Goal: Task Accomplishment & Management: Use online tool/utility

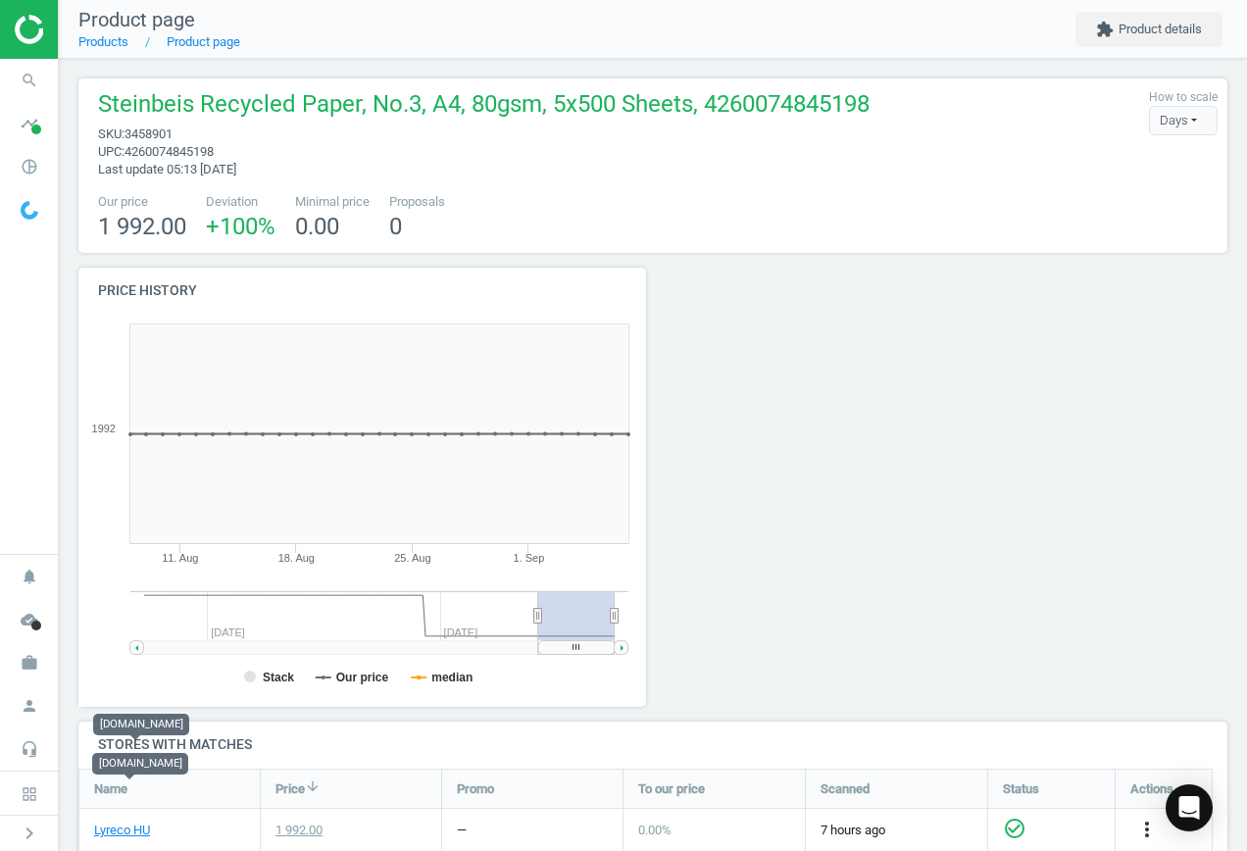
scroll to position [290, 1165]
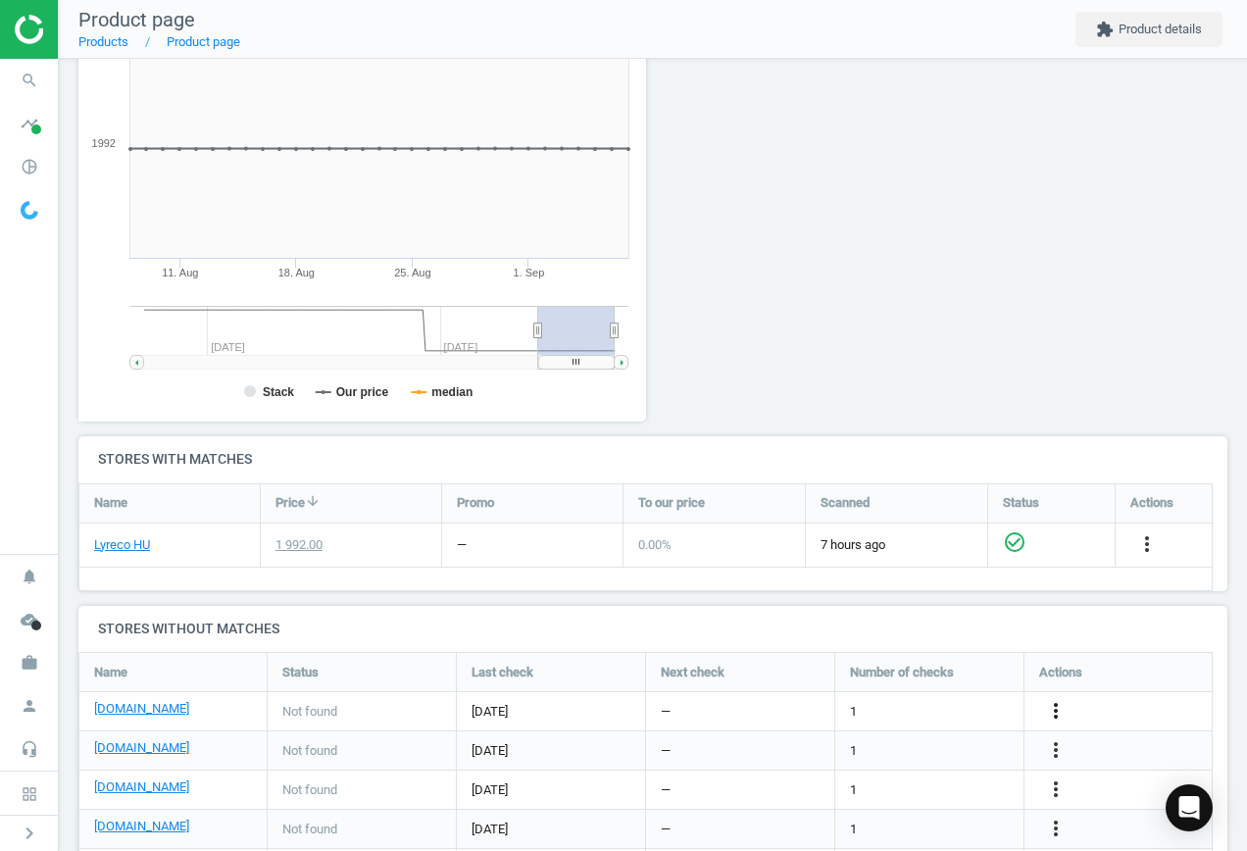
click at [1050, 709] on icon "more_vert" at bounding box center [1056, 711] width 24 height 24
click at [1059, 747] on icon "more_vert" at bounding box center [1056, 750] width 24 height 24
click at [925, 739] on link "Edit URL/product option" at bounding box center [903, 750] width 269 height 30
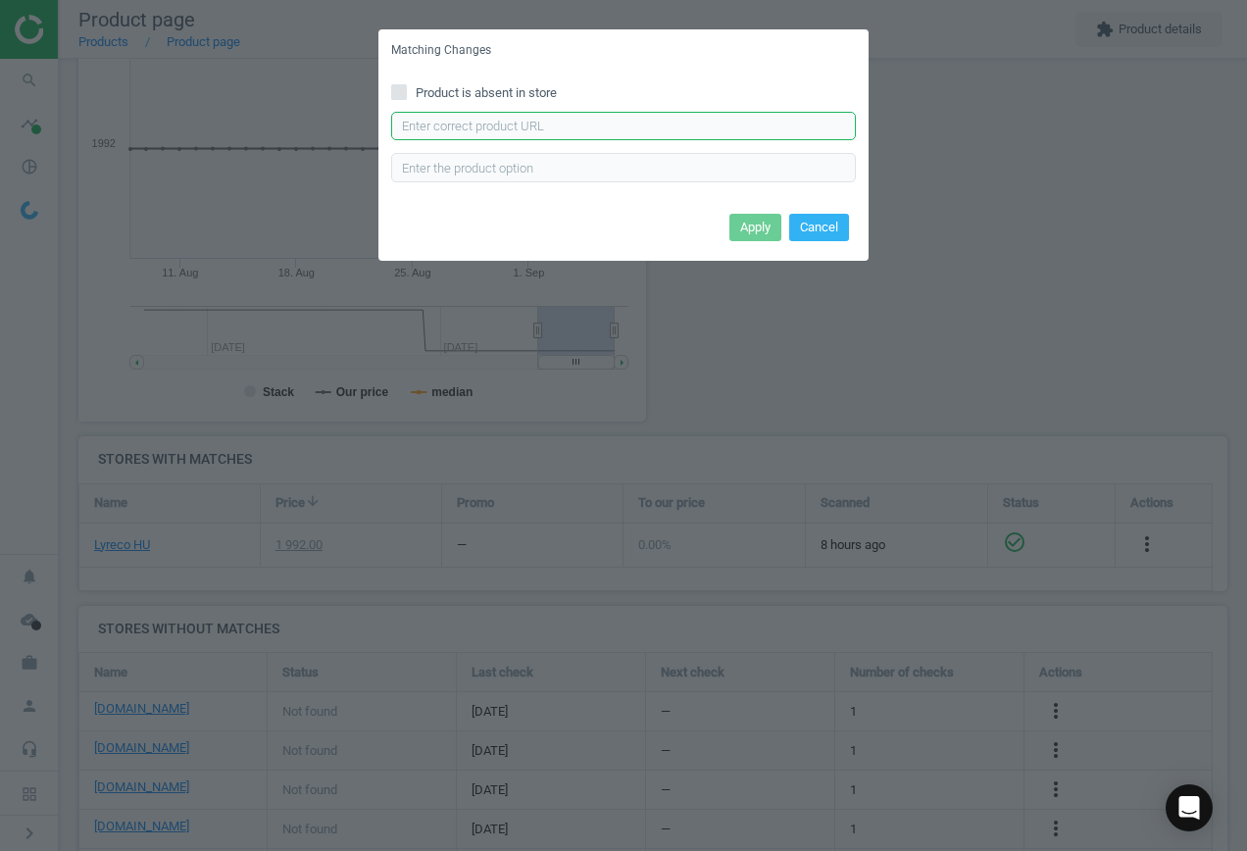
click at [485, 120] on input "text" at bounding box center [623, 126] width 465 height 29
paste input "[URL][DOMAIN_NAME]"
type input "[URL][DOMAIN_NAME]"
click at [765, 226] on button "Apply" at bounding box center [756, 227] width 52 height 27
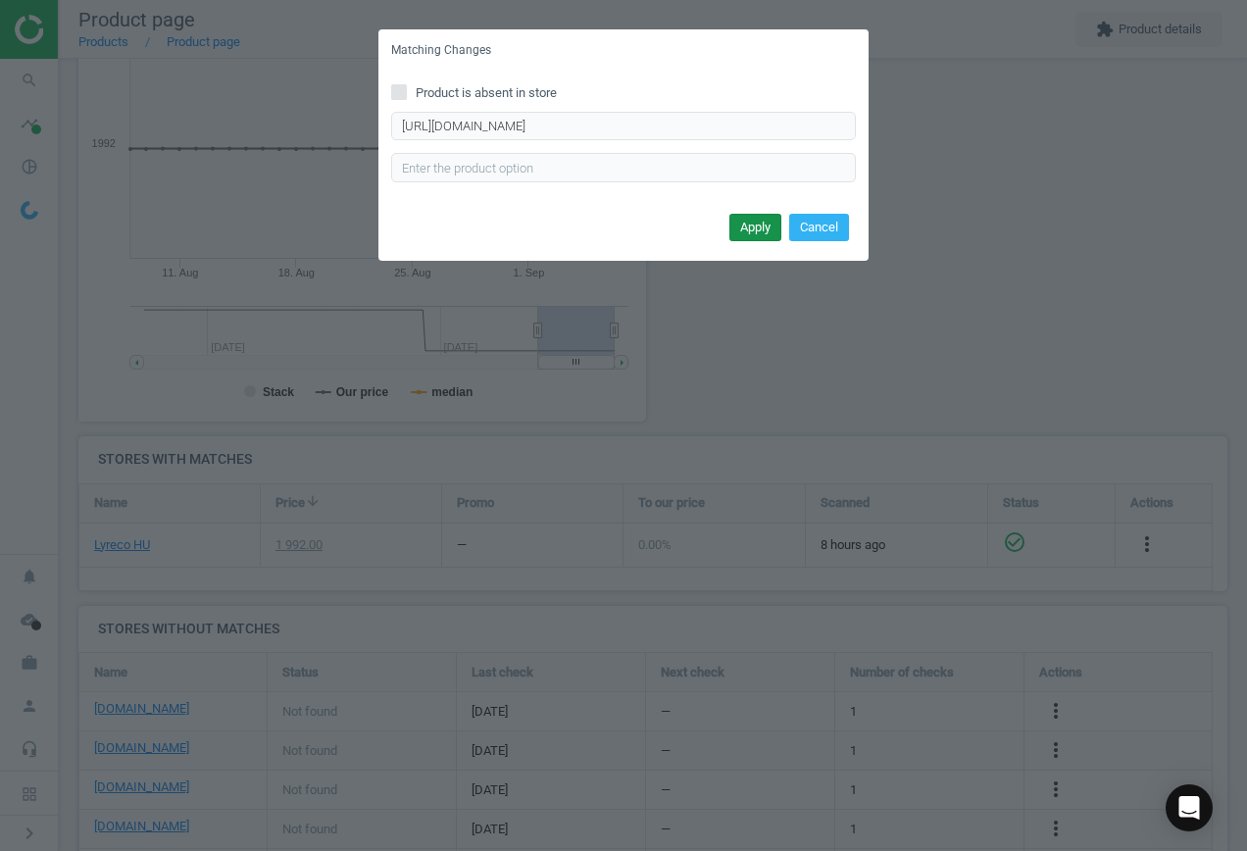
scroll to position [0, 0]
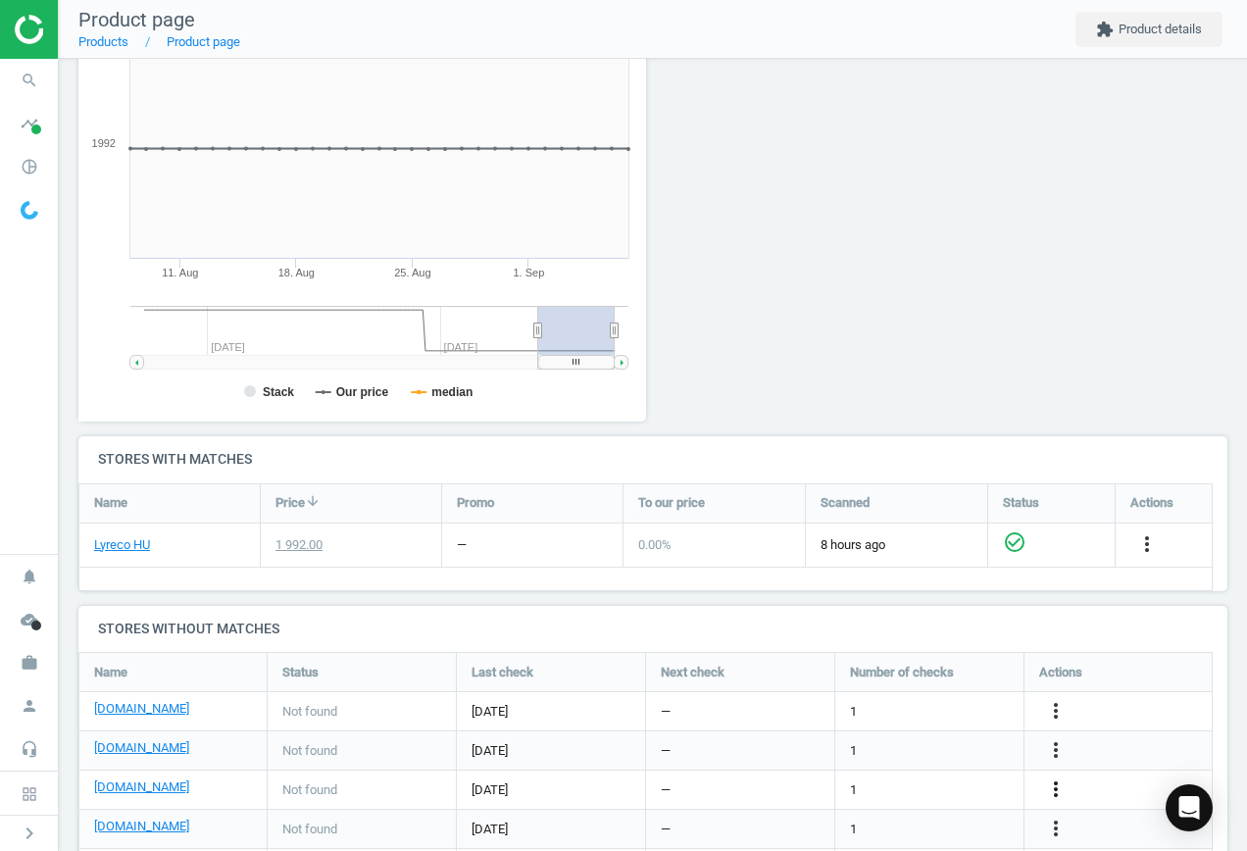
click at [1062, 793] on icon "more_vert" at bounding box center [1056, 790] width 24 height 24
click at [893, 789] on link "Edit URL/product option" at bounding box center [903, 790] width 269 height 30
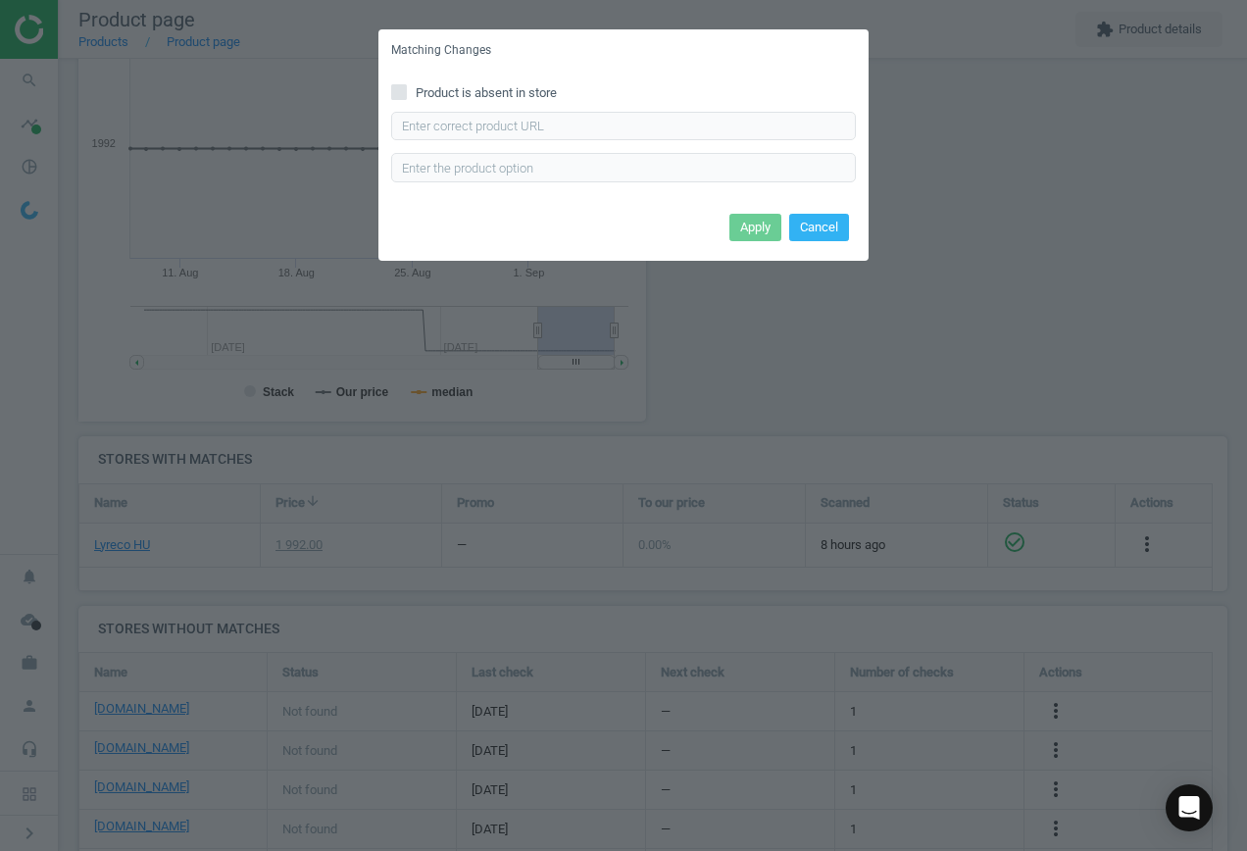
click at [410, 90] on label "Product is absent in store" at bounding box center [623, 93] width 465 height 18
click at [406, 90] on input "Product is absent in store" at bounding box center [399, 91] width 13 height 13
checkbox input "true"
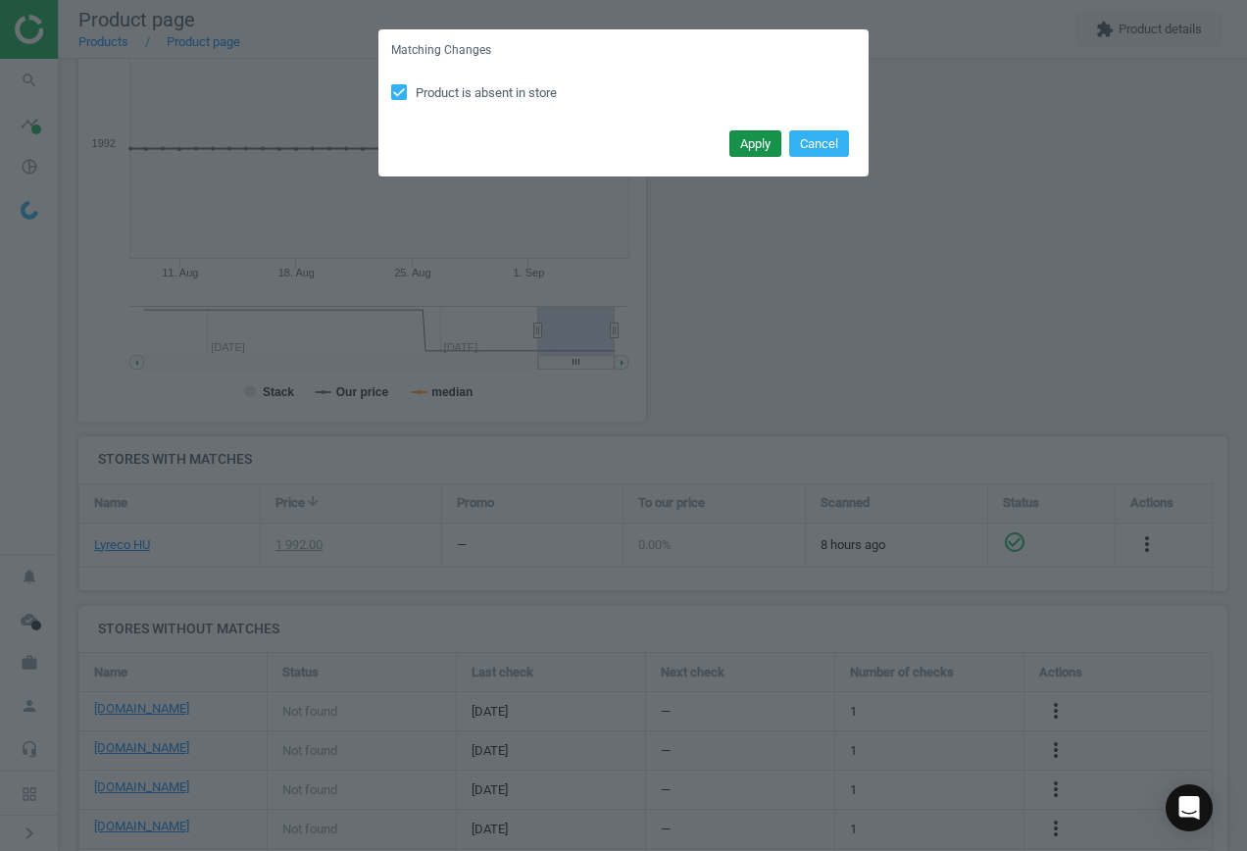
click at [751, 142] on button "Apply" at bounding box center [756, 143] width 52 height 27
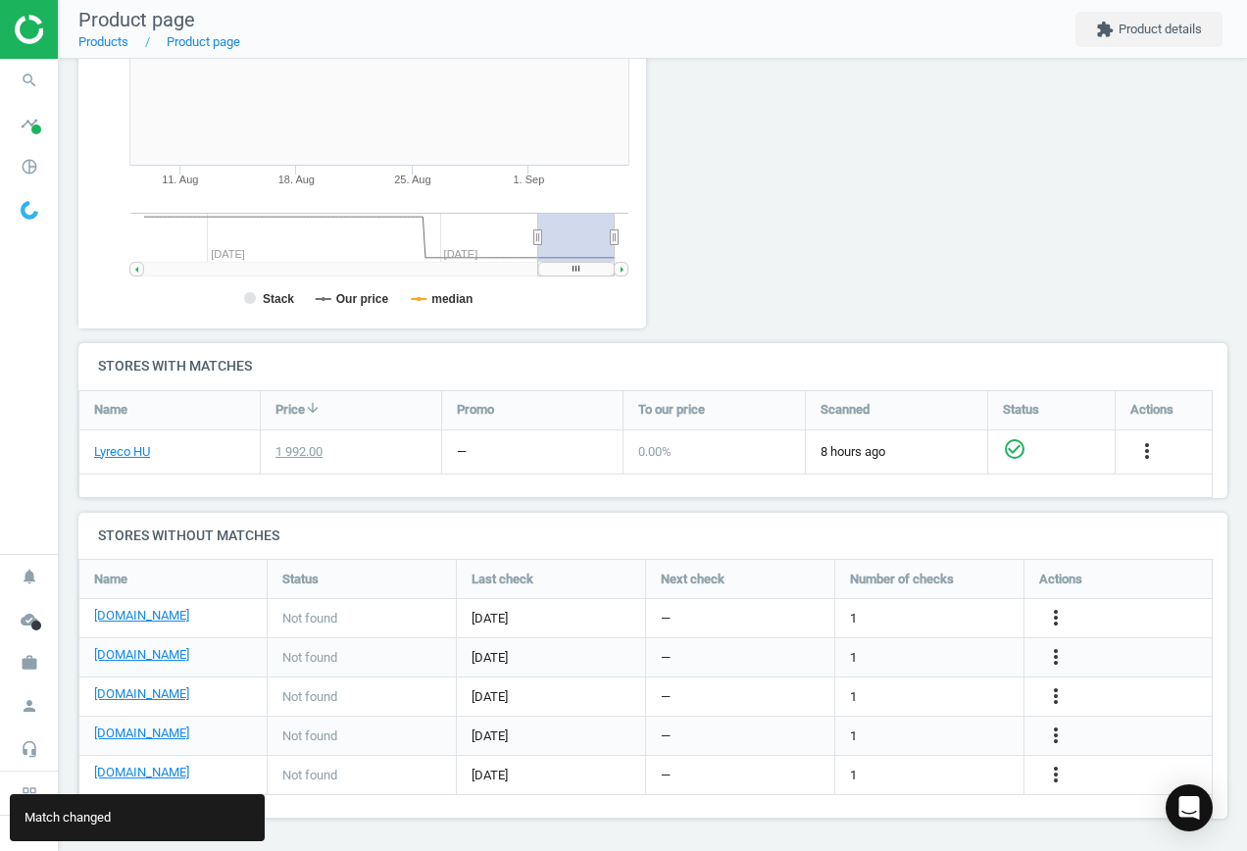
scroll to position [380, 0]
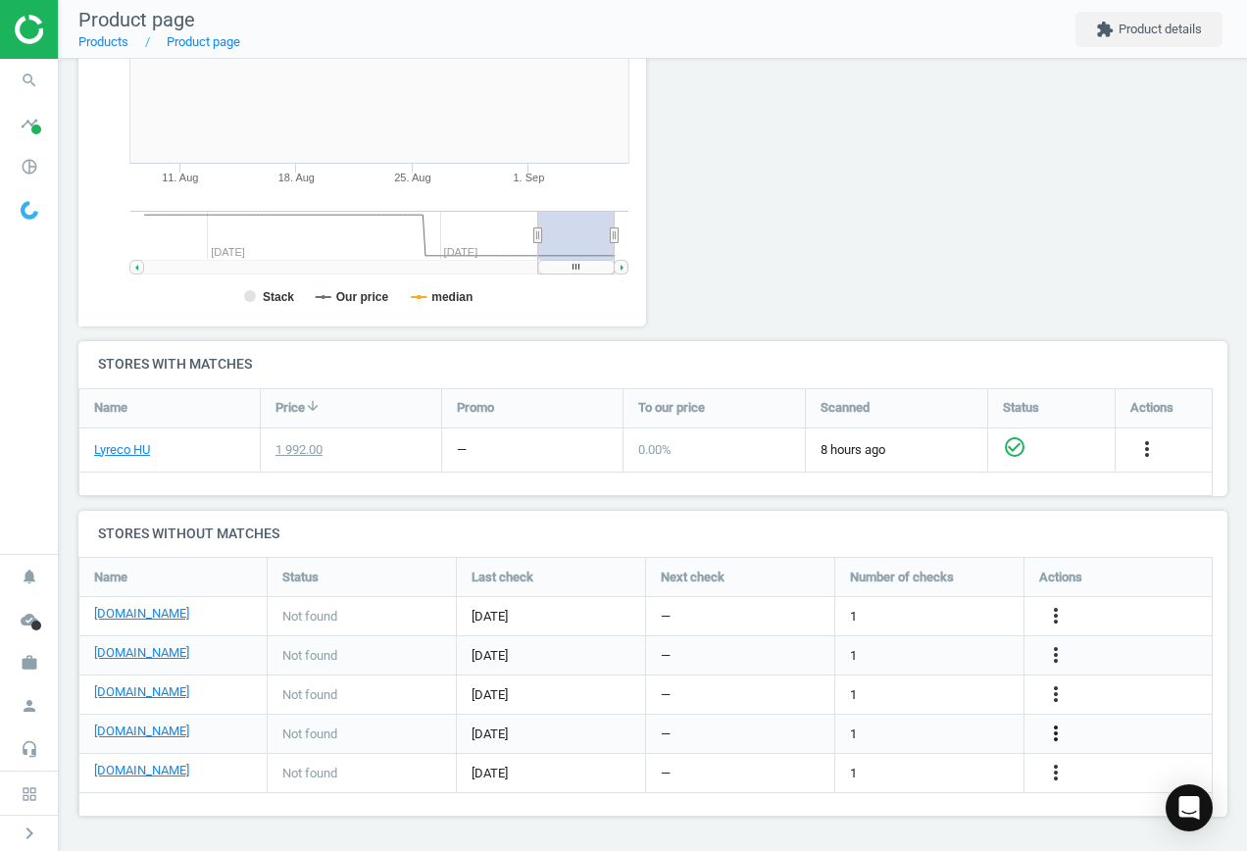
click at [1050, 734] on icon "more_vert" at bounding box center [1056, 734] width 24 height 24
click at [905, 734] on link "Edit URL/product option" at bounding box center [903, 734] width 269 height 30
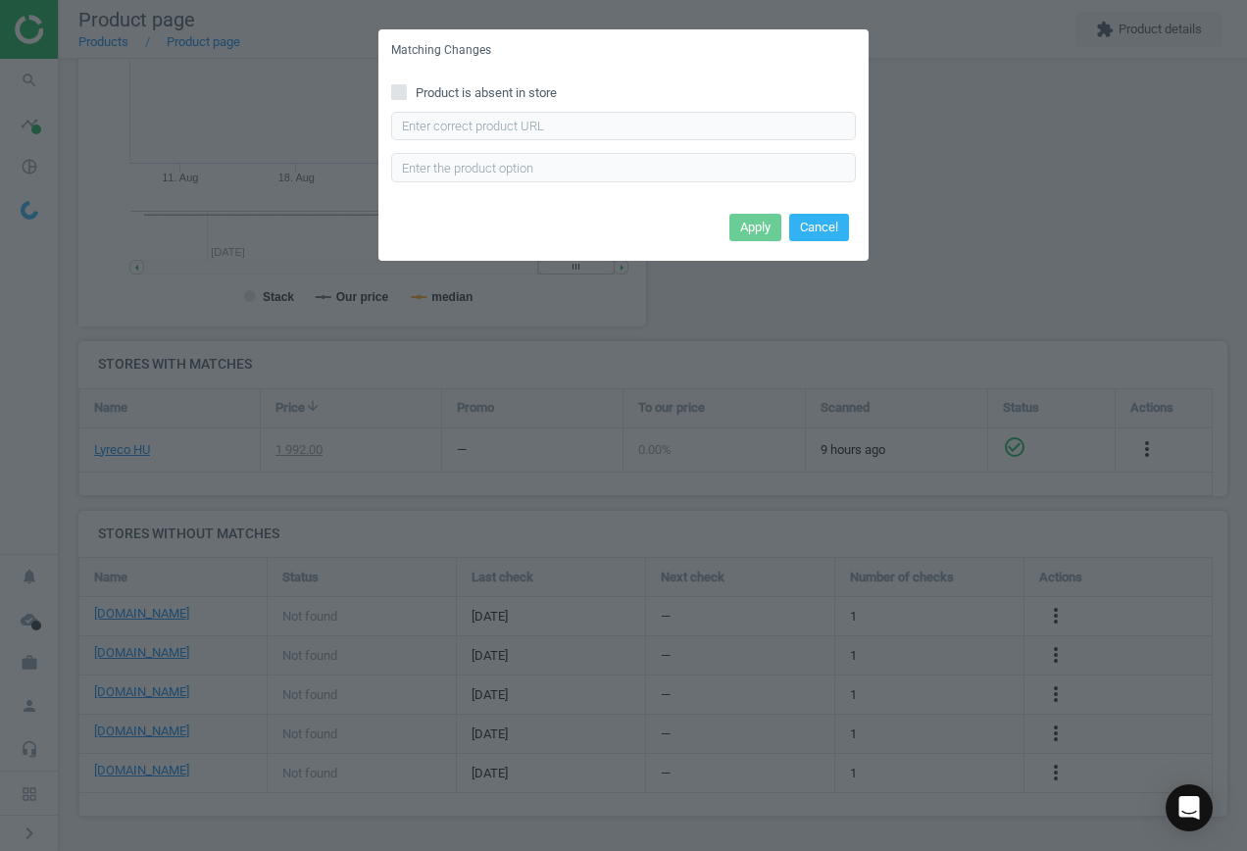
click at [398, 85] on input "Product is absent in store" at bounding box center [399, 91] width 13 height 13
checkbox input "true"
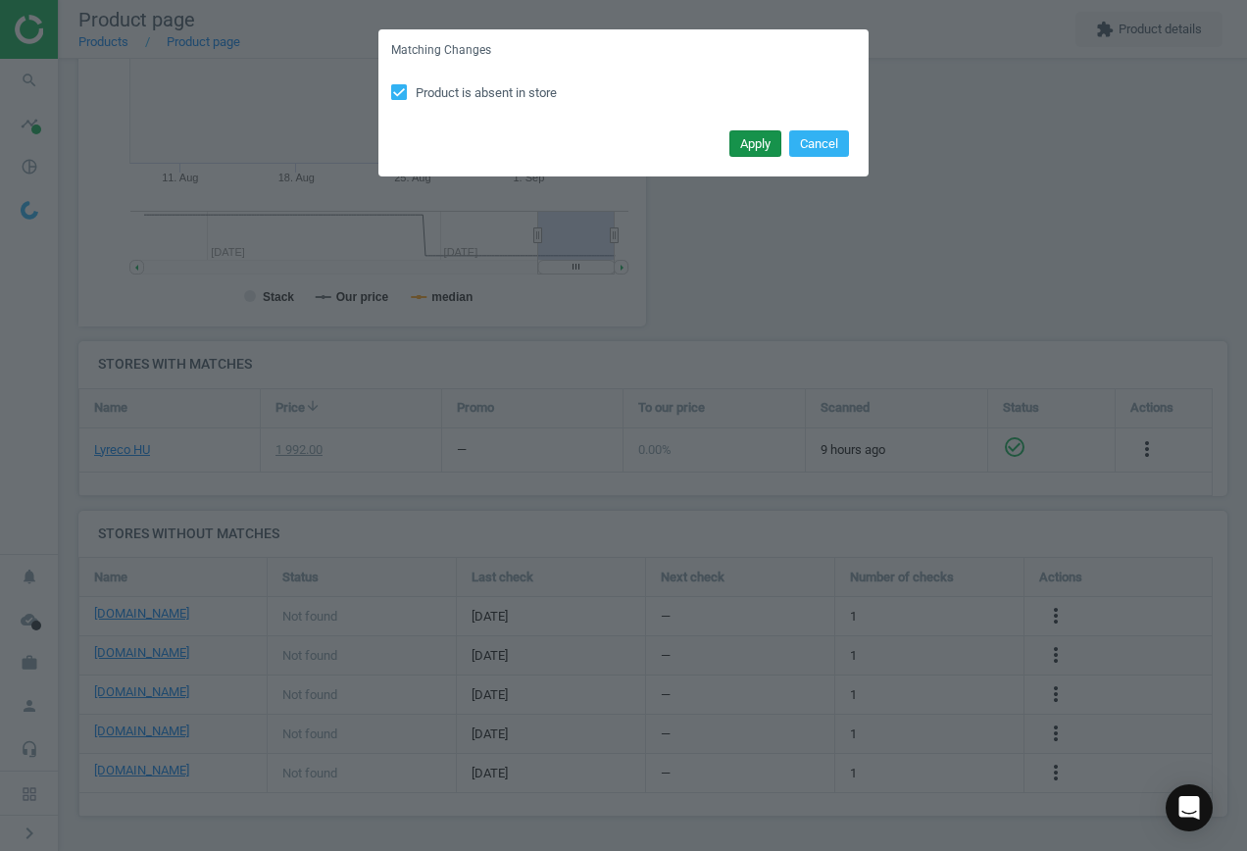
click at [746, 144] on button "Apply" at bounding box center [756, 143] width 52 height 27
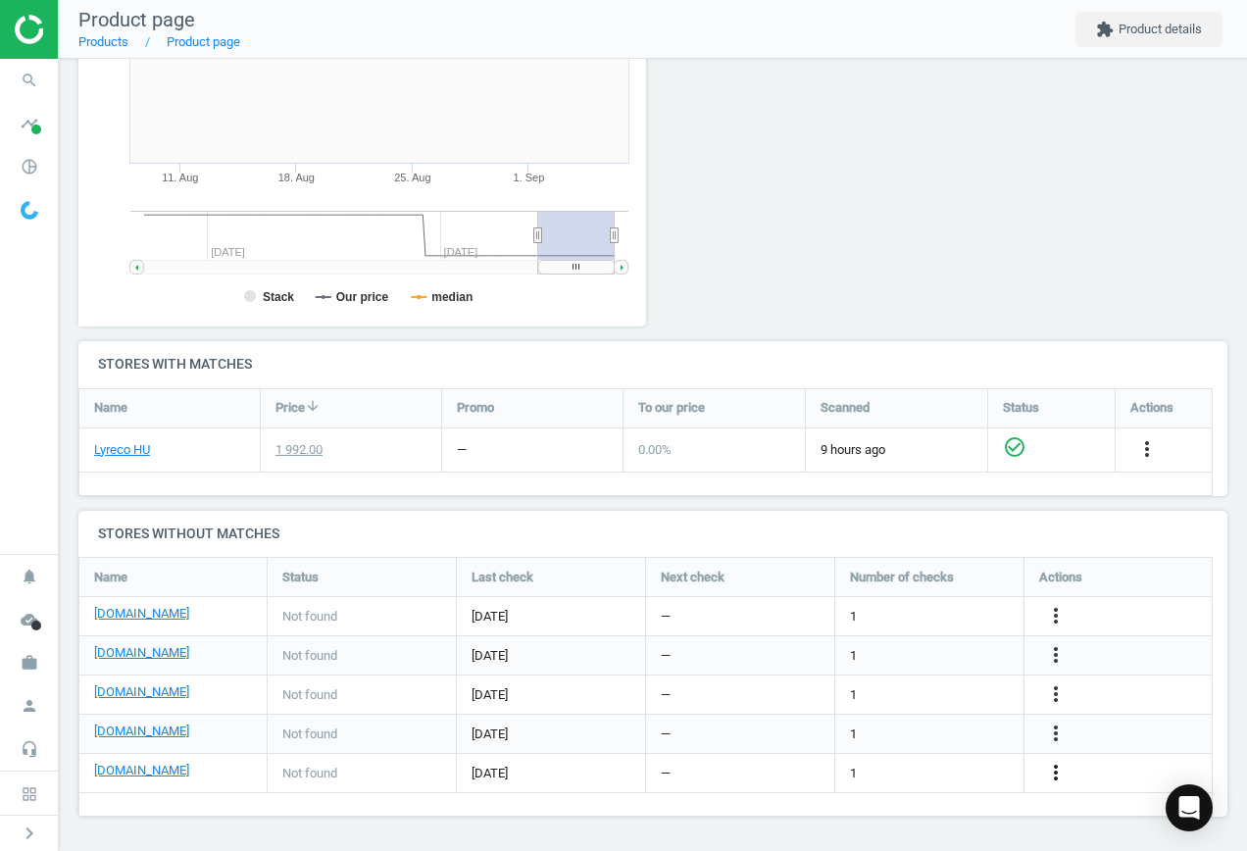
click at [1046, 775] on icon "more_vert" at bounding box center [1056, 773] width 24 height 24
click at [886, 770] on link "Edit URL/product option" at bounding box center [903, 773] width 269 height 30
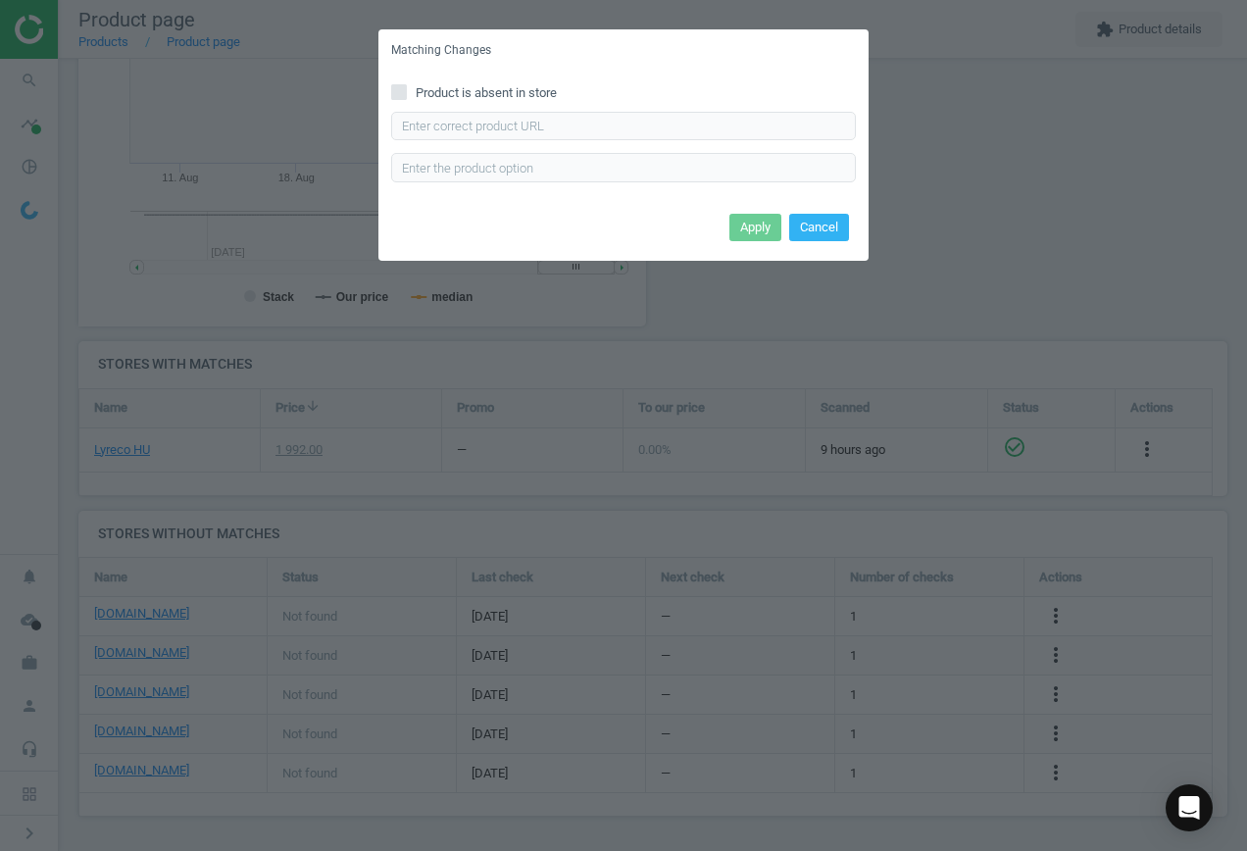
click at [394, 91] on input "Product is absent in store" at bounding box center [399, 91] width 13 height 13
checkbox input "true"
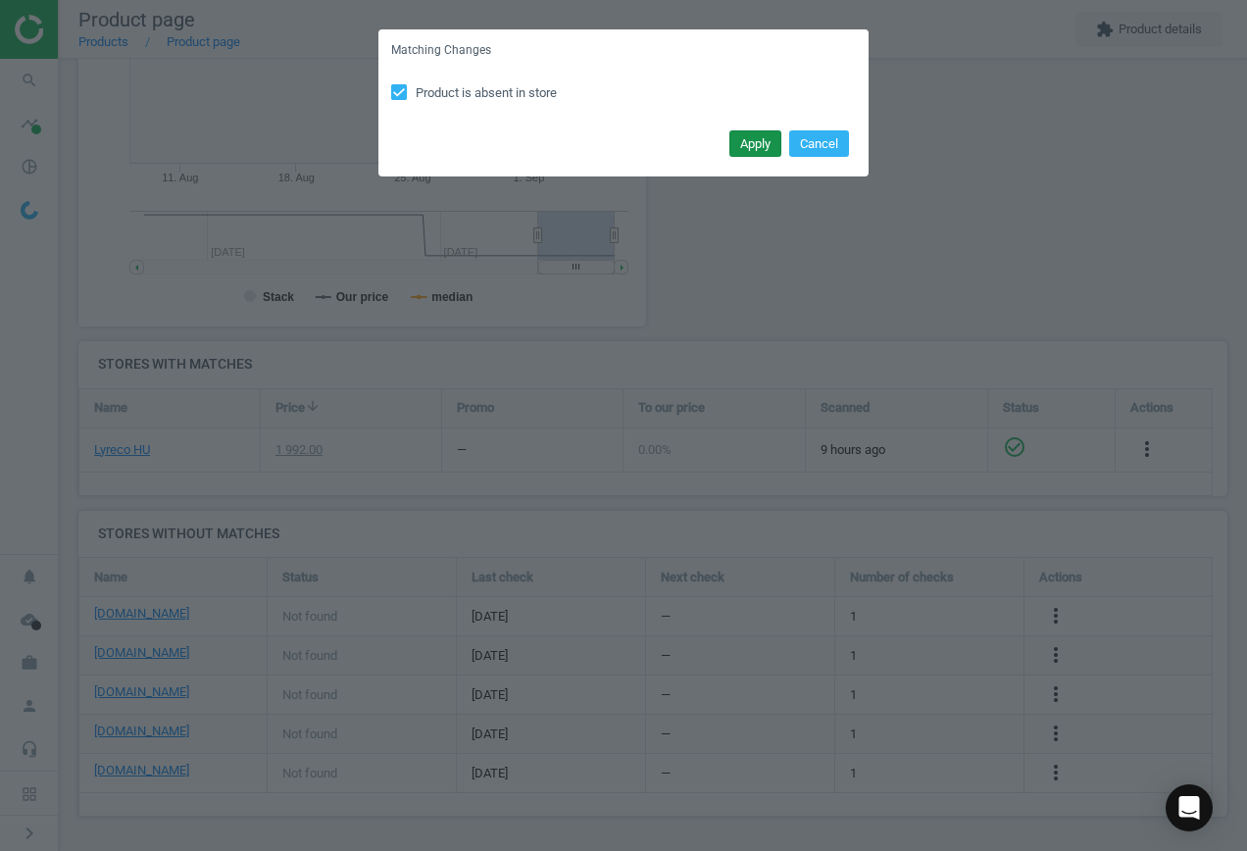
click at [755, 147] on button "Apply" at bounding box center [756, 143] width 52 height 27
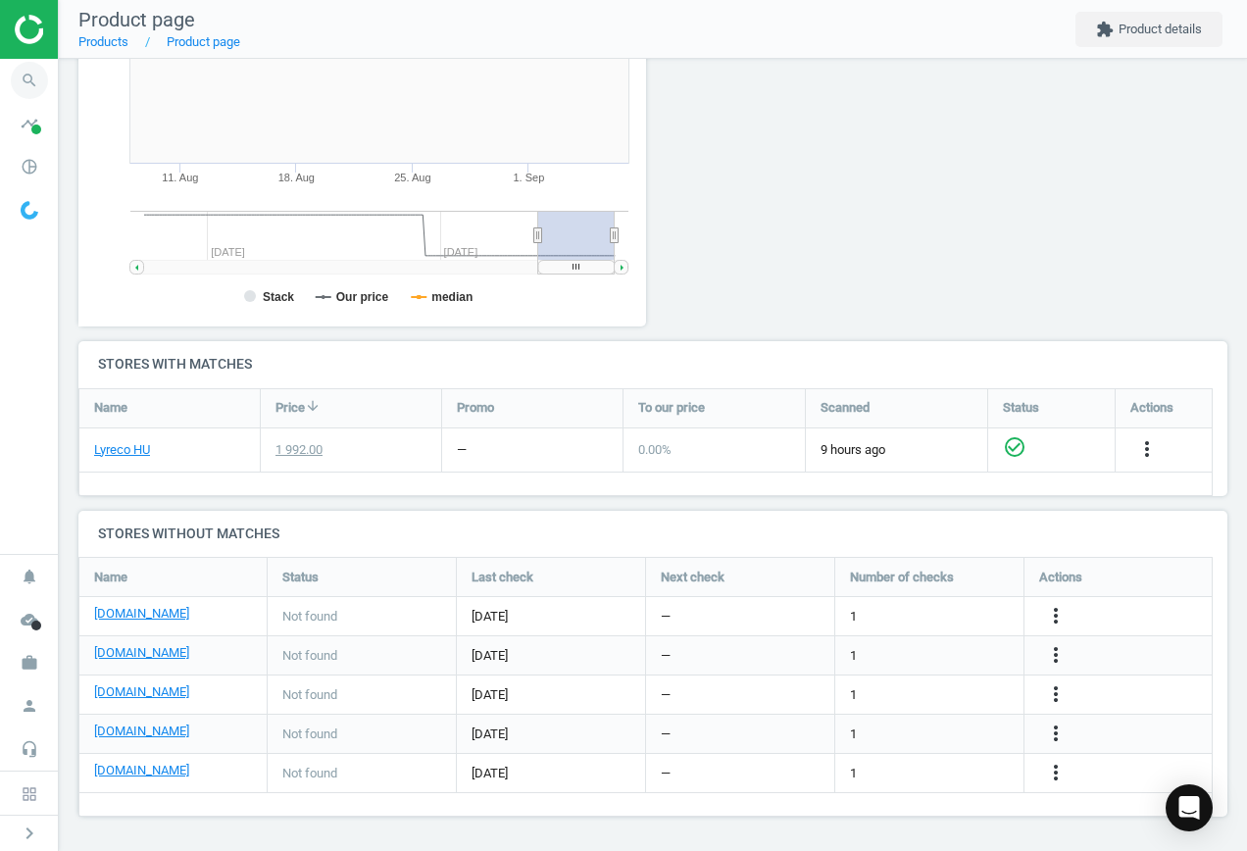
click at [22, 88] on icon "search" at bounding box center [29, 80] width 37 height 37
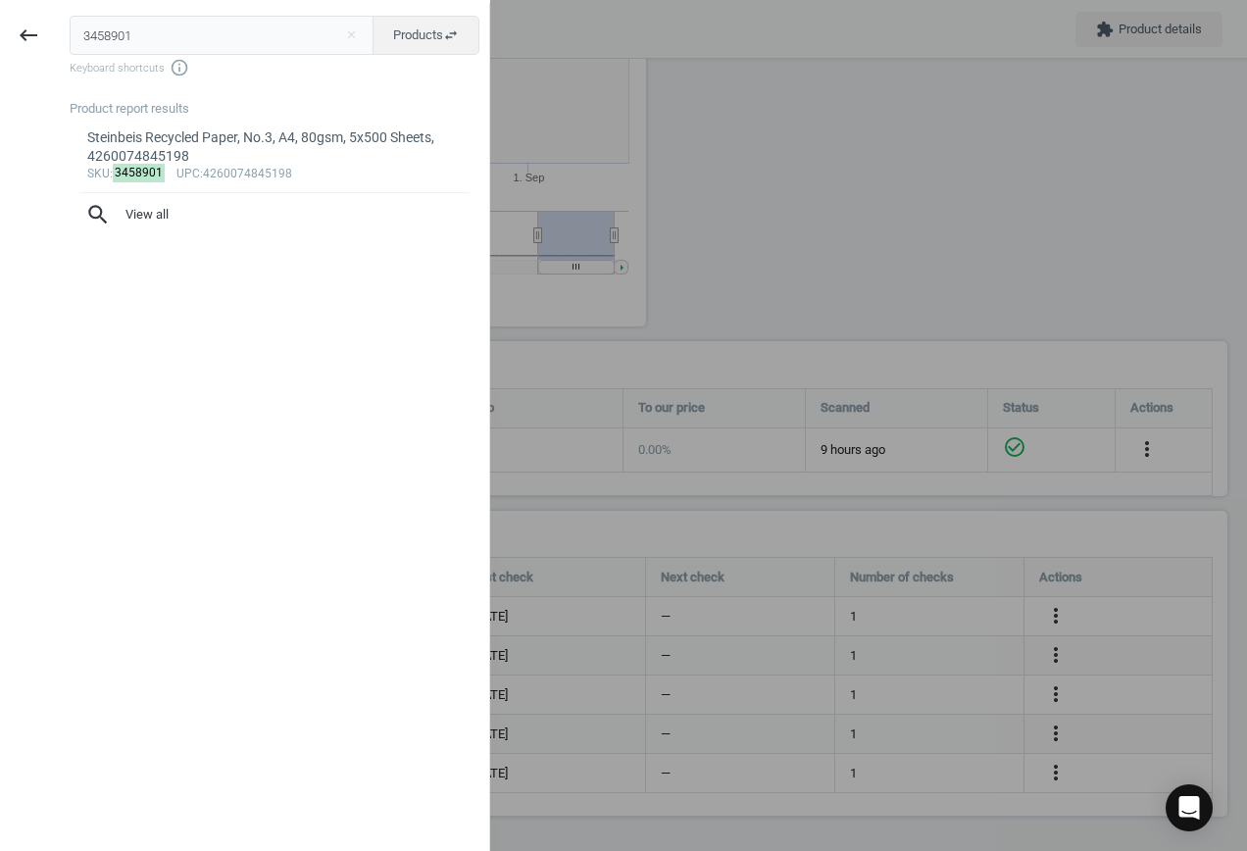
drag, startPoint x: 146, startPoint y: 31, endPoint x: -242, endPoint y: 15, distance: 388.7
click at [0, 15] on html "Group 2 Created with Sketch. ic/cloud_download/grey600 Created with Sketch. gra…" at bounding box center [623, 425] width 1247 height 851
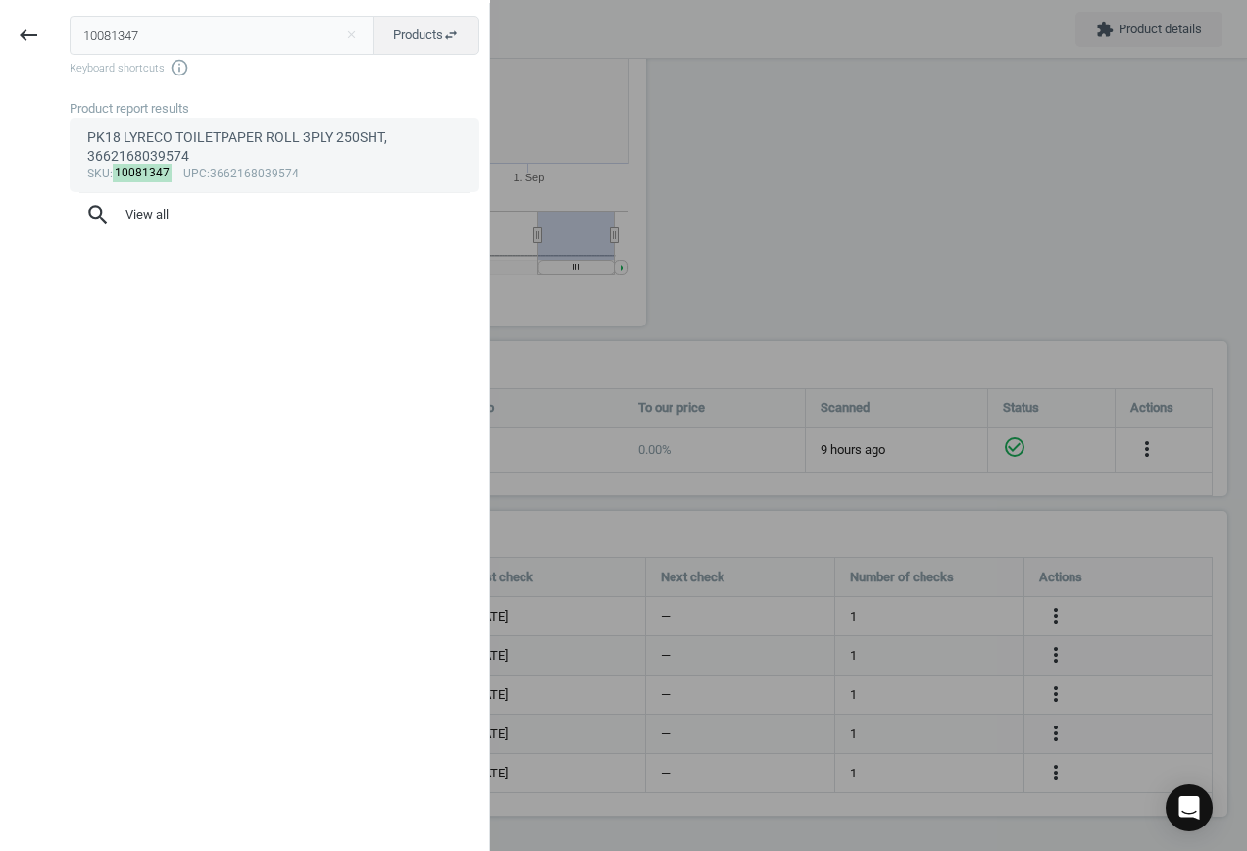
type input "10081347"
click at [240, 158] on div "PK18 LYRECO TOILETPAPER ROLL 3PLY 250SHT, 3662168039574" at bounding box center [275, 147] width 376 height 38
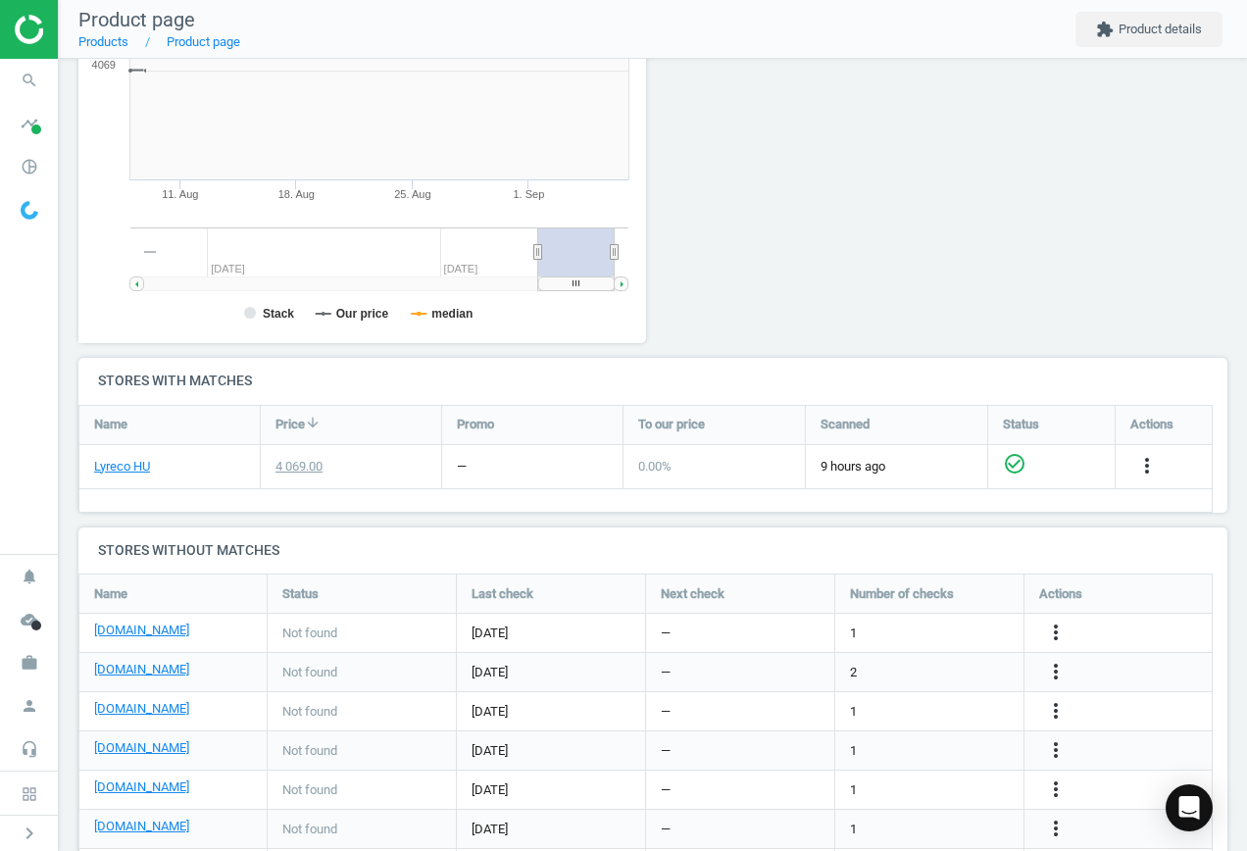
scroll to position [423, 590]
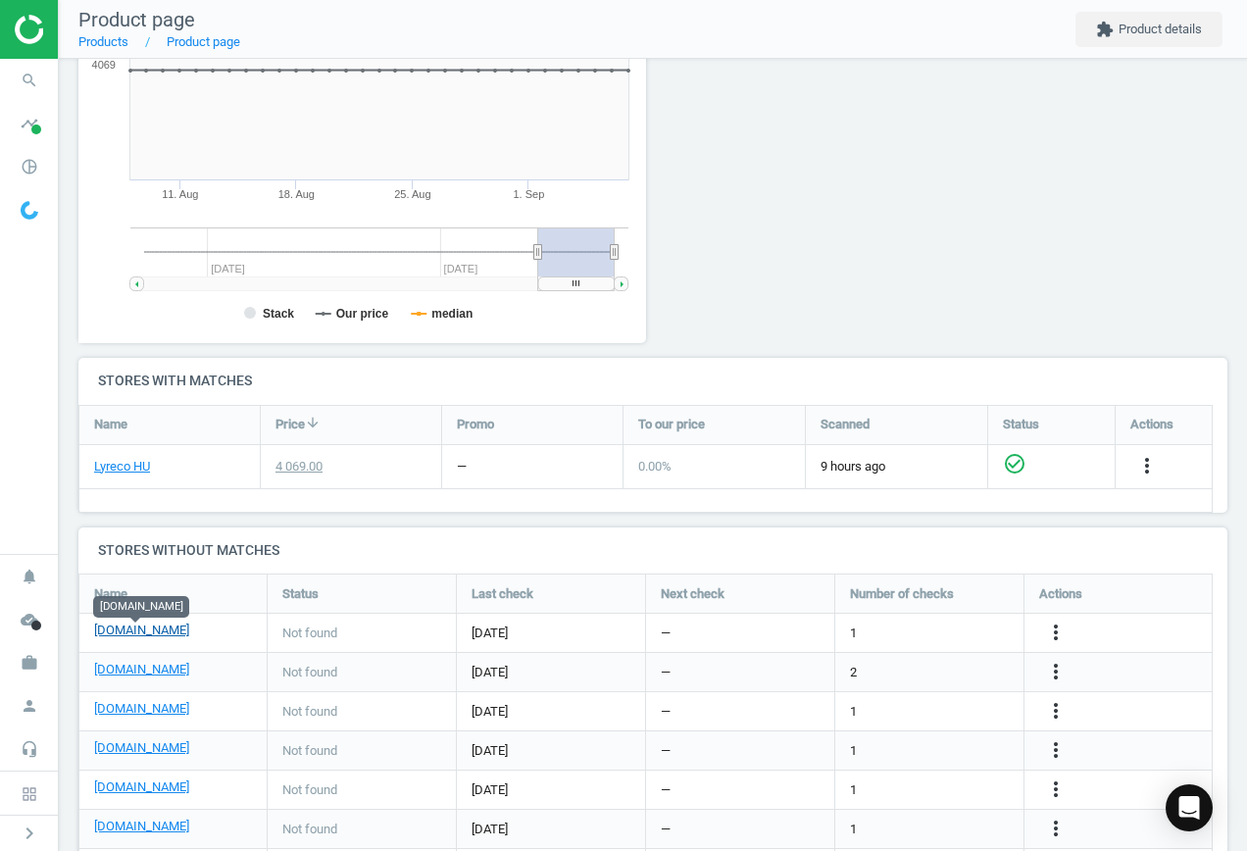
click at [145, 625] on link "[DOMAIN_NAME]" at bounding box center [141, 631] width 95 height 18
click at [1051, 632] on icon "more_vert" at bounding box center [1056, 633] width 24 height 24
click at [868, 630] on link "Edit URL/product option" at bounding box center [903, 633] width 269 height 30
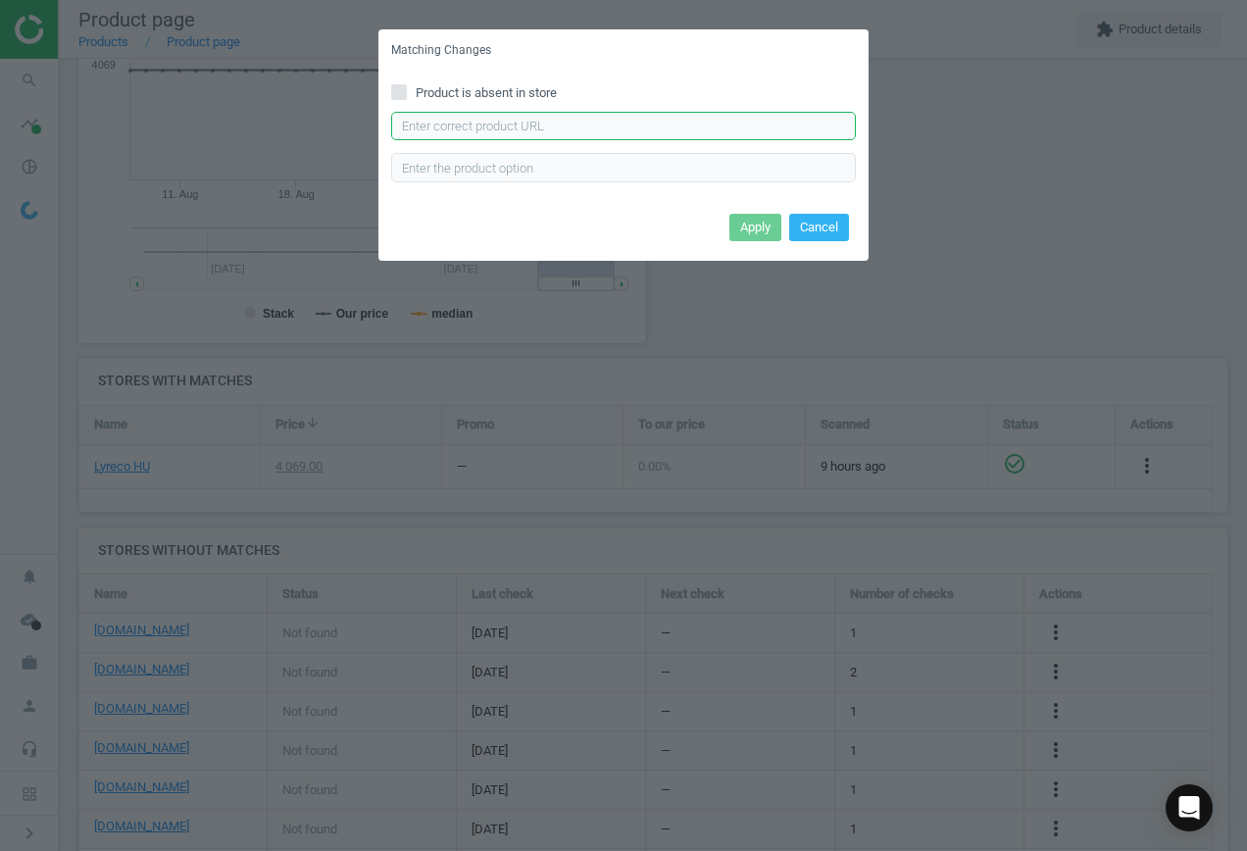
click at [454, 119] on input "text" at bounding box center [623, 126] width 465 height 29
paste input "[URL][DOMAIN_NAME][PERSON_NAME][PERSON_NAME]"
type input "[URL][DOMAIN_NAME][PERSON_NAME][PERSON_NAME]"
click at [763, 222] on button "Apply" at bounding box center [756, 227] width 52 height 27
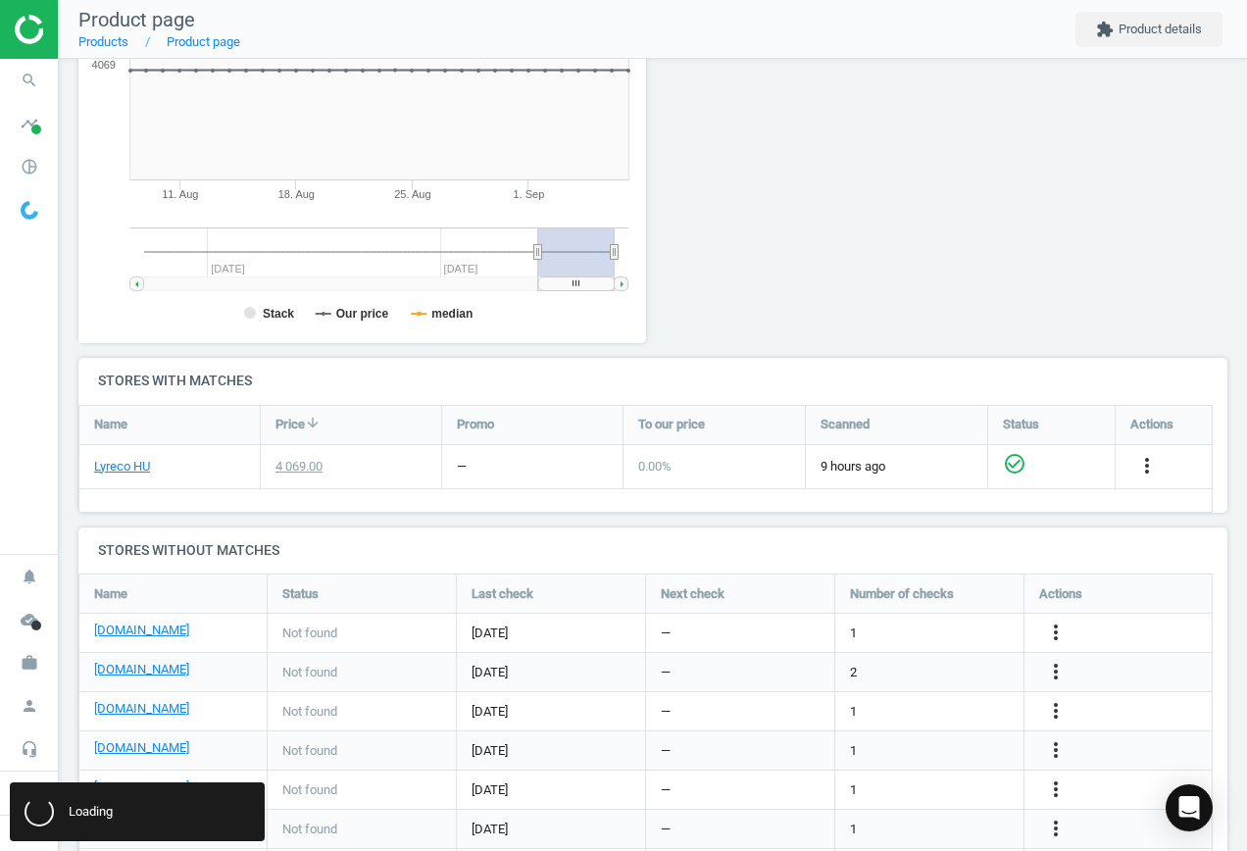
scroll to position [0, 0]
click at [128, 670] on link "[DOMAIN_NAME]" at bounding box center [141, 670] width 95 height 18
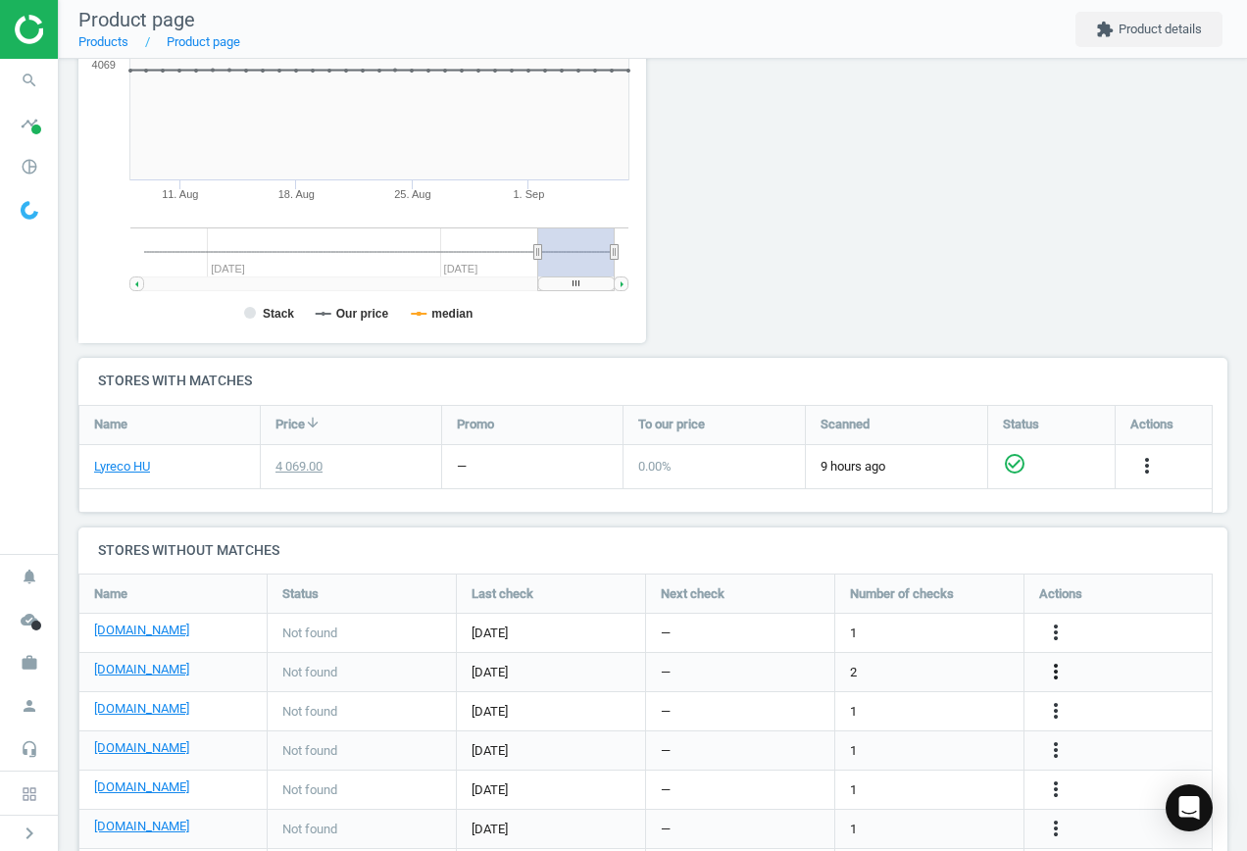
click at [1057, 672] on icon "more_vert" at bounding box center [1056, 672] width 24 height 24
click at [887, 673] on link "Edit URL/product option" at bounding box center [903, 672] width 269 height 30
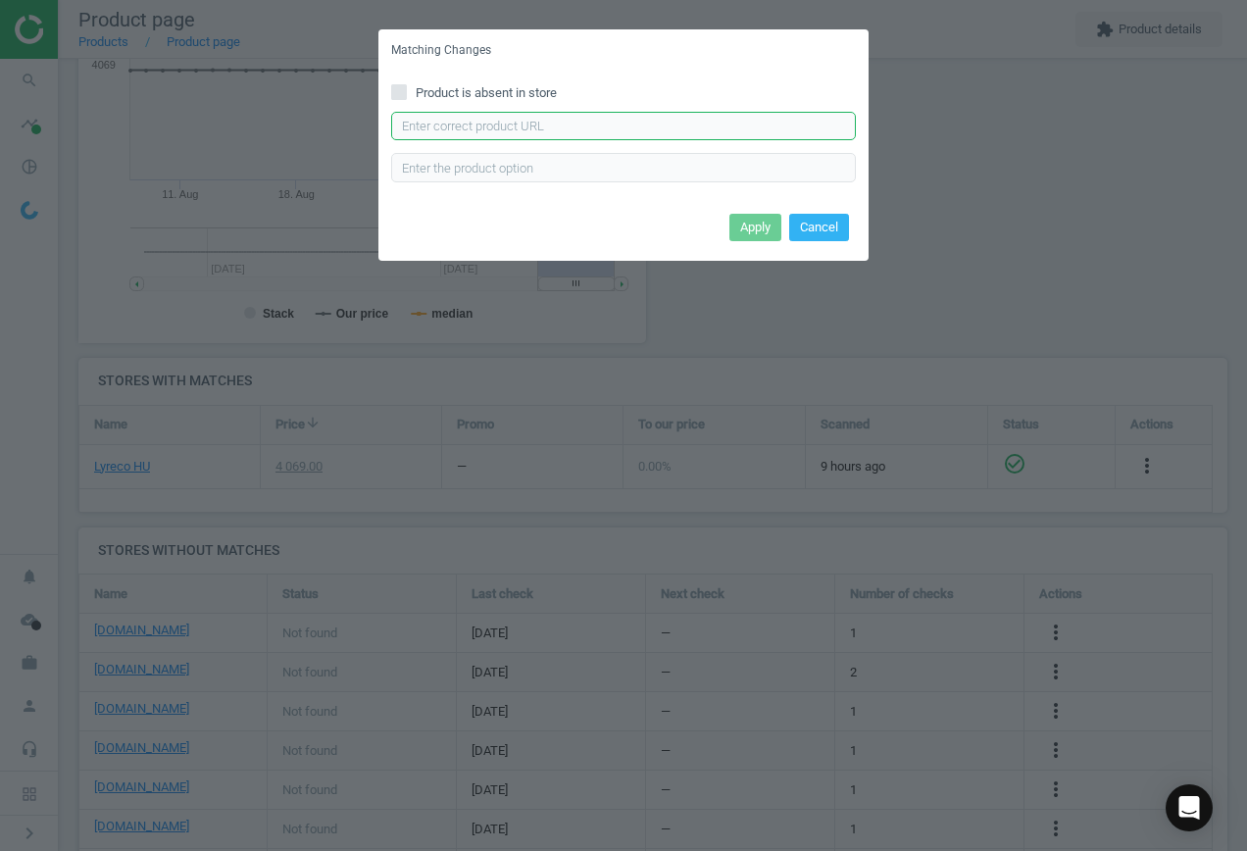
click at [526, 130] on input "text" at bounding box center [623, 126] width 465 height 29
paste input "[URL][DOMAIN_NAME]"
type input "[URL][DOMAIN_NAME]"
click at [754, 226] on button "Apply" at bounding box center [756, 227] width 52 height 27
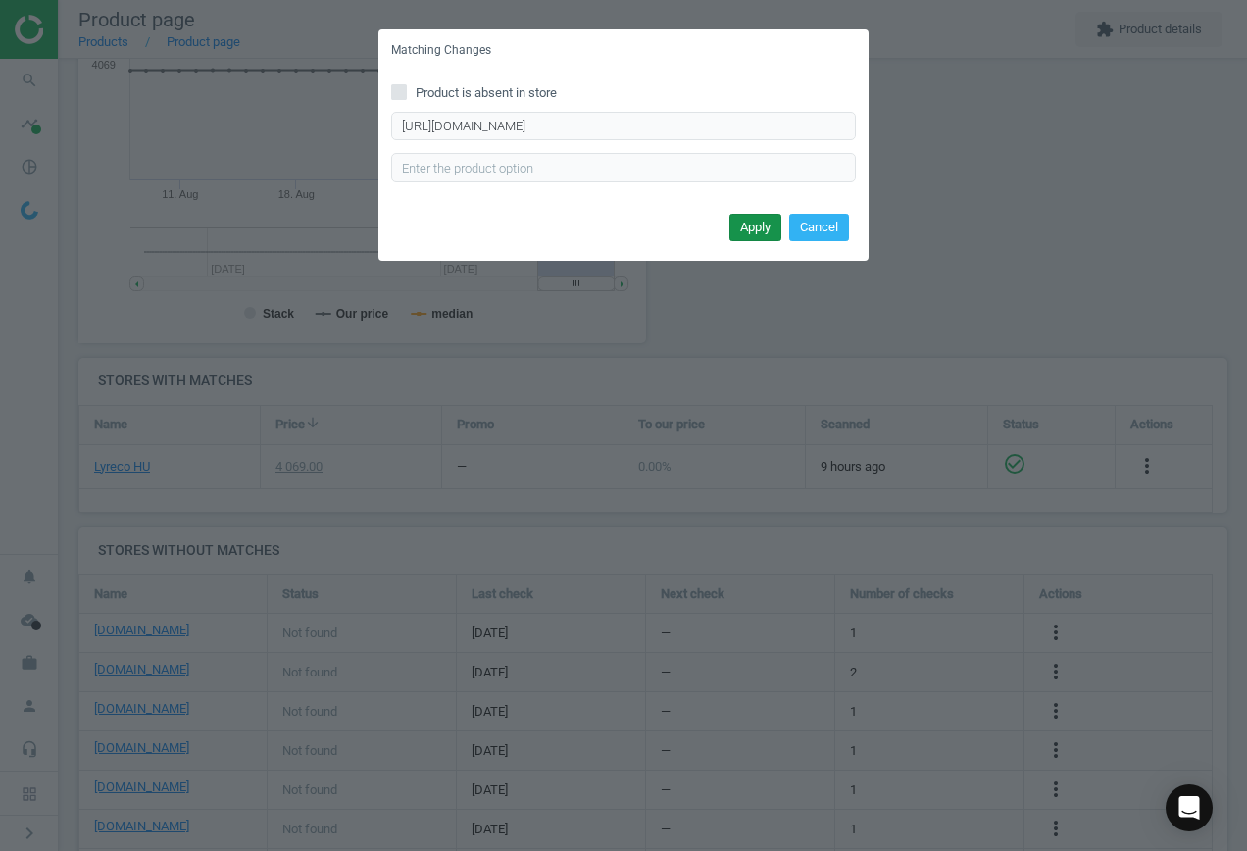
scroll to position [0, 0]
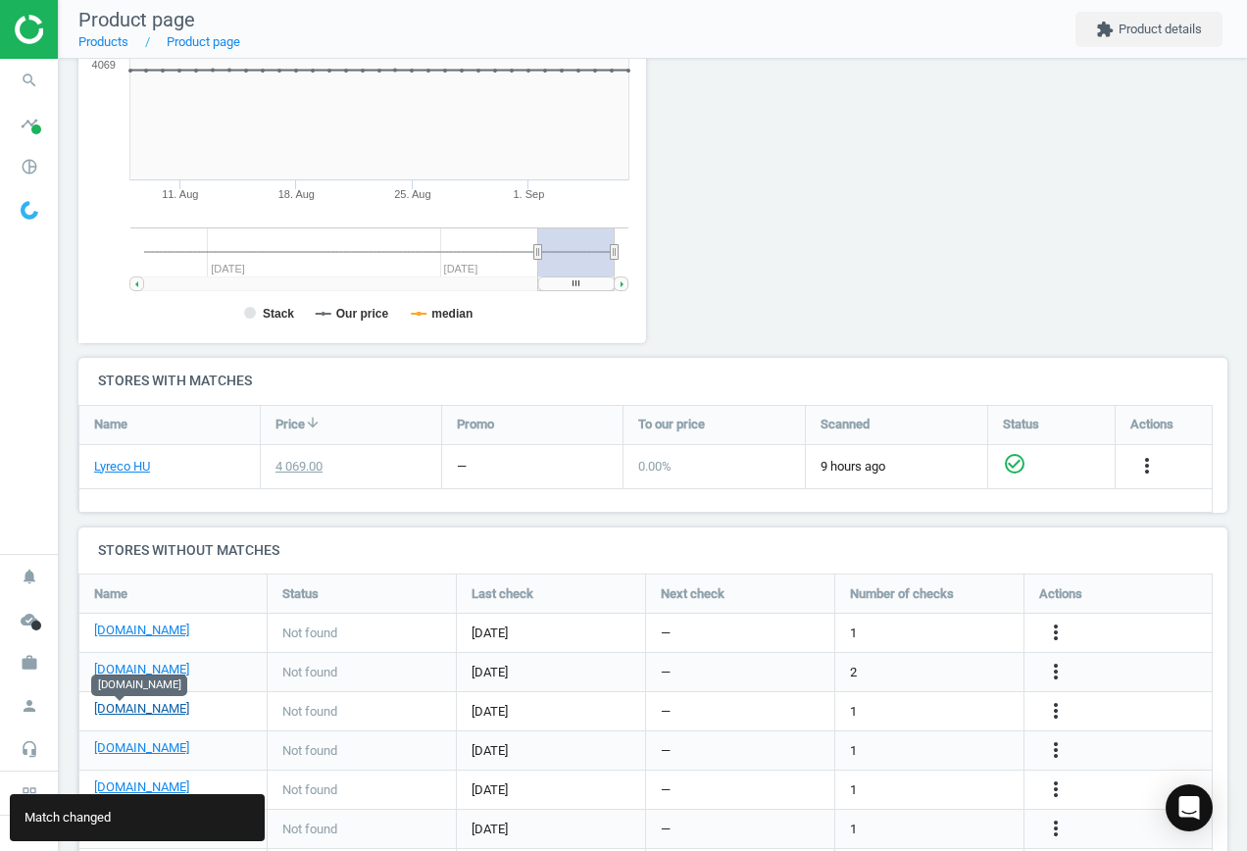
click at [122, 709] on link "[DOMAIN_NAME]" at bounding box center [141, 709] width 95 height 18
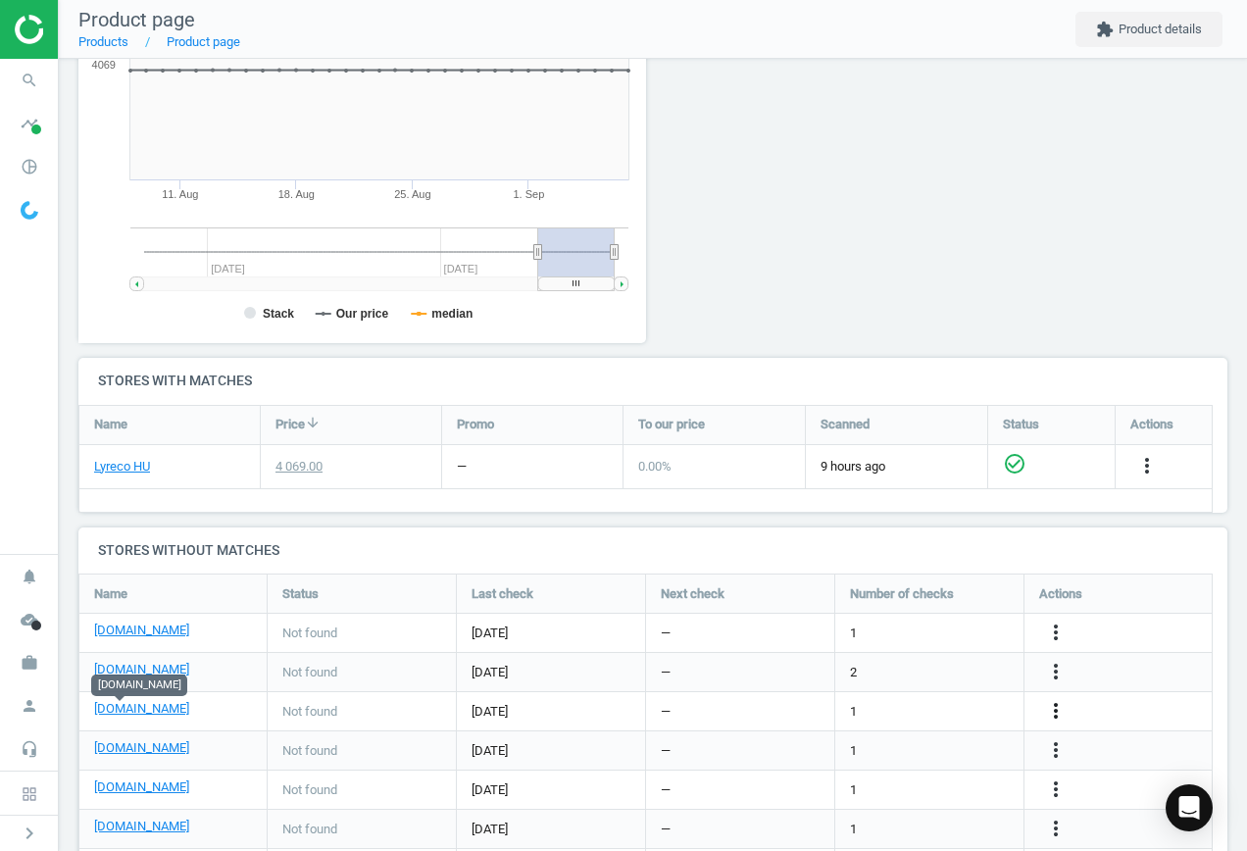
click at [1055, 705] on icon "more_vert" at bounding box center [1056, 711] width 24 height 24
click at [862, 708] on link "Edit URL/product option" at bounding box center [903, 711] width 269 height 30
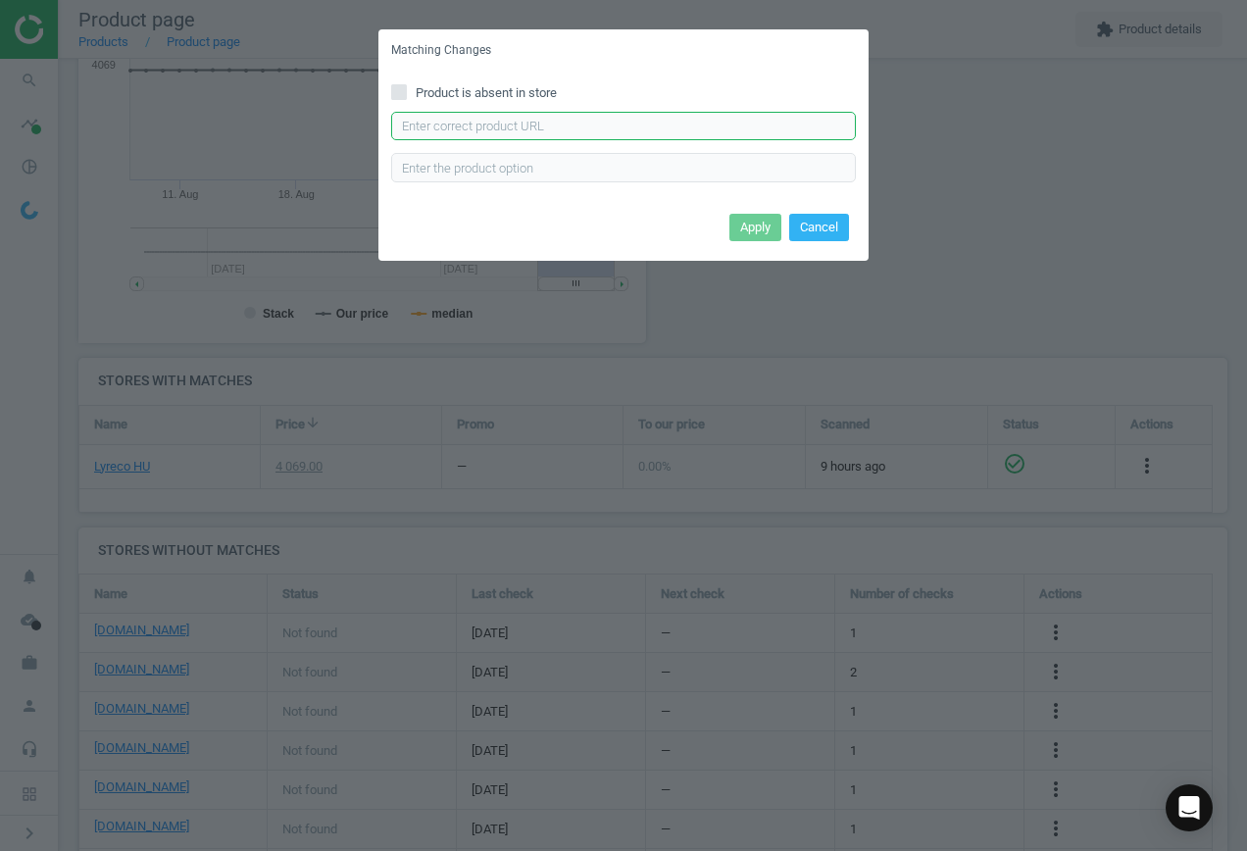
click at [629, 123] on input "text" at bounding box center [623, 126] width 465 height 29
paste input "[URL][DOMAIN_NAME]"
type input "[URL][DOMAIN_NAME]"
click at [761, 233] on button "Apply" at bounding box center [756, 227] width 52 height 27
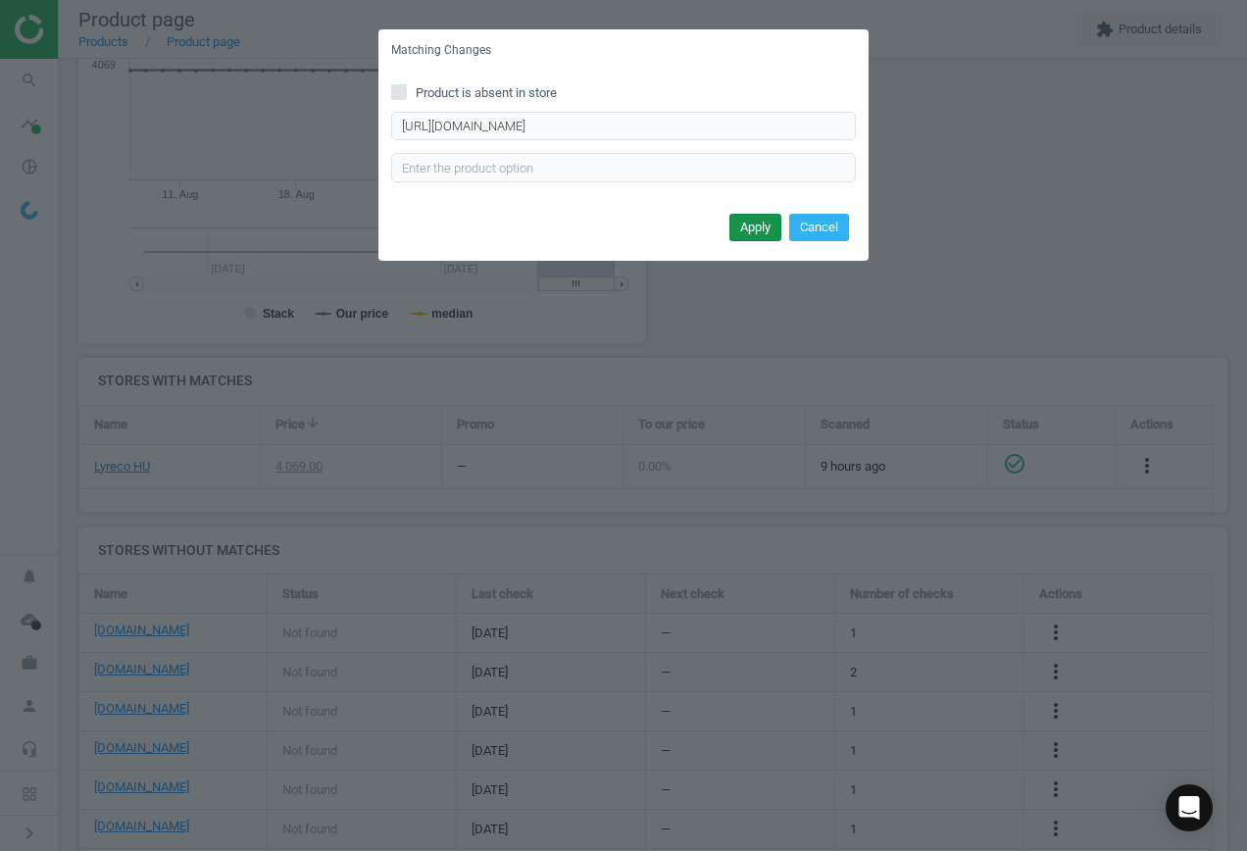
scroll to position [0, 0]
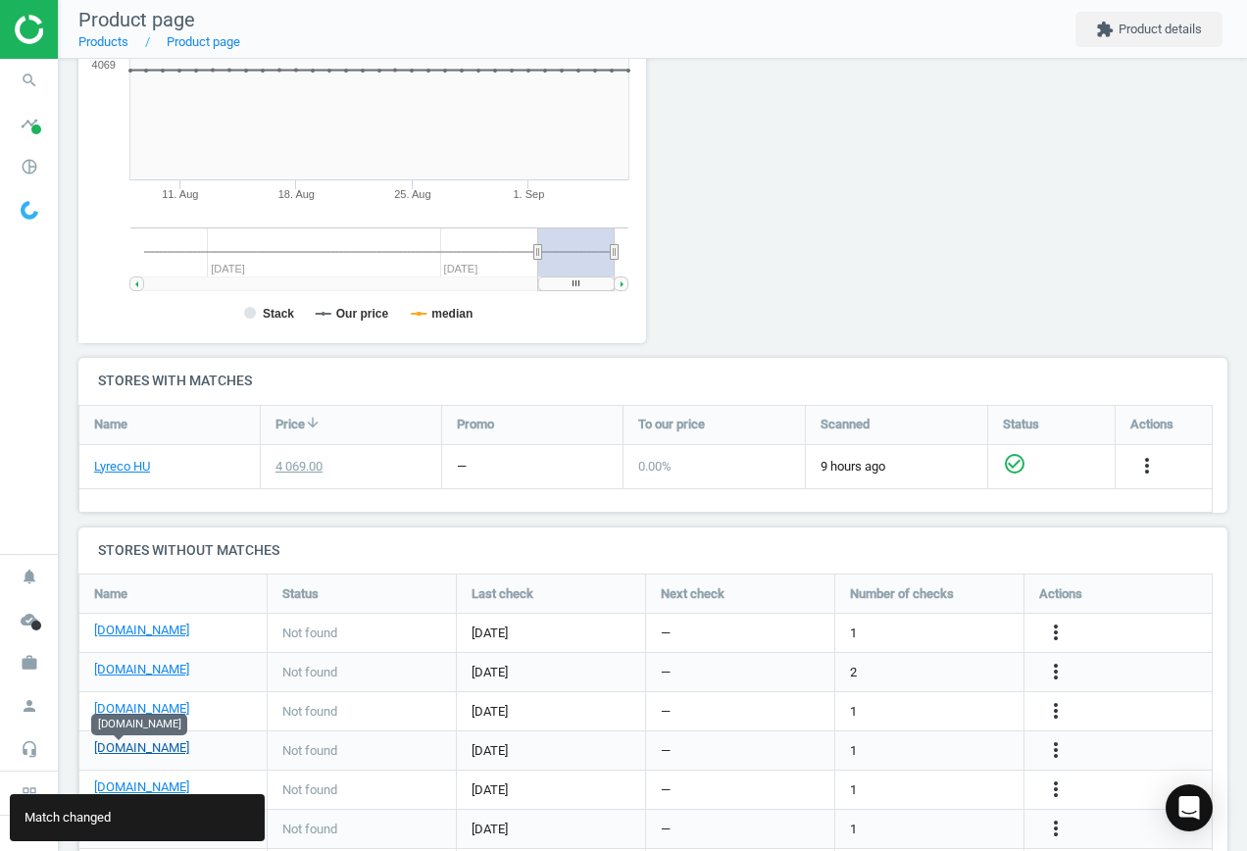
click at [125, 747] on link "[DOMAIN_NAME]" at bounding box center [141, 748] width 95 height 18
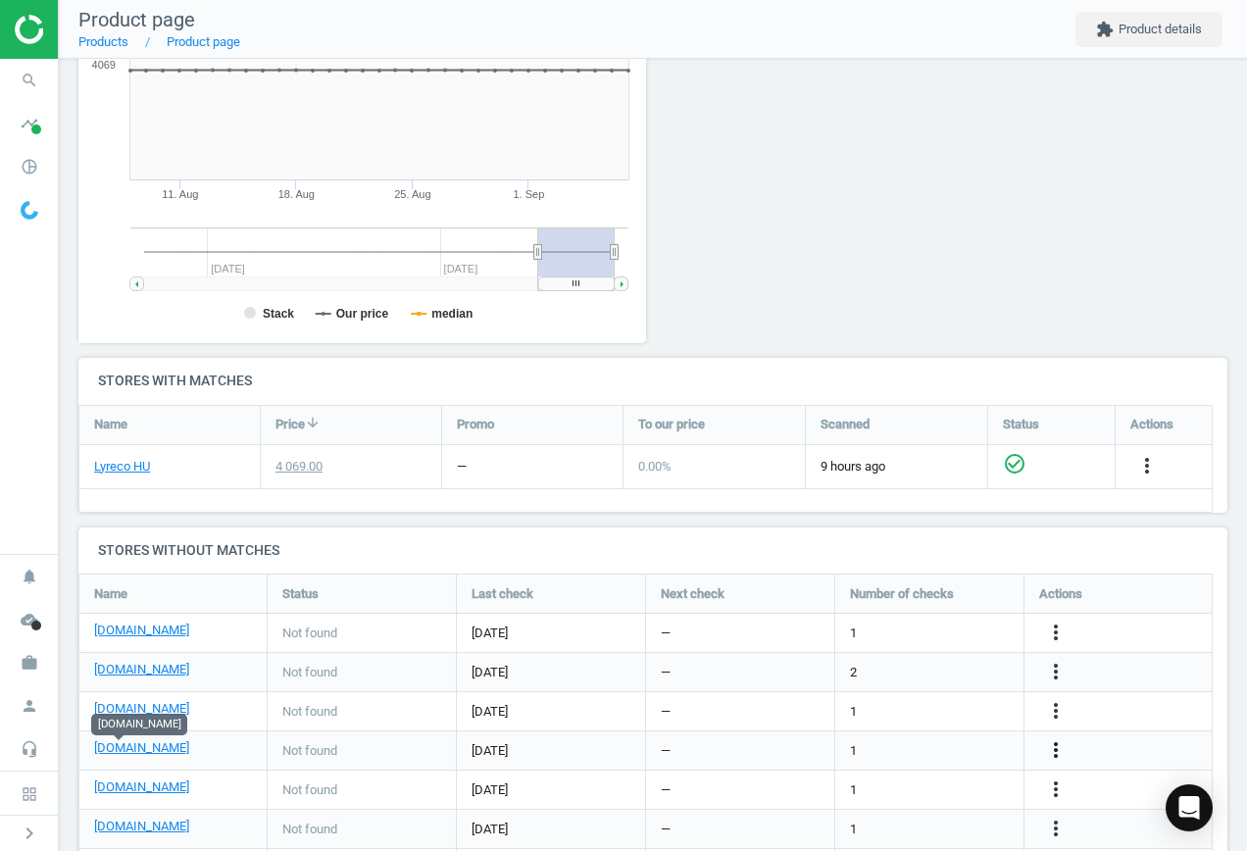
click at [1052, 745] on icon "more_vert" at bounding box center [1056, 750] width 24 height 24
click at [869, 738] on link "Edit URL/product option" at bounding box center [903, 750] width 269 height 30
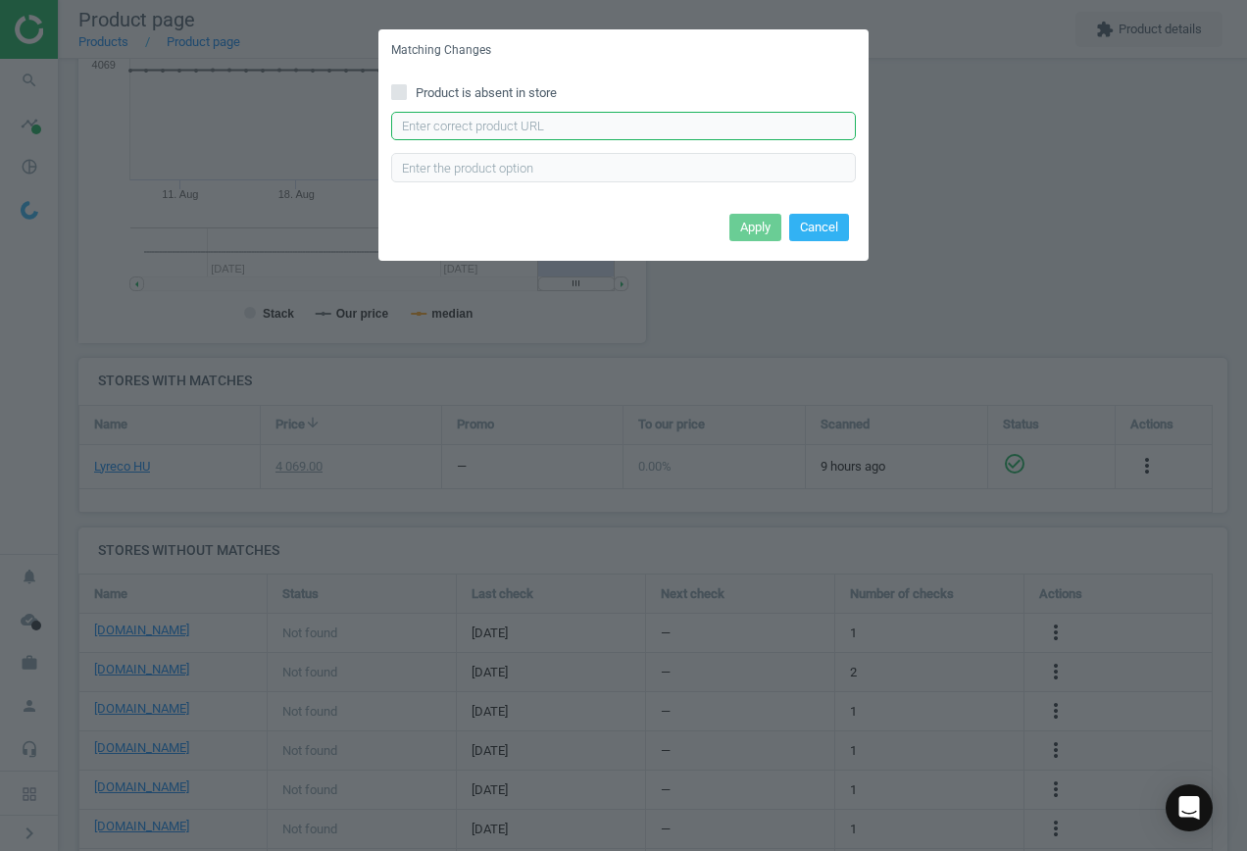
click at [520, 127] on input "text" at bounding box center [623, 126] width 465 height 29
paste input "[URL][DOMAIN_NAME]"
type input "[URL][DOMAIN_NAME]"
click at [754, 227] on button "Apply" at bounding box center [756, 227] width 52 height 27
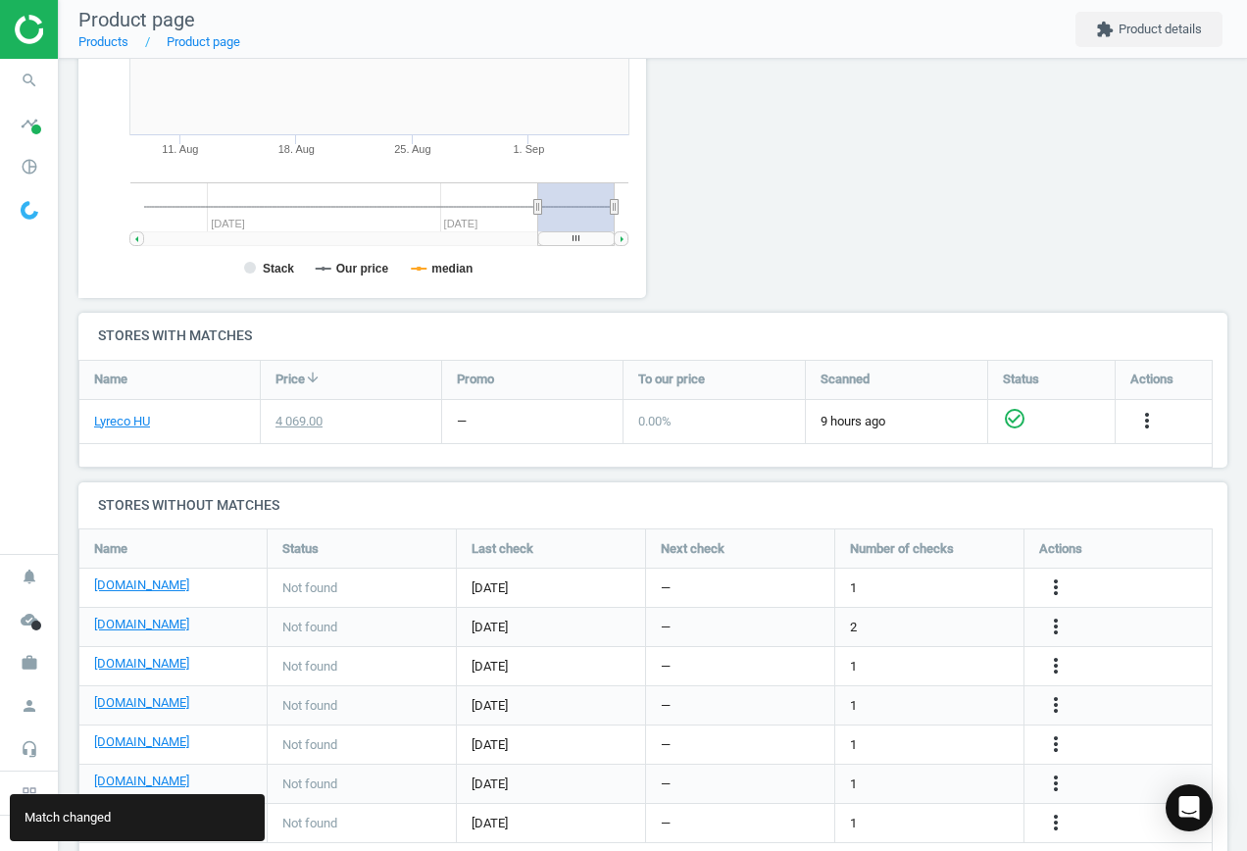
scroll to position [459, 0]
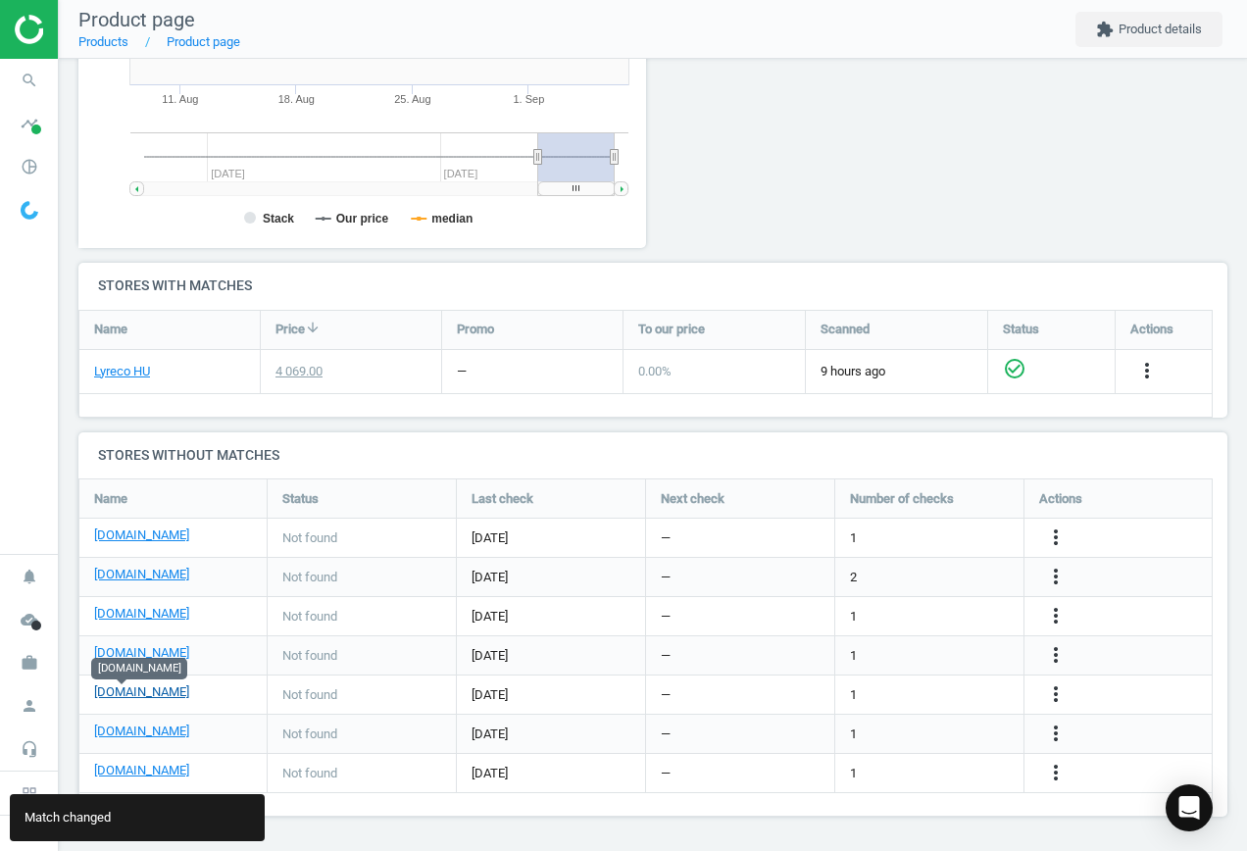
click at [124, 697] on link "[DOMAIN_NAME]" at bounding box center [141, 693] width 95 height 18
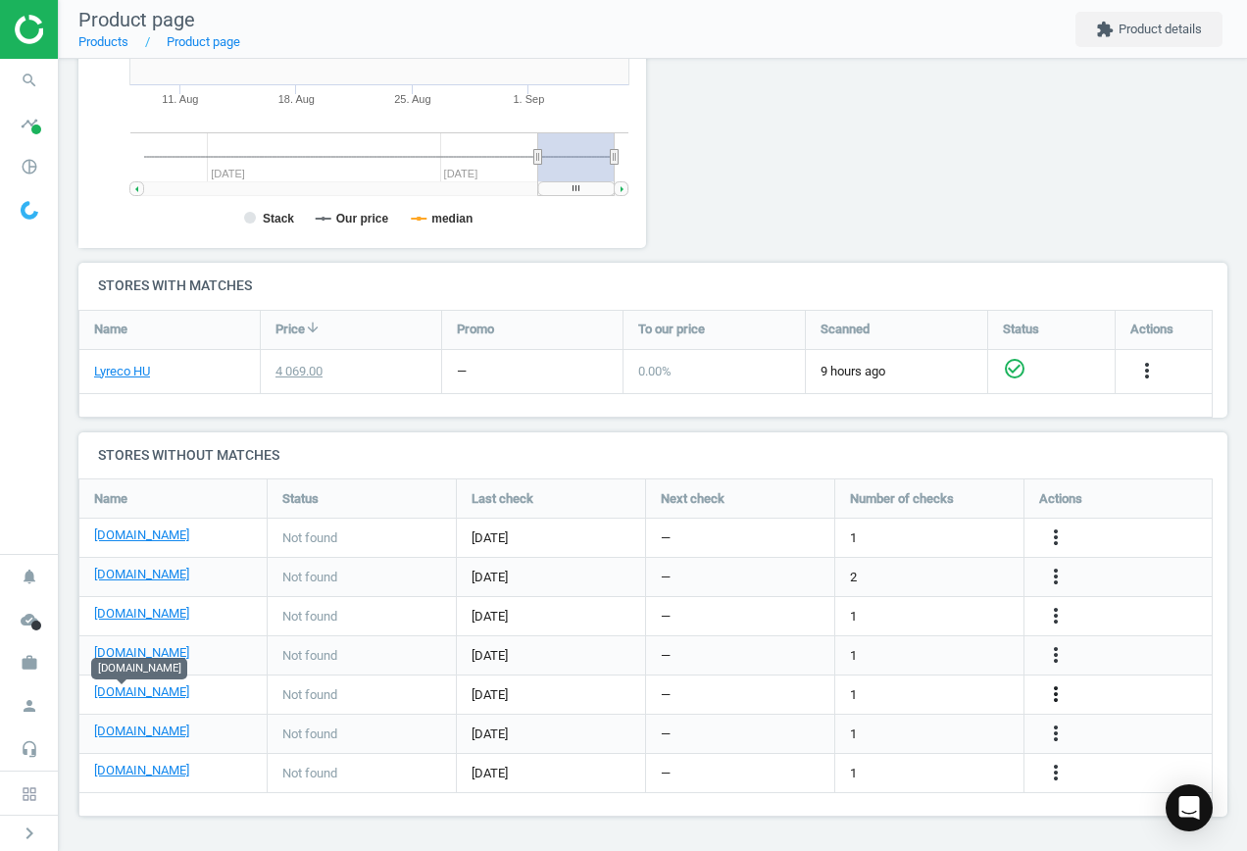
click at [1055, 692] on icon "more_vert" at bounding box center [1056, 695] width 24 height 24
click at [915, 688] on link "Edit URL/product option" at bounding box center [903, 695] width 269 height 30
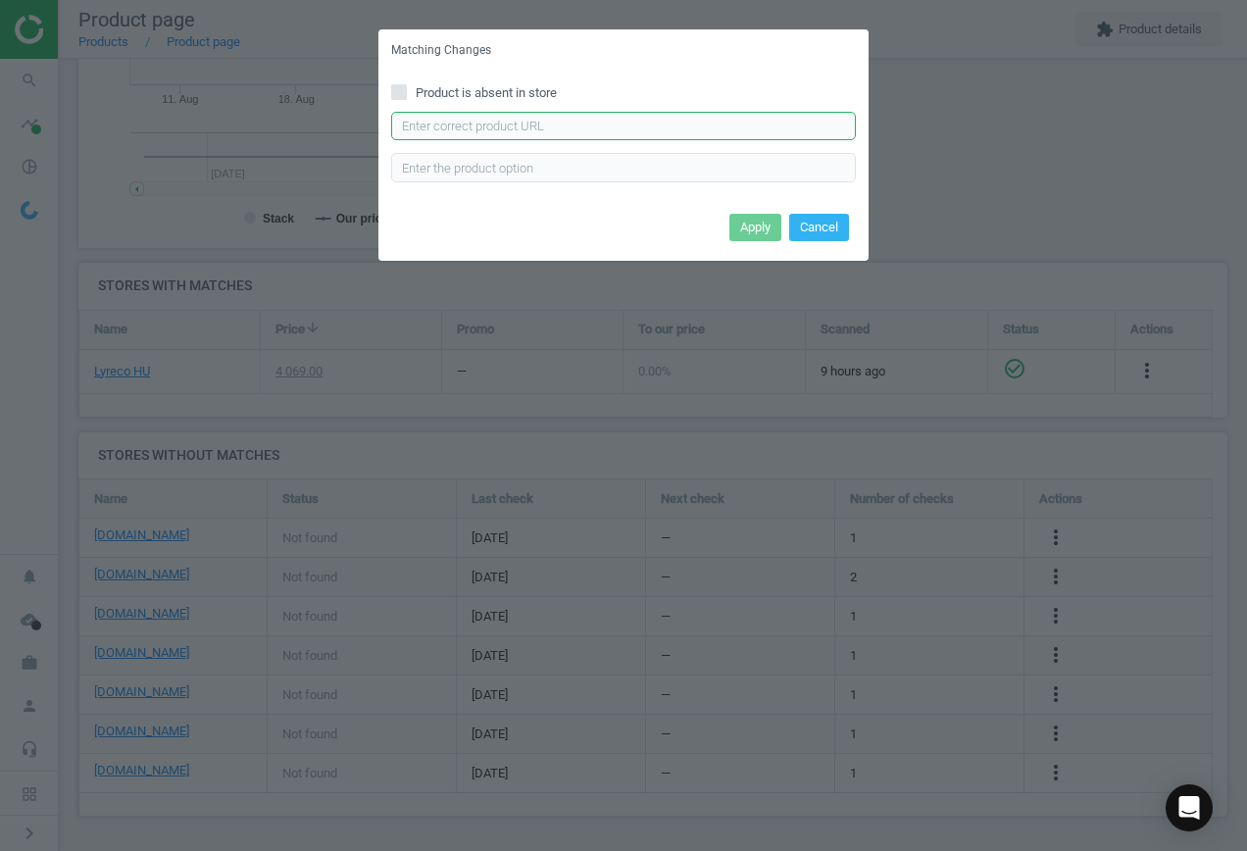
click at [592, 123] on input "text" at bounding box center [623, 126] width 465 height 29
paste input "[URL][DOMAIN_NAME][PERSON_NAME]"
type input "[URL][DOMAIN_NAME][PERSON_NAME]"
click at [761, 237] on button "Apply" at bounding box center [756, 227] width 52 height 27
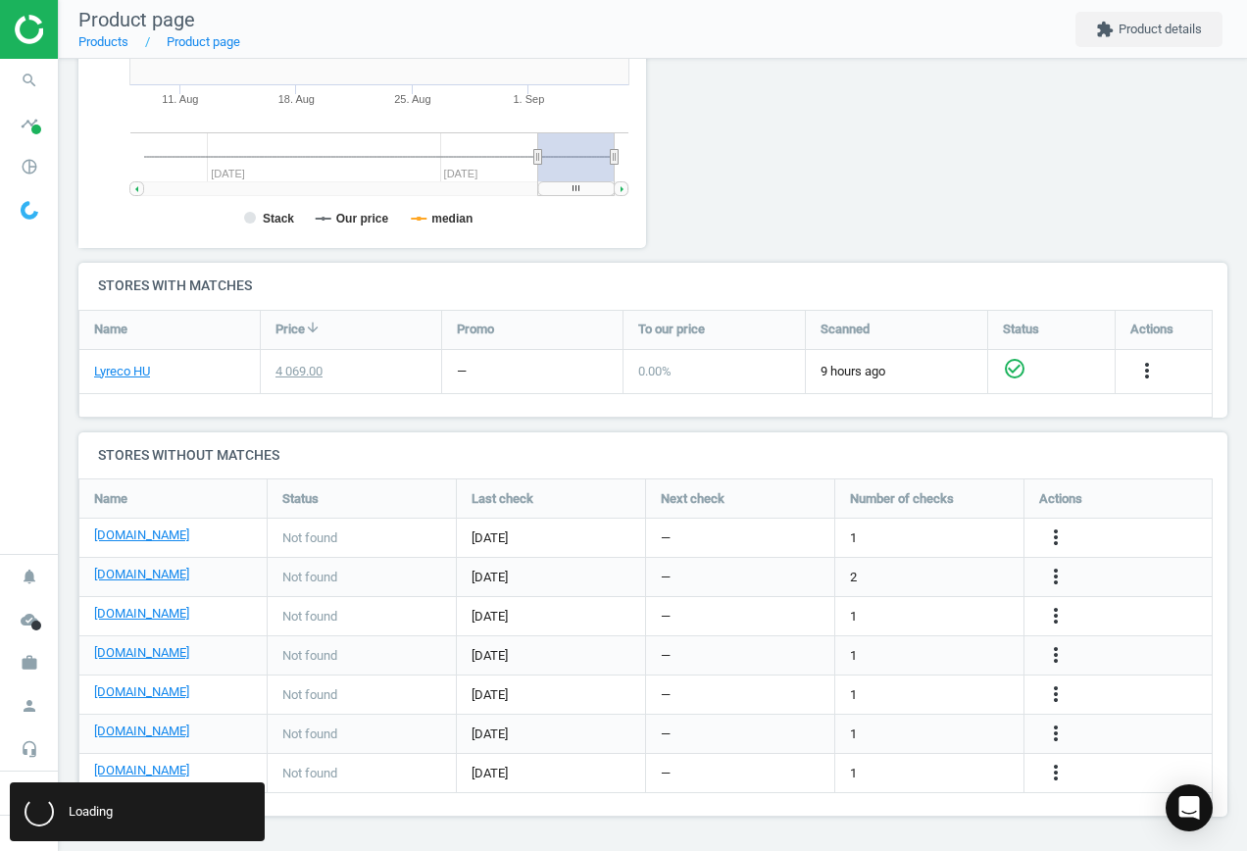
scroll to position [0, 0]
click at [134, 730] on link "[DOMAIN_NAME]" at bounding box center [141, 732] width 95 height 18
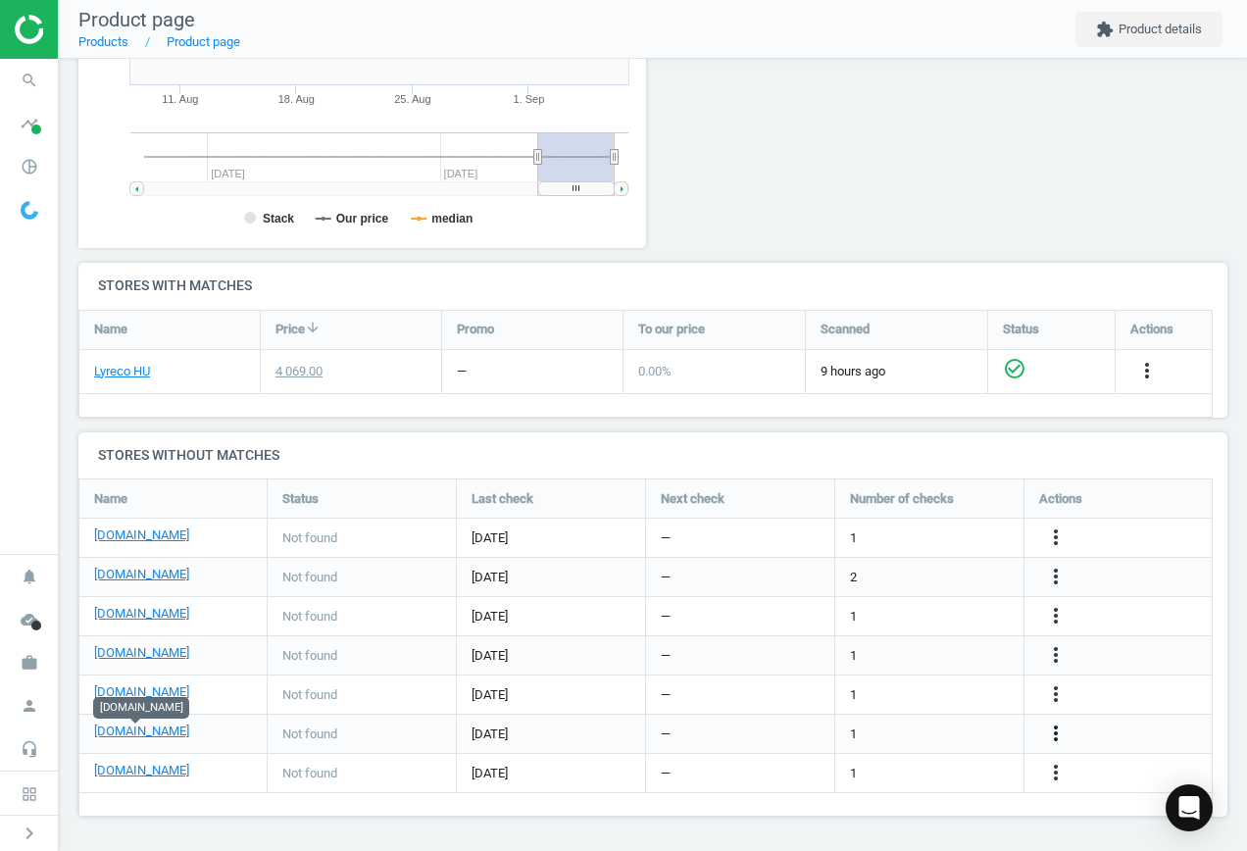
click at [1061, 732] on icon "more_vert" at bounding box center [1056, 734] width 24 height 24
click at [914, 729] on link "Edit URL/product option" at bounding box center [903, 734] width 269 height 30
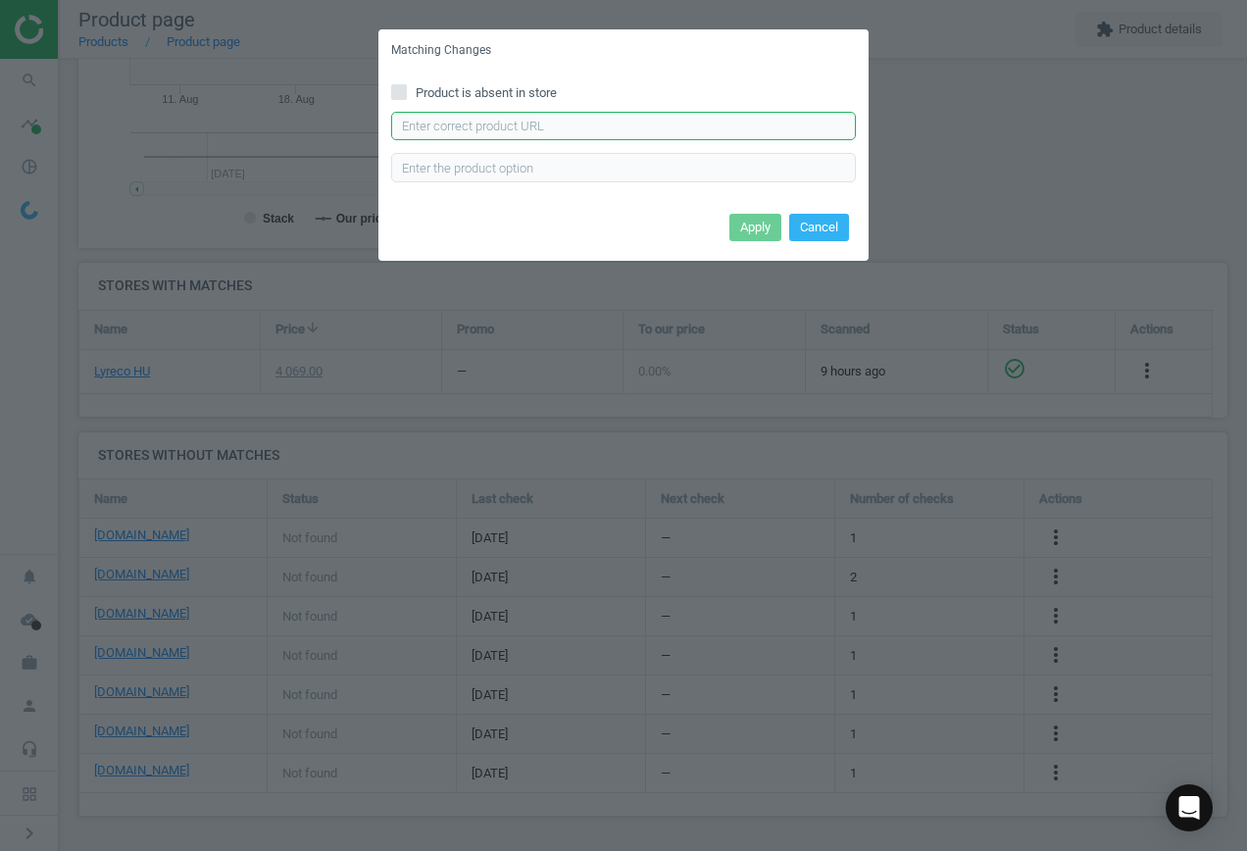
click at [520, 126] on input "text" at bounding box center [623, 126] width 465 height 29
paste input "[URL][DOMAIN_NAME]"
type input "[URL][DOMAIN_NAME]"
click at [760, 222] on button "Apply" at bounding box center [756, 227] width 52 height 27
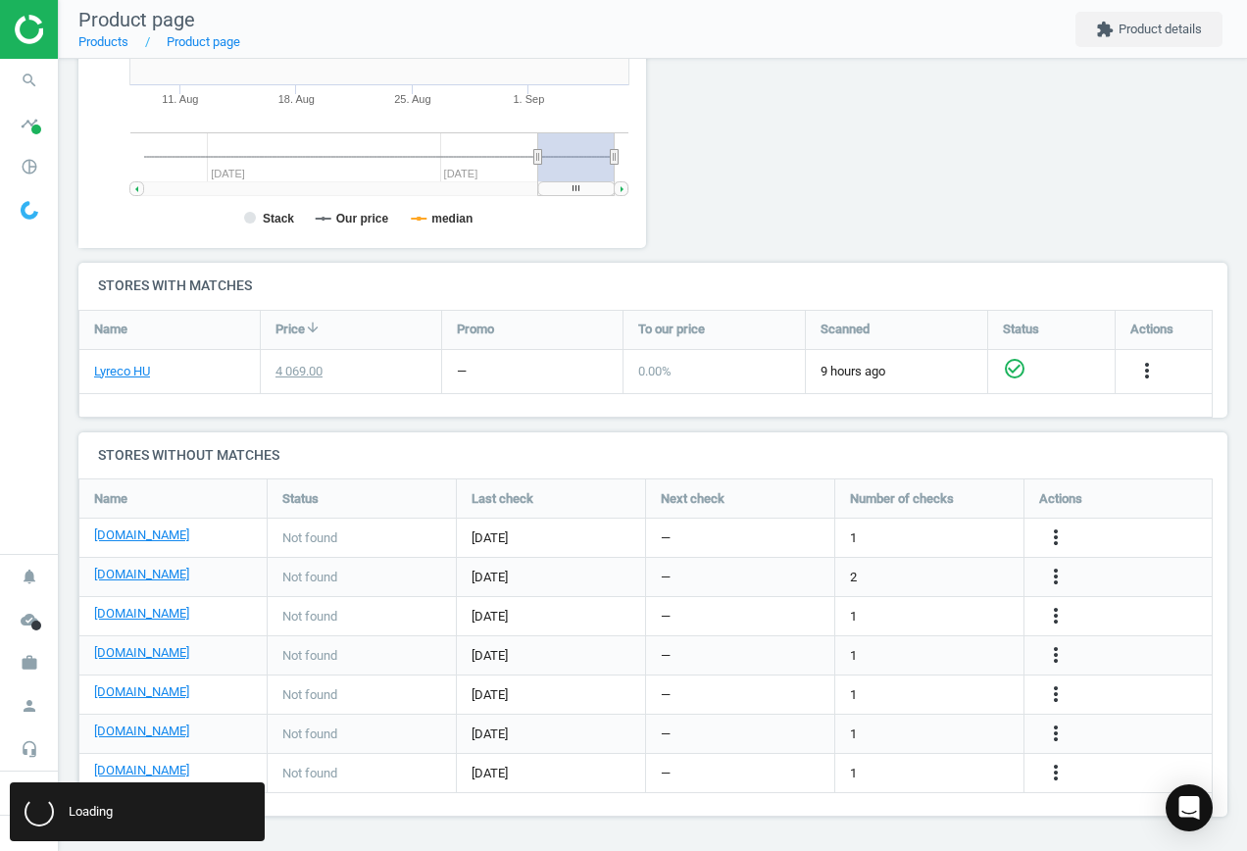
scroll to position [0, 0]
click at [134, 768] on link "[DOMAIN_NAME]" at bounding box center [141, 771] width 95 height 18
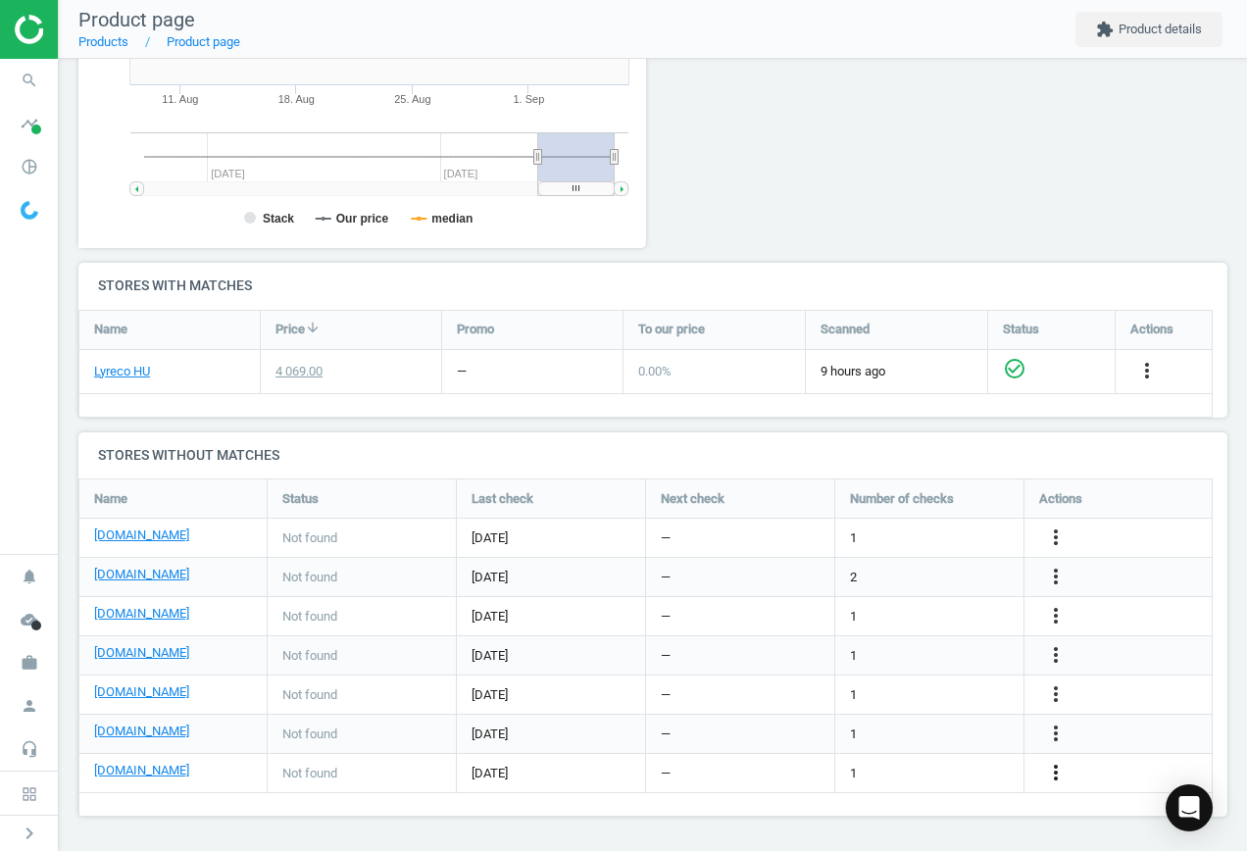
click at [1050, 772] on icon "more_vert" at bounding box center [1056, 773] width 24 height 24
click at [877, 766] on link "Edit URL/product option" at bounding box center [903, 773] width 269 height 30
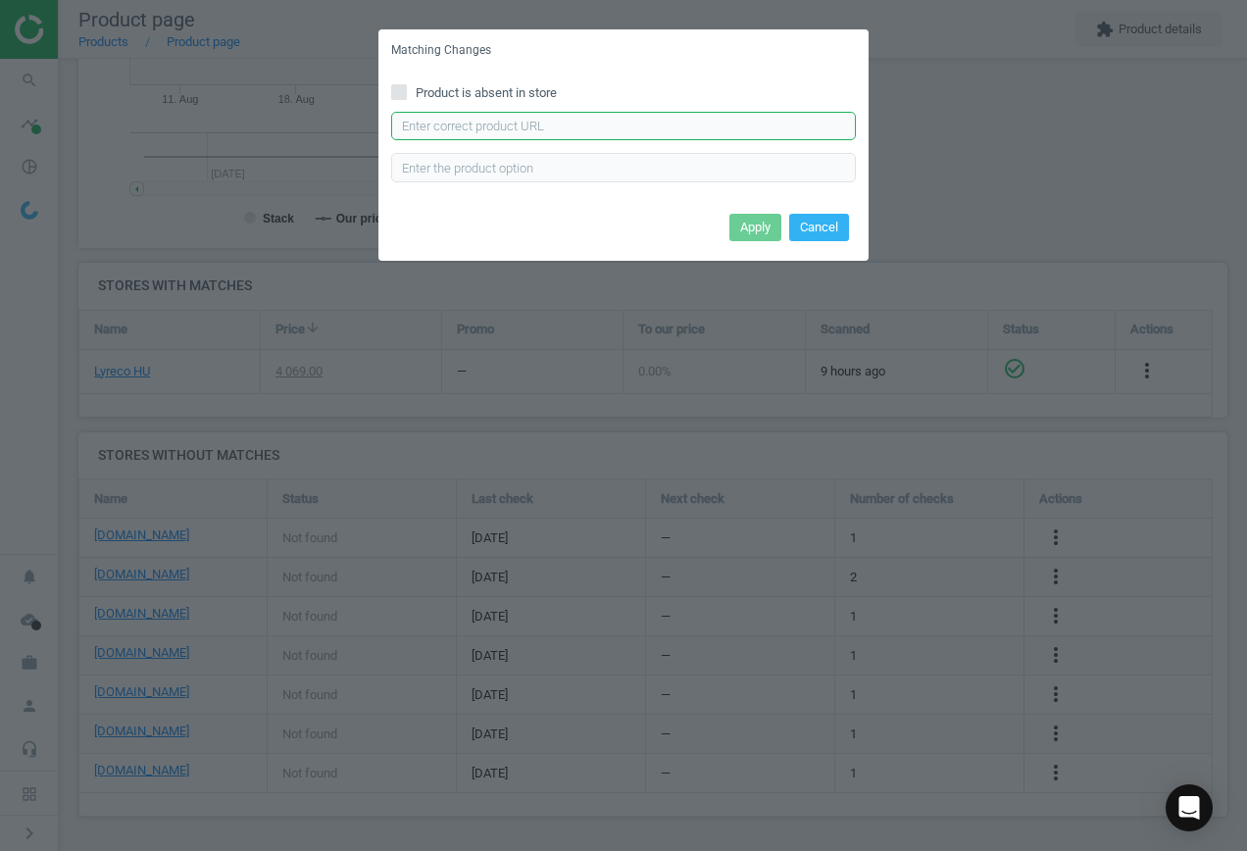
click at [489, 125] on input "text" at bounding box center [623, 126] width 465 height 29
paste input "[URL][DOMAIN_NAME][PERSON_NAME][PERSON_NAME]"
type input "[URL][DOMAIN_NAME][PERSON_NAME][PERSON_NAME]"
click at [746, 229] on button "Apply" at bounding box center [756, 227] width 52 height 27
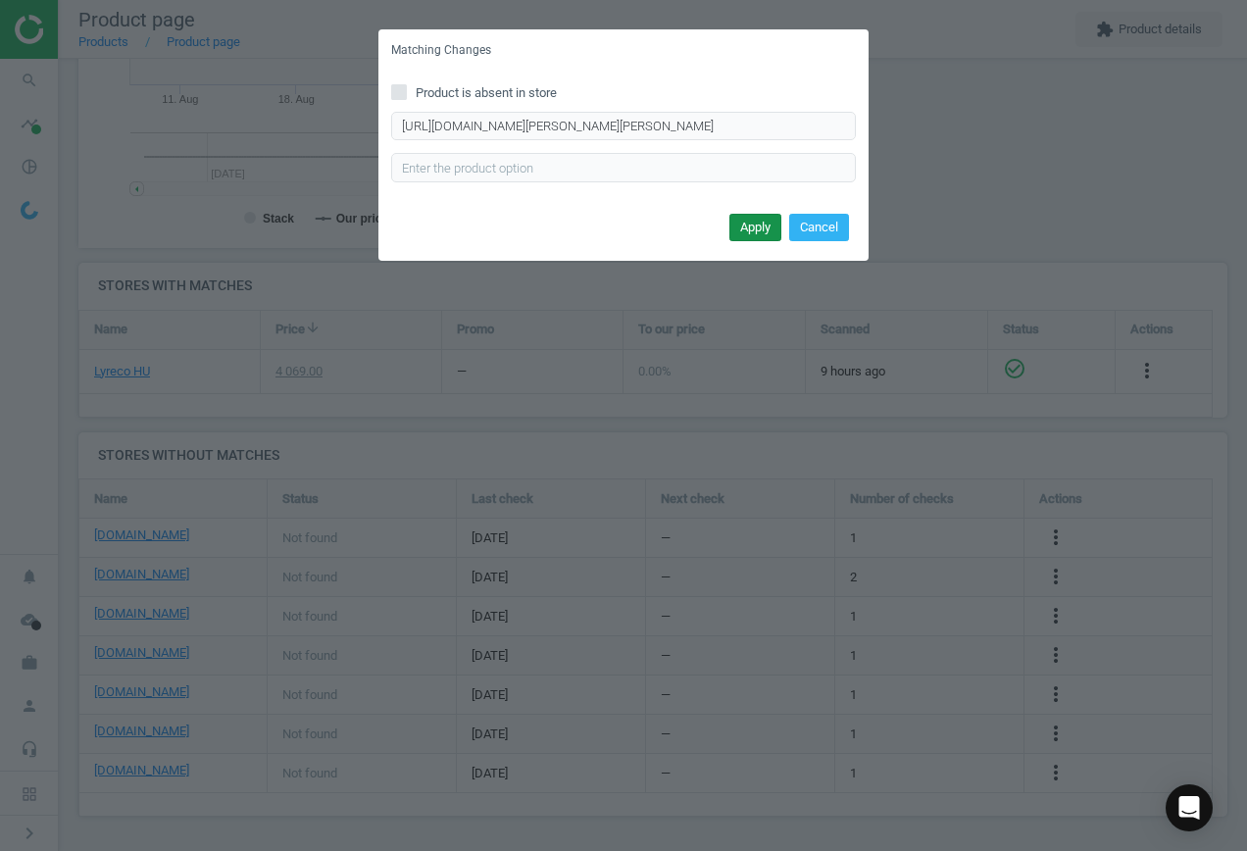
scroll to position [0, 0]
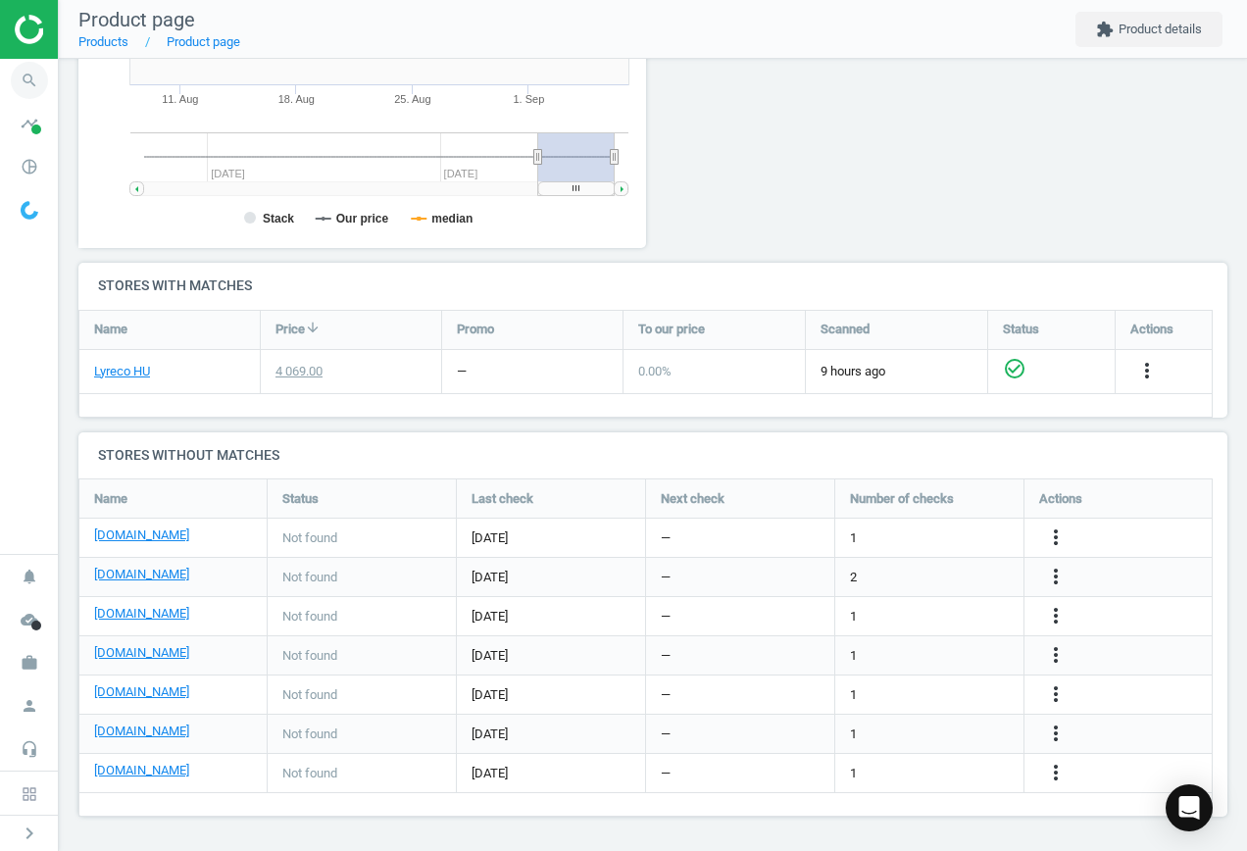
click at [24, 81] on icon "search" at bounding box center [29, 80] width 37 height 37
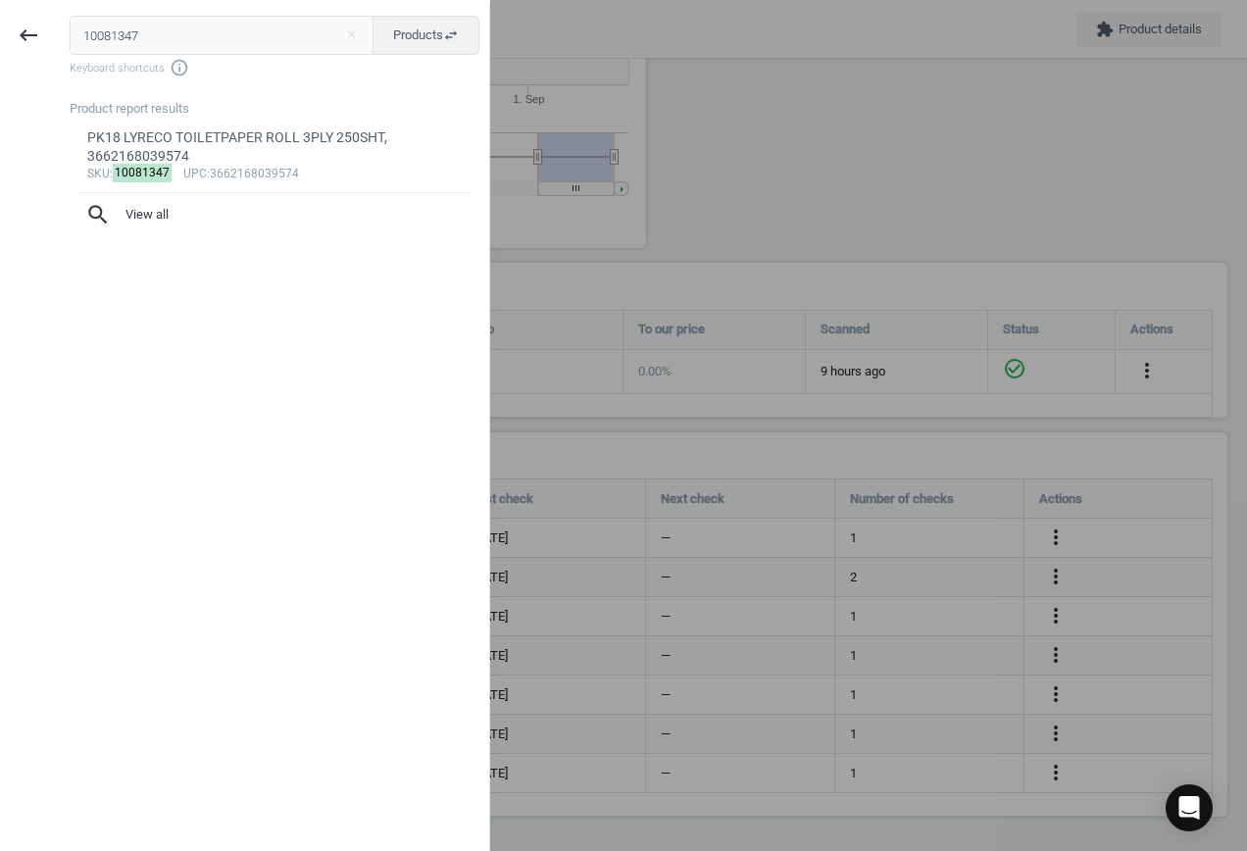
click at [0, 0] on html "Group 2 Created with Sketch. ic/cloud_download/grey600 Created with Sketch. gra…" at bounding box center [623, 425] width 1247 height 851
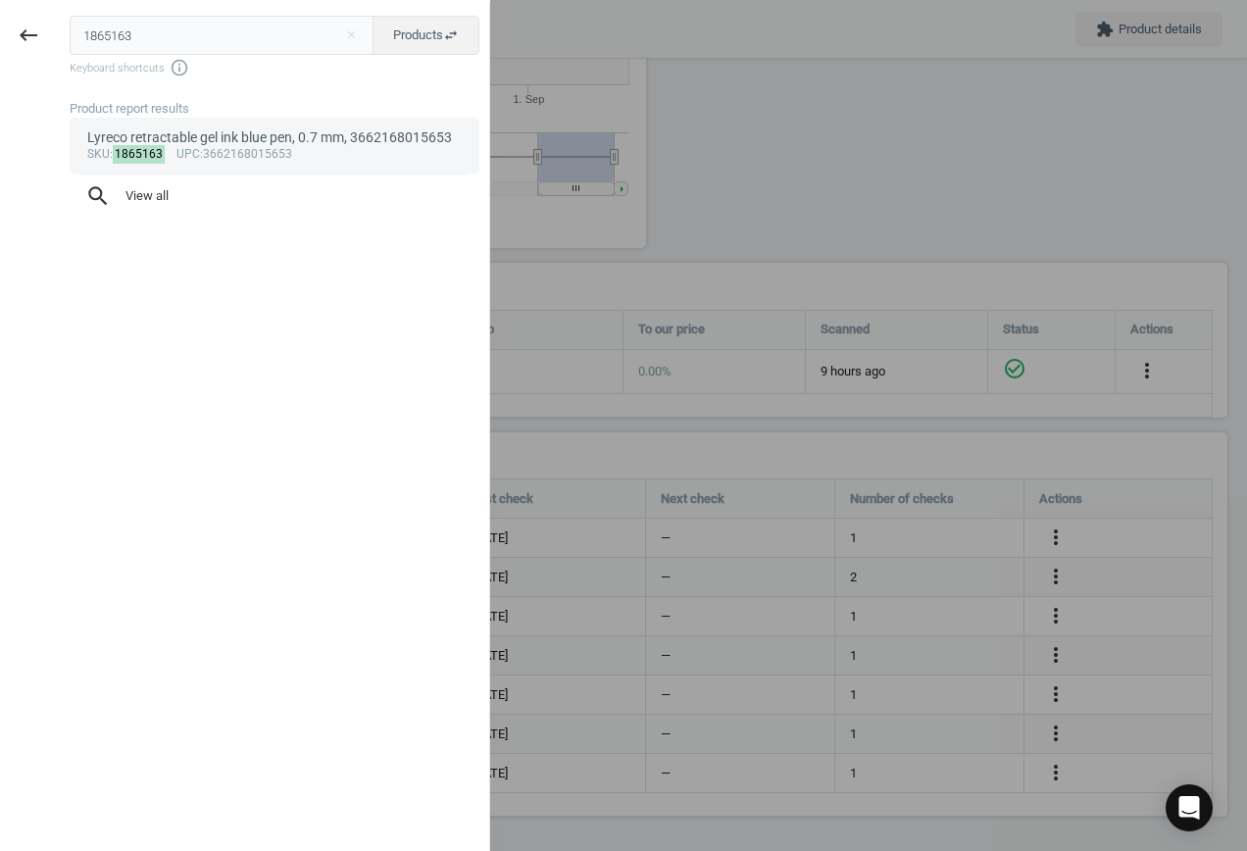
type input "1865163"
click at [287, 149] on div "sku : 1865163 upc :3662168015653" at bounding box center [275, 155] width 376 height 16
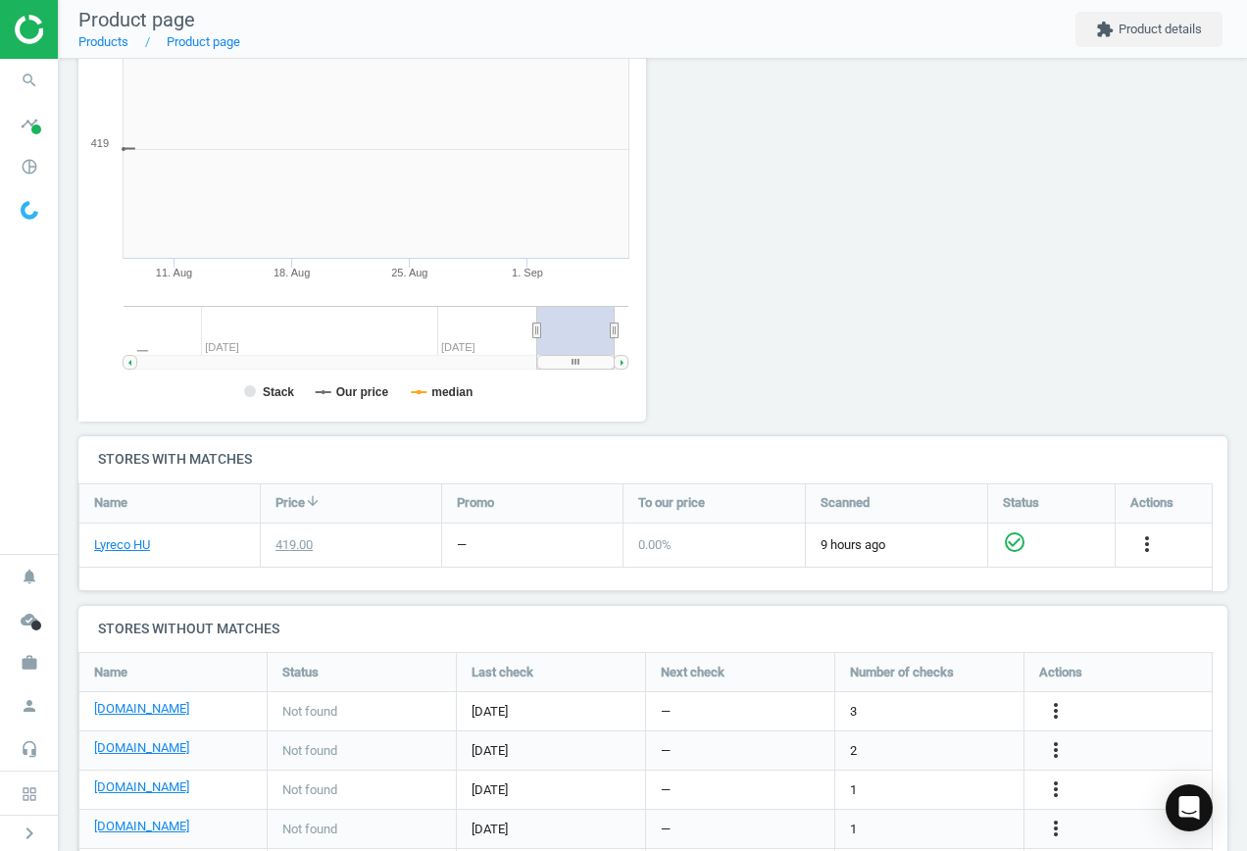
scroll to position [423, 590]
click at [141, 710] on link "[DOMAIN_NAME]" at bounding box center [141, 709] width 95 height 18
click at [1061, 711] on icon "more_vert" at bounding box center [1056, 711] width 24 height 24
click at [890, 707] on link "Edit URL/product option" at bounding box center [903, 711] width 269 height 30
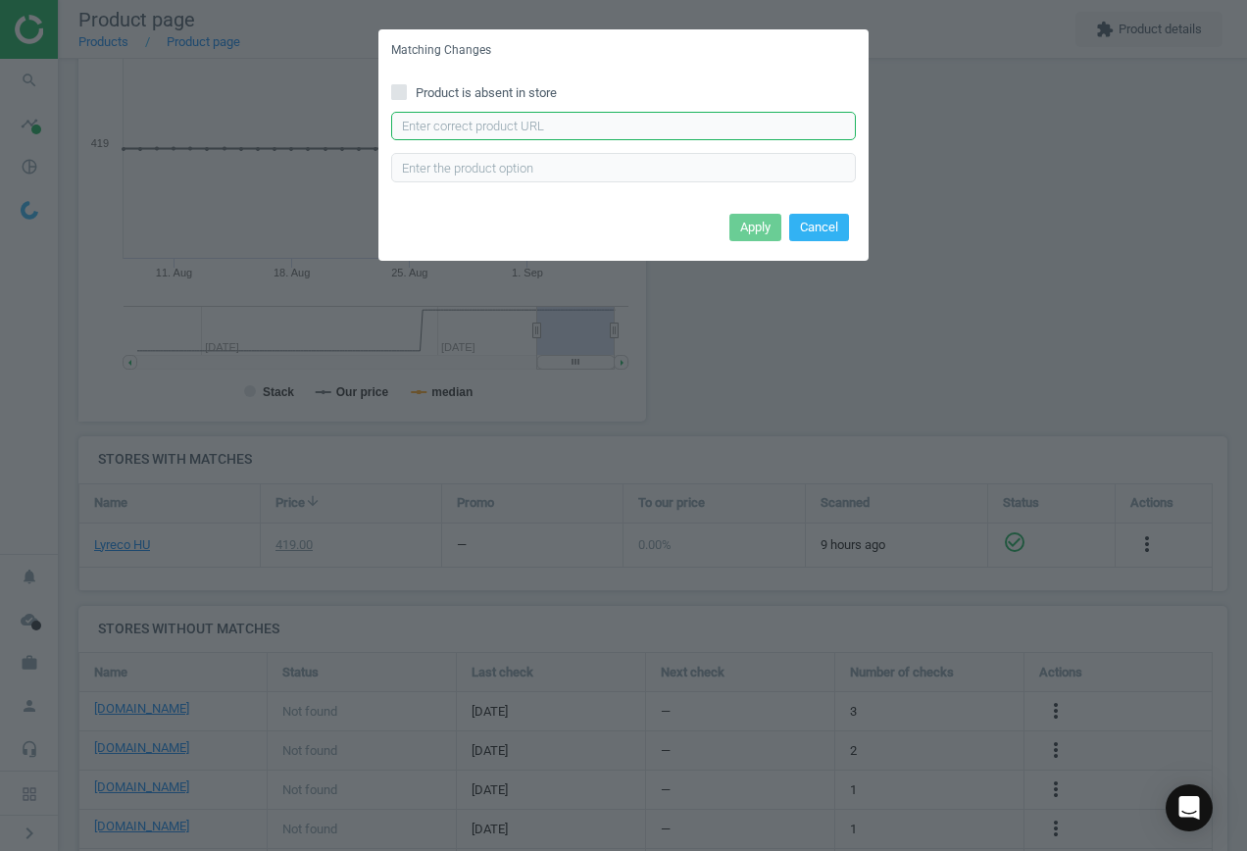
click at [451, 118] on input "text" at bounding box center [623, 126] width 465 height 29
paste input "[URL][DOMAIN_NAME]"
type input "[URL][DOMAIN_NAME]"
click at [764, 228] on button "Apply" at bounding box center [756, 227] width 52 height 27
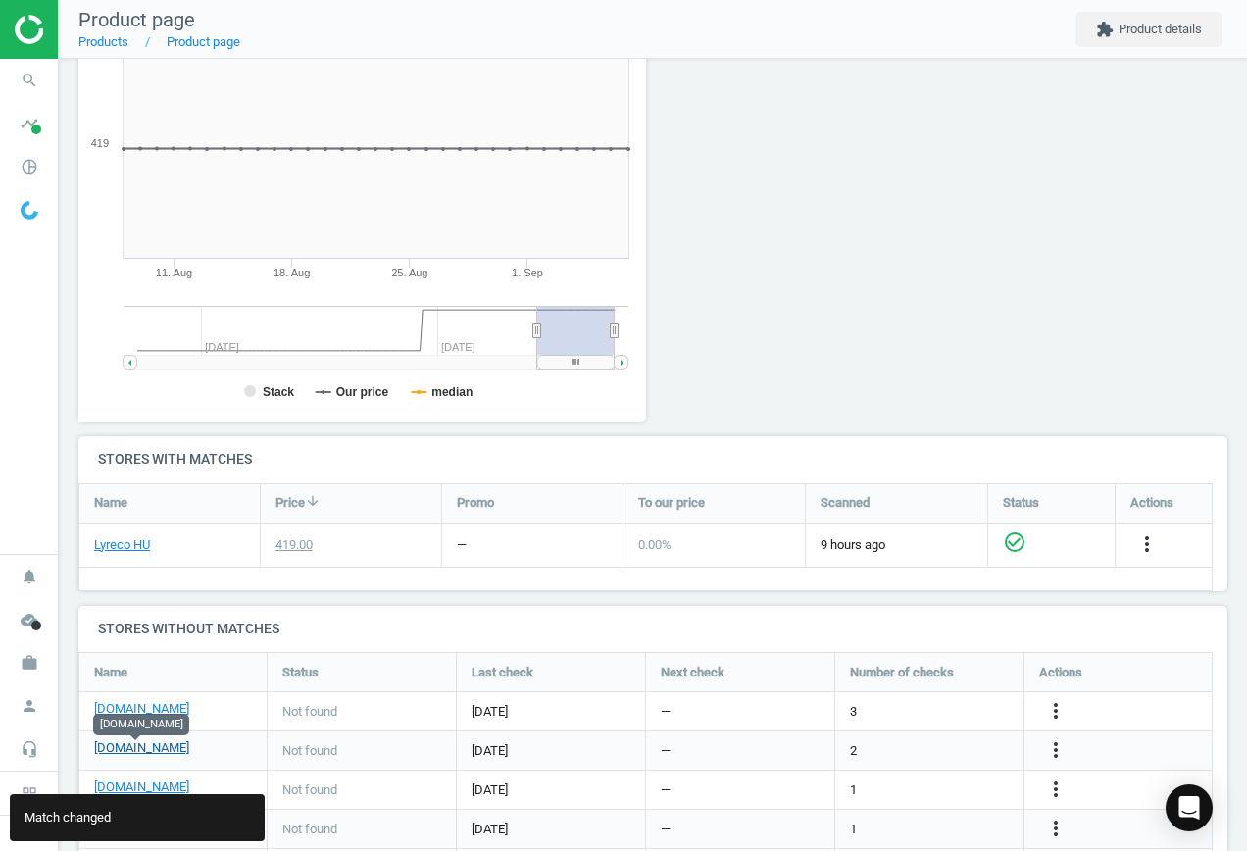
click at [128, 747] on link "[DOMAIN_NAME]" at bounding box center [141, 748] width 95 height 18
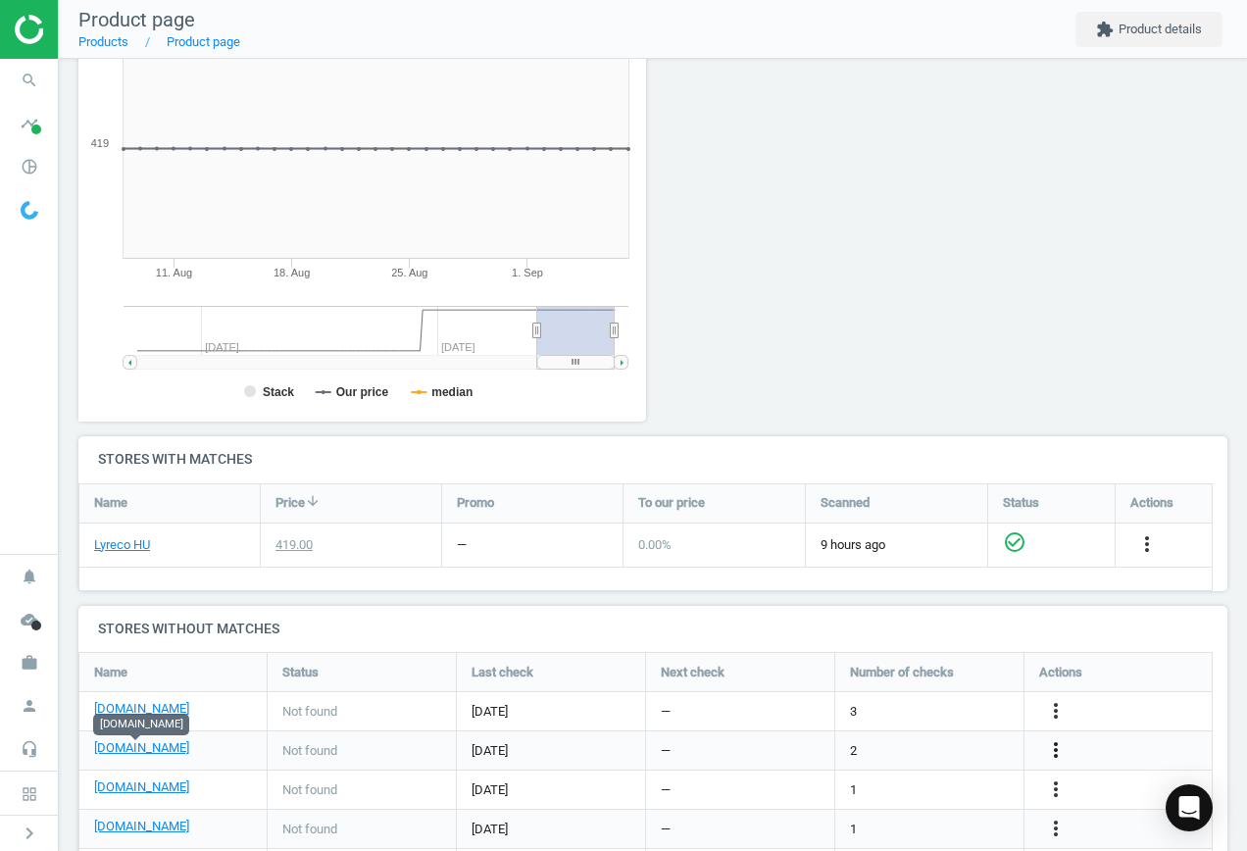
click at [1060, 749] on icon "more_vert" at bounding box center [1056, 750] width 24 height 24
click at [880, 743] on link "Edit URL/product option" at bounding box center [903, 750] width 269 height 30
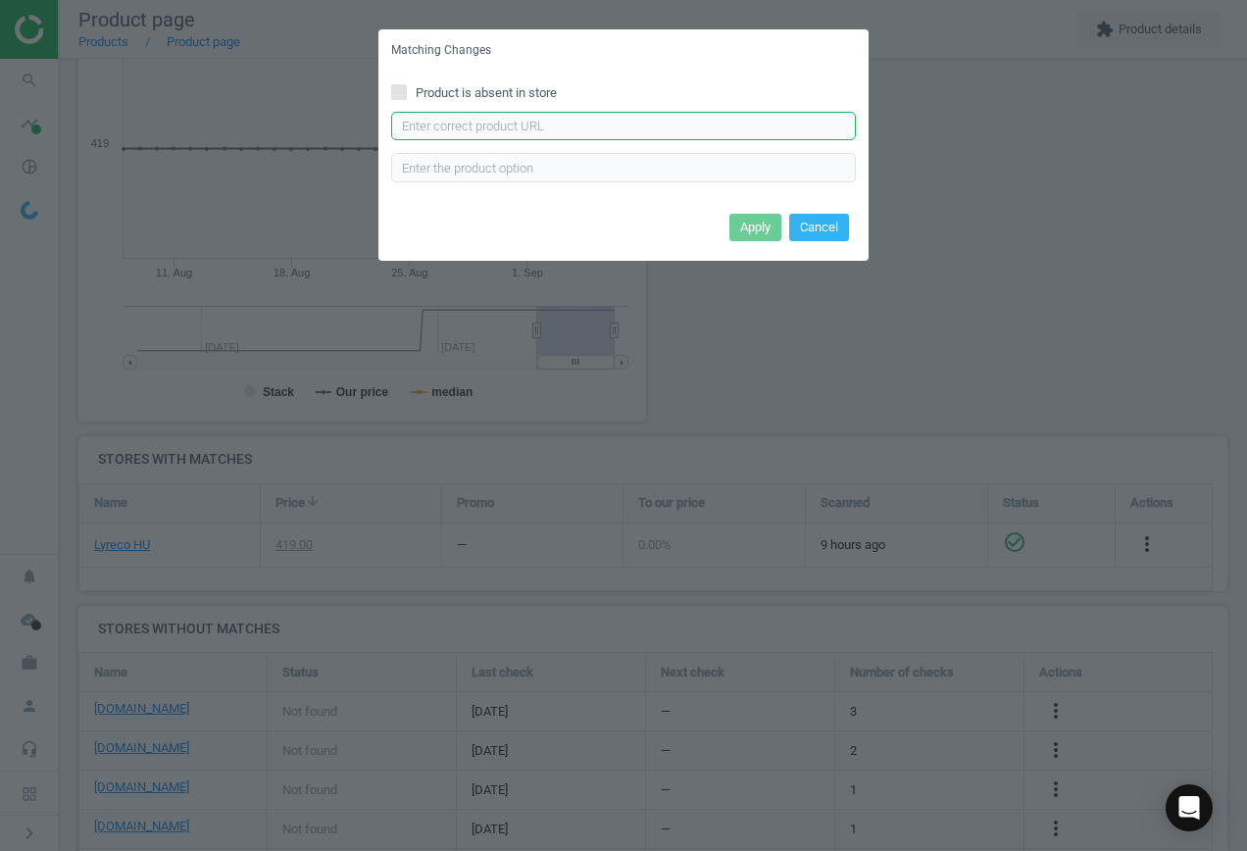
click at [473, 118] on input "text" at bounding box center [623, 126] width 465 height 29
paste input "[URL][DOMAIN_NAME]"
type input "[URL][DOMAIN_NAME]"
click at [761, 228] on button "Apply" at bounding box center [756, 227] width 52 height 27
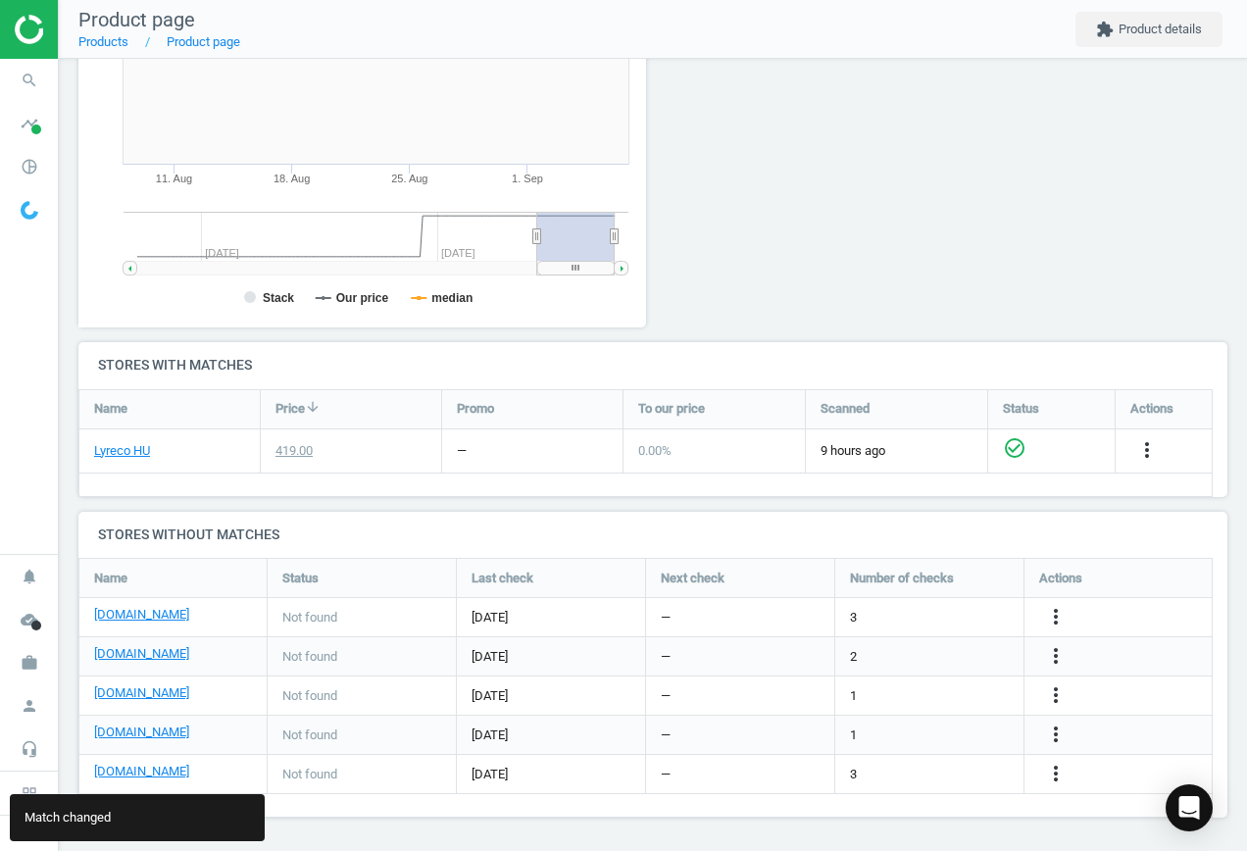
scroll to position [380, 0]
click at [135, 696] on link "[DOMAIN_NAME]" at bounding box center [141, 693] width 95 height 18
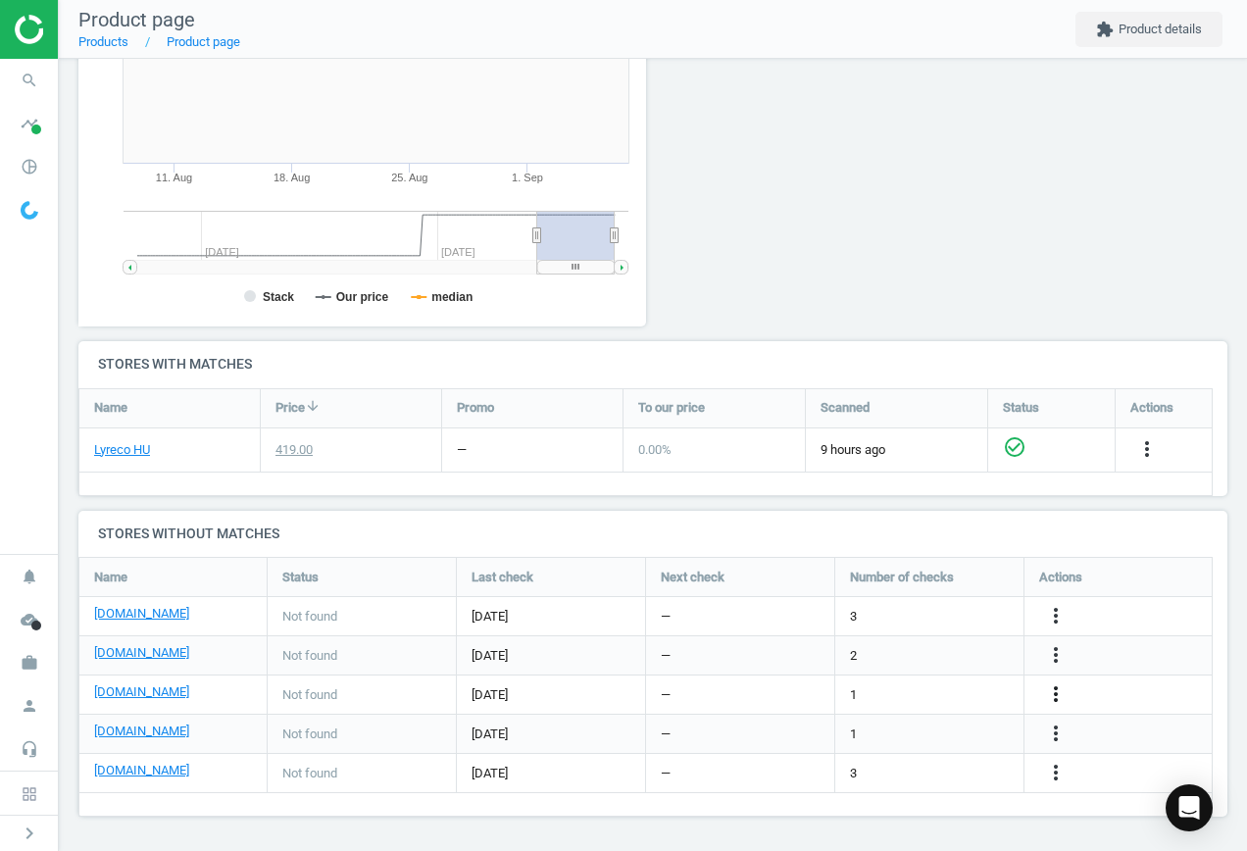
click at [1058, 696] on icon "more_vert" at bounding box center [1056, 695] width 24 height 24
click at [925, 694] on link "Edit URL/product option" at bounding box center [903, 695] width 269 height 30
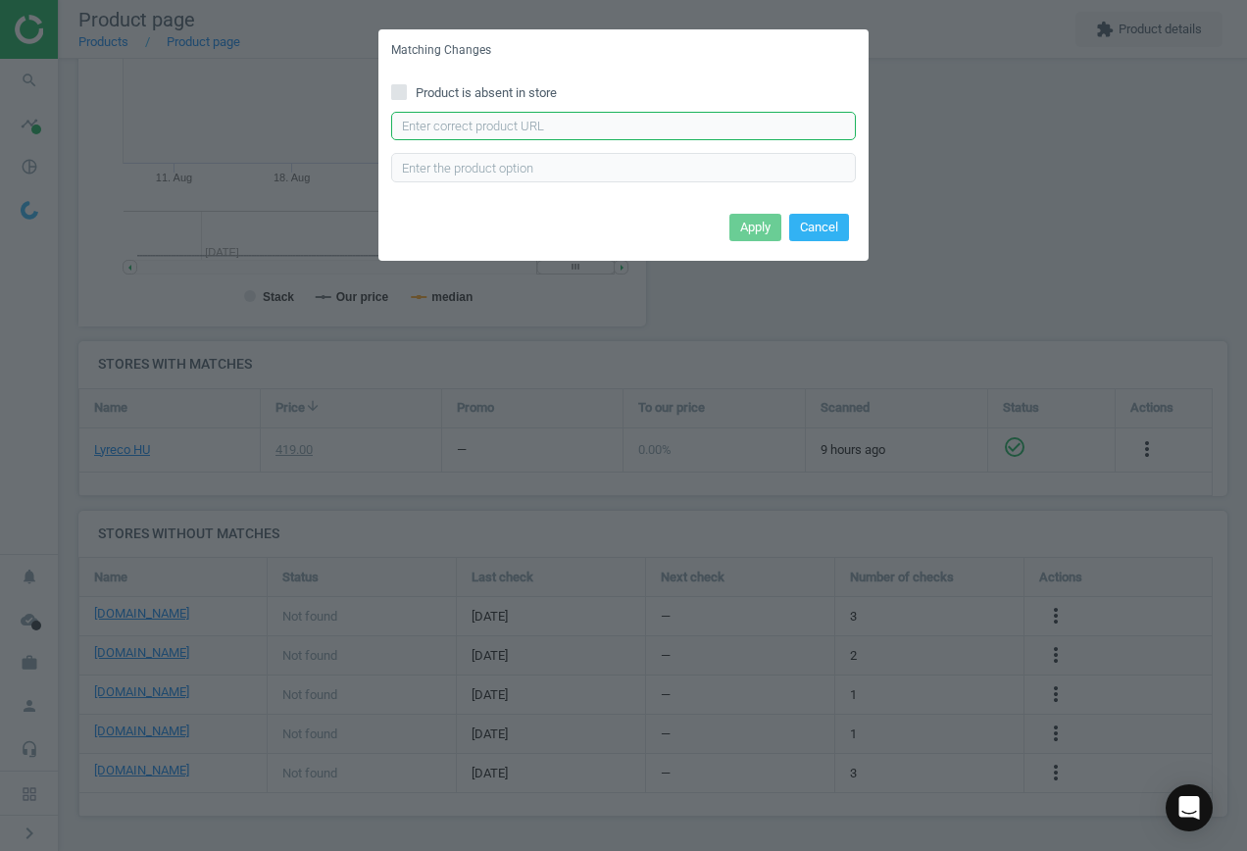
click at [481, 124] on input "text" at bounding box center [623, 126] width 465 height 29
paste input "[URL][DOMAIN_NAME]"
type input "[URL][DOMAIN_NAME]"
click at [764, 234] on button "Apply" at bounding box center [756, 227] width 52 height 27
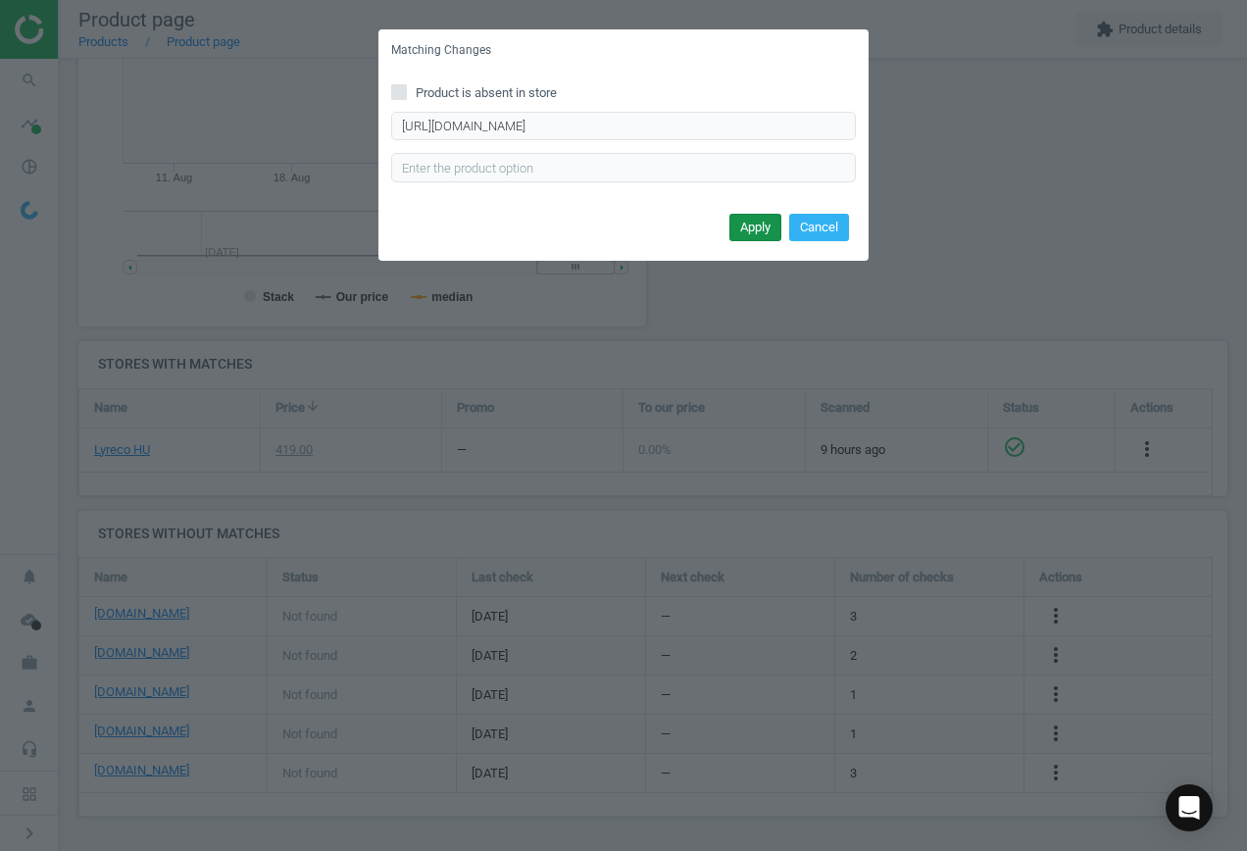
scroll to position [0, 0]
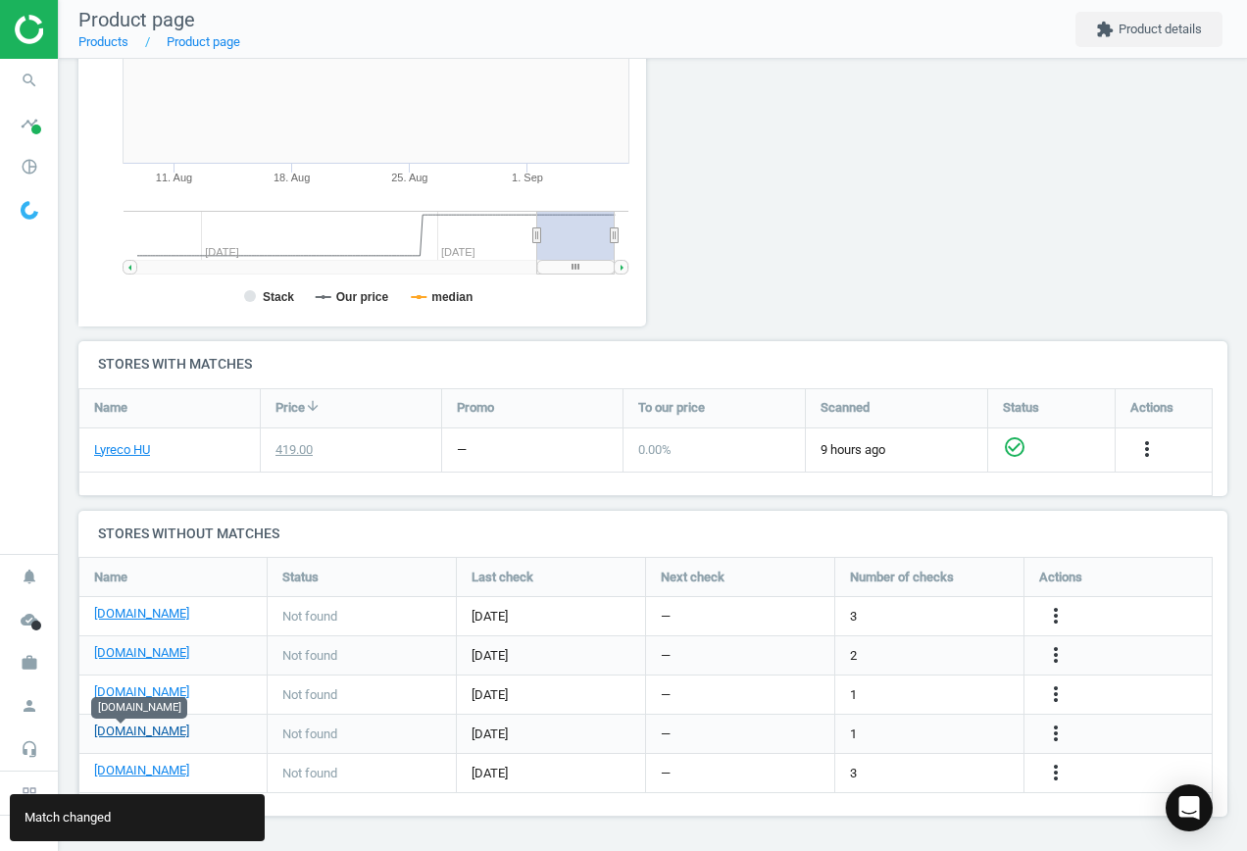
click at [124, 728] on link "[DOMAIN_NAME]" at bounding box center [141, 732] width 95 height 18
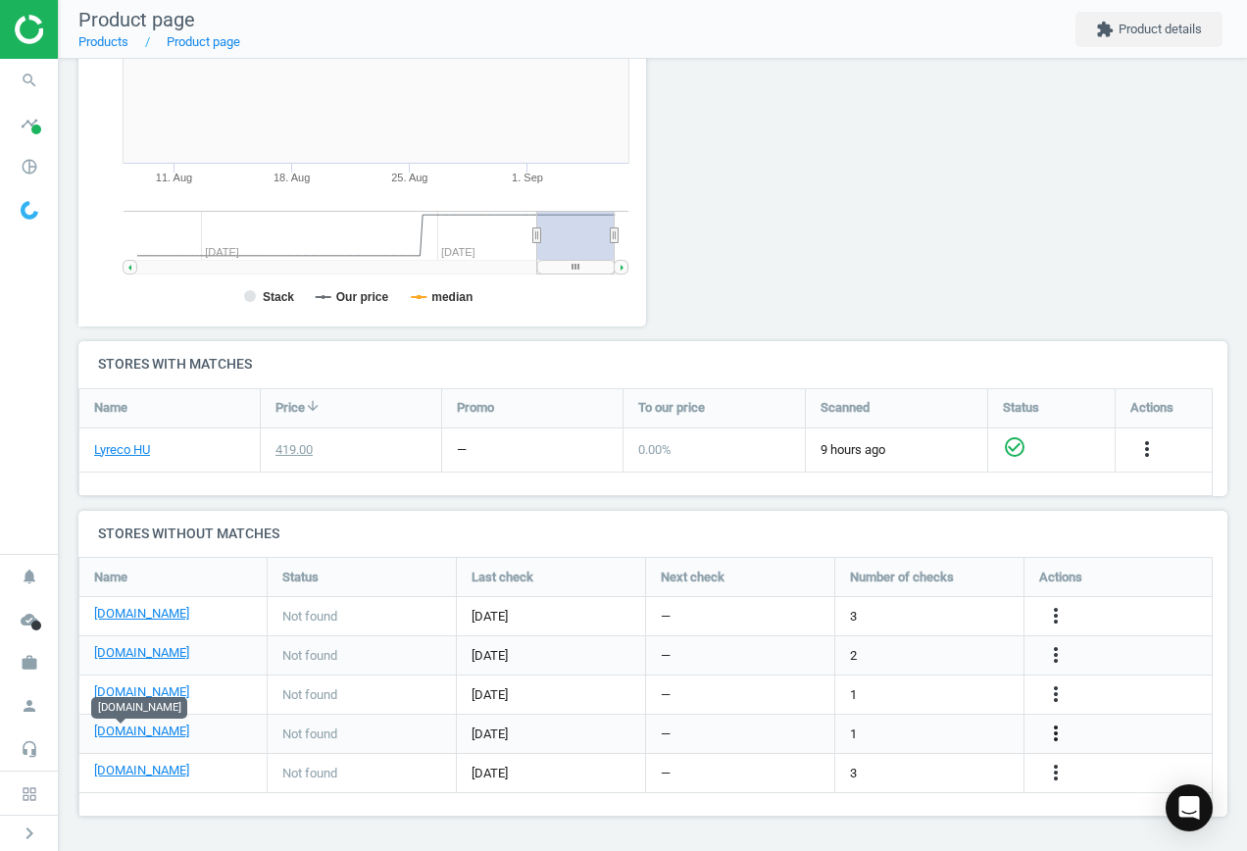
click at [1045, 728] on icon "more_vert" at bounding box center [1056, 734] width 24 height 24
click at [862, 725] on link "Edit URL/product option" at bounding box center [903, 734] width 269 height 30
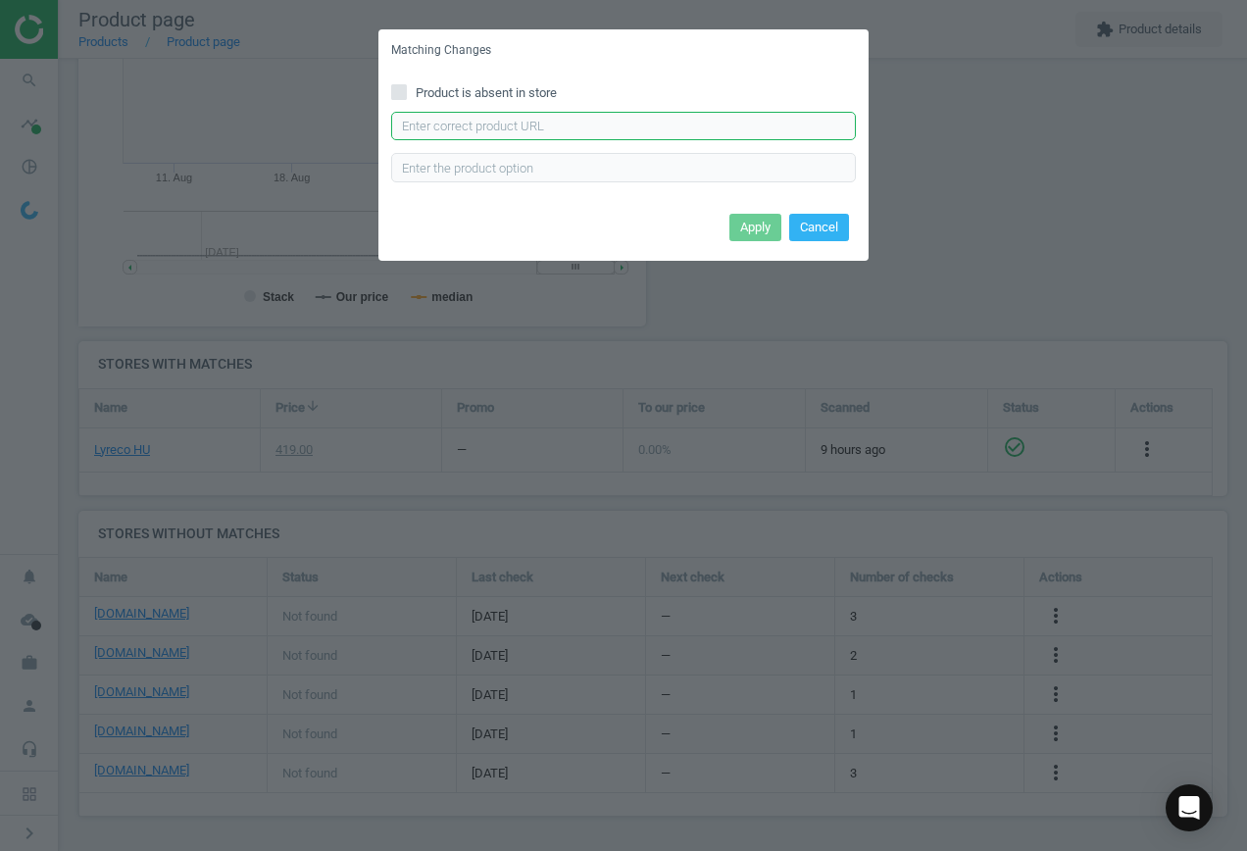
click at [463, 120] on input "text" at bounding box center [623, 126] width 465 height 29
paste input "[URL][DOMAIN_NAME]"
type input "[URL][DOMAIN_NAME]"
click at [754, 218] on button "Apply" at bounding box center [756, 227] width 52 height 27
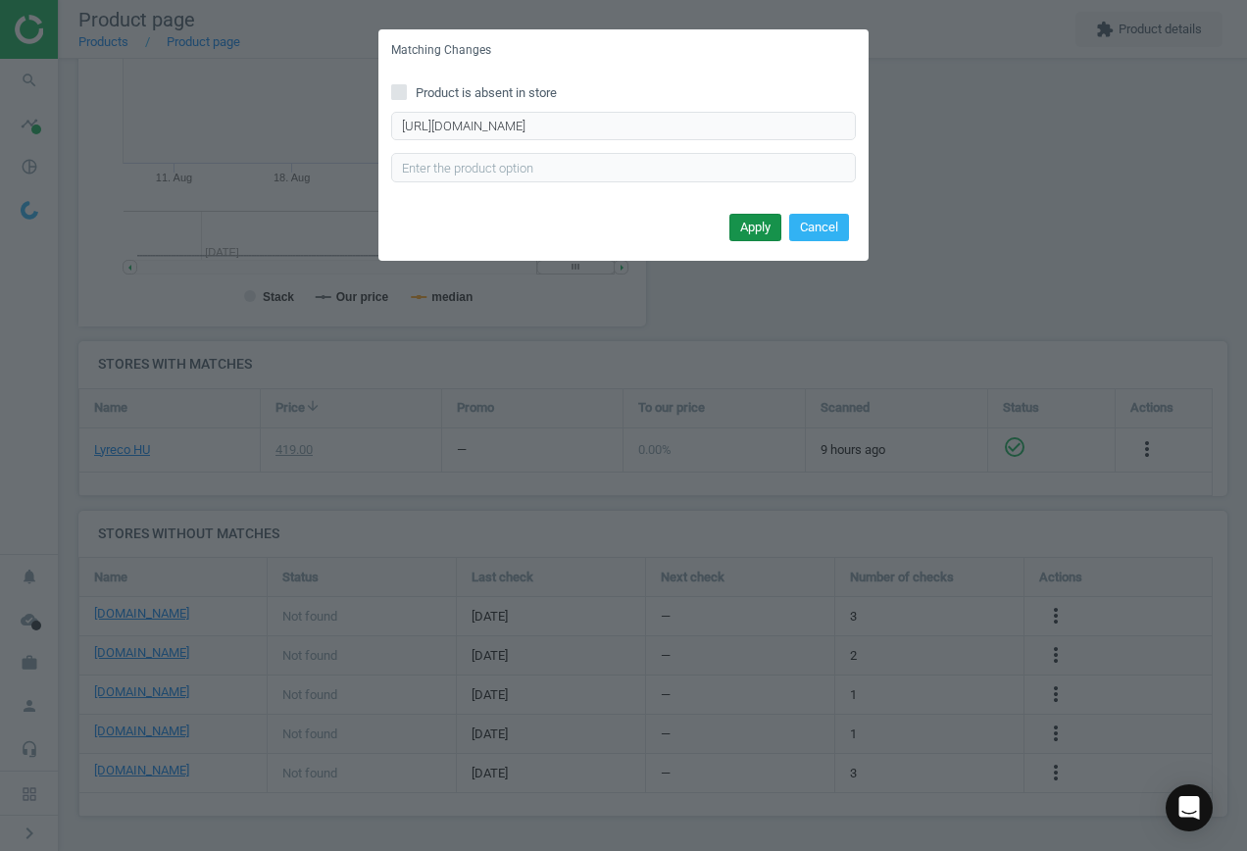
scroll to position [0, 0]
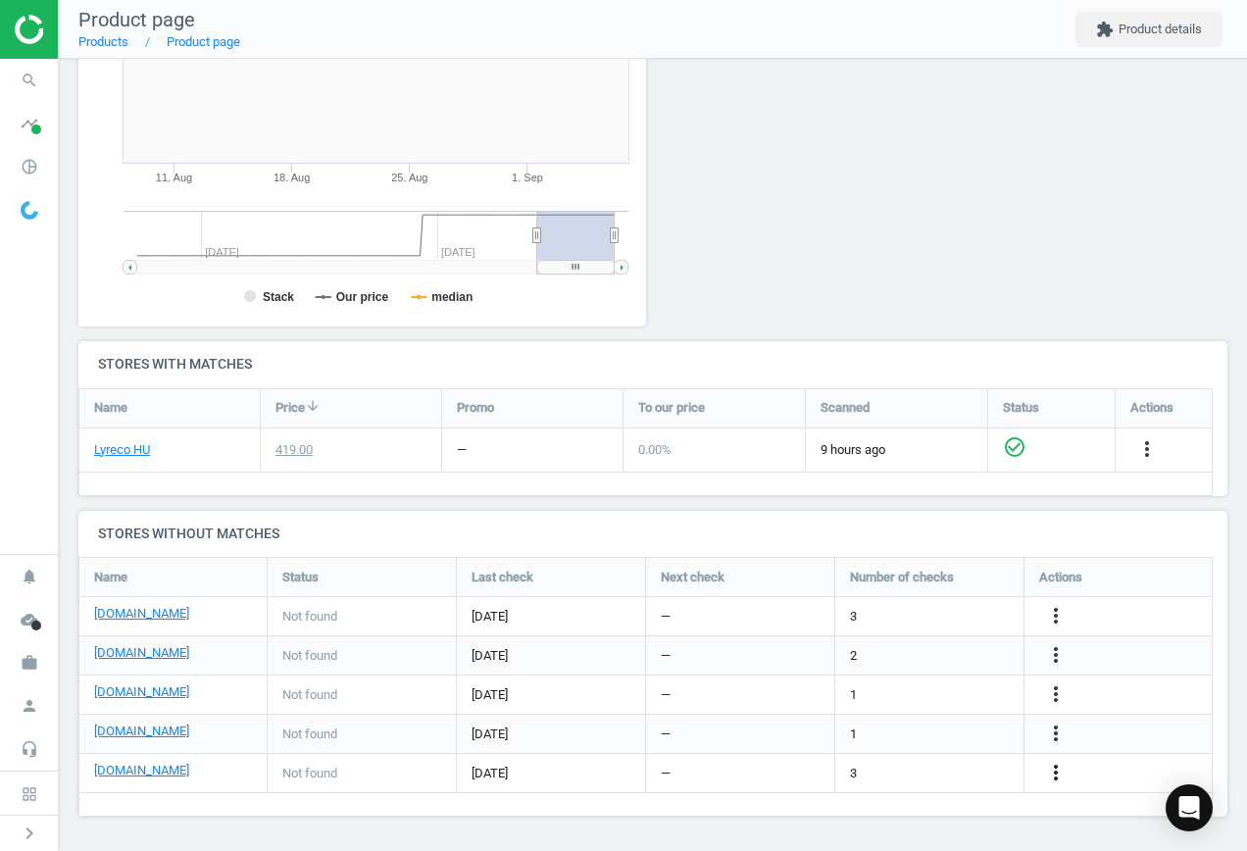
click at [1052, 769] on icon "more_vert" at bounding box center [1056, 773] width 24 height 24
click at [946, 771] on link "Edit URL/product option" at bounding box center [903, 773] width 269 height 30
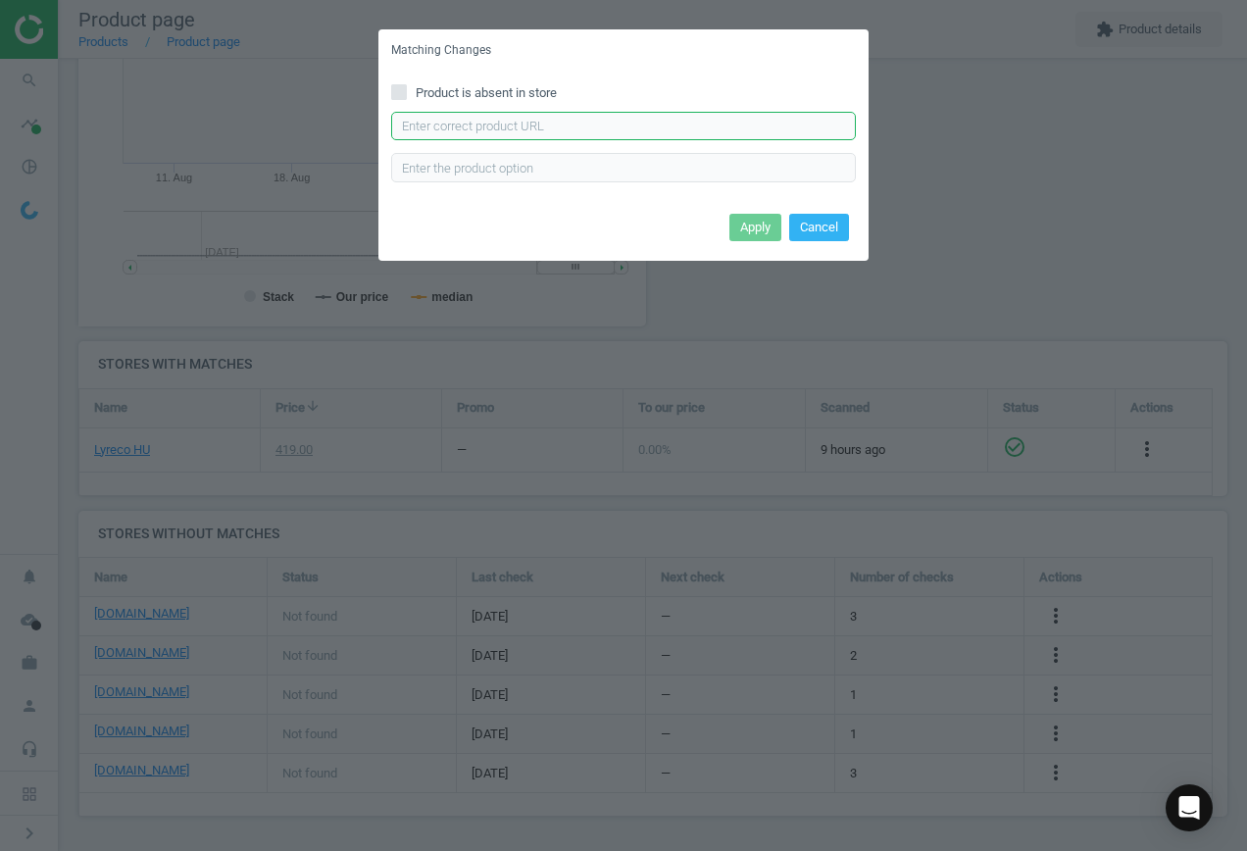
click at [530, 125] on input "text" at bounding box center [623, 126] width 465 height 29
paste input "[URL][DOMAIN_NAME]"
type input "[URL][DOMAIN_NAME]"
click at [749, 228] on button "Apply" at bounding box center [756, 227] width 52 height 27
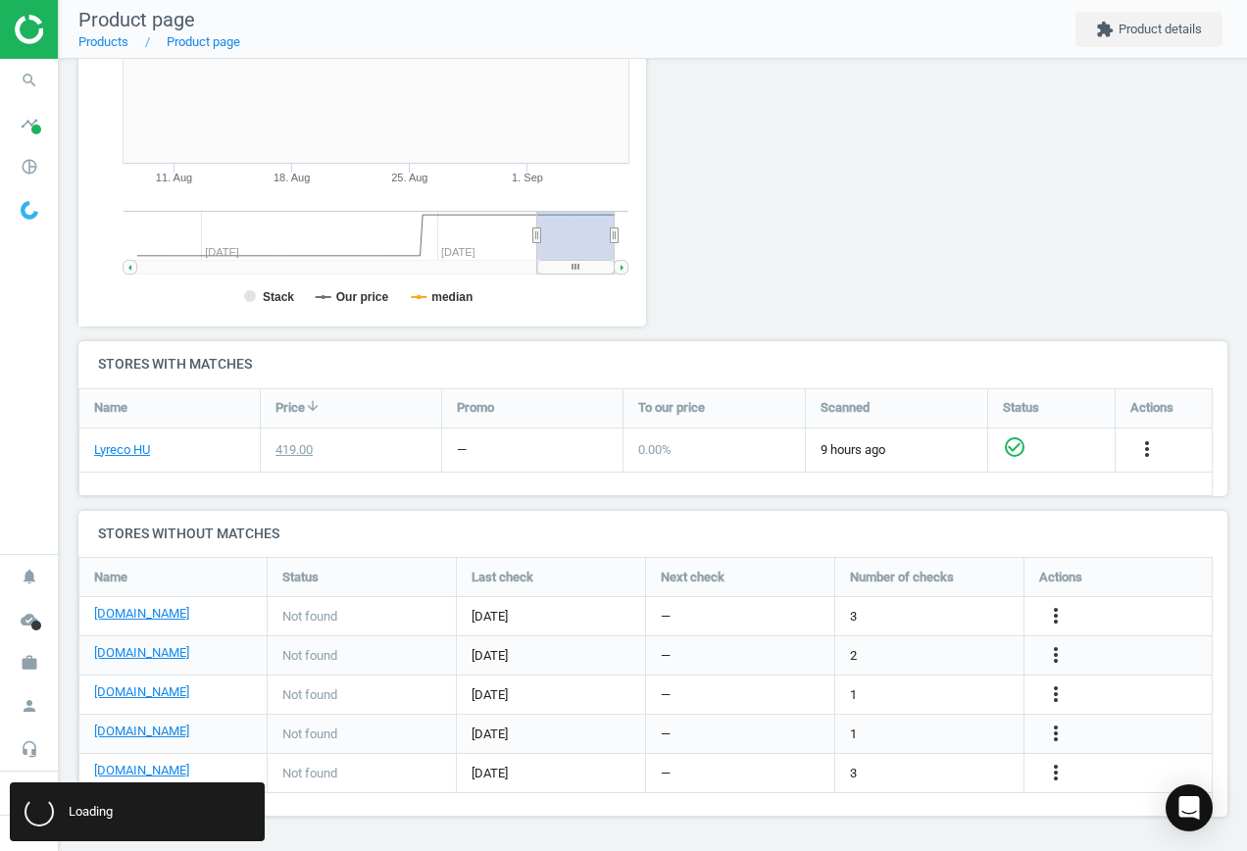
scroll to position [0, 0]
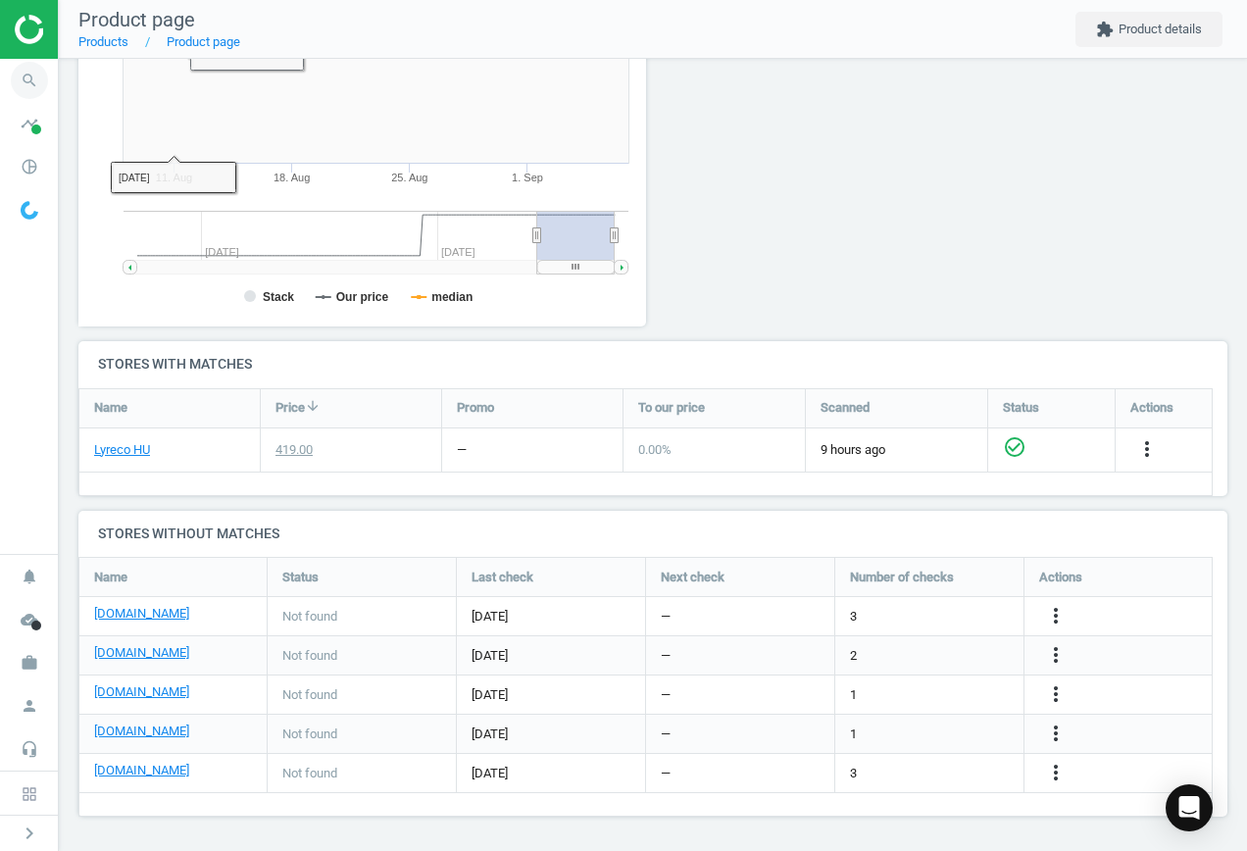
click at [30, 81] on icon "search" at bounding box center [29, 80] width 37 height 37
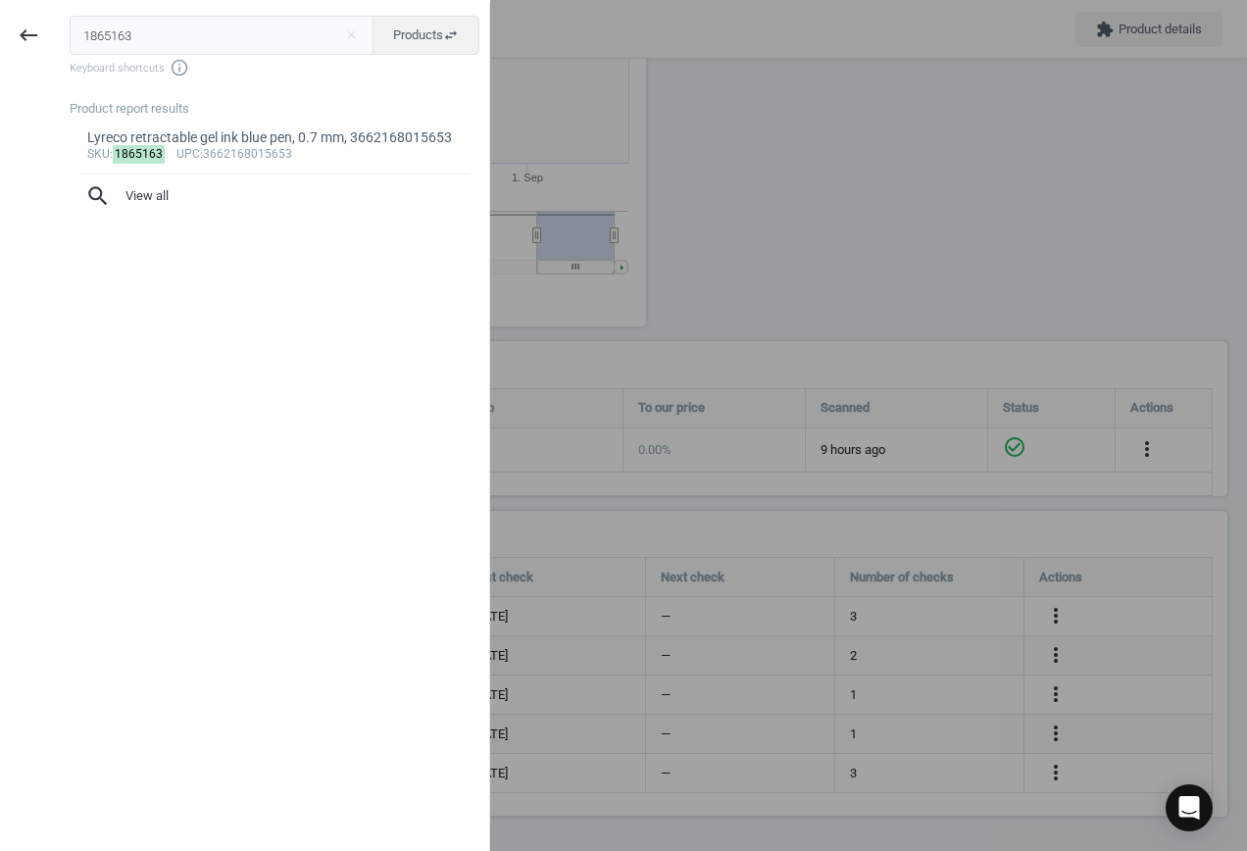
drag, startPoint x: 193, startPoint y: 34, endPoint x: -106, endPoint y: 27, distance: 299.2
click at [0, 27] on html "Group 2 Created with Sketch. ic/cloud_download/grey600 Created with Sketch. gra…" at bounding box center [623, 425] width 1247 height 851
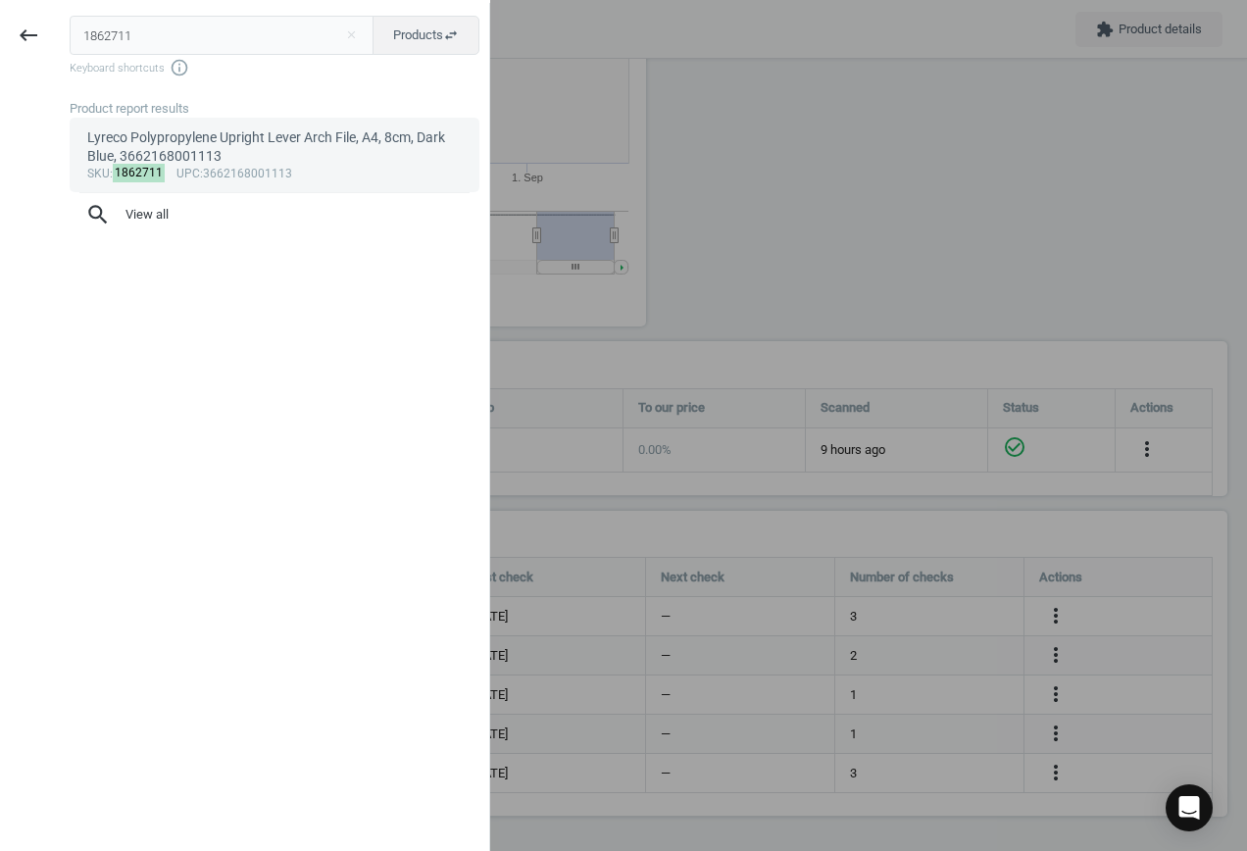
type input "1862711"
click at [261, 148] on div "Lyreco Polypropylene Upright Lever Arch File, A4, 8cm, Dark Blue, 3662168001113" at bounding box center [275, 147] width 376 height 38
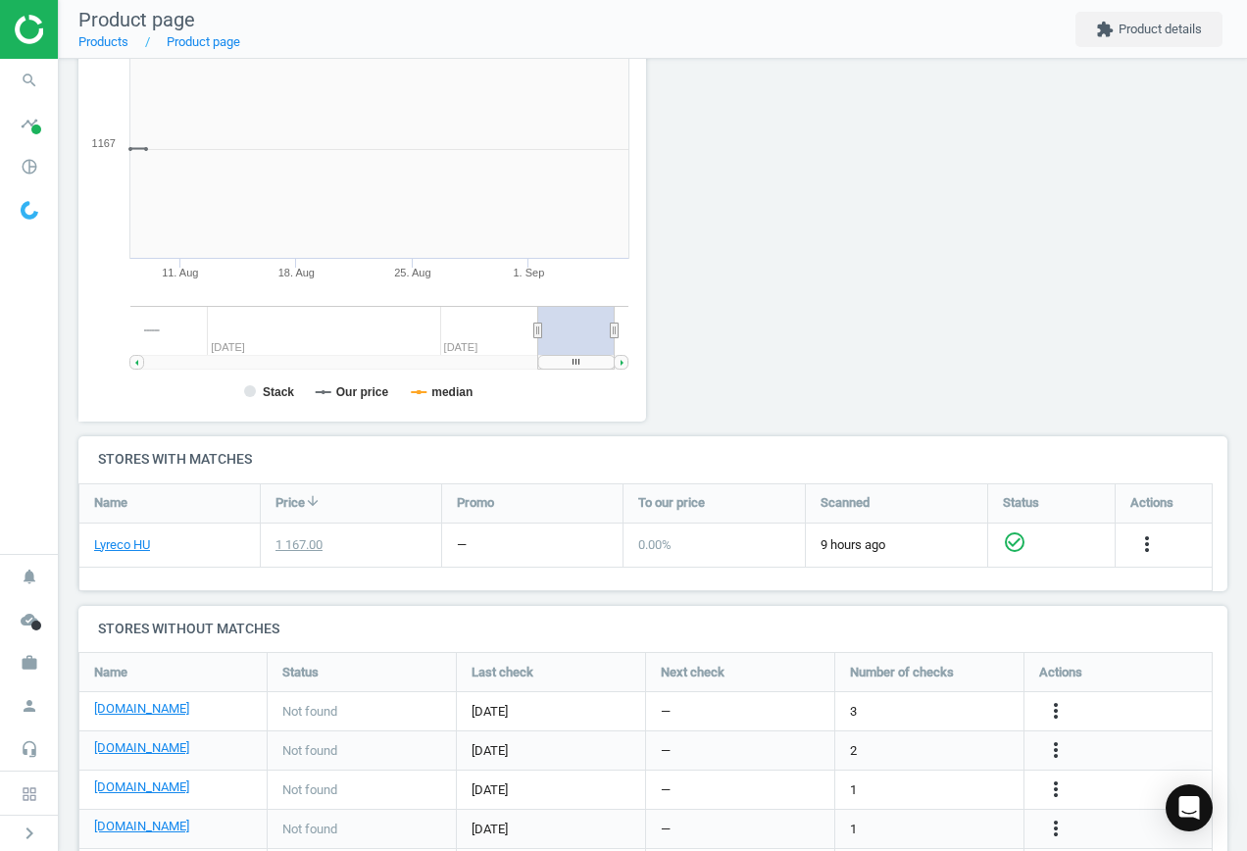
scroll to position [423, 590]
click at [127, 705] on link "[DOMAIN_NAME]" at bounding box center [141, 709] width 95 height 18
click at [1055, 712] on icon "more_vert" at bounding box center [1056, 711] width 24 height 24
click at [889, 709] on link "Edit URL/product option" at bounding box center [903, 711] width 269 height 30
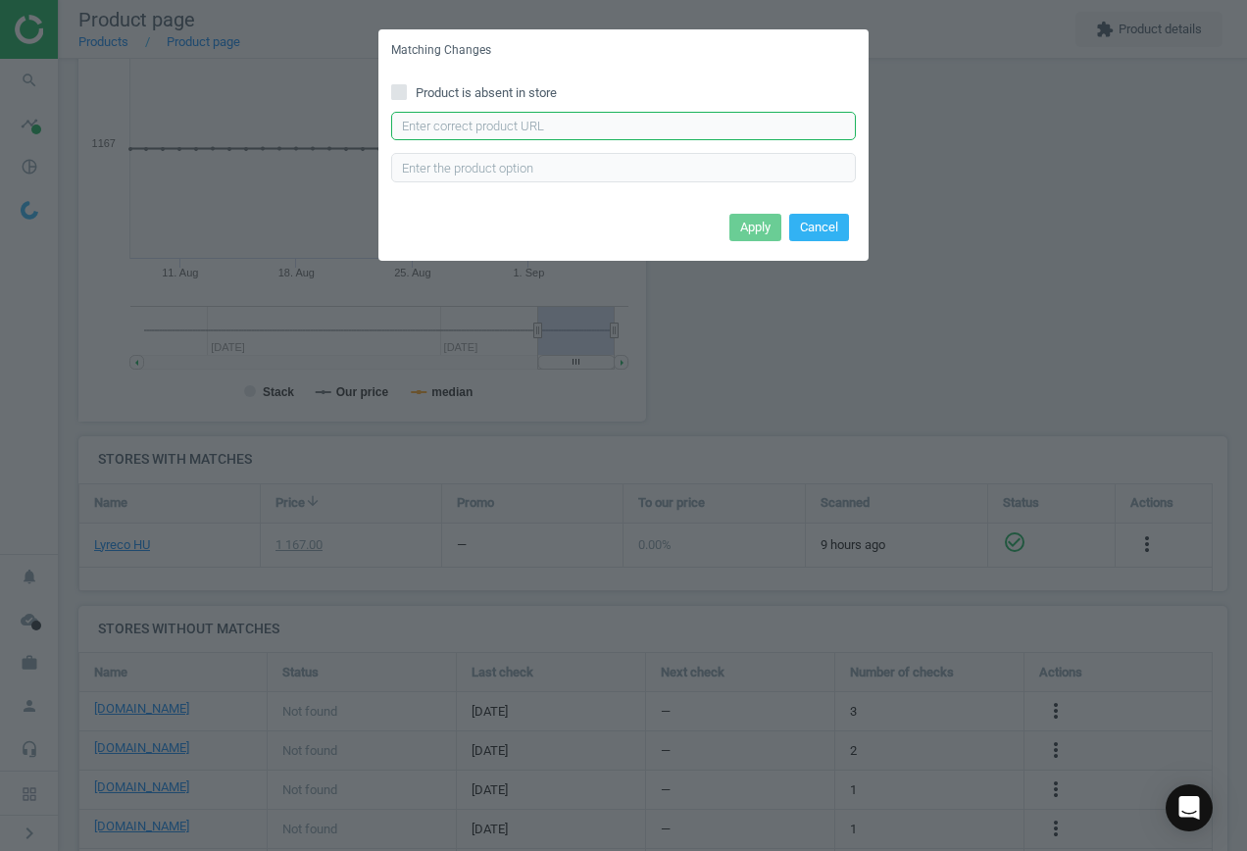
click at [595, 119] on input "text" at bounding box center [623, 126] width 465 height 29
paste input "[URL][DOMAIN_NAME]"
type input "[URL][DOMAIN_NAME]"
click at [765, 231] on button "Apply" at bounding box center [756, 227] width 52 height 27
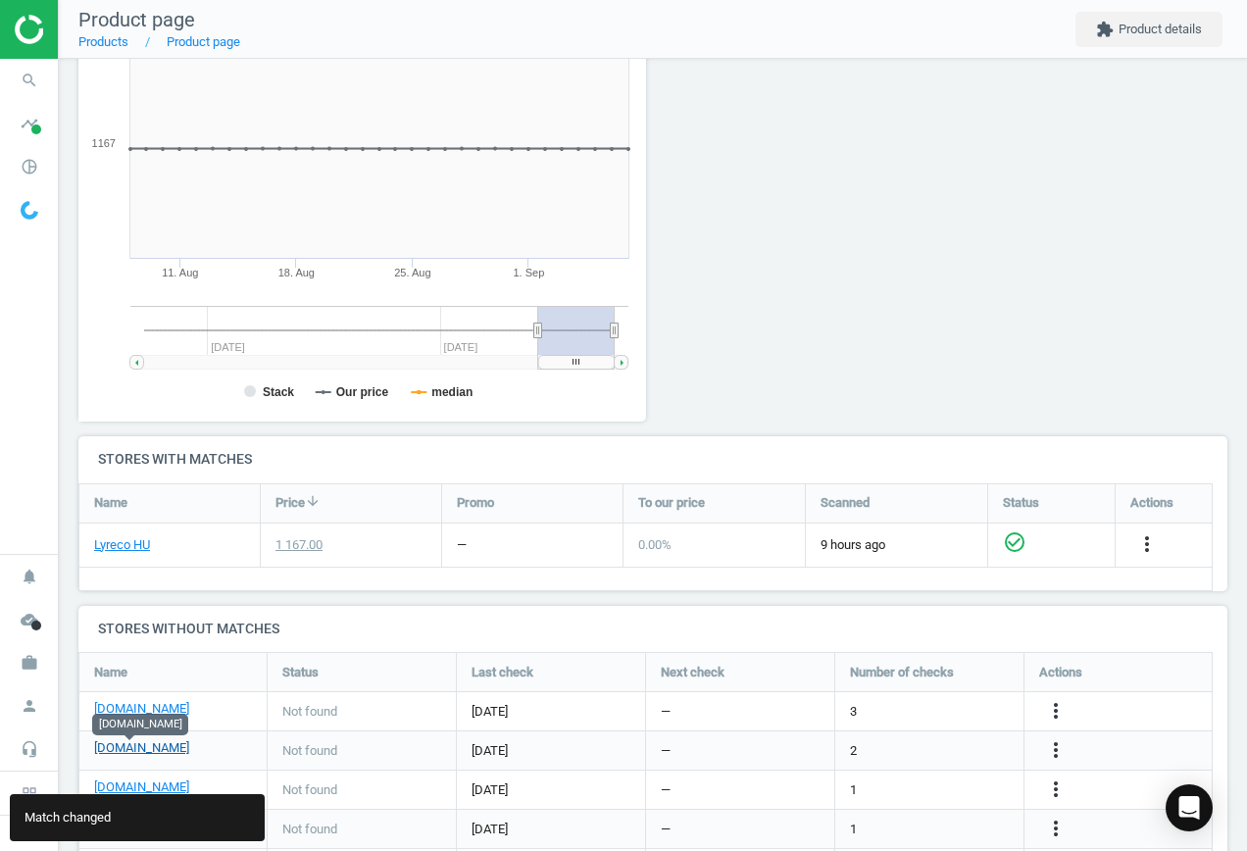
click at [137, 741] on link "[DOMAIN_NAME]" at bounding box center [141, 748] width 95 height 18
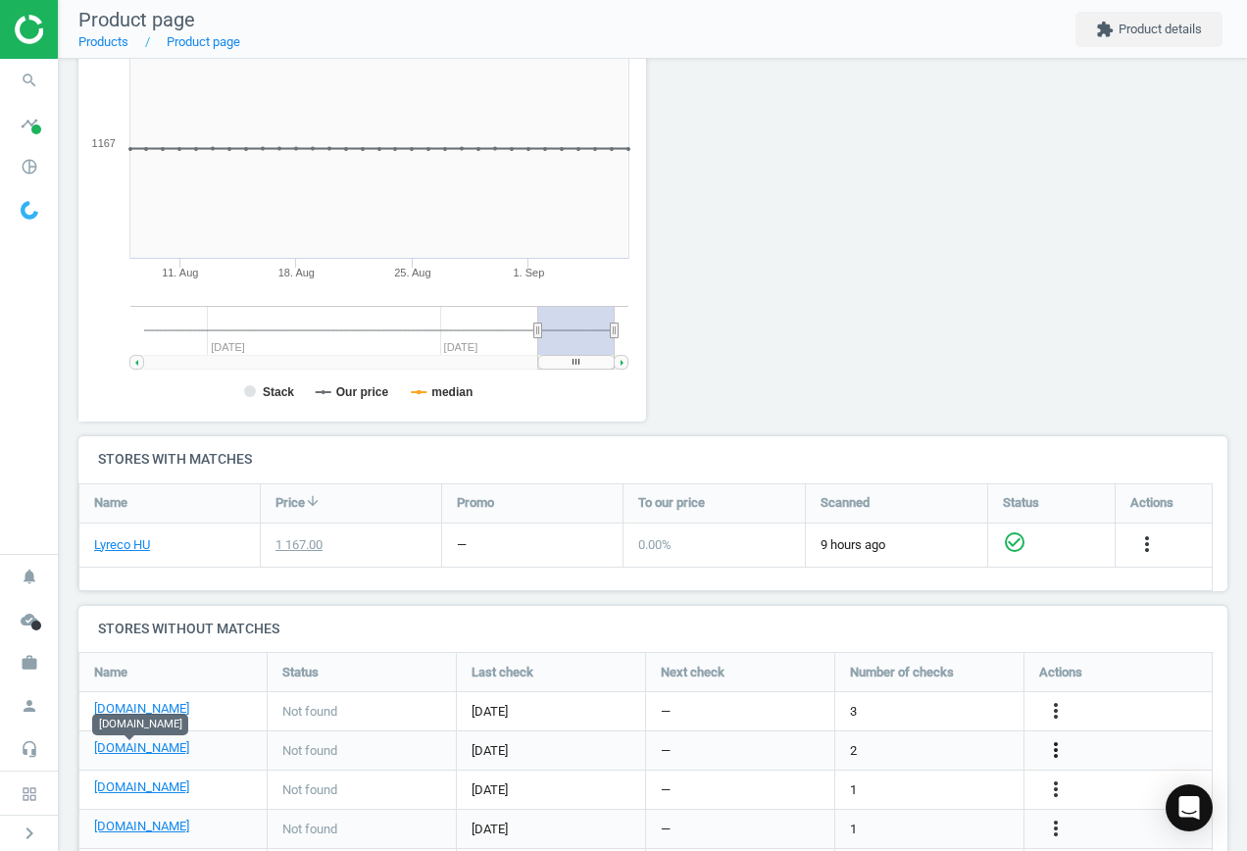
click at [1056, 750] on icon "more_vert" at bounding box center [1056, 750] width 24 height 24
click at [927, 748] on link "Edit URL/product option" at bounding box center [903, 750] width 269 height 30
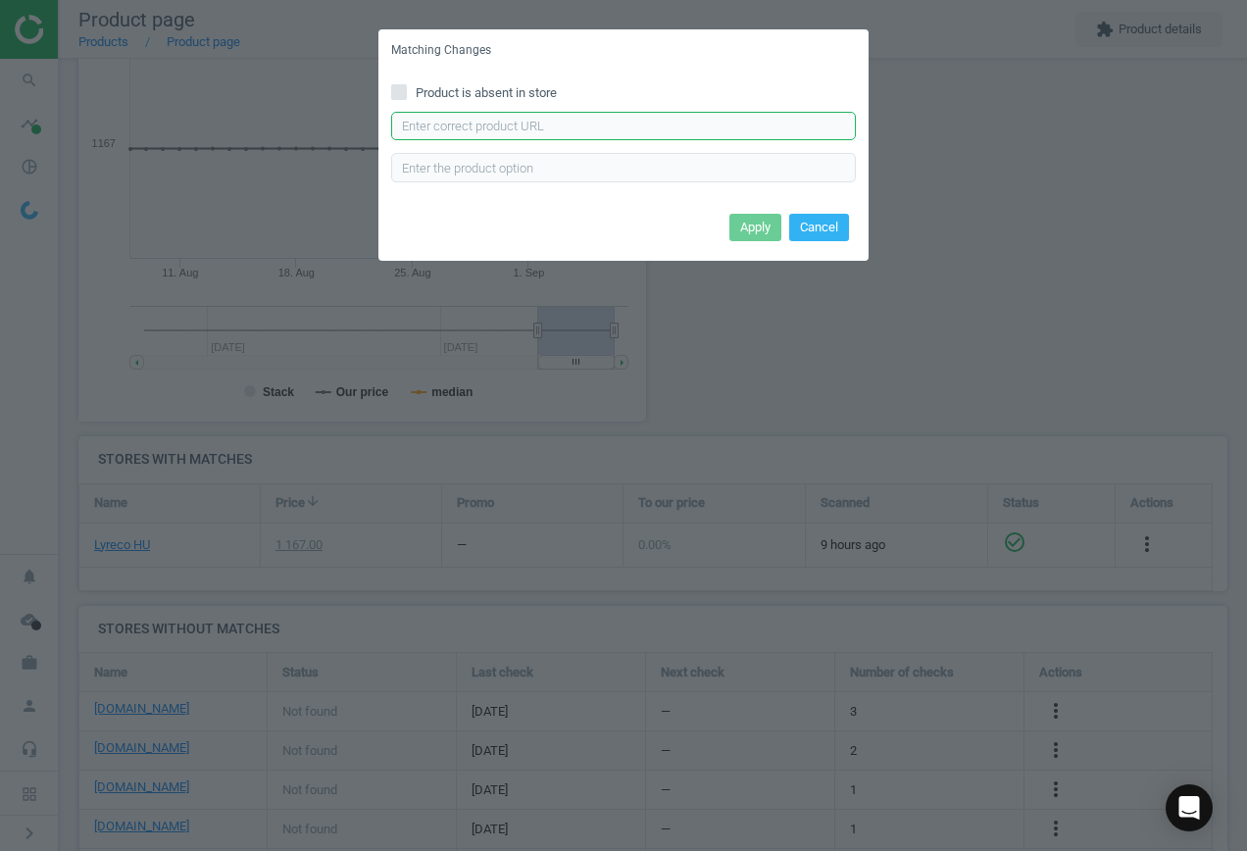
click at [506, 126] on input "text" at bounding box center [623, 126] width 465 height 29
paste input "[URL][DOMAIN_NAME]"
type input "[URL][DOMAIN_NAME]"
click at [759, 227] on button "Apply" at bounding box center [756, 227] width 52 height 27
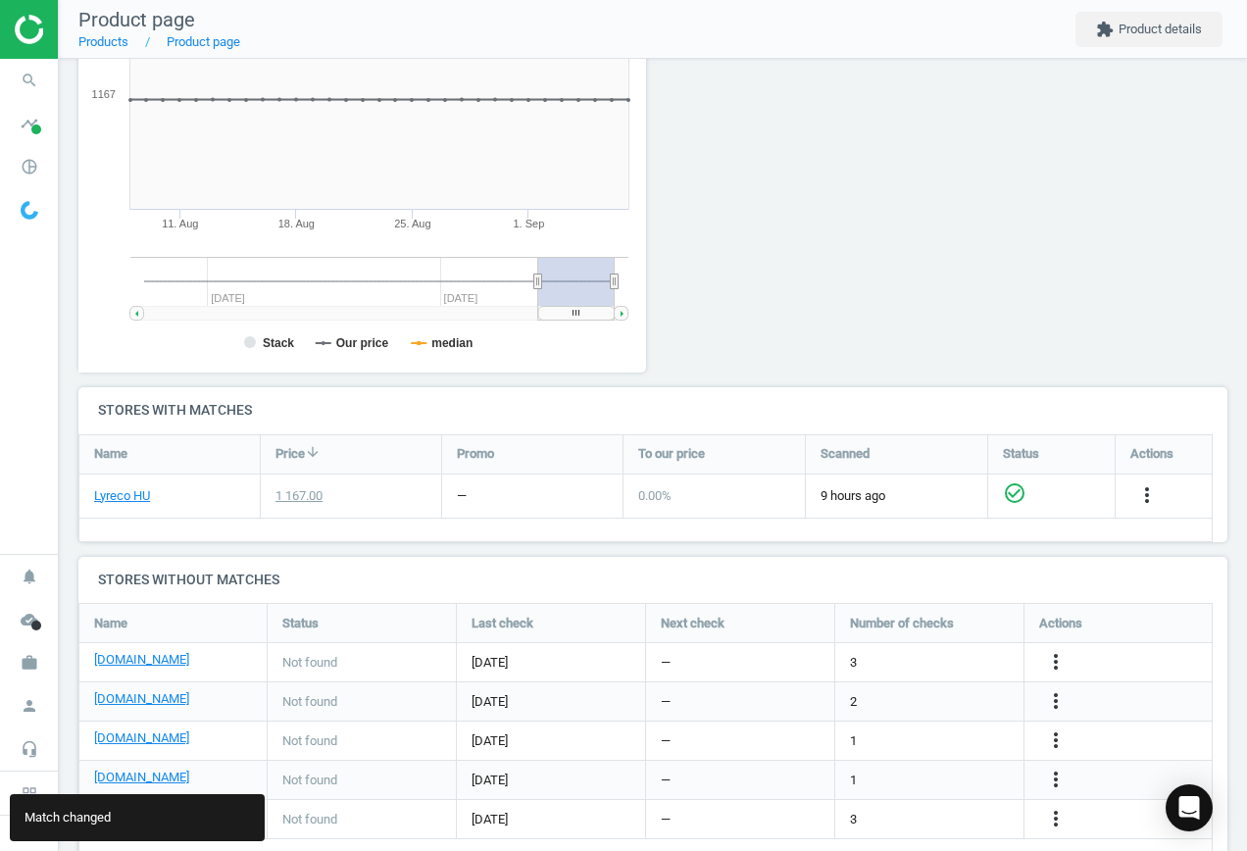
scroll to position [380, 0]
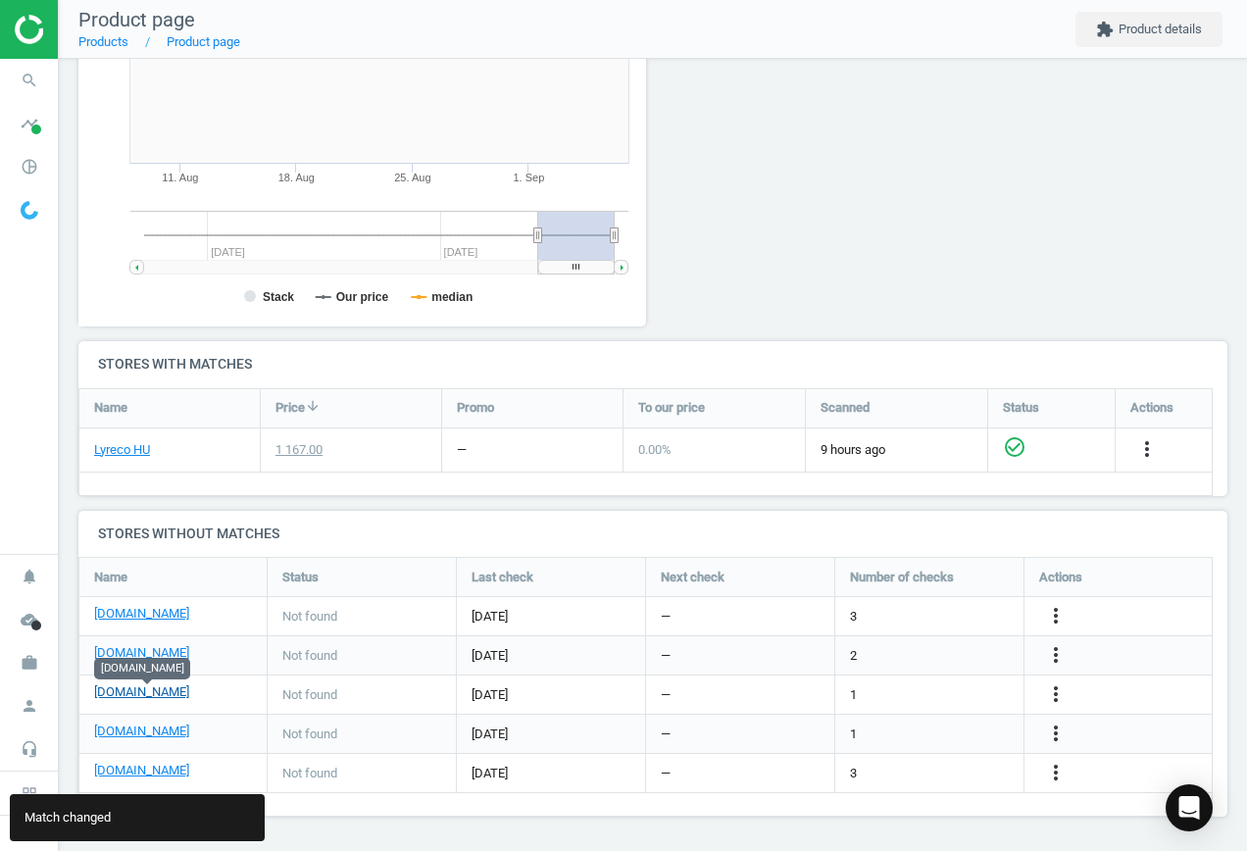
click at [160, 689] on link "[DOMAIN_NAME]" at bounding box center [141, 693] width 95 height 18
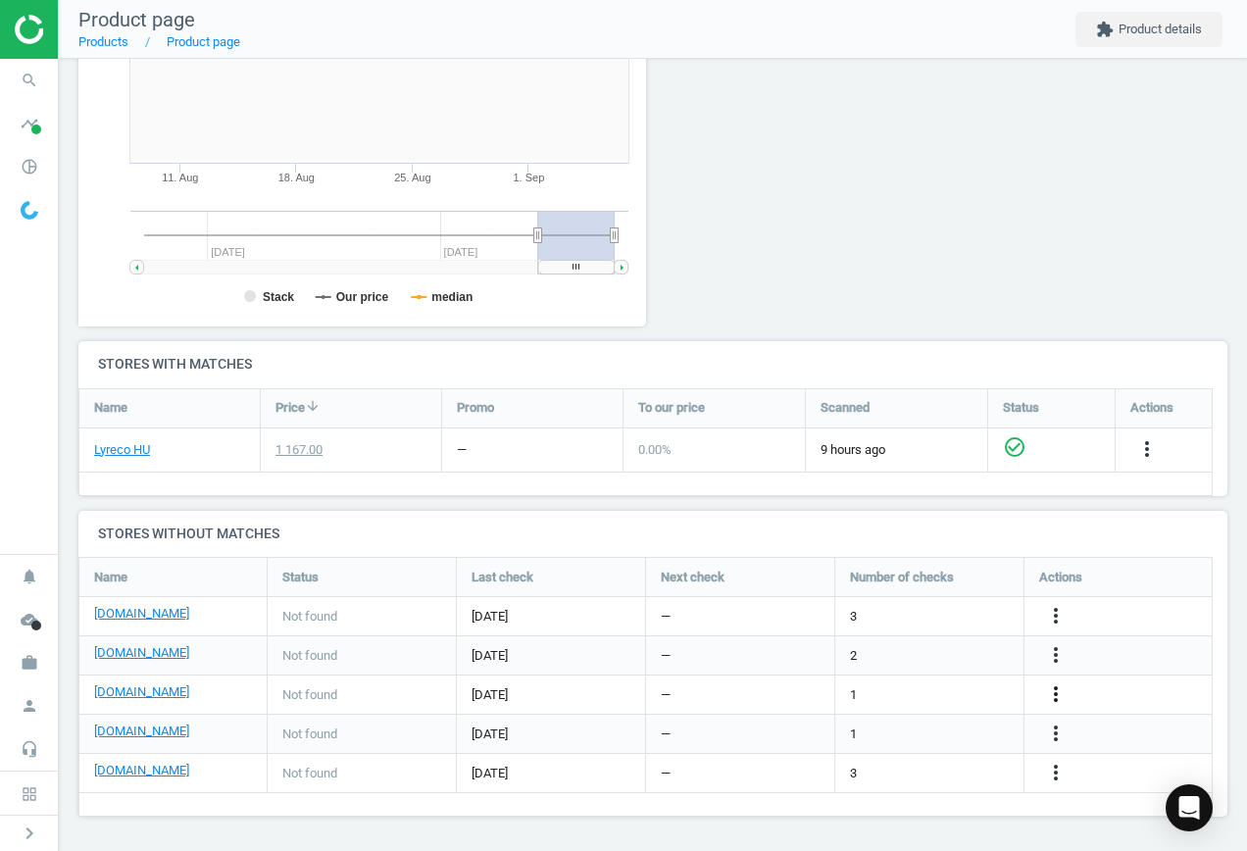
click at [1052, 688] on icon "more_vert" at bounding box center [1056, 695] width 24 height 24
click at [898, 691] on link "Edit URL/product option" at bounding box center [903, 695] width 269 height 30
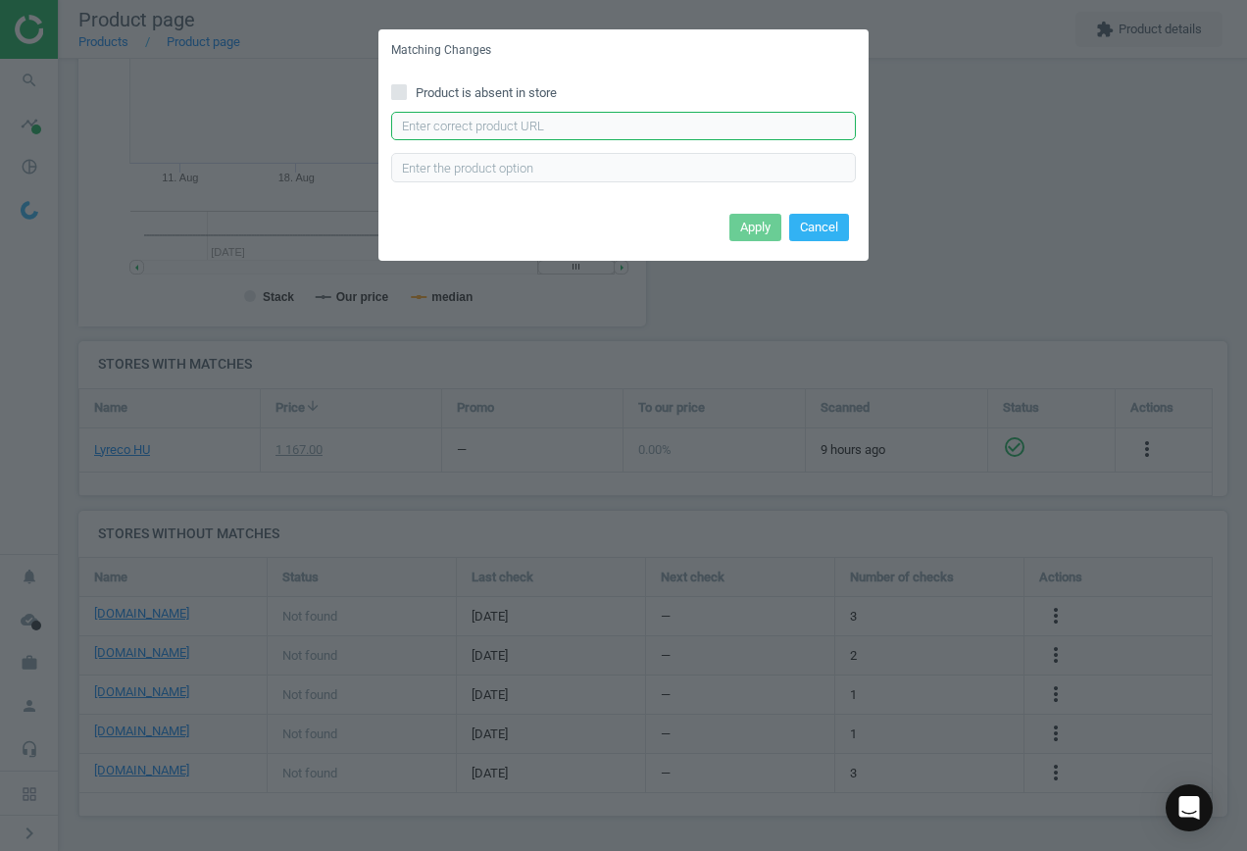
click at [560, 130] on input "text" at bounding box center [623, 126] width 465 height 29
paste input "[URL][DOMAIN_NAME]"
type input "[URL][DOMAIN_NAME]"
click at [759, 225] on button "Apply" at bounding box center [756, 227] width 52 height 27
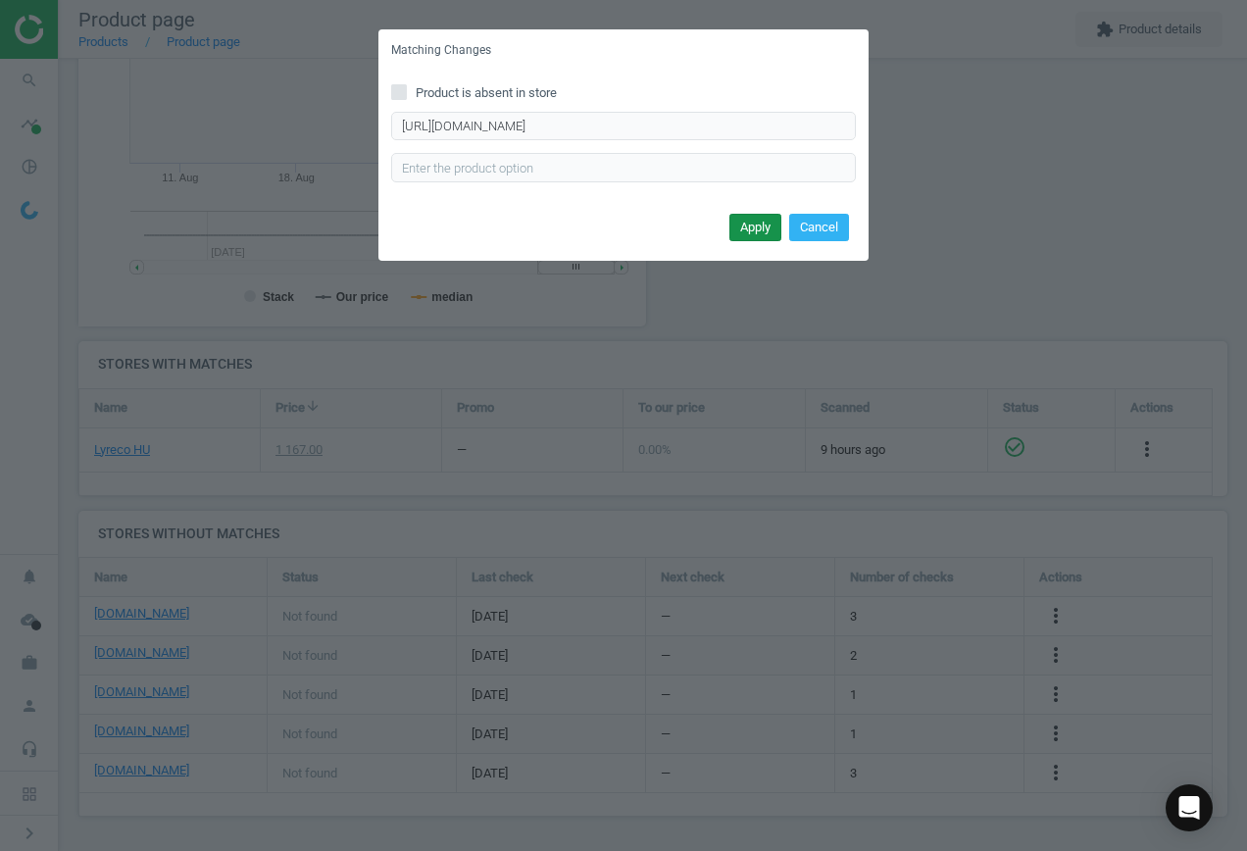
scroll to position [0, 0]
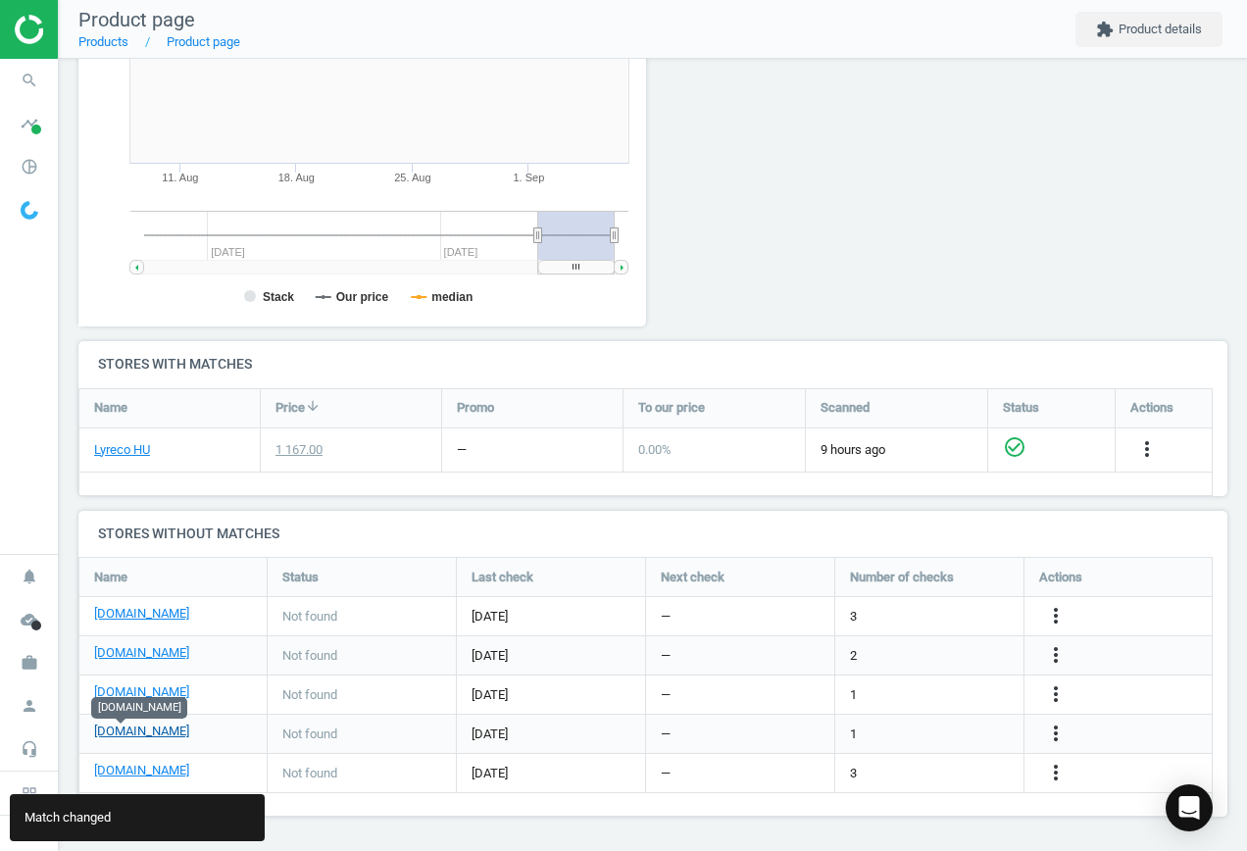
click at [140, 736] on link "[DOMAIN_NAME]" at bounding box center [141, 732] width 95 height 18
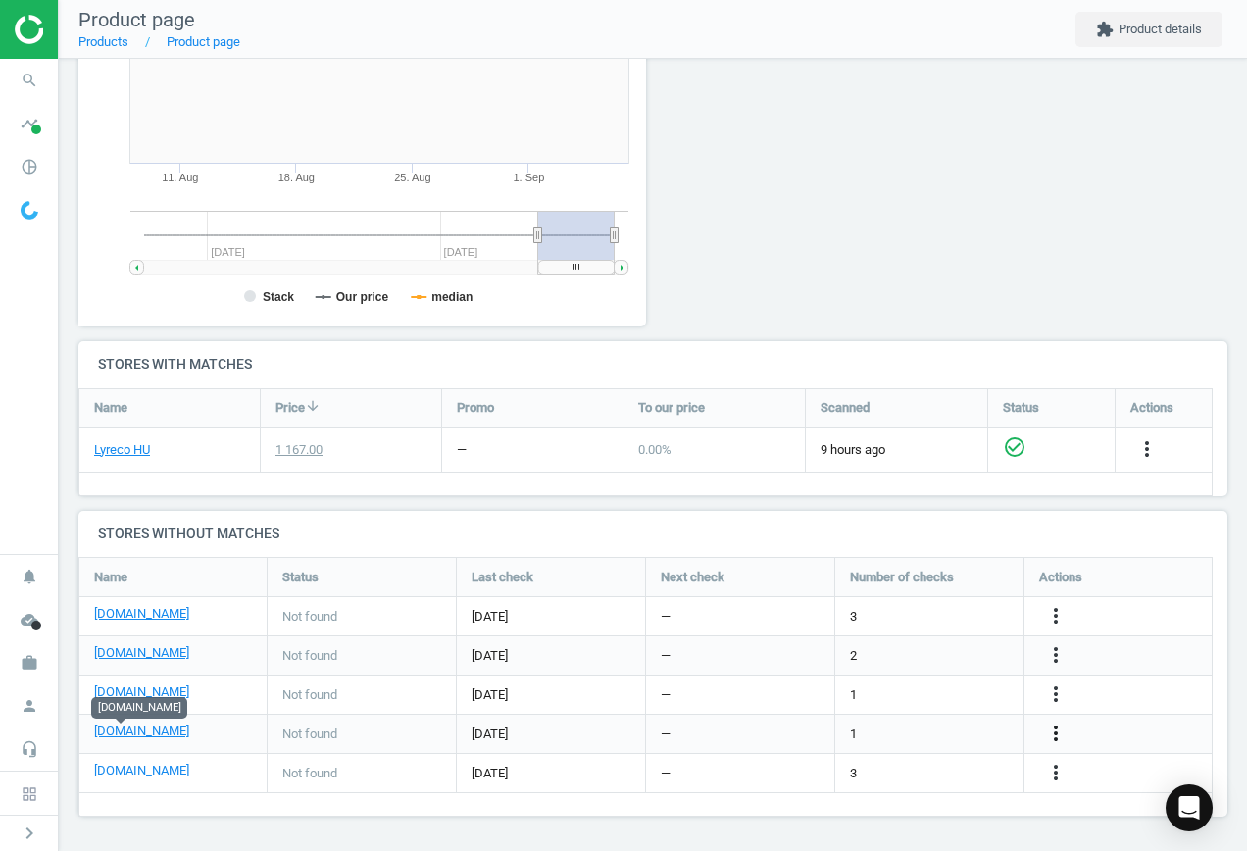
click at [1057, 729] on icon "more_vert" at bounding box center [1056, 734] width 24 height 24
click at [929, 726] on link "Edit URL/product option" at bounding box center [903, 734] width 269 height 30
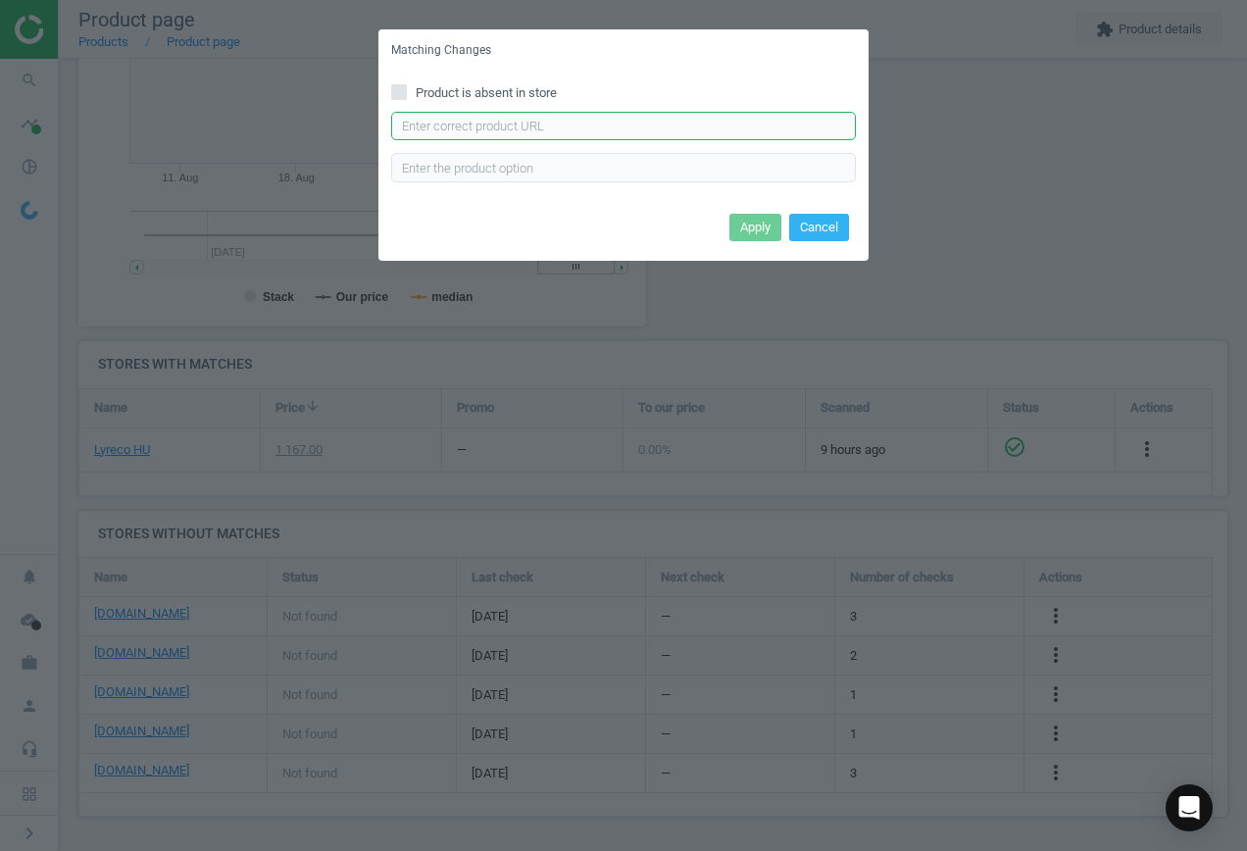
click at [553, 127] on input "text" at bounding box center [623, 126] width 465 height 29
paste input "[URL][DOMAIN_NAME]"
type input "[URL][DOMAIN_NAME]"
click at [761, 226] on button "Apply" at bounding box center [756, 227] width 52 height 27
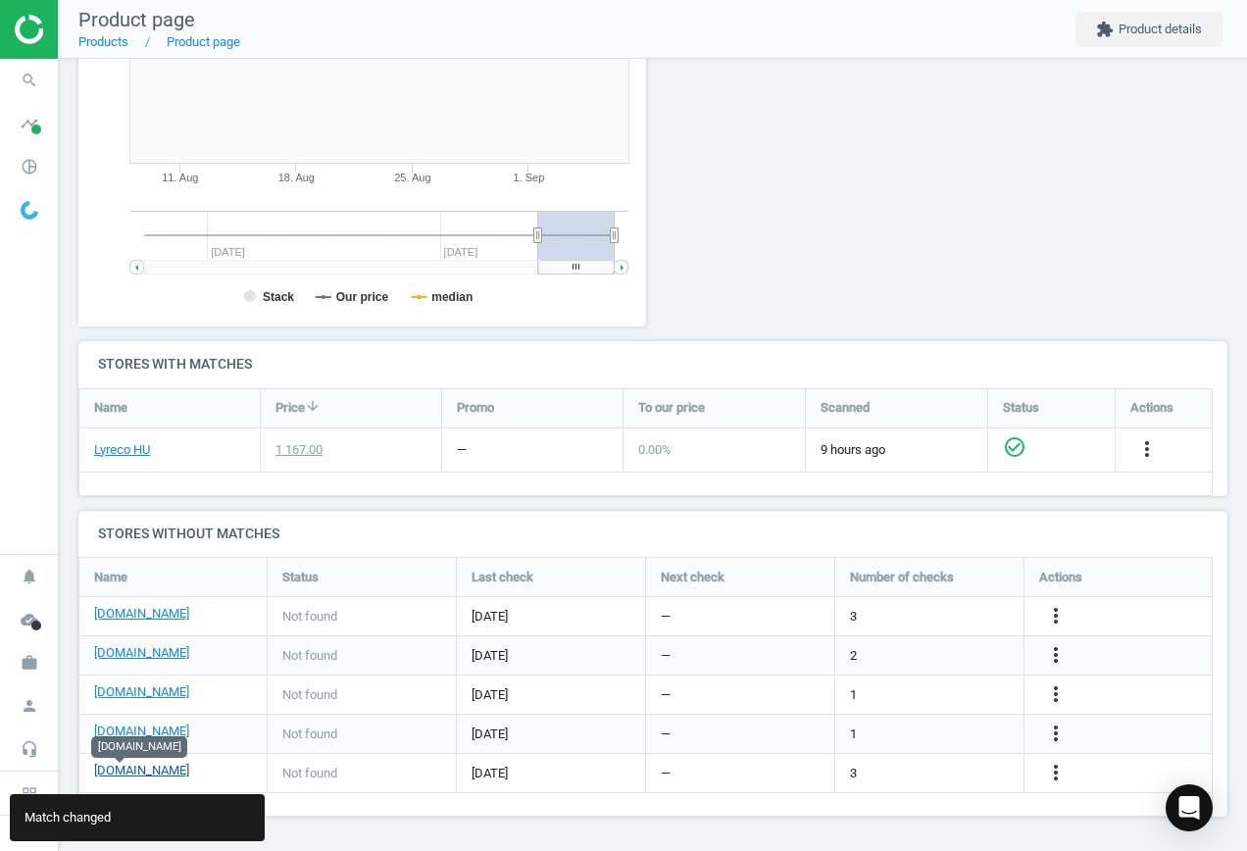
click at [116, 775] on link "[DOMAIN_NAME]" at bounding box center [141, 771] width 95 height 18
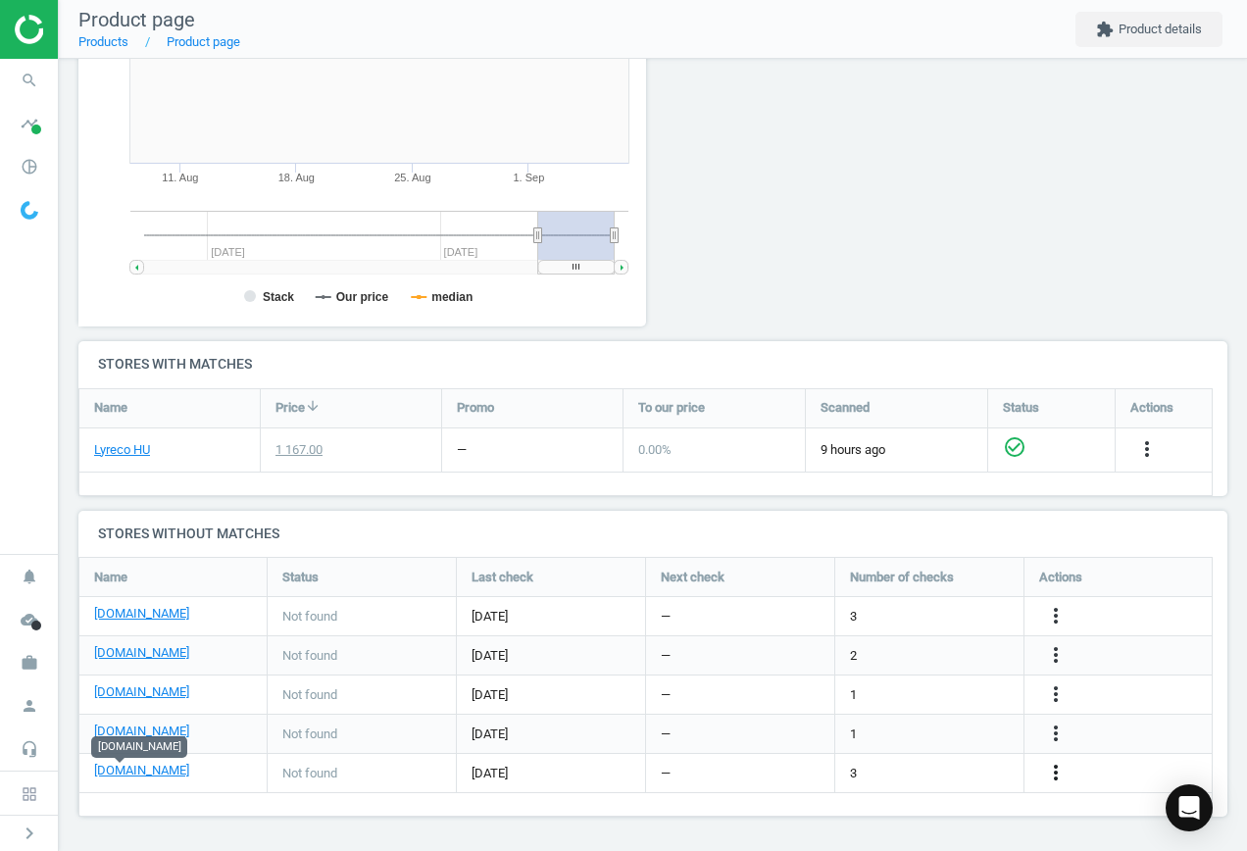
click at [1065, 769] on icon "more_vert" at bounding box center [1056, 773] width 24 height 24
click at [911, 777] on link "Edit URL/product option" at bounding box center [903, 773] width 269 height 30
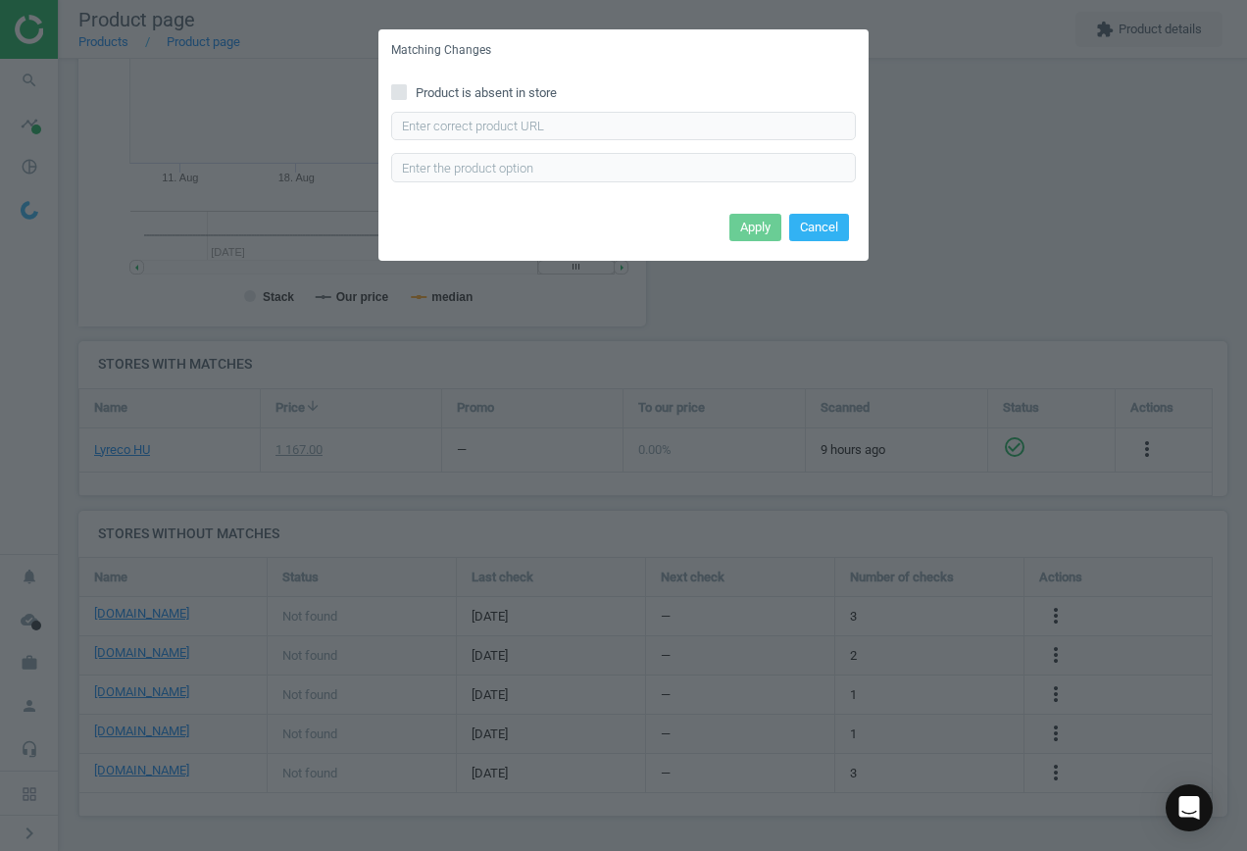
click at [401, 91] on input "Product is absent in store" at bounding box center [399, 91] width 13 height 13
checkbox input "true"
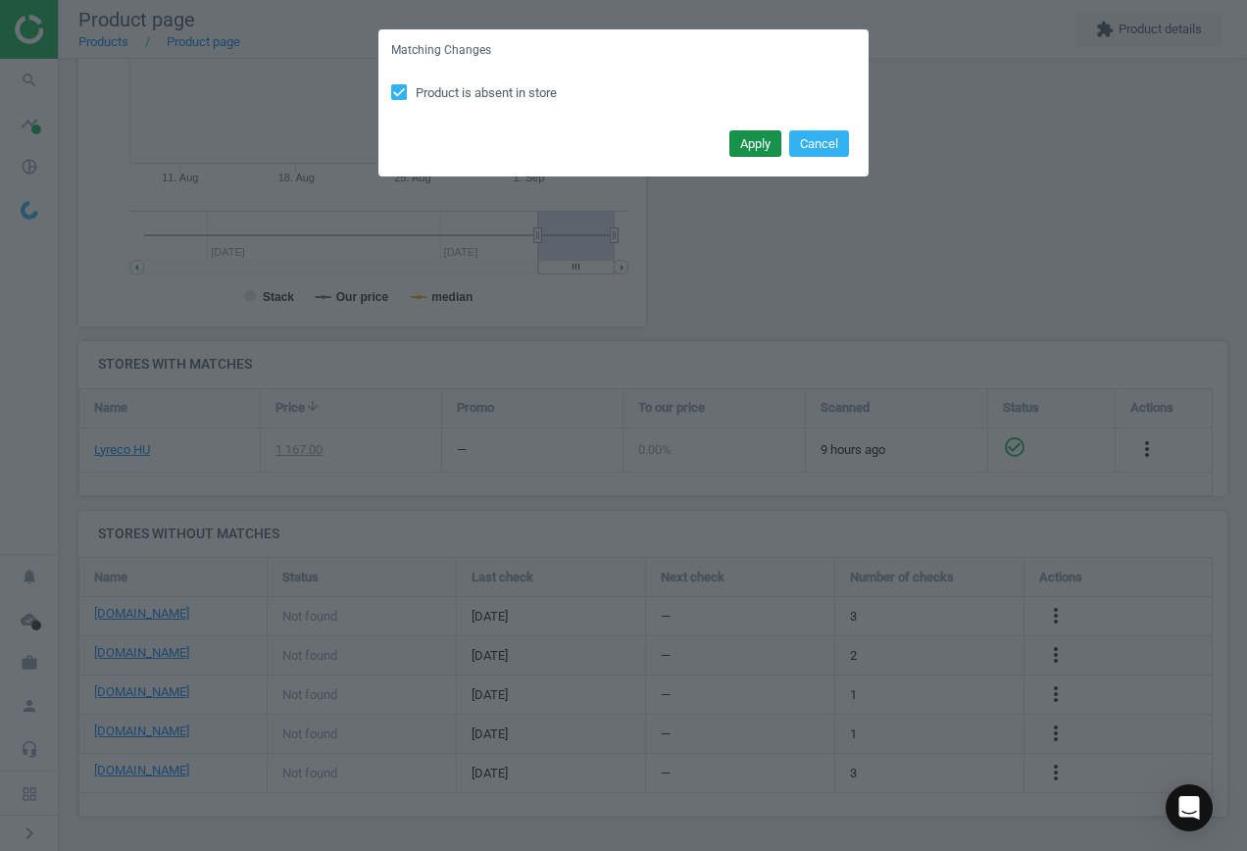
click at [753, 142] on button "Apply" at bounding box center [756, 143] width 52 height 27
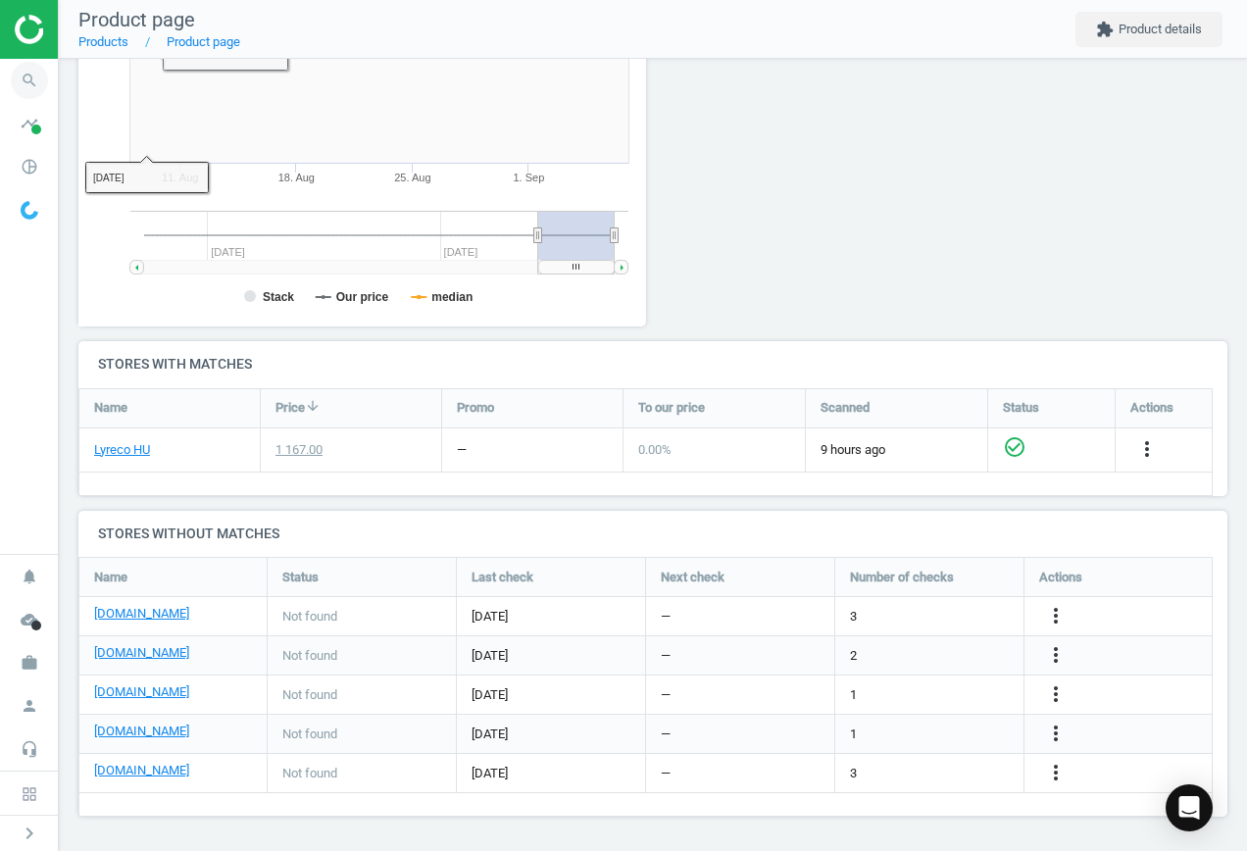
click at [20, 85] on icon "search" at bounding box center [29, 80] width 37 height 37
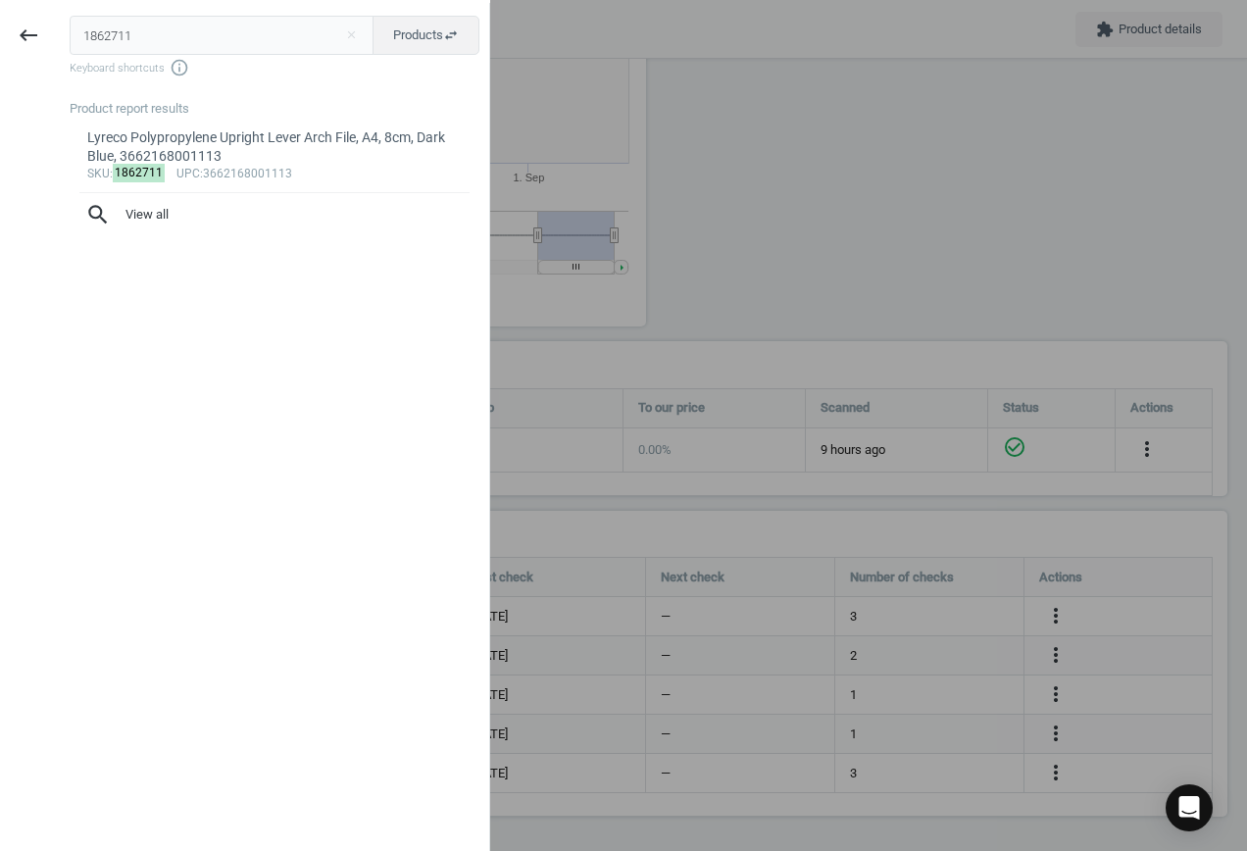
click at [189, 37] on input "1862711" at bounding box center [222, 35] width 305 height 39
drag, startPoint x: 177, startPoint y: 32, endPoint x: -13, endPoint y: 25, distance: 189.4
click at [0, 25] on html "Group 2 Created with Sketch. ic/cloud_download/grey600 Created with Sketch. gra…" at bounding box center [623, 425] width 1247 height 851
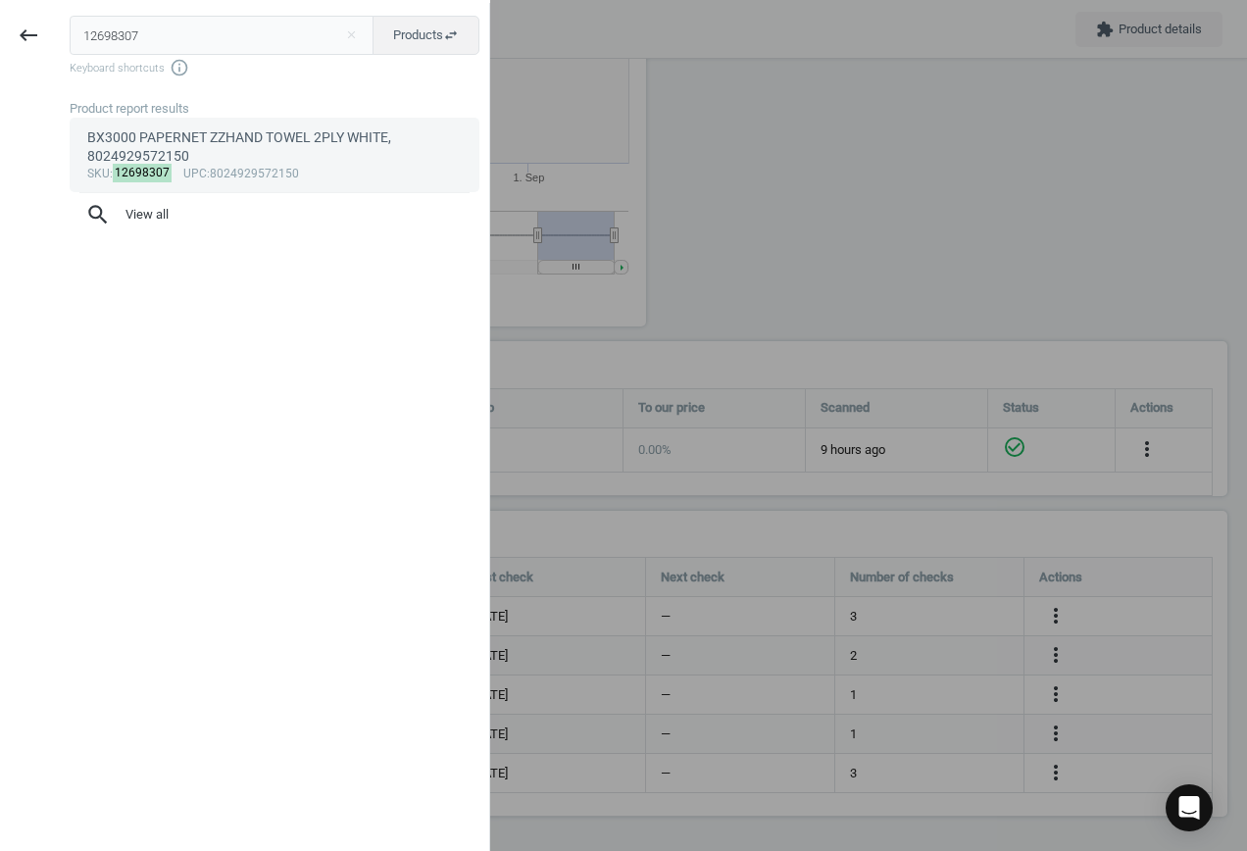
type input "12698307"
click at [261, 147] on div "BX3000 PAPERNET ZZHAND TOWEL 2PLY WHITE, 8024929572150" at bounding box center [275, 147] width 376 height 38
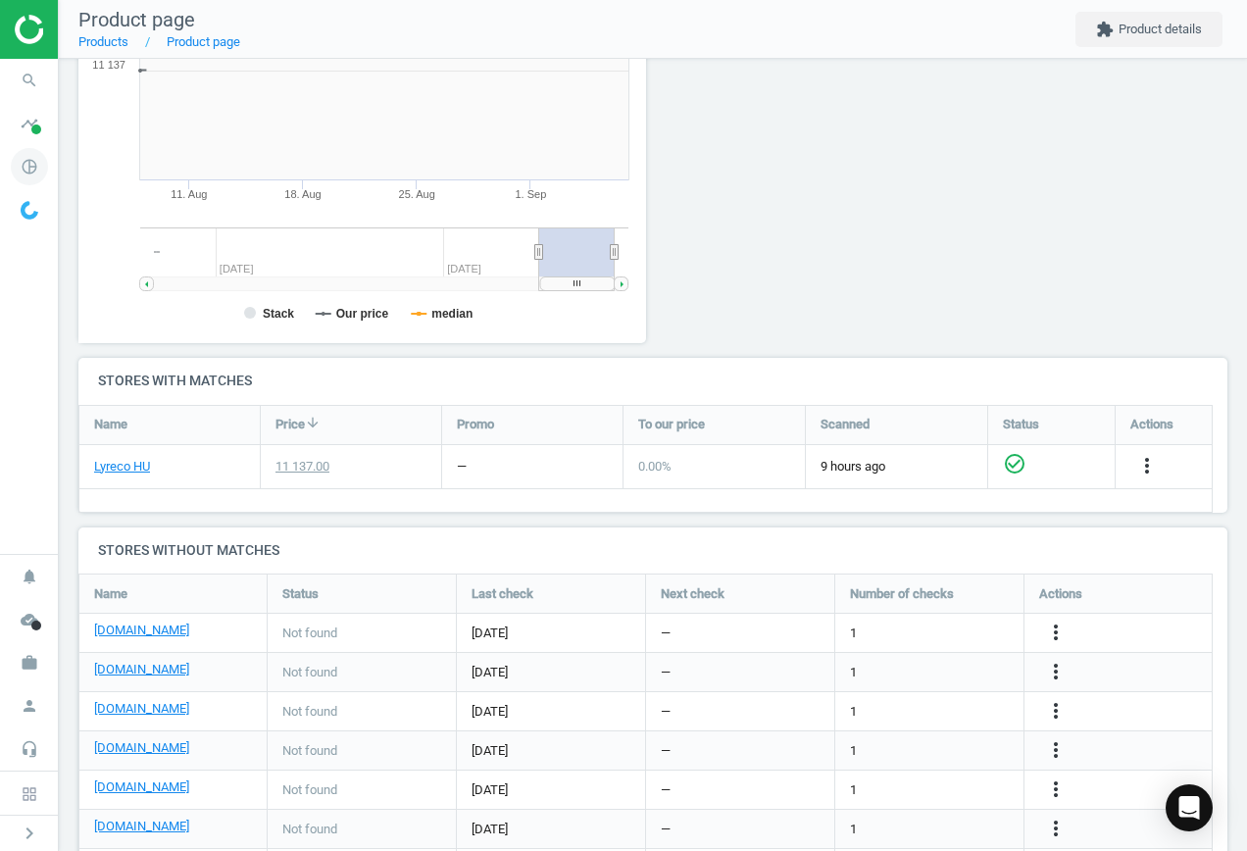
scroll to position [423, 590]
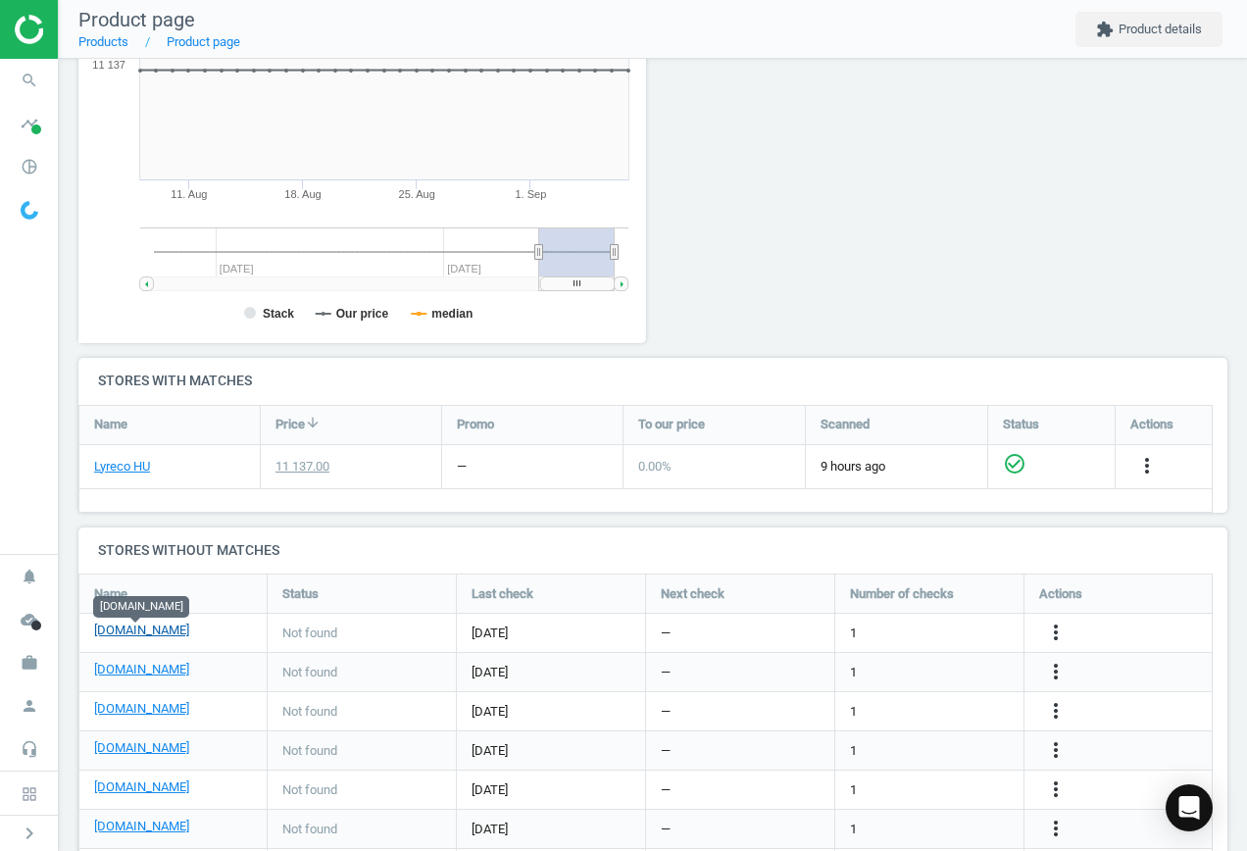
click at [161, 633] on link "[DOMAIN_NAME]" at bounding box center [141, 631] width 95 height 18
click at [21, 74] on icon "search" at bounding box center [29, 80] width 37 height 37
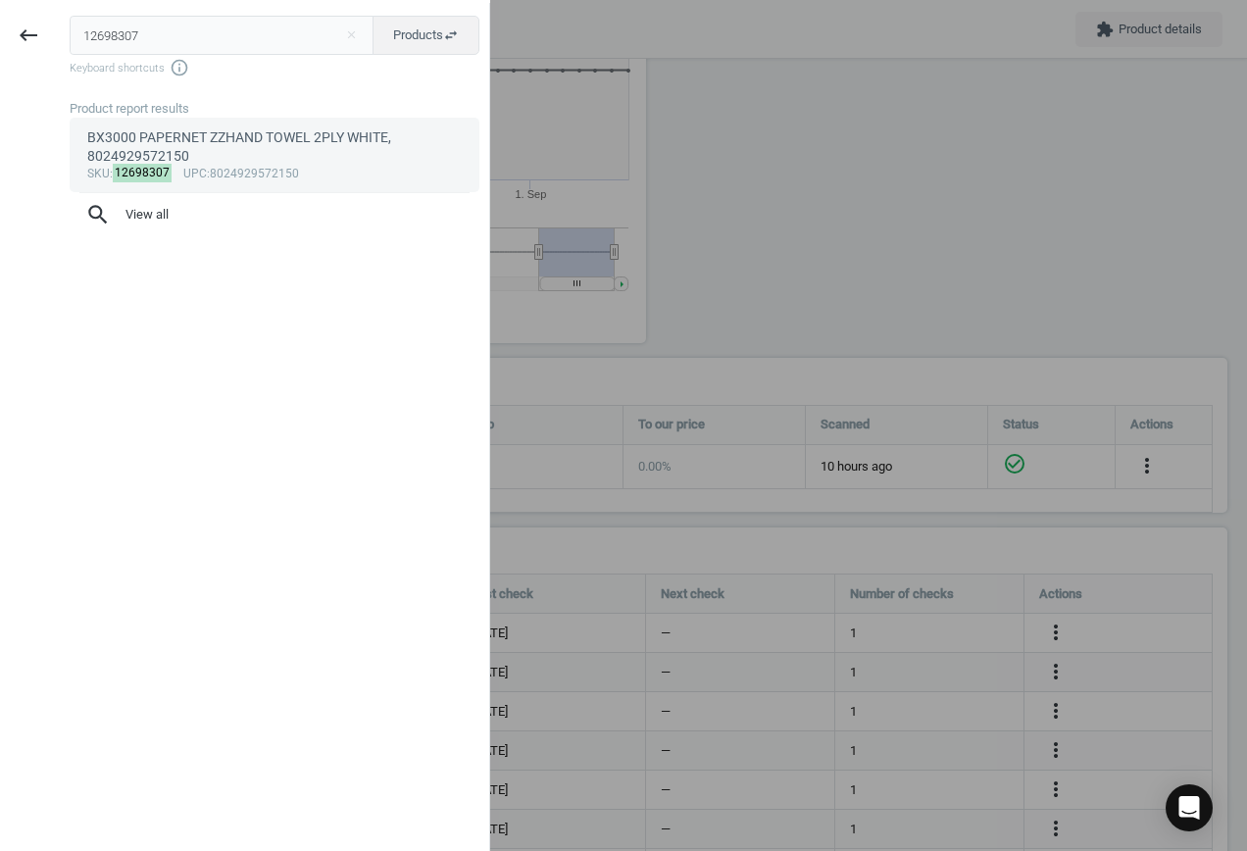
click at [210, 135] on div "BX3000 PAPERNET ZZHAND TOWEL 2PLY WHITE, 8024929572150" at bounding box center [275, 147] width 376 height 38
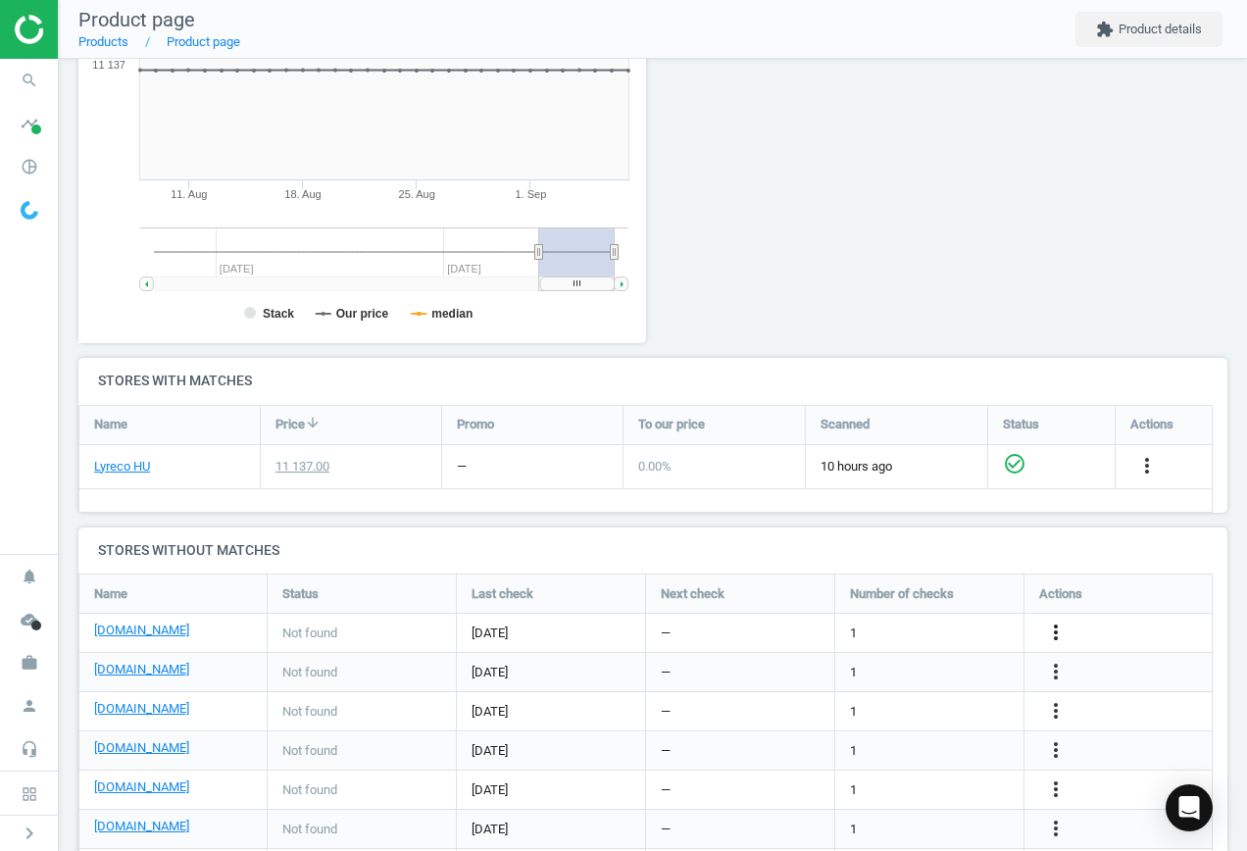
click at [1058, 637] on icon "more_vert" at bounding box center [1056, 633] width 24 height 24
click at [901, 625] on link "Edit URL/product option" at bounding box center [903, 633] width 269 height 30
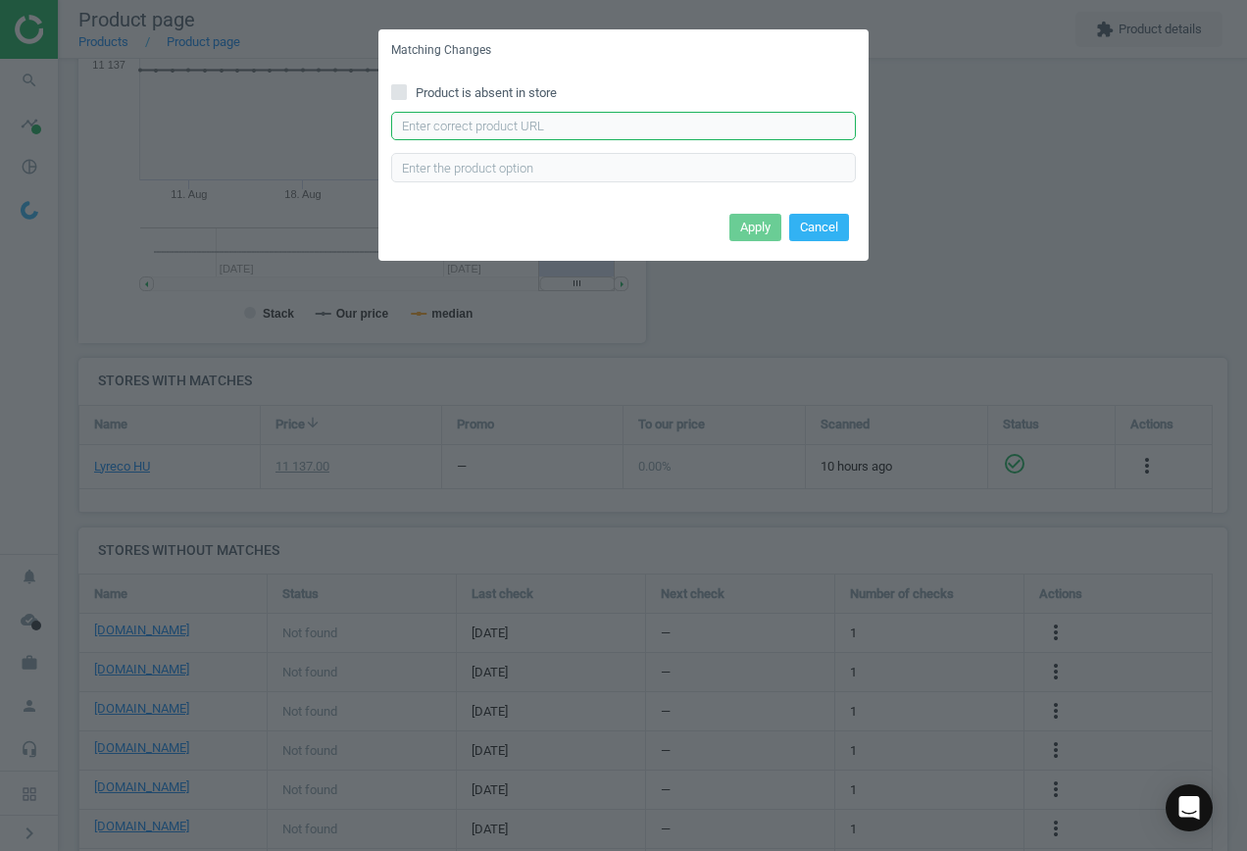
click at [427, 121] on input "text" at bounding box center [623, 126] width 465 height 29
paste input "[URL][DOMAIN_NAME]"
type input "[URL][DOMAIN_NAME]"
click at [754, 227] on button "Apply" at bounding box center [756, 227] width 52 height 27
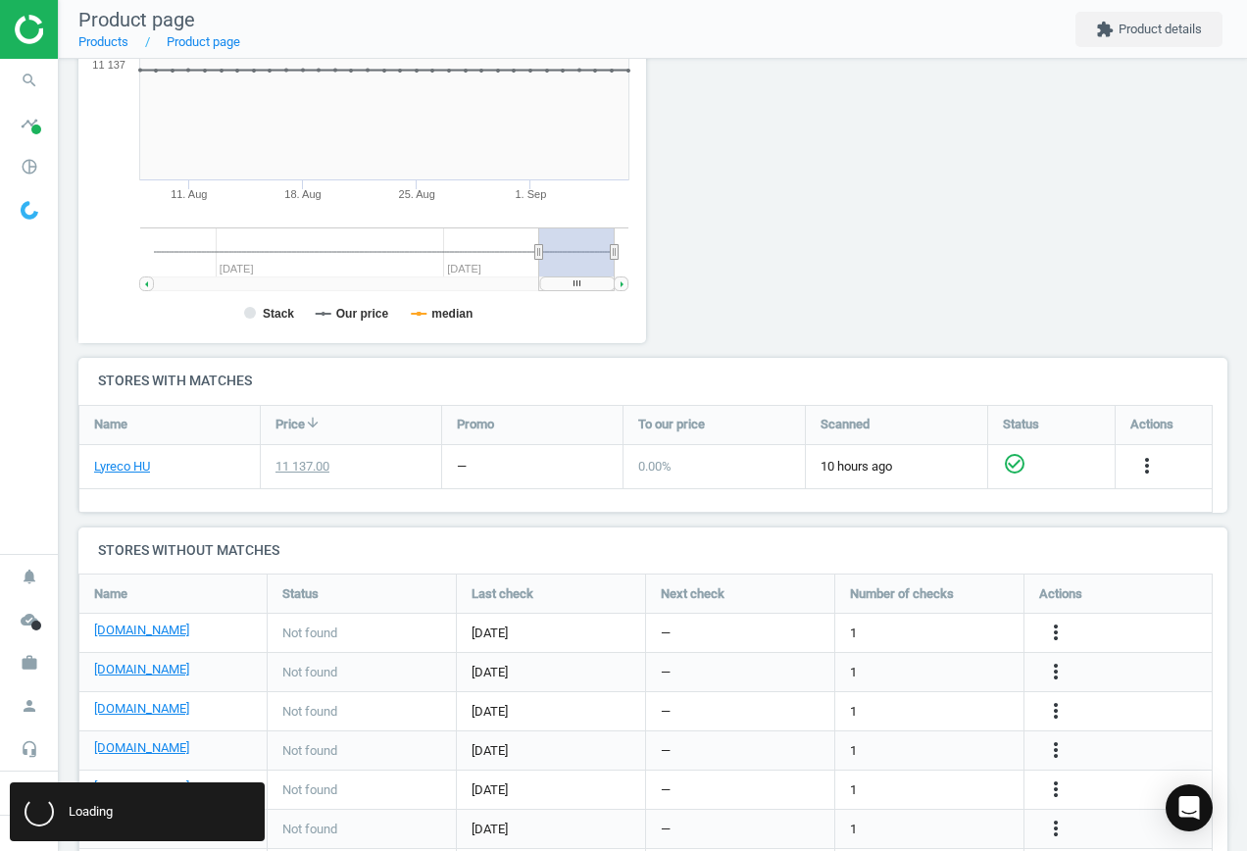
scroll to position [0, 0]
click at [121, 673] on link "[DOMAIN_NAME]" at bounding box center [141, 670] width 95 height 18
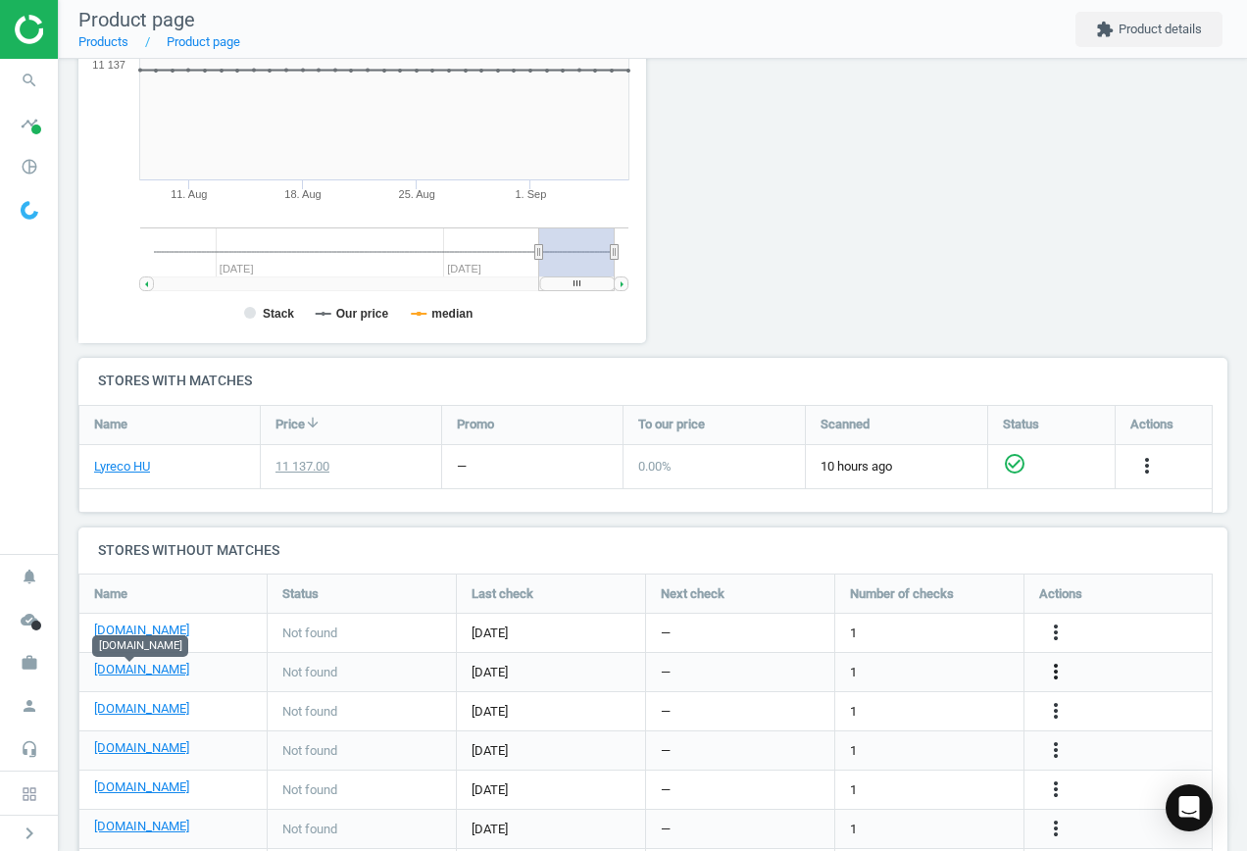
click at [1048, 672] on icon "more_vert" at bounding box center [1056, 672] width 24 height 24
click at [897, 660] on link "Edit URL/product option" at bounding box center [903, 672] width 269 height 30
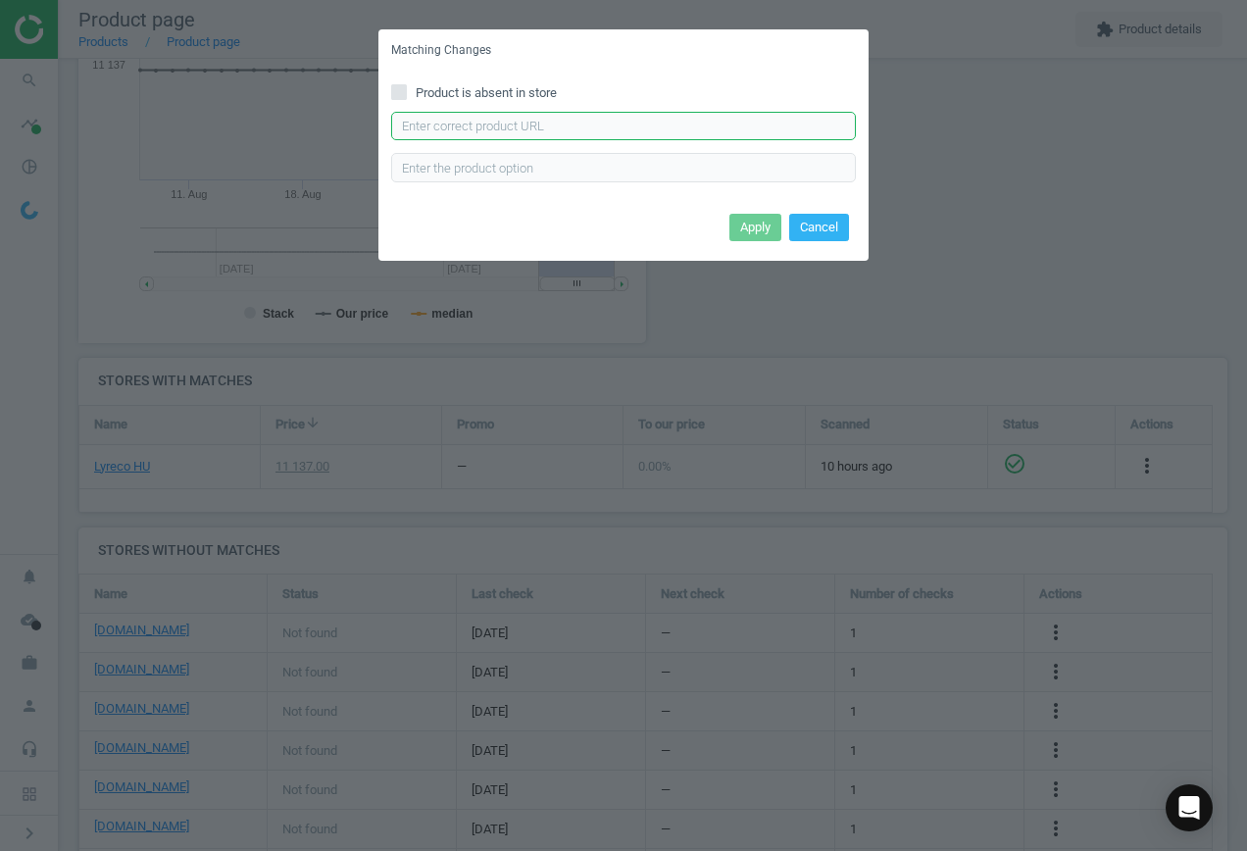
click at [456, 139] on input "text" at bounding box center [623, 126] width 465 height 29
paste input "[URL][DOMAIN_NAME][PERSON_NAME]"
type input "[URL][DOMAIN_NAME][PERSON_NAME]"
click at [757, 227] on button "Apply" at bounding box center [756, 227] width 52 height 27
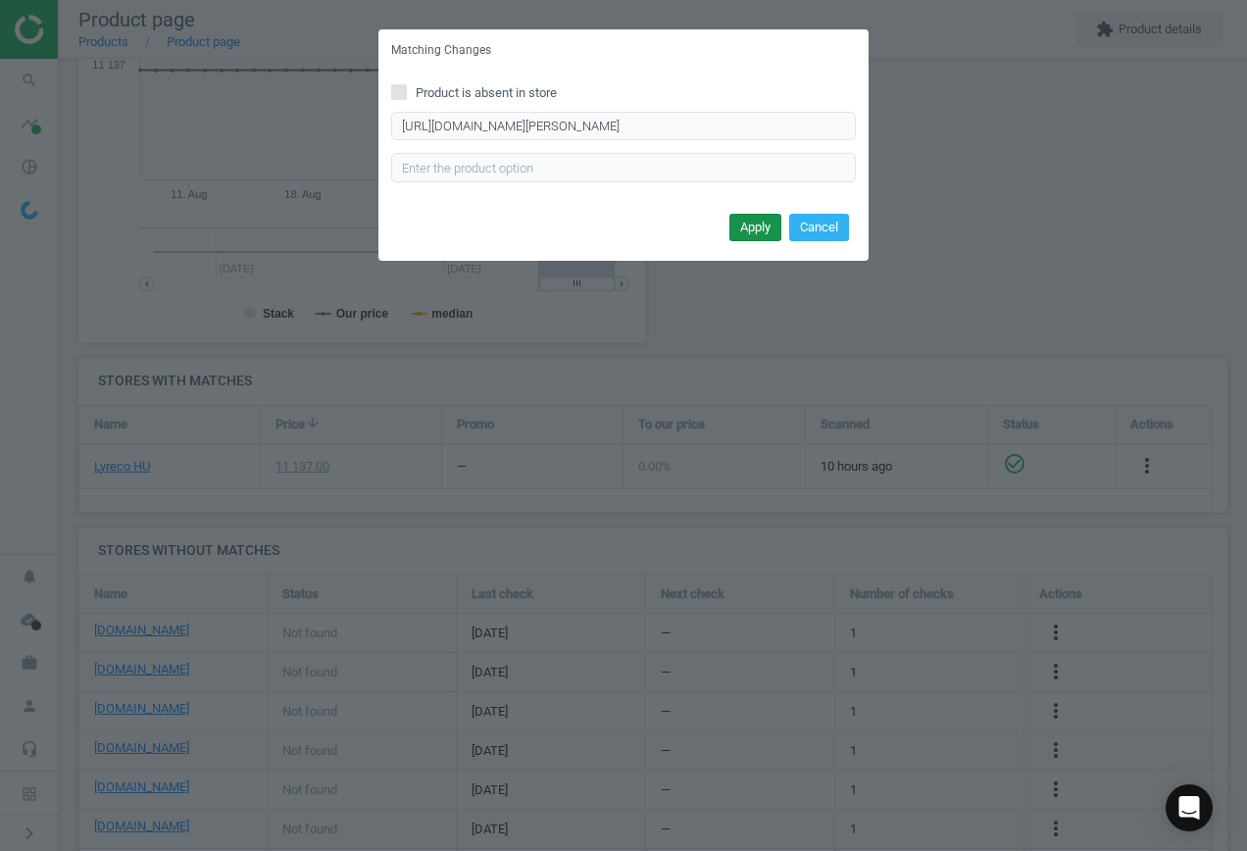
scroll to position [0, 0]
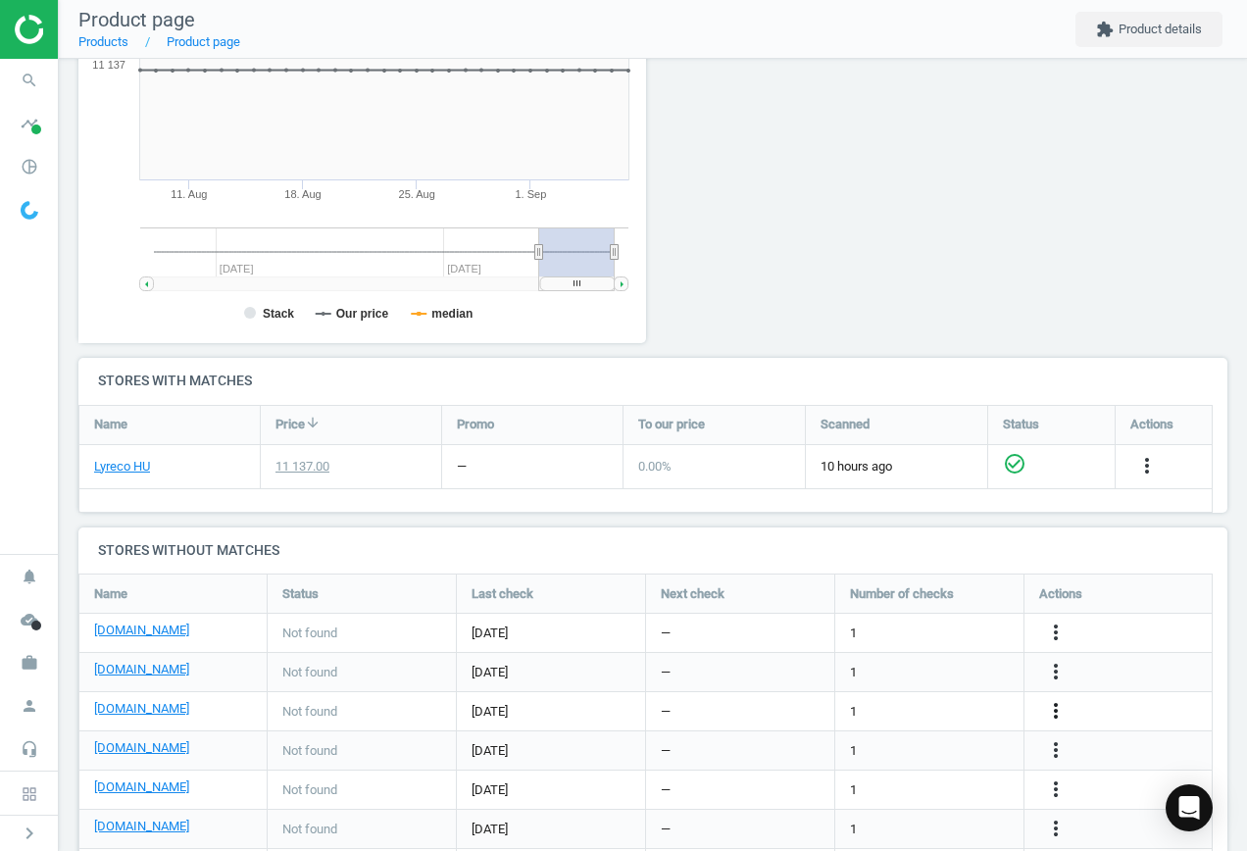
click at [1059, 707] on icon "more_vert" at bounding box center [1056, 711] width 24 height 24
click at [867, 711] on link "Edit URL/product option" at bounding box center [903, 711] width 269 height 30
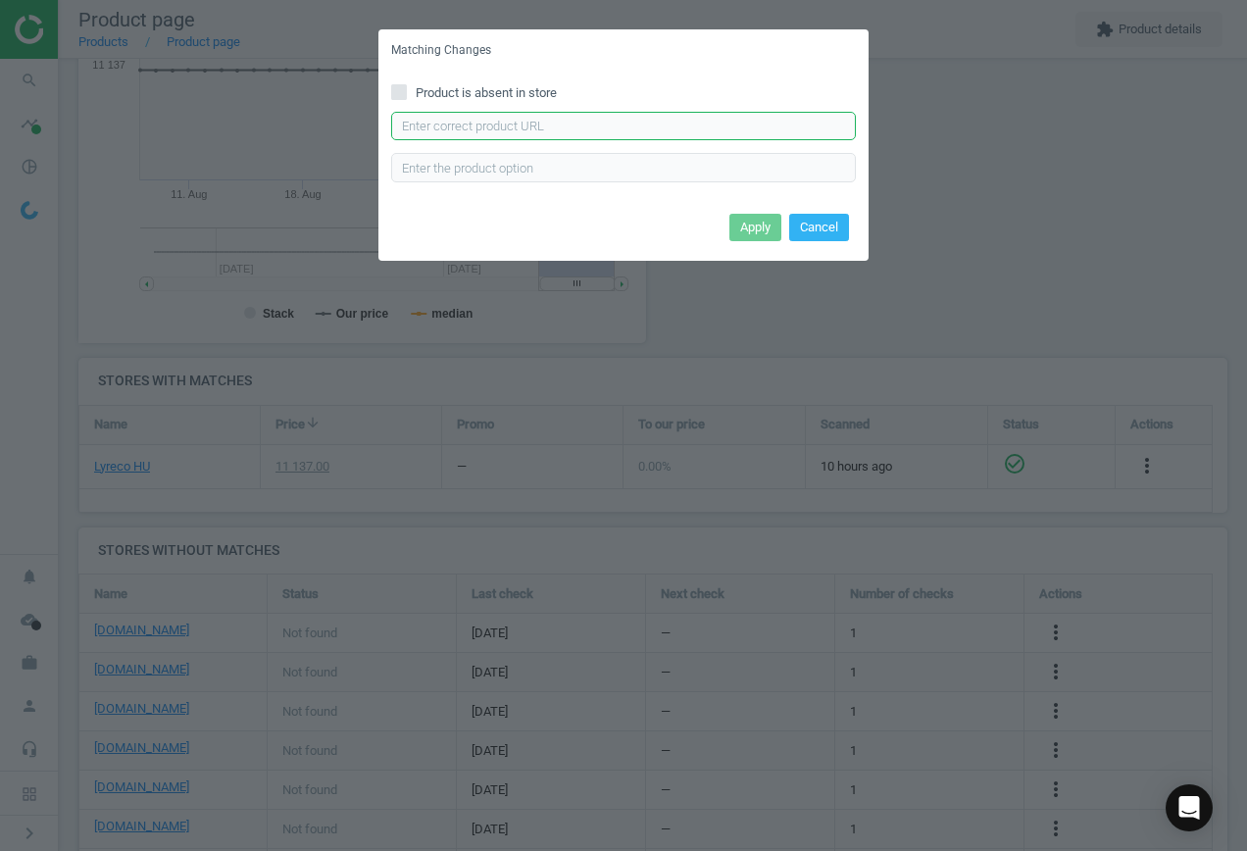
click at [498, 122] on input "text" at bounding box center [623, 126] width 465 height 29
paste input "[URL][DOMAIN_NAME]"
type input "[URL][DOMAIN_NAME]"
click at [761, 229] on button "Apply" at bounding box center [756, 227] width 52 height 27
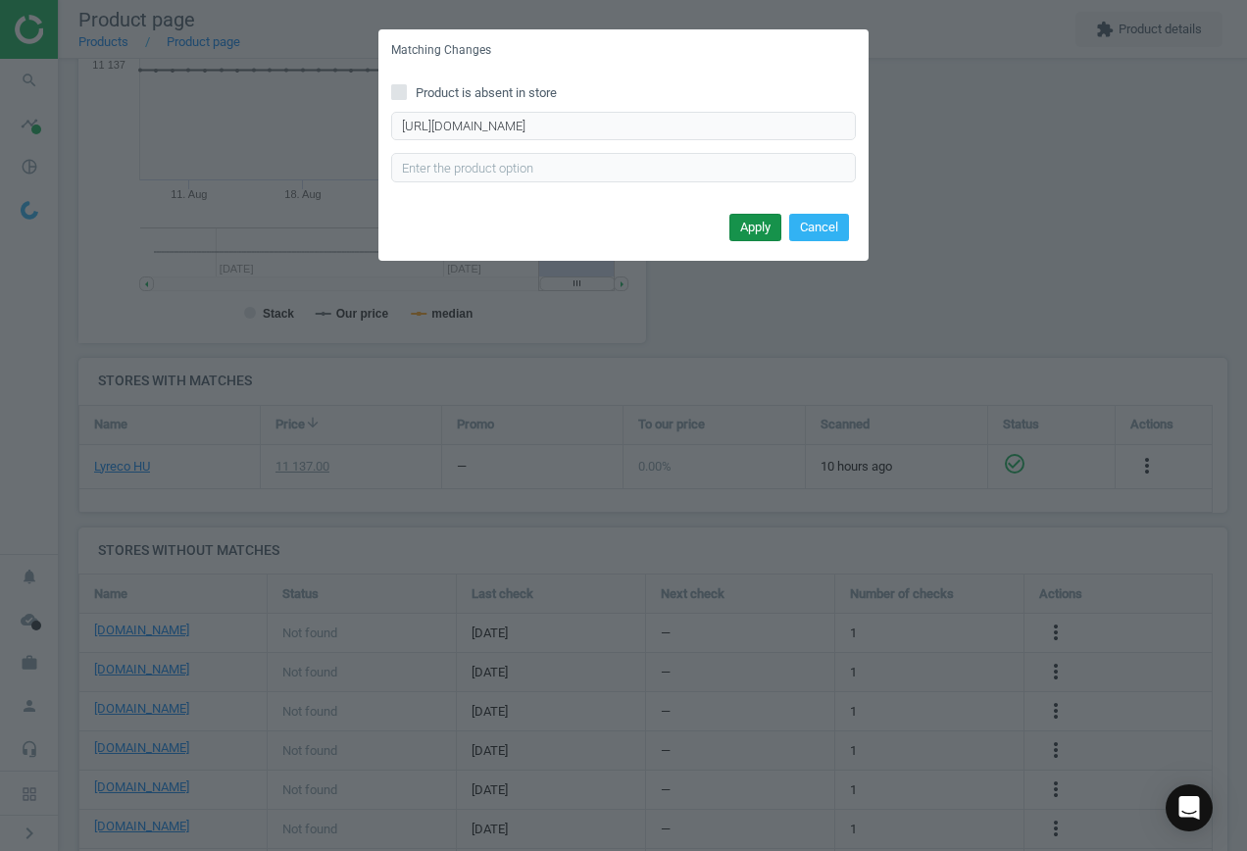
scroll to position [0, 0]
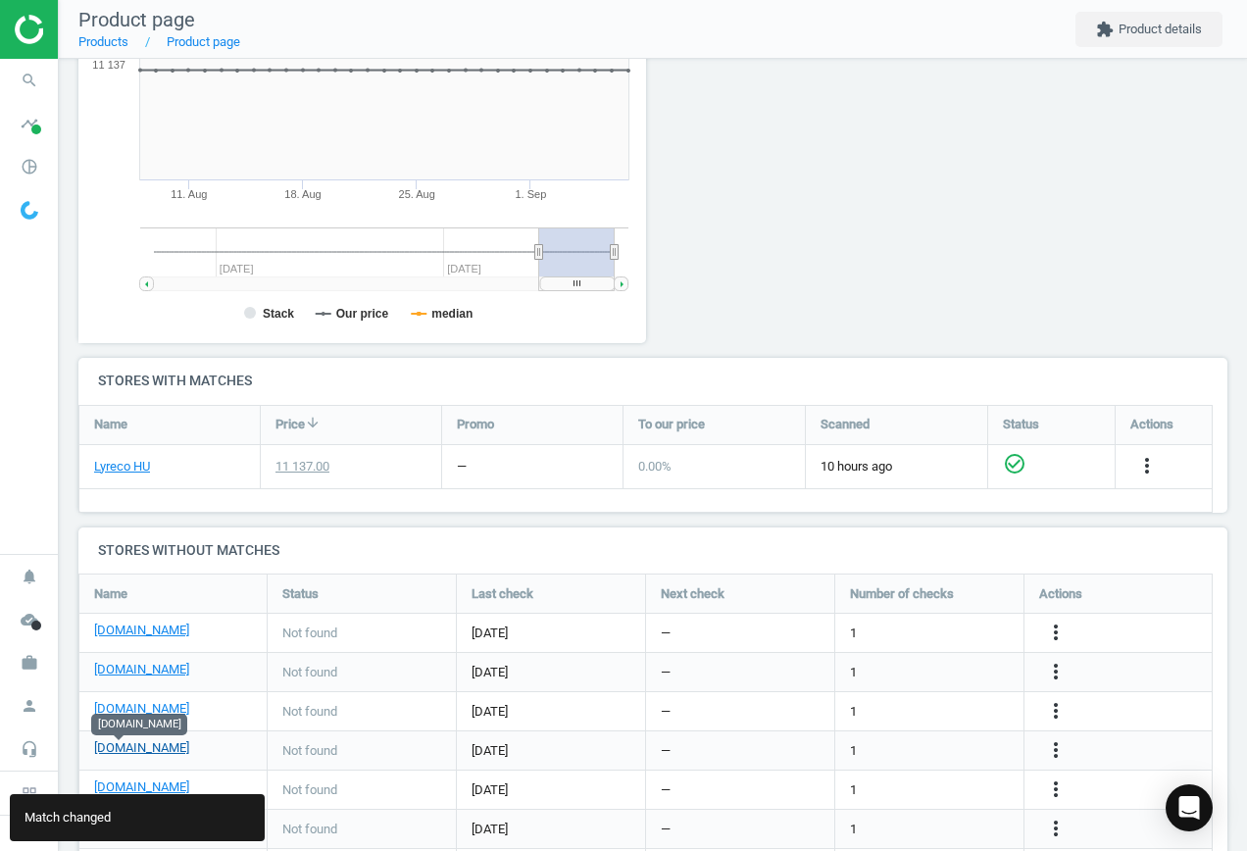
click at [118, 744] on link "[DOMAIN_NAME]" at bounding box center [141, 748] width 95 height 18
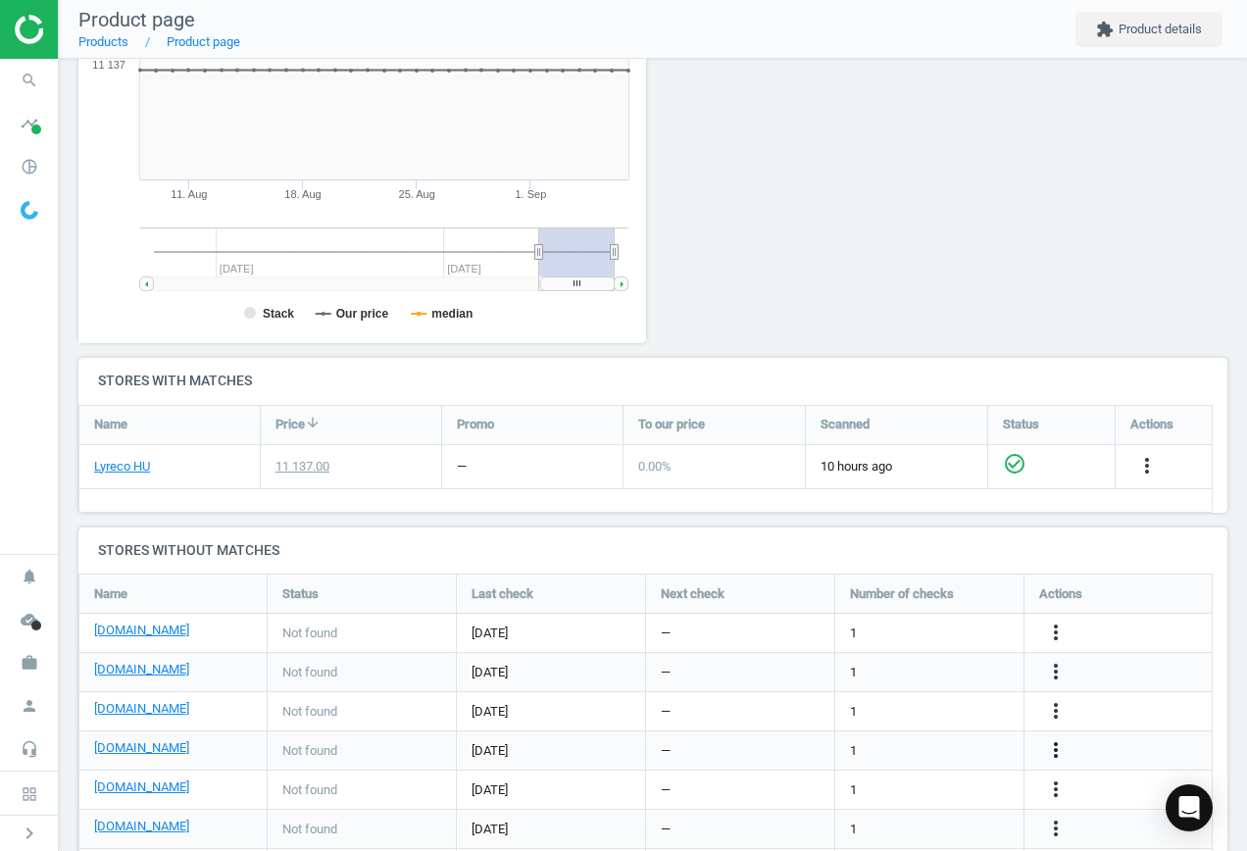
click at [1061, 746] on icon "more_vert" at bounding box center [1056, 750] width 24 height 24
click at [854, 746] on link "Edit URL/product option" at bounding box center [903, 750] width 269 height 30
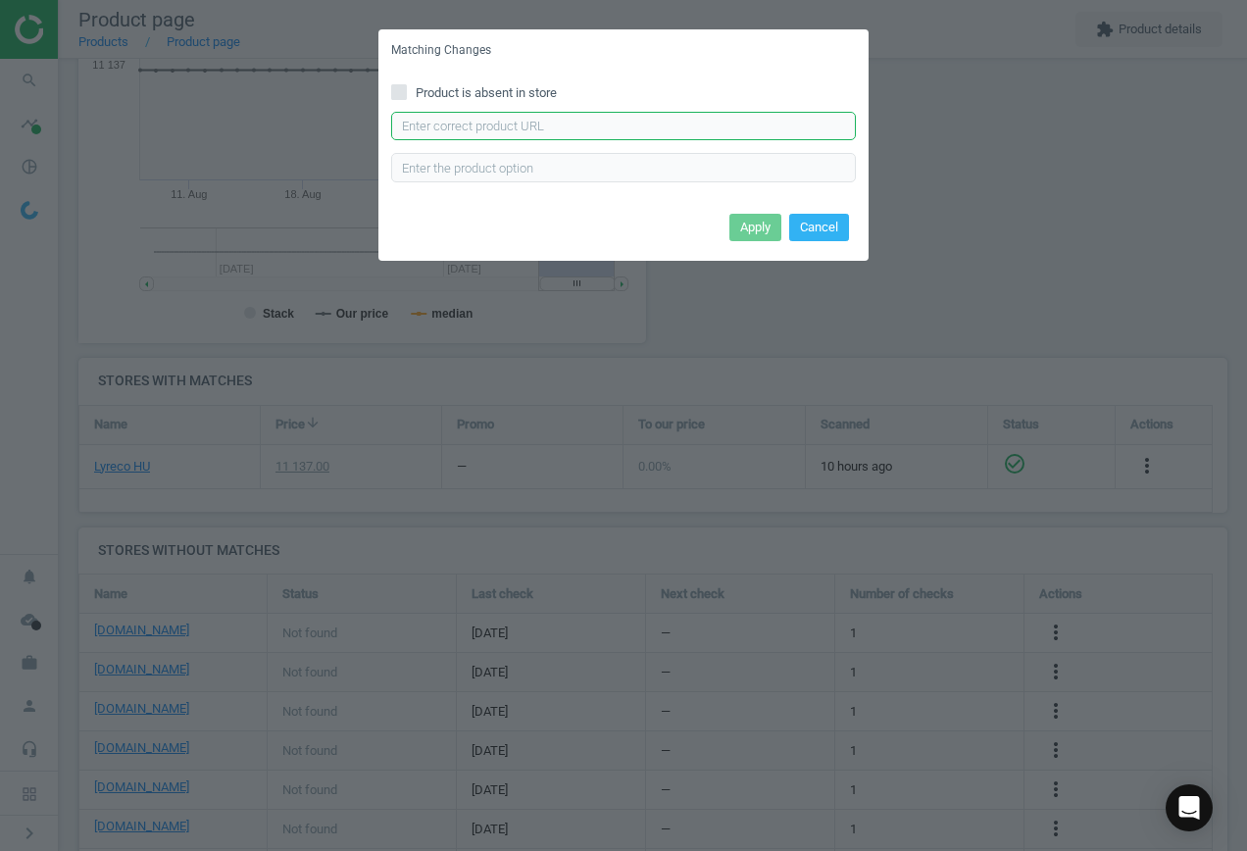
click at [549, 121] on input "text" at bounding box center [623, 126] width 465 height 29
paste input "[URL][DOMAIN_NAME][PERSON_NAME]"
type input "[URL][DOMAIN_NAME][PERSON_NAME]"
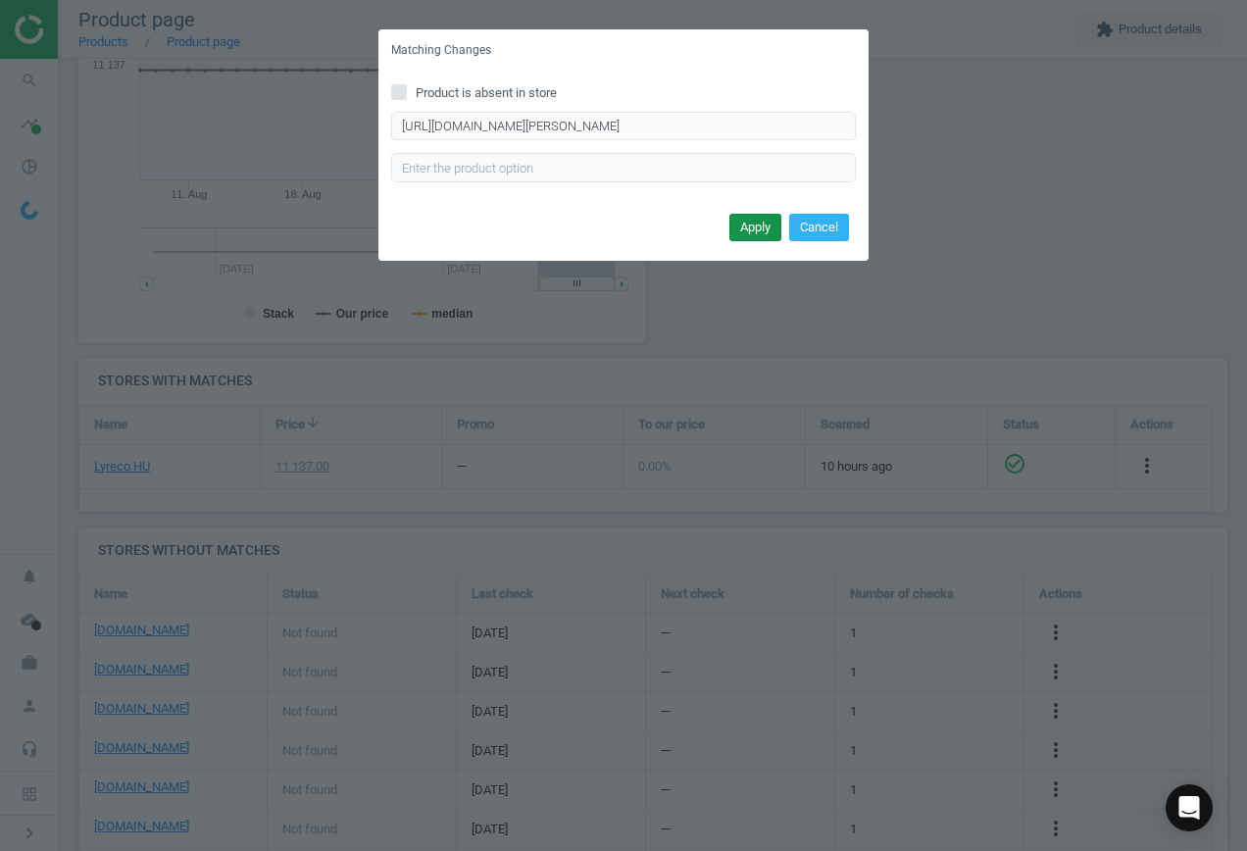
click at [768, 230] on button "Apply" at bounding box center [756, 227] width 52 height 27
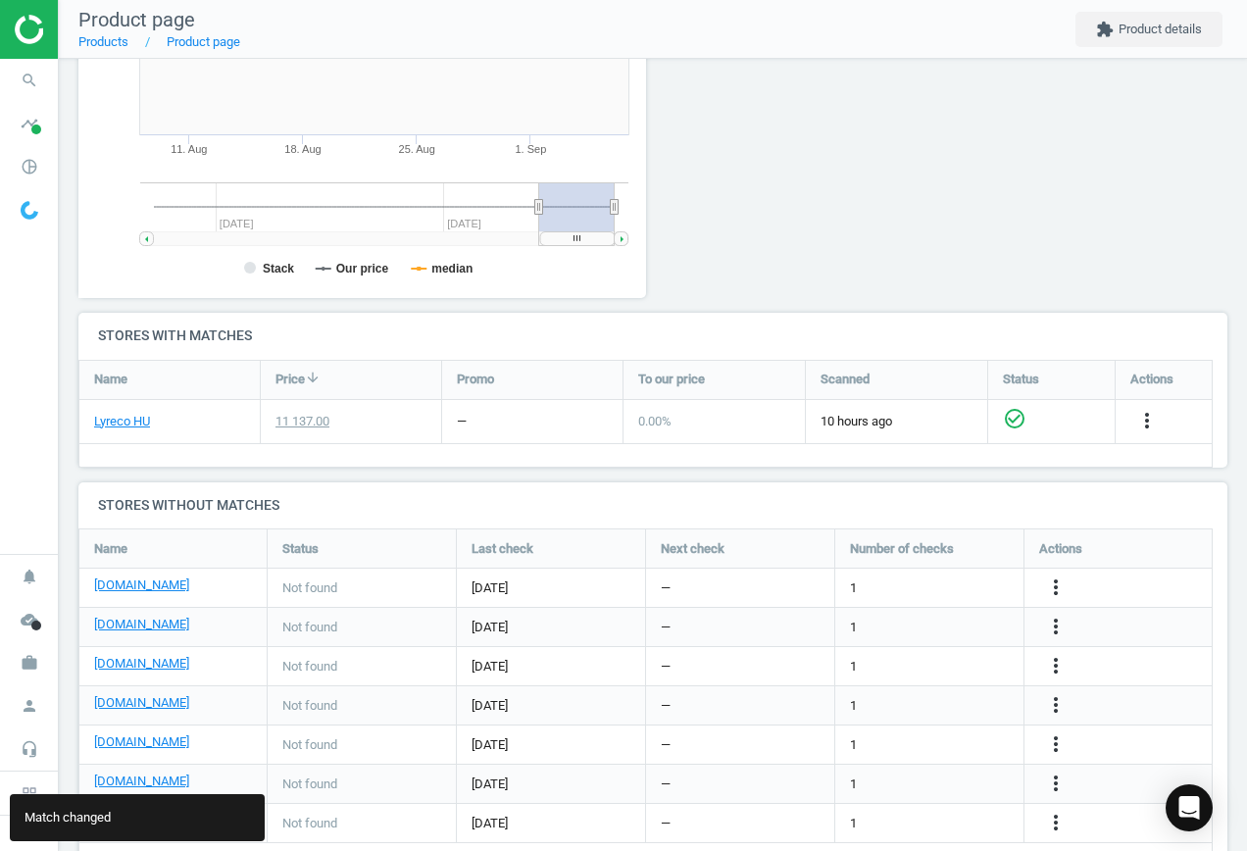
scroll to position [459, 0]
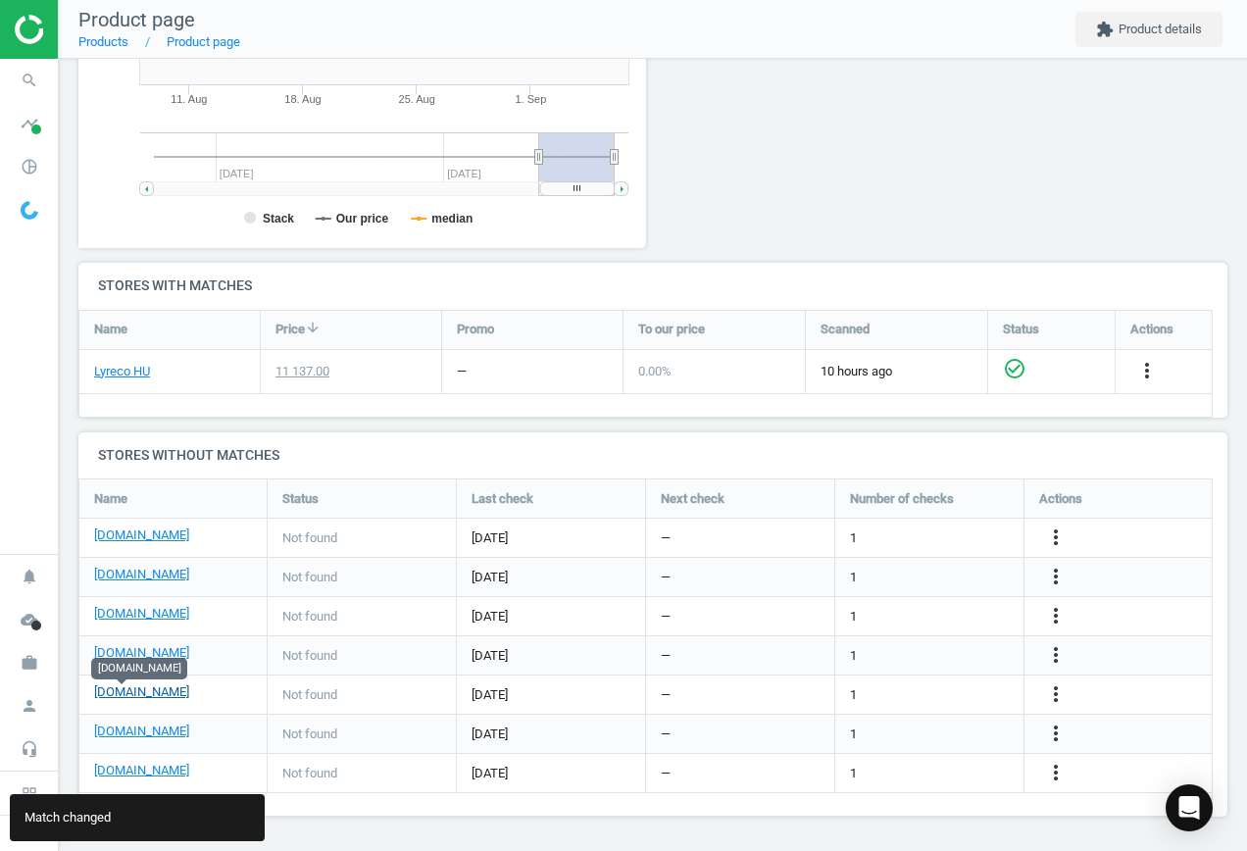
click at [111, 689] on link "[DOMAIN_NAME]" at bounding box center [141, 693] width 95 height 18
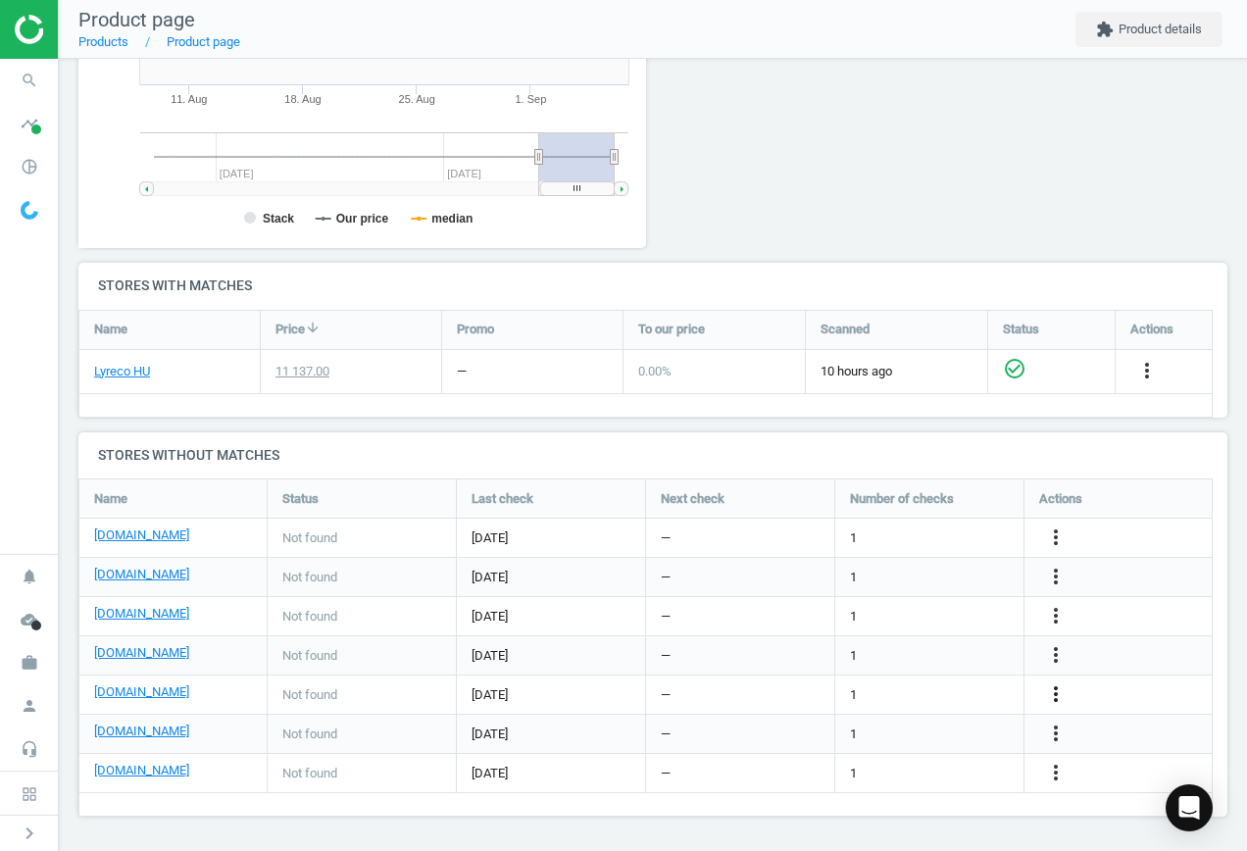
click at [1054, 686] on icon "more_vert" at bounding box center [1056, 695] width 24 height 24
click at [858, 688] on link "Edit URL/product option" at bounding box center [903, 695] width 269 height 30
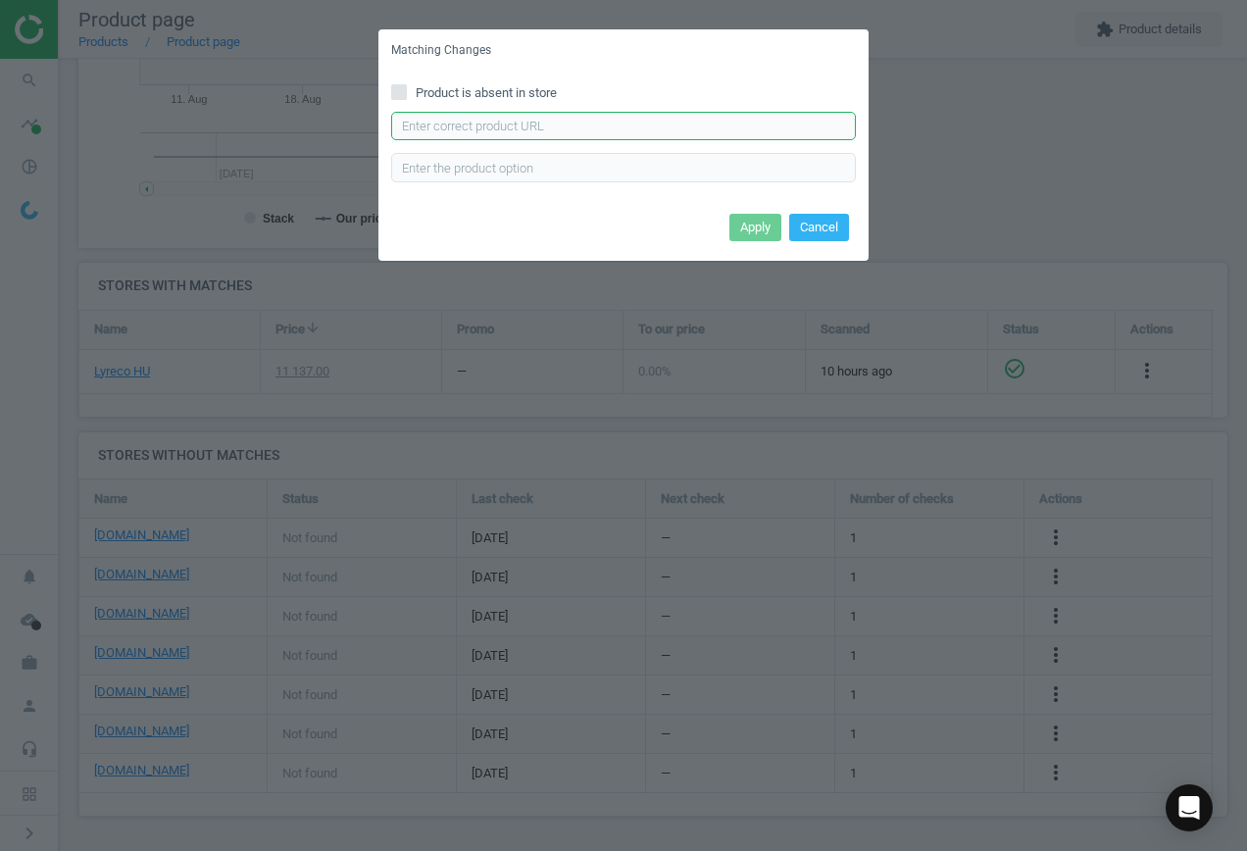
click at [684, 128] on input "text" at bounding box center [623, 126] width 465 height 29
paste input "[URL][DOMAIN_NAME][PERSON_NAME][PERSON_NAME]"
type input "[URL][DOMAIN_NAME][PERSON_NAME][PERSON_NAME]"
click at [763, 222] on button "Apply" at bounding box center [756, 227] width 52 height 27
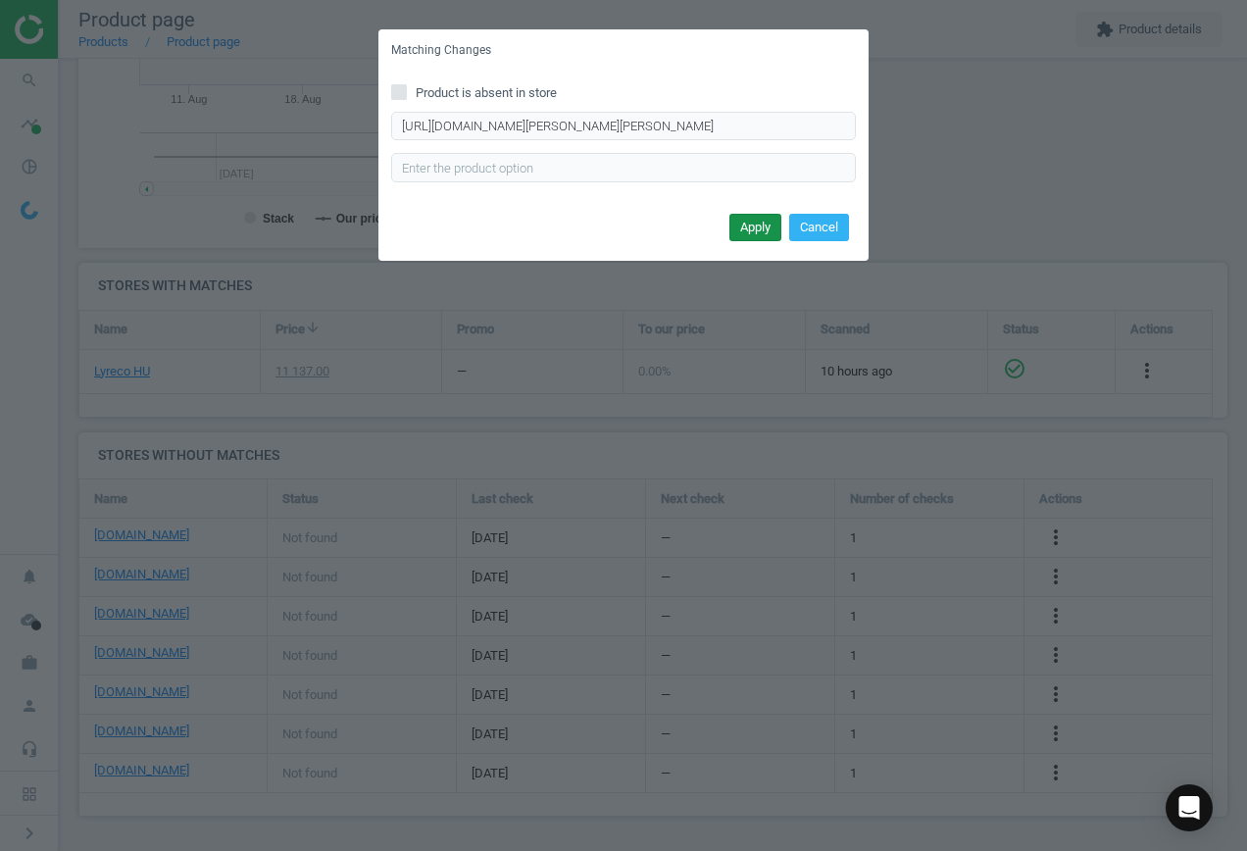
scroll to position [0, 0]
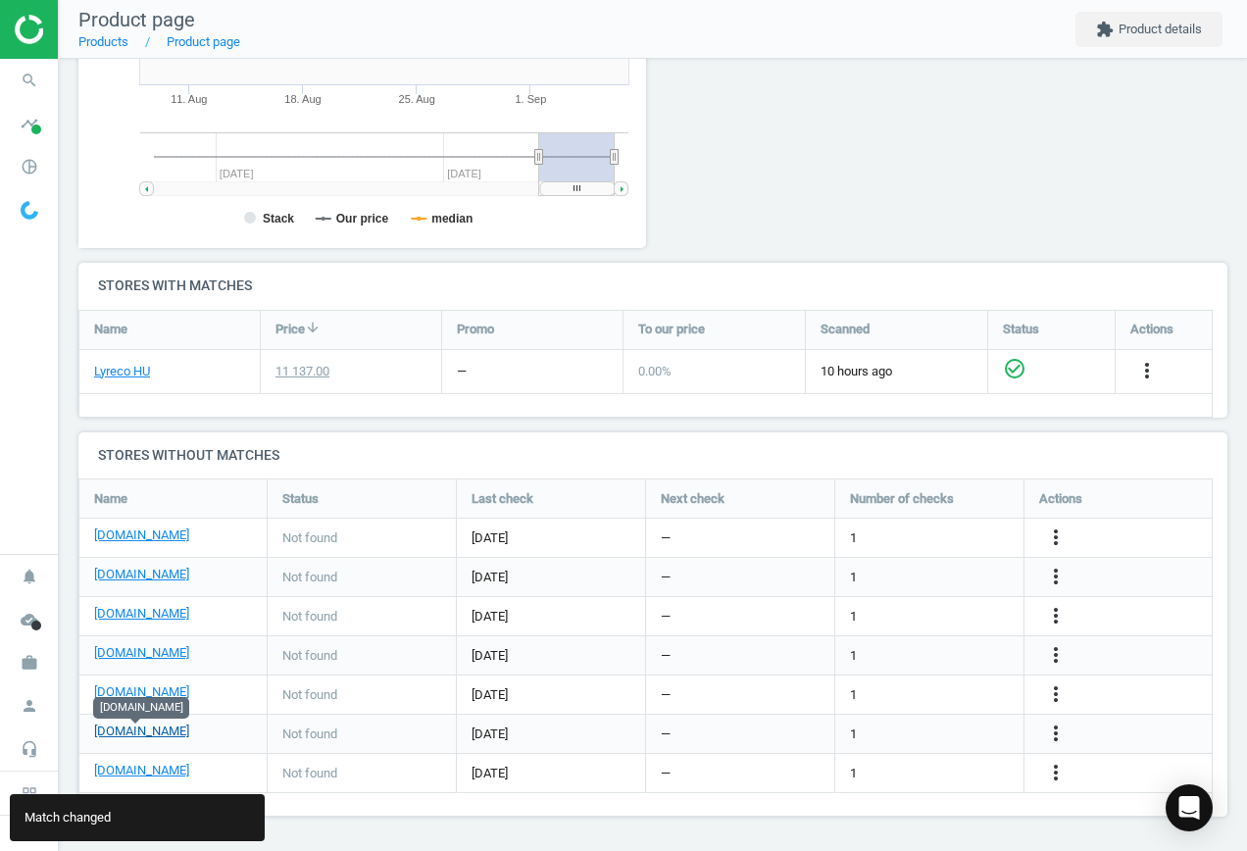
click at [154, 726] on link "[DOMAIN_NAME]" at bounding box center [141, 732] width 95 height 18
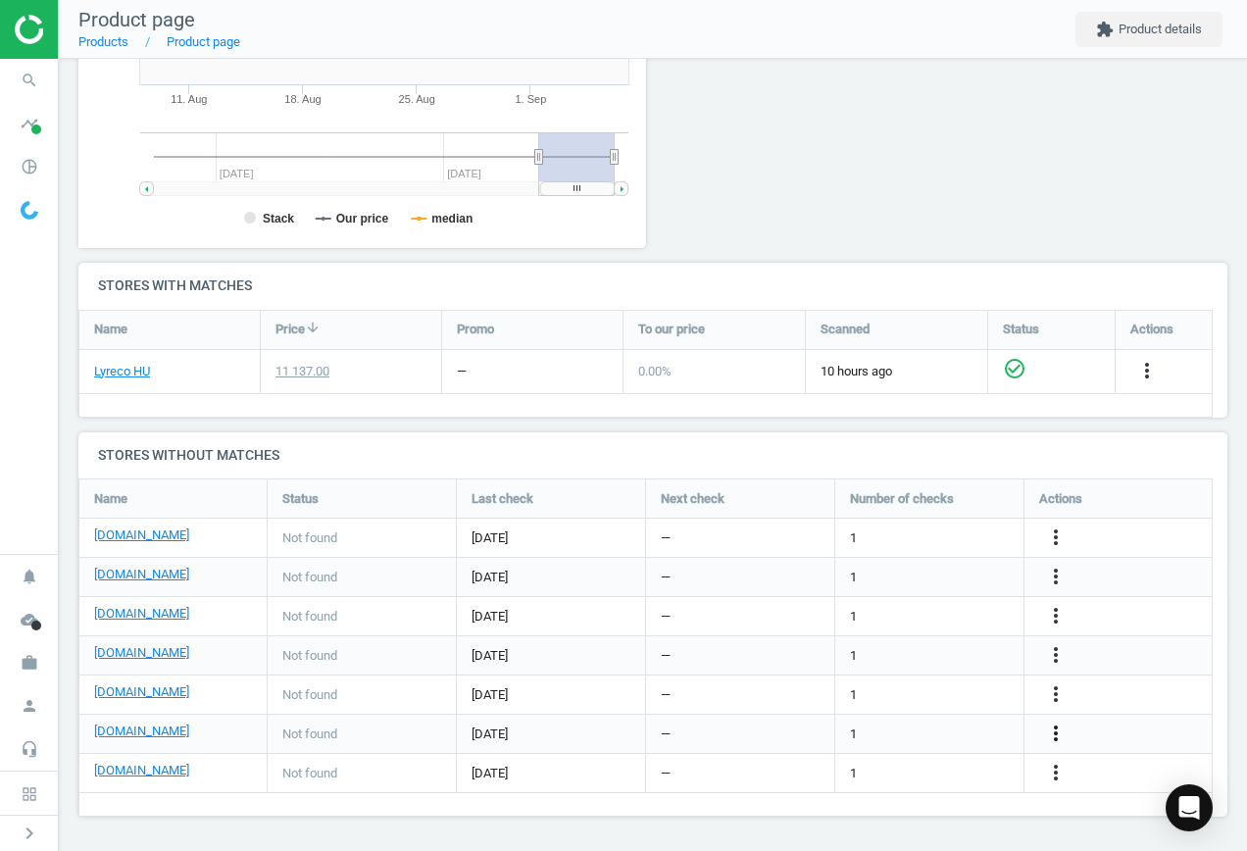
click at [1057, 729] on icon "more_vert" at bounding box center [1056, 734] width 24 height 24
click at [892, 728] on link "Edit URL/product option" at bounding box center [903, 734] width 269 height 30
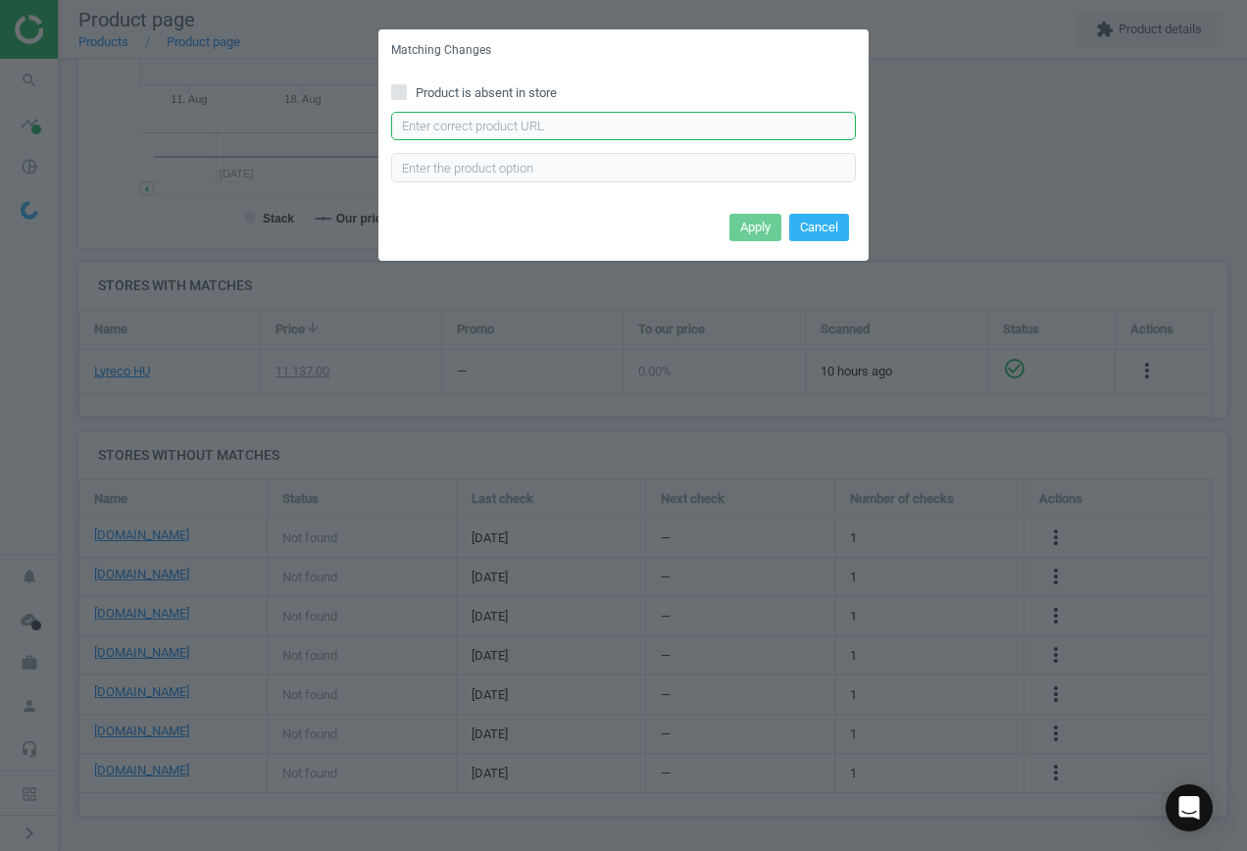
click at [526, 129] on input "text" at bounding box center [623, 126] width 465 height 29
paste input "[URL][DOMAIN_NAME]"
type input "[URL][DOMAIN_NAME]"
click at [767, 228] on button "Apply" at bounding box center [756, 227] width 52 height 27
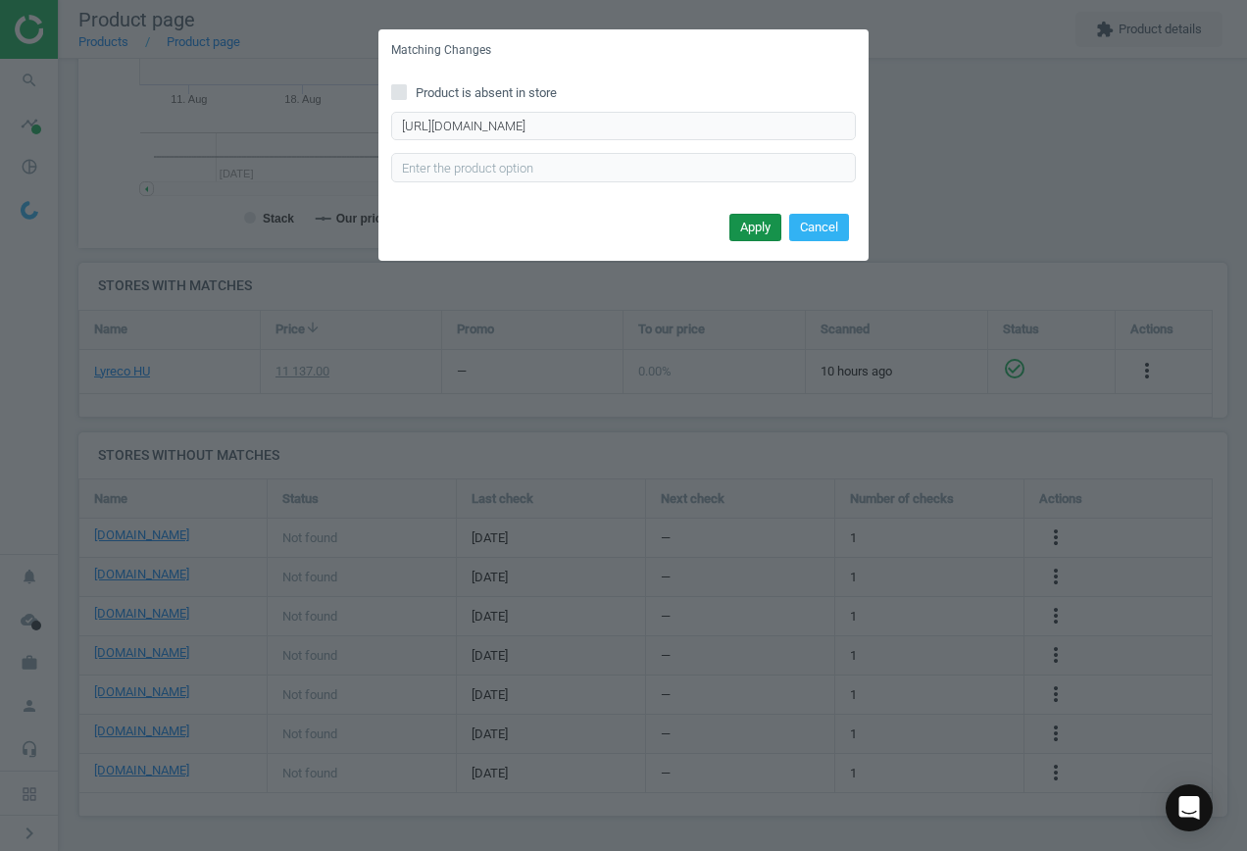
scroll to position [0, 0]
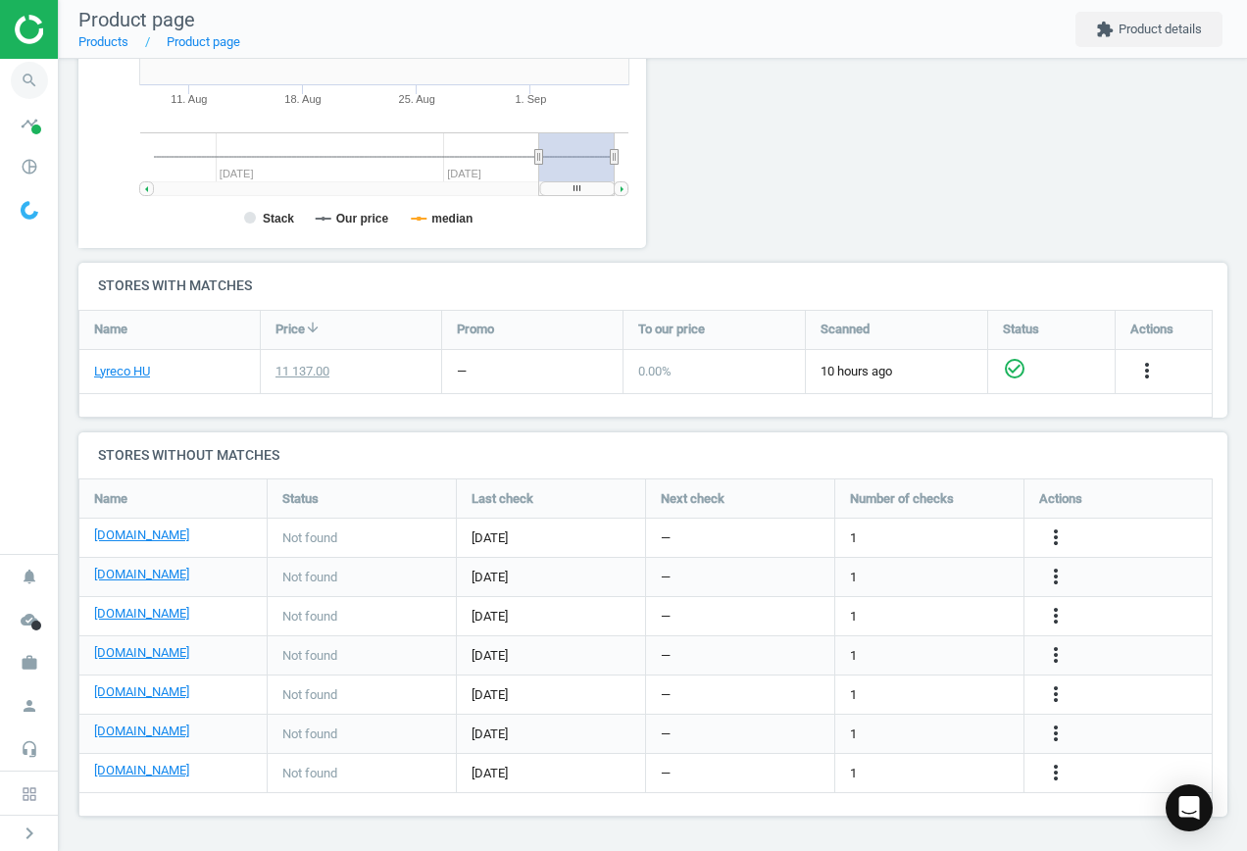
click at [30, 85] on icon "search" at bounding box center [29, 80] width 37 height 37
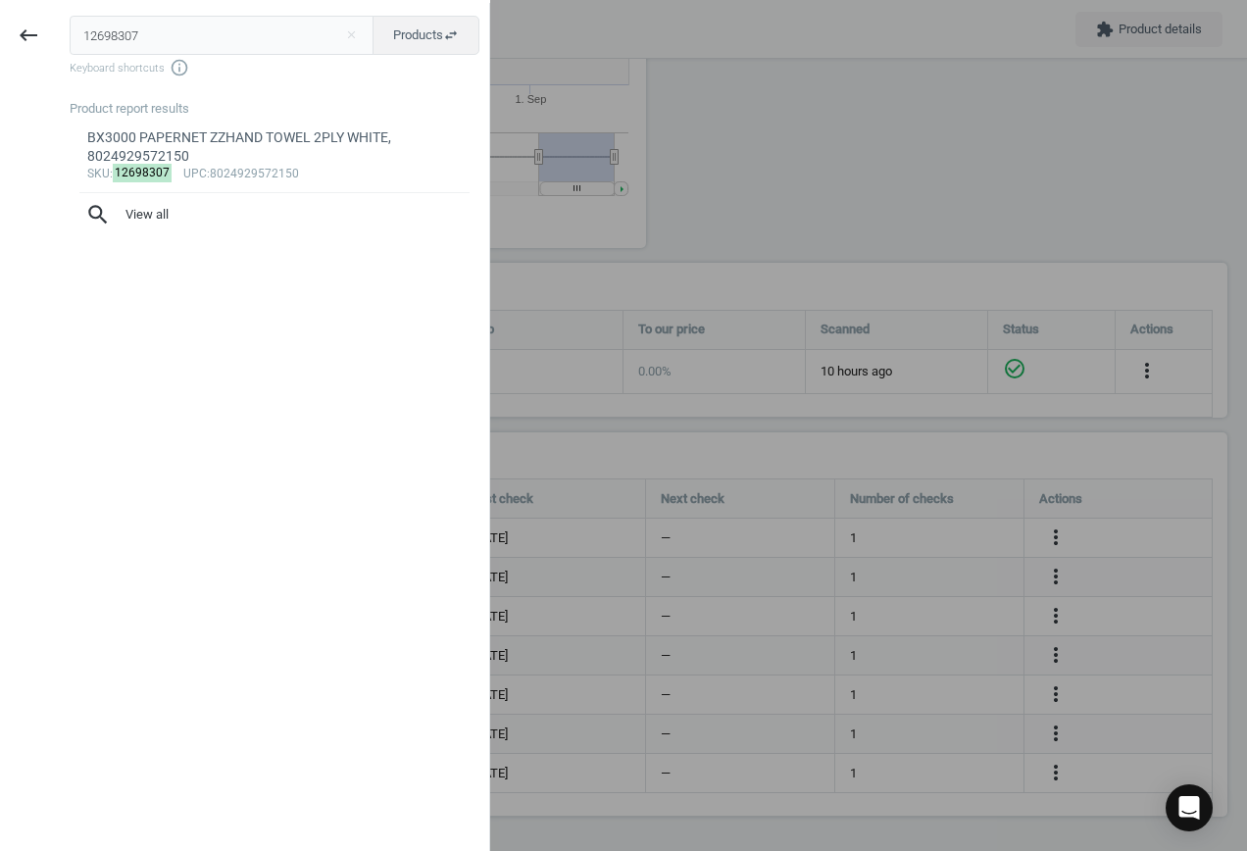
drag, startPoint x: 186, startPoint y: 36, endPoint x: -90, endPoint y: 6, distance: 278.2
click at [0, 6] on html "Group 2 Created with Sketch. ic/cloud_download/grey600 Created with Sketch. gra…" at bounding box center [623, 425] width 1247 height 851
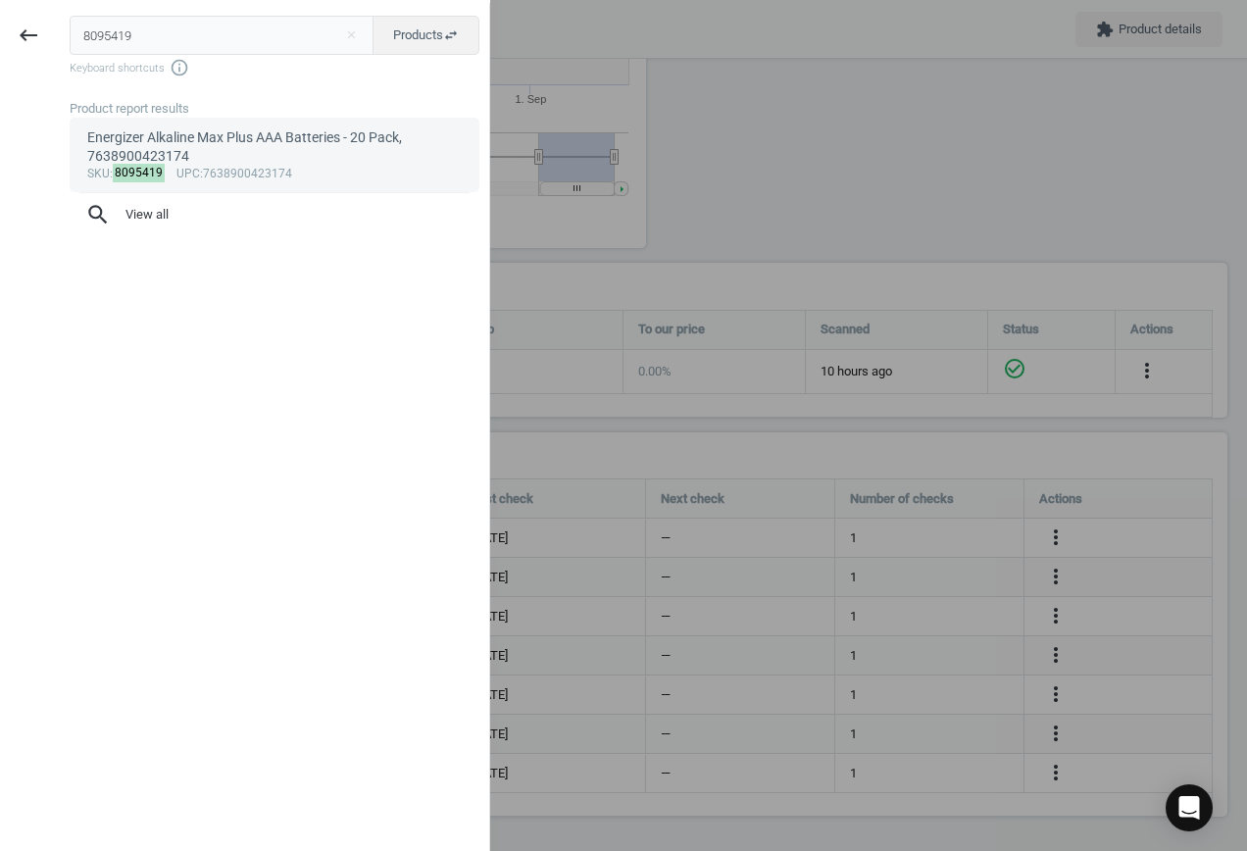
type input "8095419"
click at [277, 158] on div "Energizer Alkaline Max Plus AAA Batteries - 20 Pack, 7638900423174" at bounding box center [275, 147] width 376 height 38
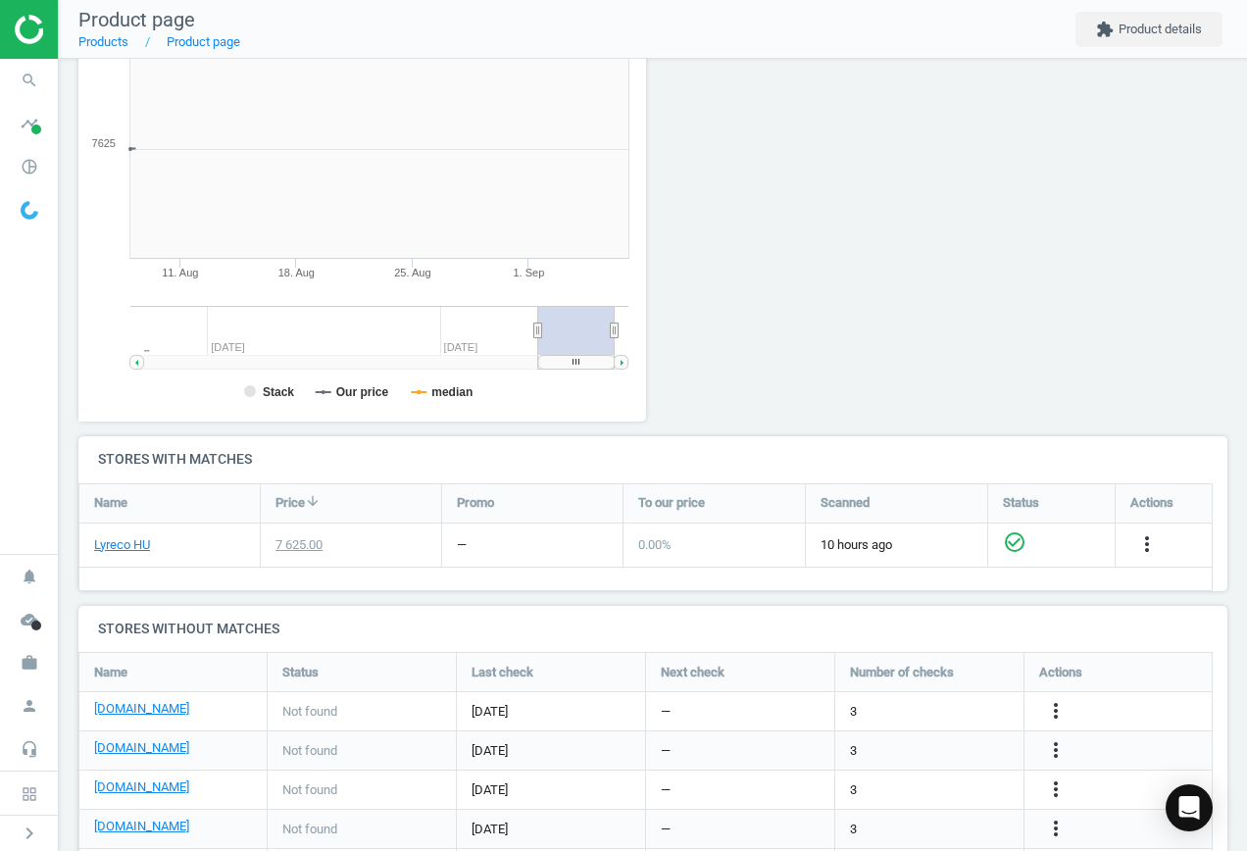
scroll to position [423, 590]
click at [1055, 712] on icon "more_vert" at bounding box center [1056, 711] width 24 height 24
click at [897, 706] on link "Edit URL/product option" at bounding box center [903, 711] width 269 height 30
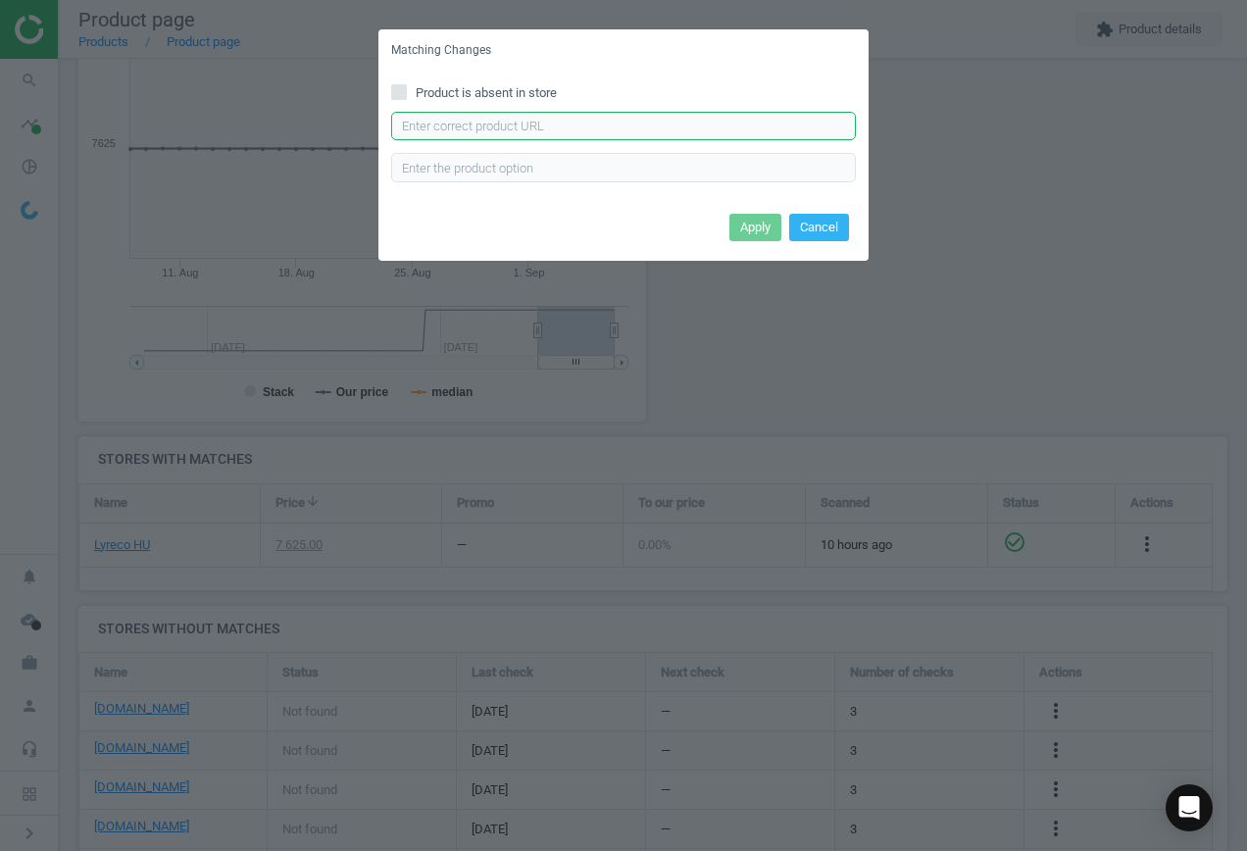
click at [544, 135] on input "text" at bounding box center [623, 126] width 465 height 29
paste input "[URL][DOMAIN_NAME]"
type input "[URL][DOMAIN_NAME]"
click at [735, 228] on button "Apply" at bounding box center [756, 227] width 52 height 27
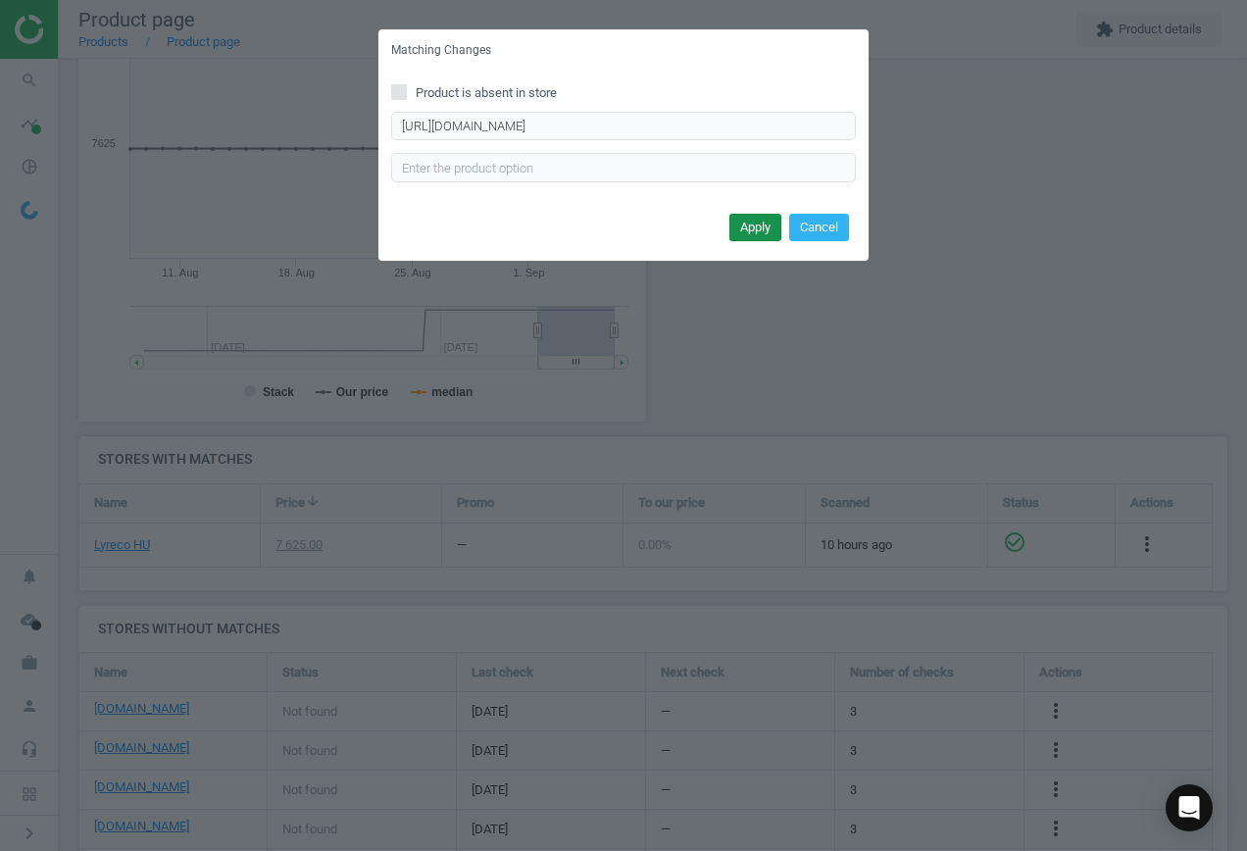
scroll to position [0, 0]
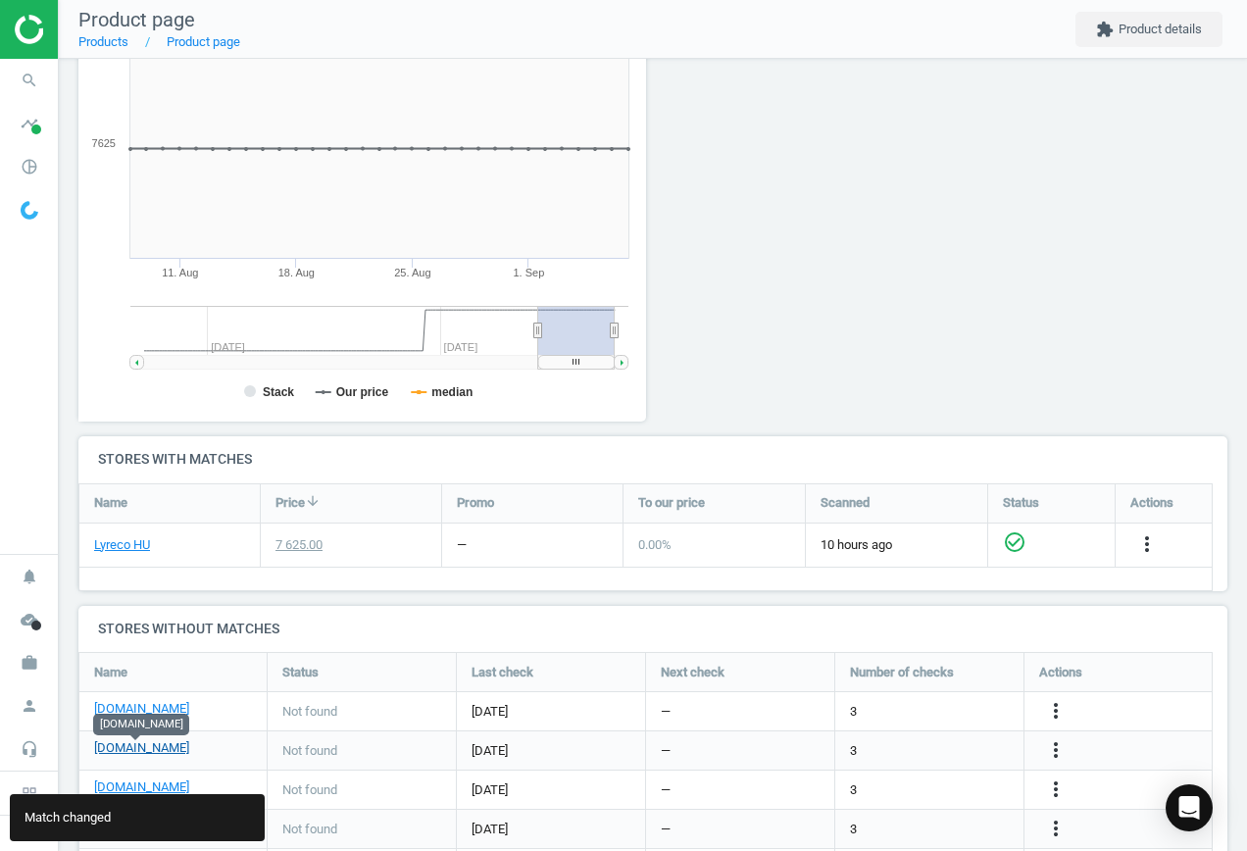
click at [127, 753] on body "Group 2 Created with Sketch. ic/cloud_download/grey600 Created with Sketch. gra…" at bounding box center [623, 425] width 1247 height 851
click at [127, 743] on link "[DOMAIN_NAME]" at bounding box center [141, 748] width 95 height 18
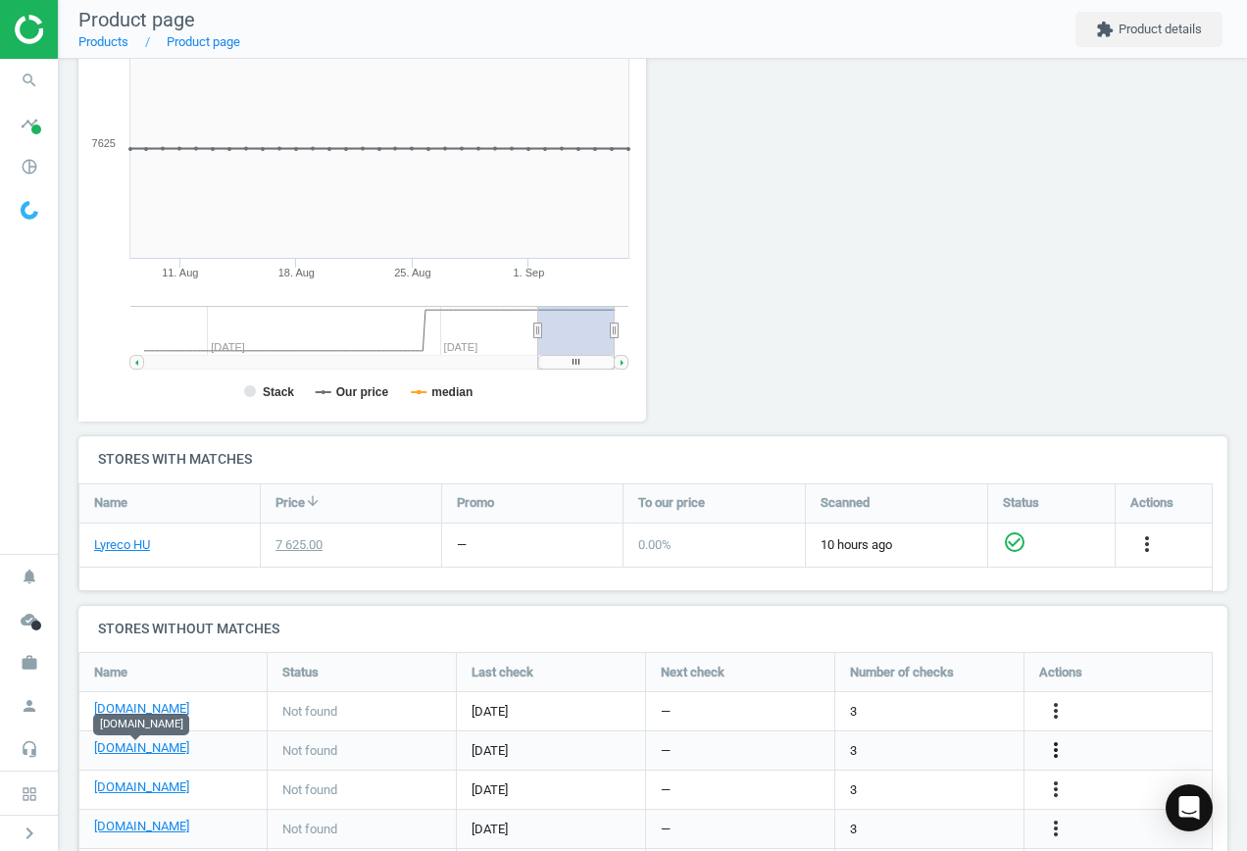
click at [1059, 743] on icon "more_vert" at bounding box center [1056, 750] width 24 height 24
click at [919, 743] on link "Edit URL/product option" at bounding box center [903, 750] width 269 height 30
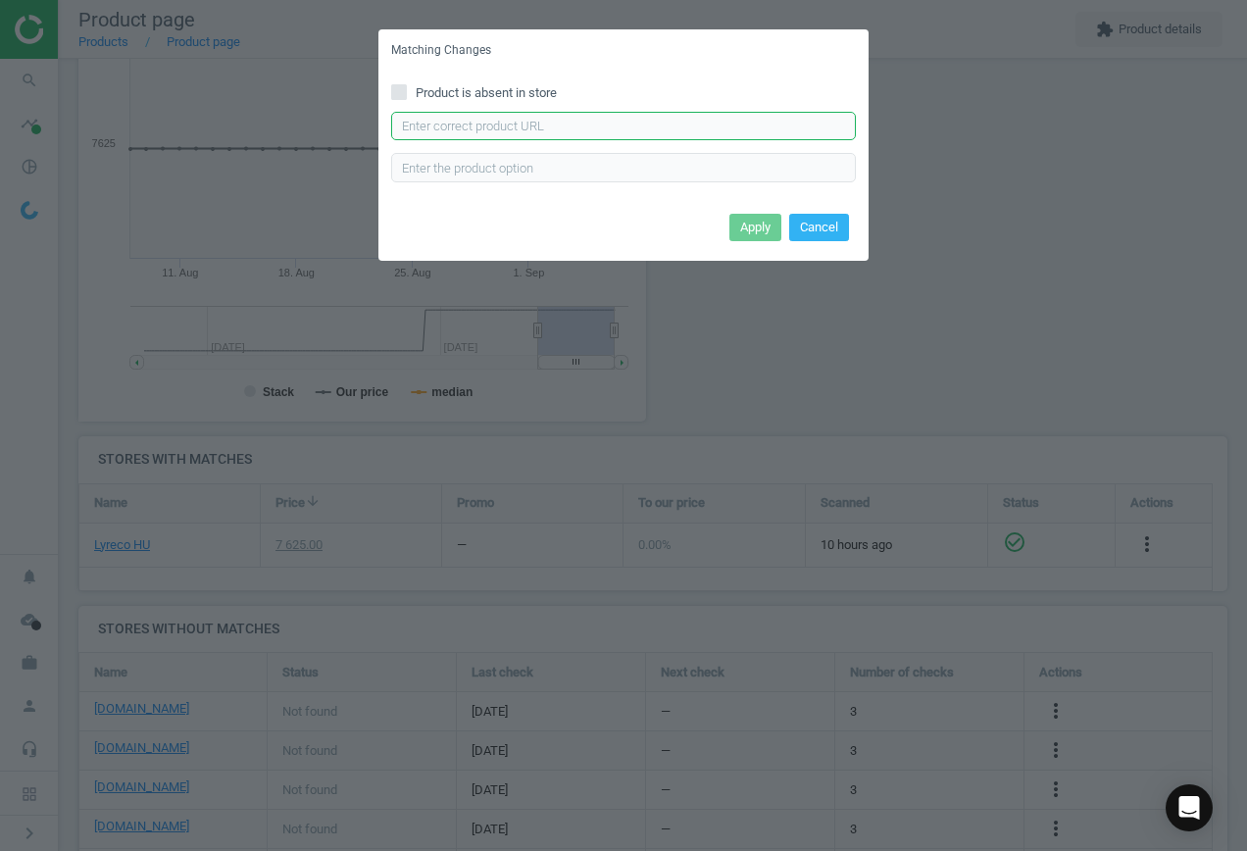
click at [614, 115] on input "text" at bounding box center [623, 126] width 465 height 29
paste input "[URL][DOMAIN_NAME]"
type input "[URL][DOMAIN_NAME]"
click at [760, 231] on button "Apply" at bounding box center [756, 227] width 52 height 27
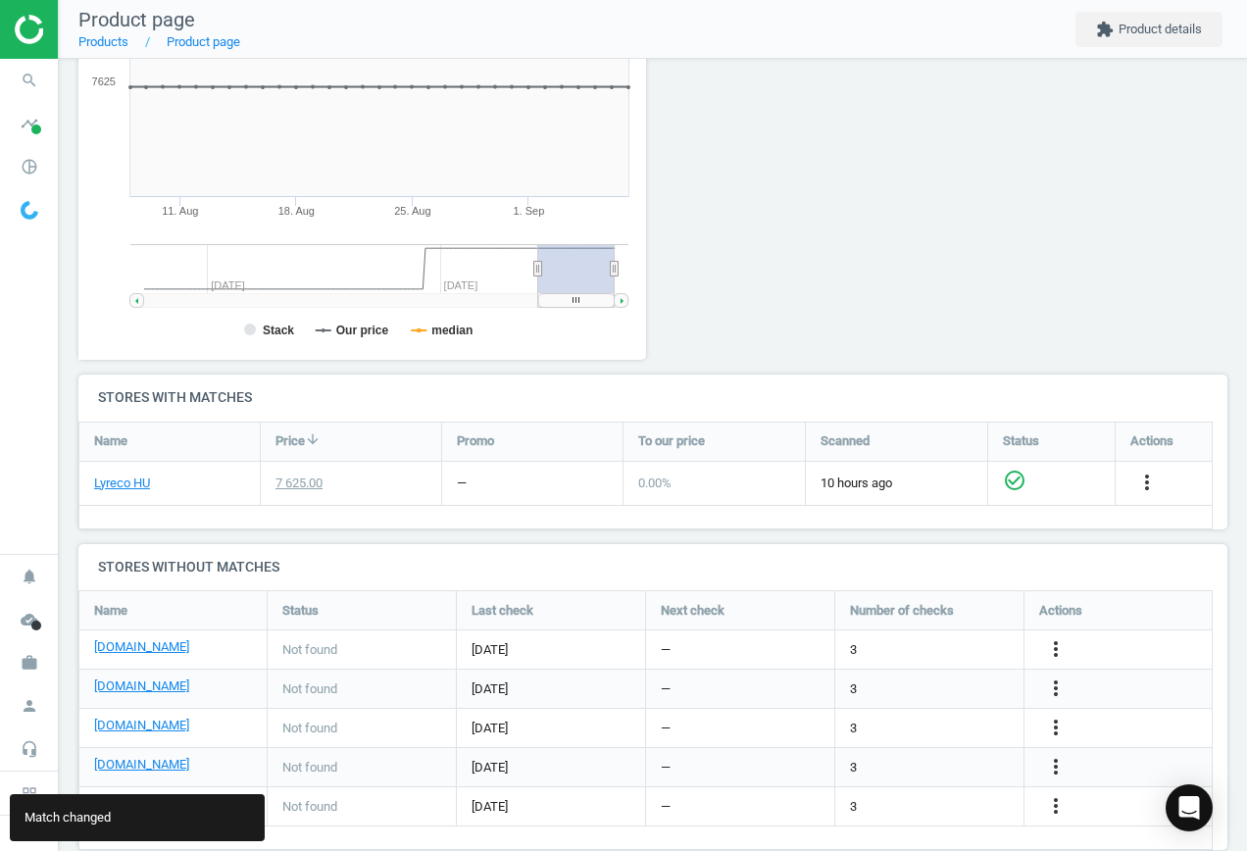
scroll to position [380, 0]
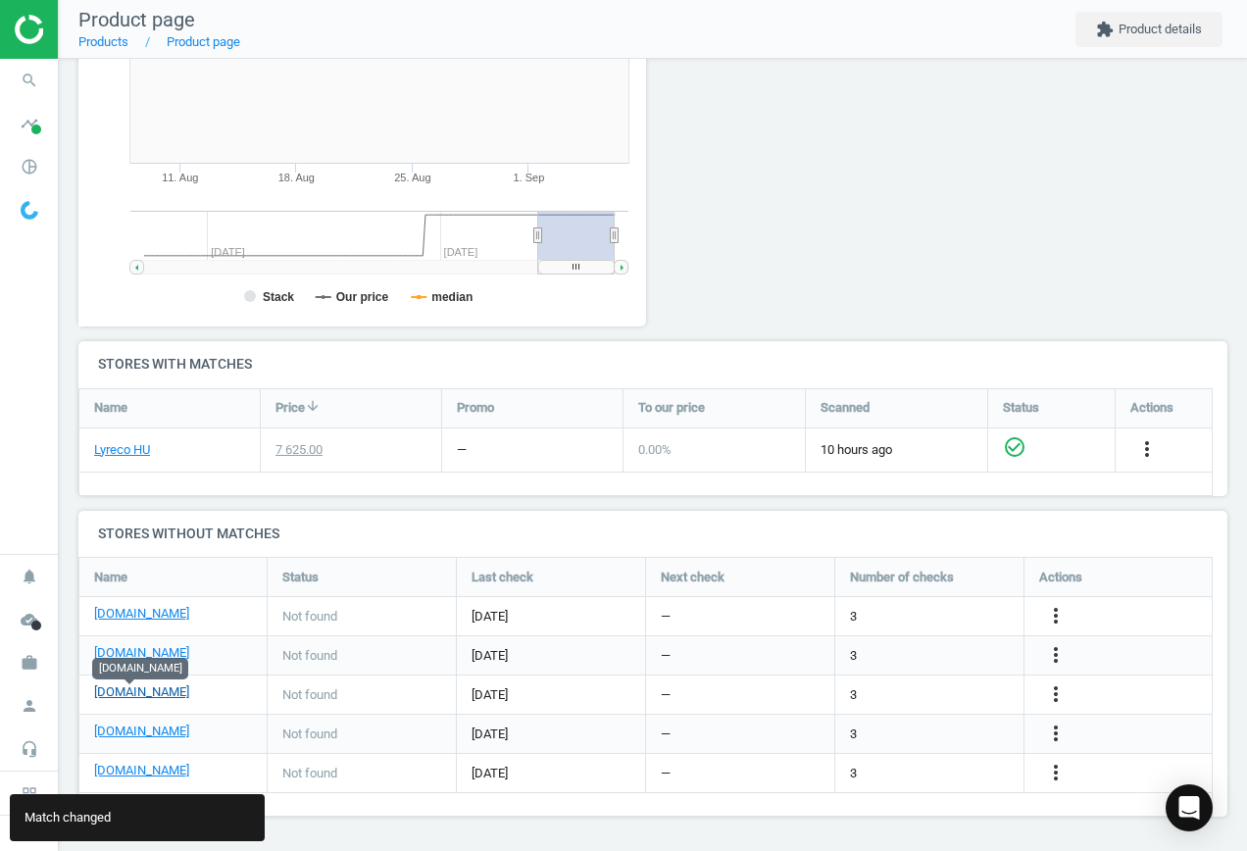
click at [141, 695] on link "[DOMAIN_NAME]" at bounding box center [141, 693] width 95 height 18
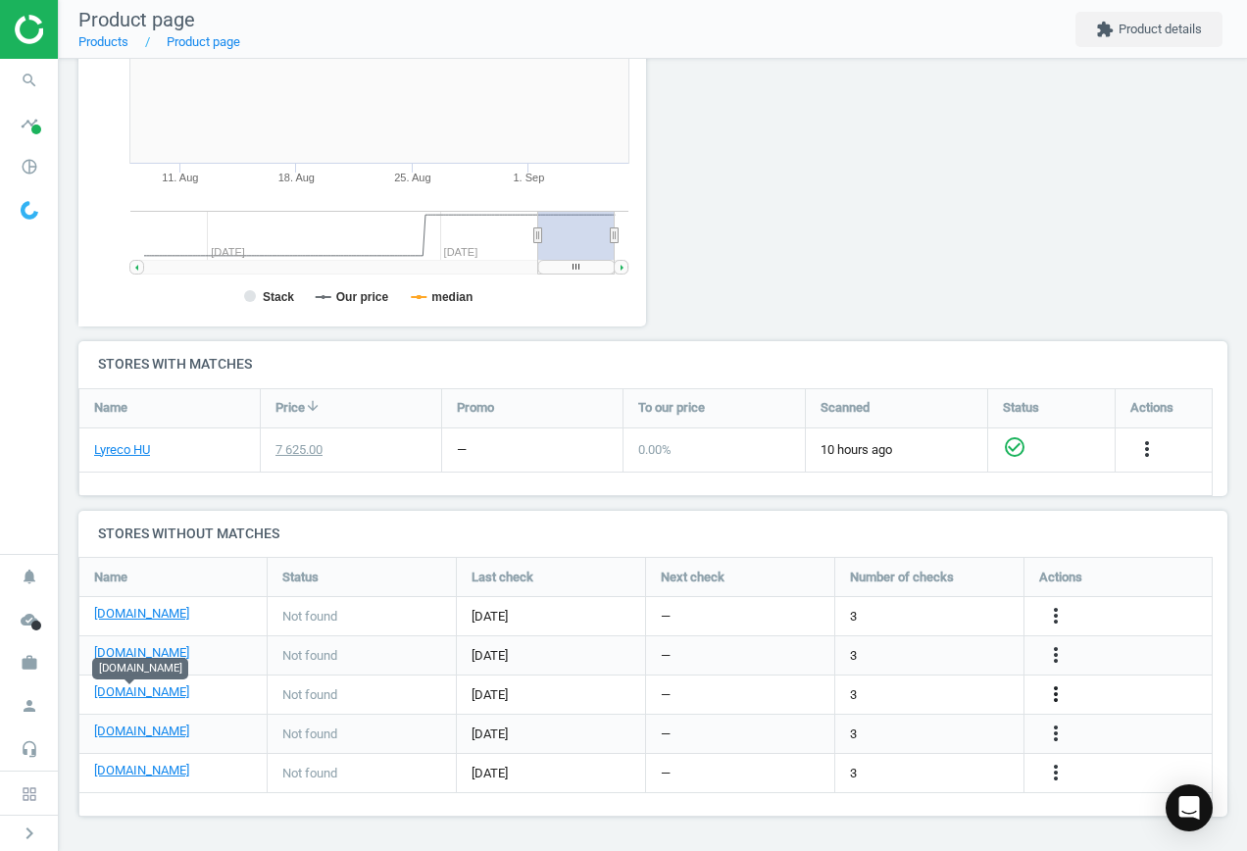
click at [1057, 690] on icon "more_vert" at bounding box center [1056, 695] width 24 height 24
click at [922, 684] on link "Edit URL/product option" at bounding box center [903, 695] width 269 height 30
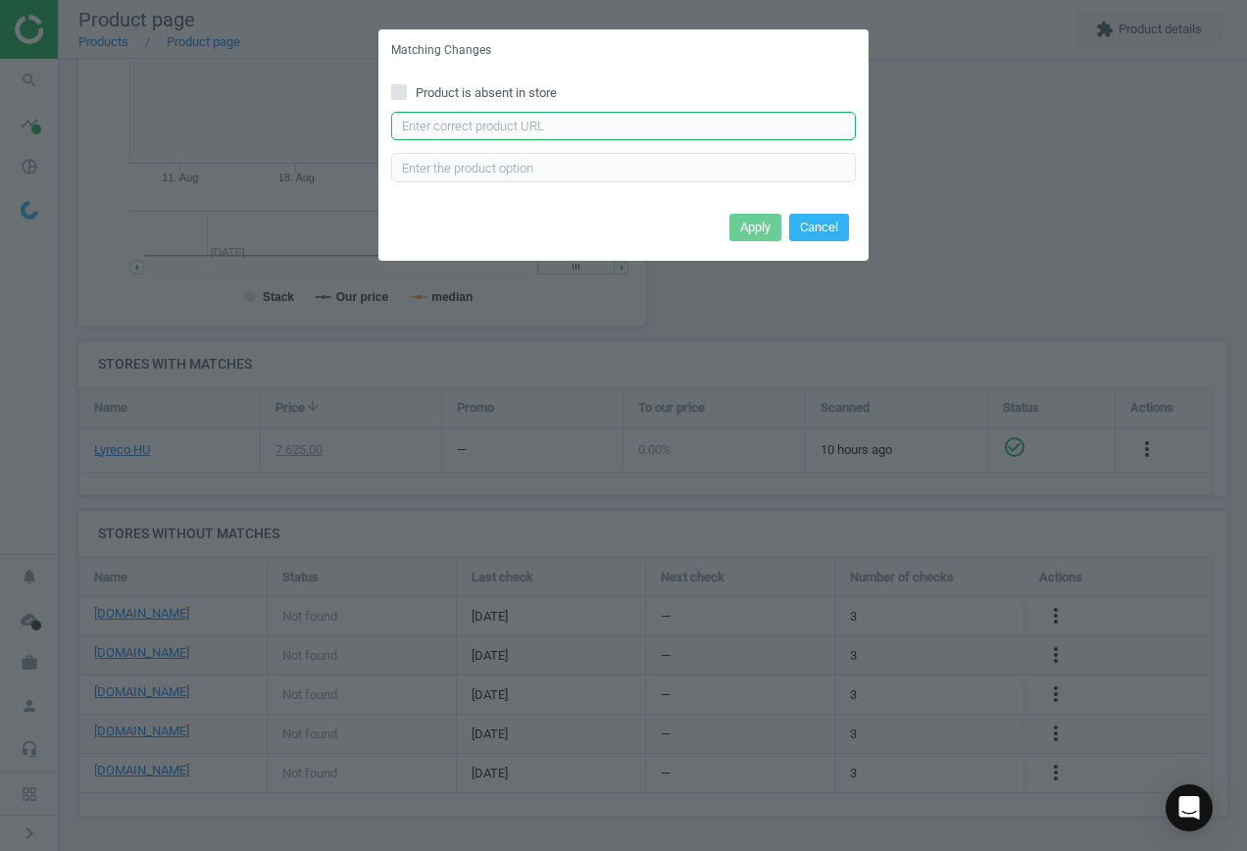
click at [536, 125] on input "text" at bounding box center [623, 126] width 465 height 29
paste input "[URL][DOMAIN_NAME]"
type input "[URL][DOMAIN_NAME]"
click at [765, 222] on button "Apply" at bounding box center [756, 227] width 52 height 27
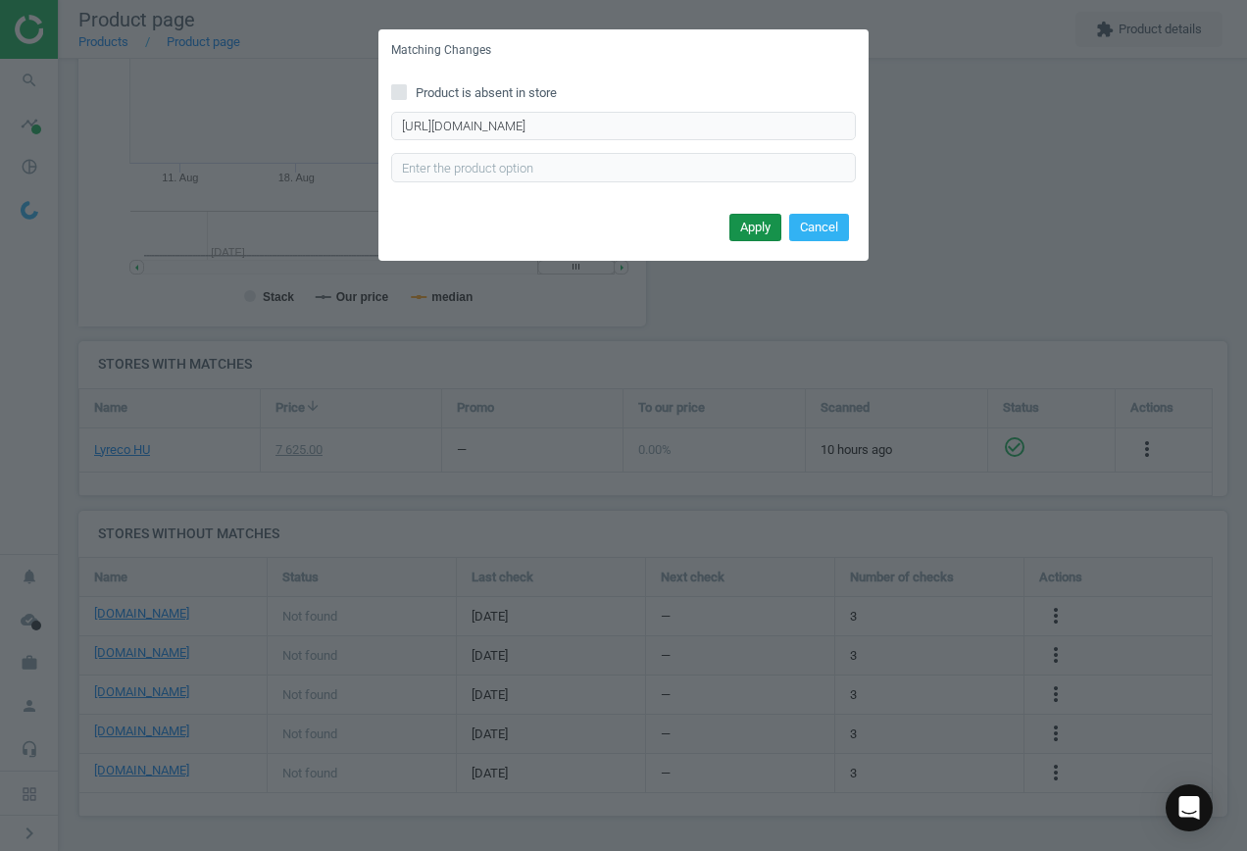
scroll to position [0, 0]
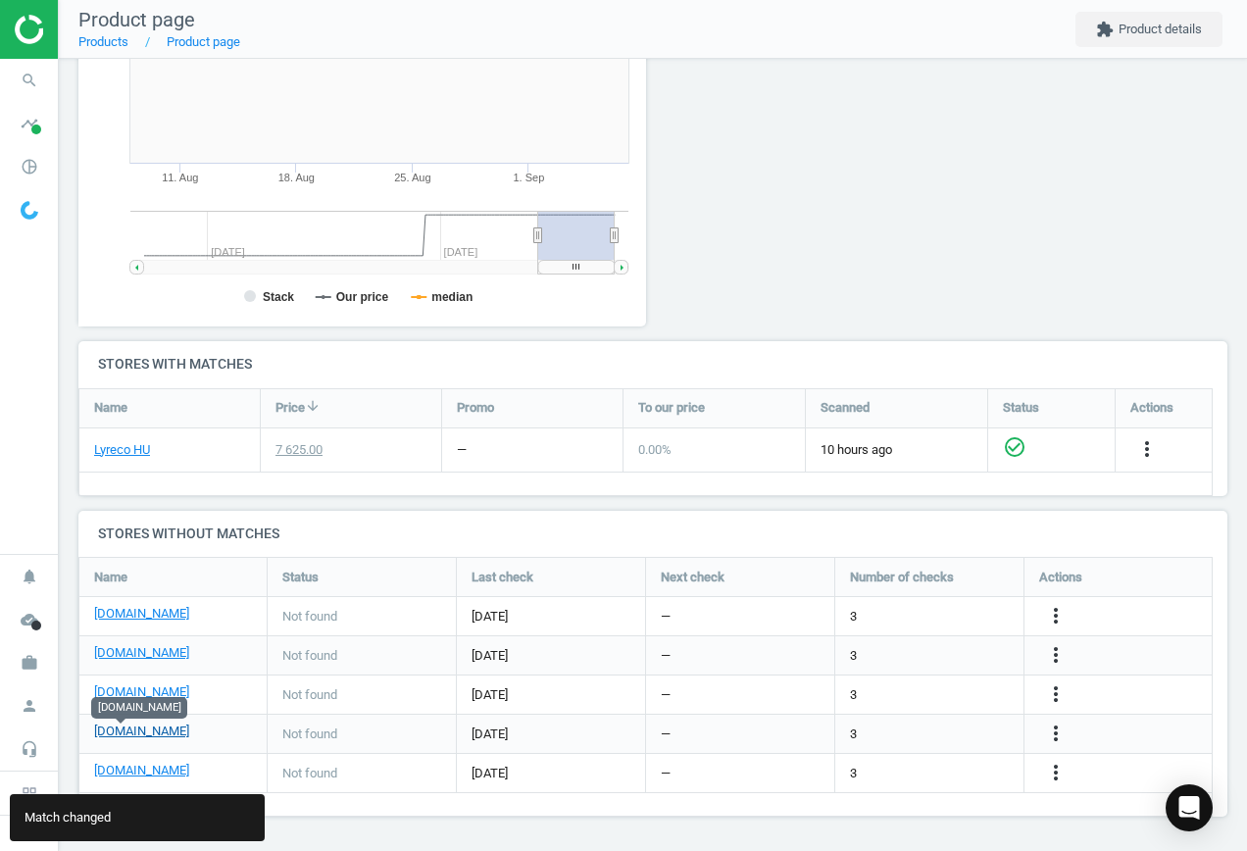
click at [126, 734] on link "[DOMAIN_NAME]" at bounding box center [141, 732] width 95 height 18
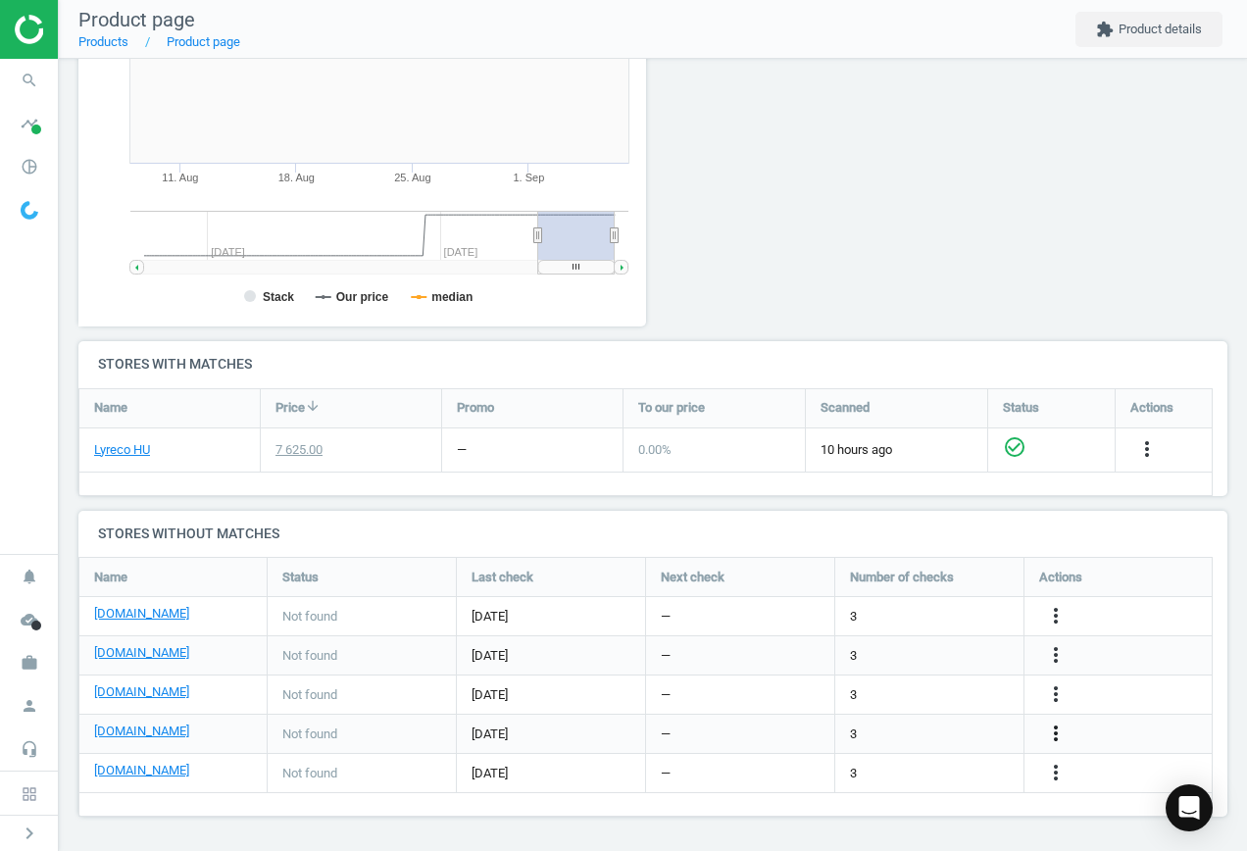
click at [1053, 733] on icon "more_vert" at bounding box center [1056, 734] width 24 height 24
click at [895, 735] on link "Edit URL/product option" at bounding box center [903, 734] width 269 height 30
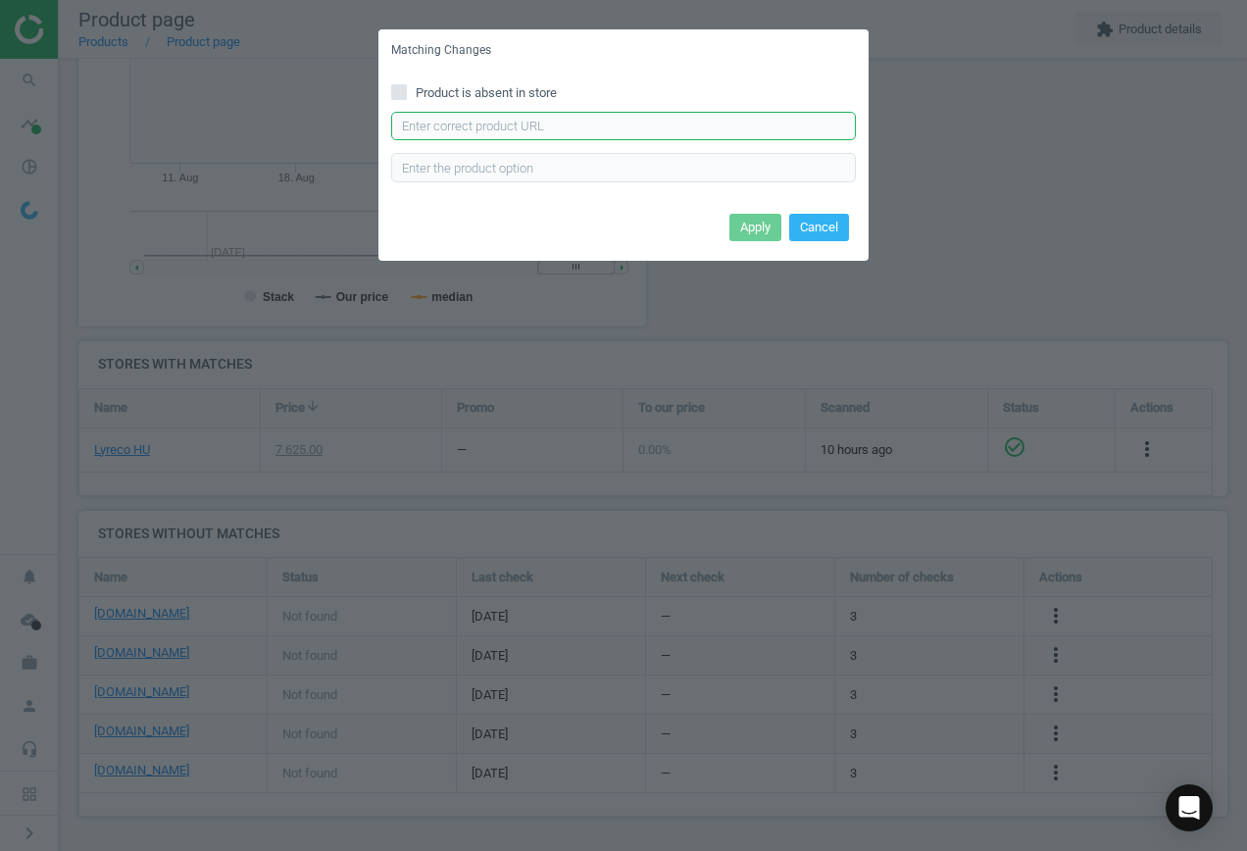
click at [448, 126] on input "text" at bounding box center [623, 126] width 465 height 29
paste input "[URL][DOMAIN_NAME]"
type input "[URL][DOMAIN_NAME]"
click at [745, 222] on button "Apply" at bounding box center [756, 227] width 52 height 27
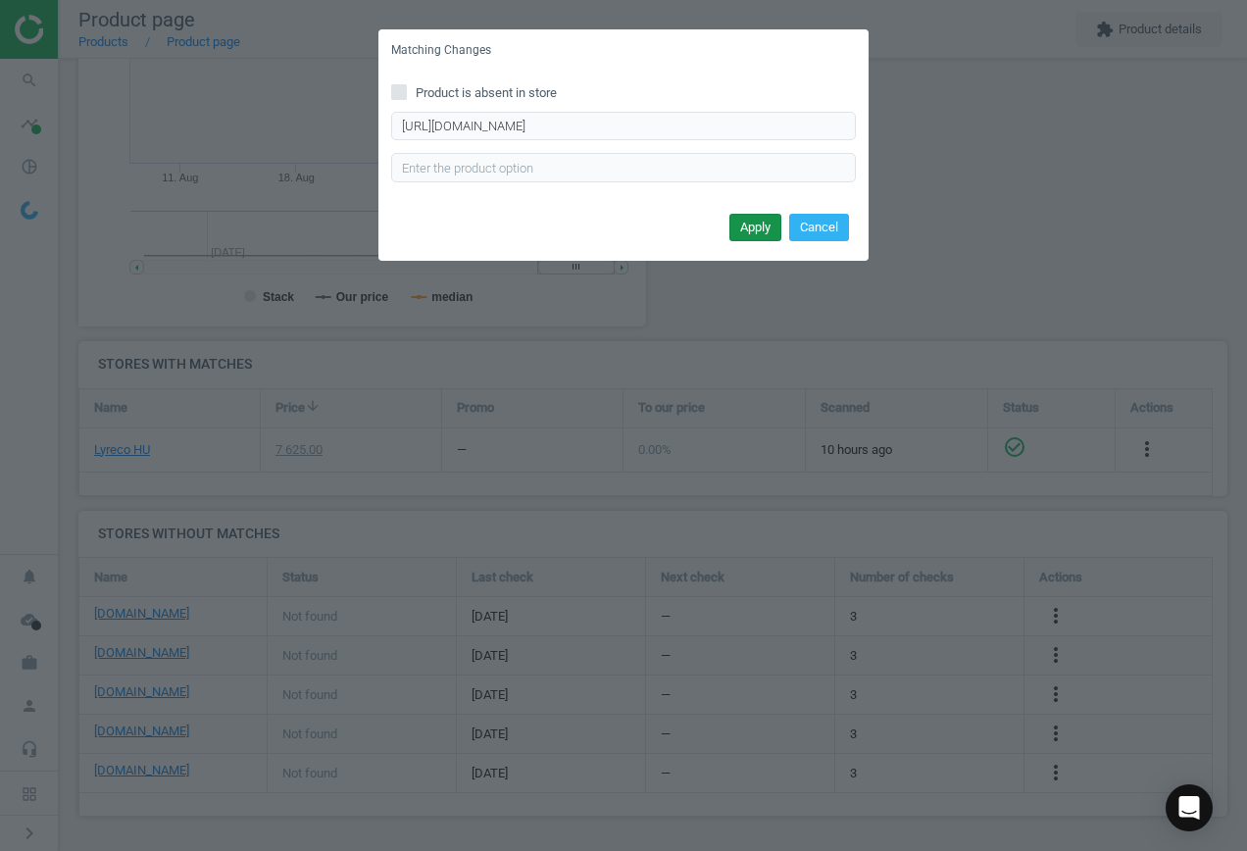
scroll to position [0, 0]
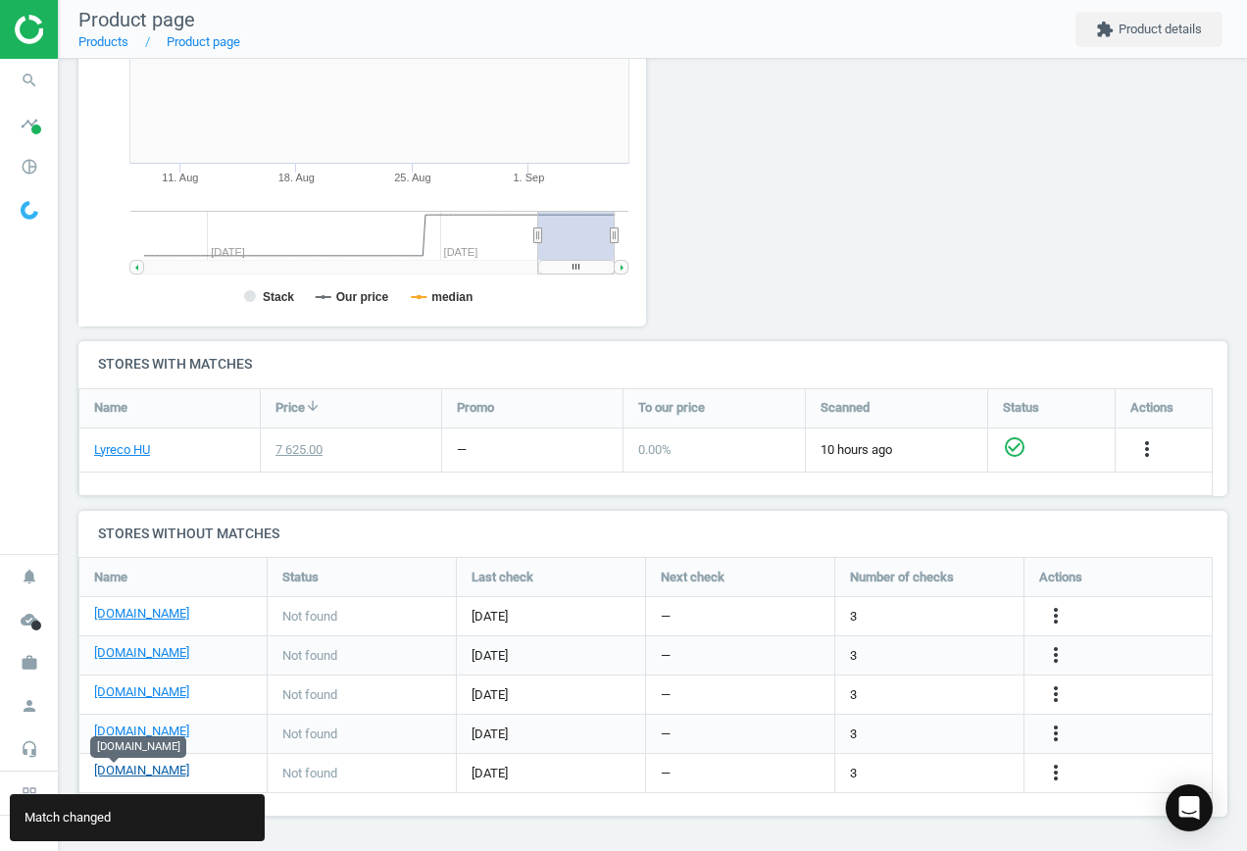
click at [114, 770] on link "[DOMAIN_NAME]" at bounding box center [141, 771] width 95 height 18
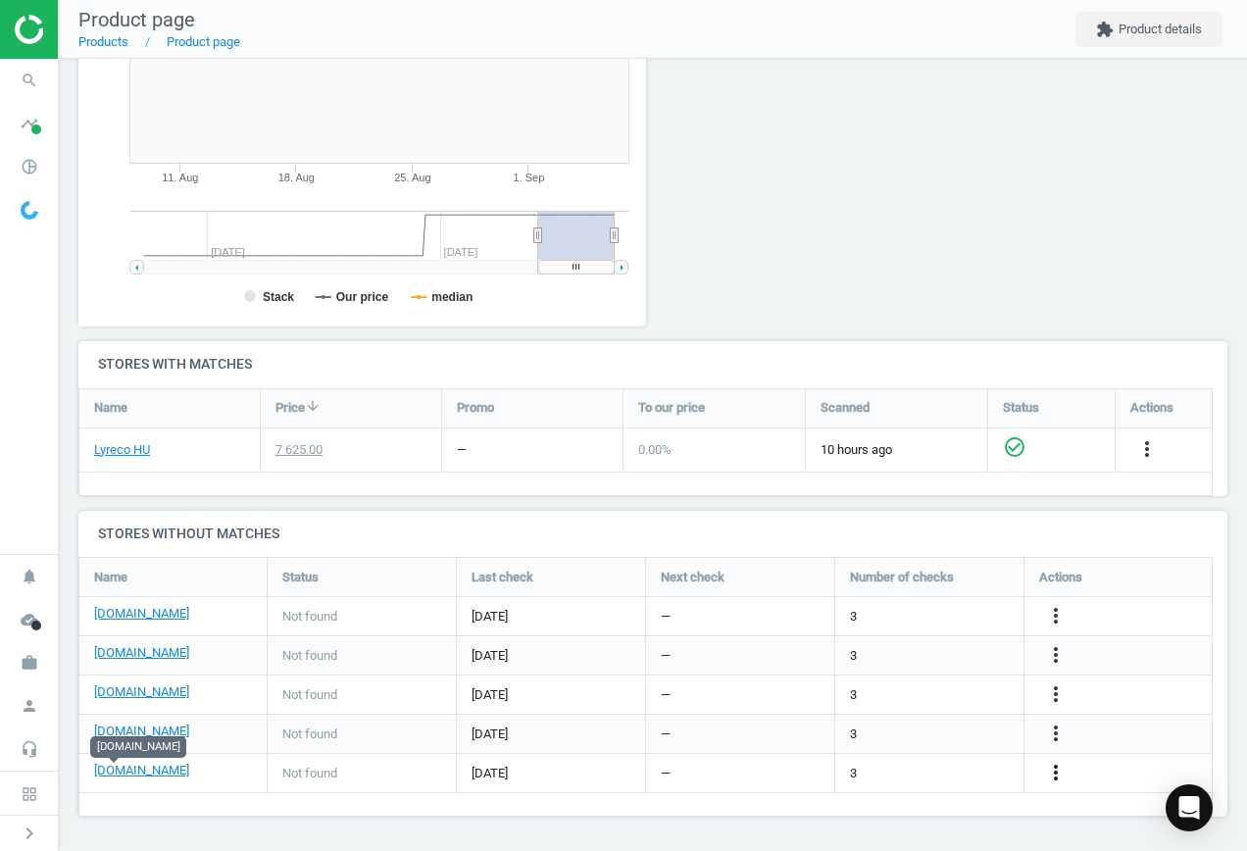
click at [1061, 772] on icon "more_vert" at bounding box center [1056, 773] width 24 height 24
click at [902, 772] on link "Edit URL/product option" at bounding box center [903, 773] width 269 height 30
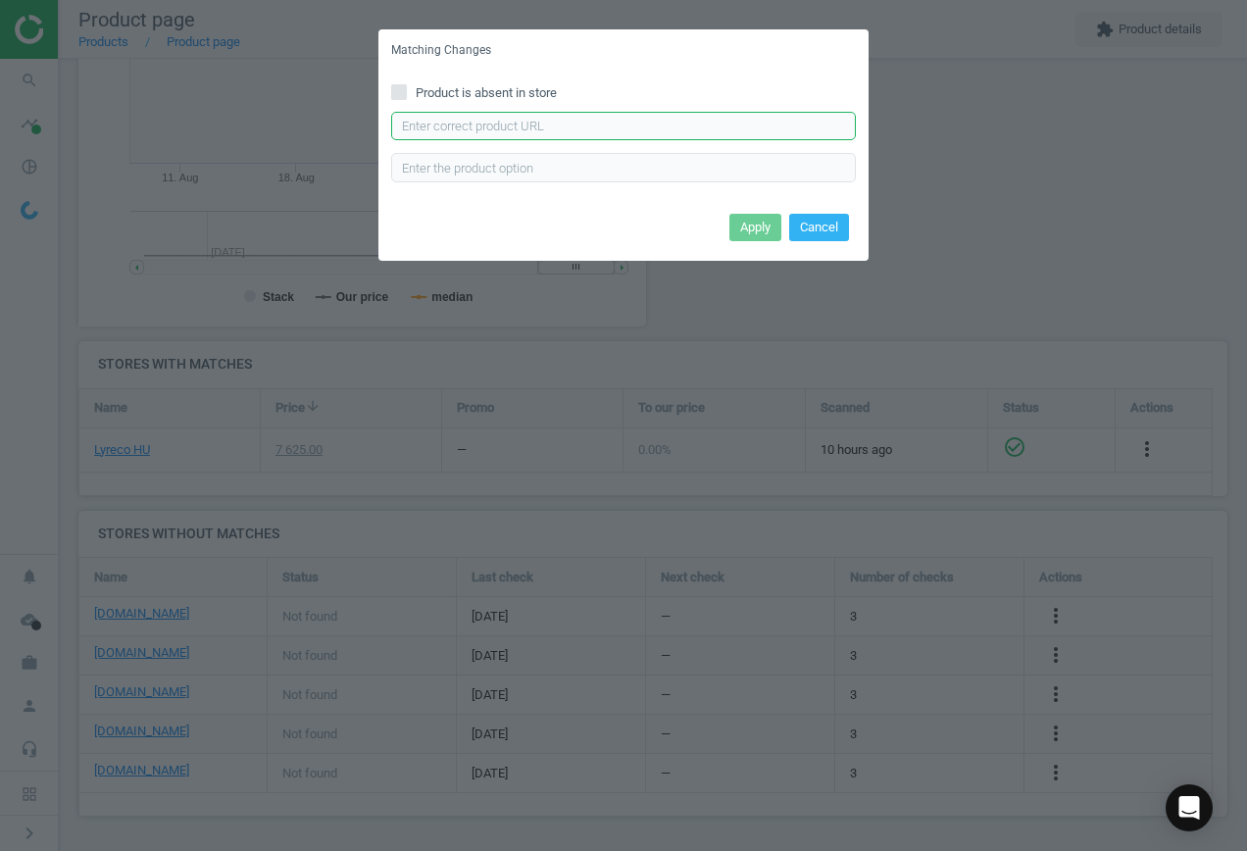
click at [491, 124] on input "text" at bounding box center [623, 126] width 465 height 29
paste input "[URL][DOMAIN_NAME]"
type input "[URL][DOMAIN_NAME]"
click at [773, 229] on button "Apply" at bounding box center [756, 227] width 52 height 27
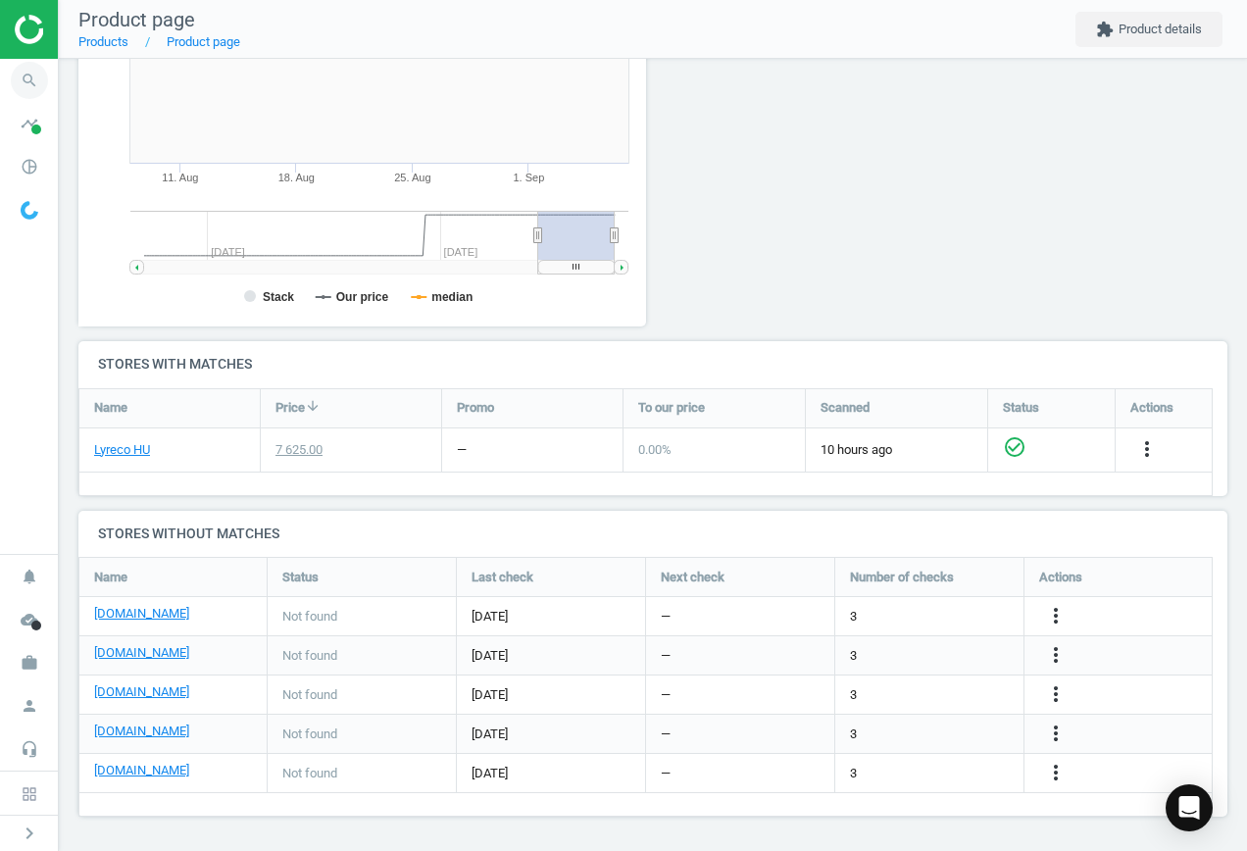
click at [26, 76] on icon "search" at bounding box center [29, 80] width 37 height 37
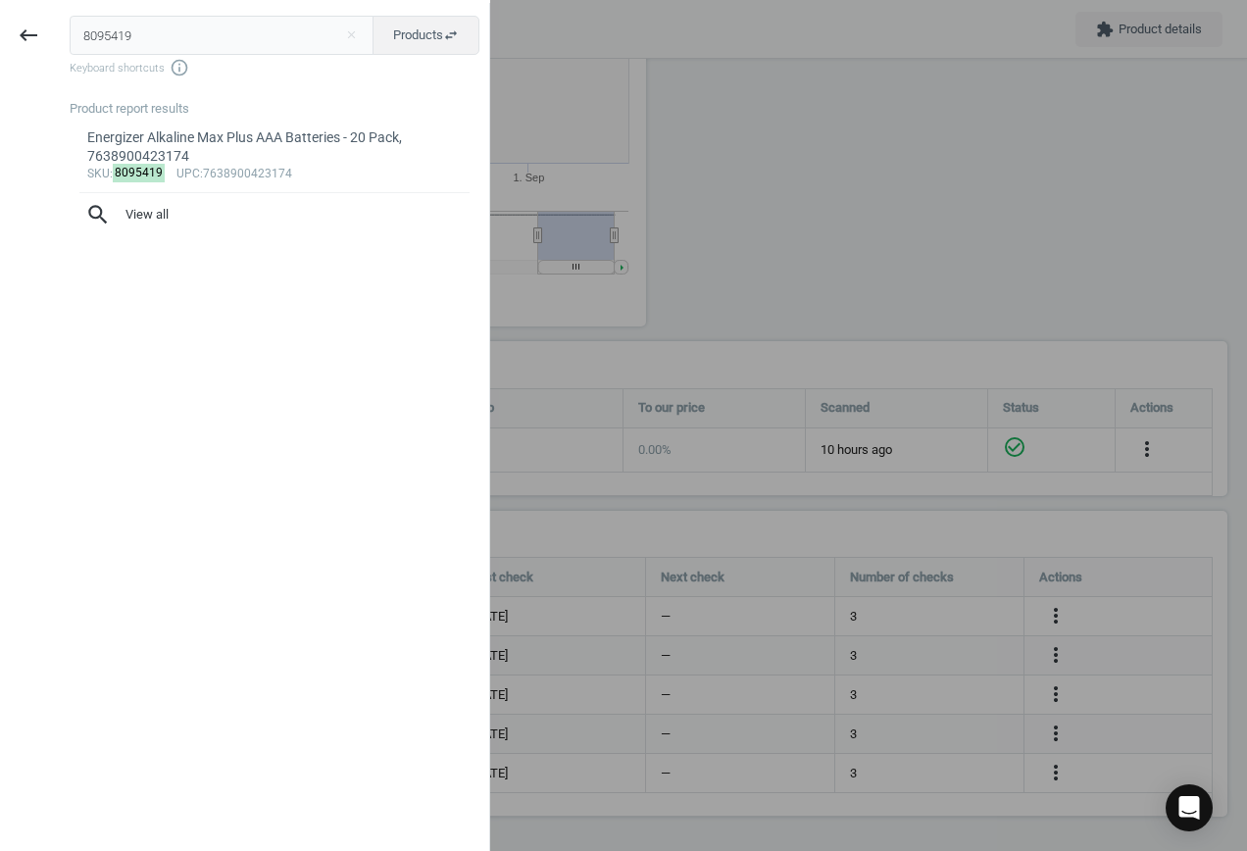
drag, startPoint x: 154, startPoint y: 26, endPoint x: -61, endPoint y: 26, distance: 214.8
click at [0, 26] on html "Group 2 Created with Sketch. ic/cloud_download/grey600 Created with Sketch. gra…" at bounding box center [623, 425] width 1247 height 851
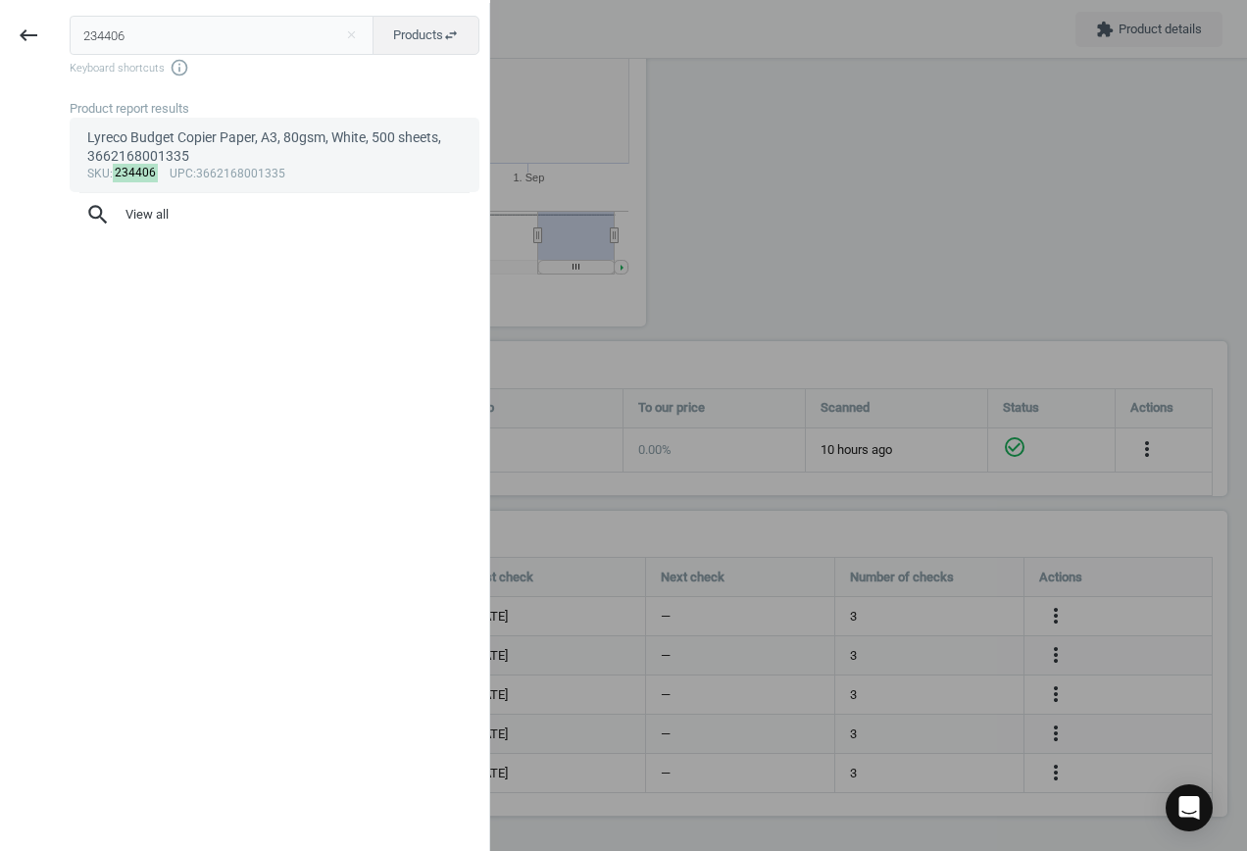
type input "234406"
click at [235, 151] on div "Lyreco Budget Copier Paper, A3, 80gsm, White, 500 sheets, 3662168001335" at bounding box center [275, 147] width 376 height 38
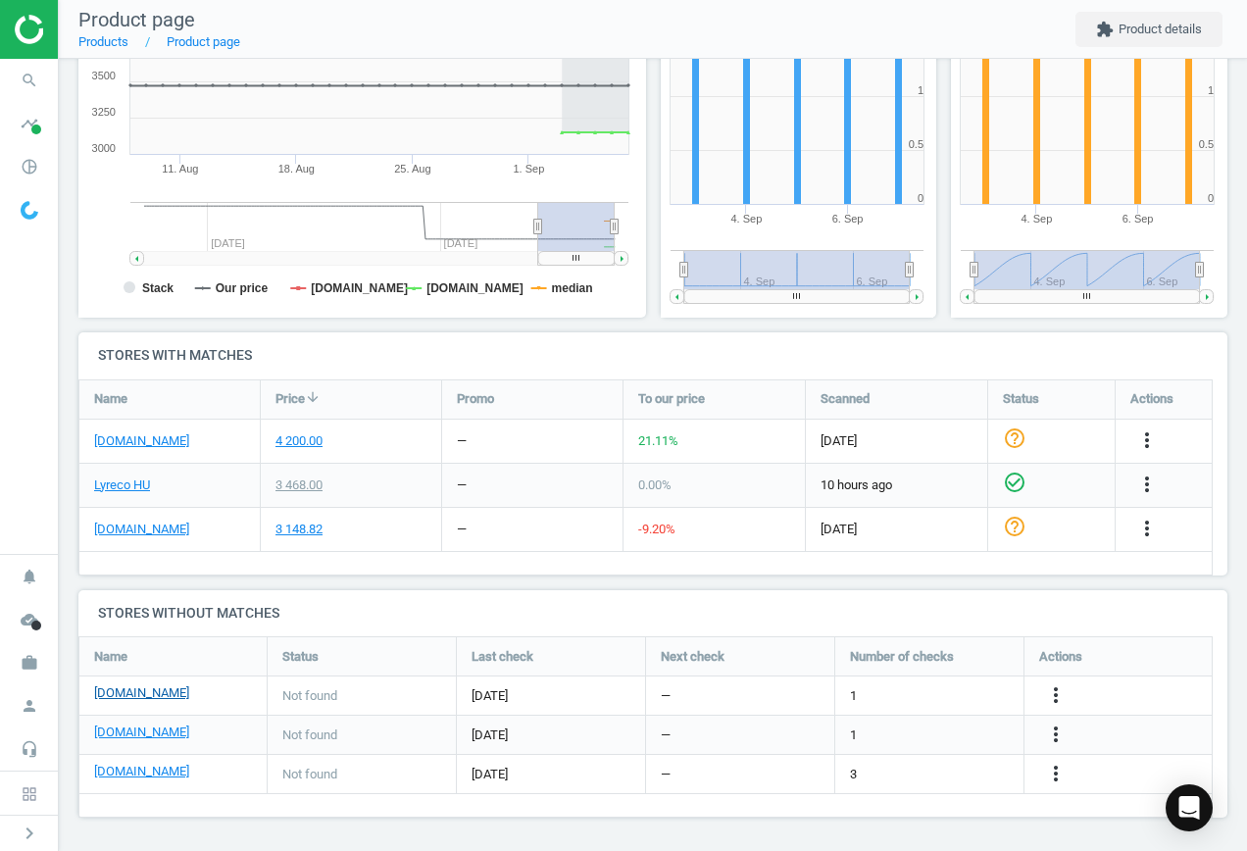
scroll to position [390, 0]
click at [134, 694] on link "[DOMAIN_NAME]" at bounding box center [141, 693] width 95 height 18
click at [1068, 688] on div "more_vert" at bounding box center [1058, 695] width 38 height 25
click at [1059, 691] on icon "more_vert" at bounding box center [1056, 695] width 24 height 24
click at [899, 689] on link "Edit URL/product option" at bounding box center [903, 695] width 269 height 30
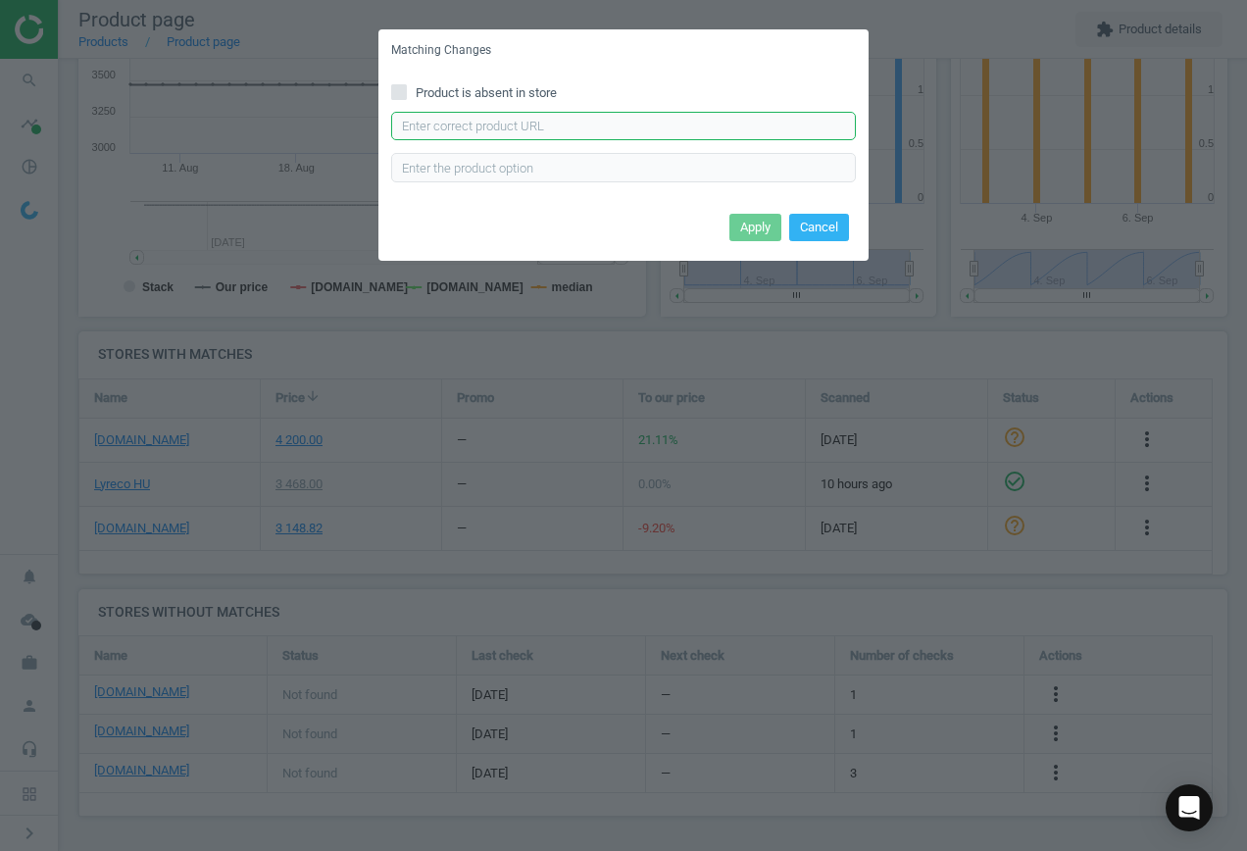
click at [592, 136] on input "text" at bounding box center [623, 126] width 465 height 29
paste input "[URL][DOMAIN_NAME]"
type input "[URL][DOMAIN_NAME]"
click at [754, 229] on button "Apply" at bounding box center [756, 227] width 52 height 27
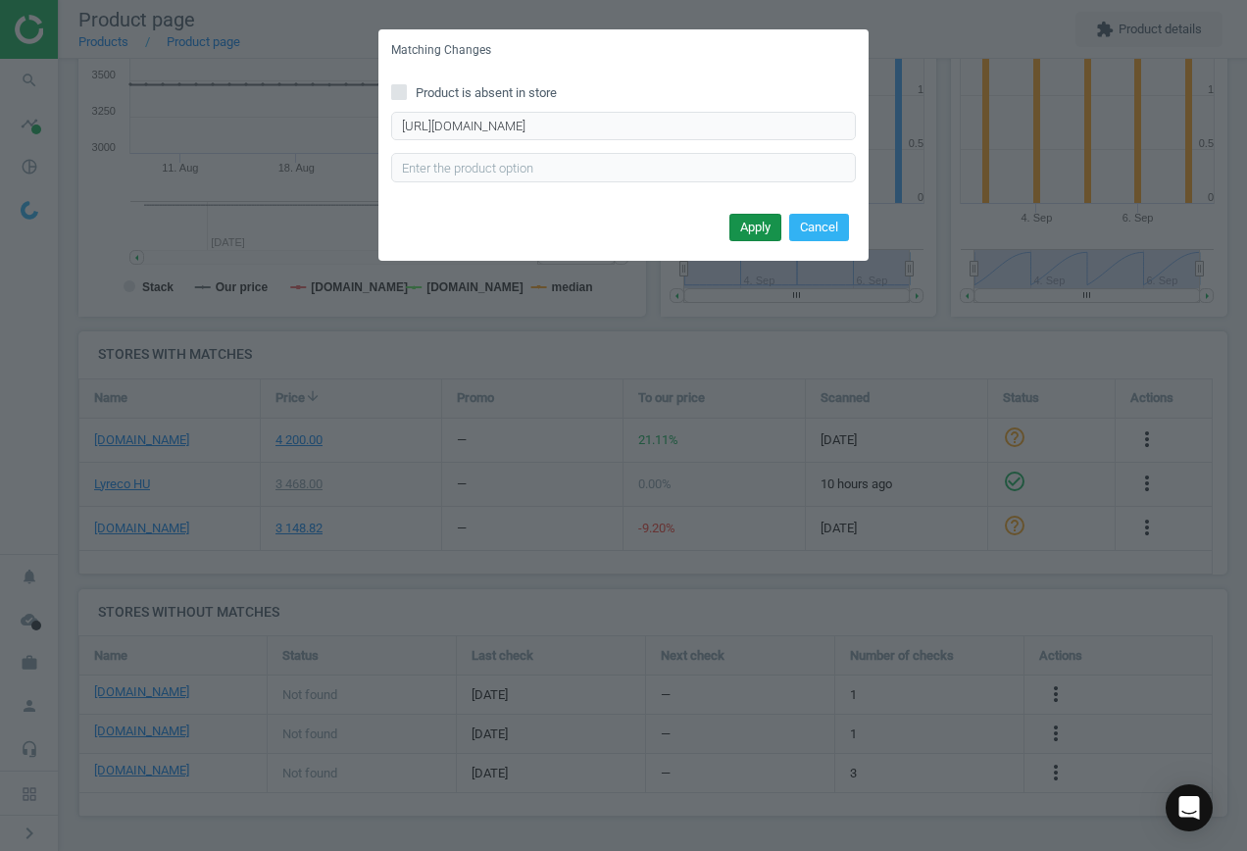
scroll to position [0, 0]
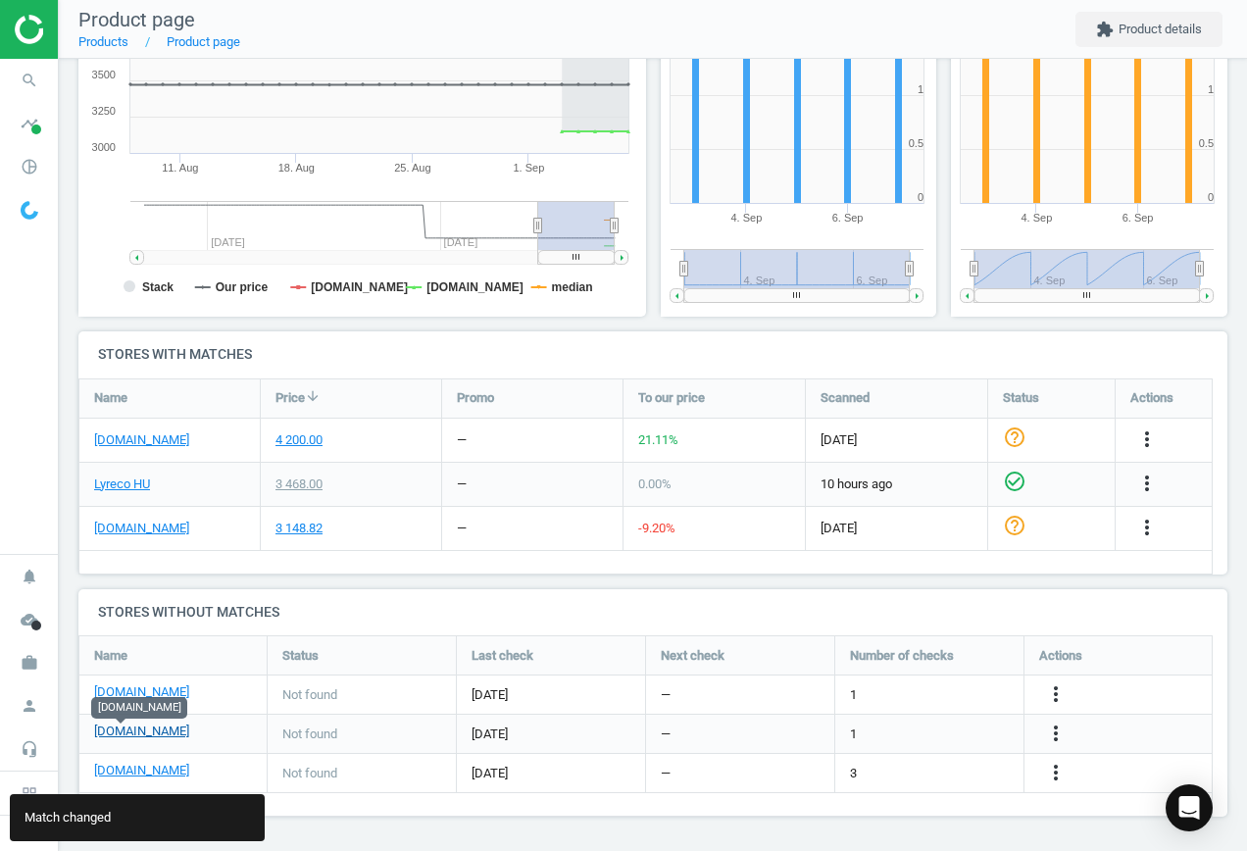
click at [113, 726] on link "[DOMAIN_NAME]" at bounding box center [141, 732] width 95 height 18
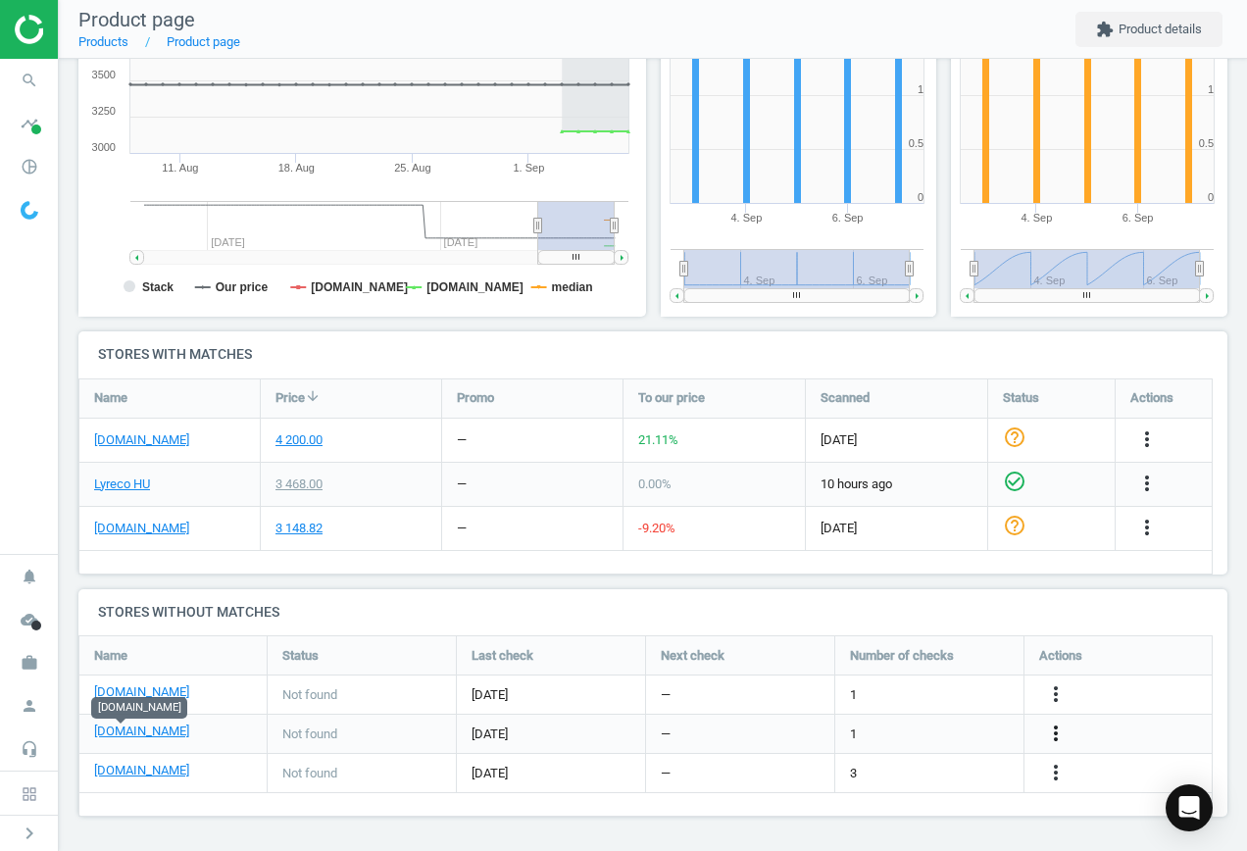
click at [1051, 734] on icon "more_vert" at bounding box center [1056, 734] width 24 height 24
click at [921, 723] on link "Edit URL/product option" at bounding box center [903, 734] width 269 height 30
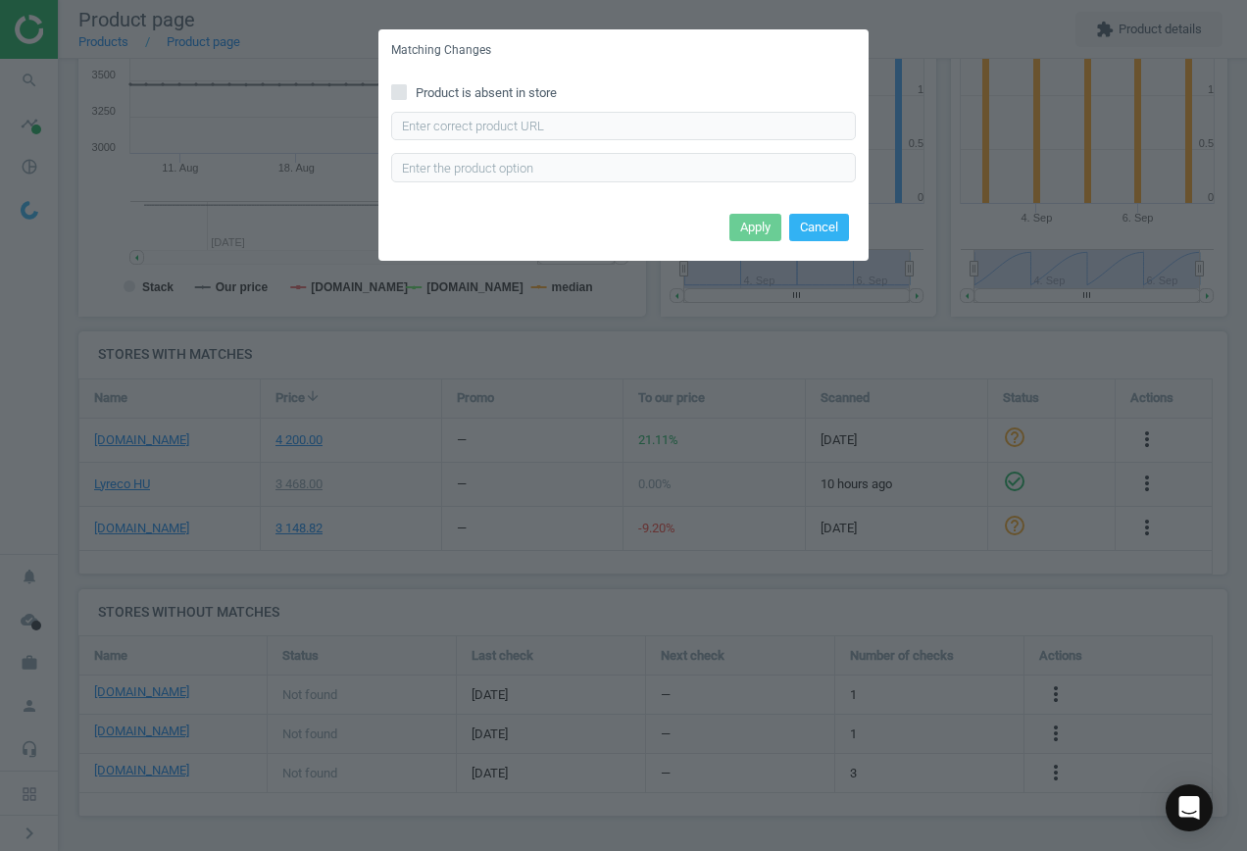
click at [521, 109] on div "Product is absent in store Enter correct product url" at bounding box center [624, 140] width 490 height 136
click at [574, 130] on input "text" at bounding box center [623, 126] width 465 height 29
paste input "[URL][DOMAIN_NAME]"
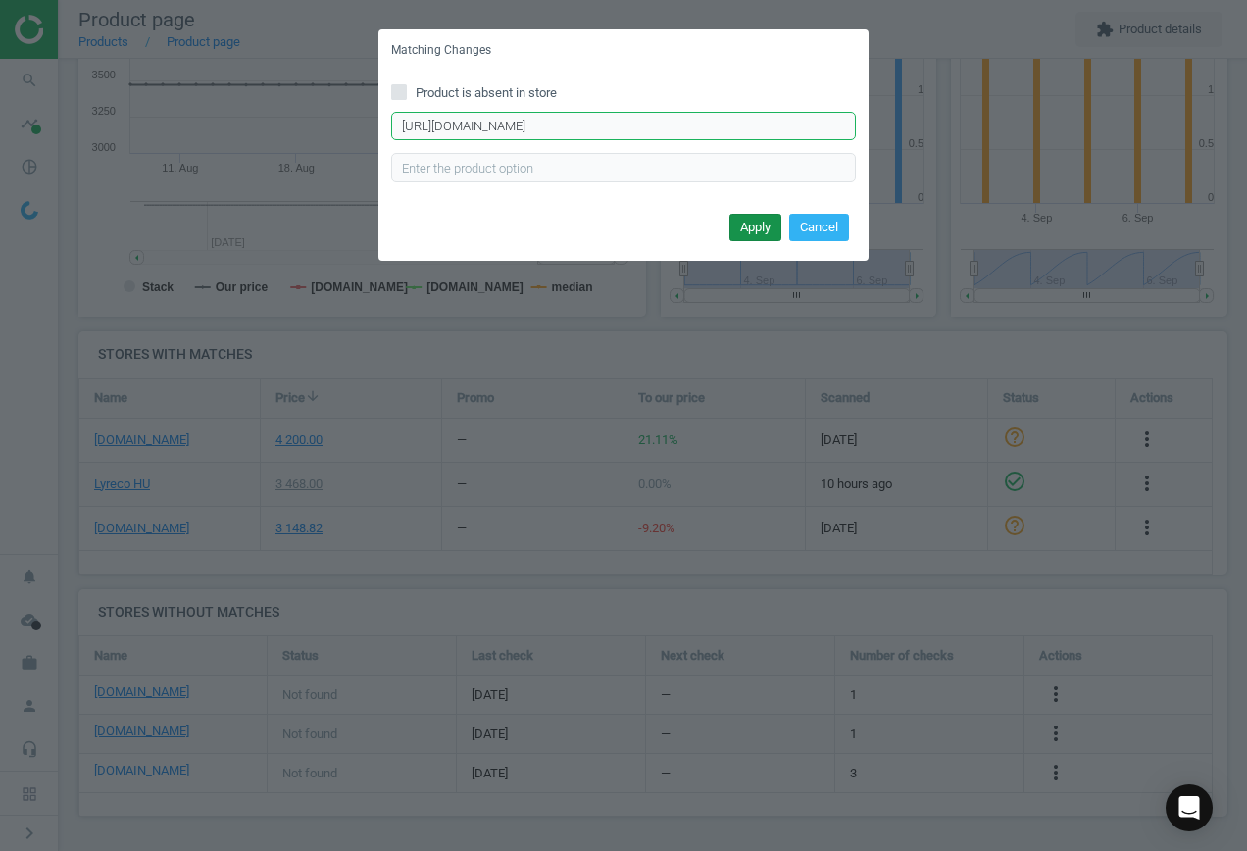
type input "[URL][DOMAIN_NAME]"
click at [753, 231] on button "Apply" at bounding box center [756, 227] width 52 height 27
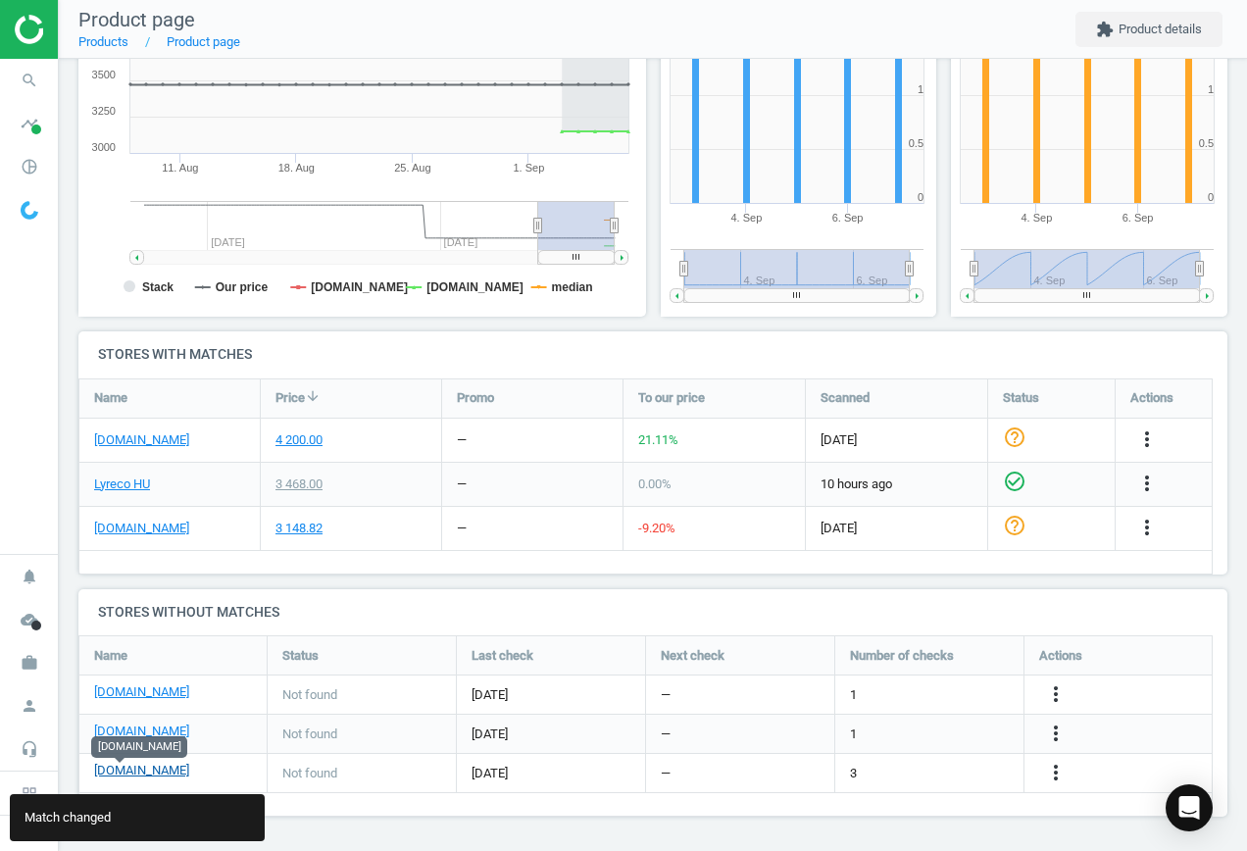
click at [121, 766] on link "[DOMAIN_NAME]" at bounding box center [141, 771] width 95 height 18
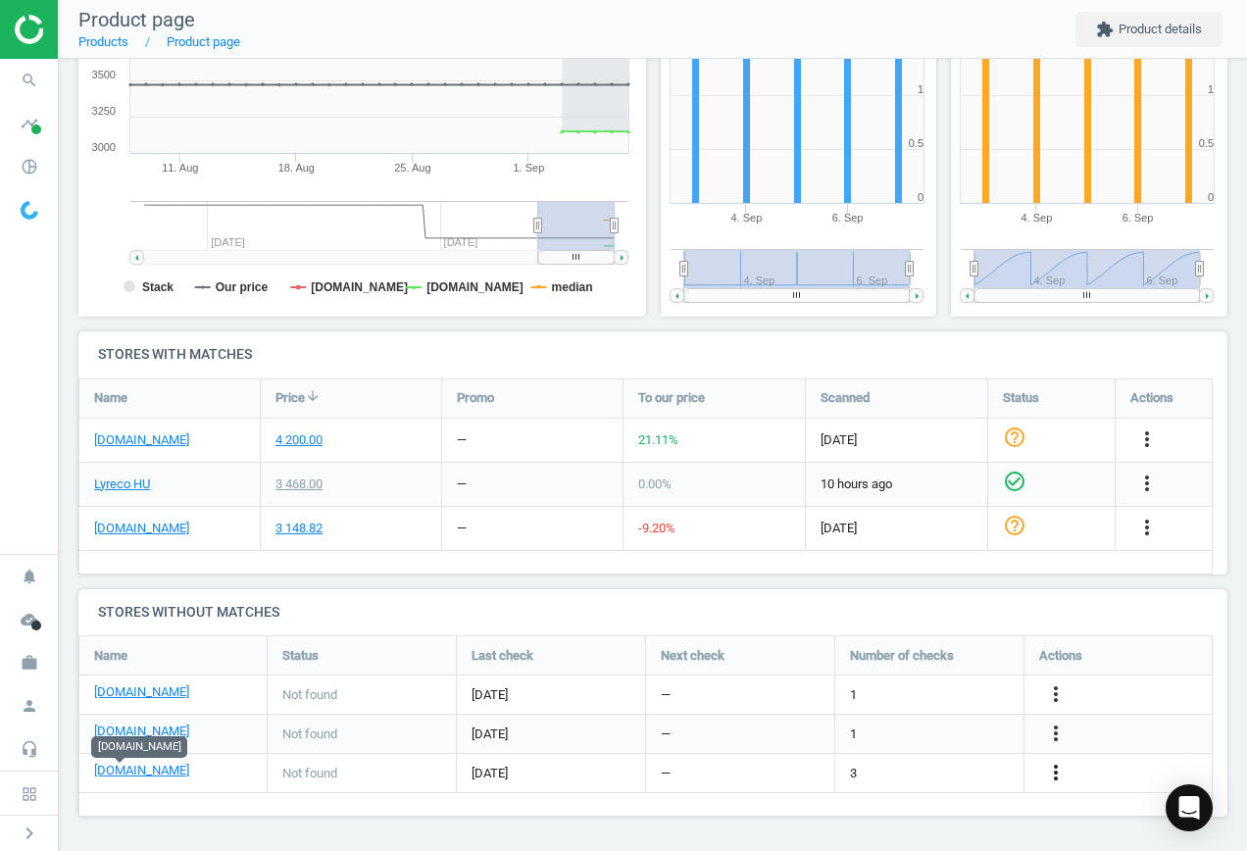
click at [1061, 765] on icon "more_vert" at bounding box center [1056, 773] width 24 height 24
click at [913, 766] on link "Edit URL/product option" at bounding box center [903, 773] width 269 height 30
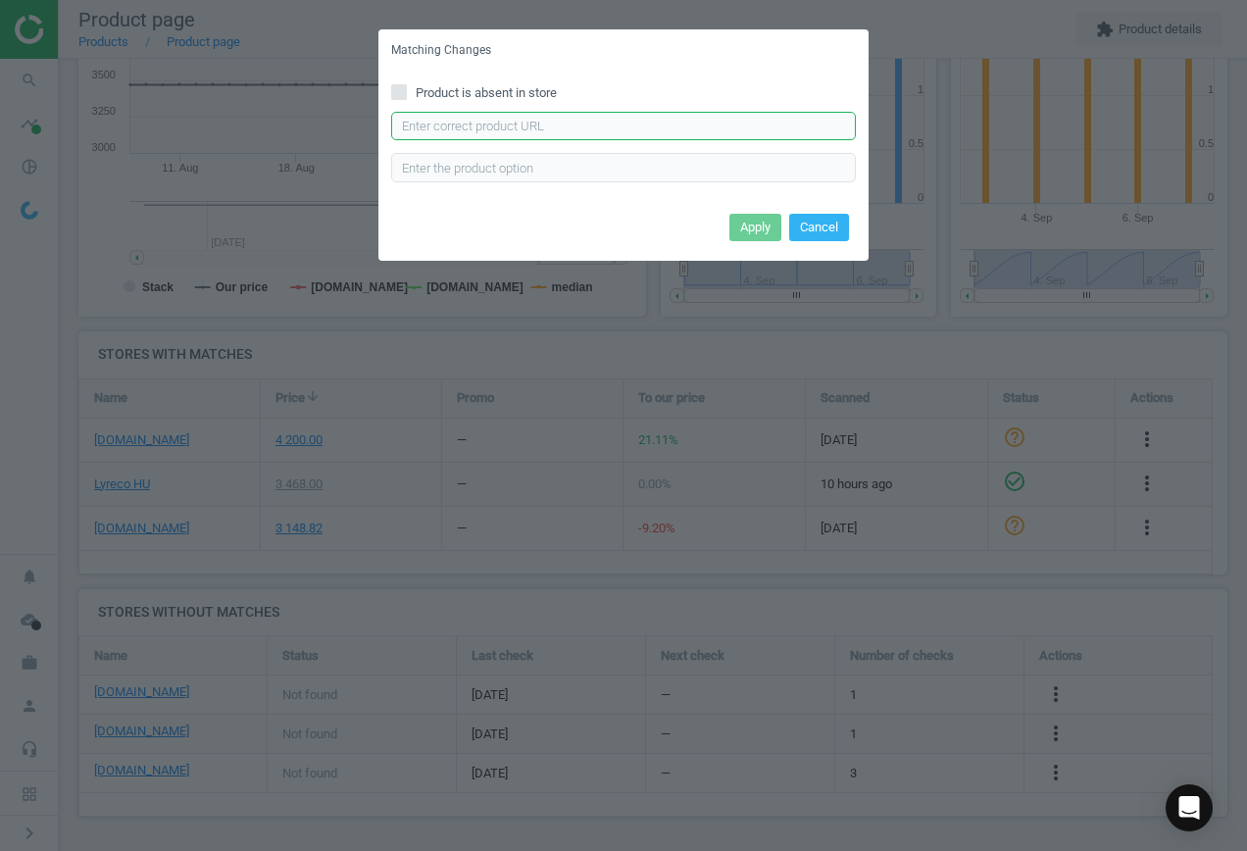
click at [474, 128] on input "text" at bounding box center [623, 126] width 465 height 29
paste input "[URL][DOMAIN_NAME]"
type input "[URL][DOMAIN_NAME]"
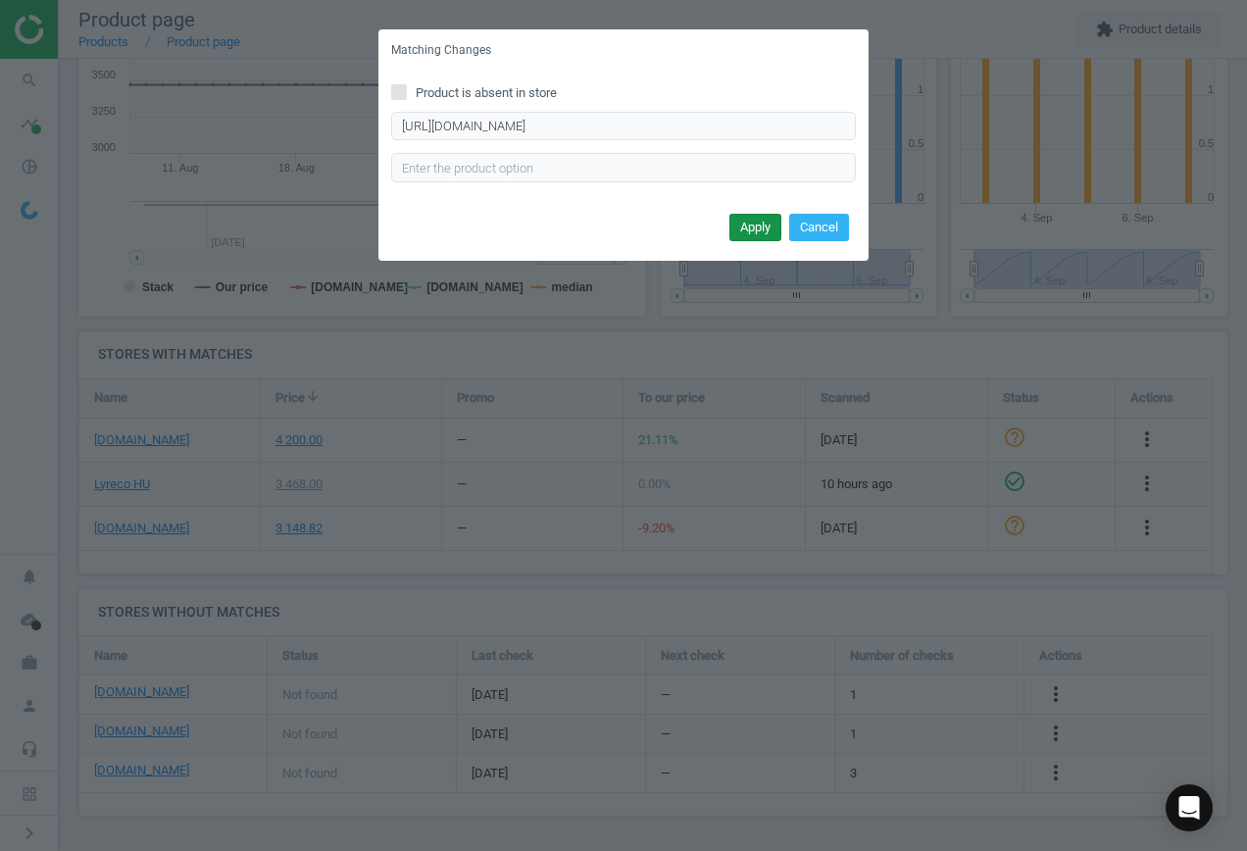
click at [754, 230] on button "Apply" at bounding box center [756, 227] width 52 height 27
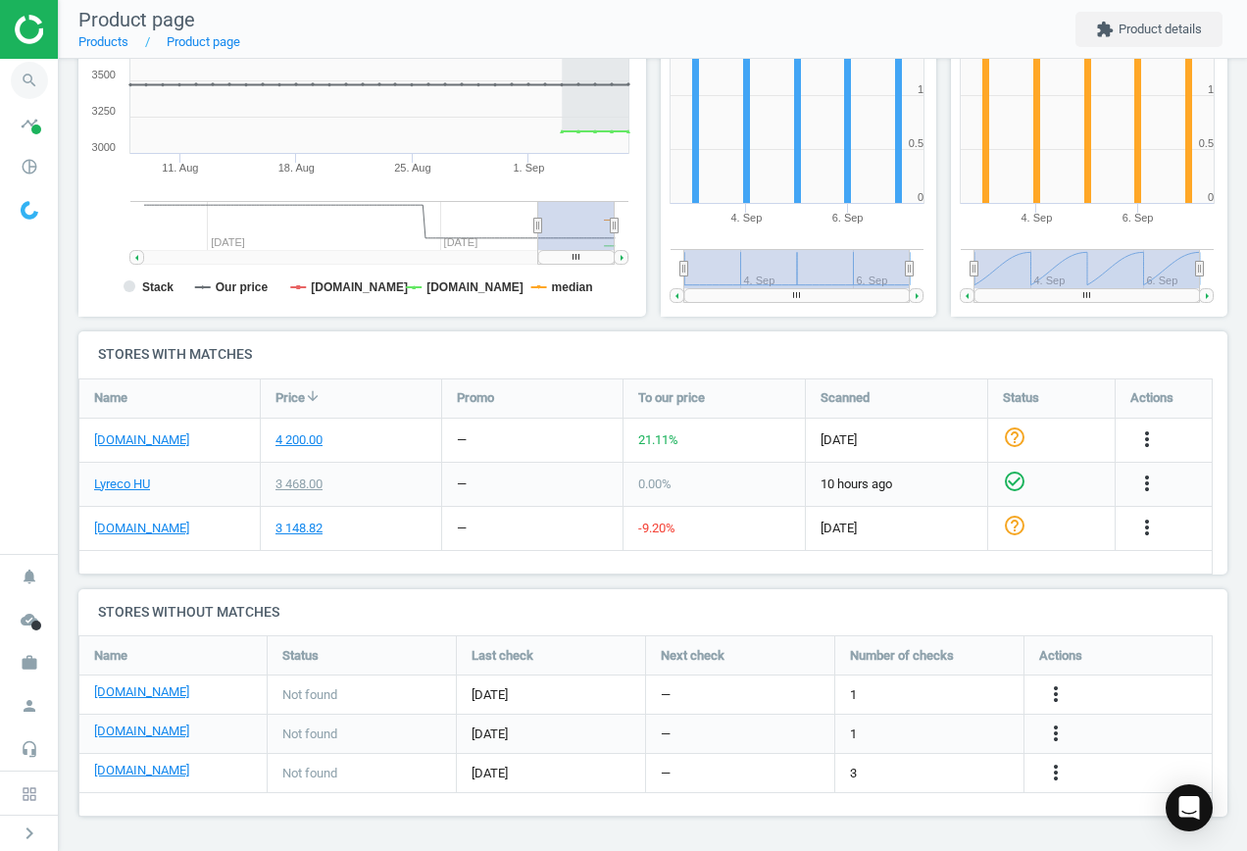
click at [20, 80] on icon "search" at bounding box center [29, 80] width 37 height 37
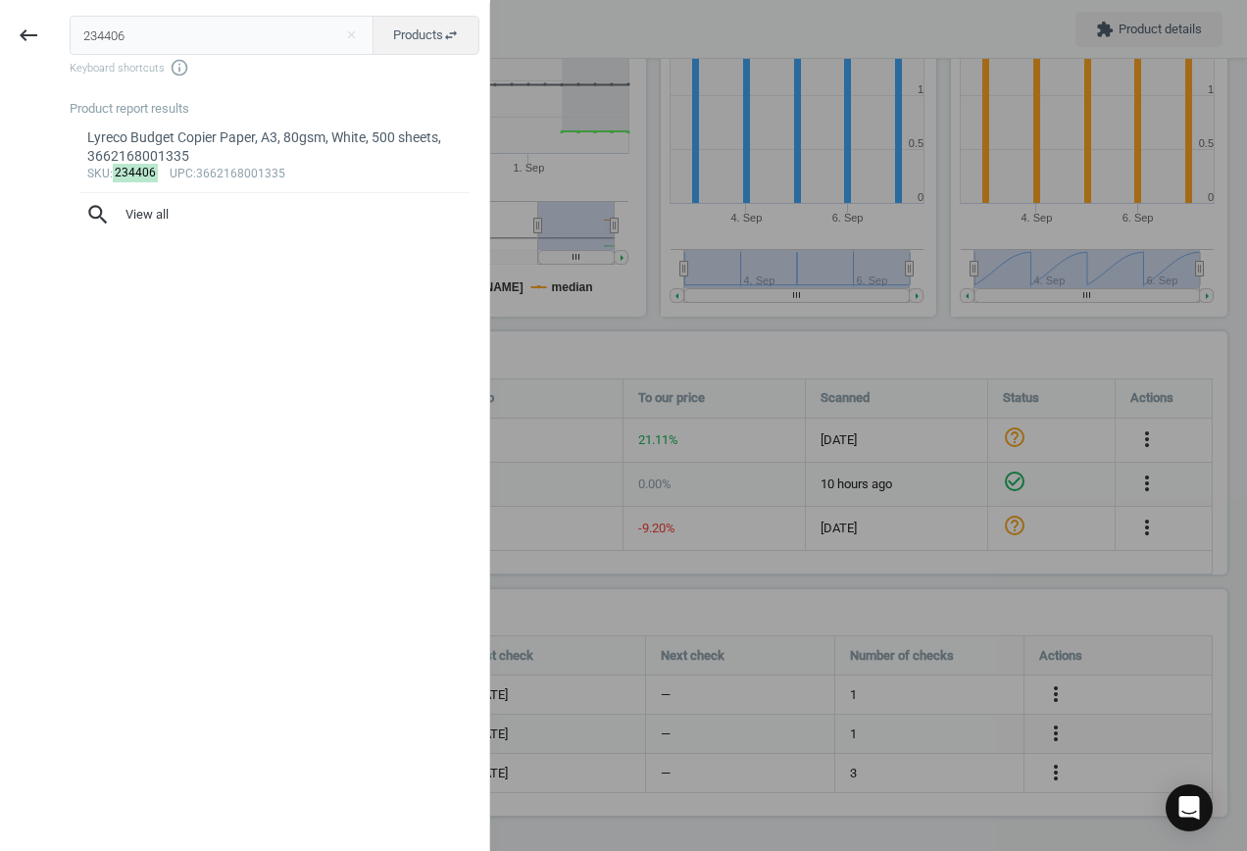
drag, startPoint x: 179, startPoint y: 40, endPoint x: -204, endPoint y: 35, distance: 383.5
click at [0, 35] on html "Group 2 Created with Sketch. ic/cloud_download/grey600 Created with Sketch. gra…" at bounding box center [623, 425] width 1247 height 851
type input "3572619"
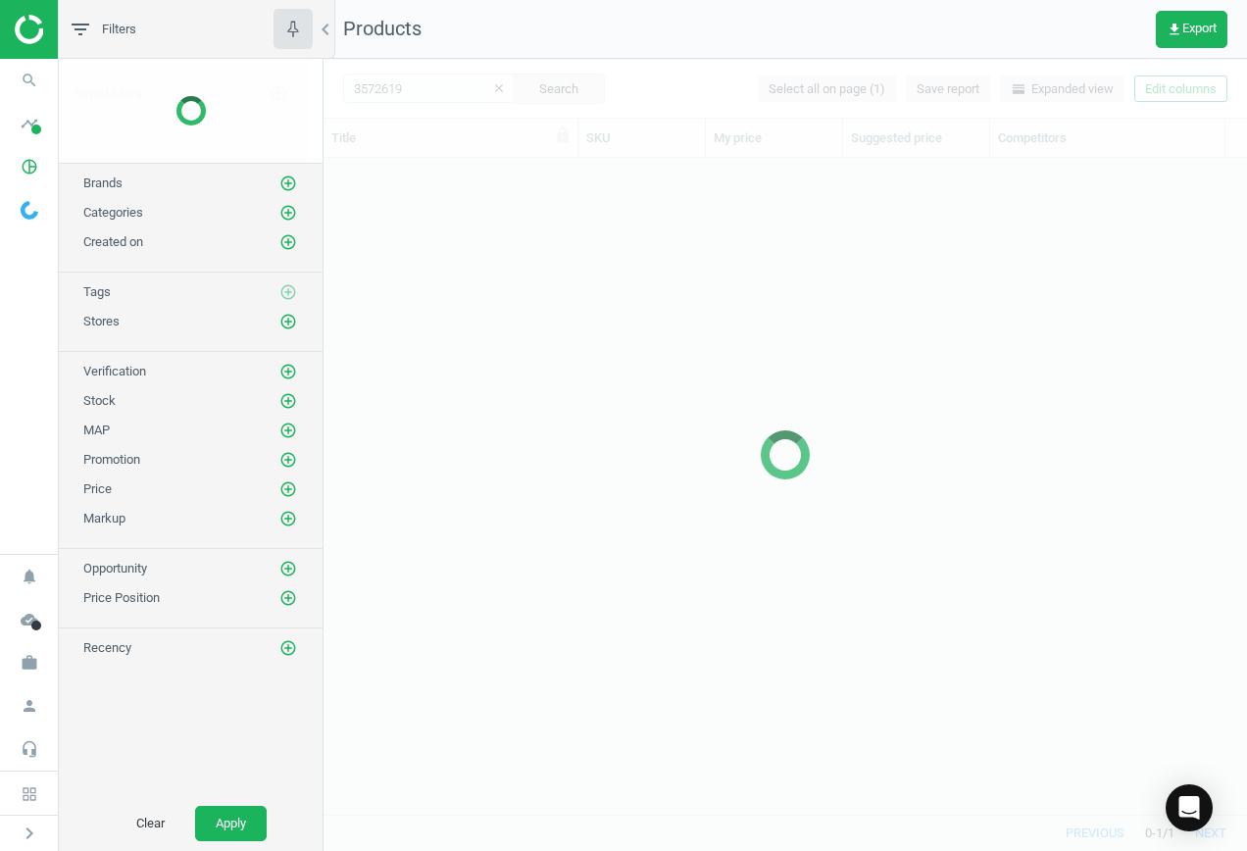
scroll to position [627, 909]
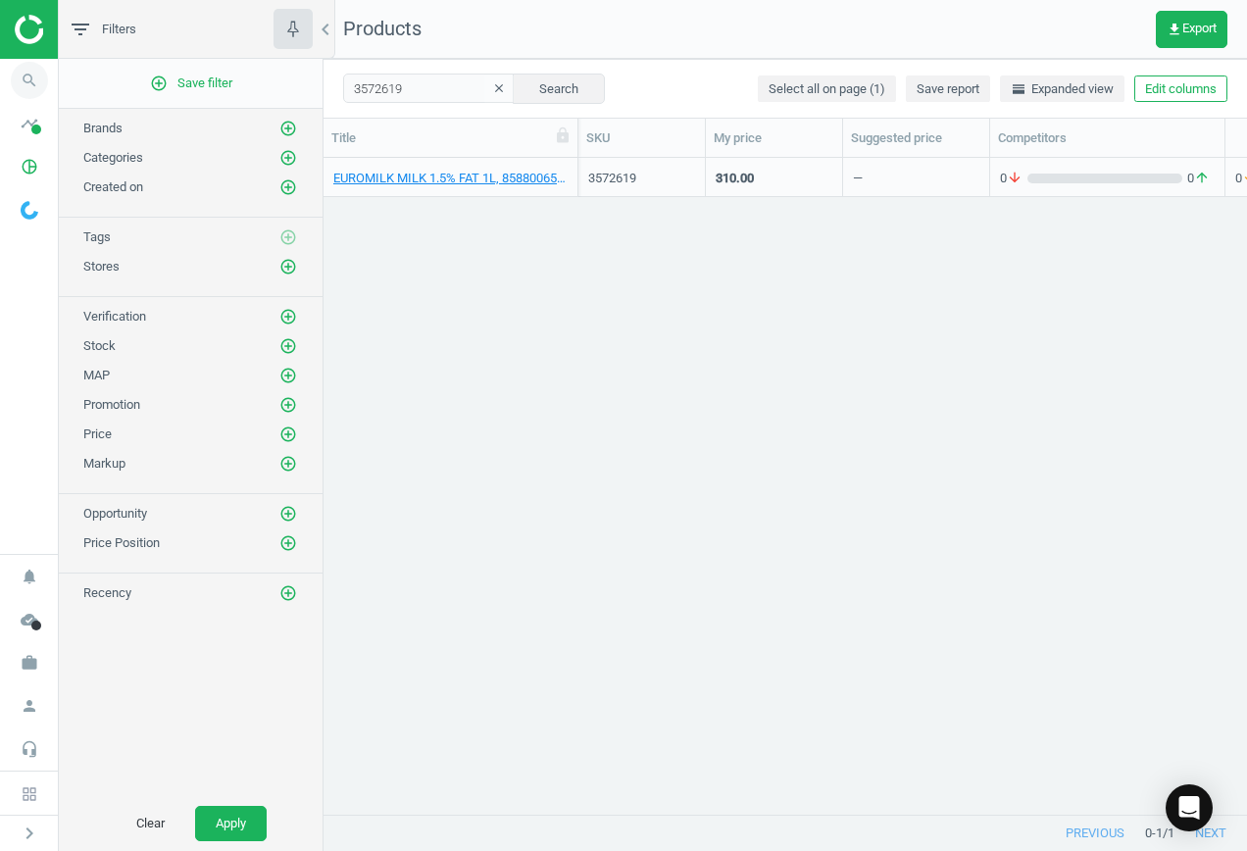
click at [35, 83] on icon "search" at bounding box center [29, 80] width 37 height 37
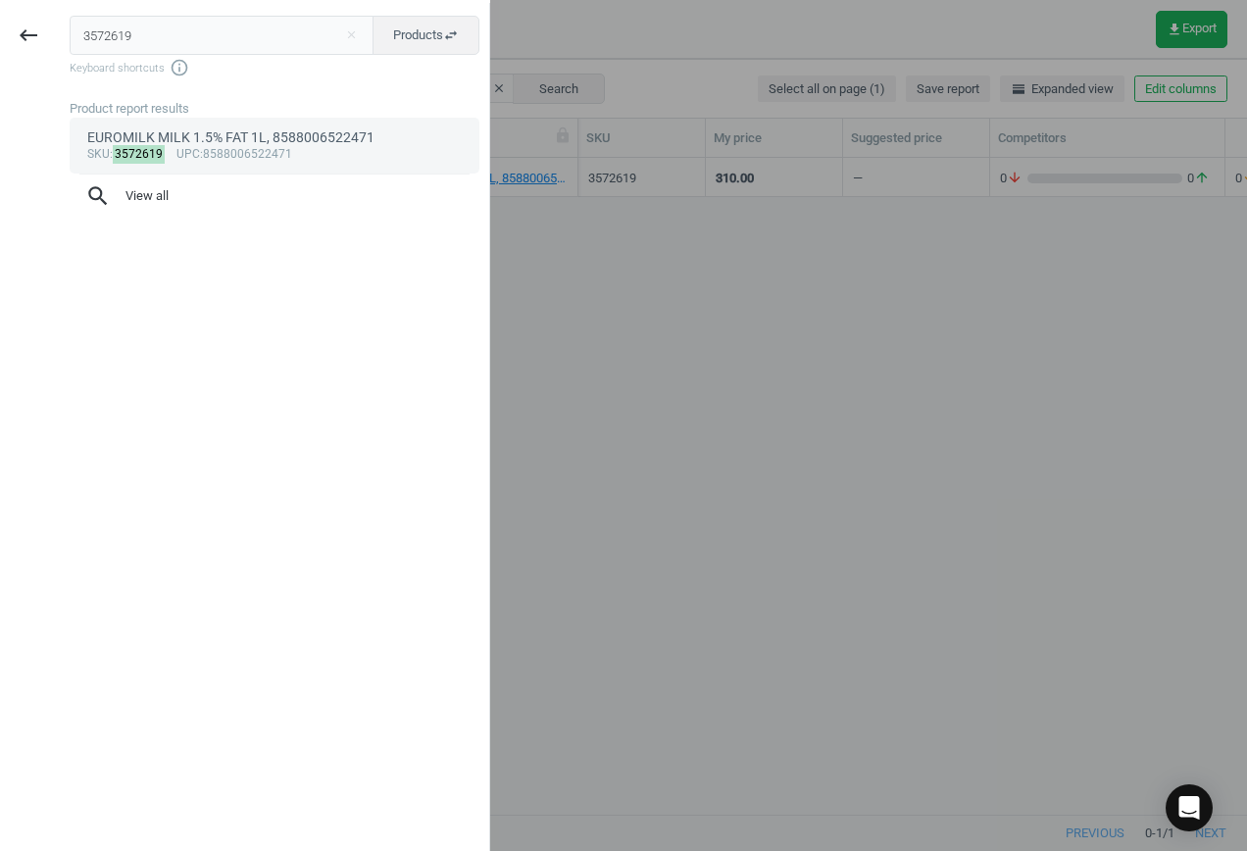
click at [203, 147] on div "sku : 3572619 upc :8588006522471" at bounding box center [275, 155] width 376 height 16
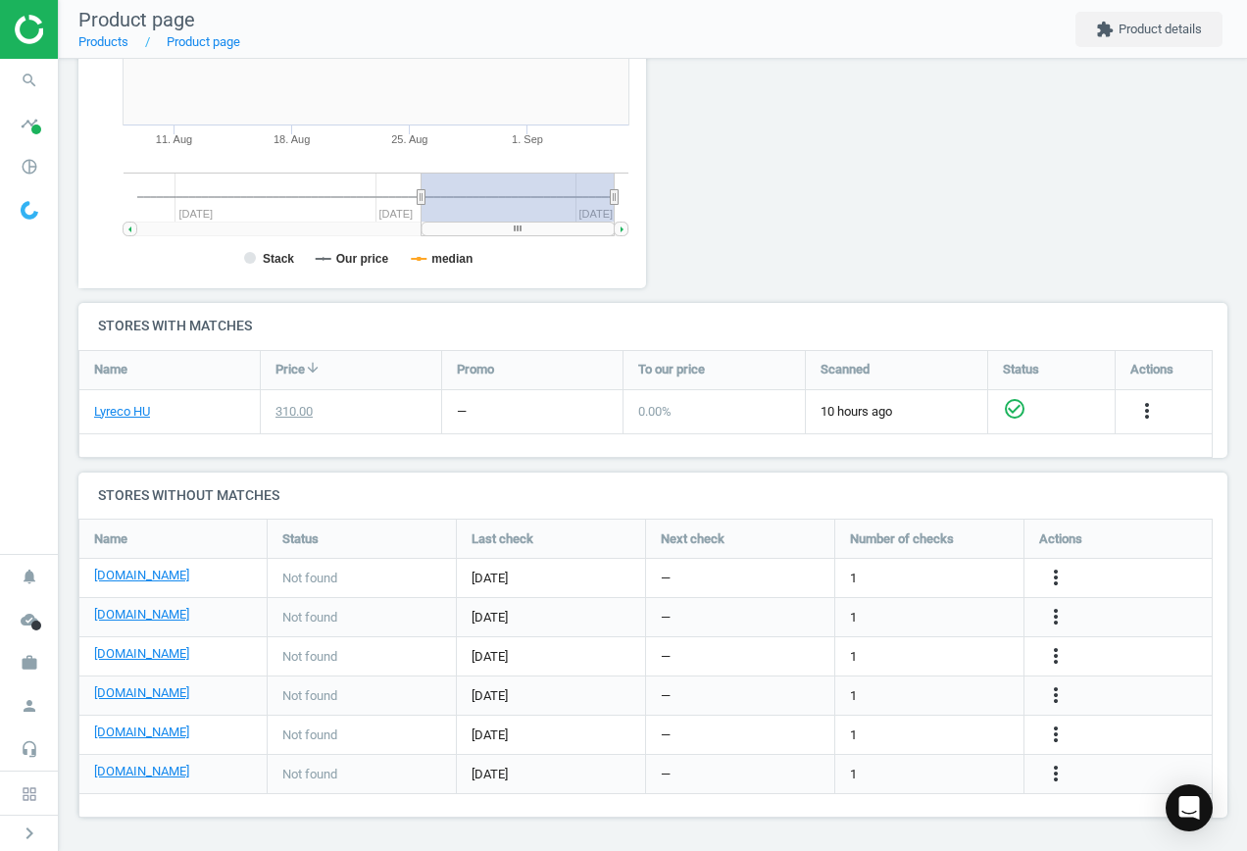
scroll to position [420, 0]
click at [133, 575] on link "[DOMAIN_NAME]" at bounding box center [141, 575] width 95 height 18
click at [1056, 577] on icon "more_vert" at bounding box center [1056, 577] width 24 height 24
click at [868, 570] on link "Edit URL/product option" at bounding box center [903, 577] width 269 height 30
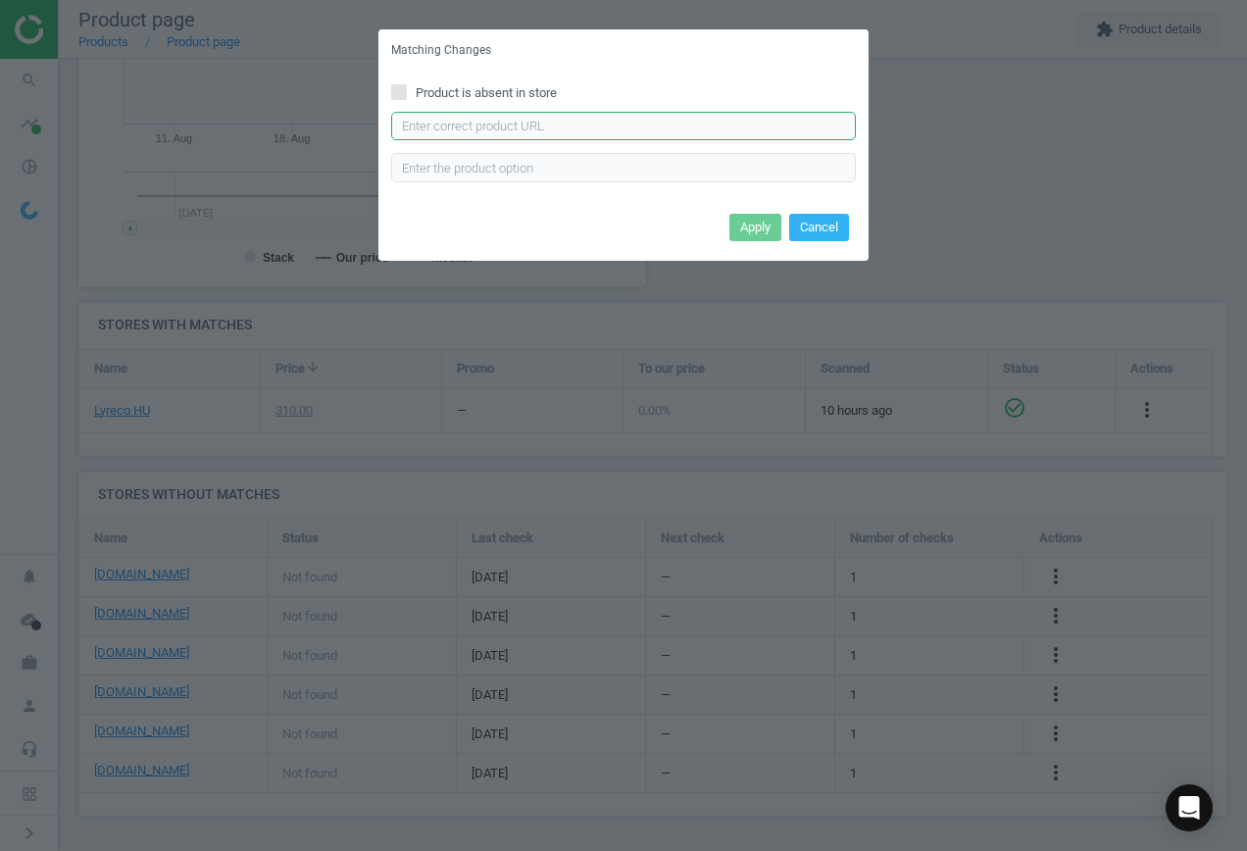
click at [473, 113] on input "text" at bounding box center [623, 126] width 465 height 29
paste input "[URL][DOMAIN_NAME][PERSON_NAME]"
type input "[URL][DOMAIN_NAME][PERSON_NAME]"
click at [745, 223] on button "Apply" at bounding box center [756, 227] width 52 height 27
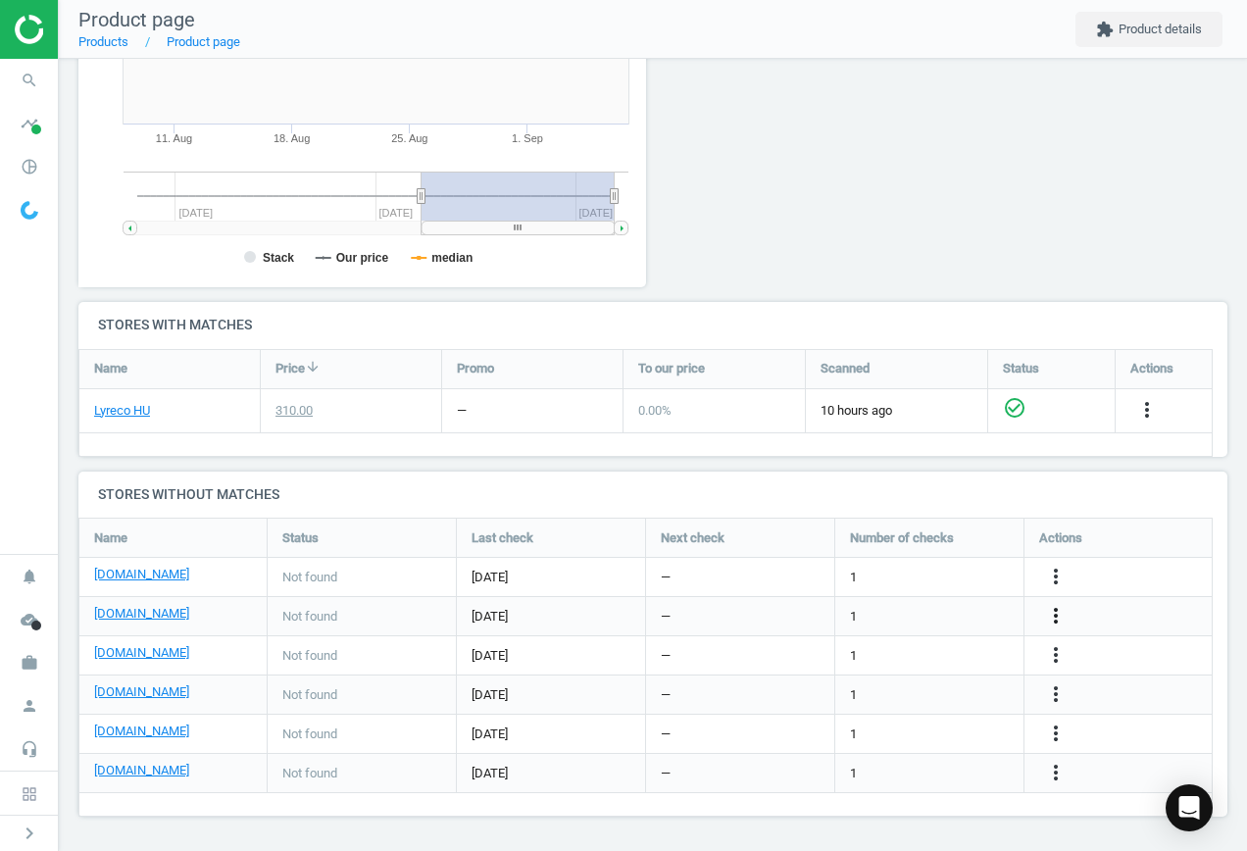
click at [1055, 610] on icon "more_vert" at bounding box center [1056, 616] width 24 height 24
click at [871, 616] on link "Edit URL/product option" at bounding box center [903, 616] width 269 height 30
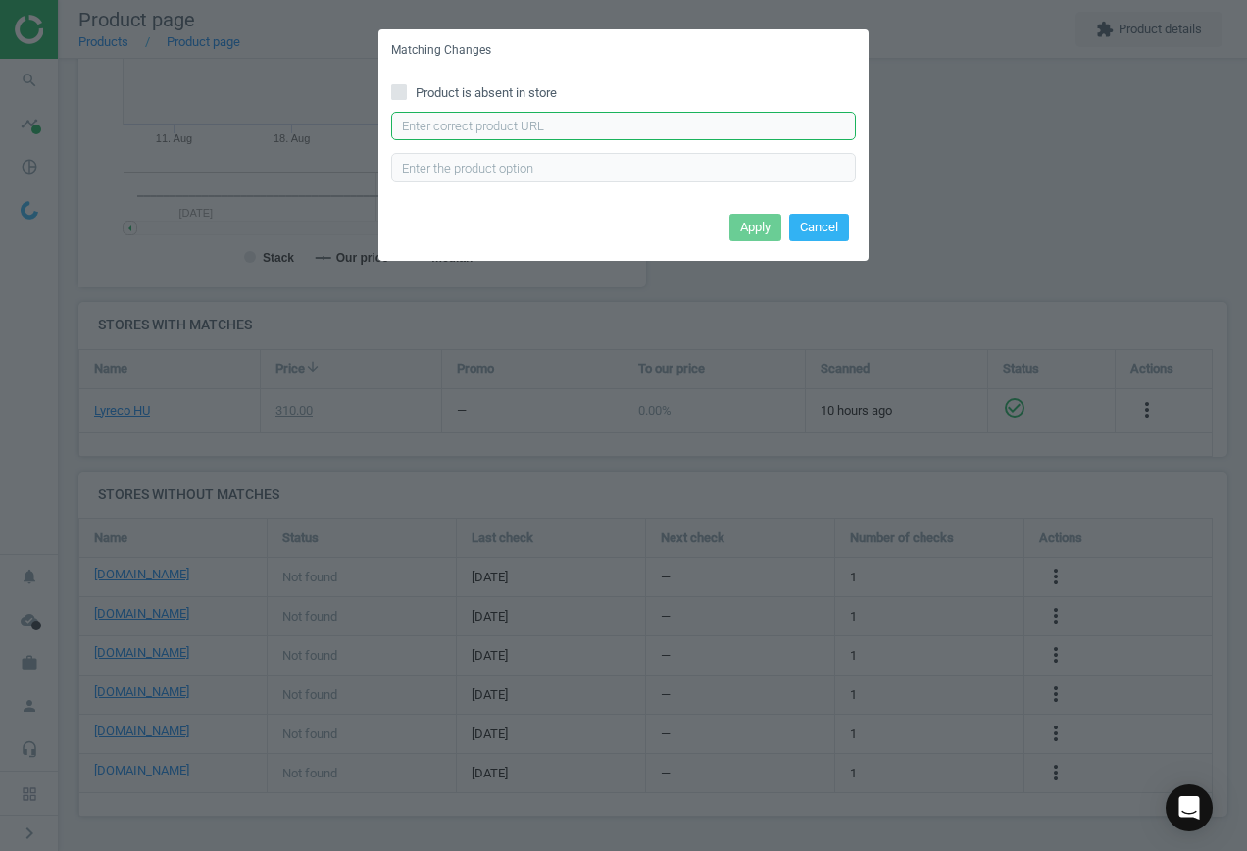
click at [467, 127] on input "text" at bounding box center [623, 126] width 465 height 29
paste input "[URL][DOMAIN_NAME][PERSON_NAME]"
type input "[URL][DOMAIN_NAME][PERSON_NAME]"
click at [743, 233] on button "Apply" at bounding box center [756, 227] width 52 height 27
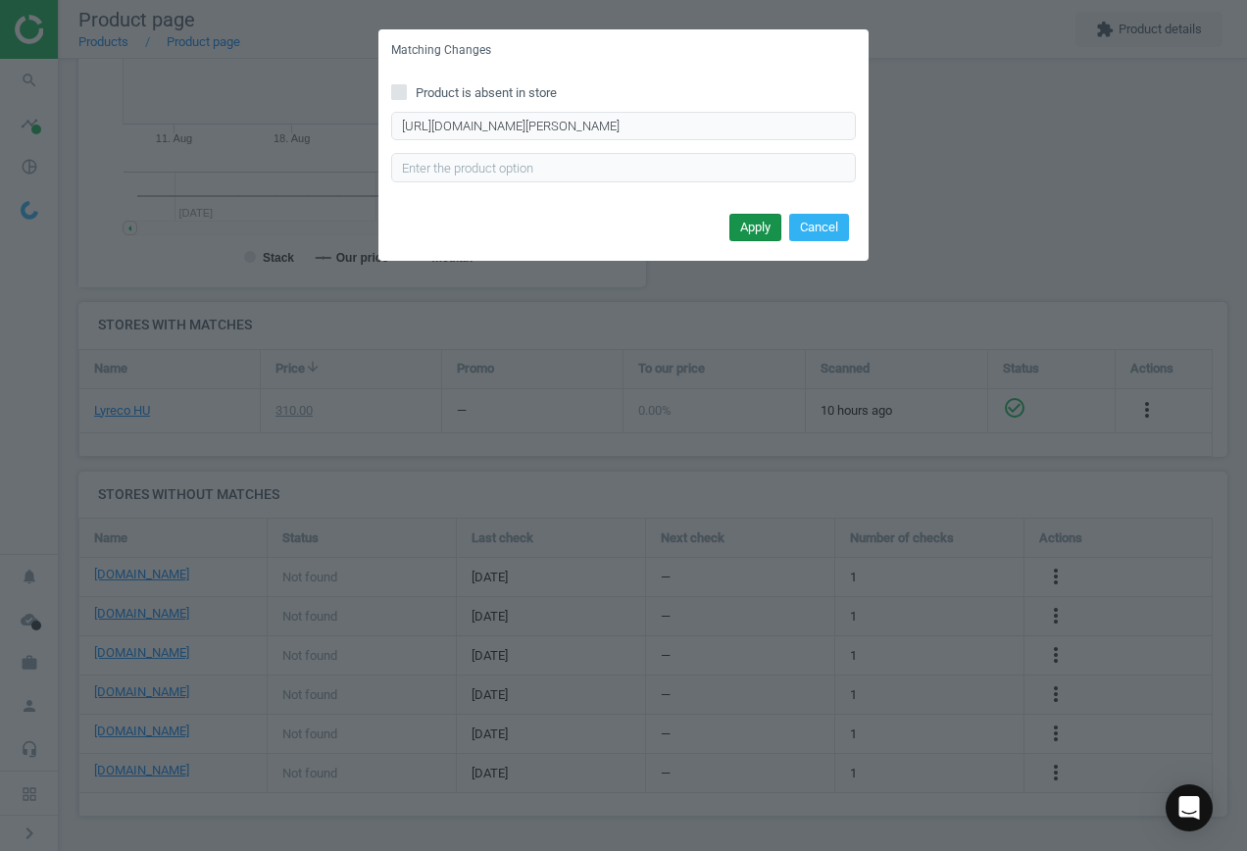
scroll to position [0, 0]
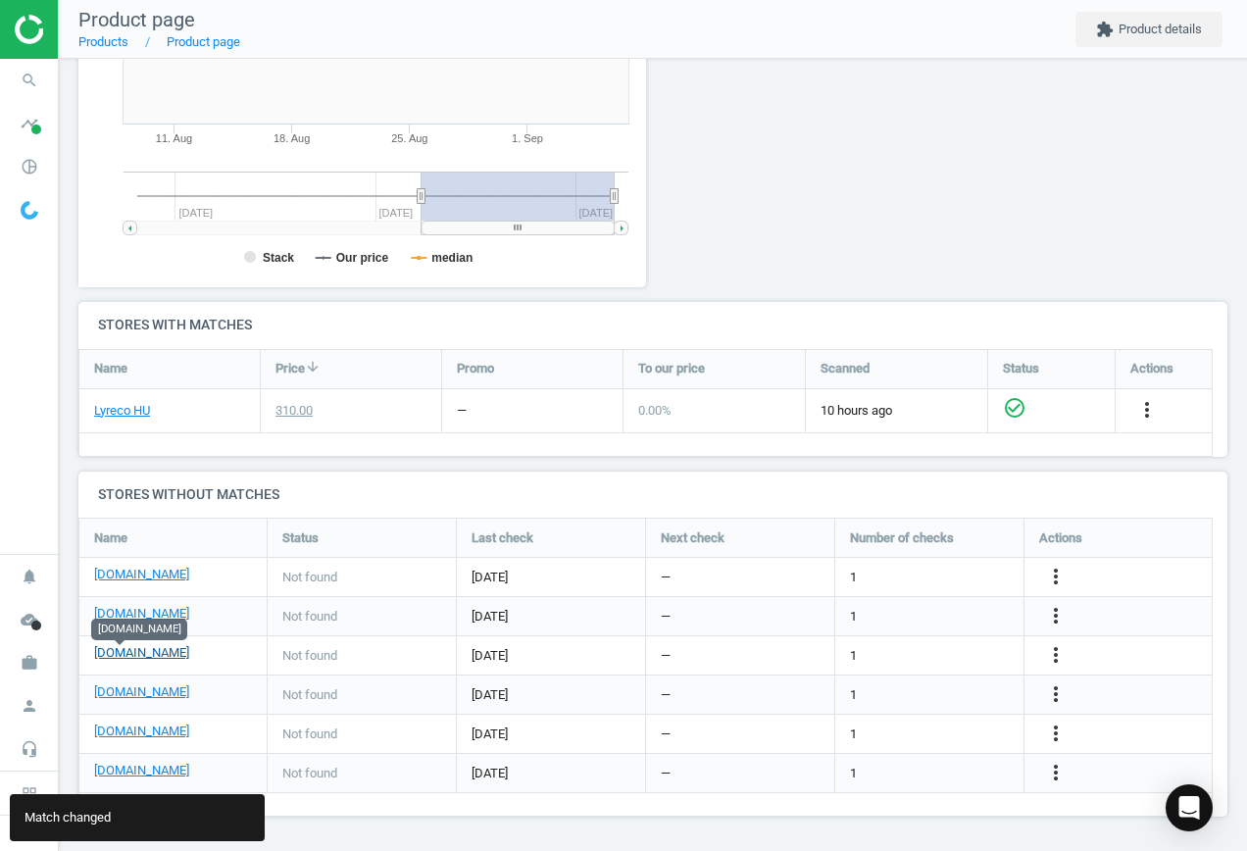
click at [124, 648] on link "[DOMAIN_NAME]" at bounding box center [141, 653] width 95 height 18
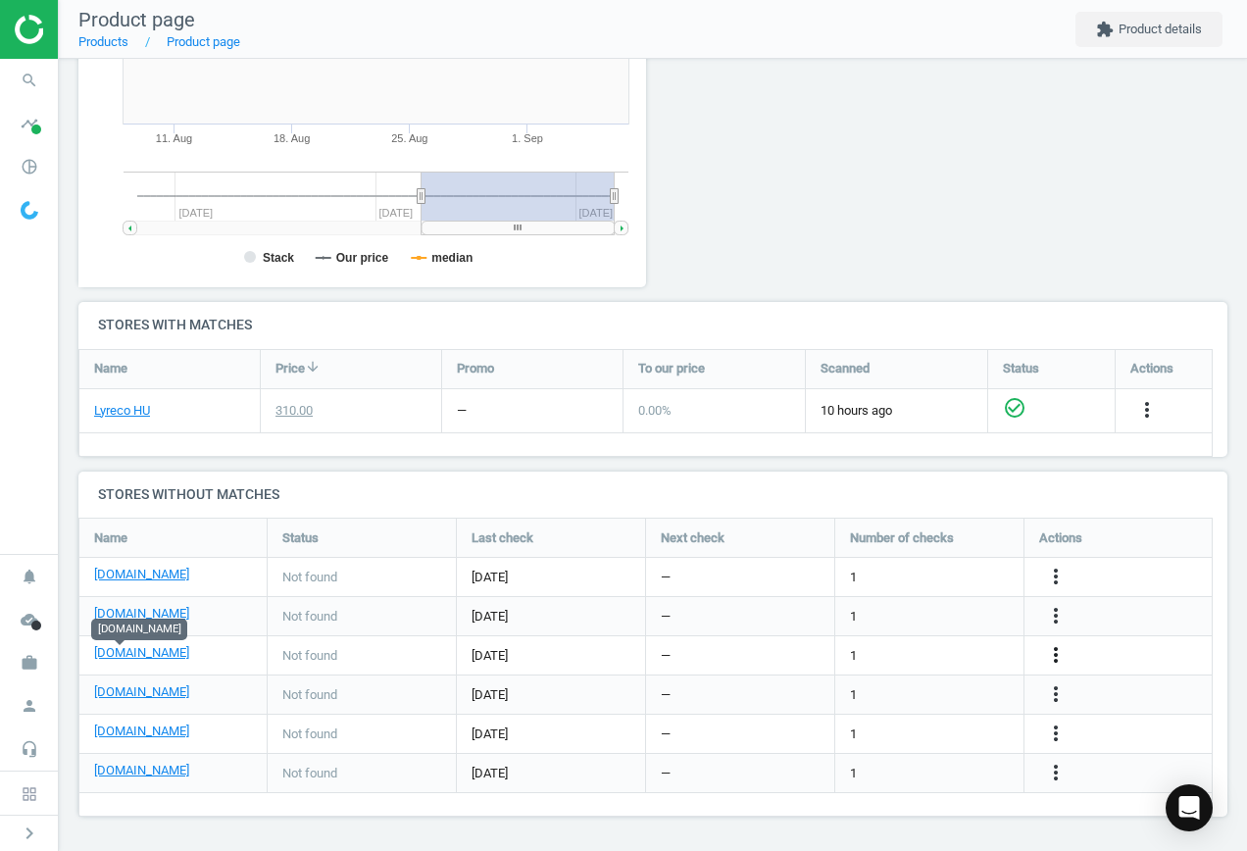
click at [1060, 655] on icon "more_vert" at bounding box center [1056, 655] width 24 height 24
click at [909, 653] on link "Edit URL/product option" at bounding box center [903, 655] width 269 height 30
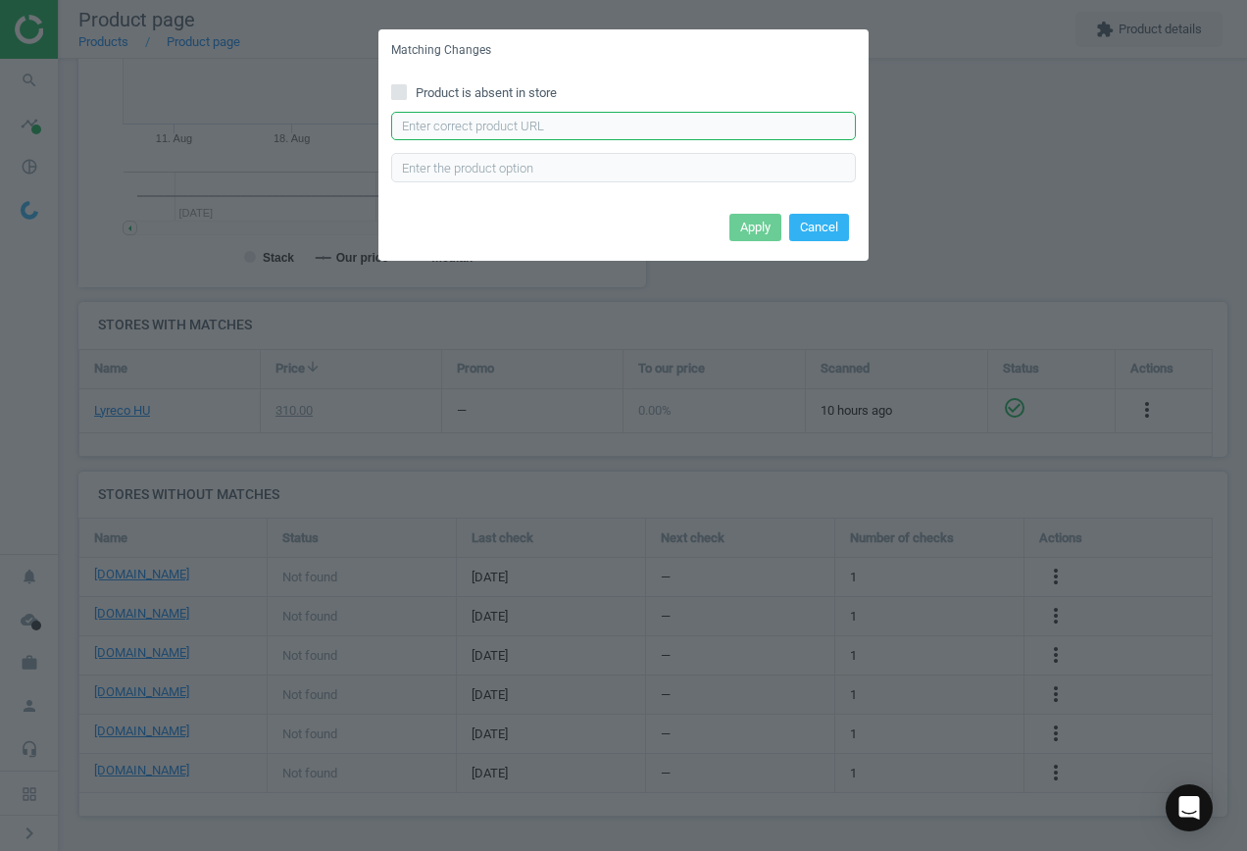
click at [531, 131] on input "text" at bounding box center [623, 126] width 465 height 29
paste input "[URL][DOMAIN_NAME]"
type input "[URL][DOMAIN_NAME]"
click at [772, 221] on button "Apply" at bounding box center [756, 227] width 52 height 27
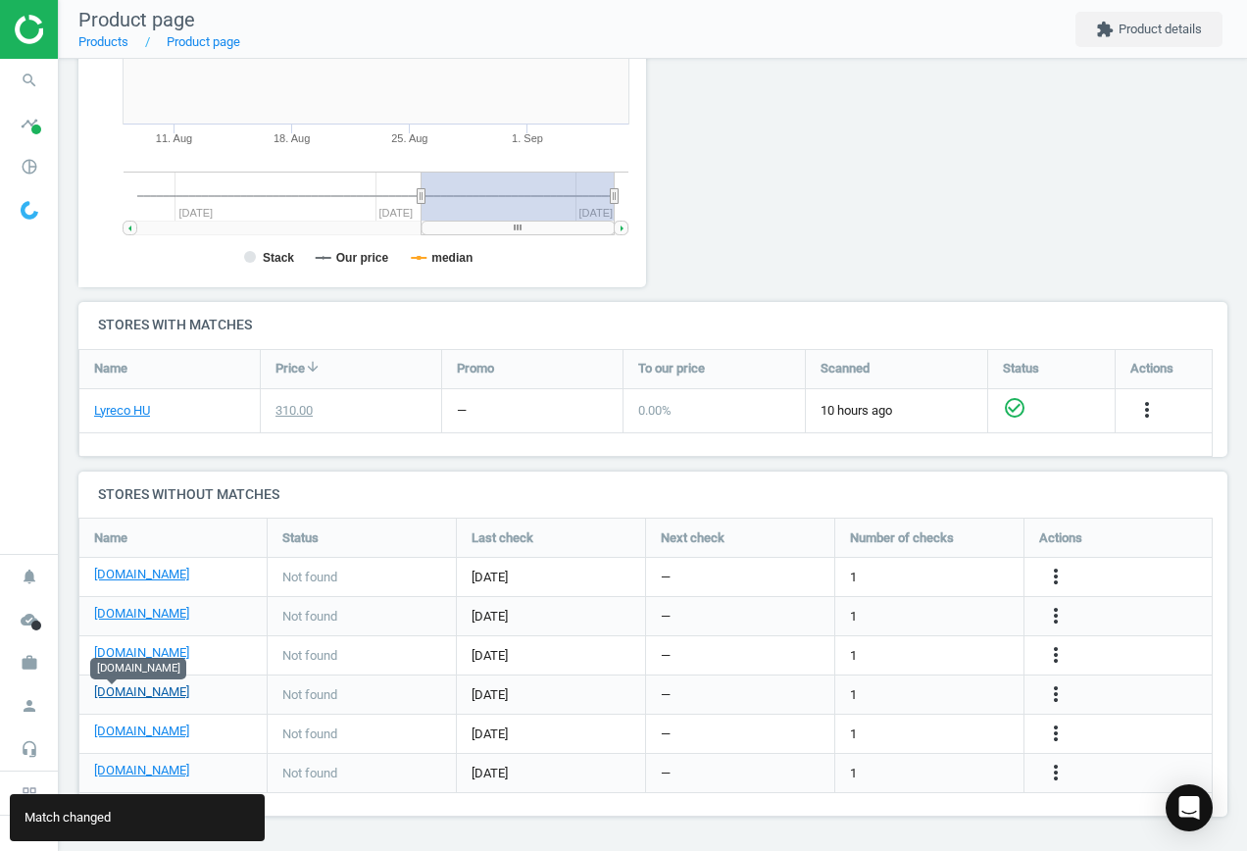
click at [113, 689] on link "[DOMAIN_NAME]" at bounding box center [141, 693] width 95 height 18
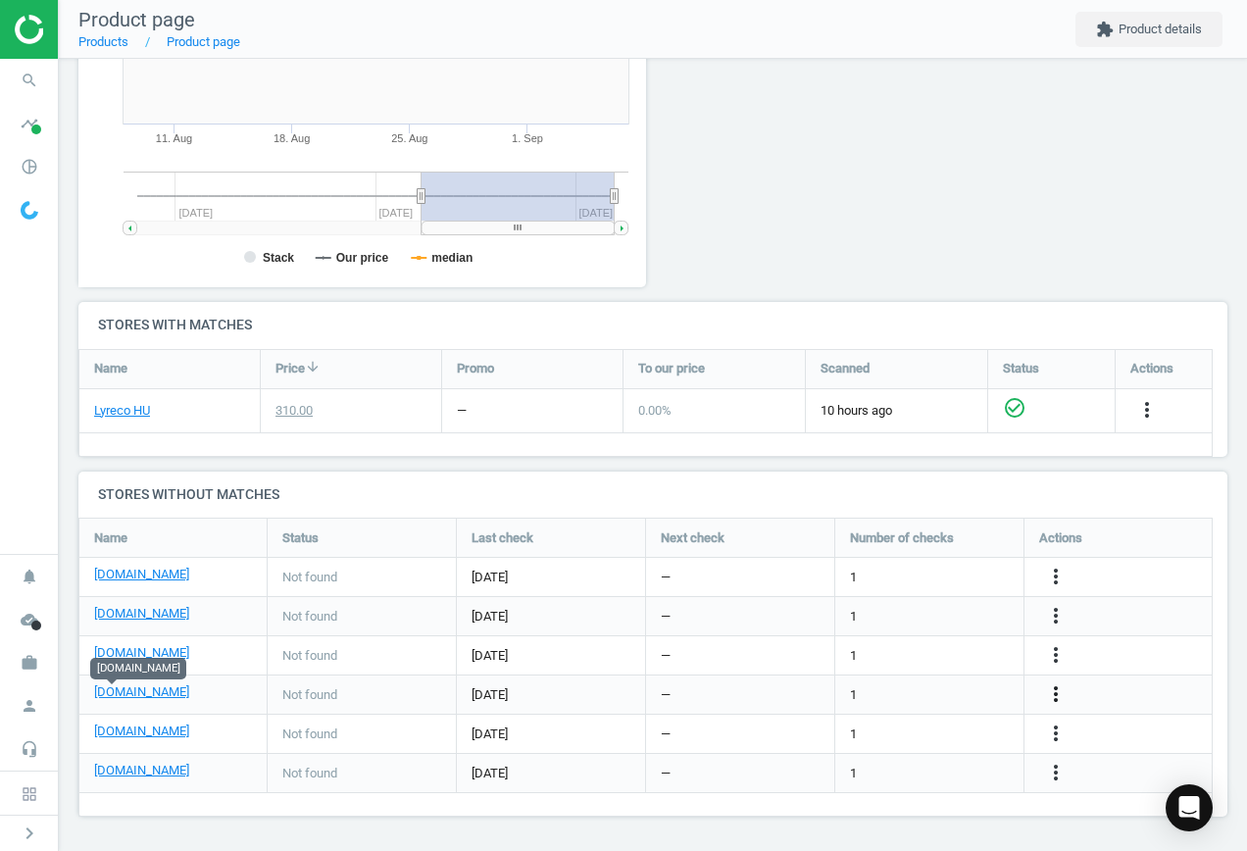
click at [1059, 687] on icon "more_vert" at bounding box center [1056, 695] width 24 height 24
click at [936, 690] on link "Edit URL/product option" at bounding box center [903, 695] width 269 height 30
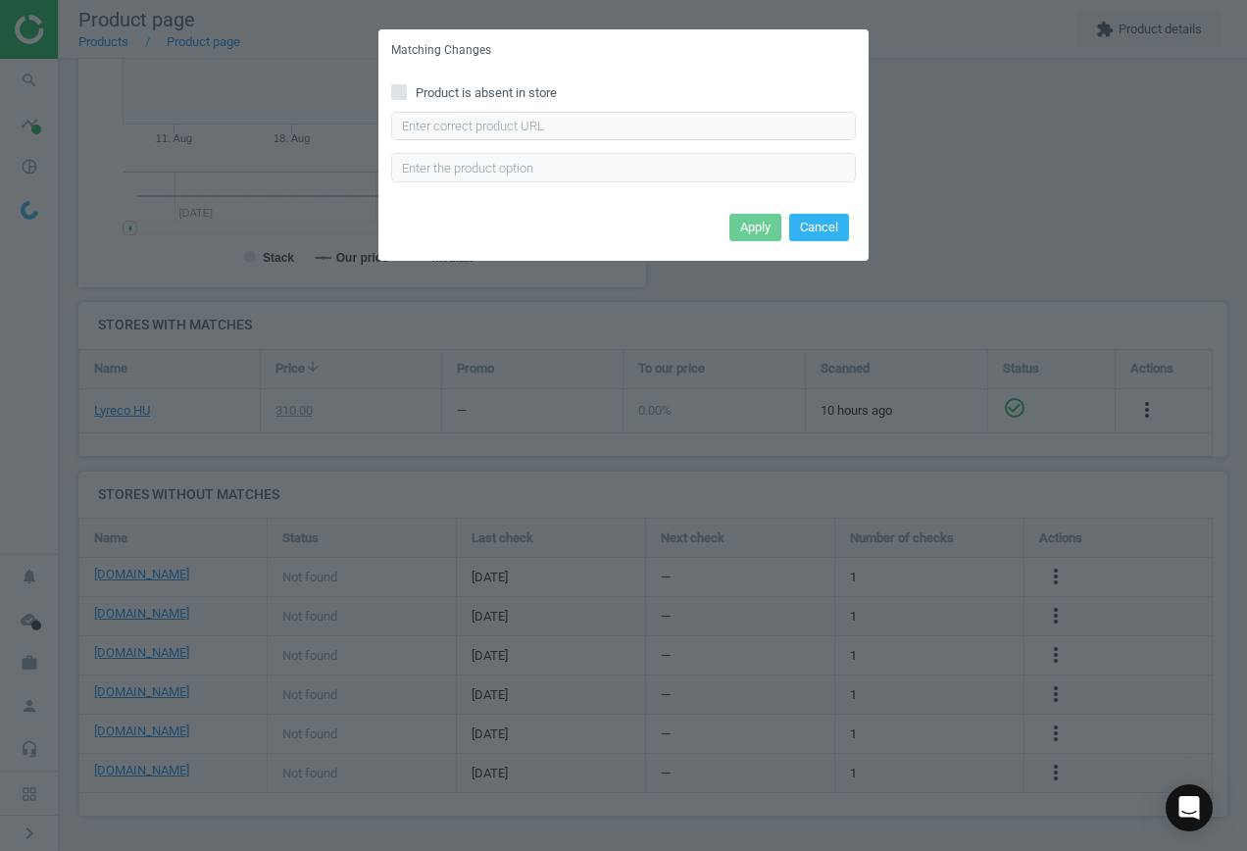
click at [398, 92] on input "Product is absent in store" at bounding box center [399, 91] width 13 height 13
checkbox input "true"
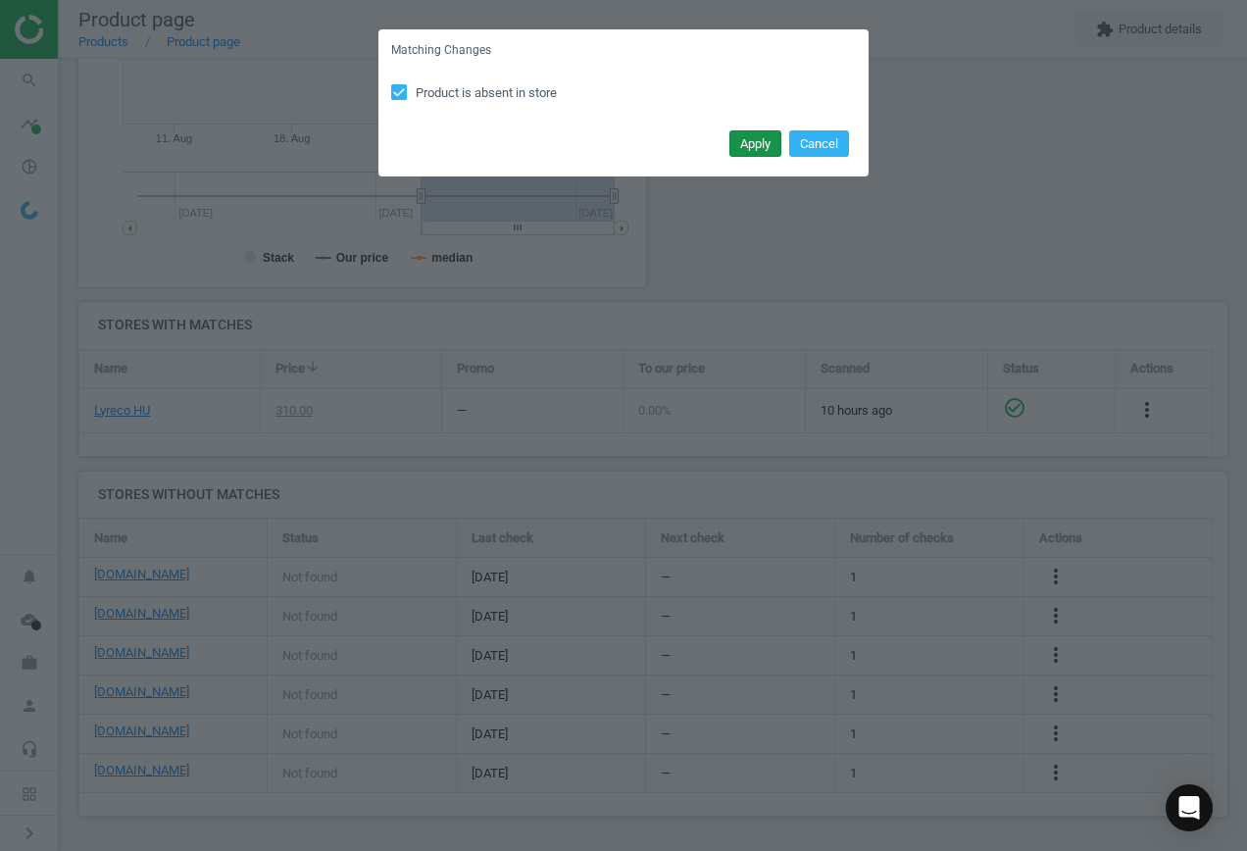
click at [764, 149] on button "Apply" at bounding box center [756, 143] width 52 height 27
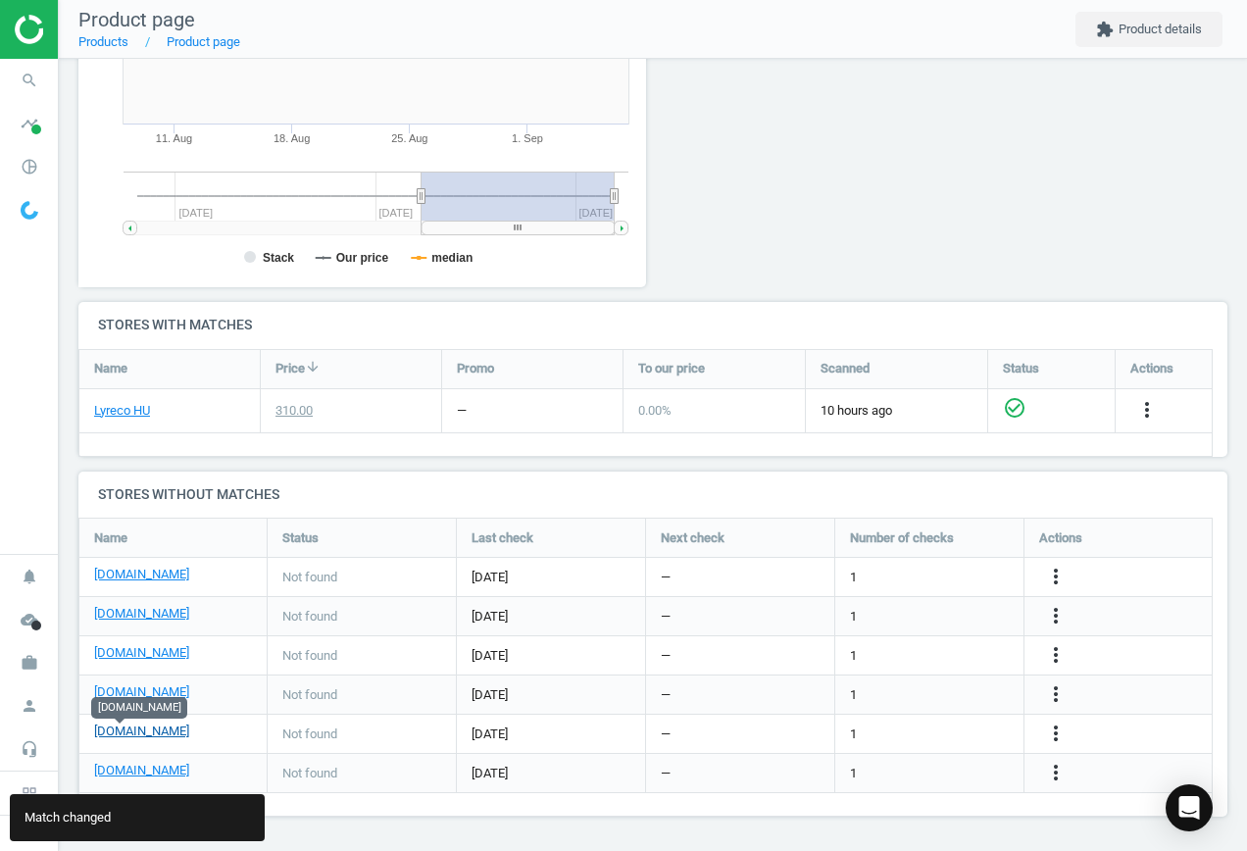
click at [134, 730] on link "[DOMAIN_NAME]" at bounding box center [141, 732] width 95 height 18
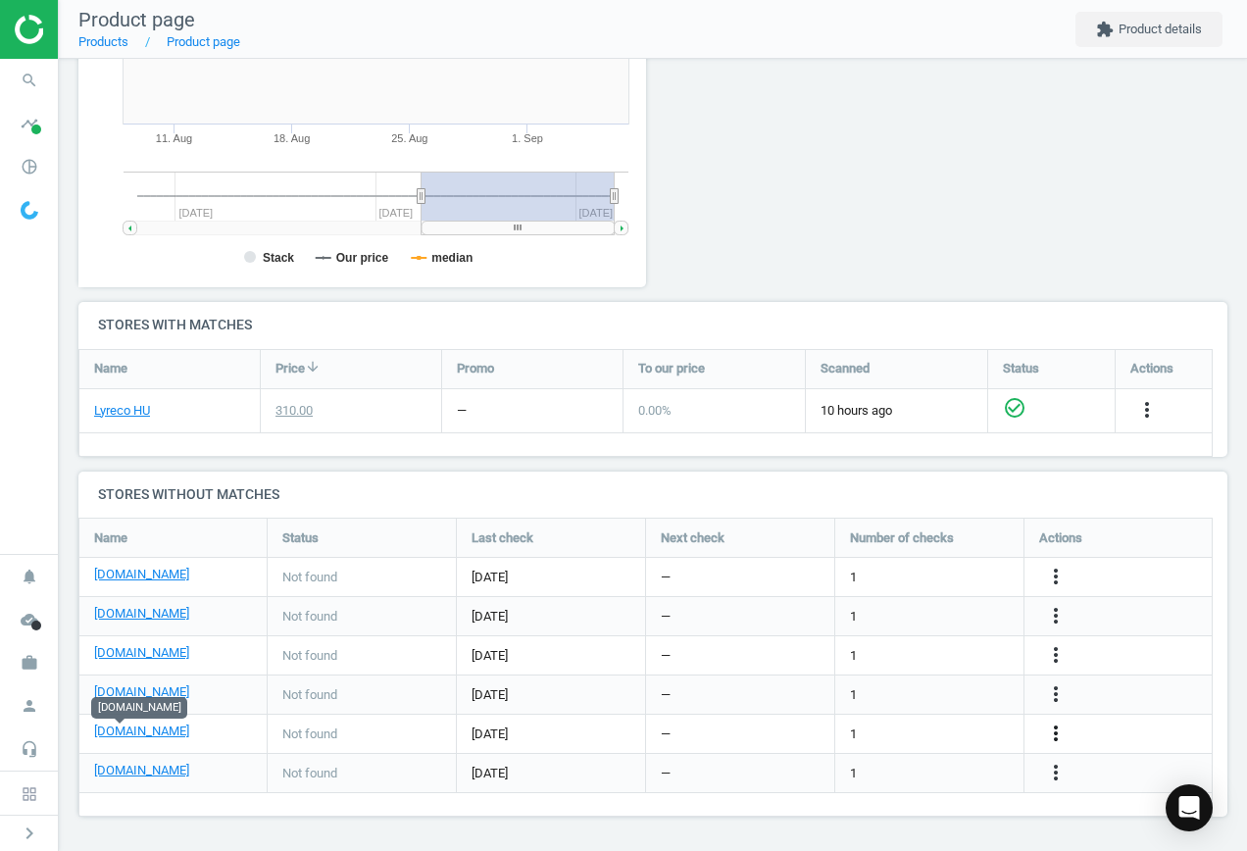
click at [1052, 733] on icon "more_vert" at bounding box center [1056, 734] width 24 height 24
click at [906, 725] on link "Edit URL/product option" at bounding box center [903, 734] width 269 height 30
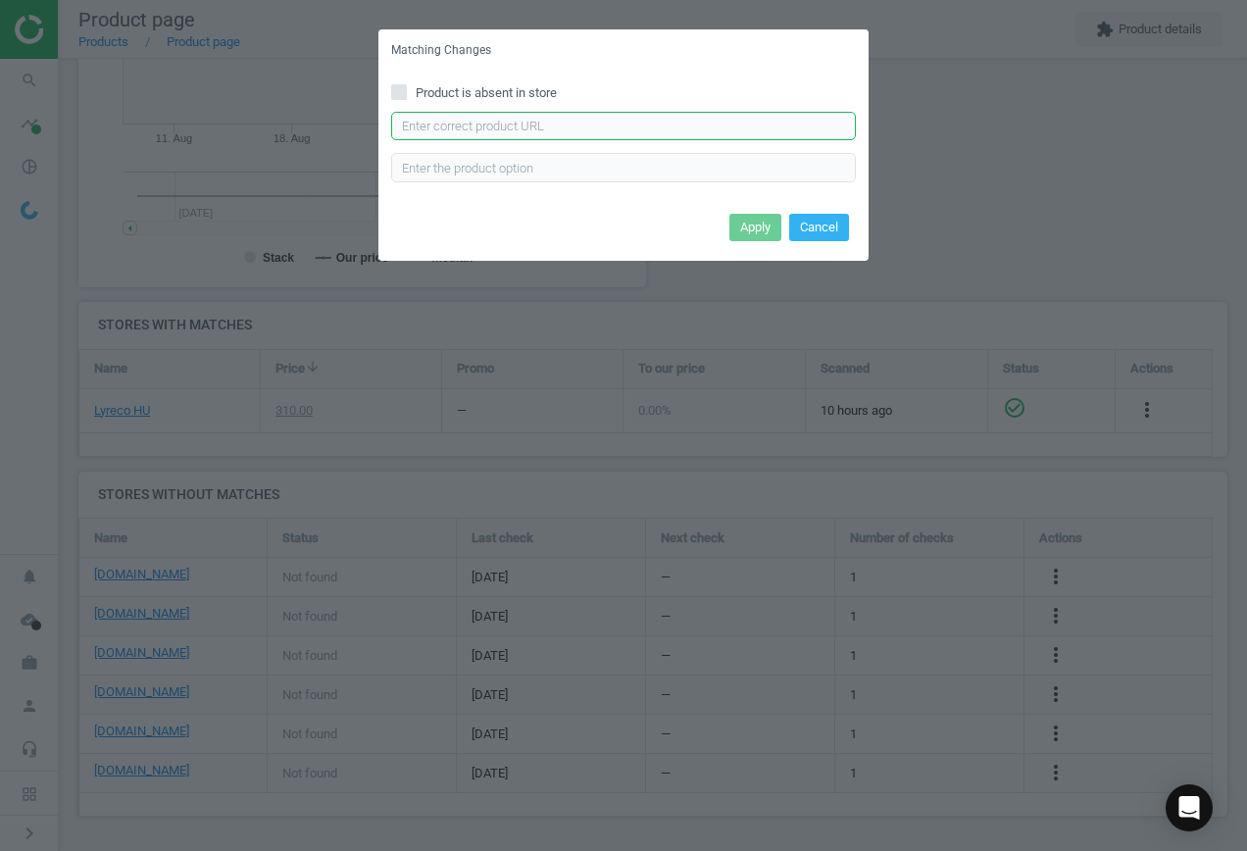
click at [558, 127] on input "text" at bounding box center [623, 126] width 465 height 29
paste input "[URL][DOMAIN_NAME]"
type input "[URL][DOMAIN_NAME]"
click at [766, 224] on button "Apply" at bounding box center [756, 227] width 52 height 27
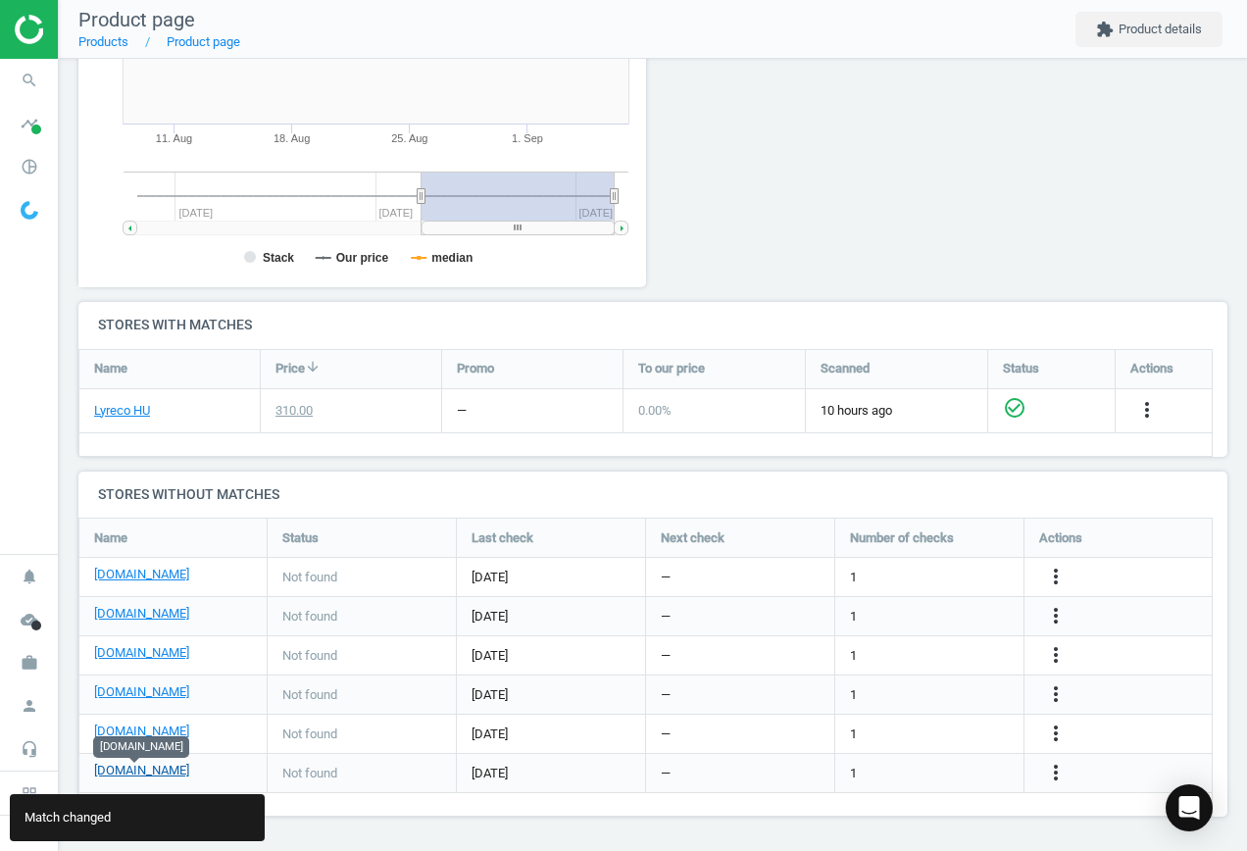
click at [156, 773] on link "[DOMAIN_NAME]" at bounding box center [141, 771] width 95 height 18
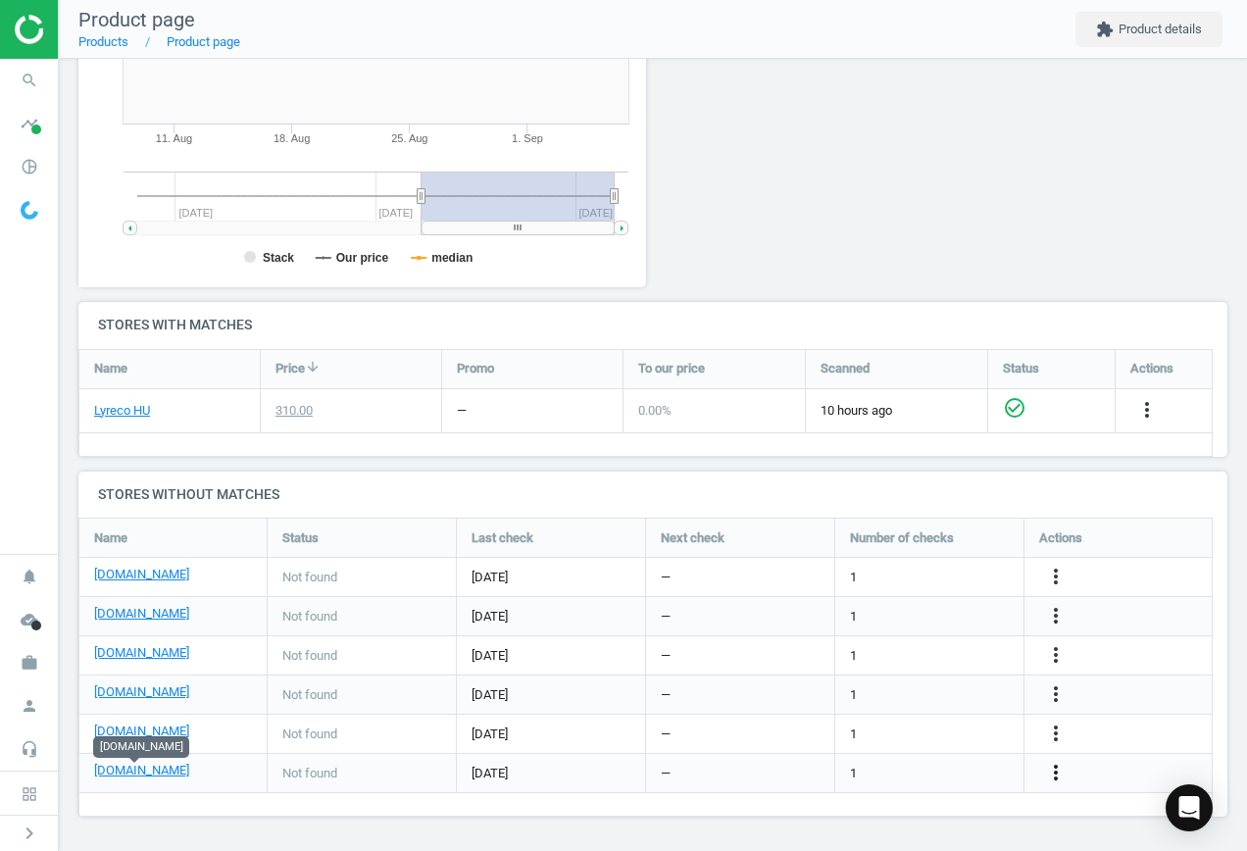
click at [1063, 772] on icon "more_vert" at bounding box center [1056, 773] width 24 height 24
click at [903, 769] on link "Edit URL/product option" at bounding box center [903, 773] width 269 height 30
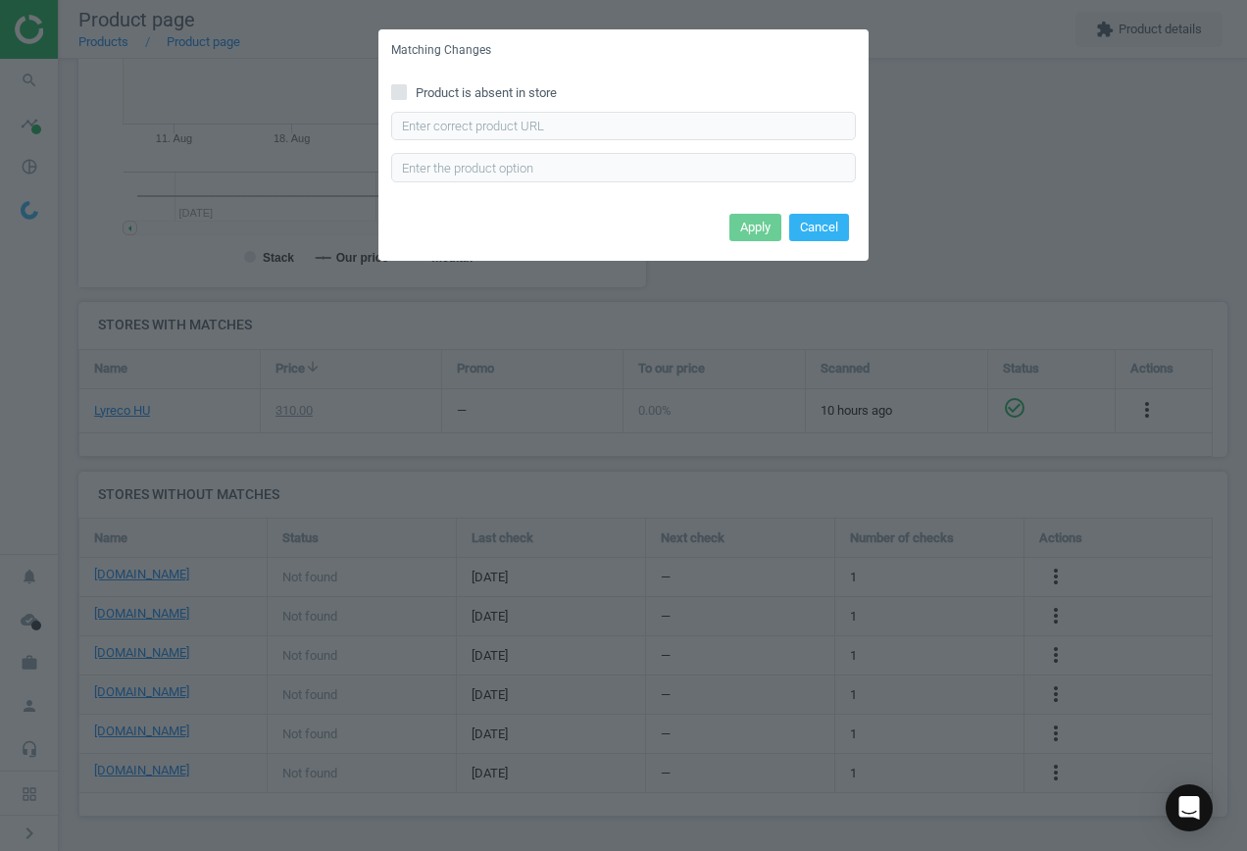
click at [405, 86] on input "Product is absent in store" at bounding box center [399, 91] width 13 height 13
checkbox input "true"
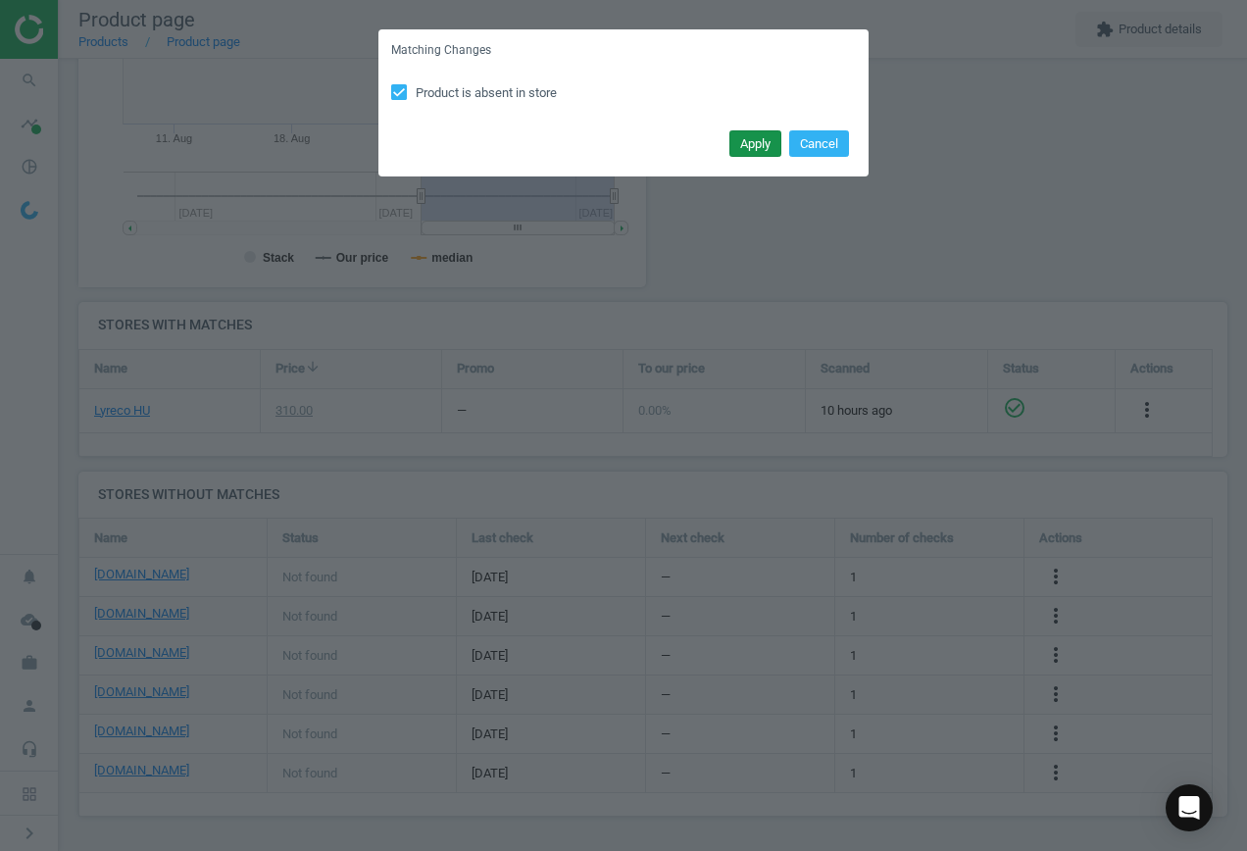
click at [754, 139] on button "Apply" at bounding box center [756, 143] width 52 height 27
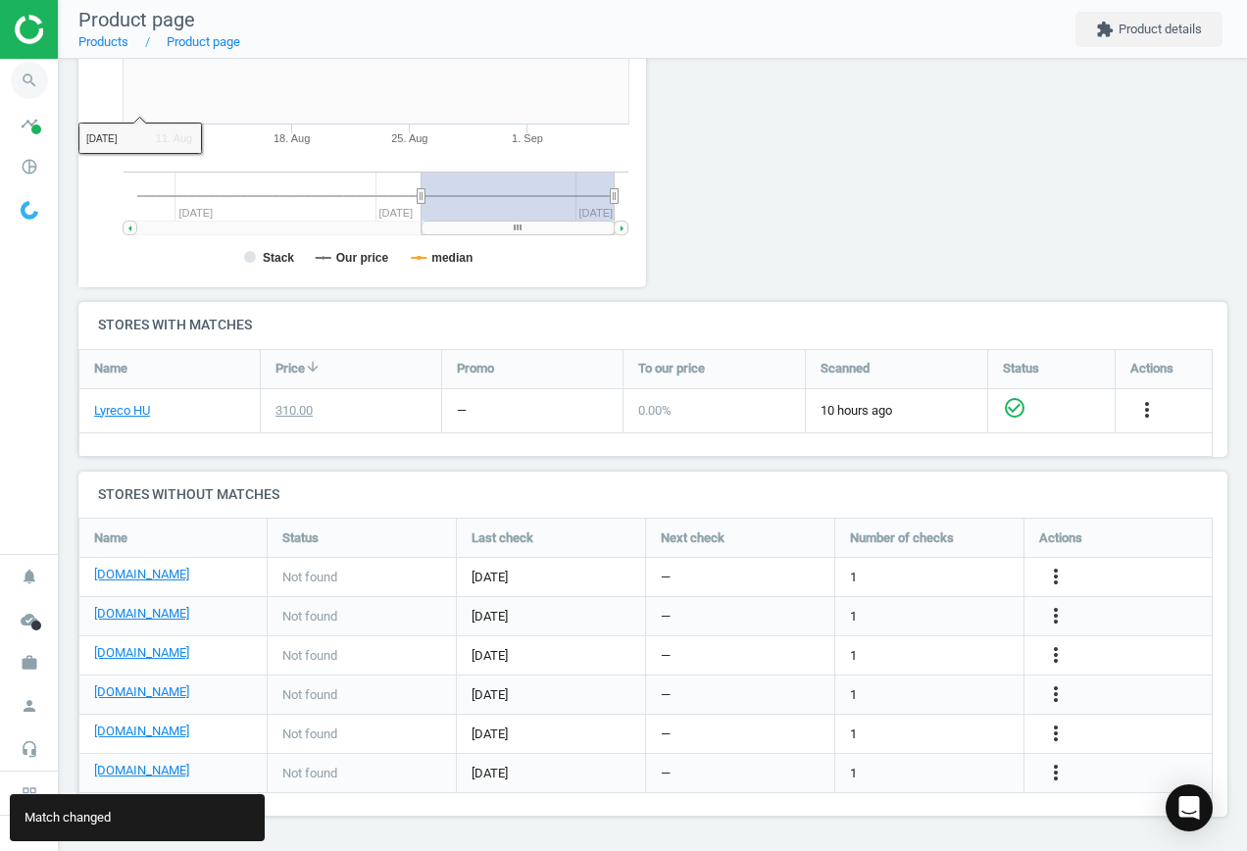
click at [32, 85] on icon "search" at bounding box center [29, 80] width 37 height 37
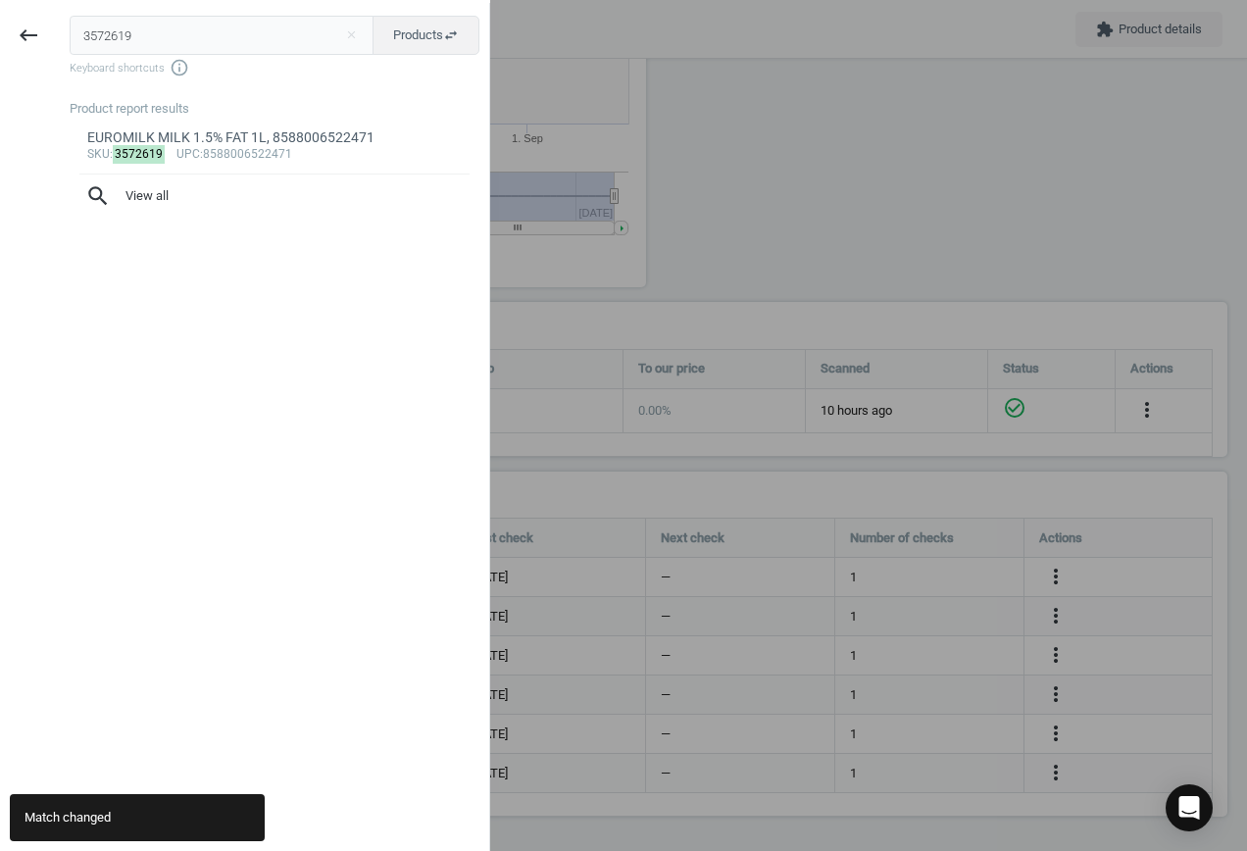
drag, startPoint x: 178, startPoint y: 34, endPoint x: 2, endPoint y: 21, distance: 177.0
click at [2, 21] on div "keyboard_backspace 3572619 close Products swap_horiz Keyboard shortcuts info_ou…" at bounding box center [245, 428] width 490 height 851
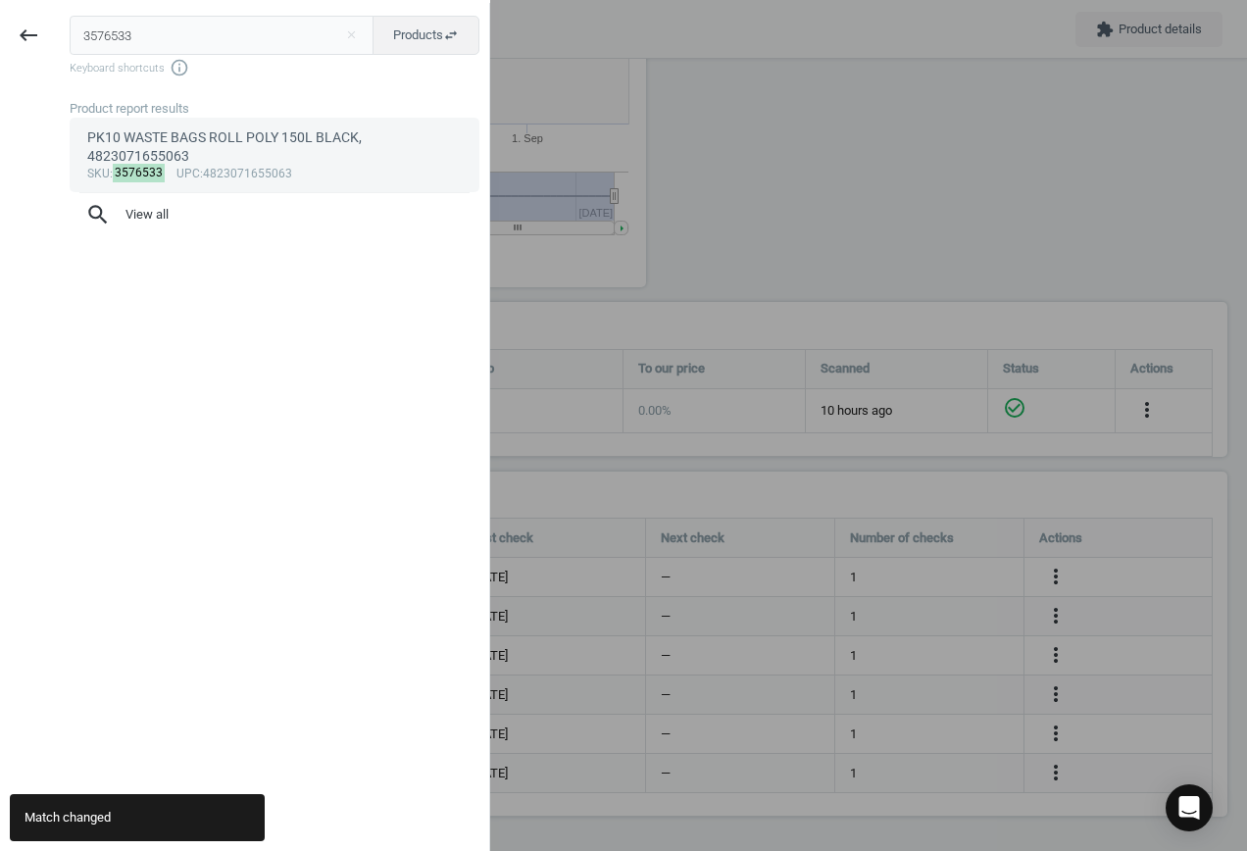
type input "3576533"
click at [326, 167] on div "sku : 3576533 upc :4823071655063" at bounding box center [275, 175] width 376 height 16
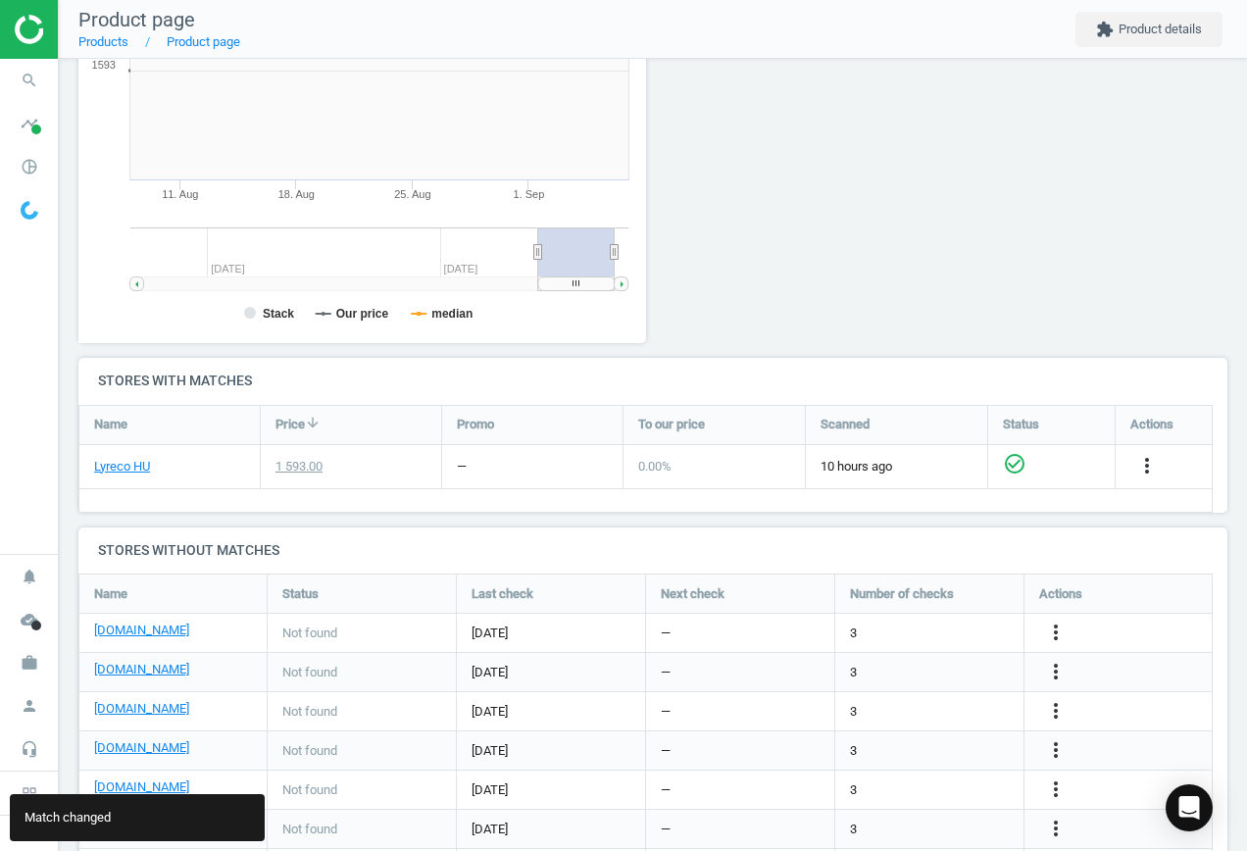
scroll to position [423, 590]
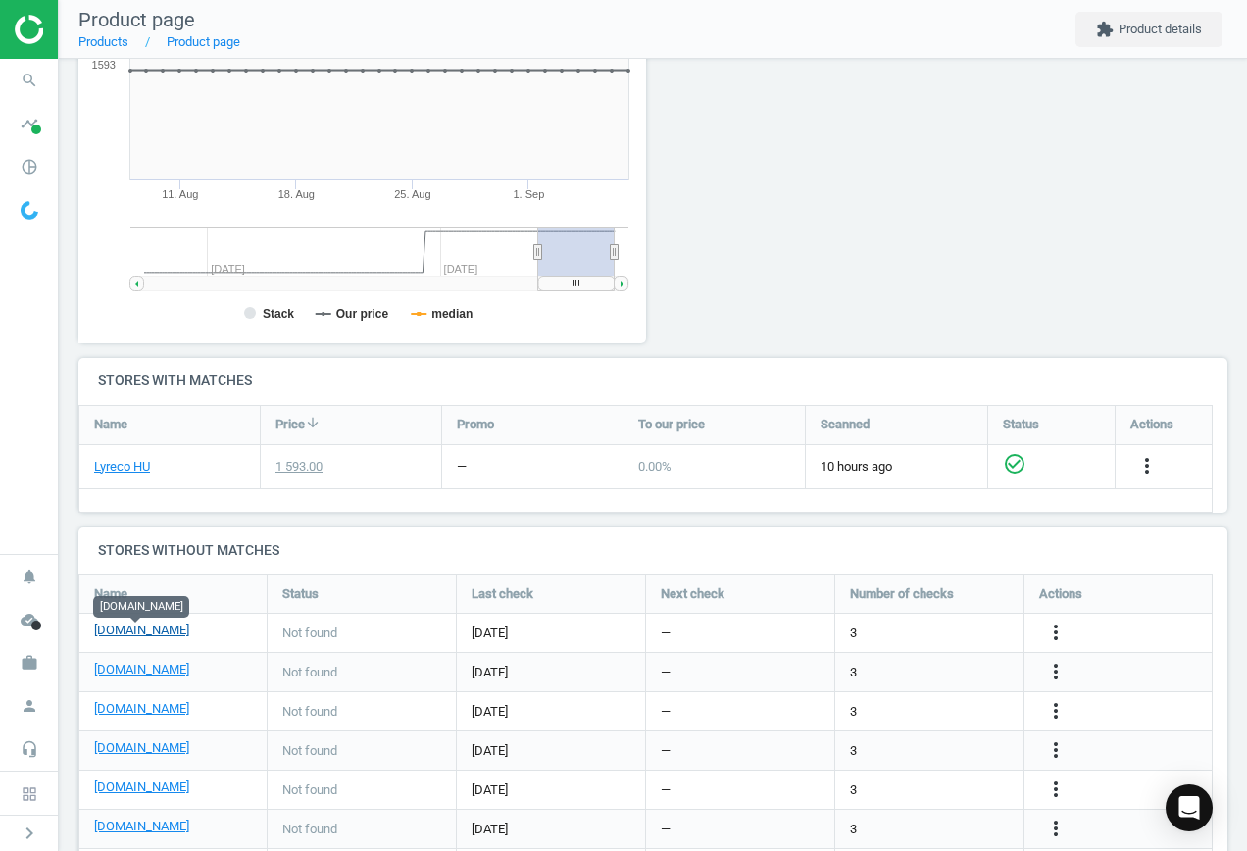
click at [139, 626] on link "[DOMAIN_NAME]" at bounding box center [141, 631] width 95 height 18
click at [1060, 629] on icon "more_vert" at bounding box center [1056, 633] width 24 height 24
click at [874, 626] on link "Edit URL/product option" at bounding box center [903, 633] width 269 height 30
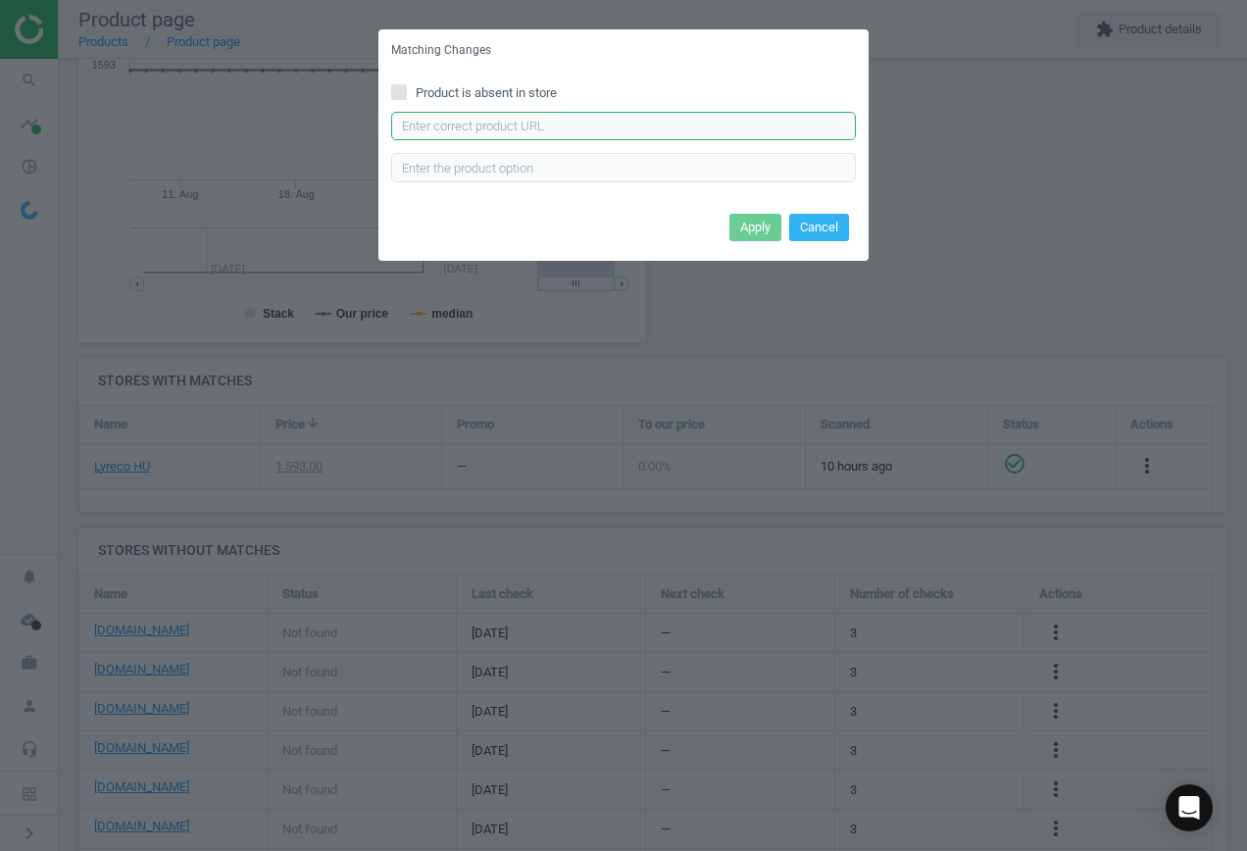
click at [590, 121] on input "text" at bounding box center [623, 126] width 465 height 29
paste input "[URL][DOMAIN_NAME]"
type input "[URL][DOMAIN_NAME]"
click at [762, 226] on button "Apply" at bounding box center [756, 227] width 52 height 27
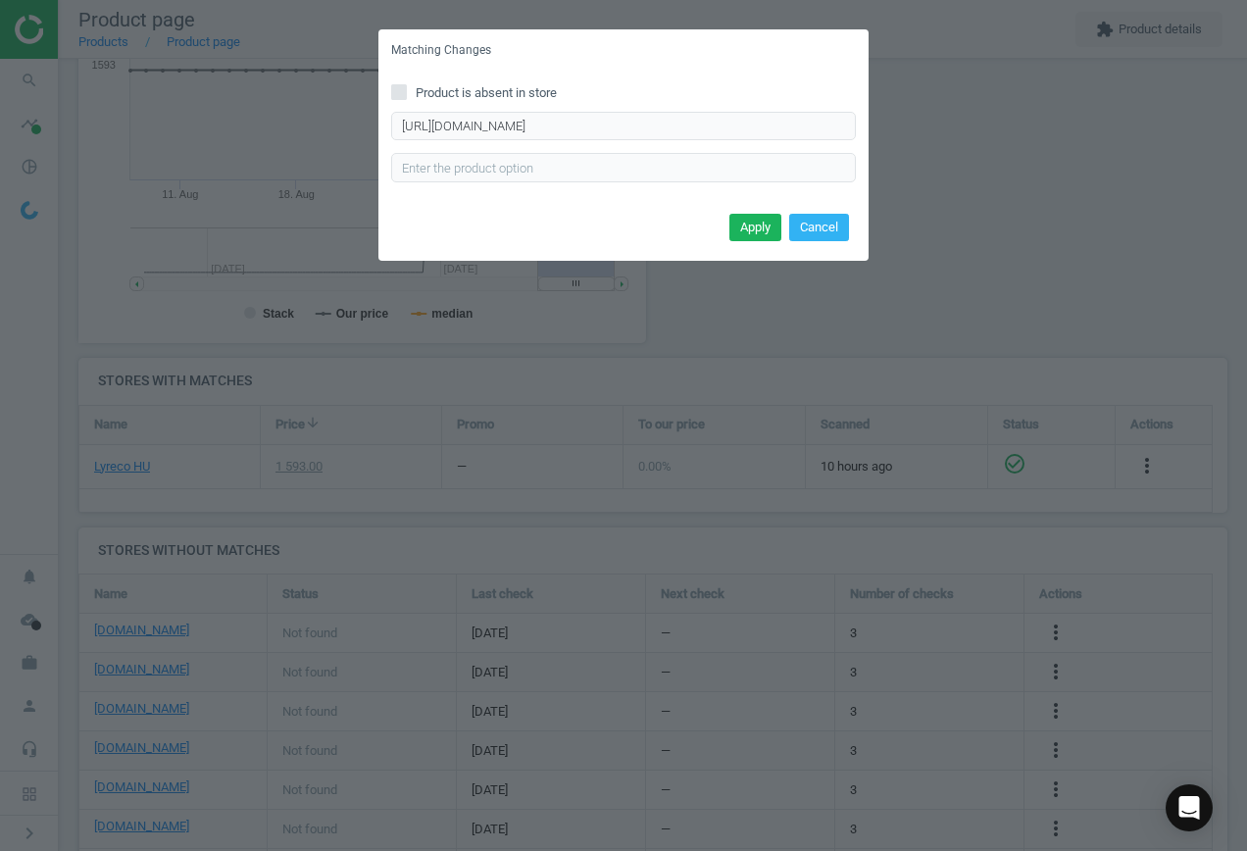
scroll to position [0, 0]
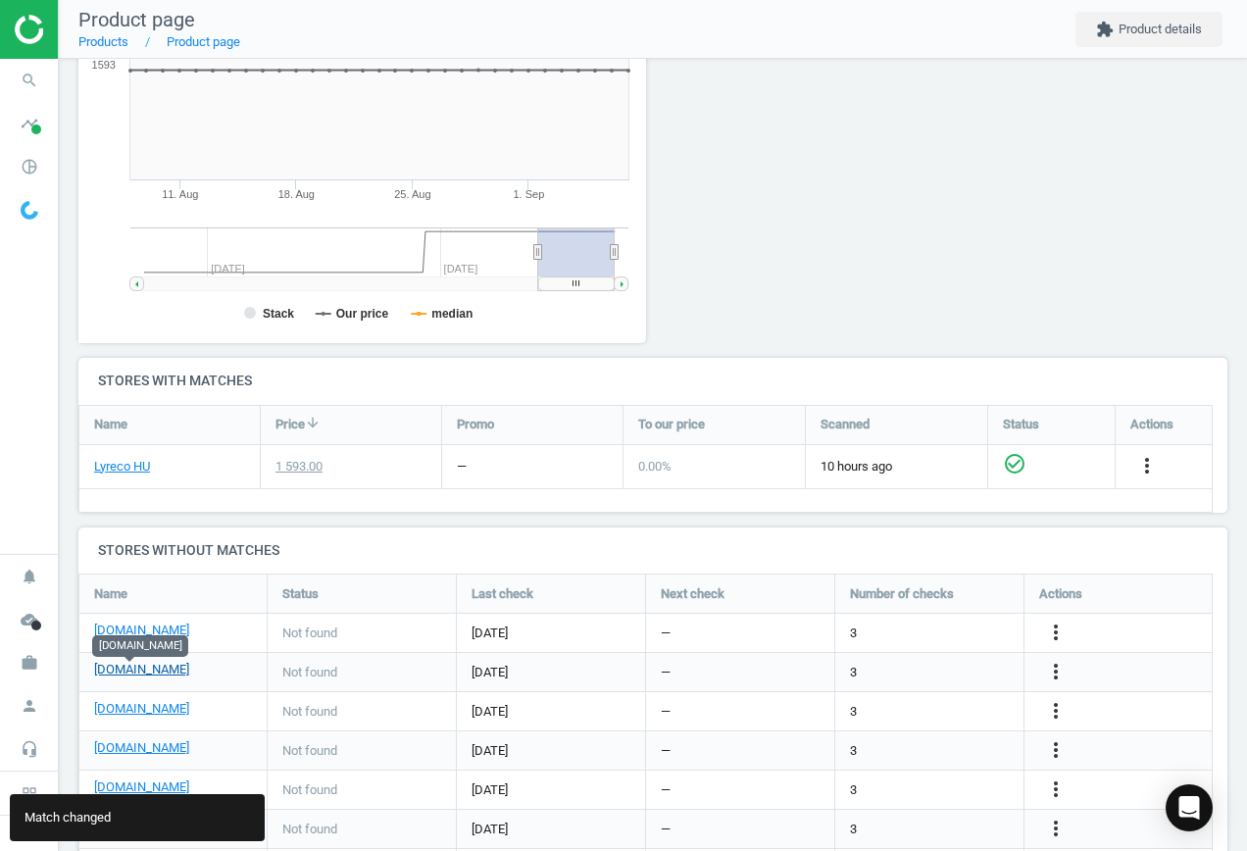
click at [137, 670] on link "[DOMAIN_NAME]" at bounding box center [141, 670] width 95 height 18
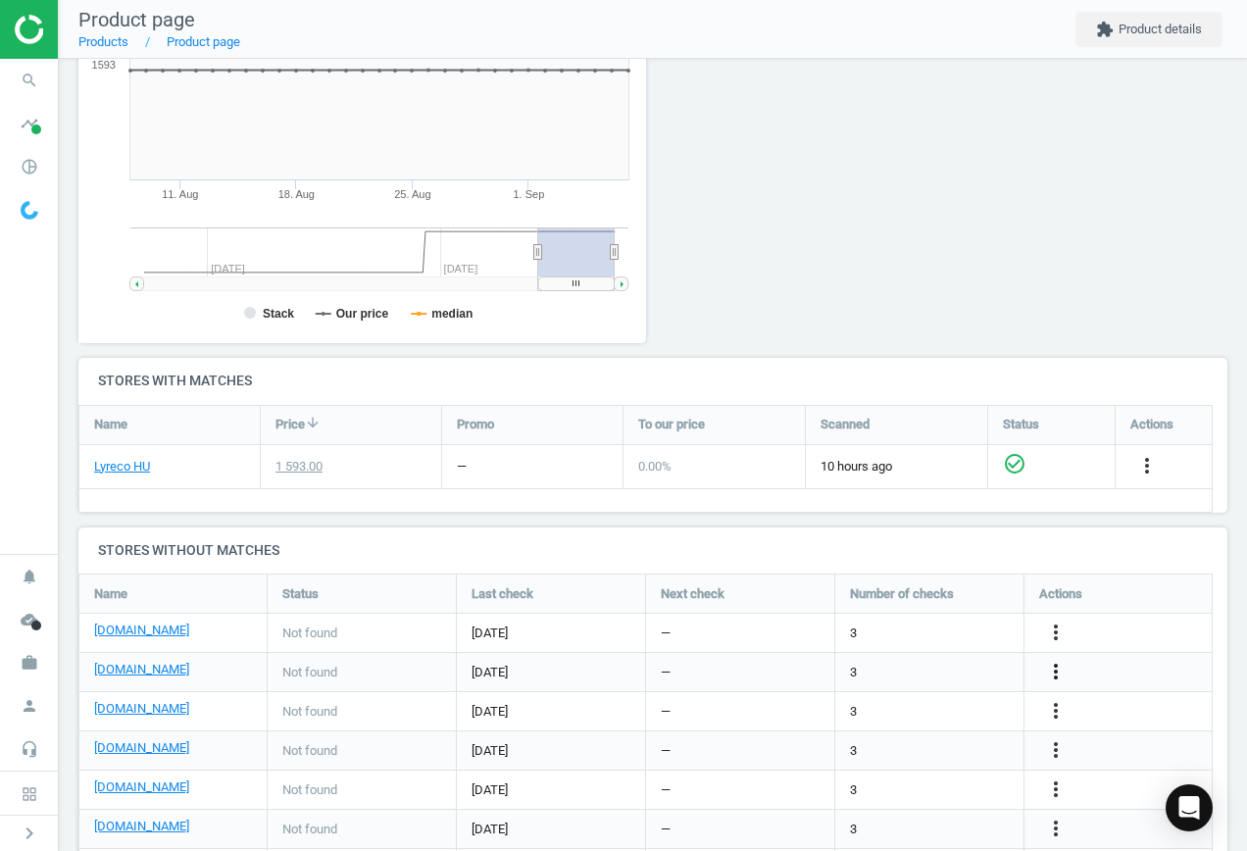
click at [1056, 669] on icon "more_vert" at bounding box center [1056, 672] width 24 height 24
click at [933, 666] on link "Edit URL/product option" at bounding box center [903, 672] width 269 height 30
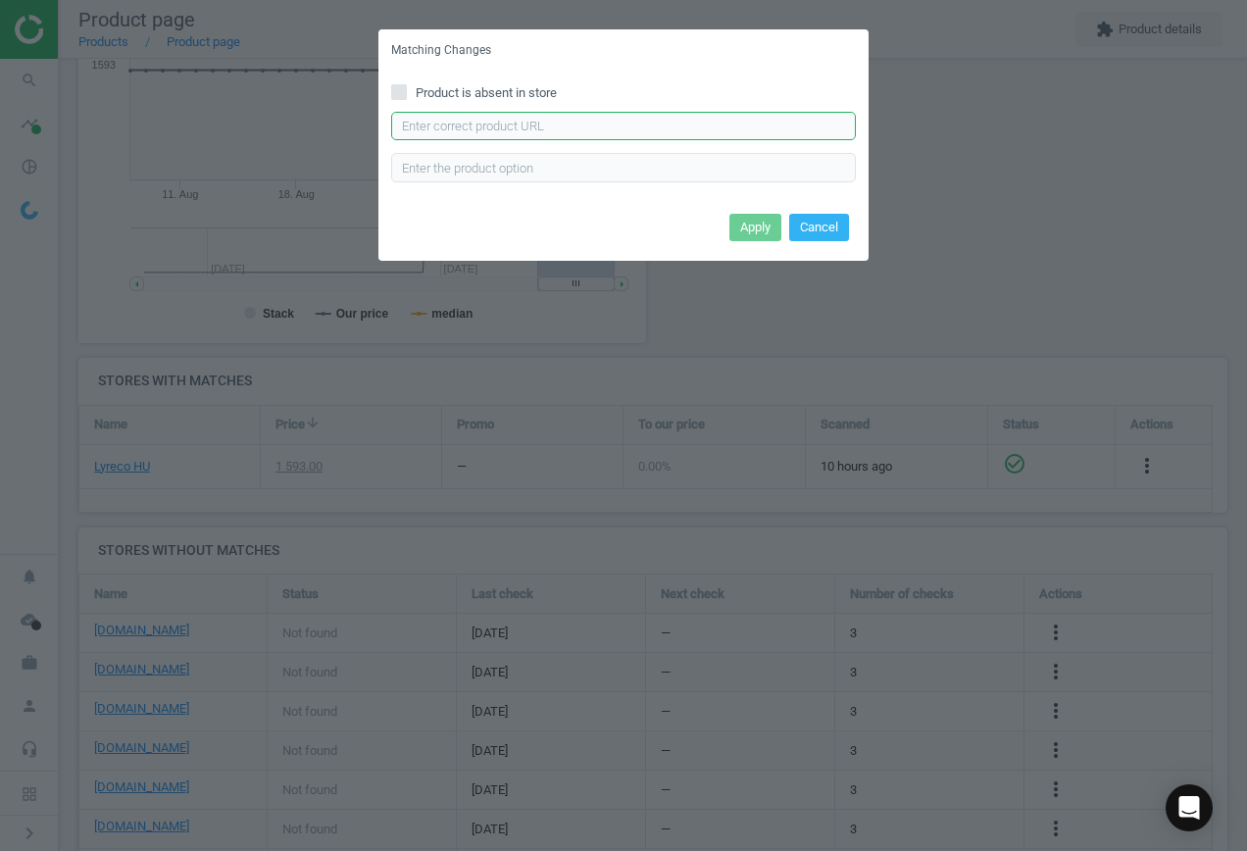
click at [475, 117] on input "text" at bounding box center [623, 126] width 465 height 29
paste input "[URL][DOMAIN_NAME]"
type input "[URL][DOMAIN_NAME]"
click at [738, 225] on button "Apply" at bounding box center [756, 227] width 52 height 27
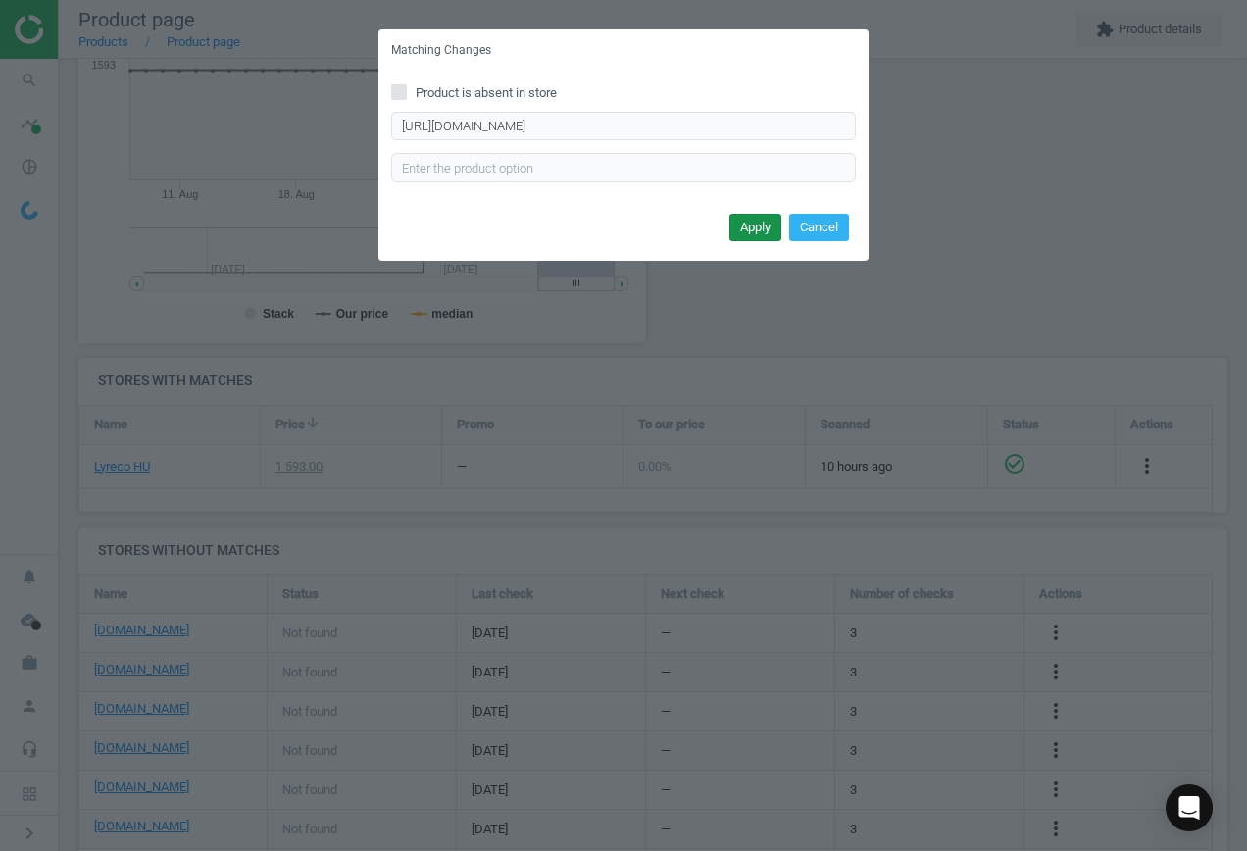
scroll to position [0, 0]
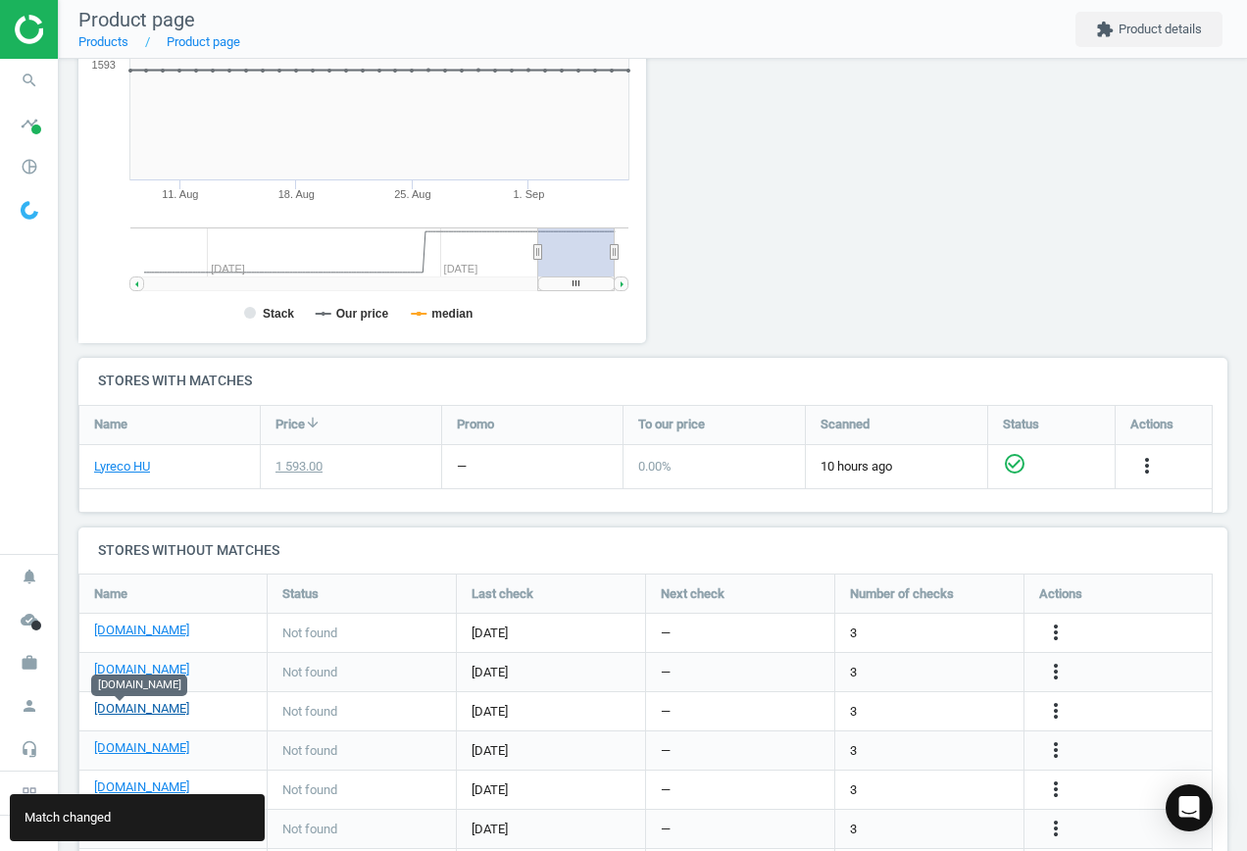
click at [121, 712] on link "[DOMAIN_NAME]" at bounding box center [141, 709] width 95 height 18
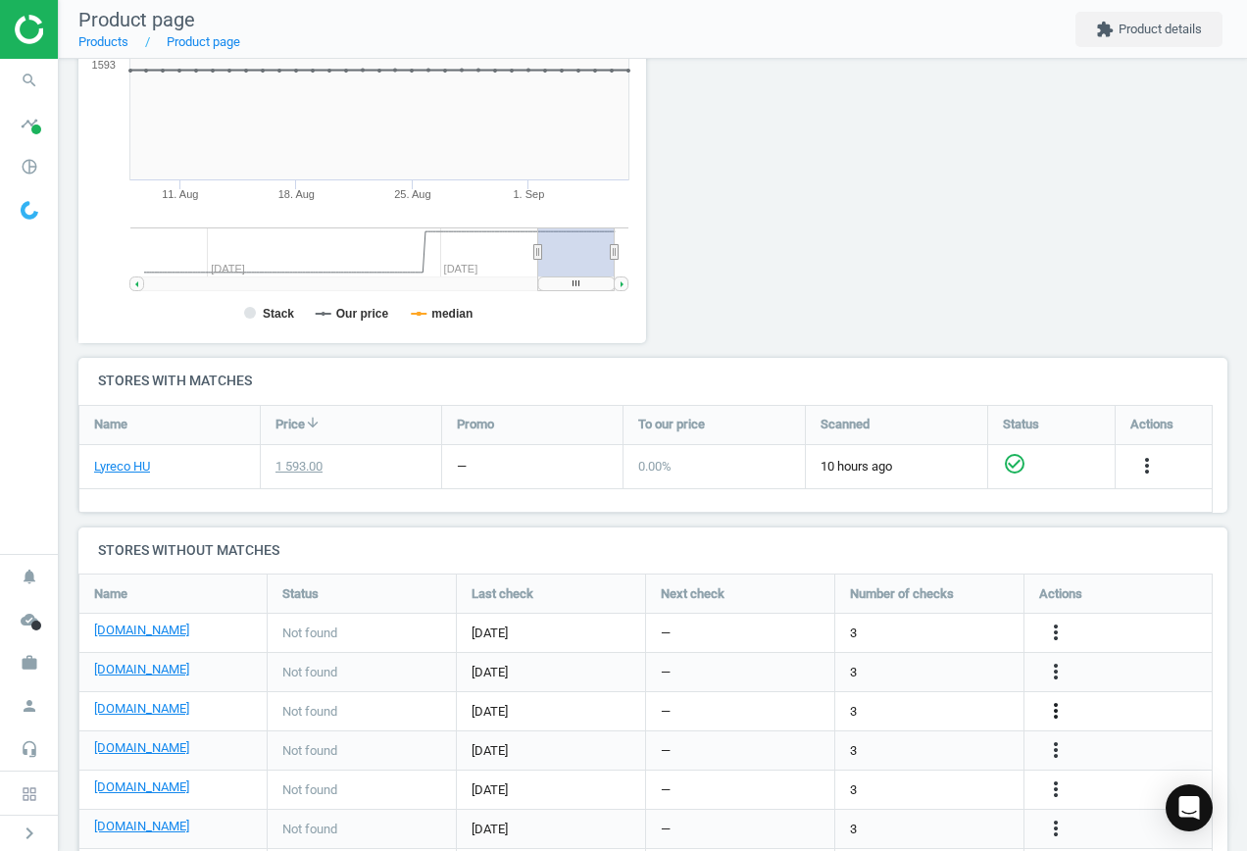
click at [1058, 708] on icon "more_vert" at bounding box center [1056, 711] width 24 height 24
click at [860, 710] on link "Edit URL/product option" at bounding box center [903, 711] width 269 height 30
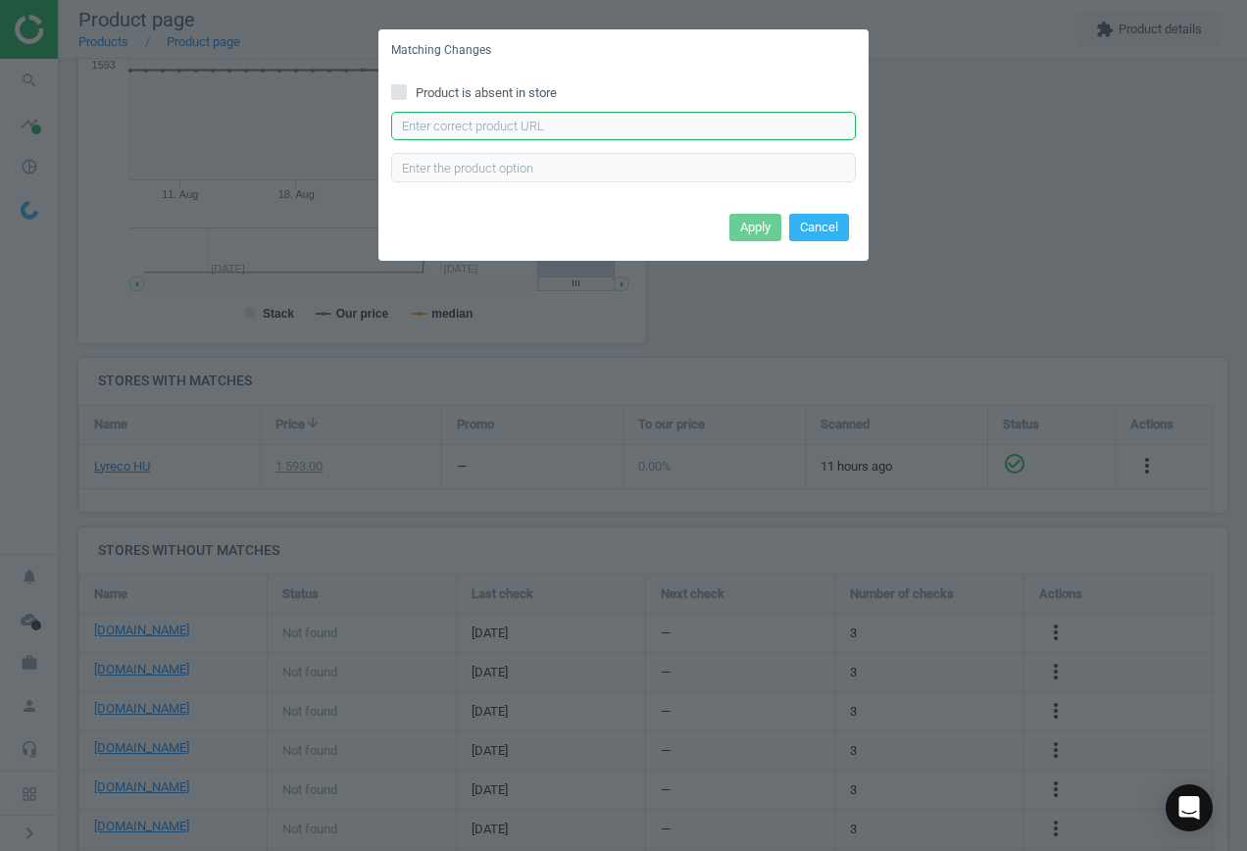
click at [457, 120] on input "text" at bounding box center [623, 126] width 465 height 29
paste input "[URL][DOMAIN_NAME]"
type input "[URL][DOMAIN_NAME]"
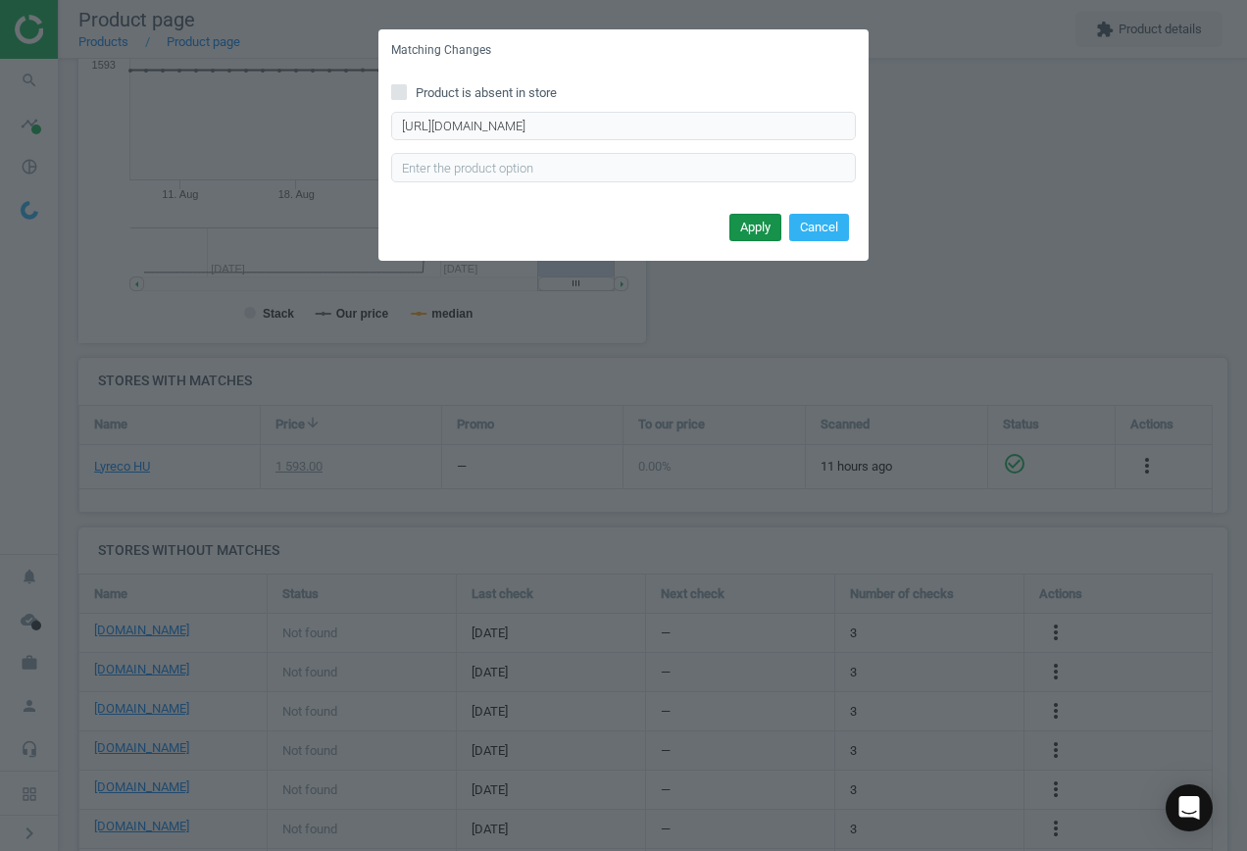
click at [764, 228] on button "Apply" at bounding box center [756, 227] width 52 height 27
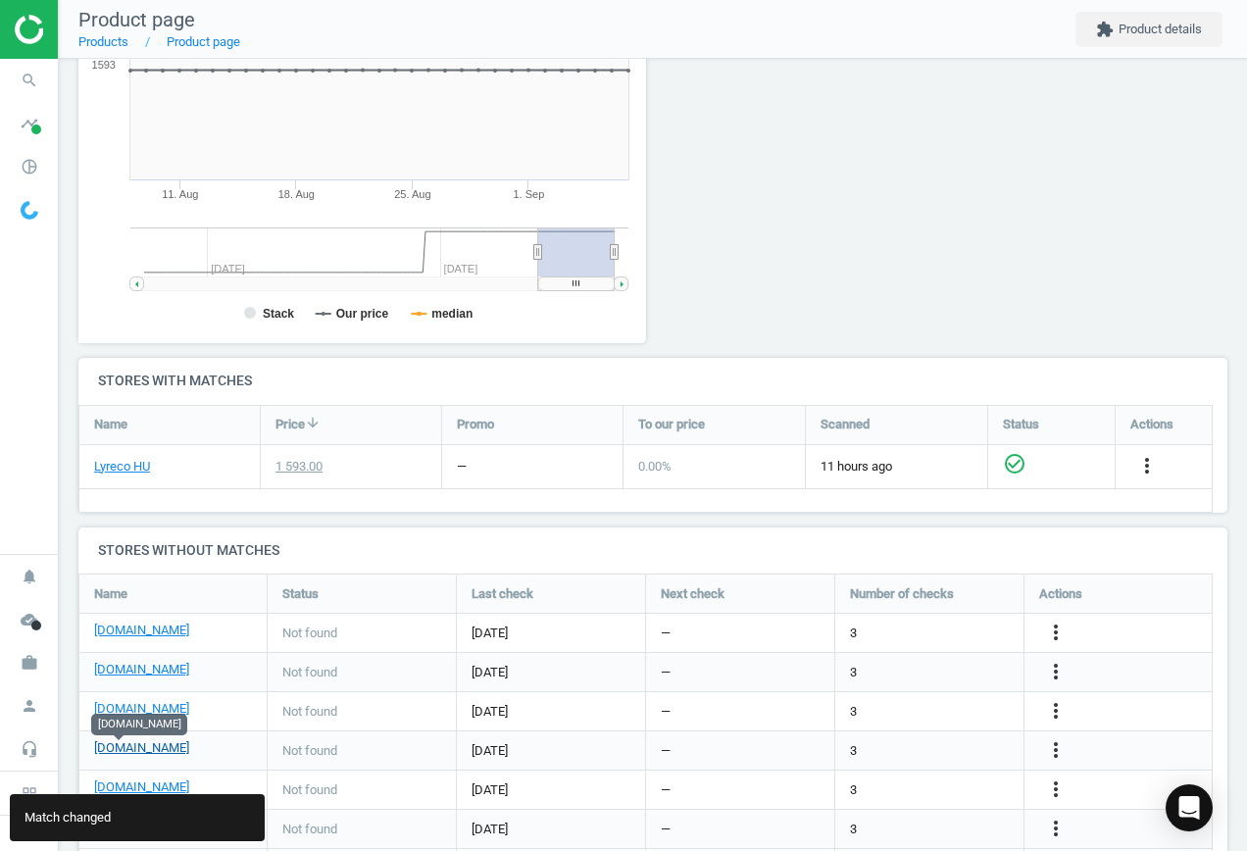
click at [120, 750] on link "[DOMAIN_NAME]" at bounding box center [141, 748] width 95 height 18
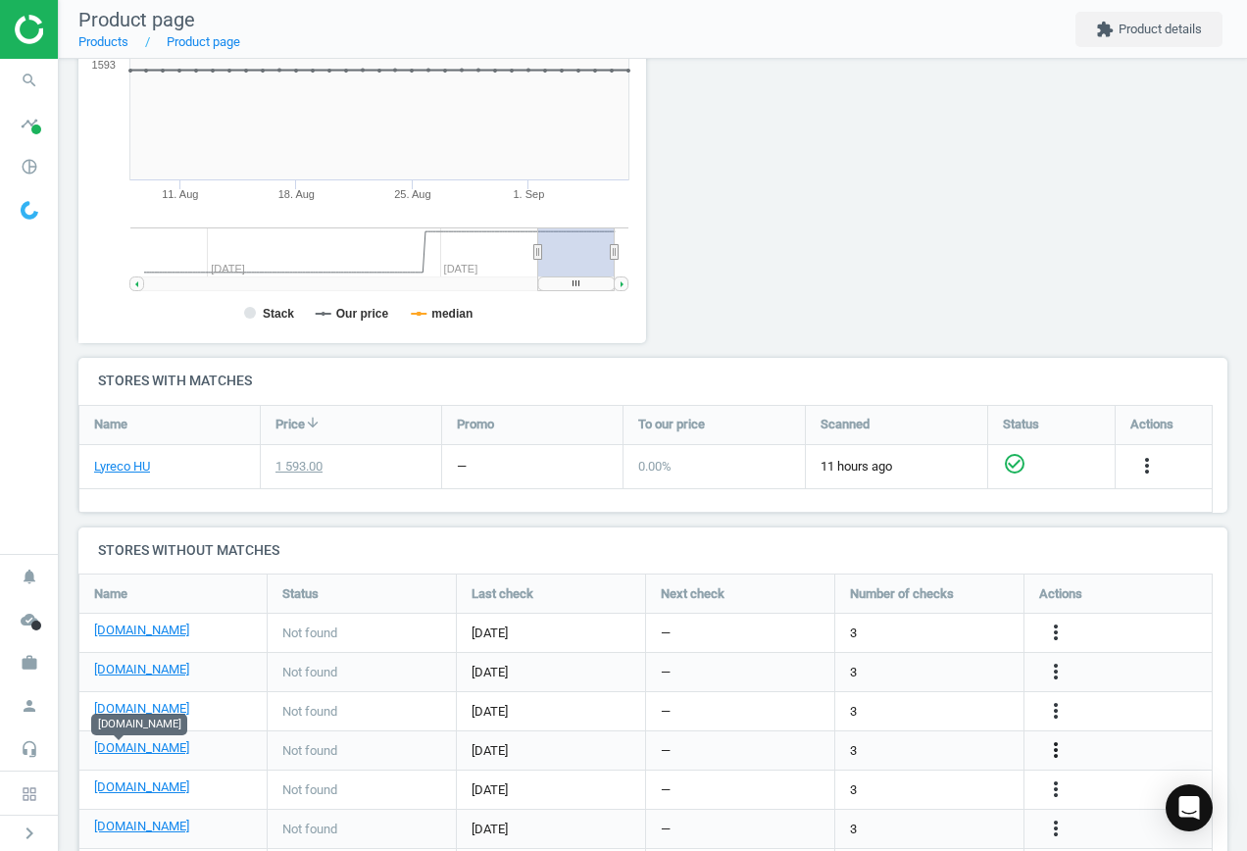
click at [1055, 743] on icon "more_vert" at bounding box center [1056, 750] width 24 height 24
click at [902, 748] on link "Edit URL/product option" at bounding box center [903, 750] width 269 height 30
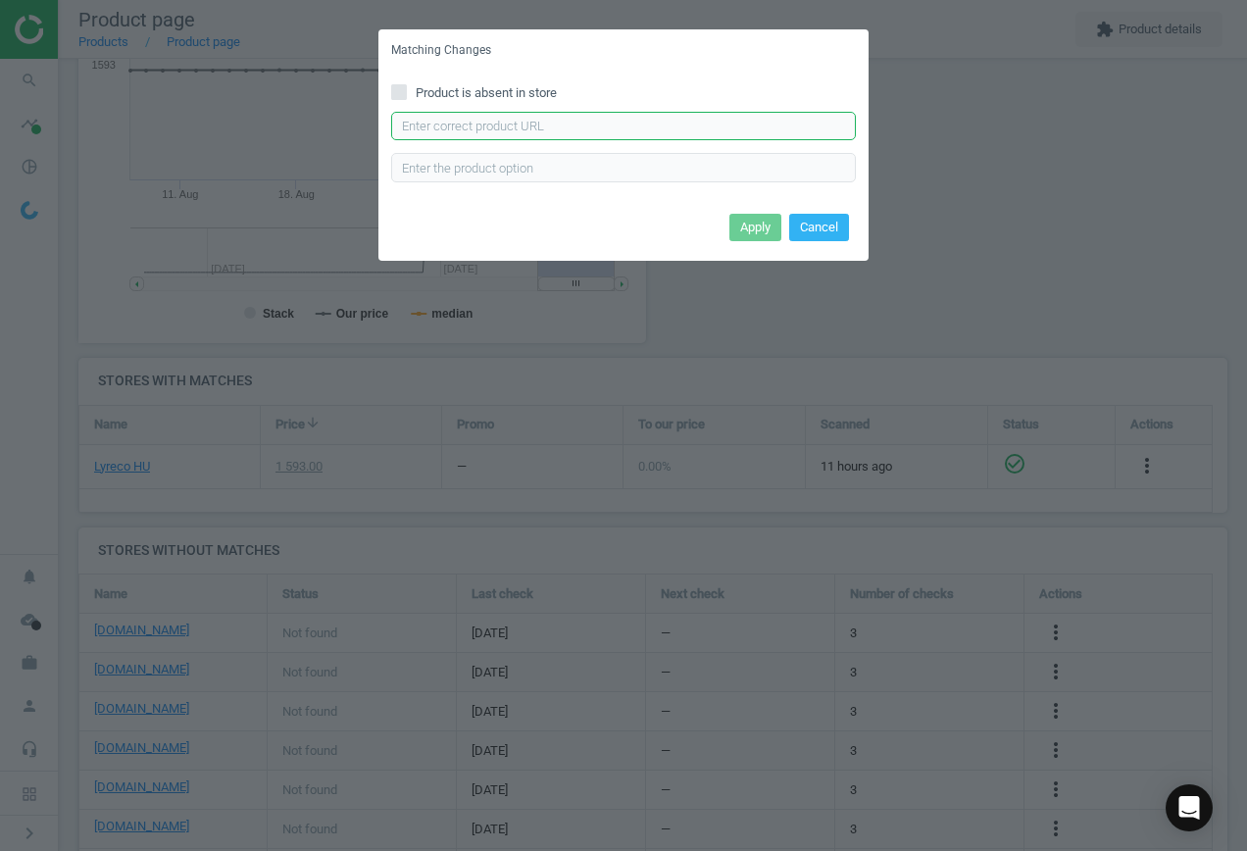
click at [624, 127] on input "text" at bounding box center [623, 126] width 465 height 29
paste input "[URL][DOMAIN_NAME][PERSON_NAME]"
type input "[URL][DOMAIN_NAME][PERSON_NAME]"
click at [756, 226] on button "Apply" at bounding box center [756, 227] width 52 height 27
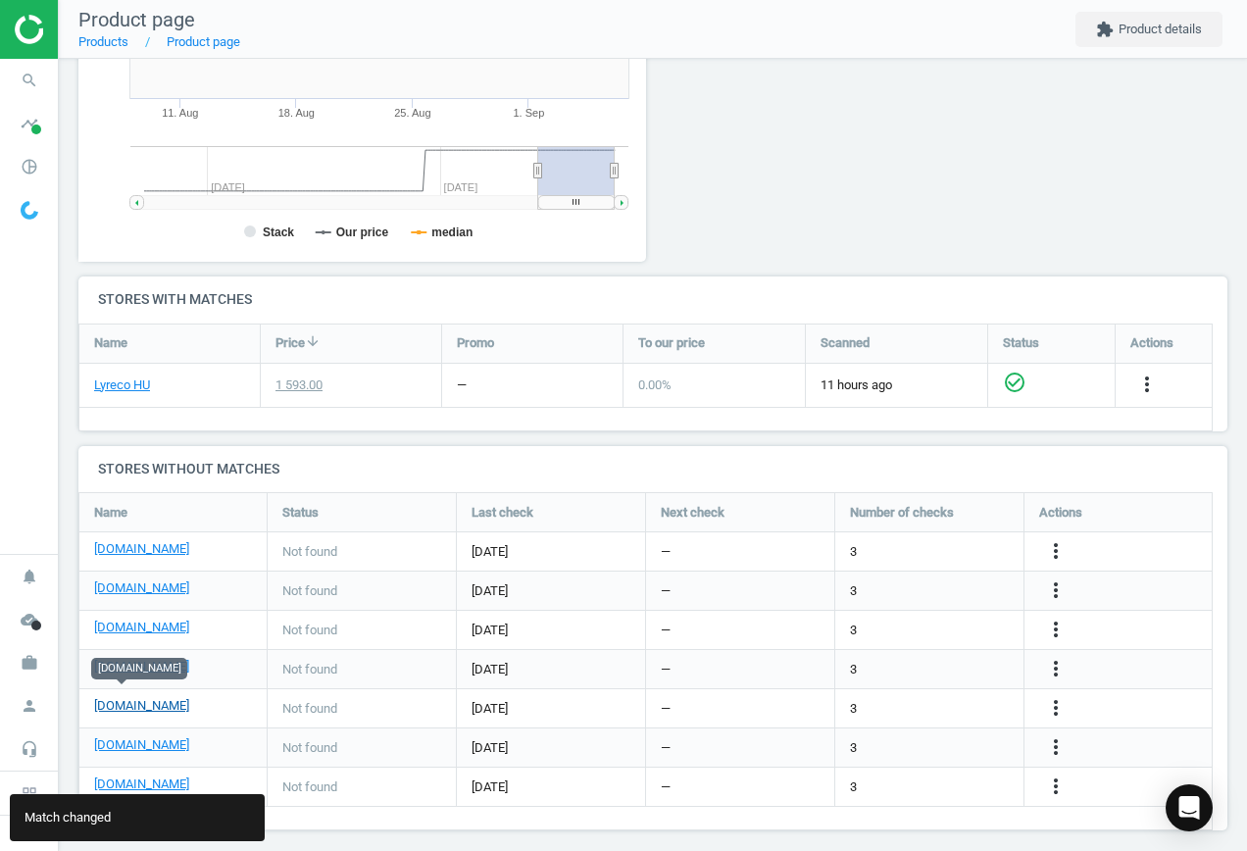
scroll to position [459, 0]
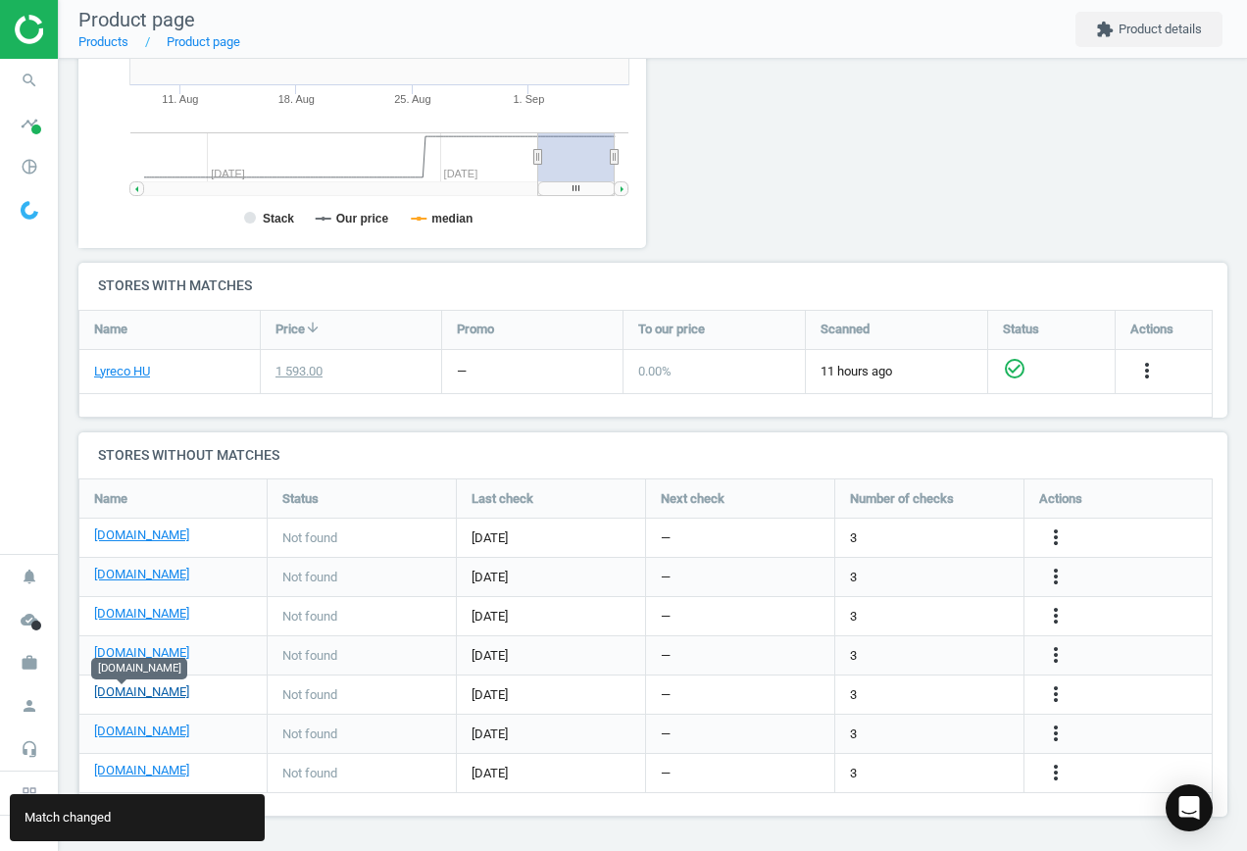
click at [128, 692] on link "[DOMAIN_NAME]" at bounding box center [141, 693] width 95 height 18
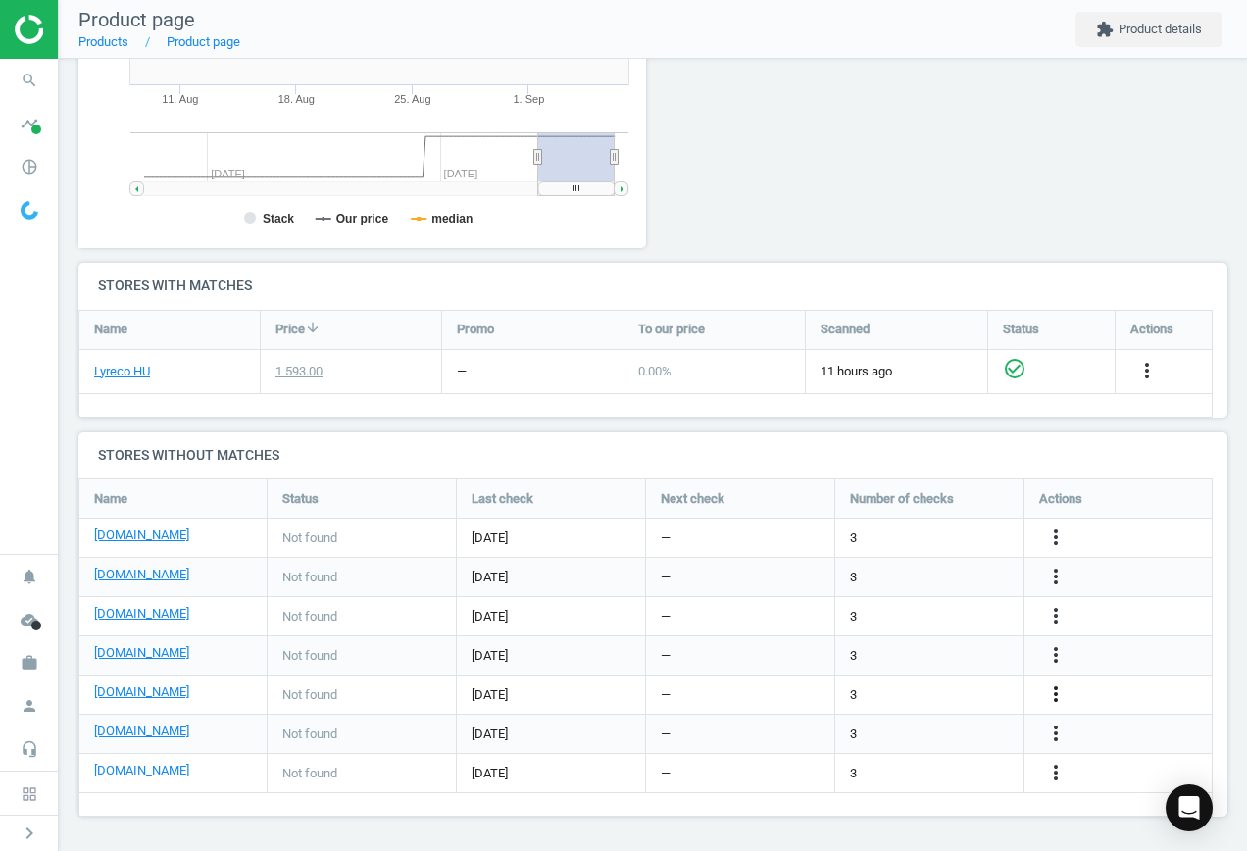
click at [1057, 688] on icon "more_vert" at bounding box center [1056, 695] width 24 height 24
click at [888, 690] on link "Edit URL/product option" at bounding box center [903, 695] width 269 height 30
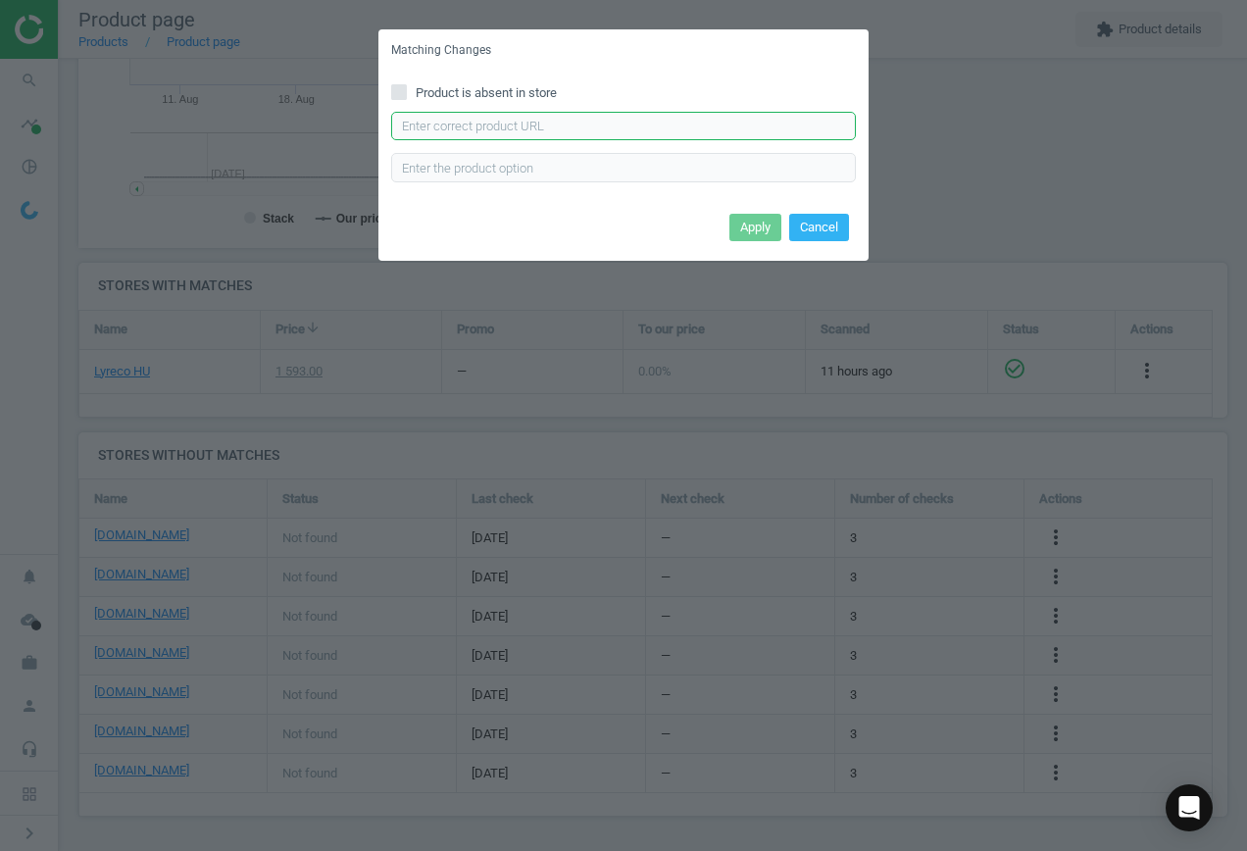
click at [626, 121] on input "text" at bounding box center [623, 126] width 465 height 29
paste input "[URL][DOMAIN_NAME][PERSON_NAME][PERSON_NAME]"
type input "[URL][DOMAIN_NAME][PERSON_NAME][PERSON_NAME]"
click at [749, 221] on button "Apply" at bounding box center [756, 227] width 52 height 27
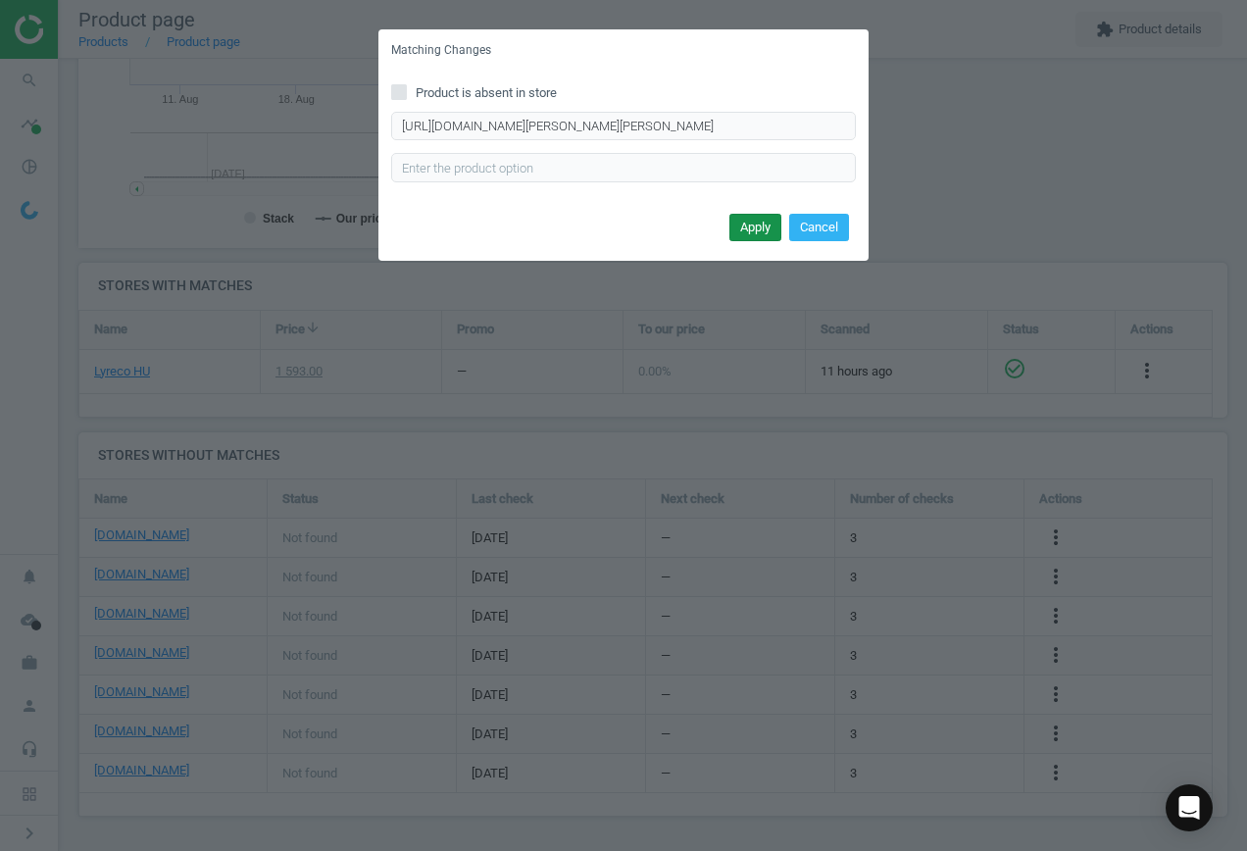
scroll to position [0, 0]
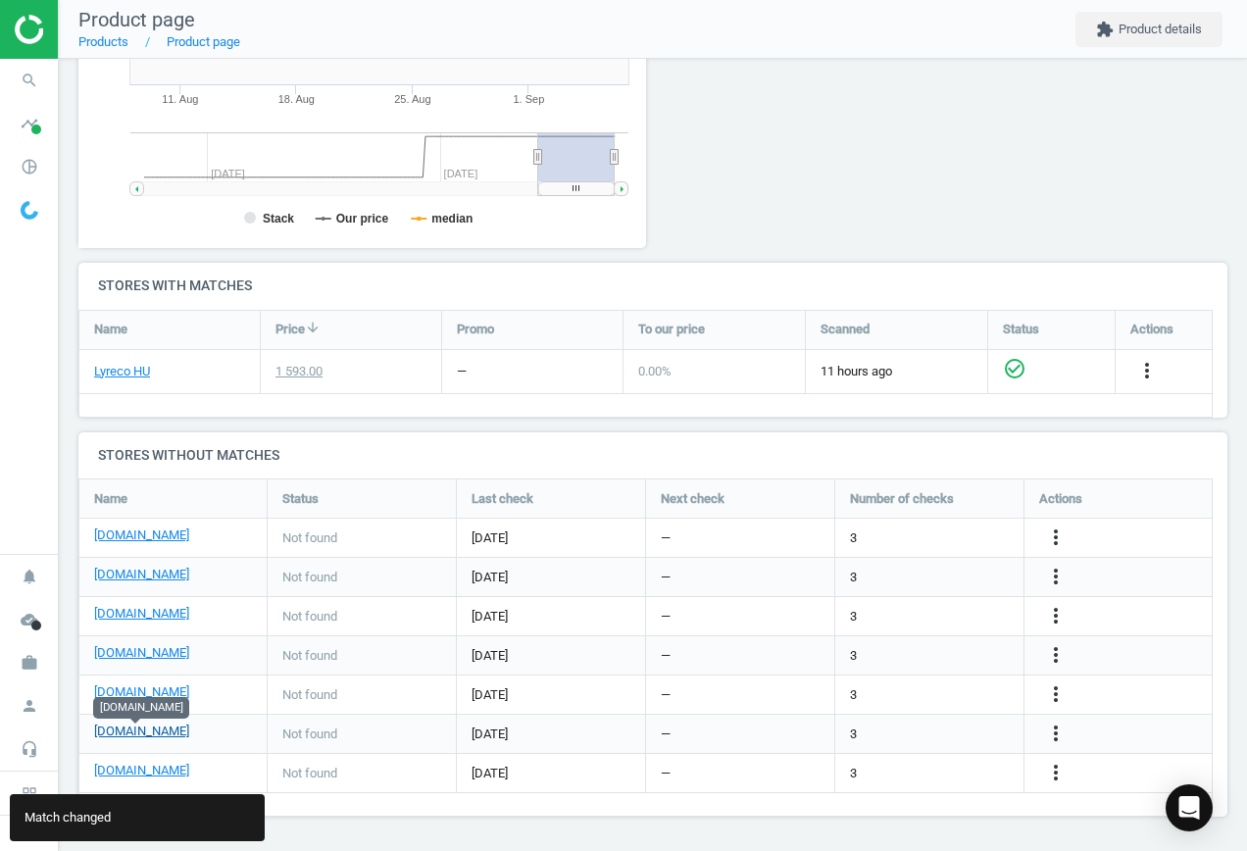
click at [151, 732] on link "[DOMAIN_NAME]" at bounding box center [141, 732] width 95 height 18
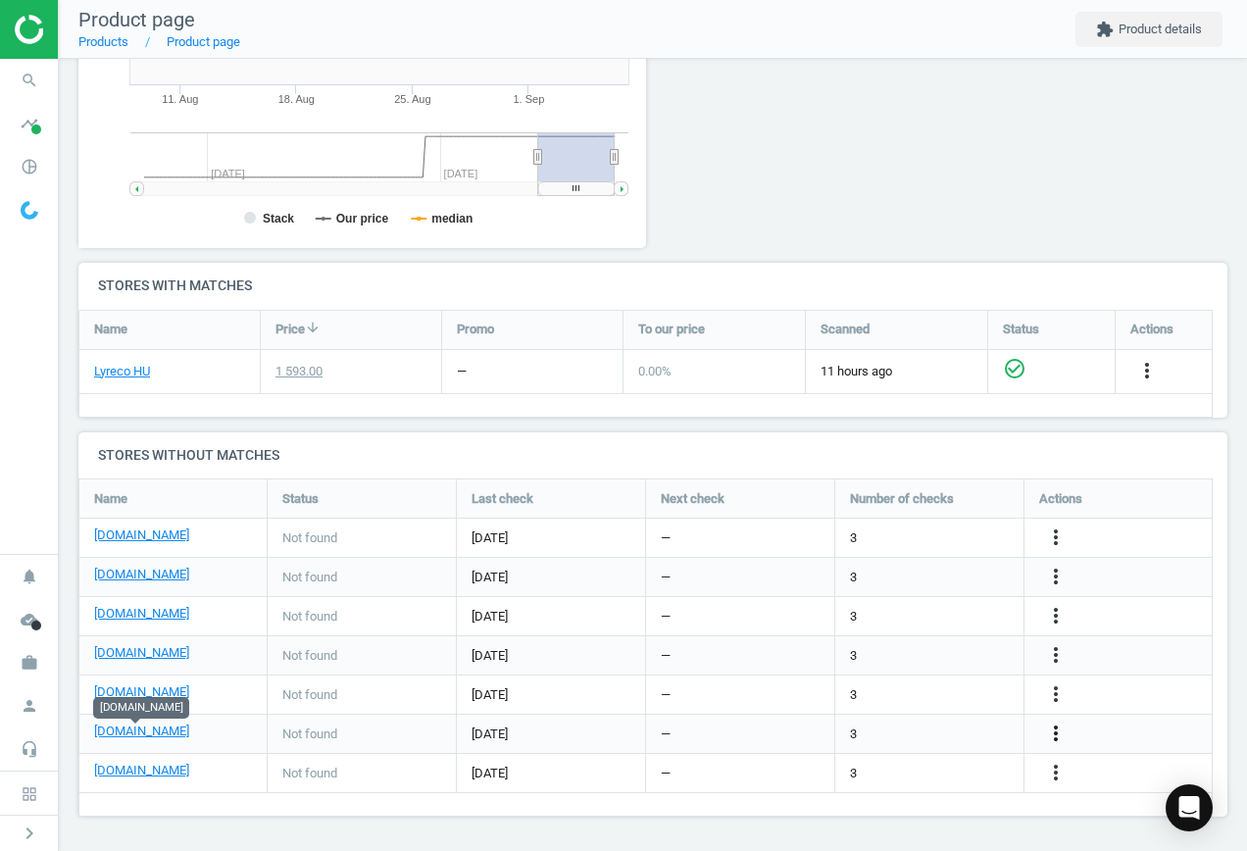
click at [1056, 732] on icon "more_vert" at bounding box center [1056, 734] width 24 height 24
click at [952, 728] on link "Edit URL/product option" at bounding box center [903, 734] width 269 height 30
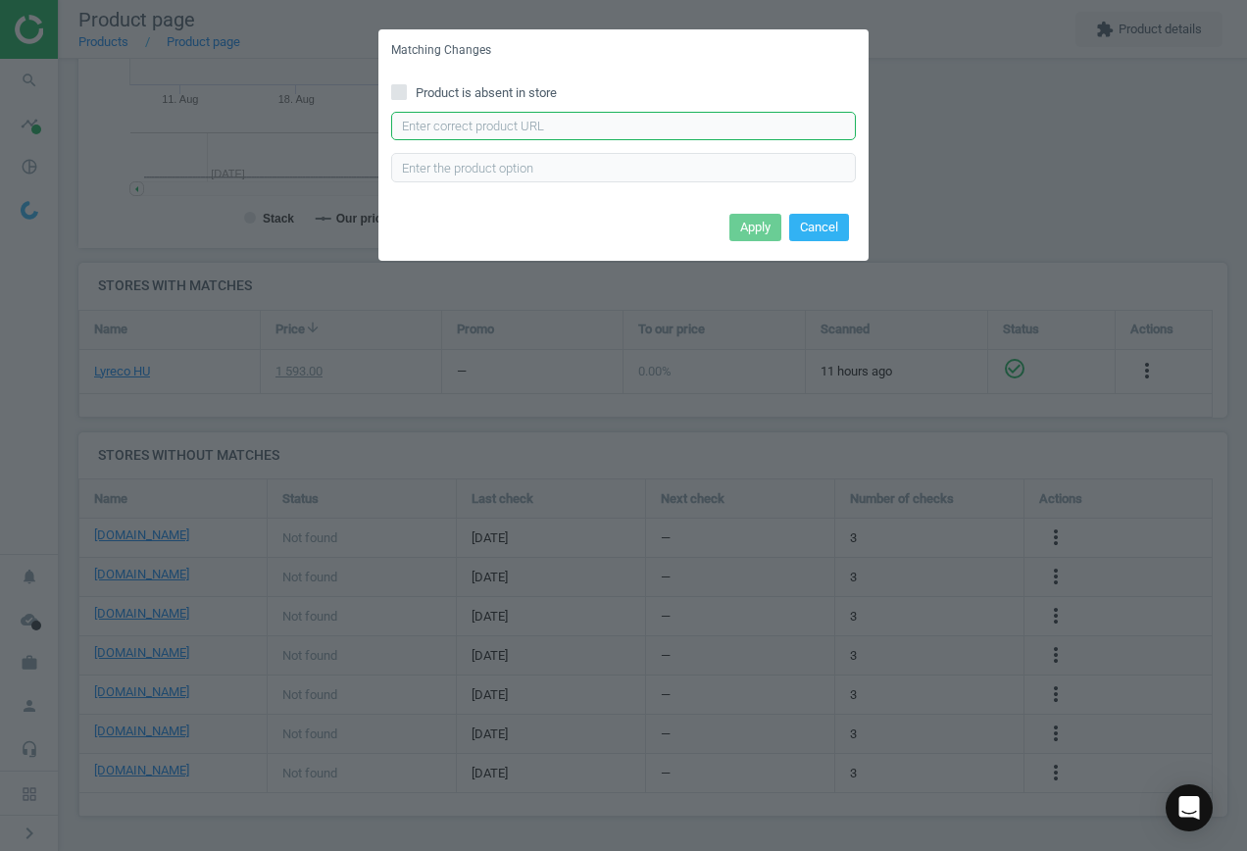
click at [581, 122] on input "text" at bounding box center [623, 126] width 465 height 29
paste input "[URL][DOMAIN_NAME][PERSON_NAME]"
type input "[URL][DOMAIN_NAME][PERSON_NAME]"
click at [754, 225] on button "Apply" at bounding box center [756, 227] width 52 height 27
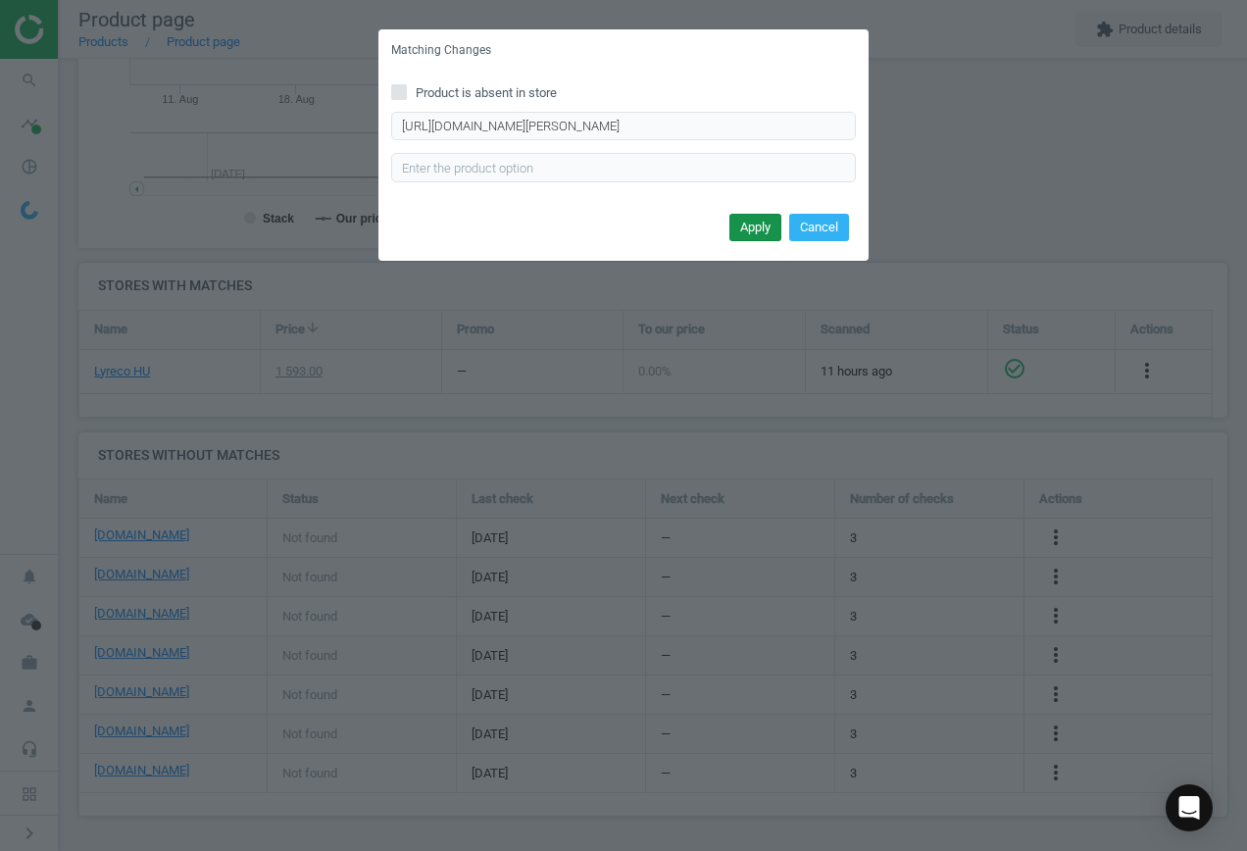
scroll to position [0, 0]
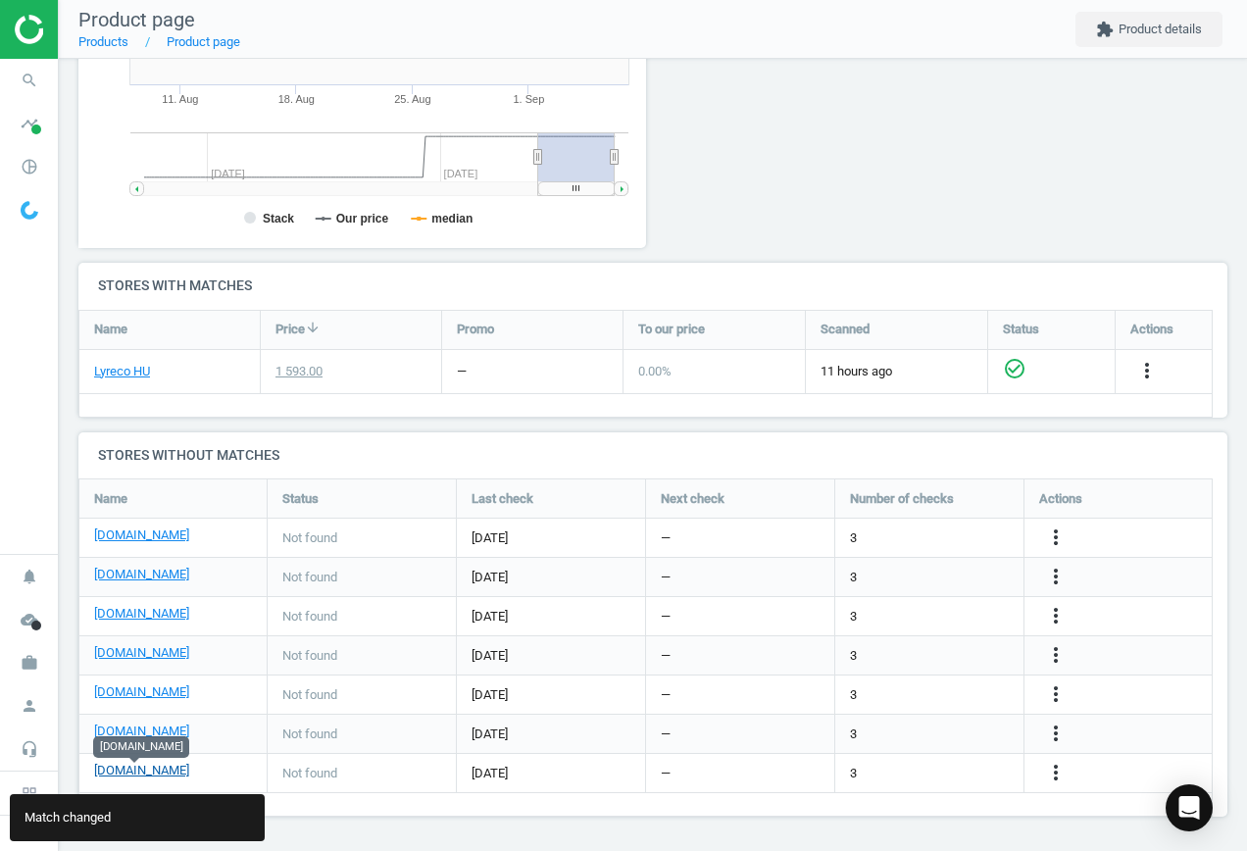
click at [135, 770] on link "[DOMAIN_NAME]" at bounding box center [141, 771] width 95 height 18
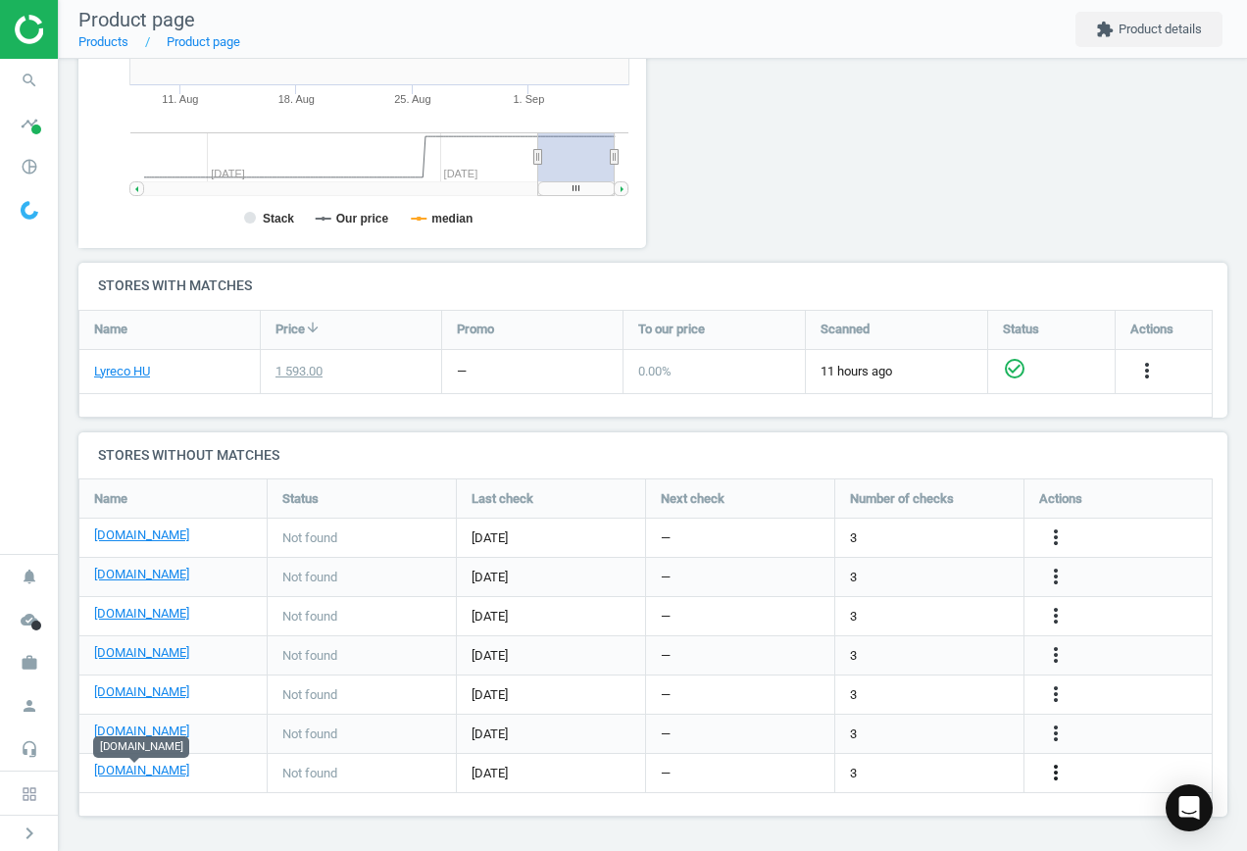
click at [1062, 771] on icon "more_vert" at bounding box center [1056, 773] width 24 height 24
click at [953, 758] on link "Edit URL/product option" at bounding box center [903, 773] width 269 height 30
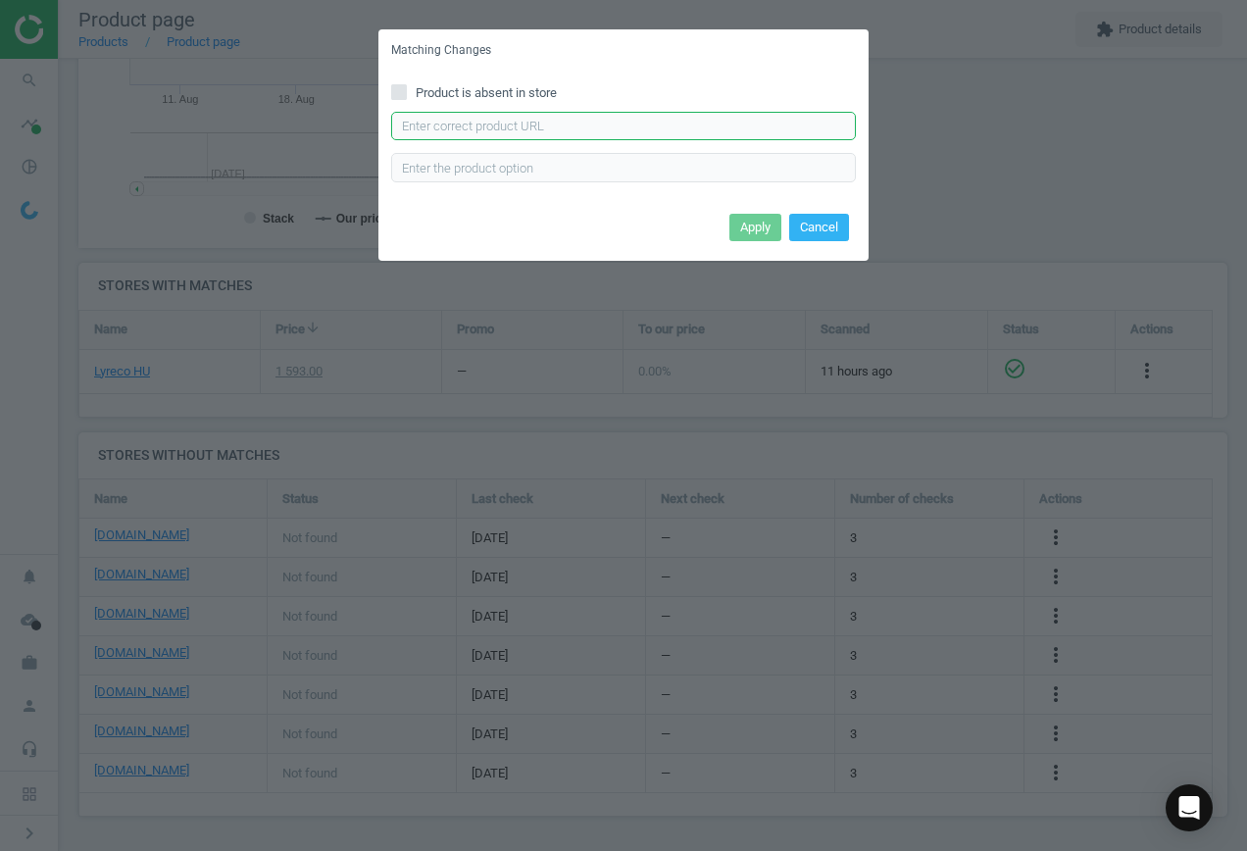
click at [499, 125] on input "text" at bounding box center [623, 126] width 465 height 29
paste input "[URL][DOMAIN_NAME][PERSON_NAME]"
type input "[URL][DOMAIN_NAME][PERSON_NAME]"
click at [751, 235] on button "Apply" at bounding box center [756, 227] width 52 height 27
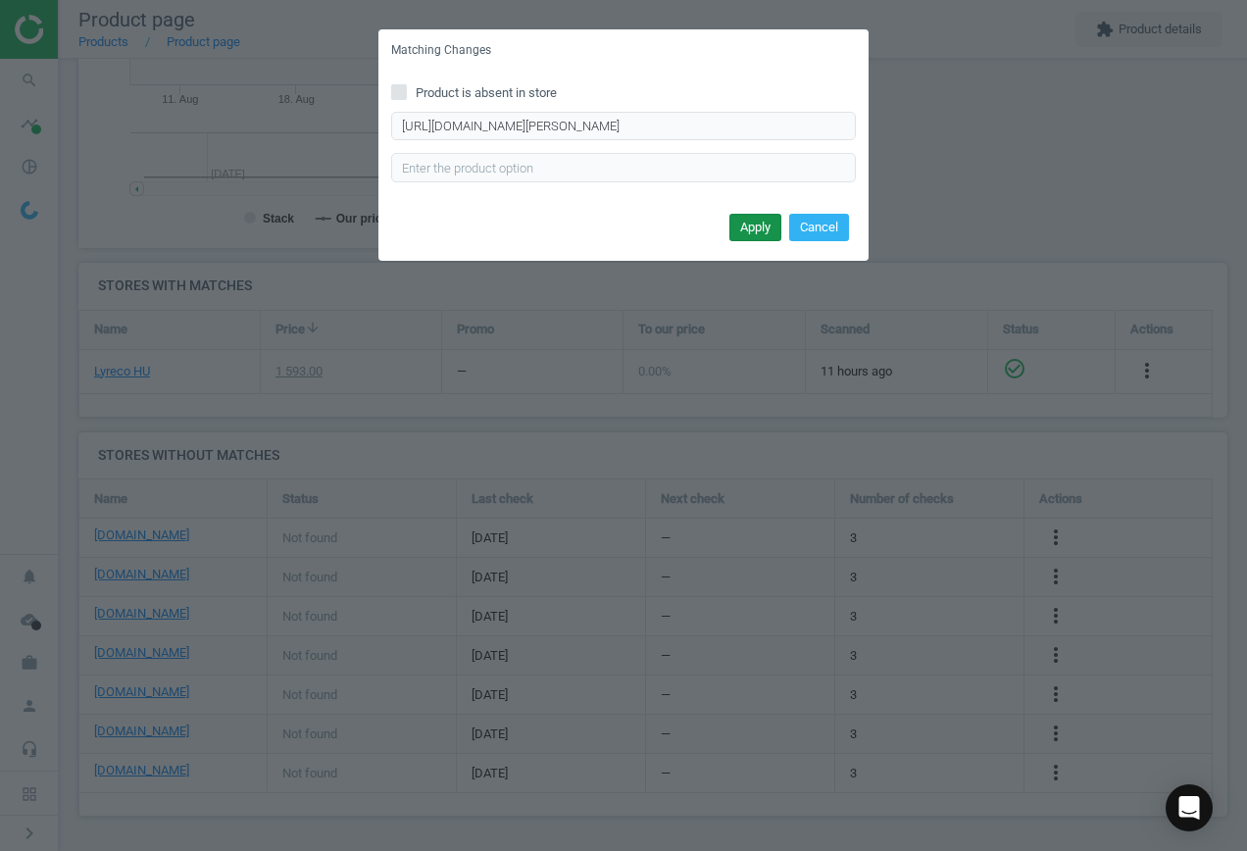
scroll to position [0, 0]
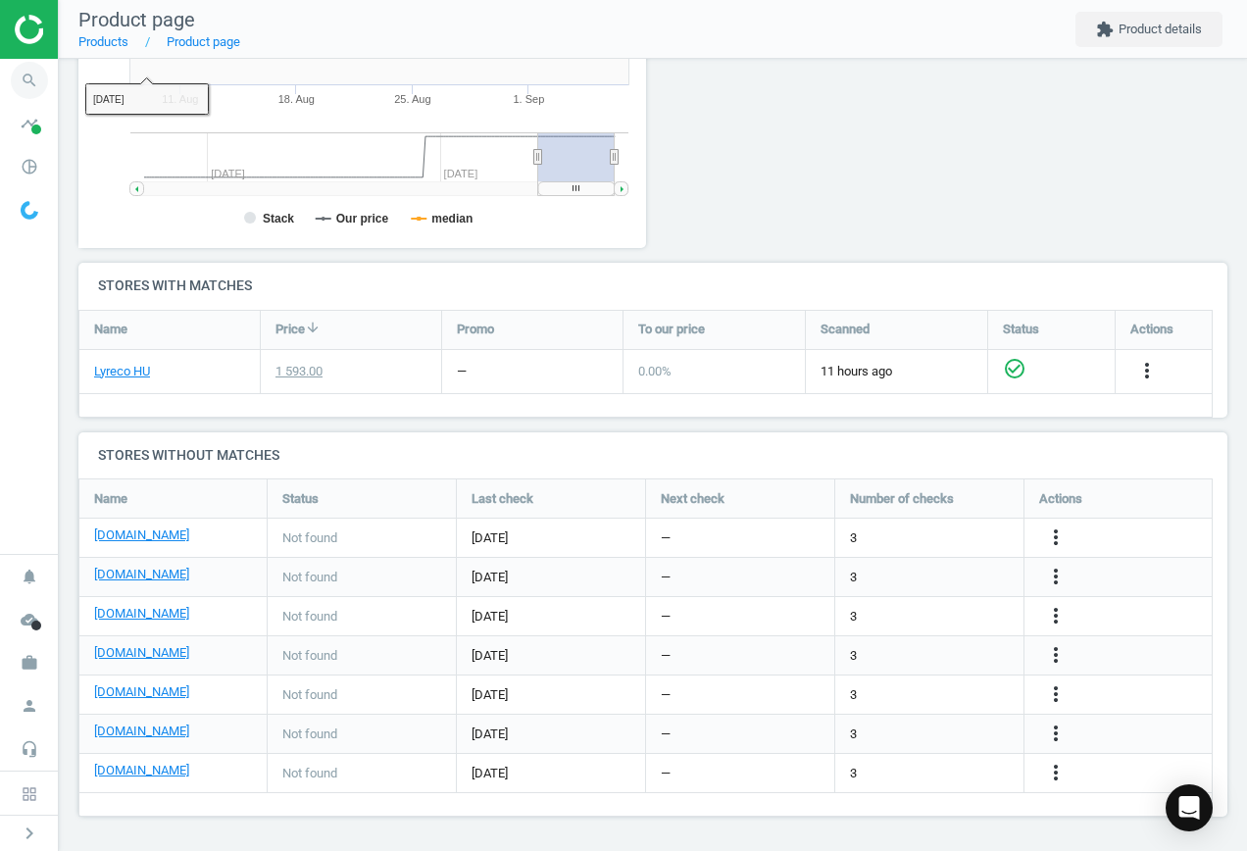
click at [33, 80] on icon "search" at bounding box center [29, 80] width 37 height 37
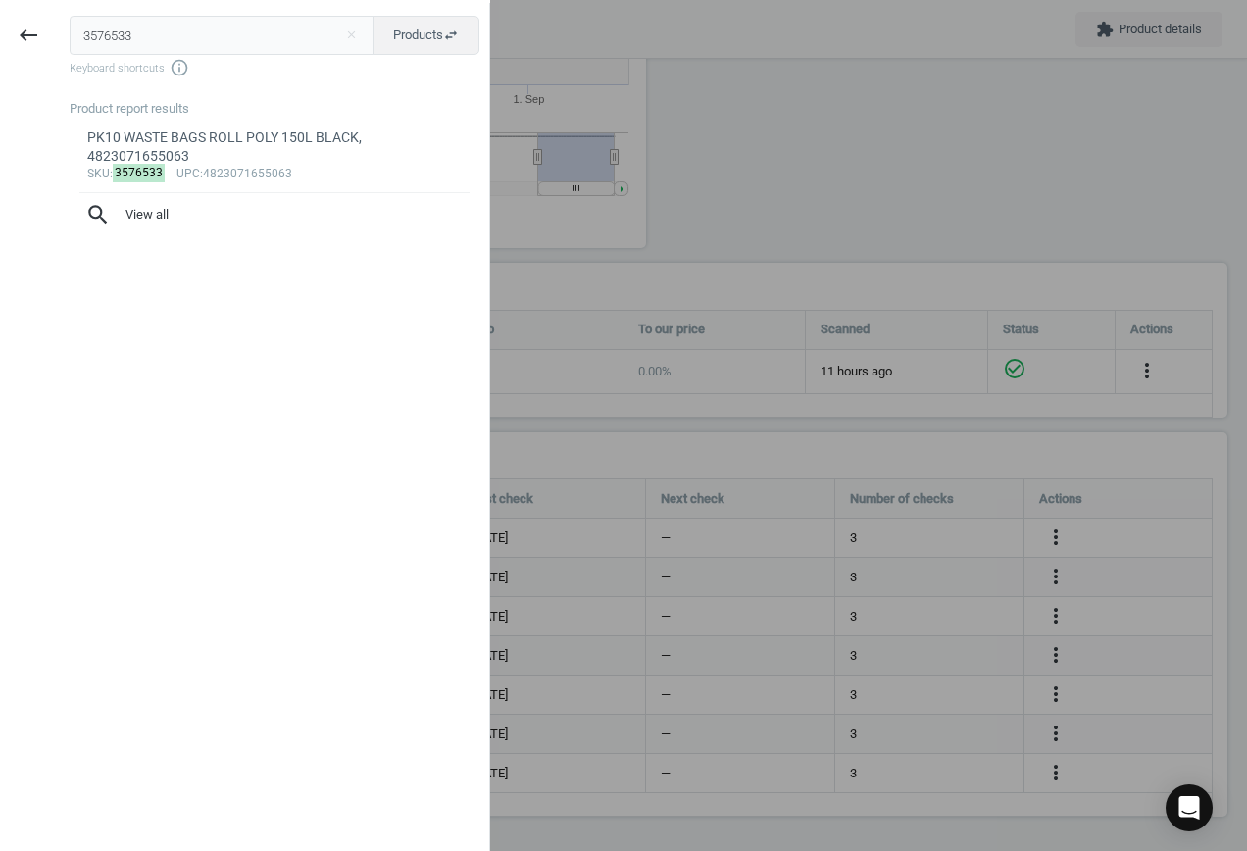
click at [168, 32] on input "3576533" at bounding box center [222, 35] width 305 height 39
drag, startPoint x: 168, startPoint y: 32, endPoint x: 45, endPoint y: 32, distance: 122.6
click at [45, 32] on div "keyboard_backspace 3576533 close Products swap_horiz Keyboard shortcuts info_ou…" at bounding box center [245, 428] width 490 height 851
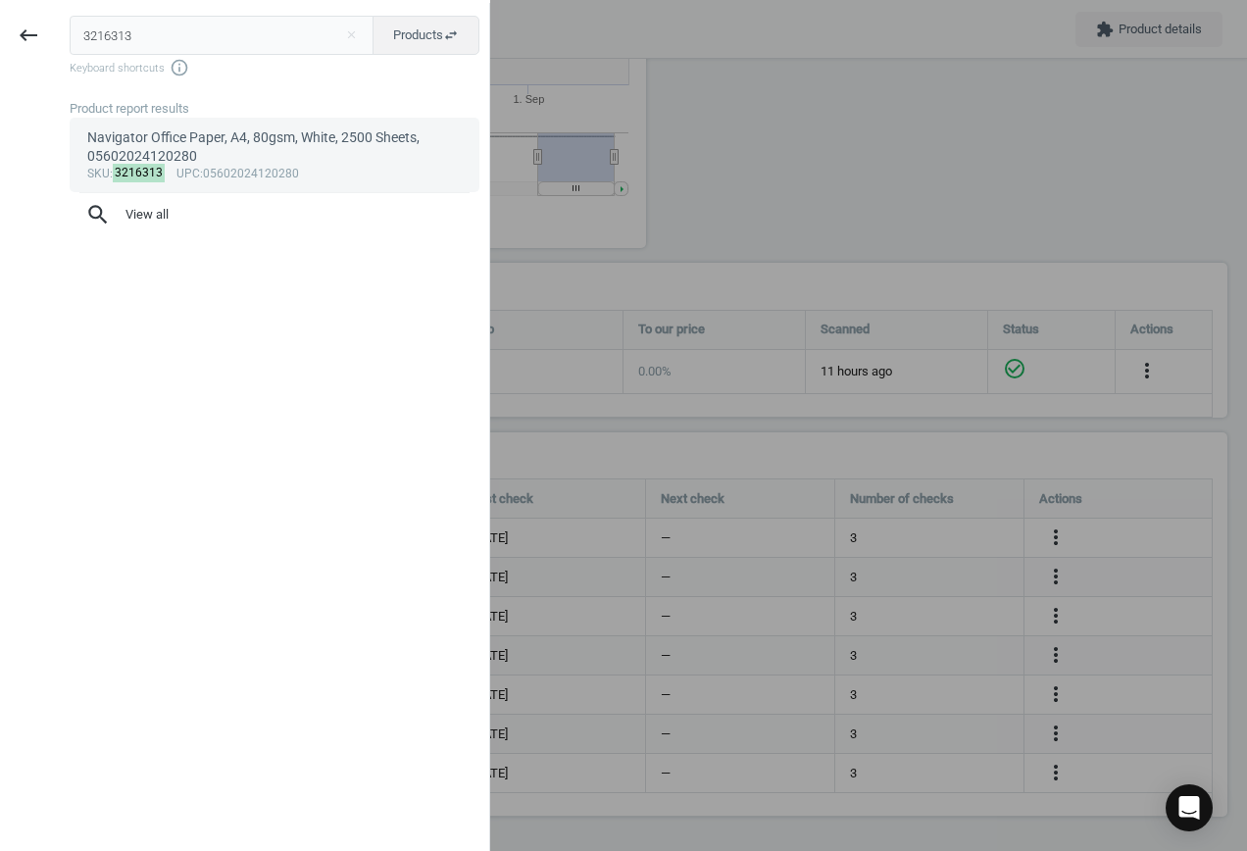
type input "3216313"
click at [309, 145] on div "Navigator Office Paper, A4, 80gsm, White, 2500 Sheets, 05602024120280" at bounding box center [275, 147] width 376 height 38
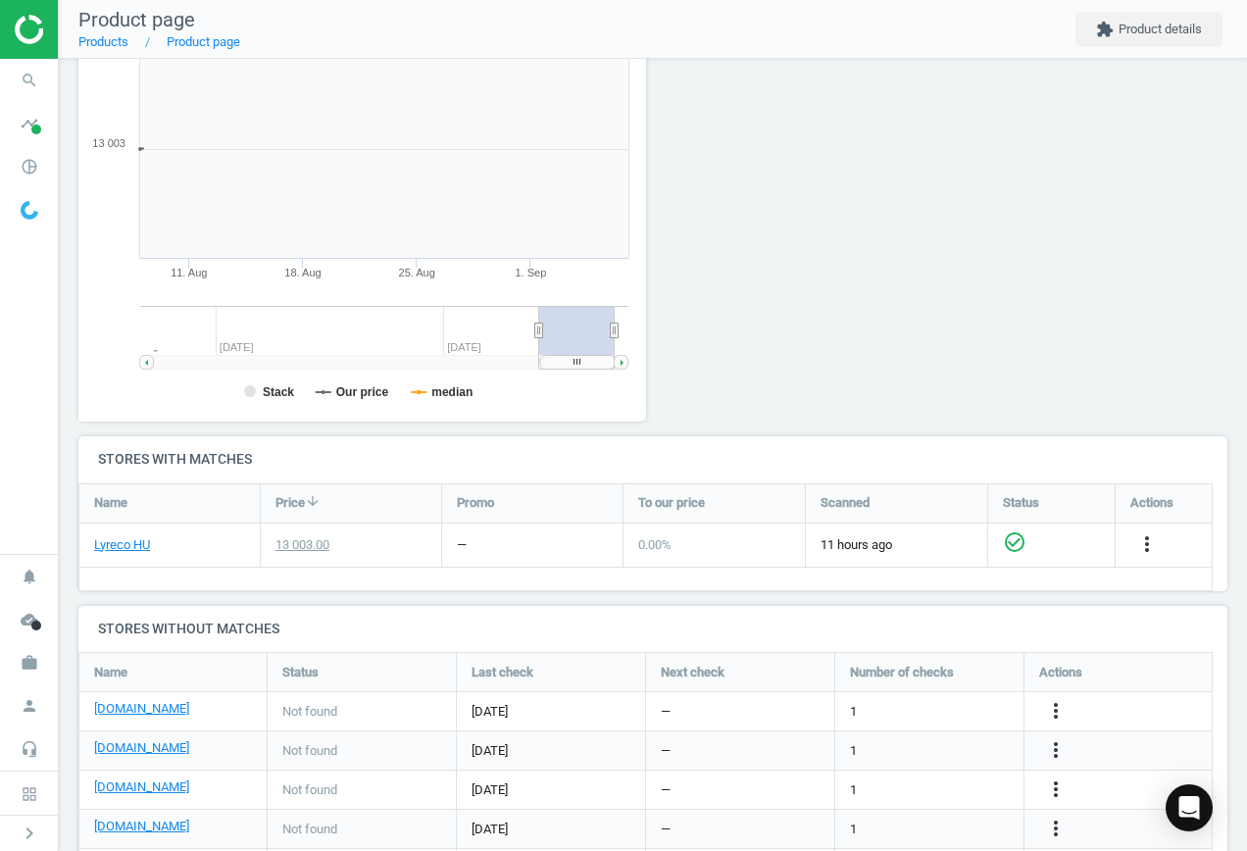
scroll to position [423, 590]
click at [131, 707] on link "[DOMAIN_NAME]" at bounding box center [141, 709] width 95 height 18
click at [1066, 704] on icon "more_vert" at bounding box center [1056, 711] width 24 height 24
click at [899, 710] on link "Edit URL/product option" at bounding box center [903, 711] width 269 height 30
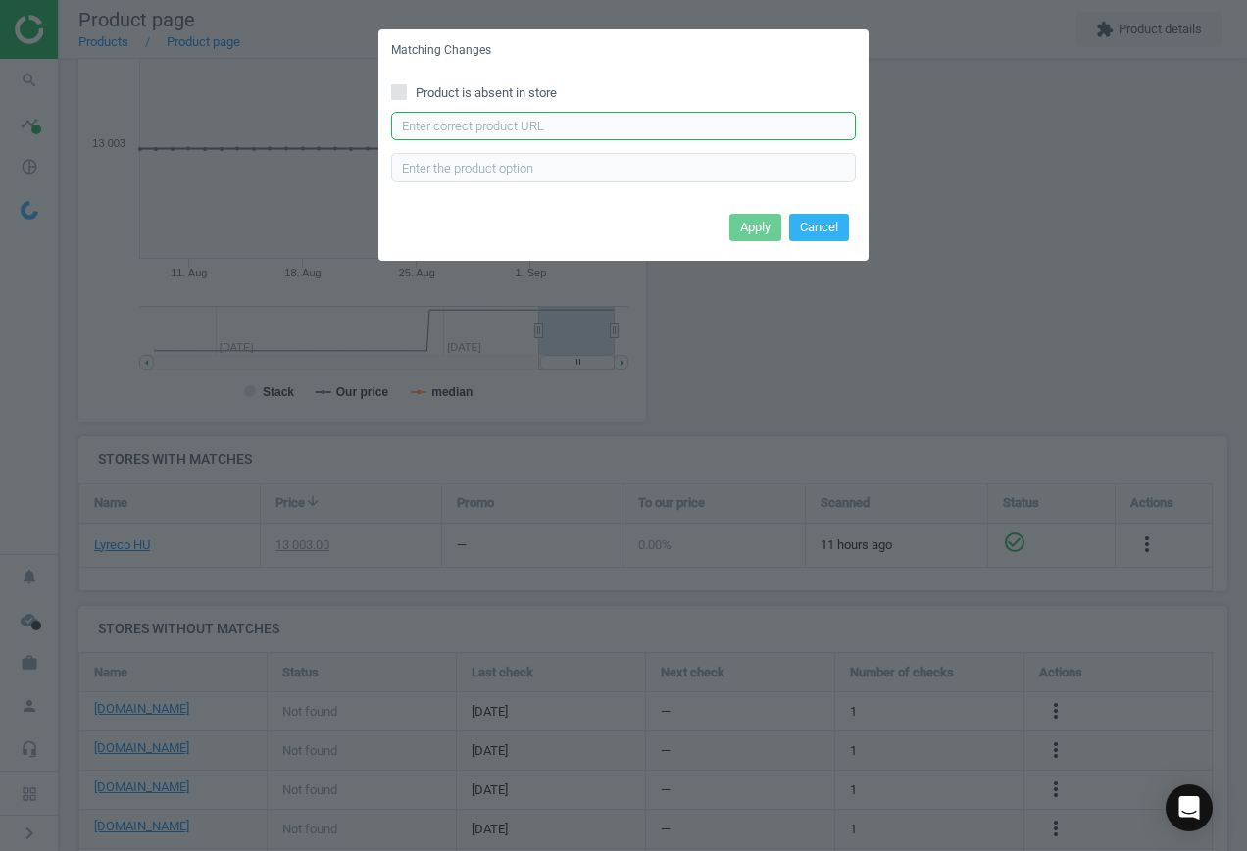
click at [539, 130] on input "text" at bounding box center [623, 126] width 465 height 29
paste input "[URL][DOMAIN_NAME]"
type input "[URL][DOMAIN_NAME]"
click at [751, 229] on button "Apply" at bounding box center [756, 227] width 52 height 27
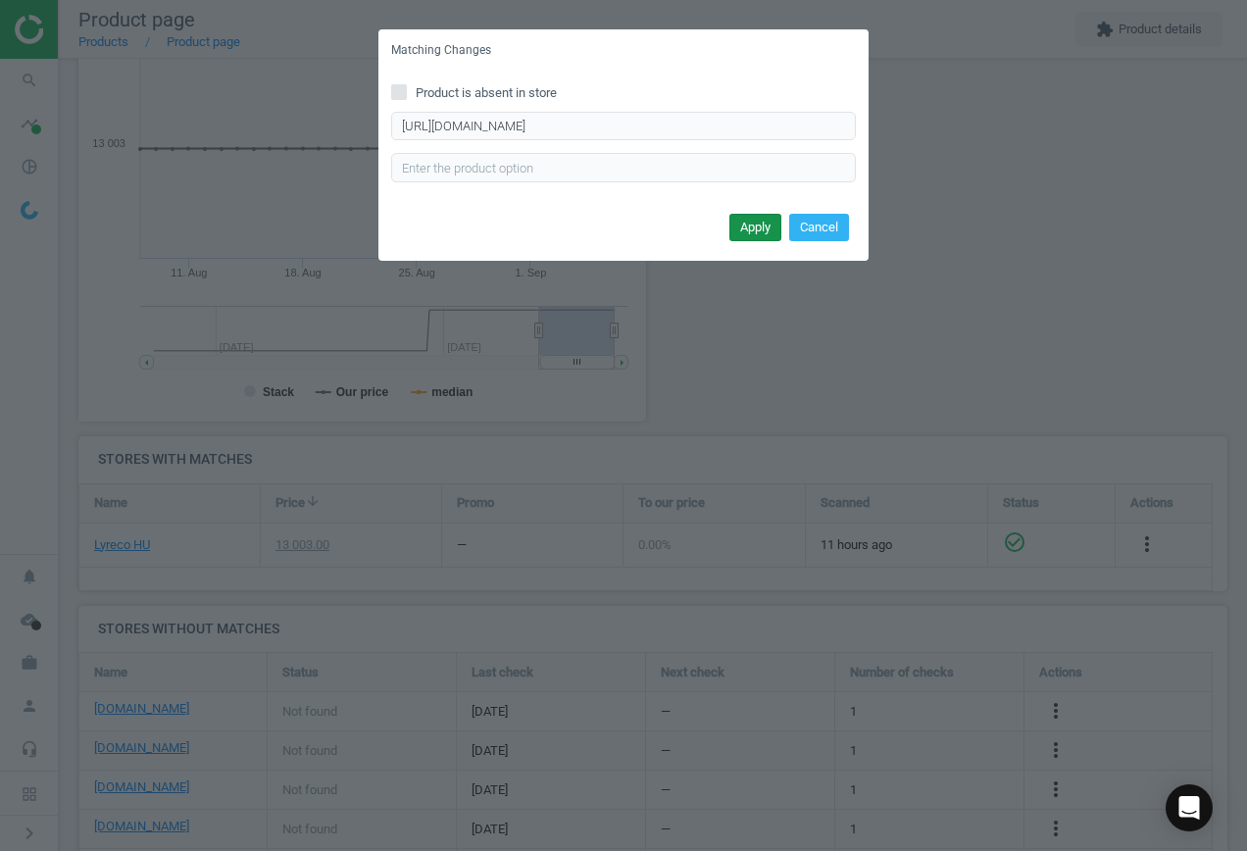
scroll to position [0, 0]
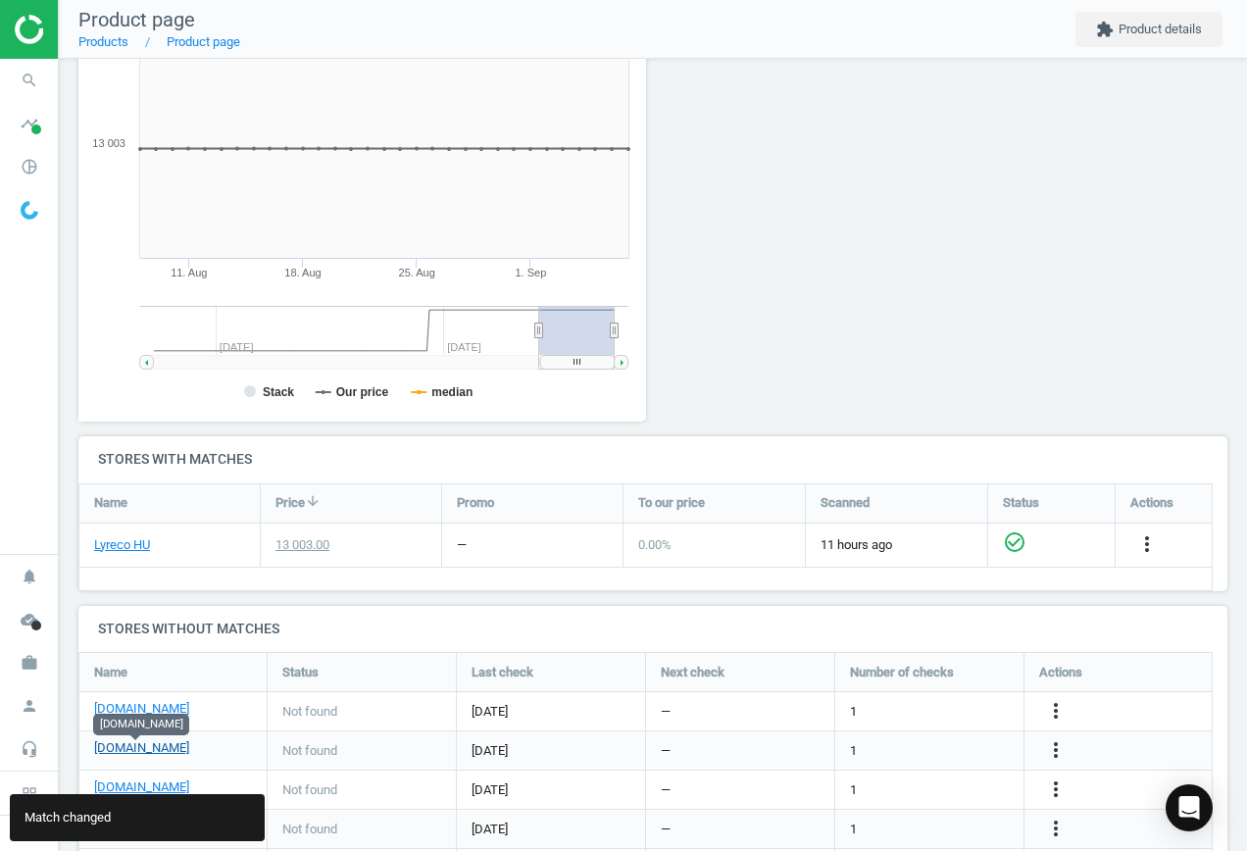
click at [146, 748] on link "[DOMAIN_NAME]" at bounding box center [141, 748] width 95 height 18
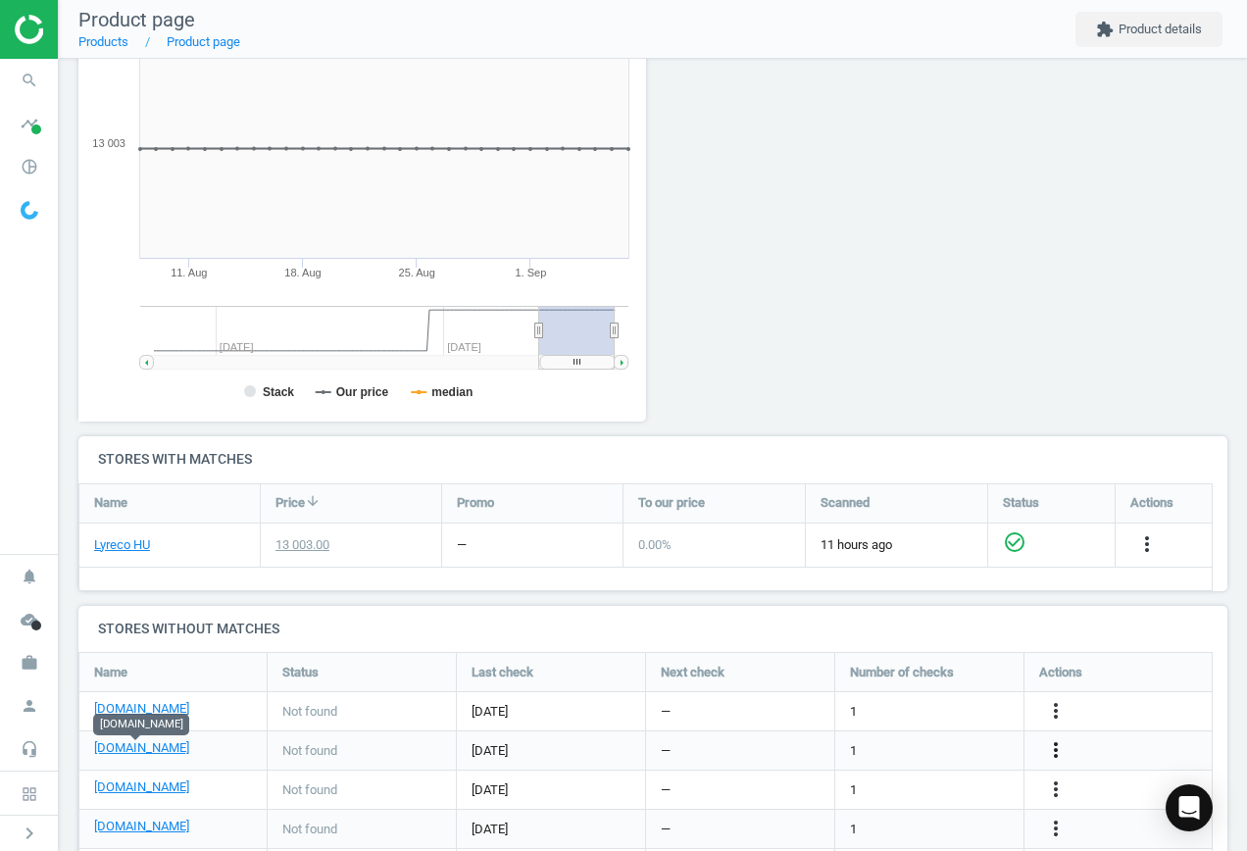
click at [1061, 753] on icon "more_vert" at bounding box center [1056, 750] width 24 height 24
click at [885, 747] on link "Edit URL/product option" at bounding box center [903, 750] width 269 height 30
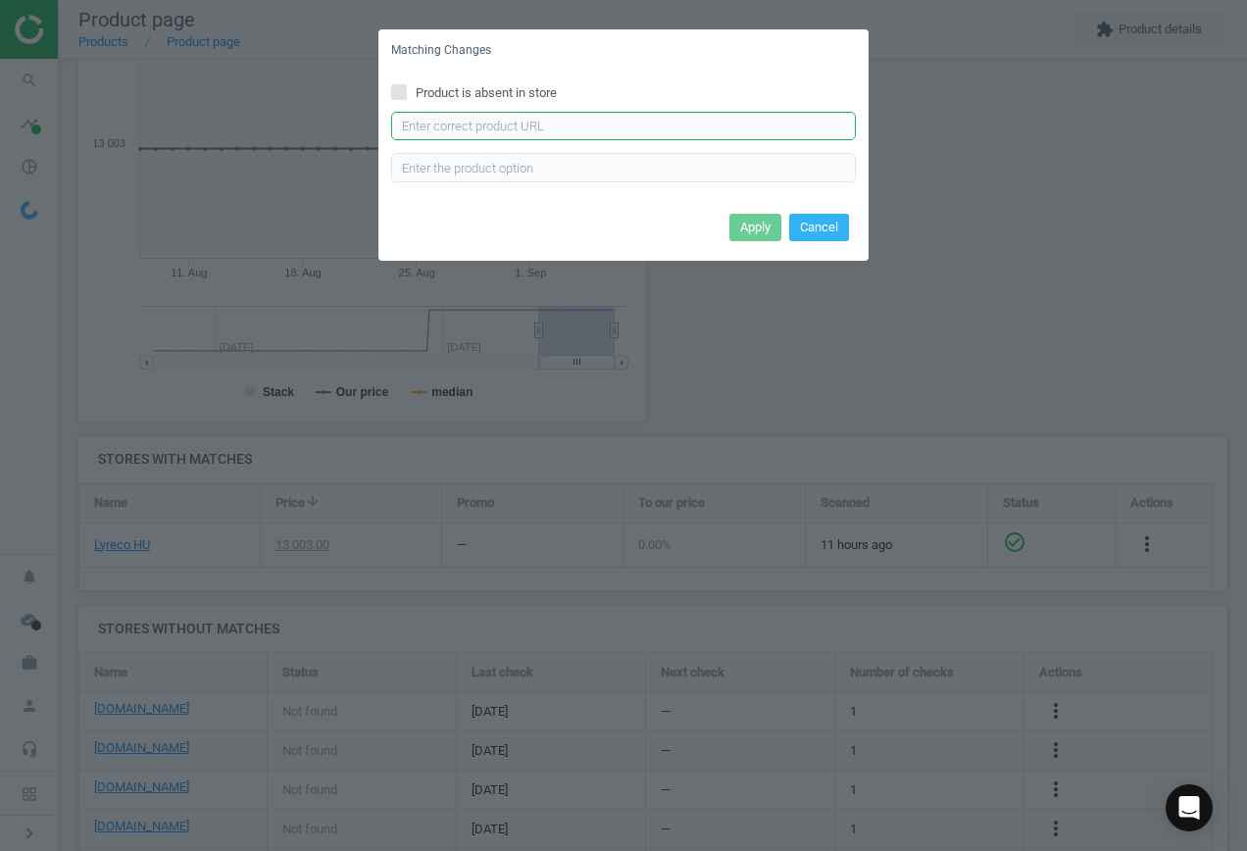
click at [613, 126] on input "text" at bounding box center [623, 126] width 465 height 29
paste input "[URL][DOMAIN_NAME]"
type input "[URL][DOMAIN_NAME]"
click at [774, 225] on button "Apply" at bounding box center [756, 227] width 52 height 27
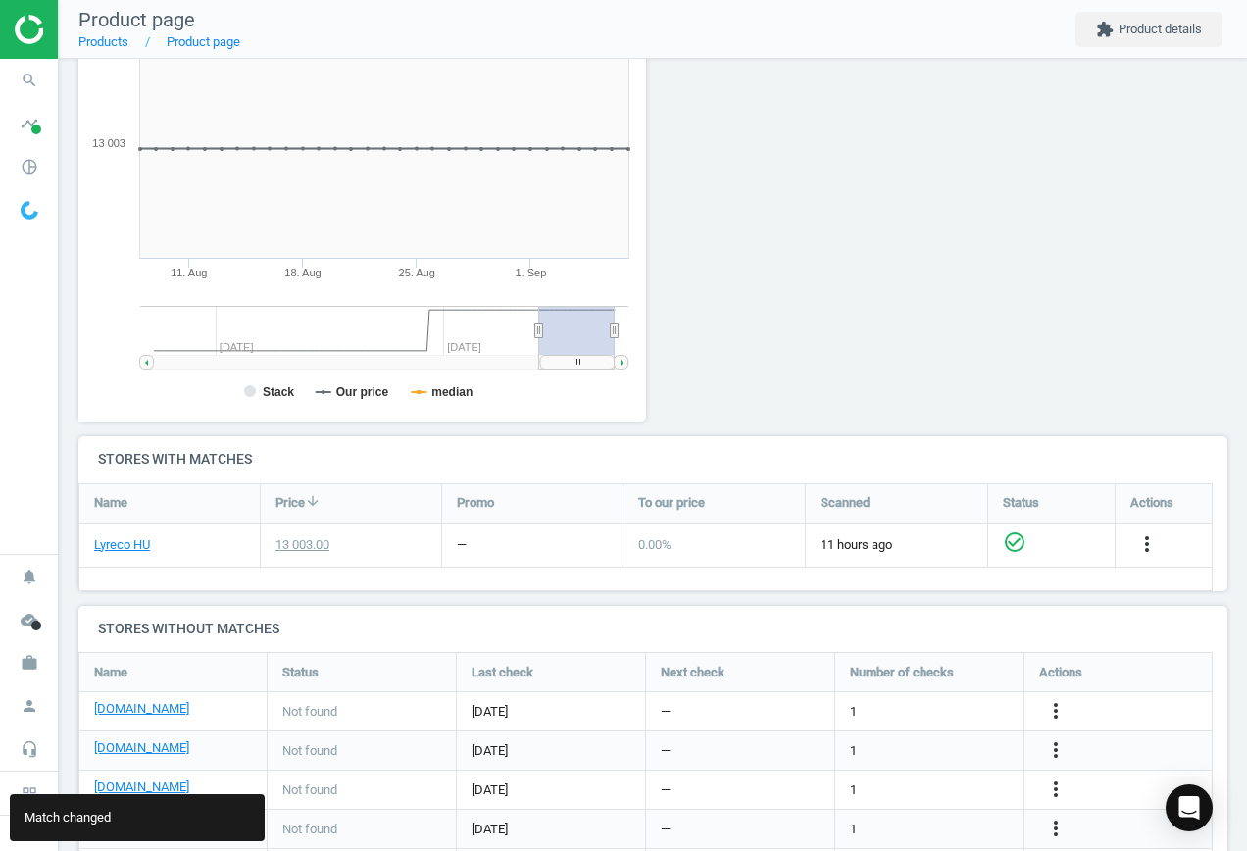
scroll to position [380, 0]
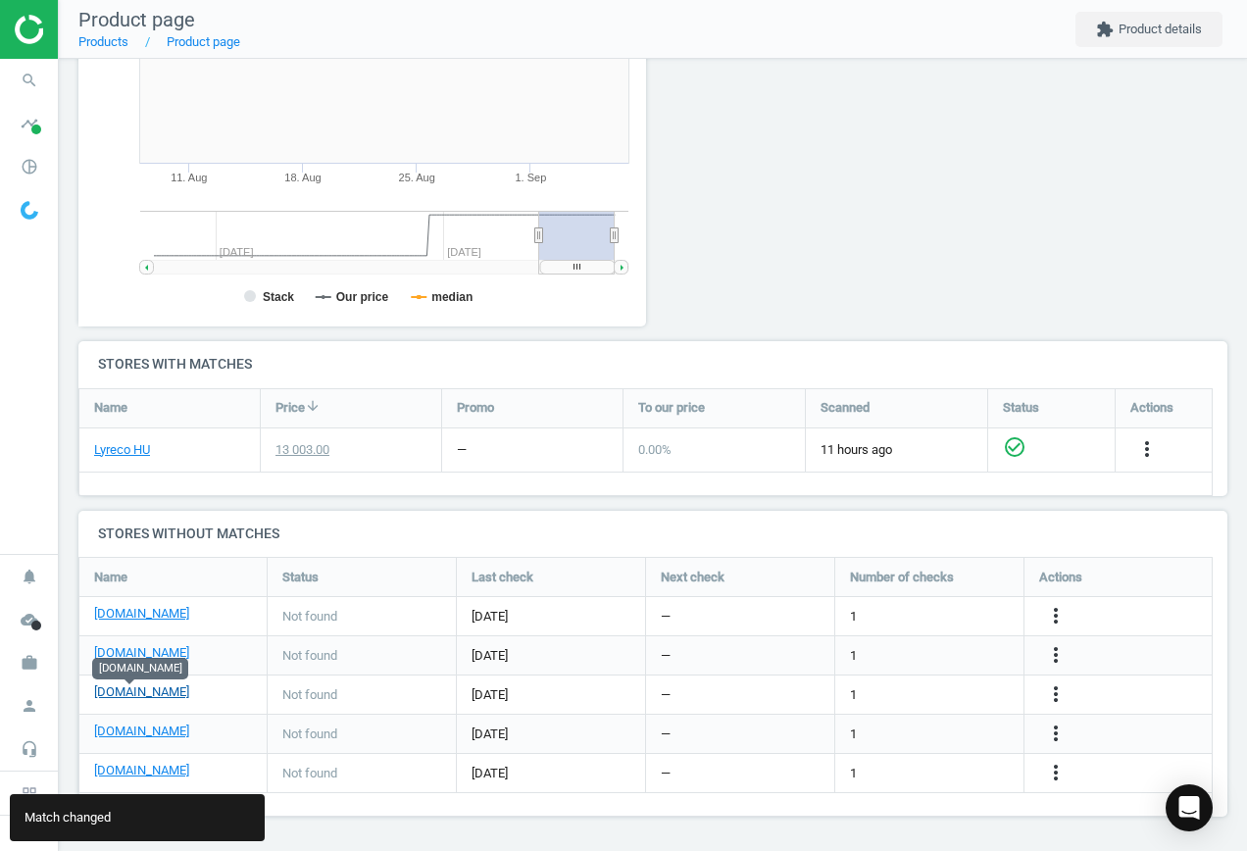
click at [126, 691] on link "[DOMAIN_NAME]" at bounding box center [141, 693] width 95 height 18
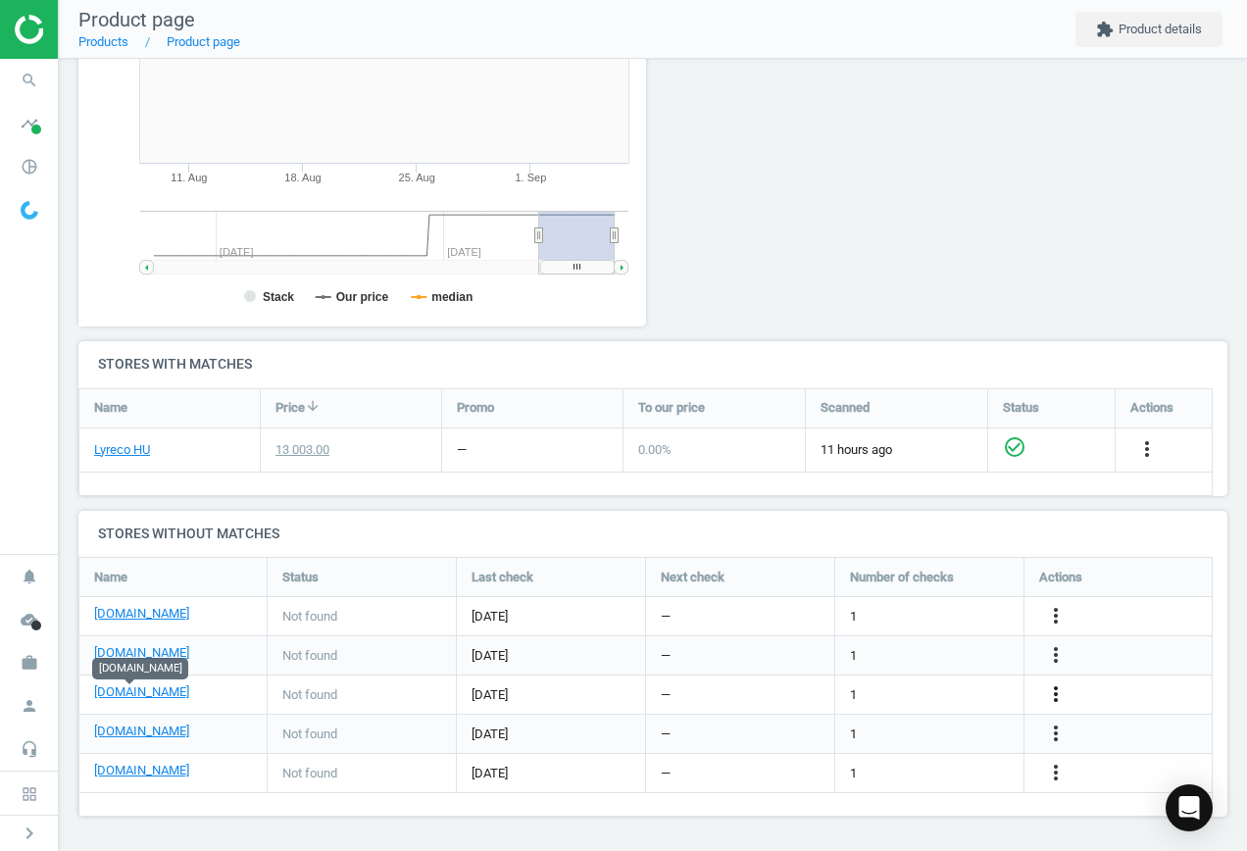
click at [1057, 688] on icon "more_vert" at bounding box center [1056, 695] width 24 height 24
click at [920, 689] on link "Edit URL/product option" at bounding box center [903, 695] width 269 height 30
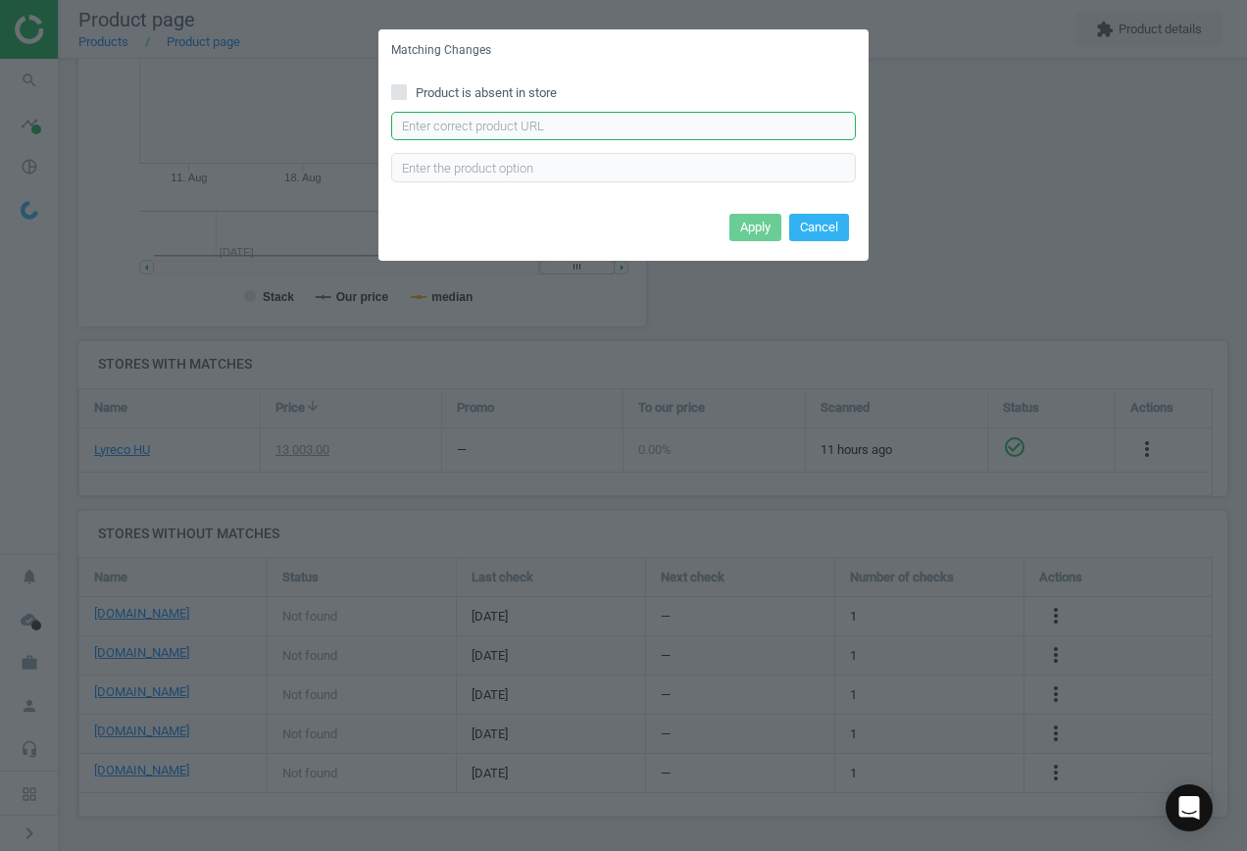
click at [604, 127] on input "text" at bounding box center [623, 126] width 465 height 29
paste input "[URL][DOMAIN_NAME]"
type input "[URL][DOMAIN_NAME]"
click at [765, 224] on button "Apply" at bounding box center [756, 227] width 52 height 27
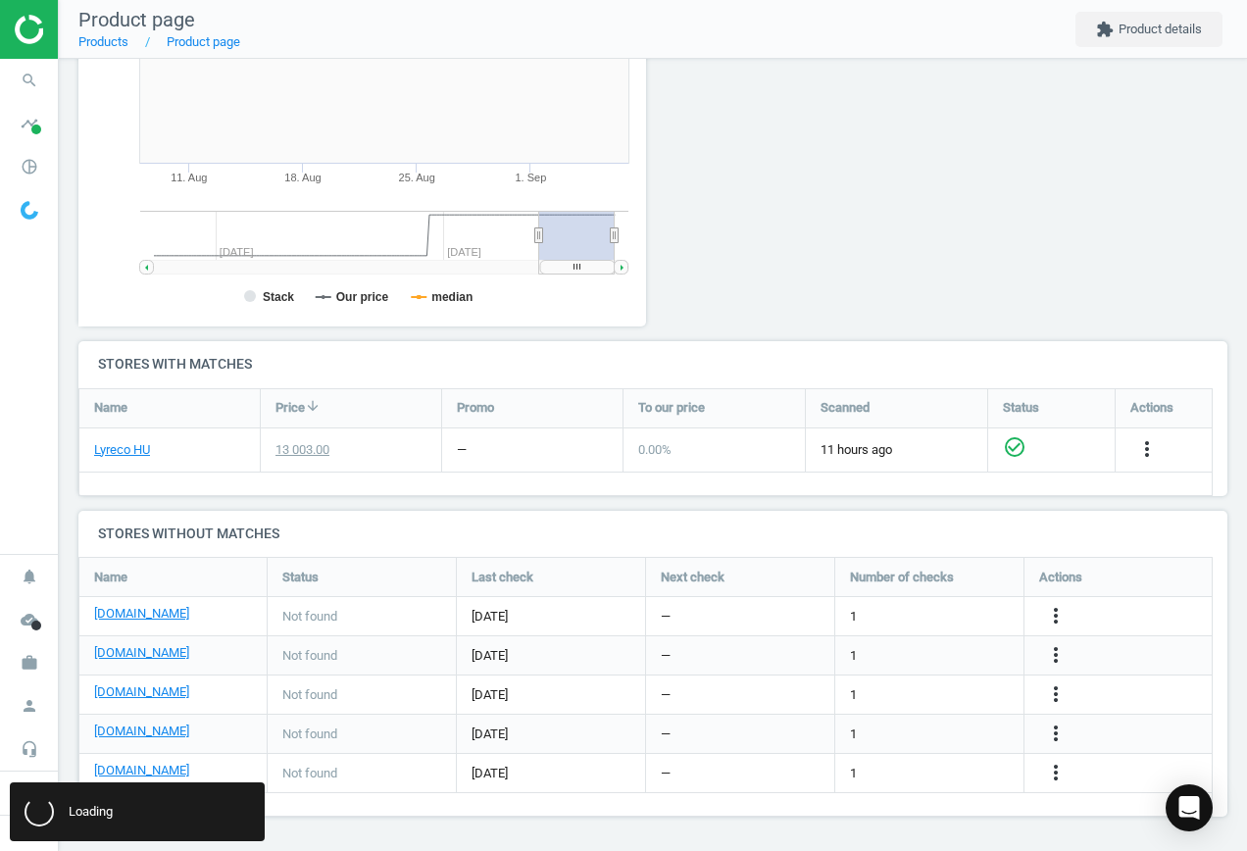
scroll to position [0, 0]
click at [118, 724] on link "[DOMAIN_NAME]" at bounding box center [141, 732] width 95 height 18
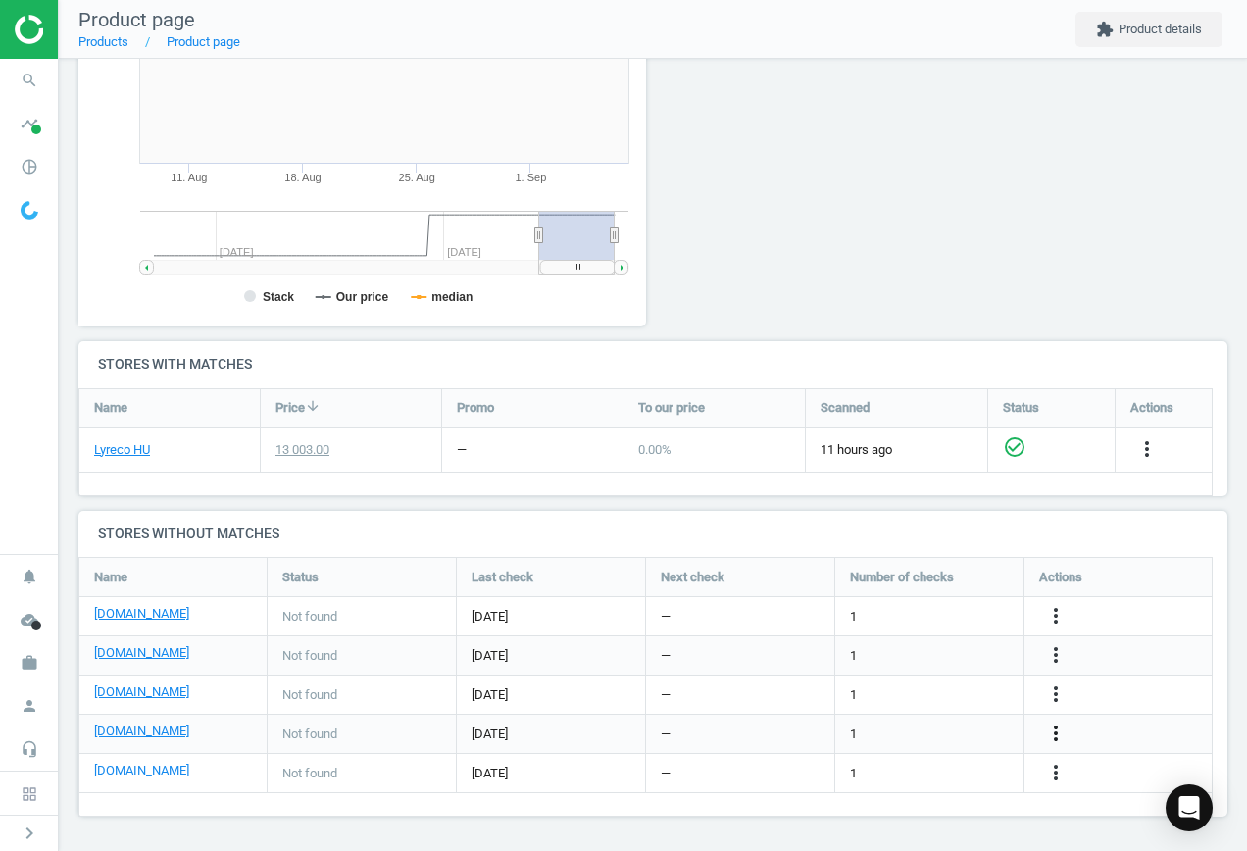
click at [1065, 732] on icon "more_vert" at bounding box center [1056, 734] width 24 height 24
click at [950, 730] on link "Edit URL/product option" at bounding box center [903, 734] width 269 height 30
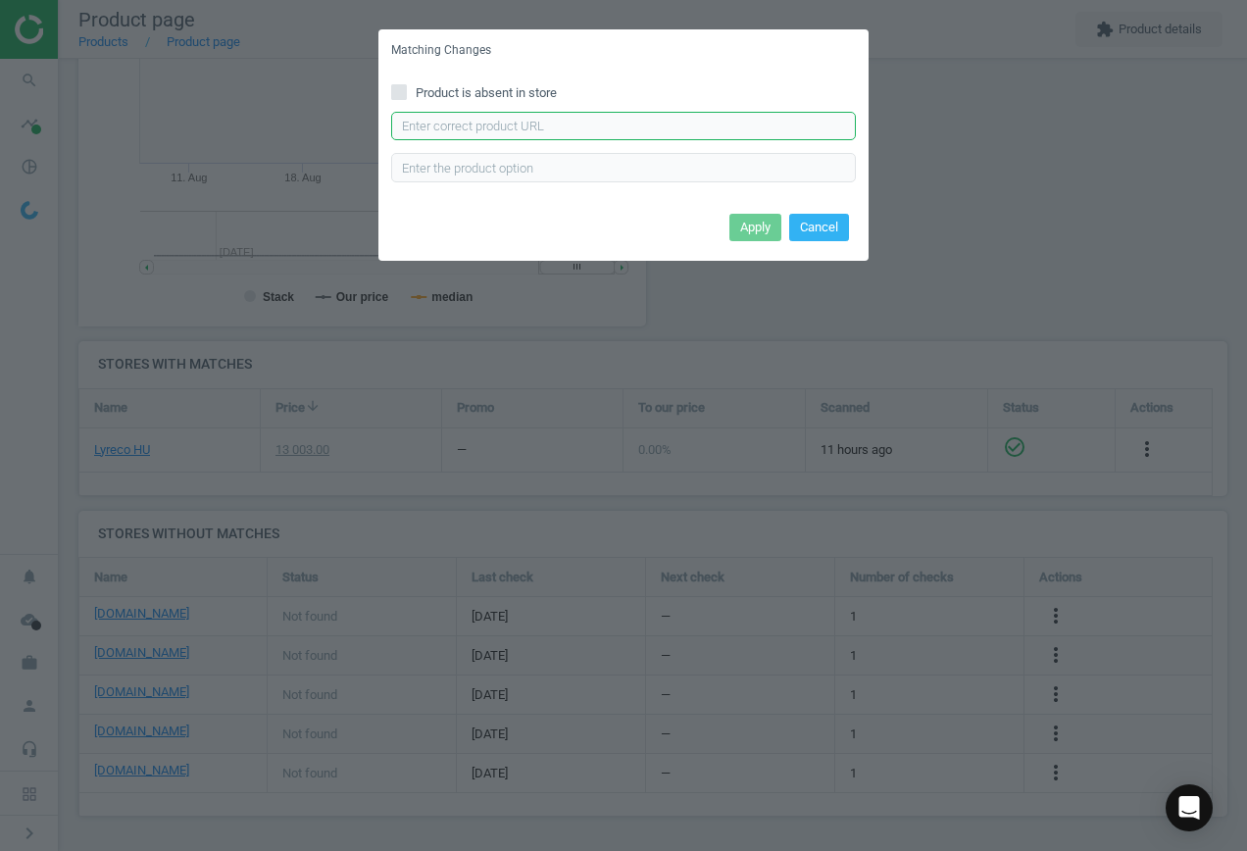
click at [501, 119] on input "text" at bounding box center [623, 126] width 465 height 29
paste input "[URL][DOMAIN_NAME]"
type input "[URL][DOMAIN_NAME]"
click at [758, 227] on button "Apply" at bounding box center [756, 227] width 52 height 27
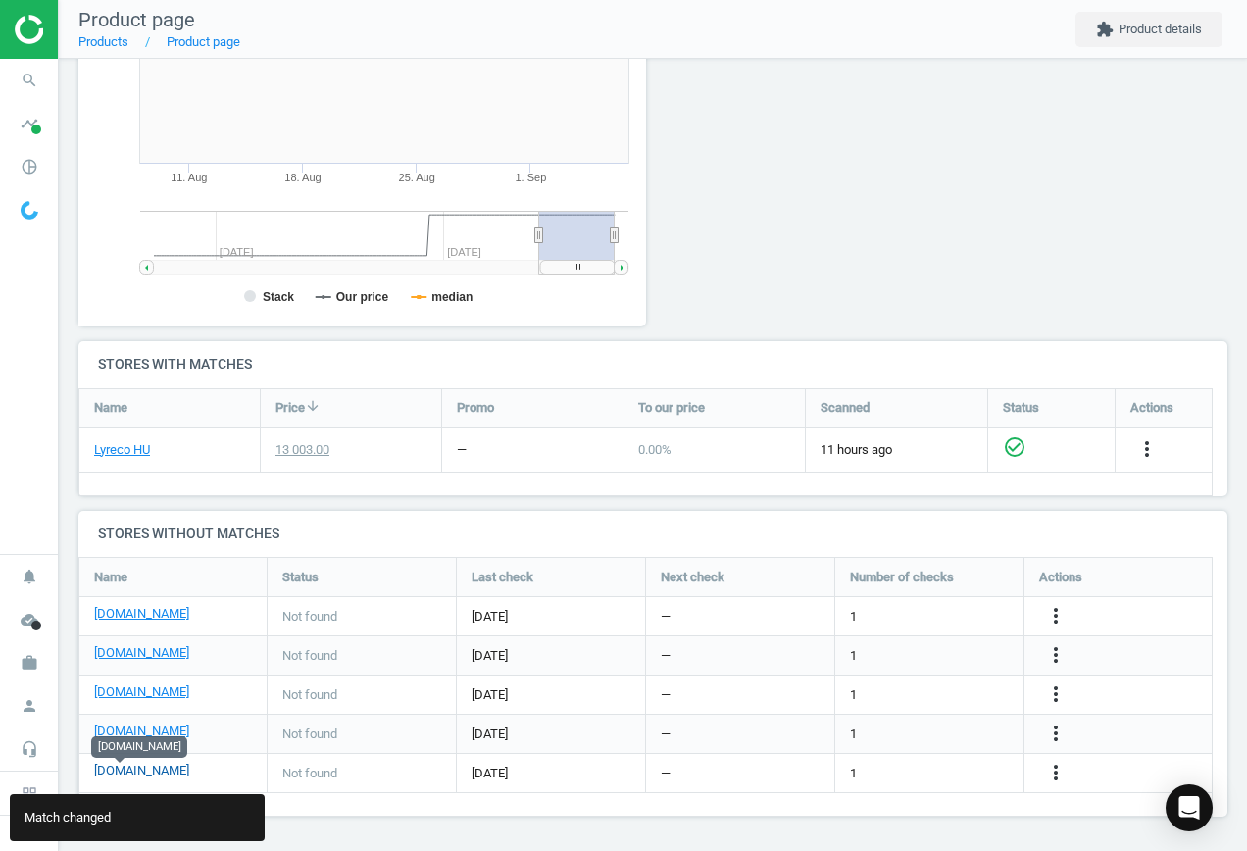
click at [123, 768] on link "[DOMAIN_NAME]" at bounding box center [141, 771] width 95 height 18
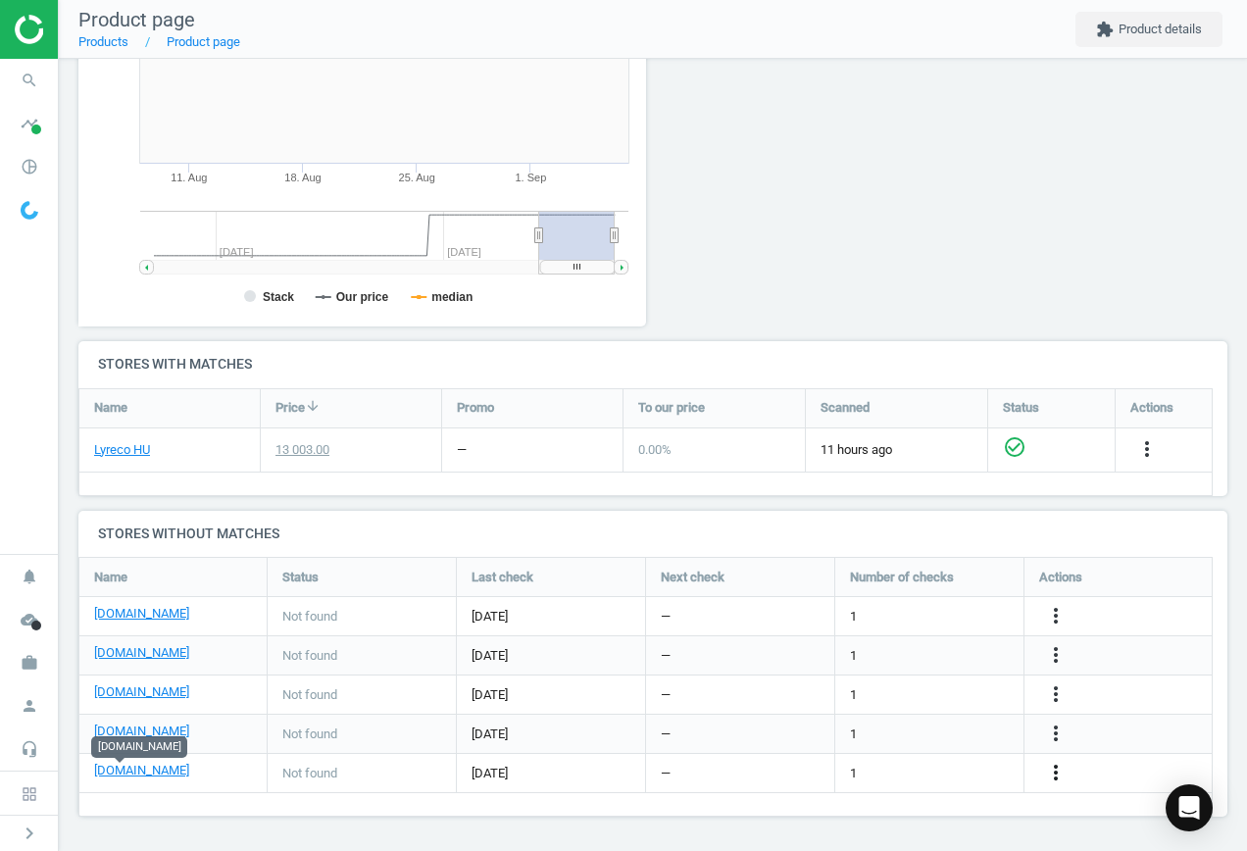
click at [1055, 769] on icon "more_vert" at bounding box center [1056, 773] width 24 height 24
click at [909, 767] on link "Edit URL/product option" at bounding box center [903, 773] width 269 height 30
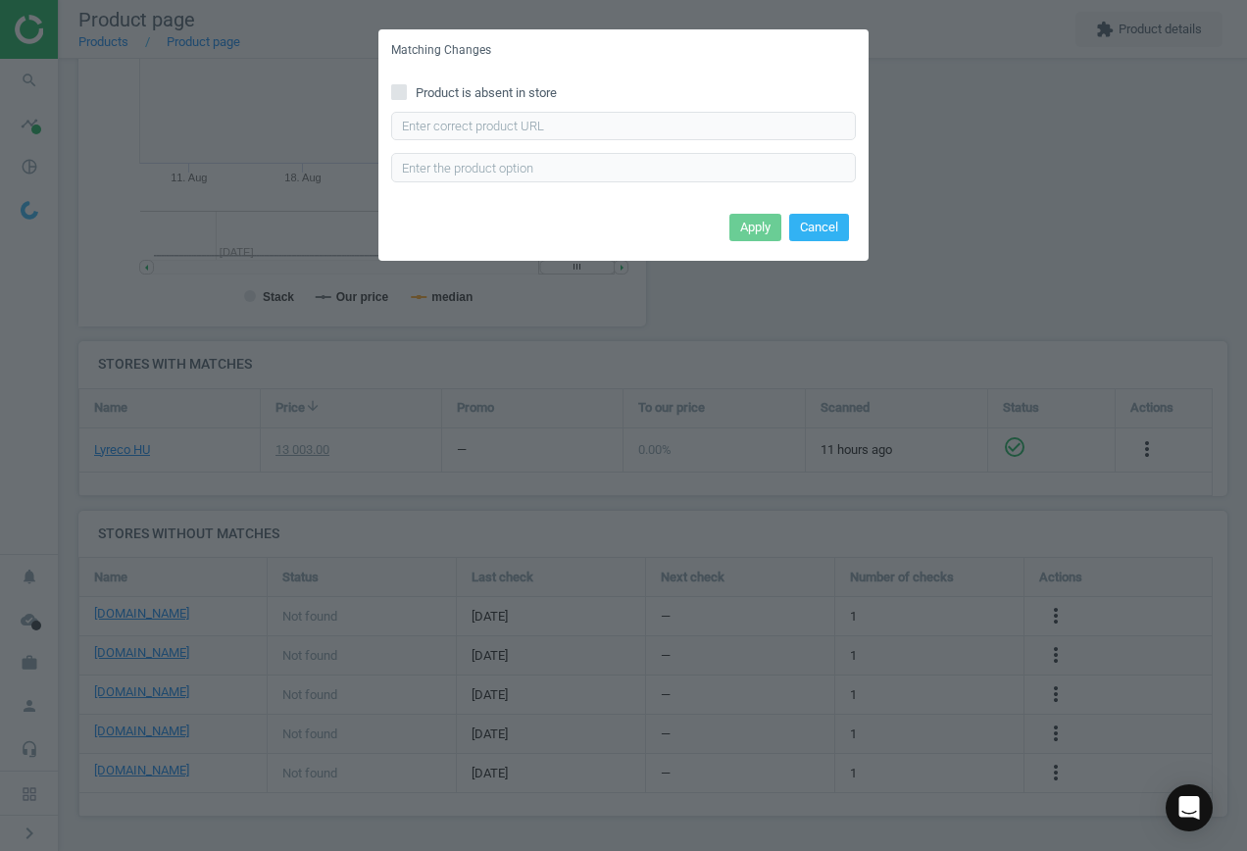
click at [402, 87] on input "Product is absent in store" at bounding box center [399, 91] width 13 height 13
checkbox input "true"
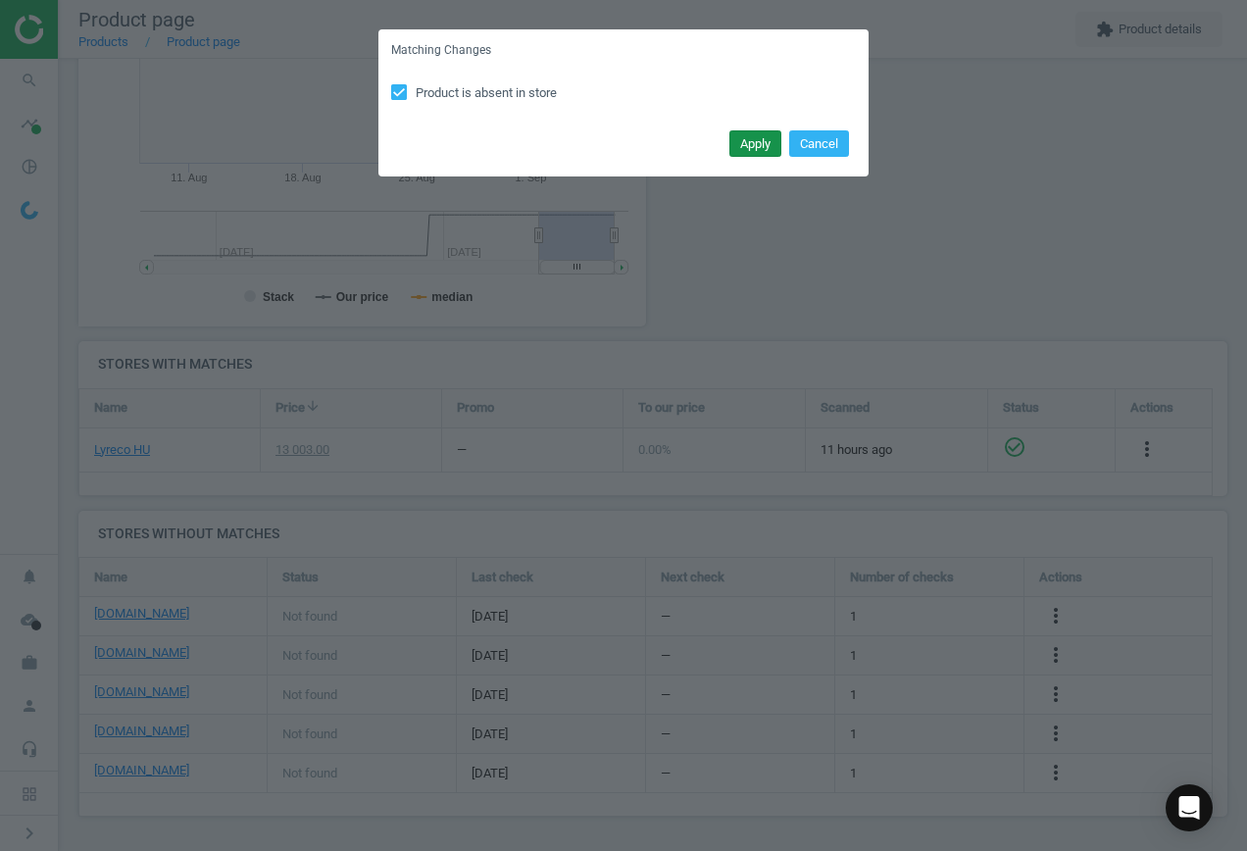
click at [744, 137] on button "Apply" at bounding box center [756, 143] width 52 height 27
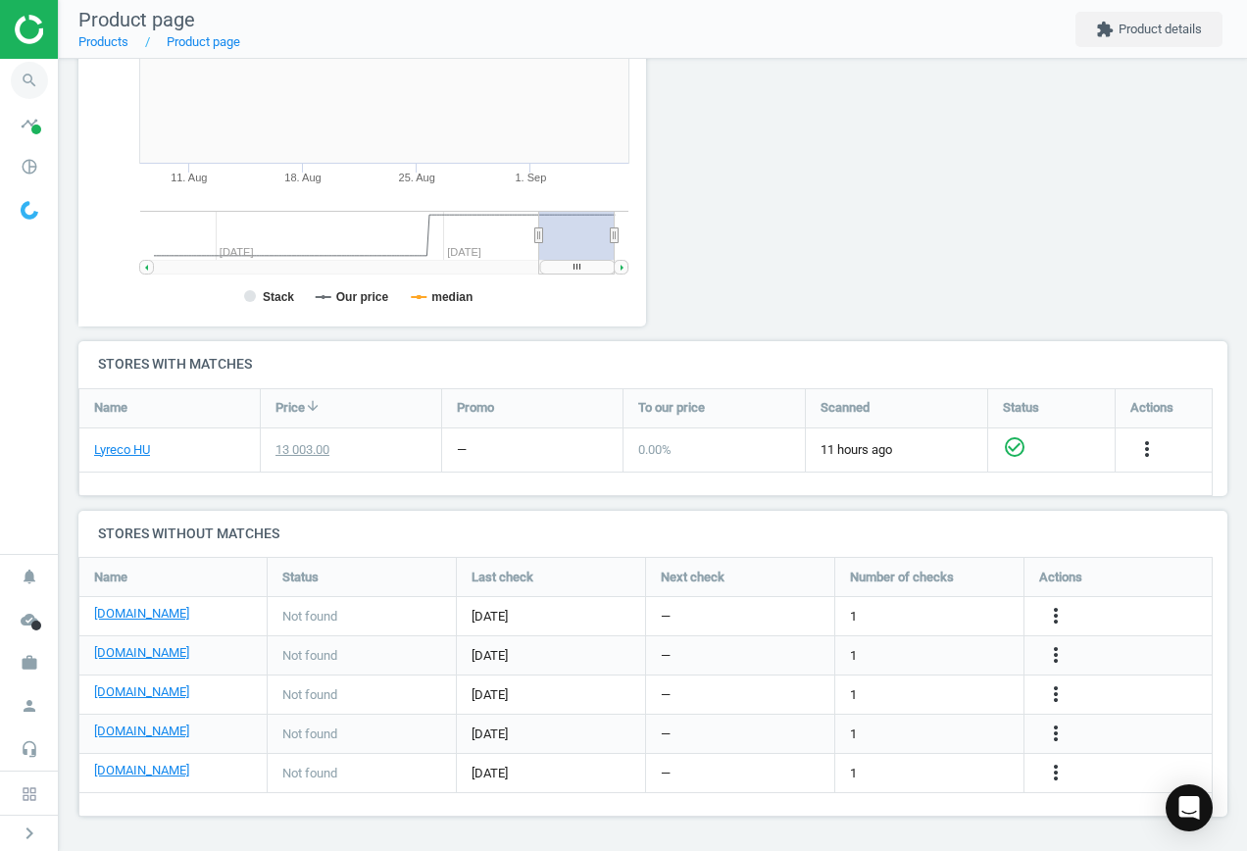
click at [27, 73] on icon "search" at bounding box center [29, 80] width 37 height 37
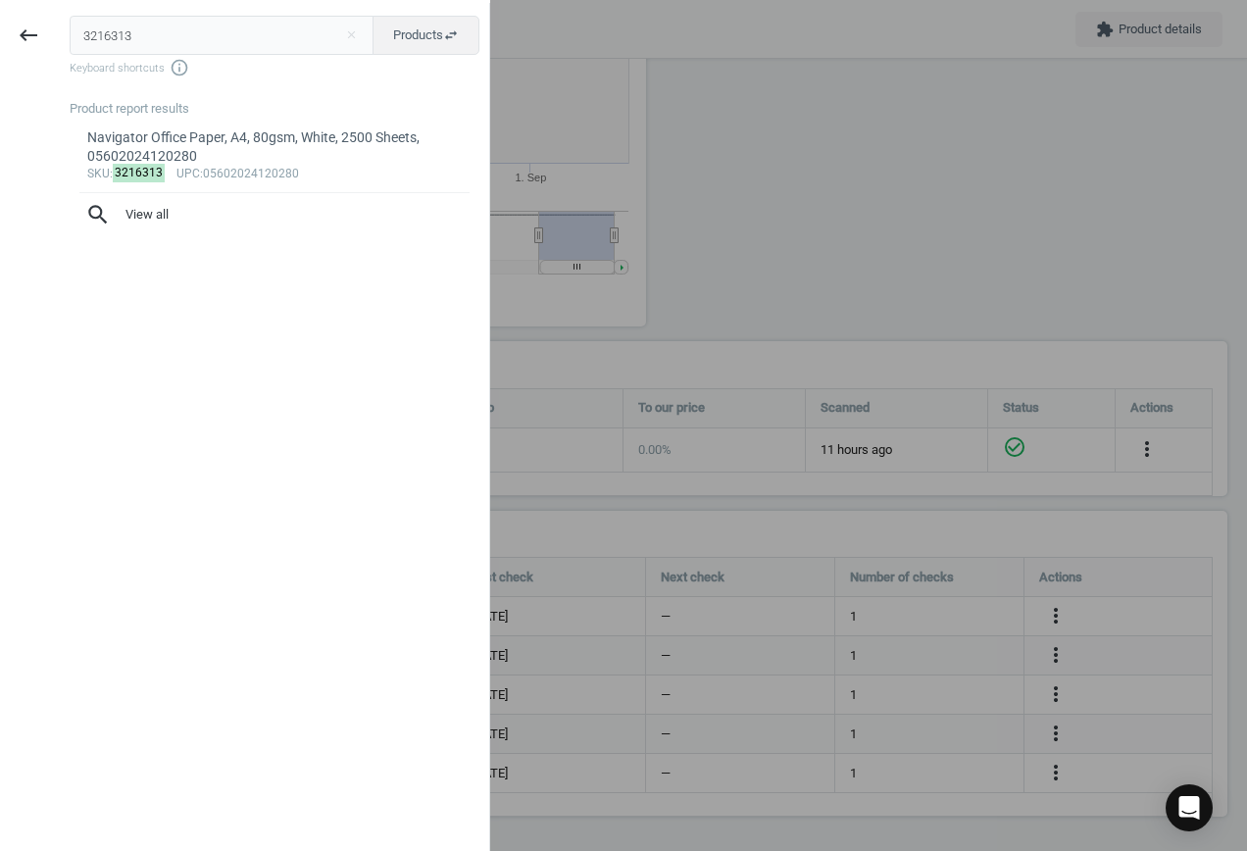
drag, startPoint x: 165, startPoint y: 41, endPoint x: -136, endPoint y: 10, distance: 302.7
click at [0, 10] on html "Group 2 Created with Sketch. ic/cloud_download/grey600 Created with Sketch. gra…" at bounding box center [623, 425] width 1247 height 851
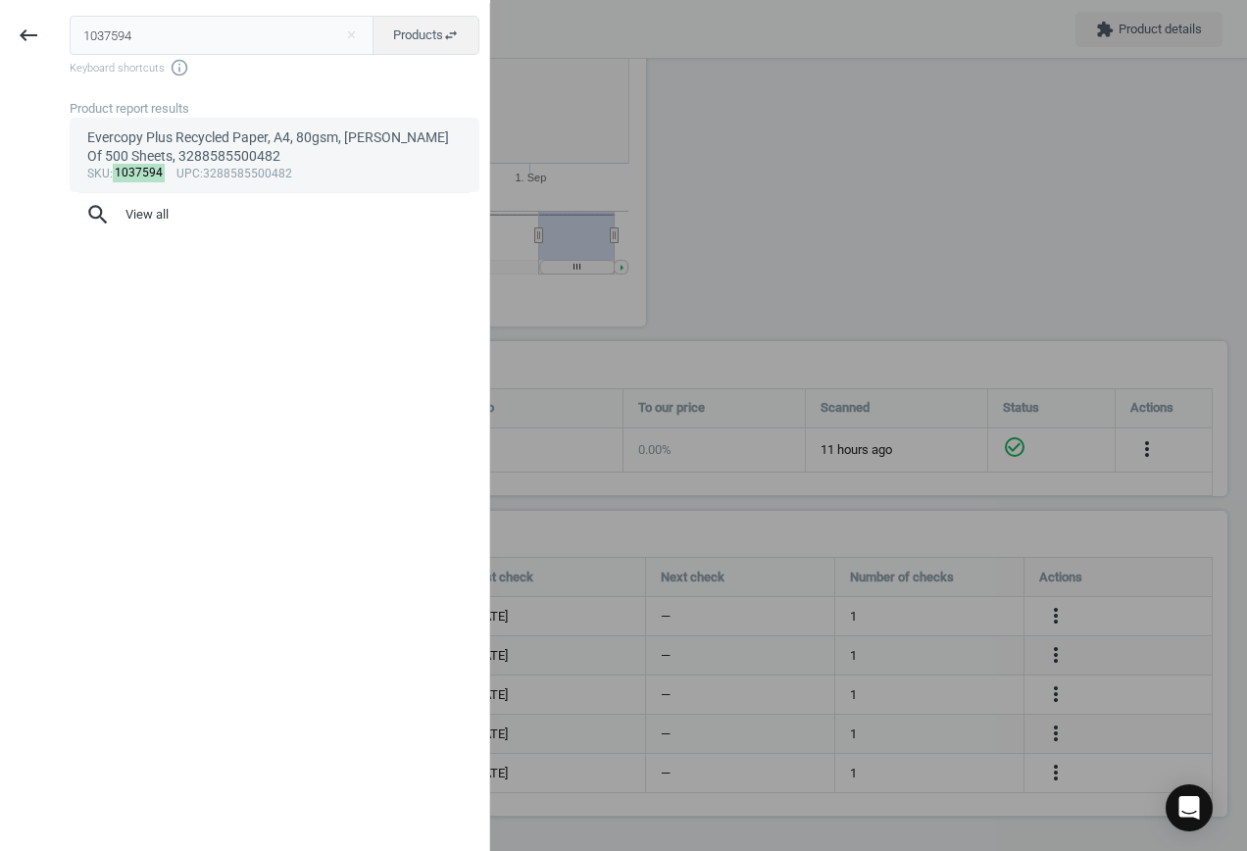
type input "1037594"
click at [283, 155] on div "Evercopy Plus Recycled Paper, A4, 80gsm, [PERSON_NAME] Of 500 Sheets, 328858550…" at bounding box center [275, 147] width 376 height 38
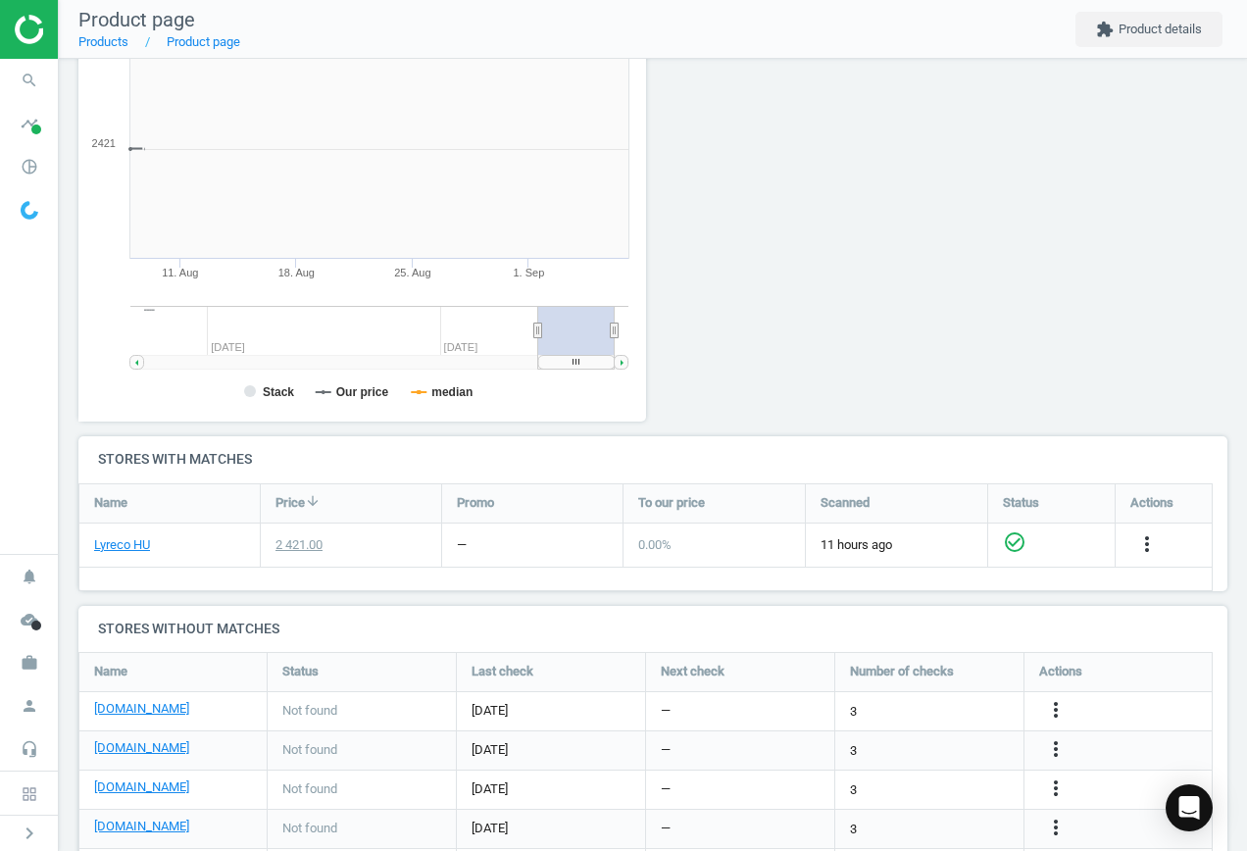
scroll to position [423, 590]
click at [137, 706] on link "[DOMAIN_NAME]" at bounding box center [141, 709] width 95 height 18
click at [1053, 705] on icon "more_vert" at bounding box center [1056, 711] width 24 height 24
click at [914, 711] on link "Edit URL/product option" at bounding box center [903, 711] width 269 height 30
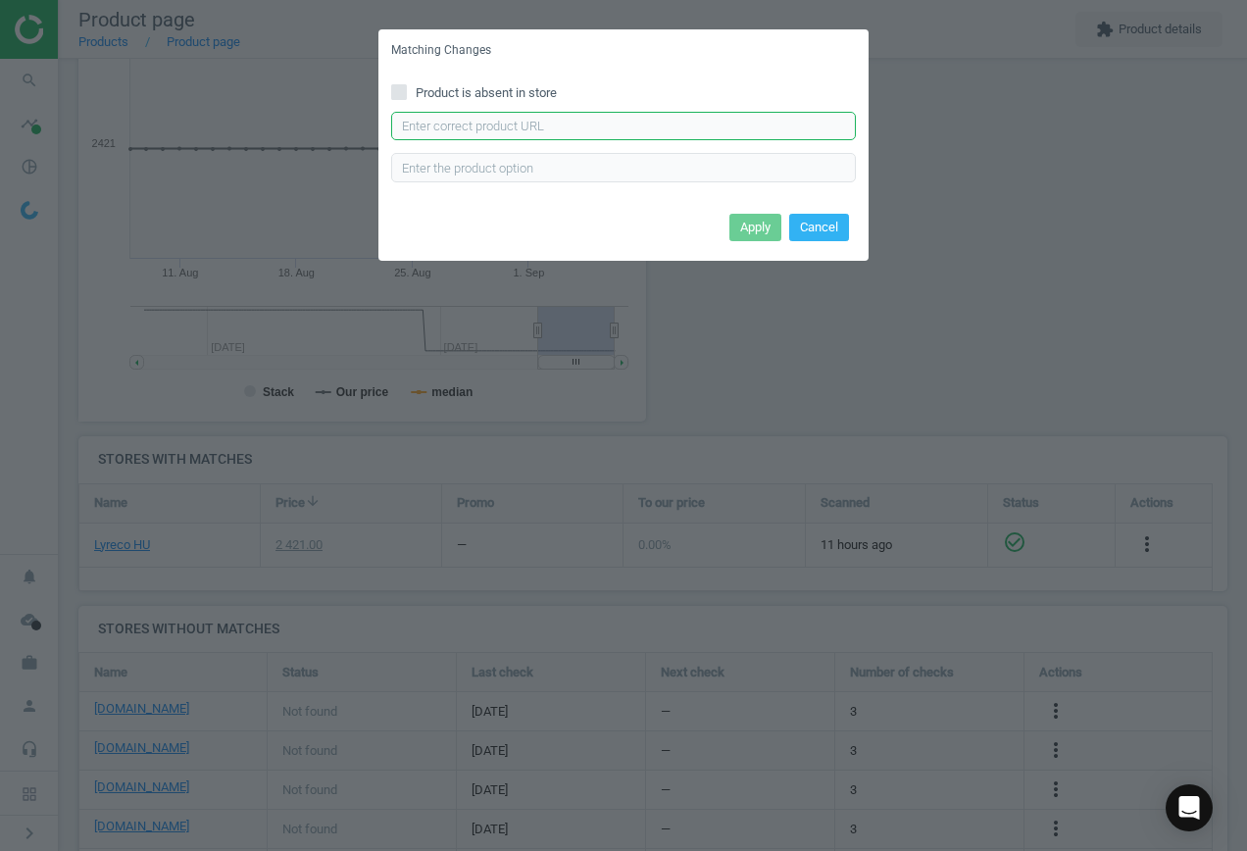
click at [606, 122] on input "text" at bounding box center [623, 126] width 465 height 29
paste input "[URL][DOMAIN_NAME]"
type input "[URL][DOMAIN_NAME]"
click at [758, 226] on button "Apply" at bounding box center [756, 227] width 52 height 27
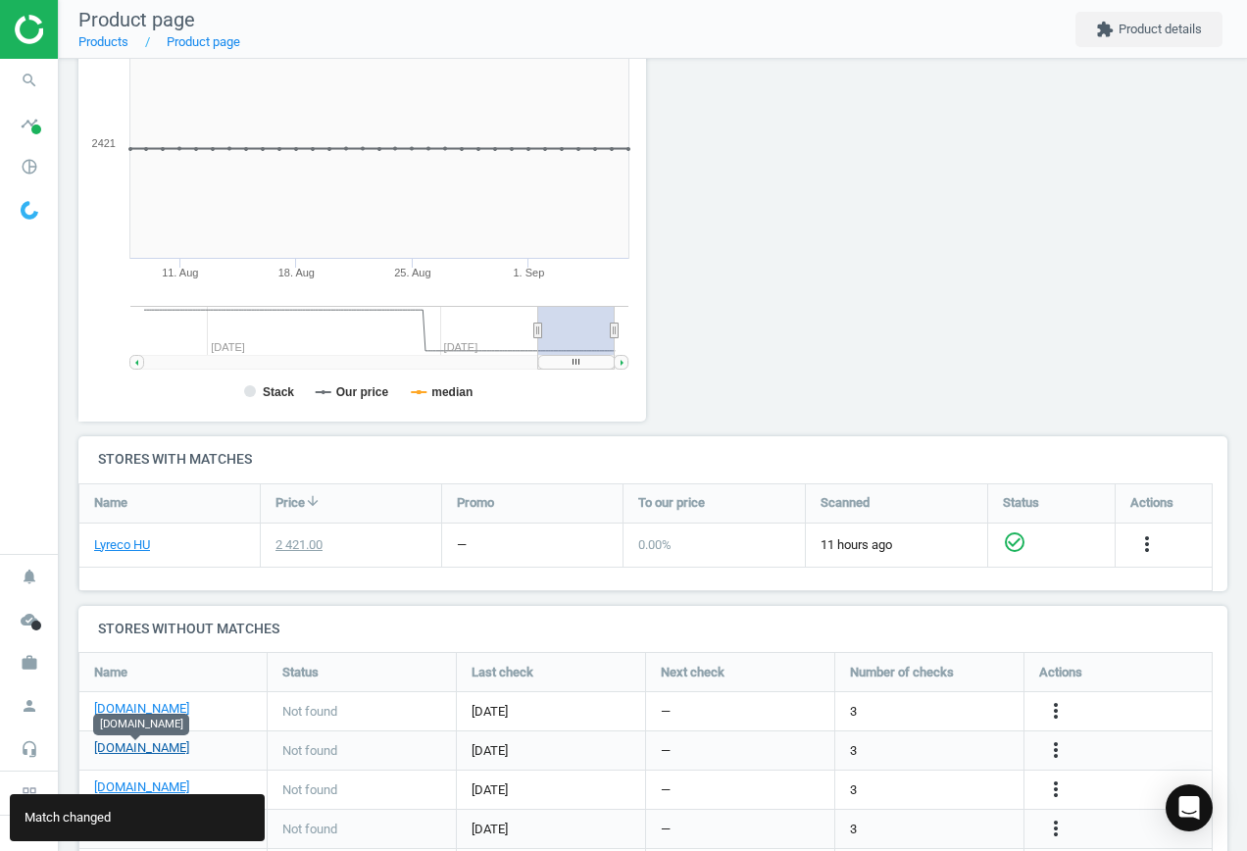
click at [147, 748] on link "[DOMAIN_NAME]" at bounding box center [141, 748] width 95 height 18
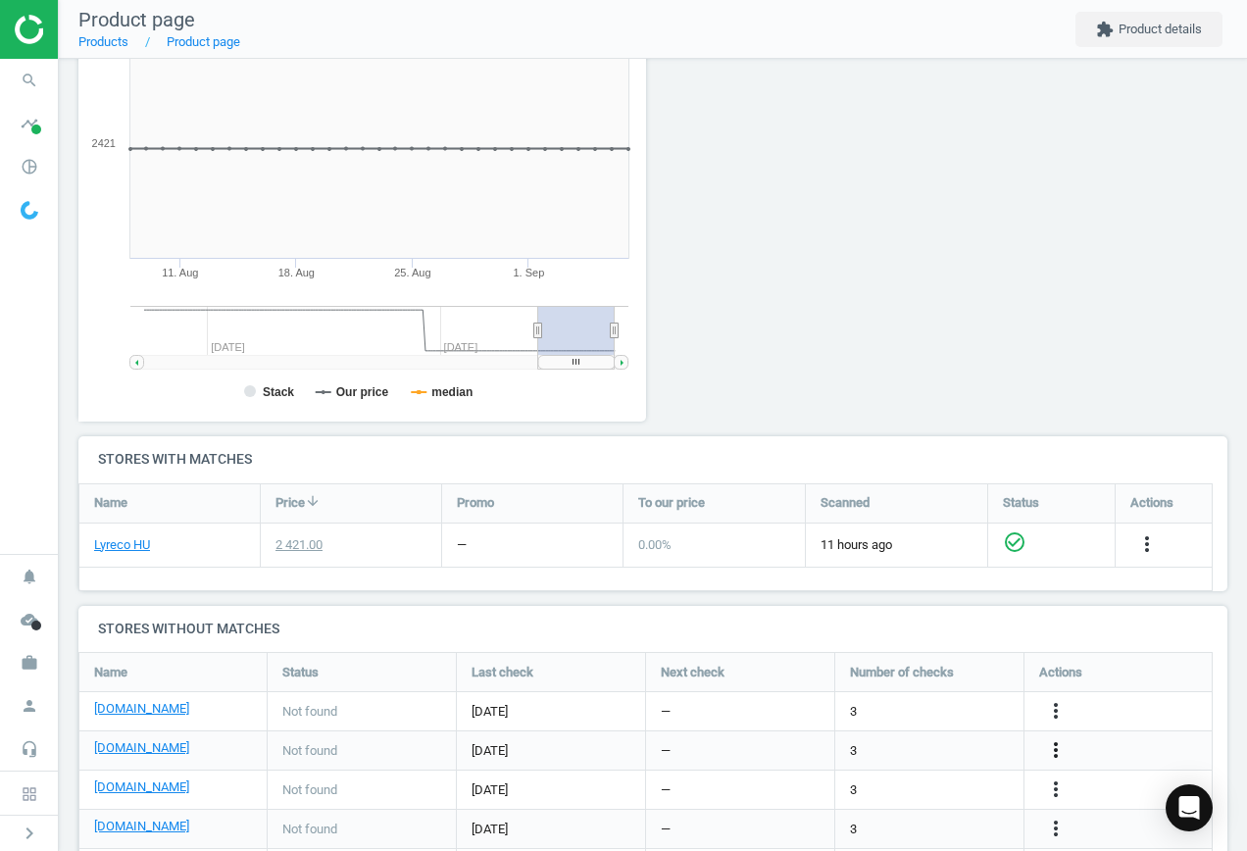
click at [1053, 744] on icon "more_vert" at bounding box center [1056, 750] width 24 height 24
click at [907, 744] on link "Edit URL/product option" at bounding box center [903, 750] width 269 height 30
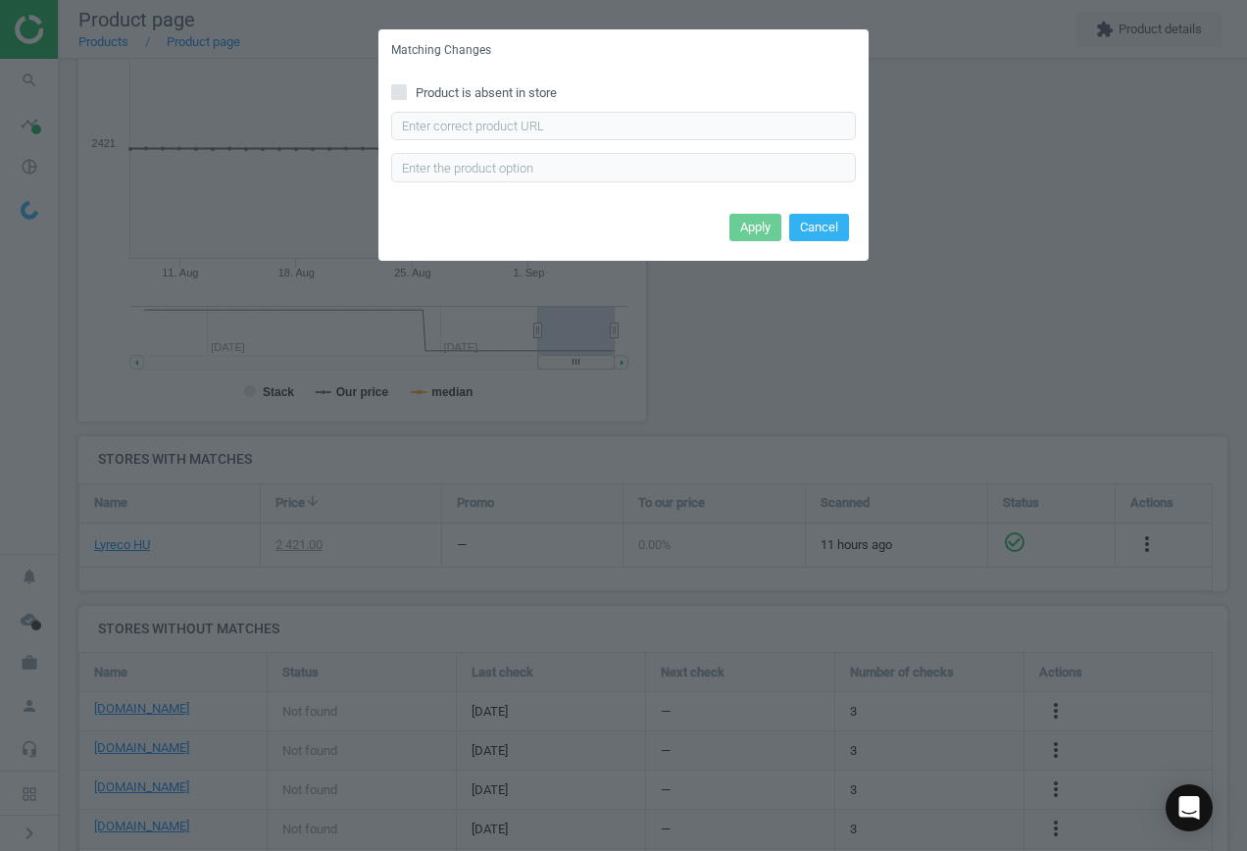
click at [402, 87] on input "Product is absent in store" at bounding box center [399, 91] width 13 height 13
checkbox input "true"
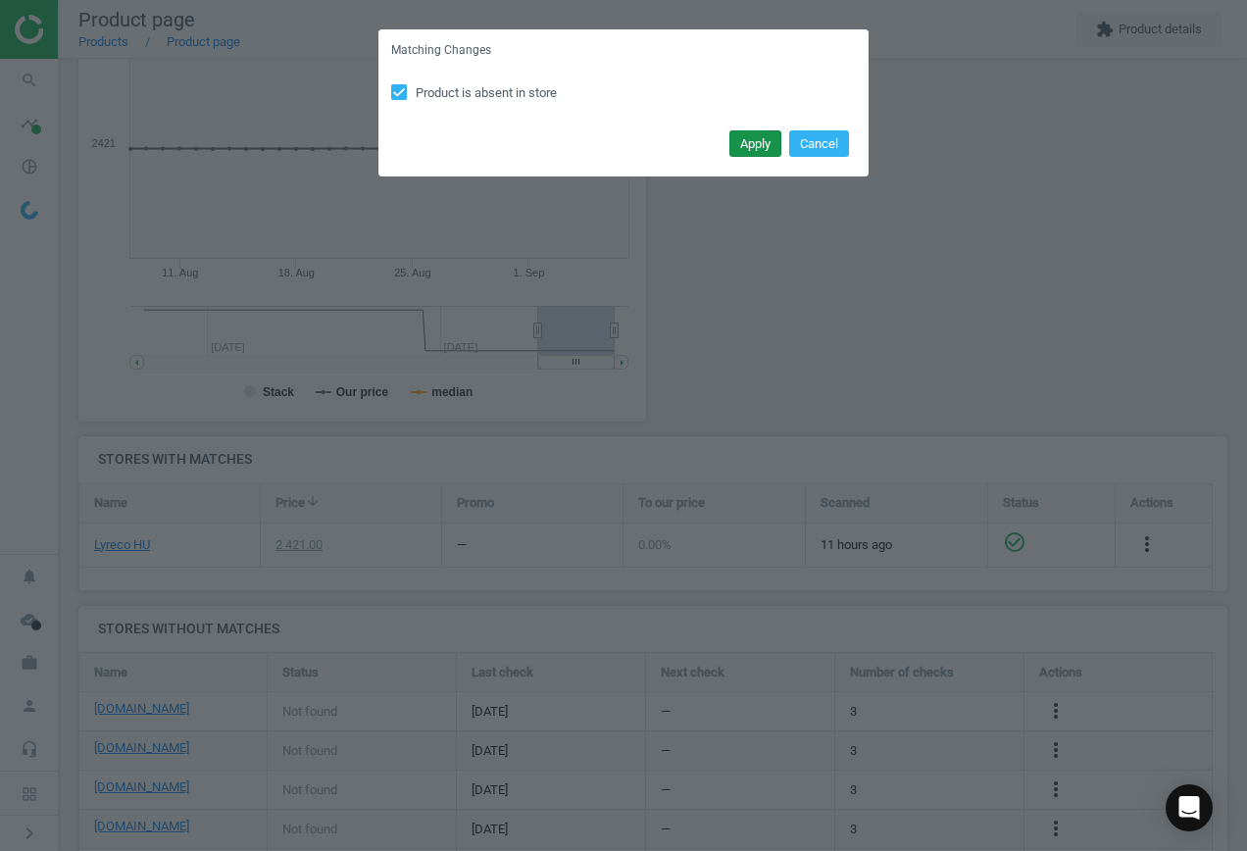
click at [765, 140] on button "Apply" at bounding box center [756, 143] width 52 height 27
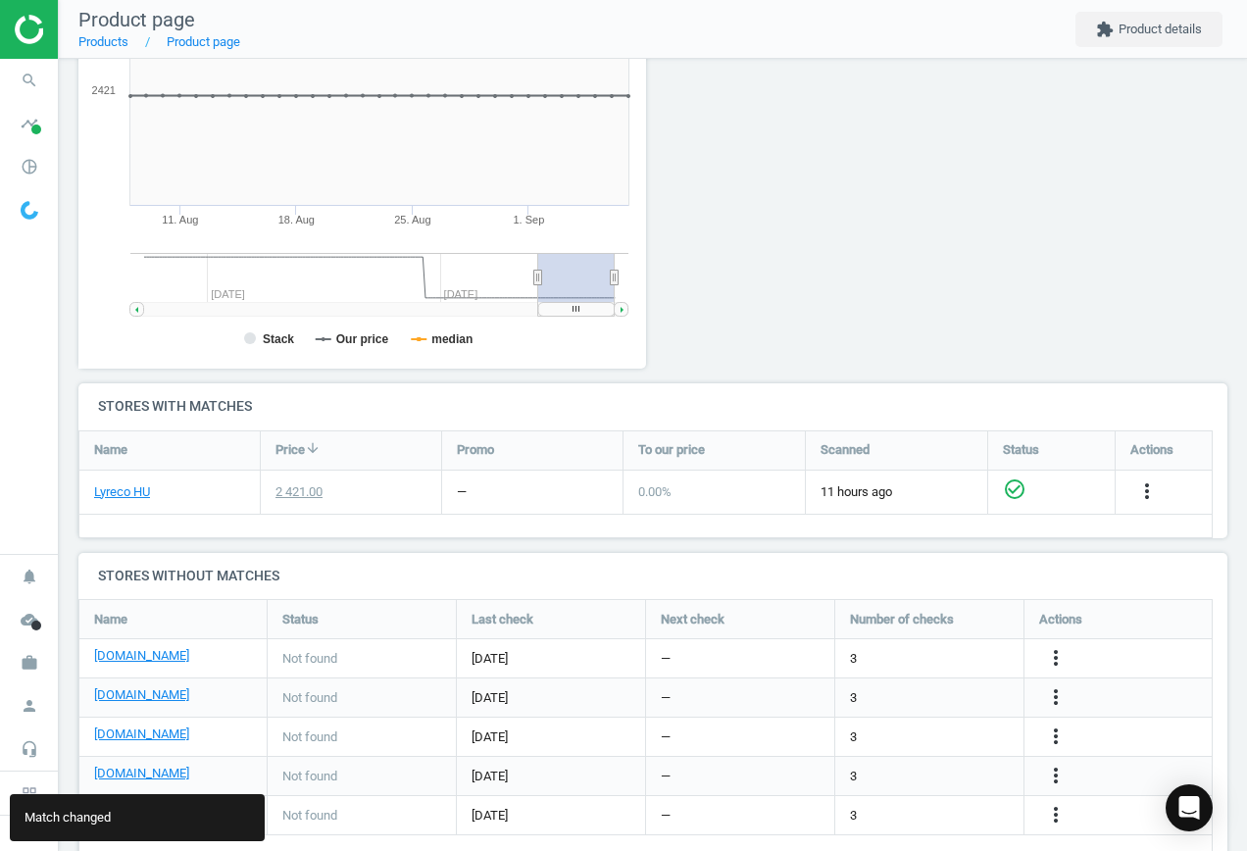
scroll to position [380, 0]
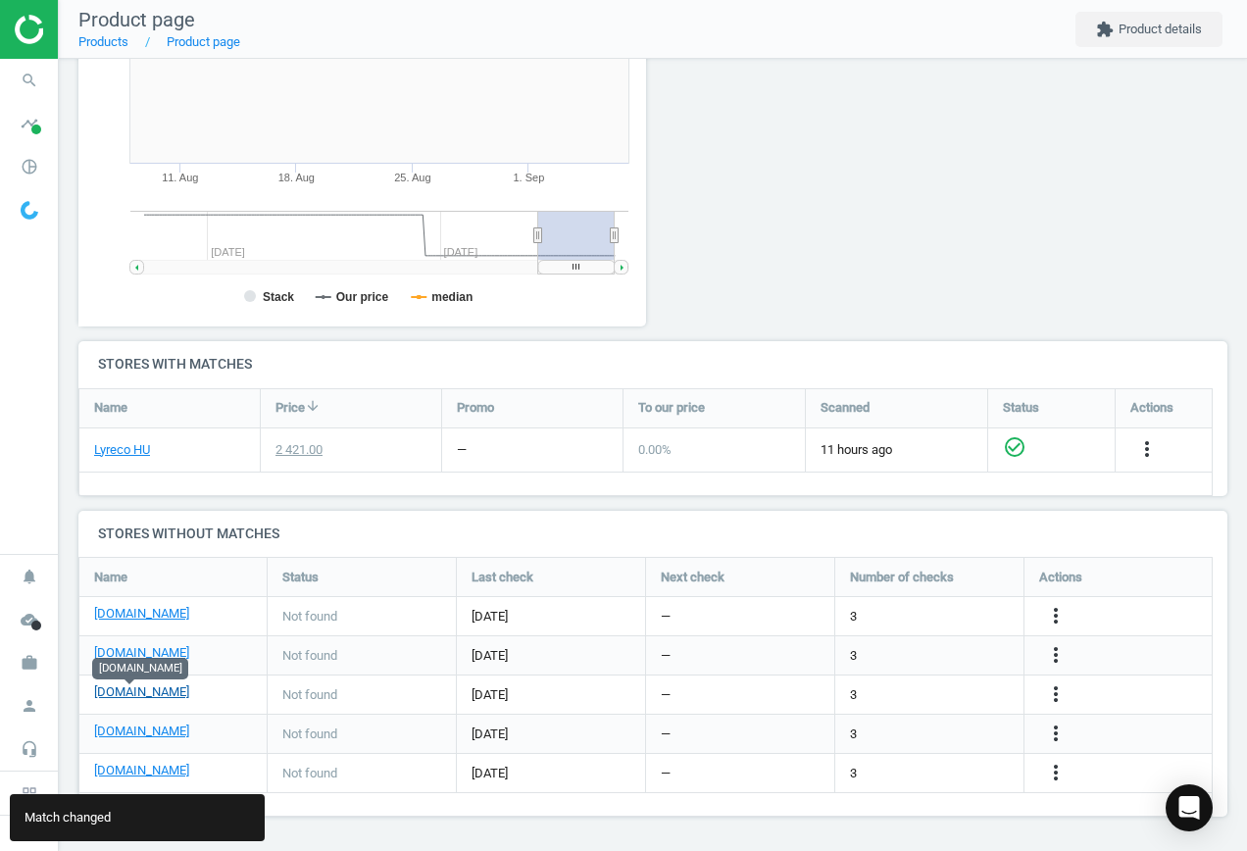
click at [116, 692] on link "[DOMAIN_NAME]" at bounding box center [141, 693] width 95 height 18
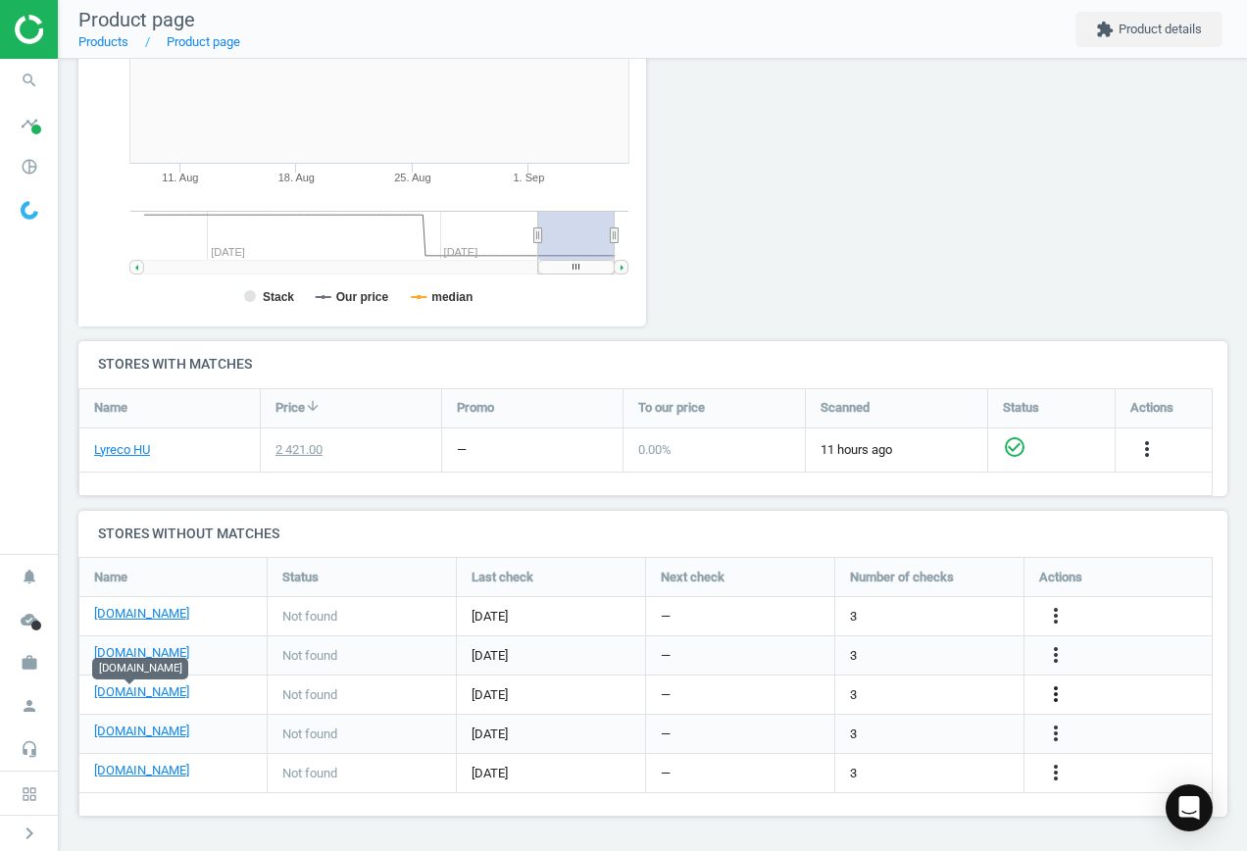
click at [1061, 696] on icon "more_vert" at bounding box center [1056, 695] width 24 height 24
click at [915, 686] on link "Edit URL/product option" at bounding box center [903, 695] width 269 height 30
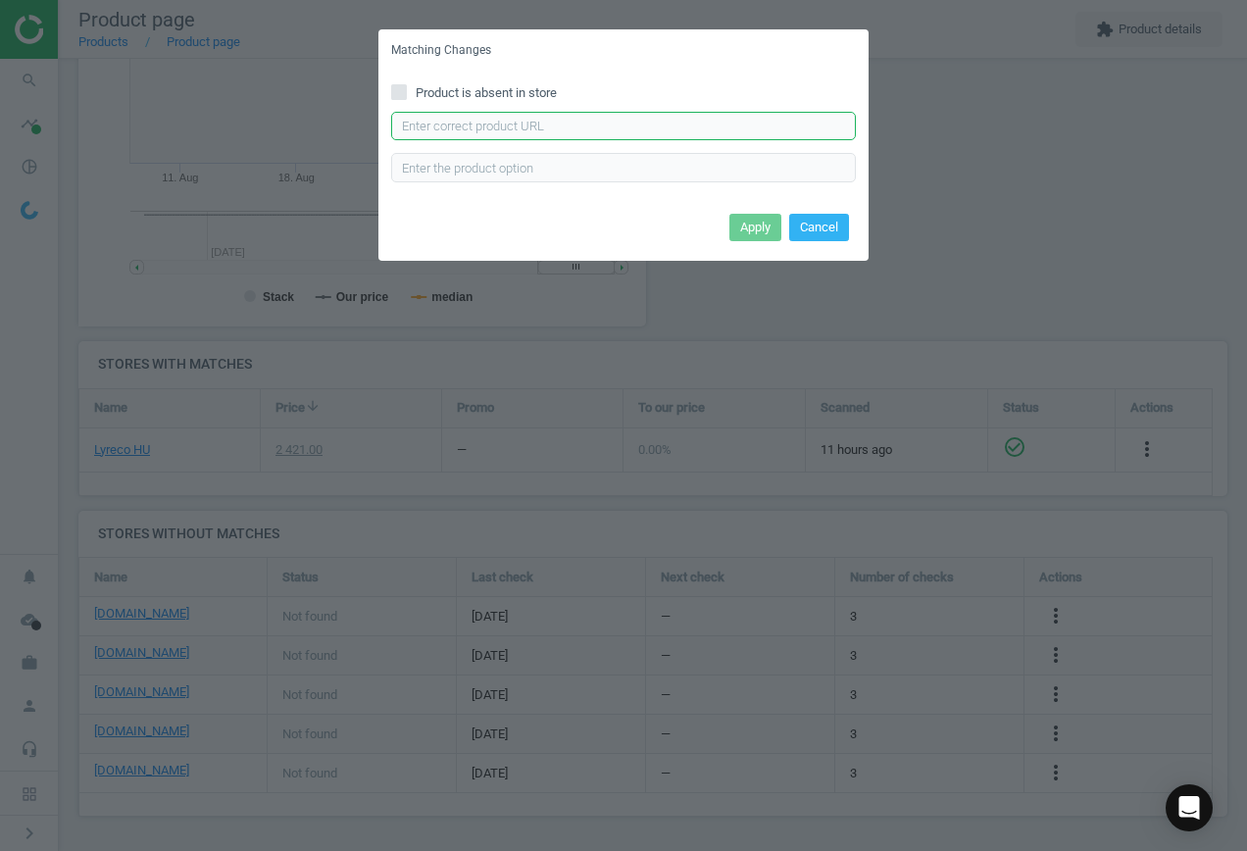
click at [515, 125] on input "text" at bounding box center [623, 126] width 465 height 29
paste input "[URL][DOMAIN_NAME]"
type input "[URL][DOMAIN_NAME]"
click at [771, 230] on button "Apply" at bounding box center [756, 227] width 52 height 27
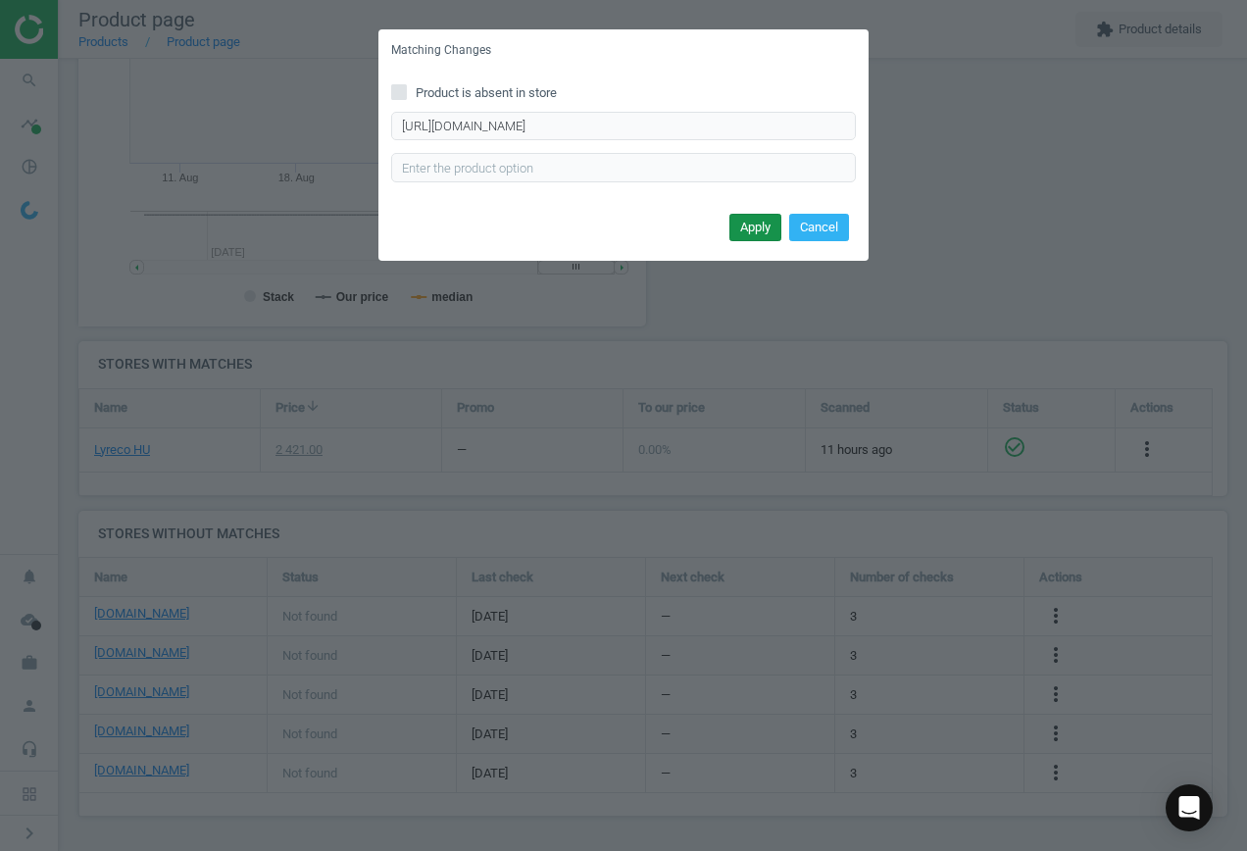
scroll to position [0, 0]
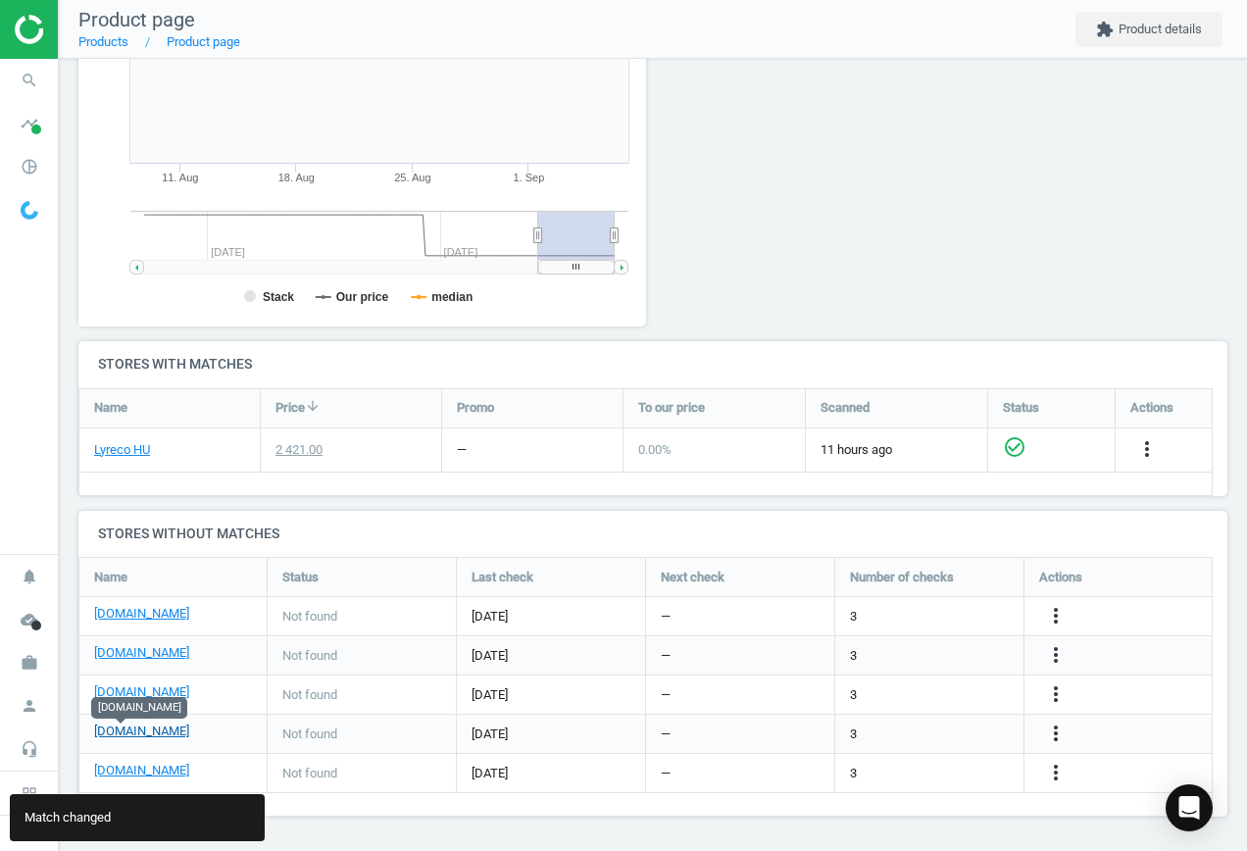
click at [108, 730] on link "[DOMAIN_NAME]" at bounding box center [141, 732] width 95 height 18
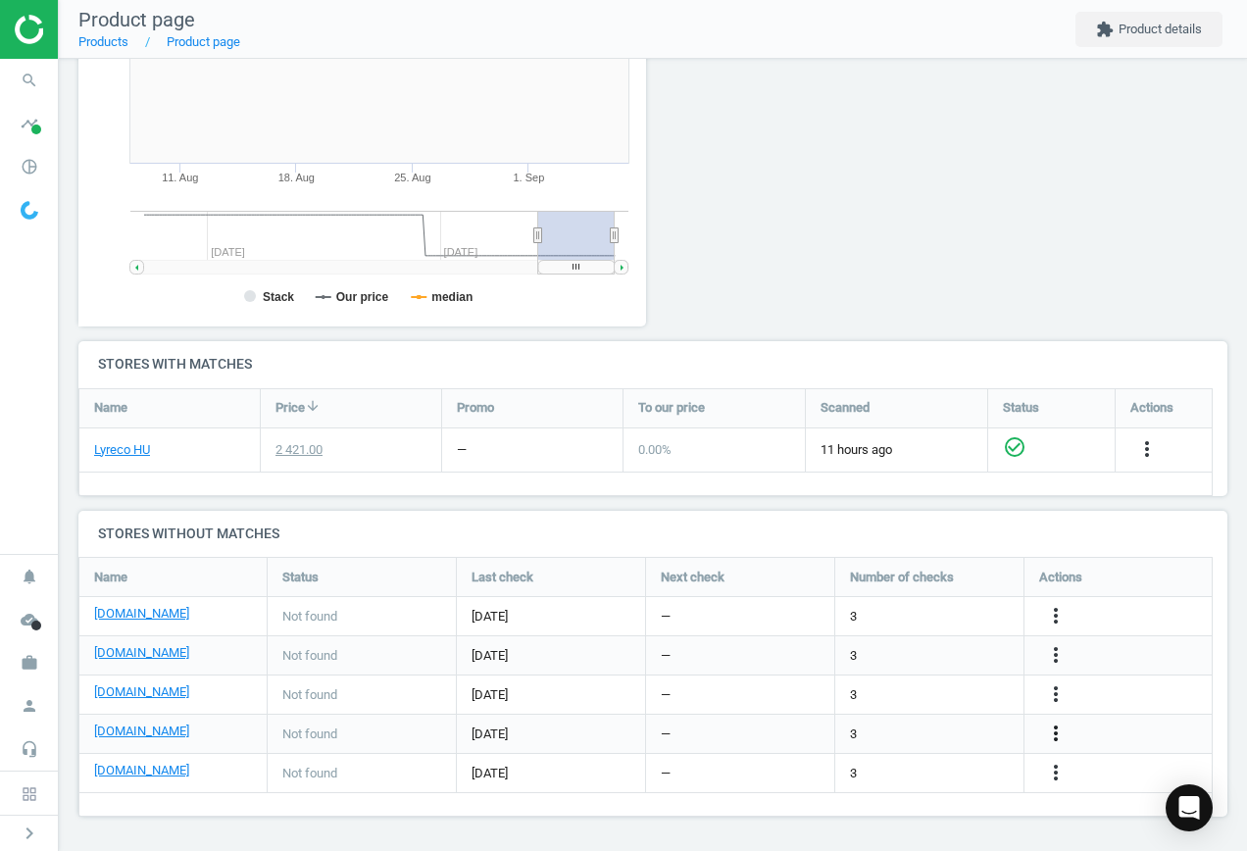
click at [1056, 735] on icon "more_vert" at bounding box center [1056, 734] width 24 height 24
click at [963, 734] on link "Edit URL/product option" at bounding box center [903, 734] width 269 height 30
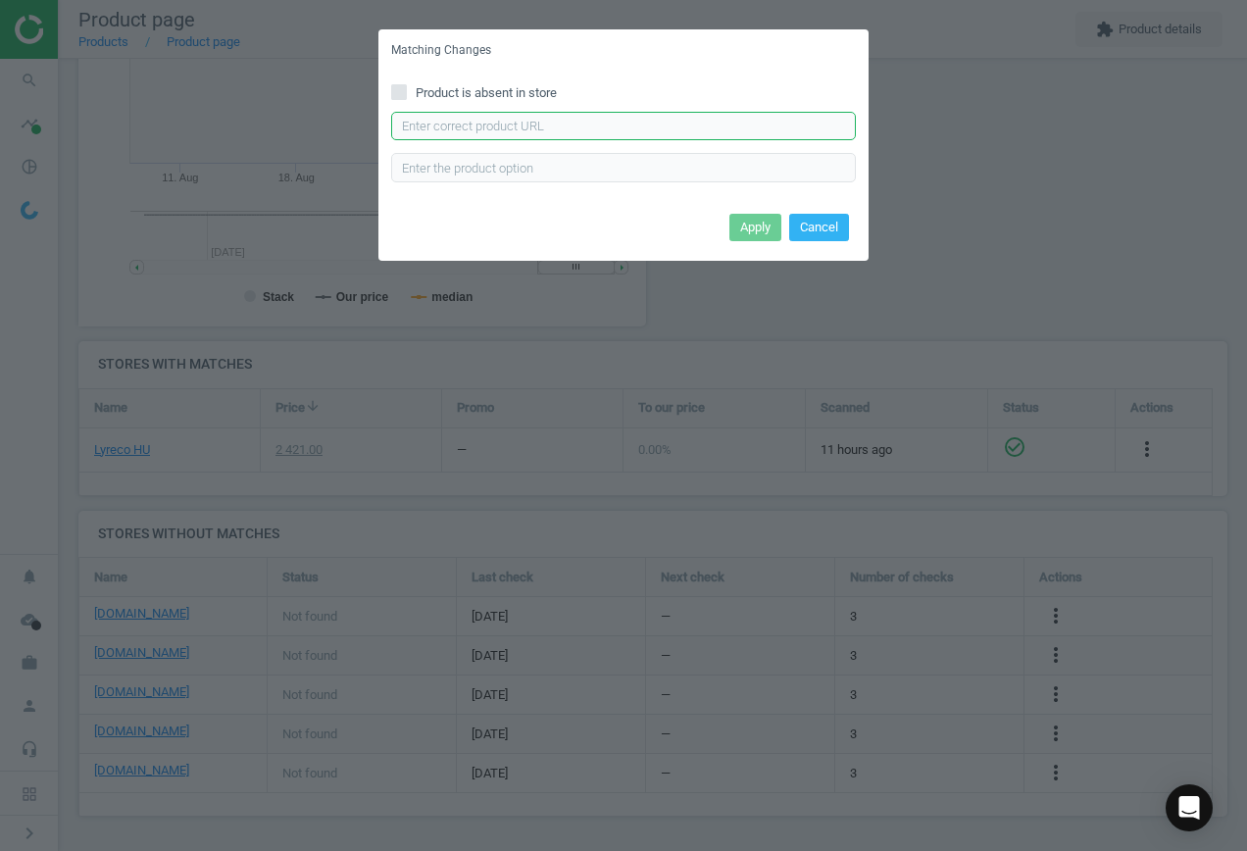
click at [650, 127] on input "text" at bounding box center [623, 126] width 465 height 29
paste input "[URL][DOMAIN_NAME]"
type input "[URL][DOMAIN_NAME]"
click at [746, 226] on button "Apply" at bounding box center [756, 227] width 52 height 27
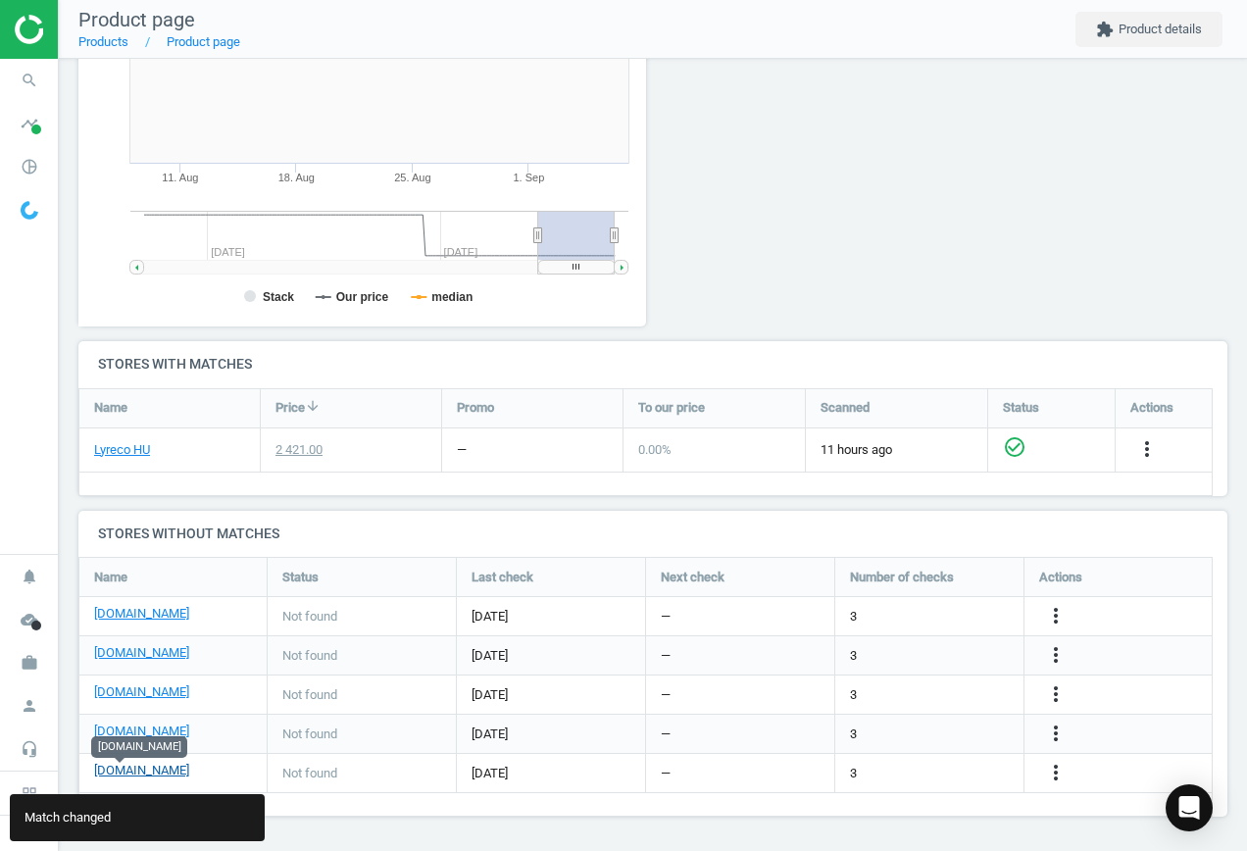
click at [128, 769] on link "[DOMAIN_NAME]" at bounding box center [141, 771] width 95 height 18
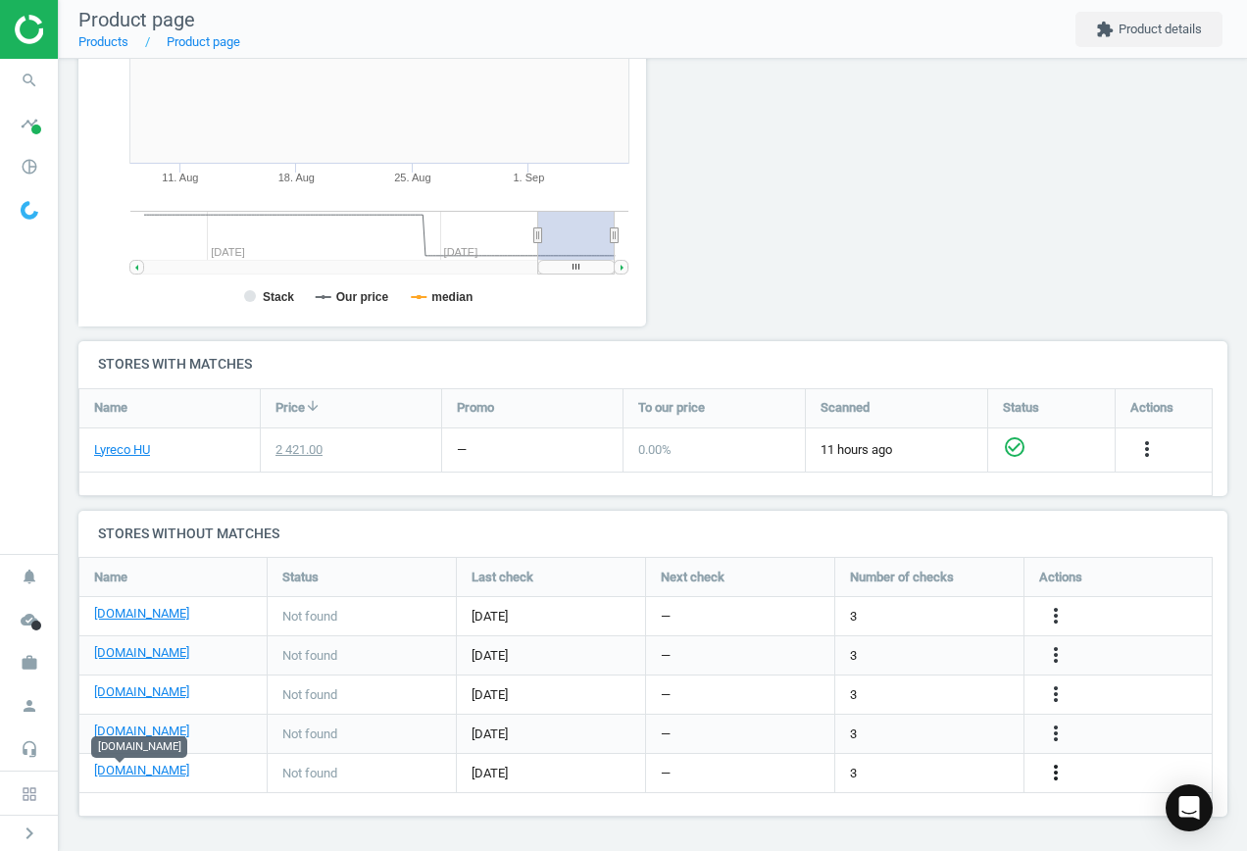
click at [1059, 768] on icon "more_vert" at bounding box center [1056, 773] width 24 height 24
click at [922, 770] on link "Edit URL/product option" at bounding box center [903, 773] width 269 height 30
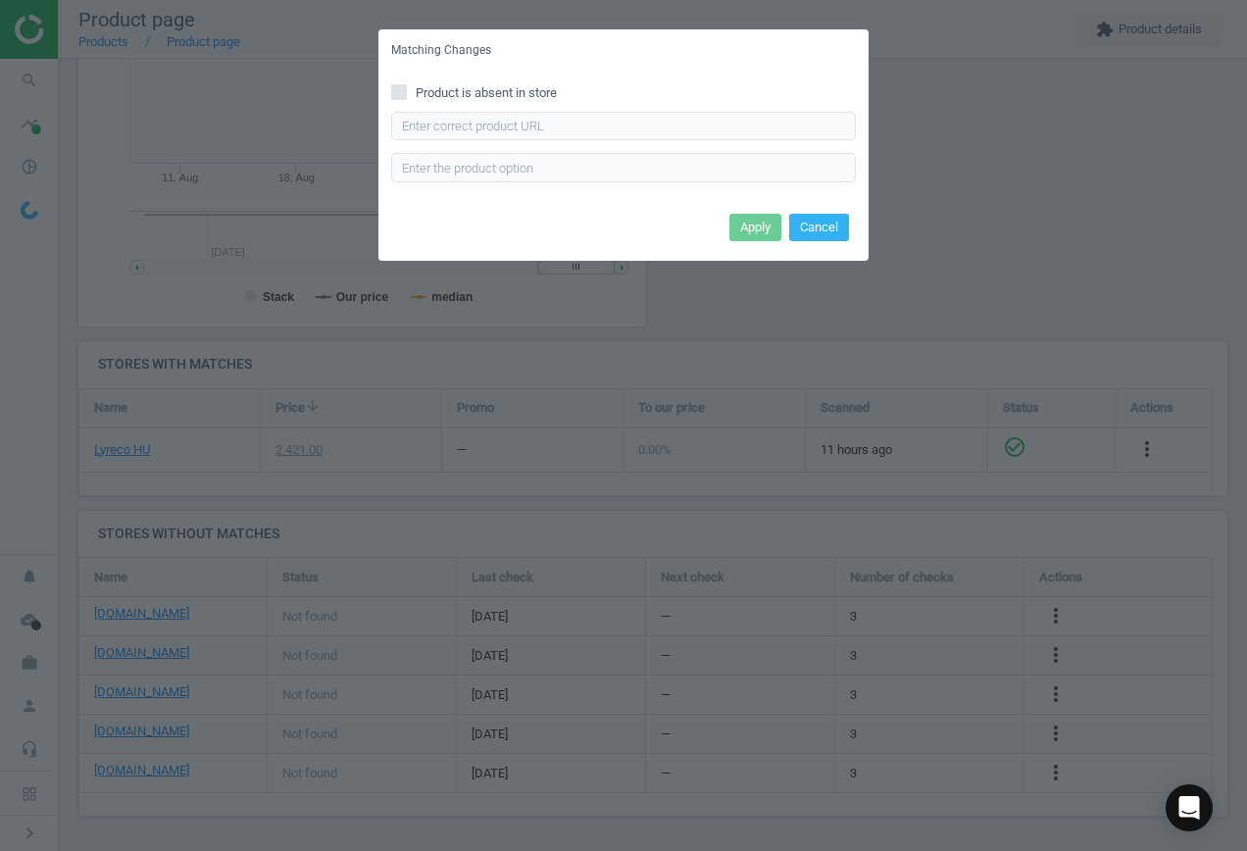
click at [397, 91] on input "Product is absent in store" at bounding box center [399, 91] width 13 height 13
checkbox input "true"
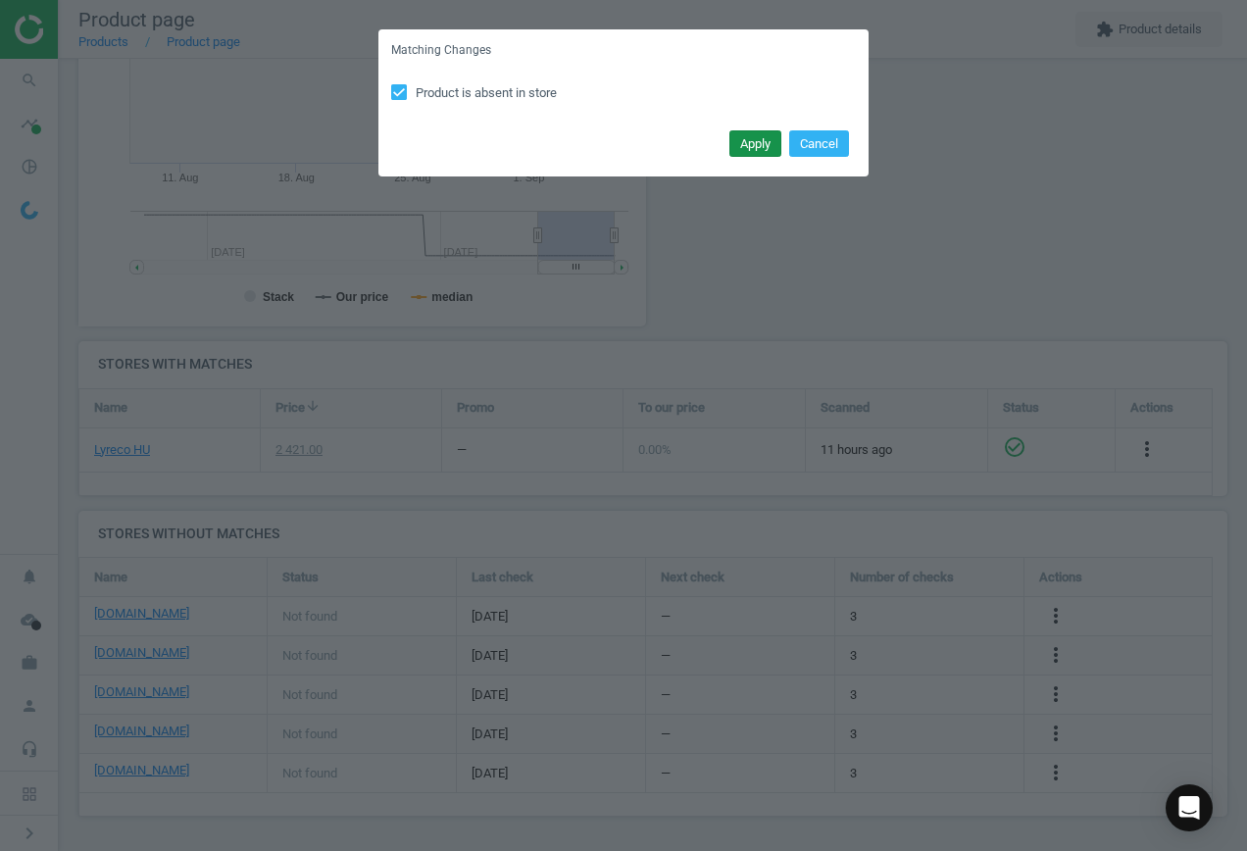
click at [763, 144] on button "Apply" at bounding box center [756, 143] width 52 height 27
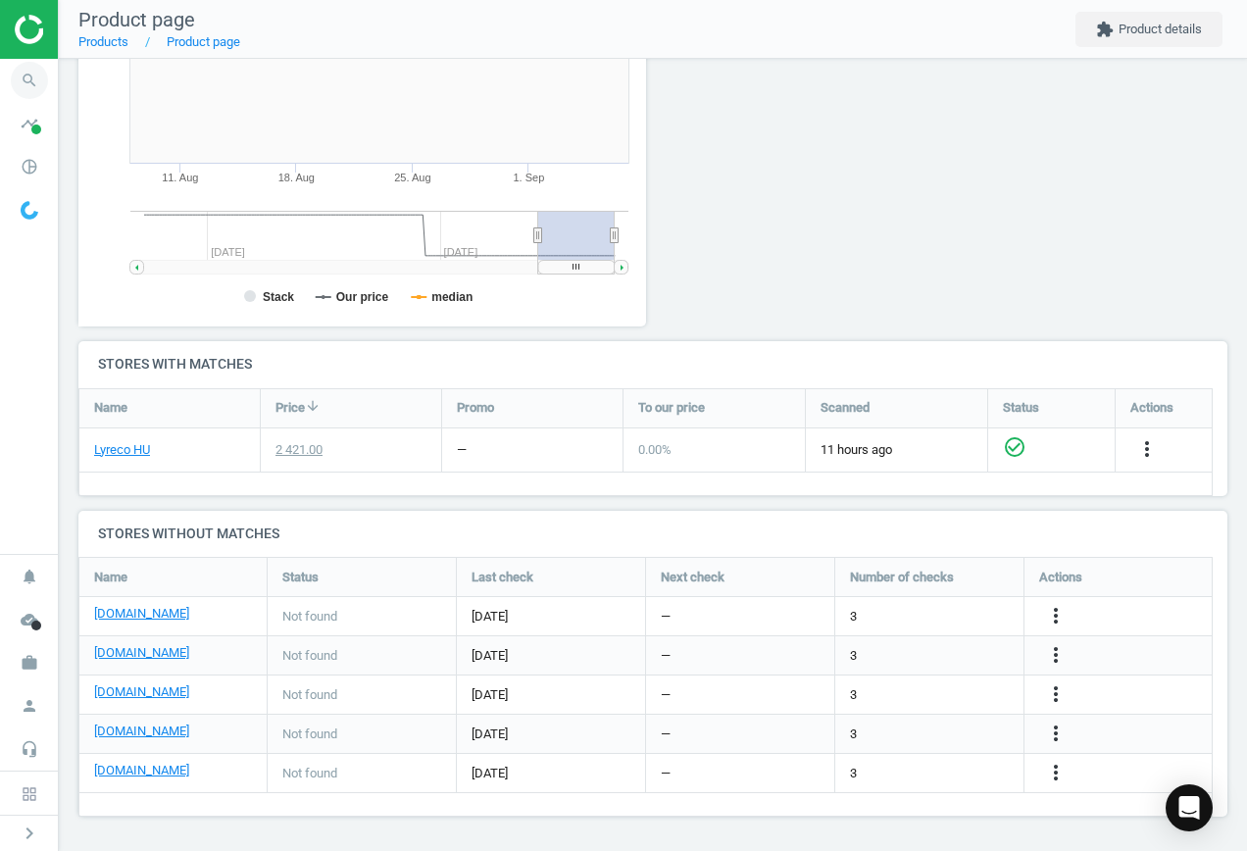
click at [25, 81] on icon "search" at bounding box center [29, 80] width 37 height 37
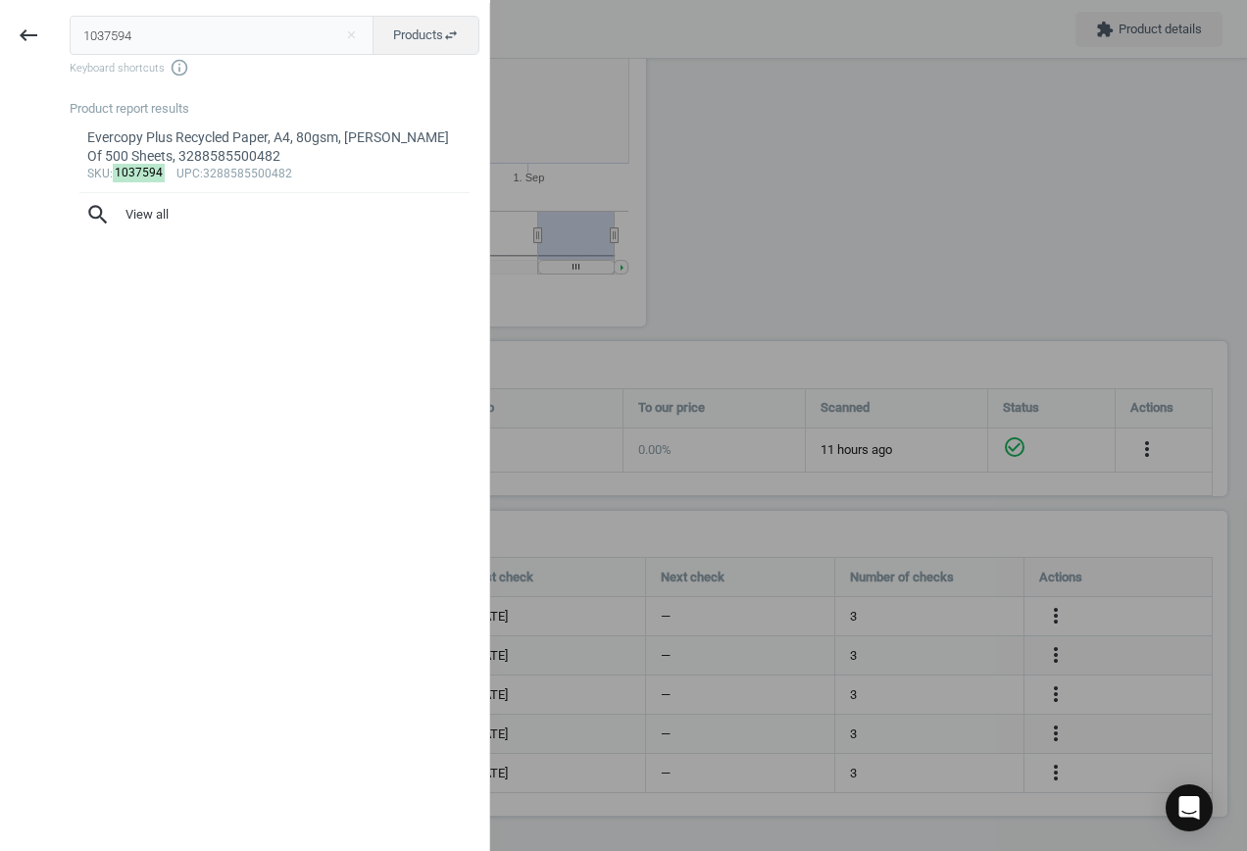
drag, startPoint x: 251, startPoint y: 23, endPoint x: 73, endPoint y: 29, distance: 178.6
click at [72, 29] on input "1037594" at bounding box center [222, 35] width 305 height 39
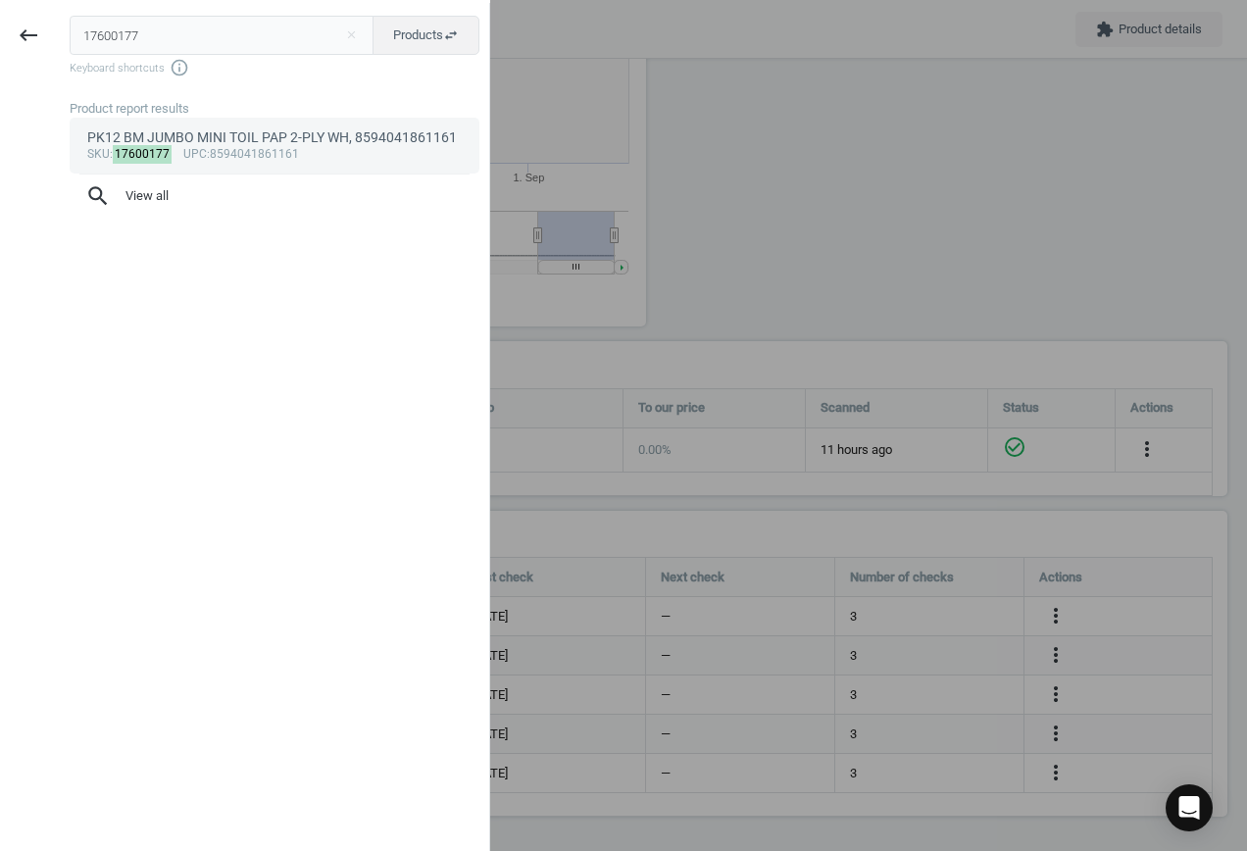
type input "17600177"
click at [295, 152] on div "sku : 17600177 upc :8594041861161" at bounding box center [275, 155] width 376 height 16
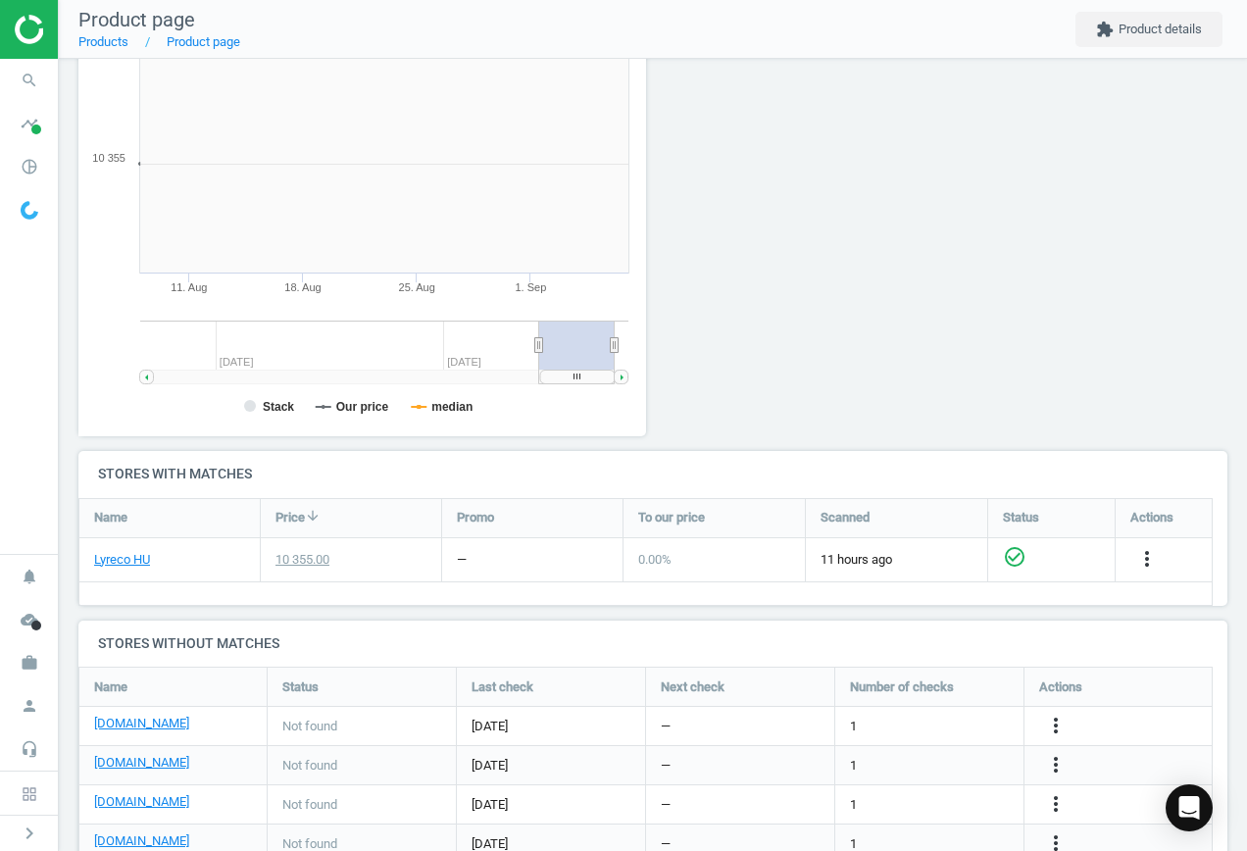
scroll to position [423, 590]
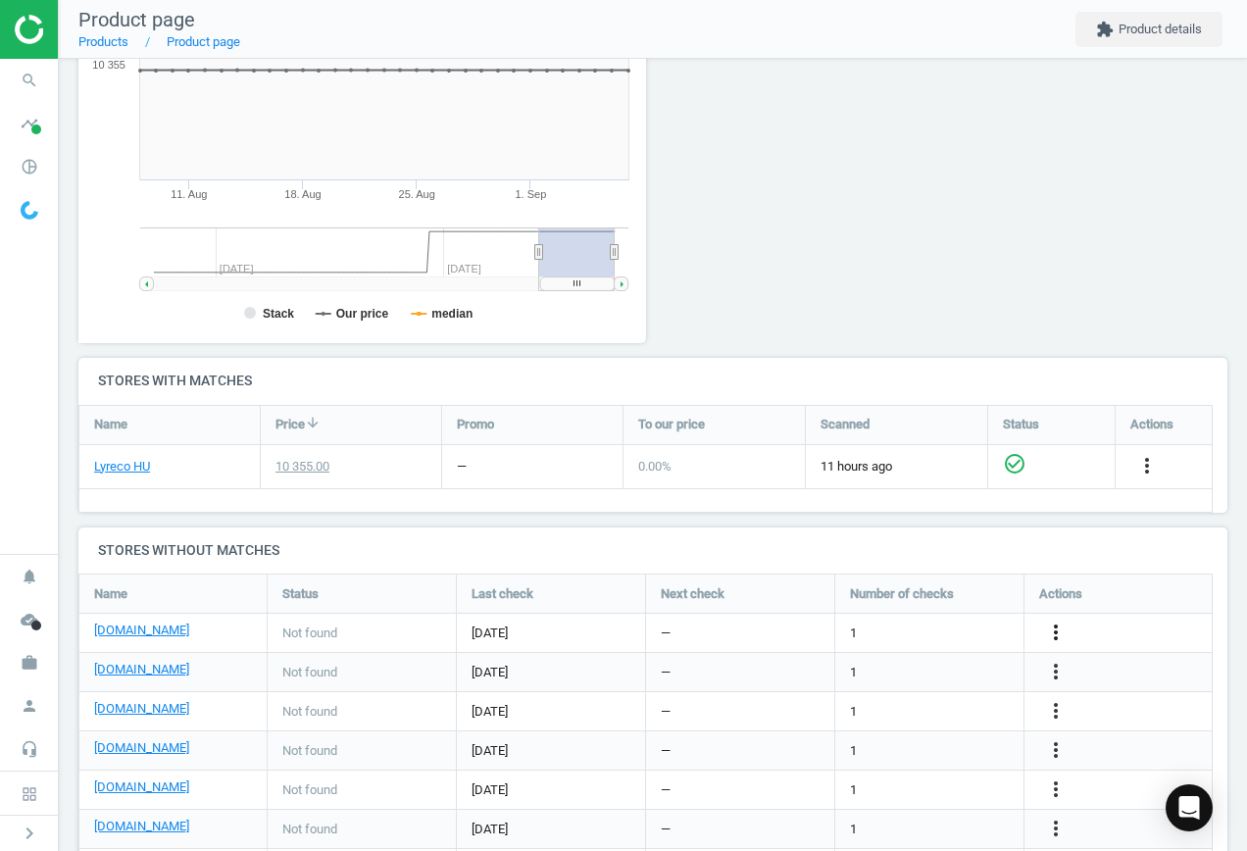
click at [1059, 630] on icon "more_vert" at bounding box center [1056, 633] width 24 height 24
click at [879, 630] on link "Edit URL/product option" at bounding box center [903, 633] width 269 height 30
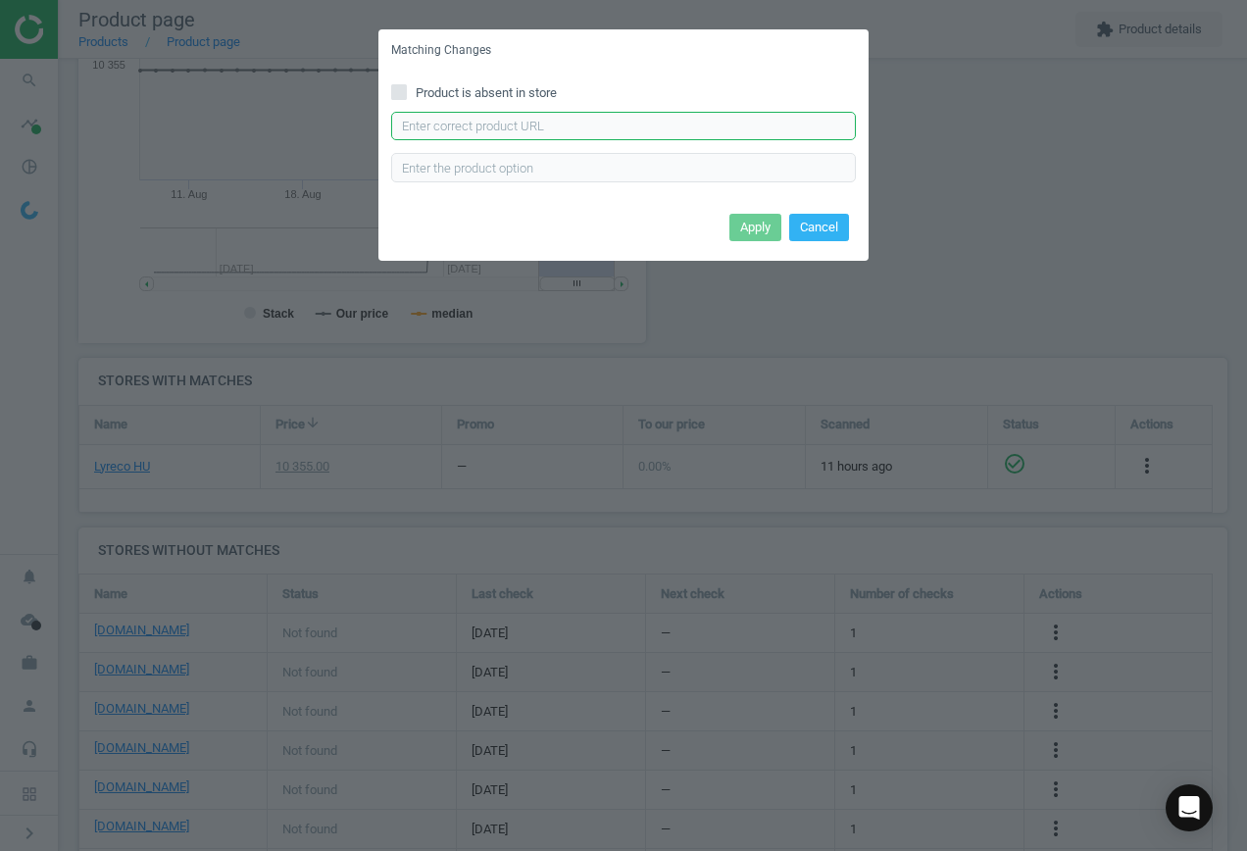
click at [524, 130] on input "text" at bounding box center [623, 126] width 465 height 29
paste input "[URL][DOMAIN_NAME]"
type input "[URL][DOMAIN_NAME]"
click at [755, 228] on button "Apply" at bounding box center [756, 227] width 52 height 27
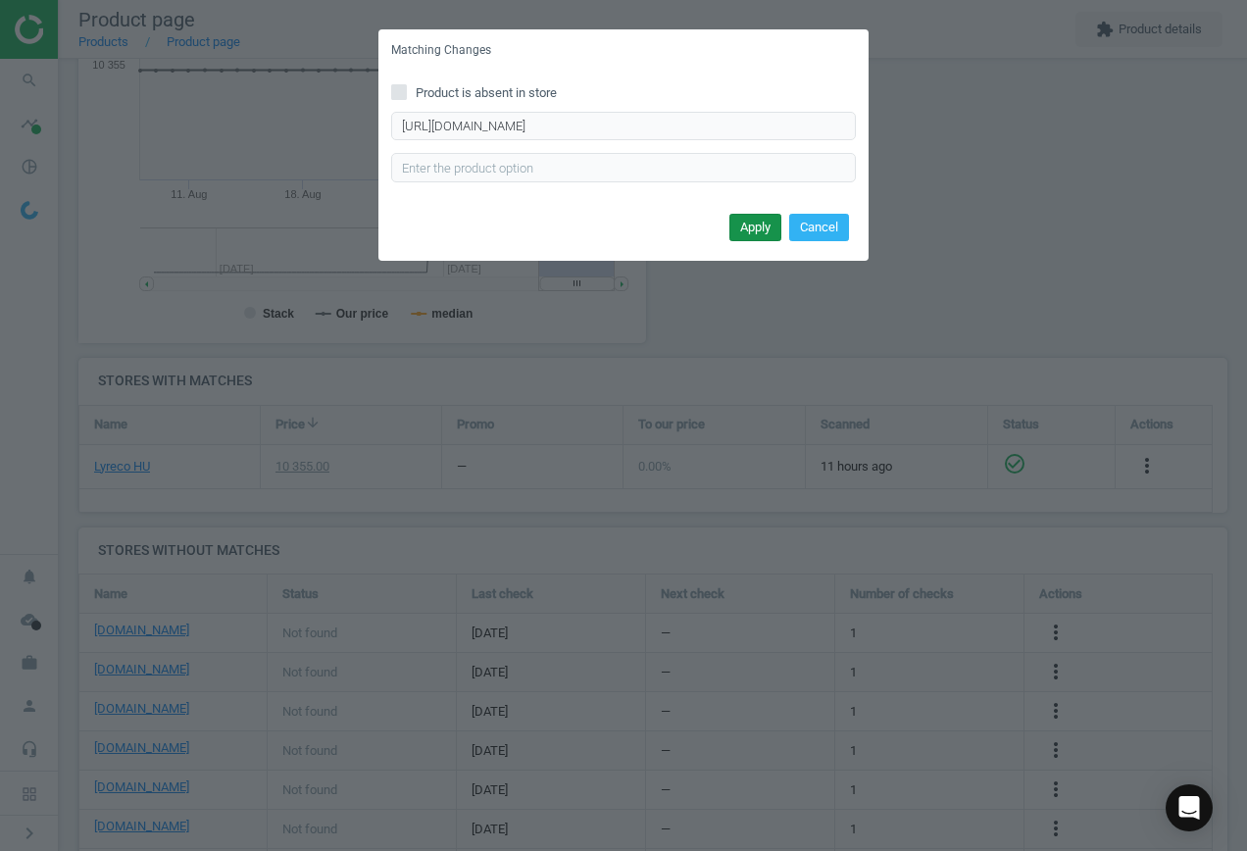
scroll to position [0, 0]
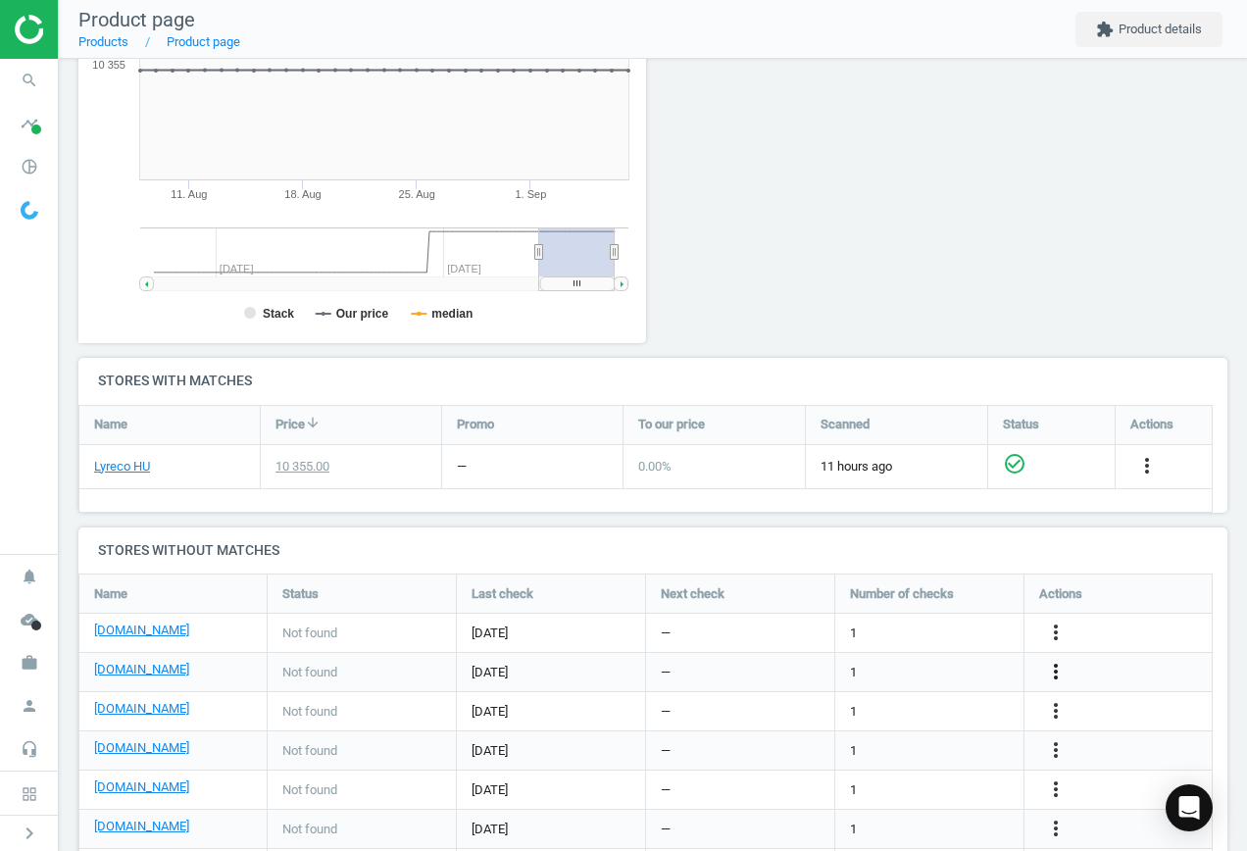
click at [1054, 668] on icon "more_vert" at bounding box center [1056, 672] width 24 height 24
click at [935, 663] on link "Edit URL/product option" at bounding box center [903, 672] width 269 height 30
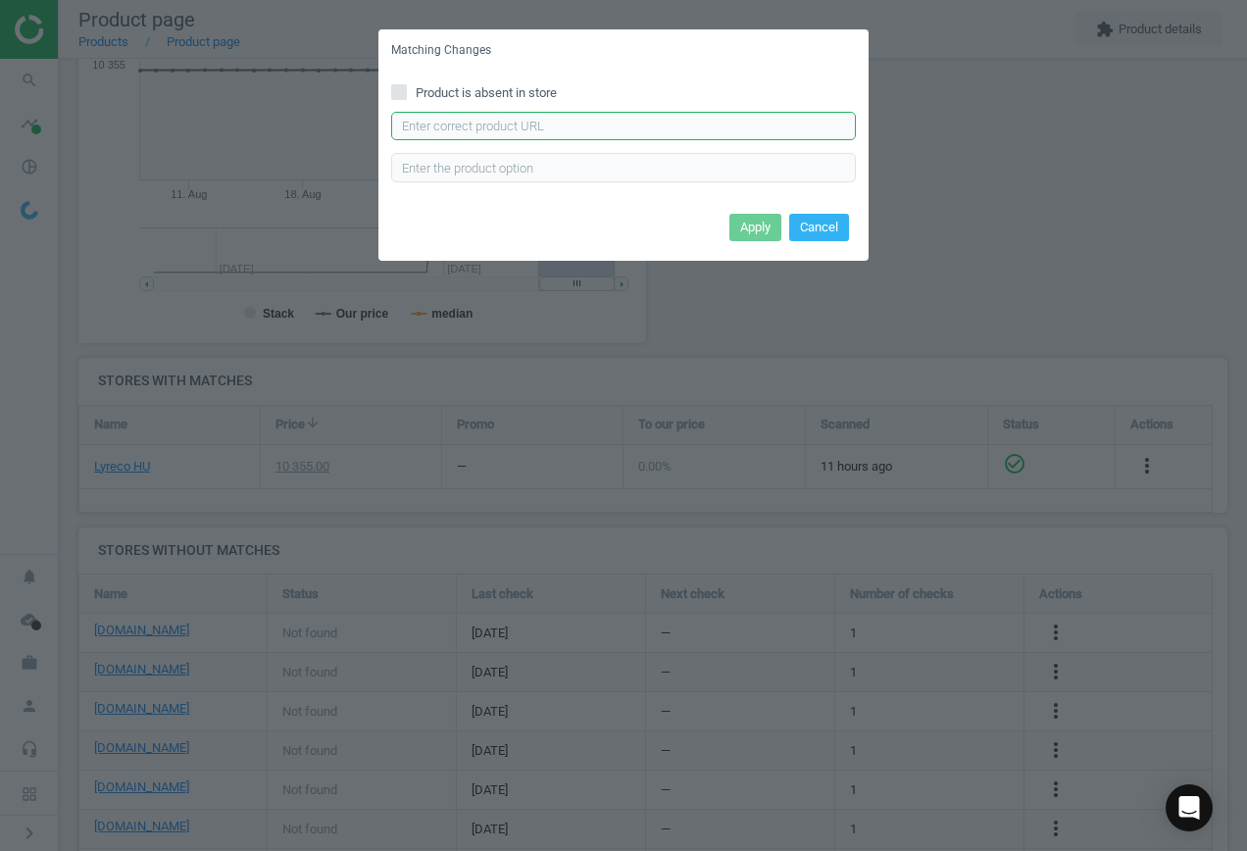
click at [653, 119] on input "text" at bounding box center [623, 126] width 465 height 29
paste input "[URL][DOMAIN_NAME]"
type input "[URL][DOMAIN_NAME]"
click at [743, 230] on button "Apply" at bounding box center [756, 227] width 52 height 27
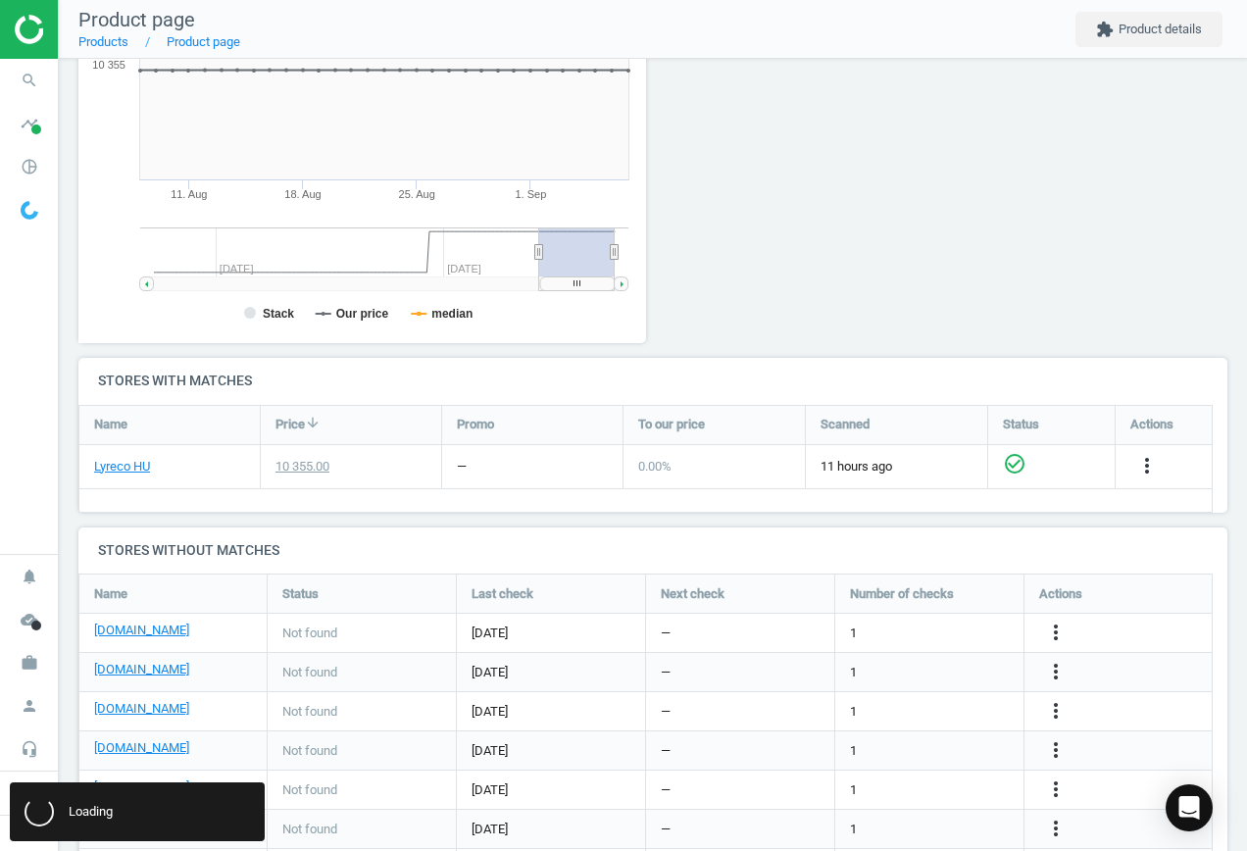
scroll to position [0, 0]
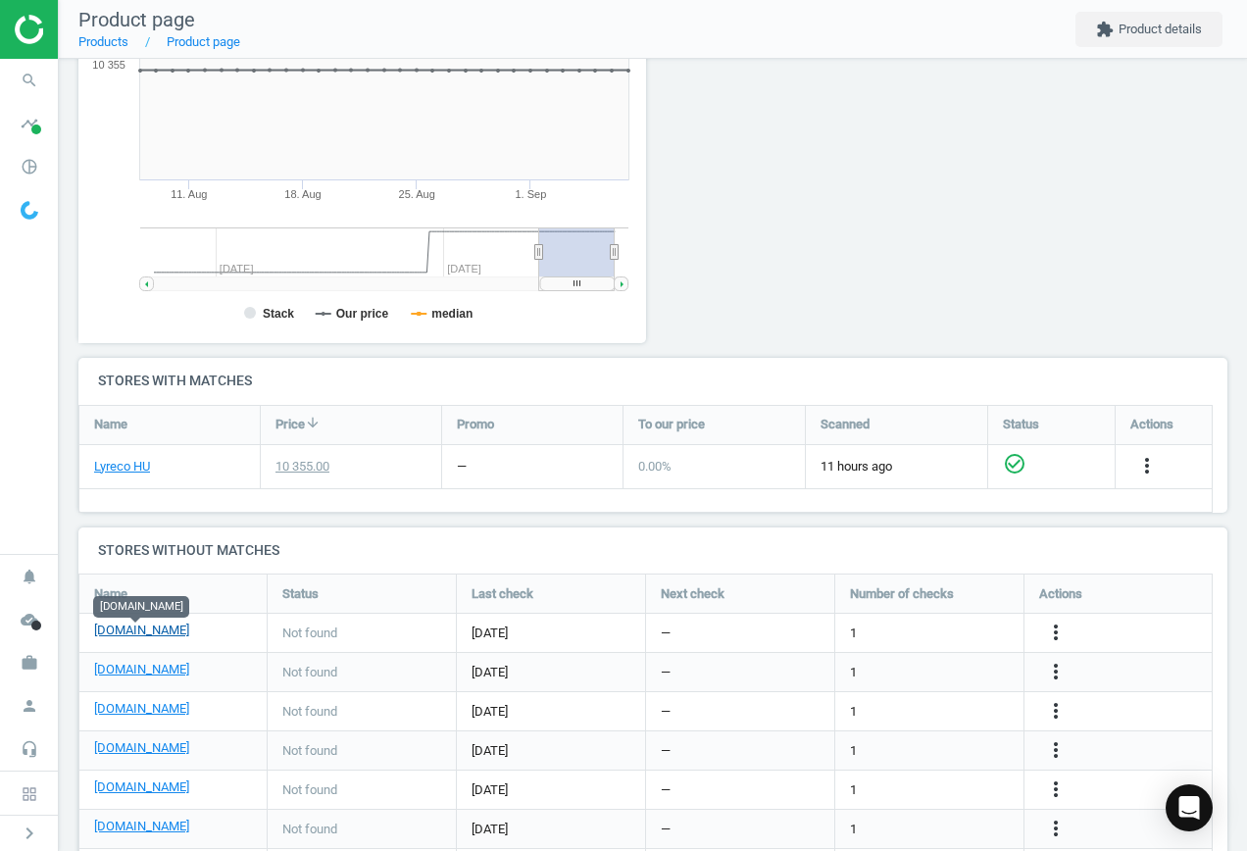
click at [133, 635] on link "[DOMAIN_NAME]" at bounding box center [141, 631] width 95 height 18
click at [1053, 623] on icon "more_vert" at bounding box center [1056, 633] width 24 height 24
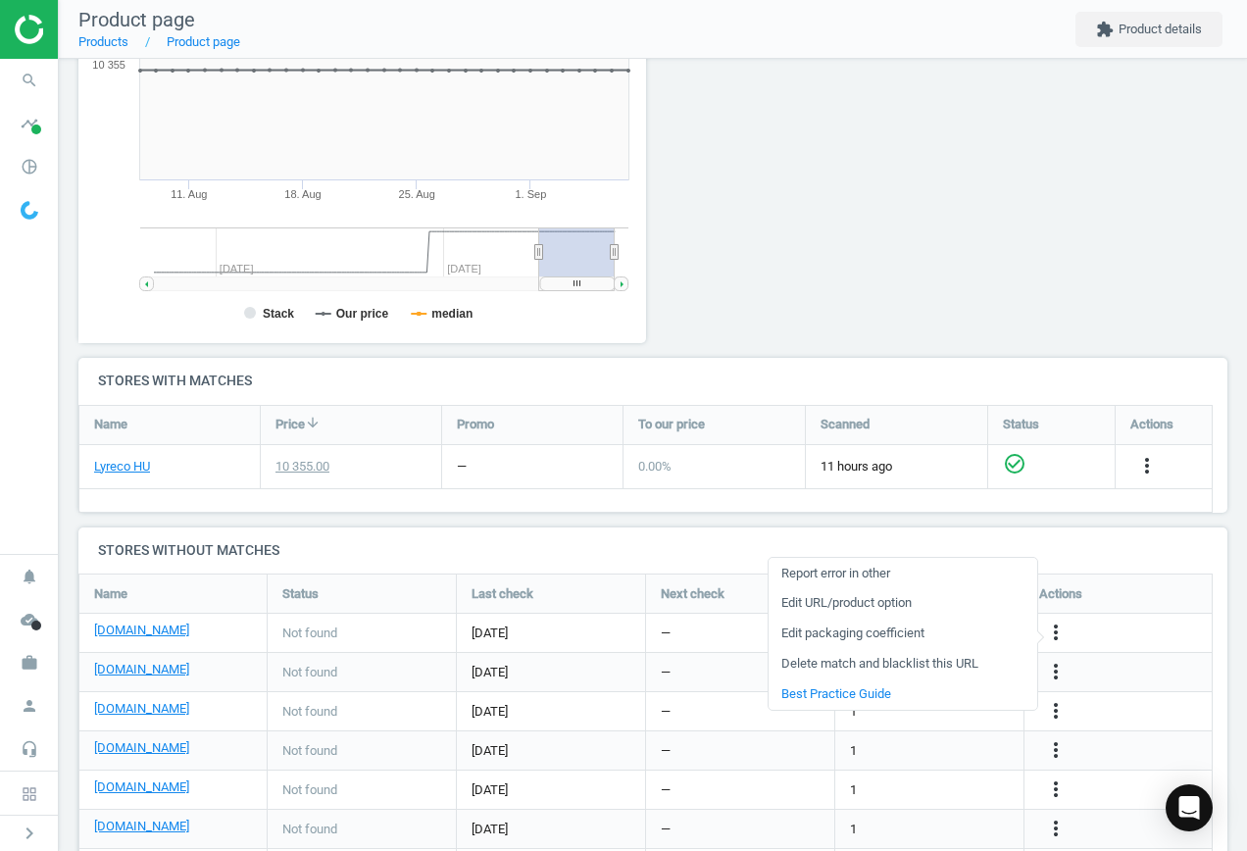
click at [851, 228] on div at bounding box center [798, 131] width 291 height 454
click at [25, 79] on icon "search" at bounding box center [29, 80] width 37 height 37
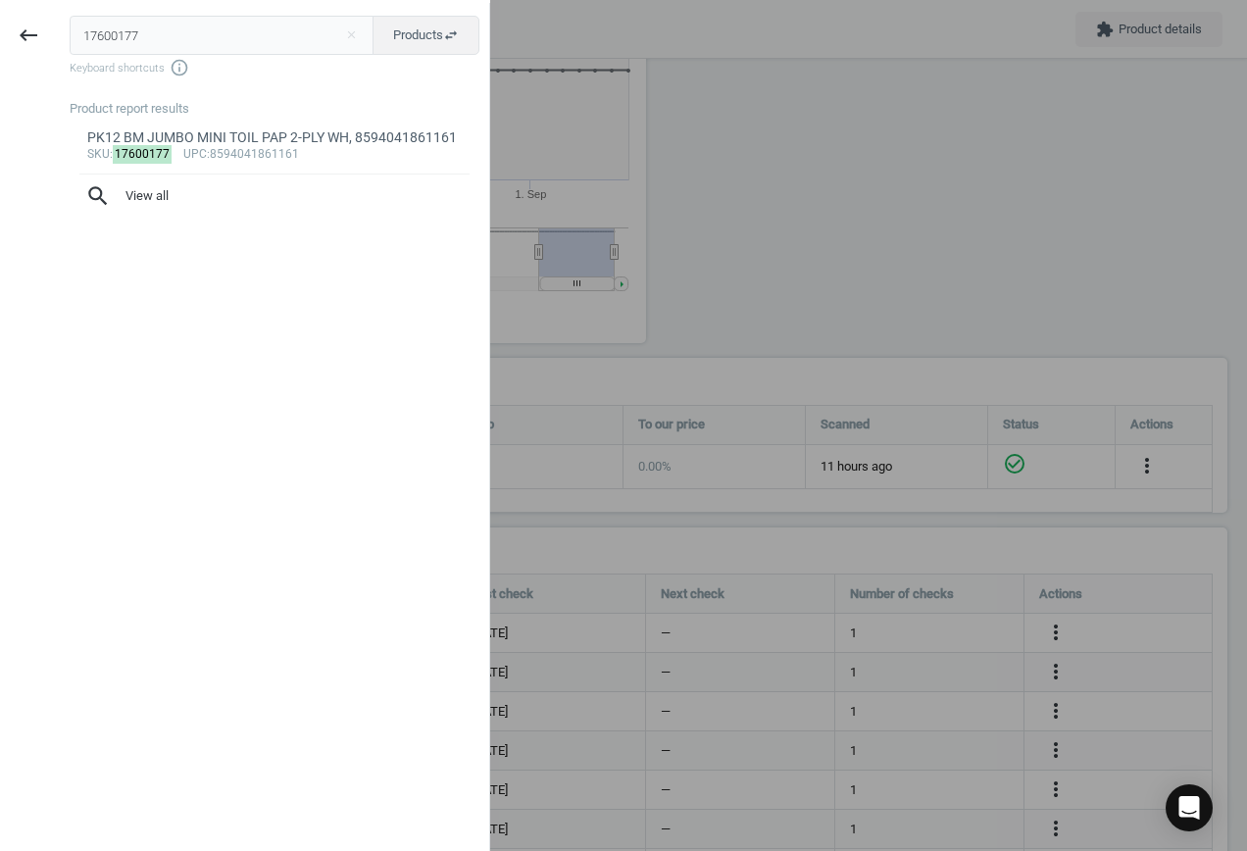
drag, startPoint x: 166, startPoint y: 34, endPoint x: -85, endPoint y: 35, distance: 251.0
click at [0, 35] on html "Group 2 Created with Sketch. ic/cloud_download/grey600 Created with Sketch. gra…" at bounding box center [623, 425] width 1247 height 851
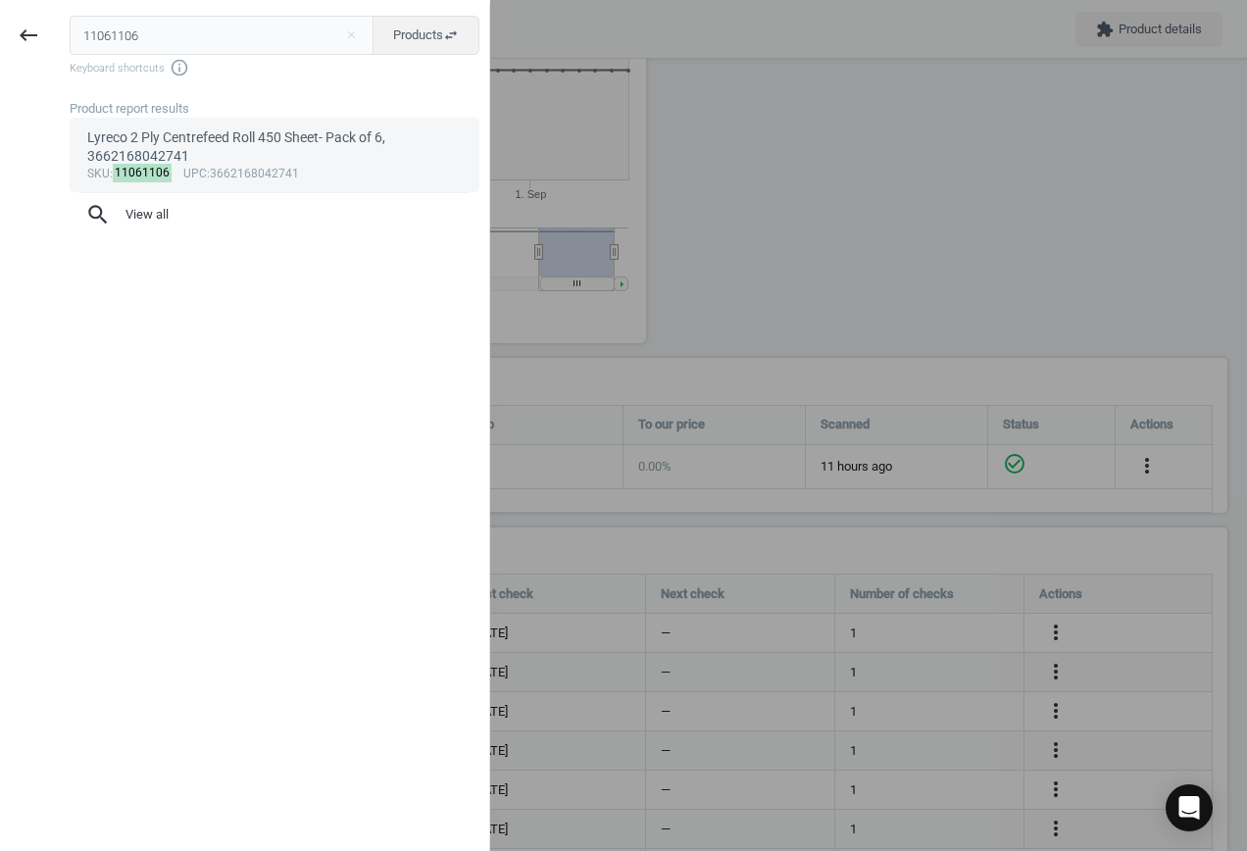
type input "11061106"
click at [273, 158] on div "Lyreco 2 Ply Centrefeed Roll 450 Sheet- Pack of 6, 3662168042741" at bounding box center [275, 147] width 376 height 38
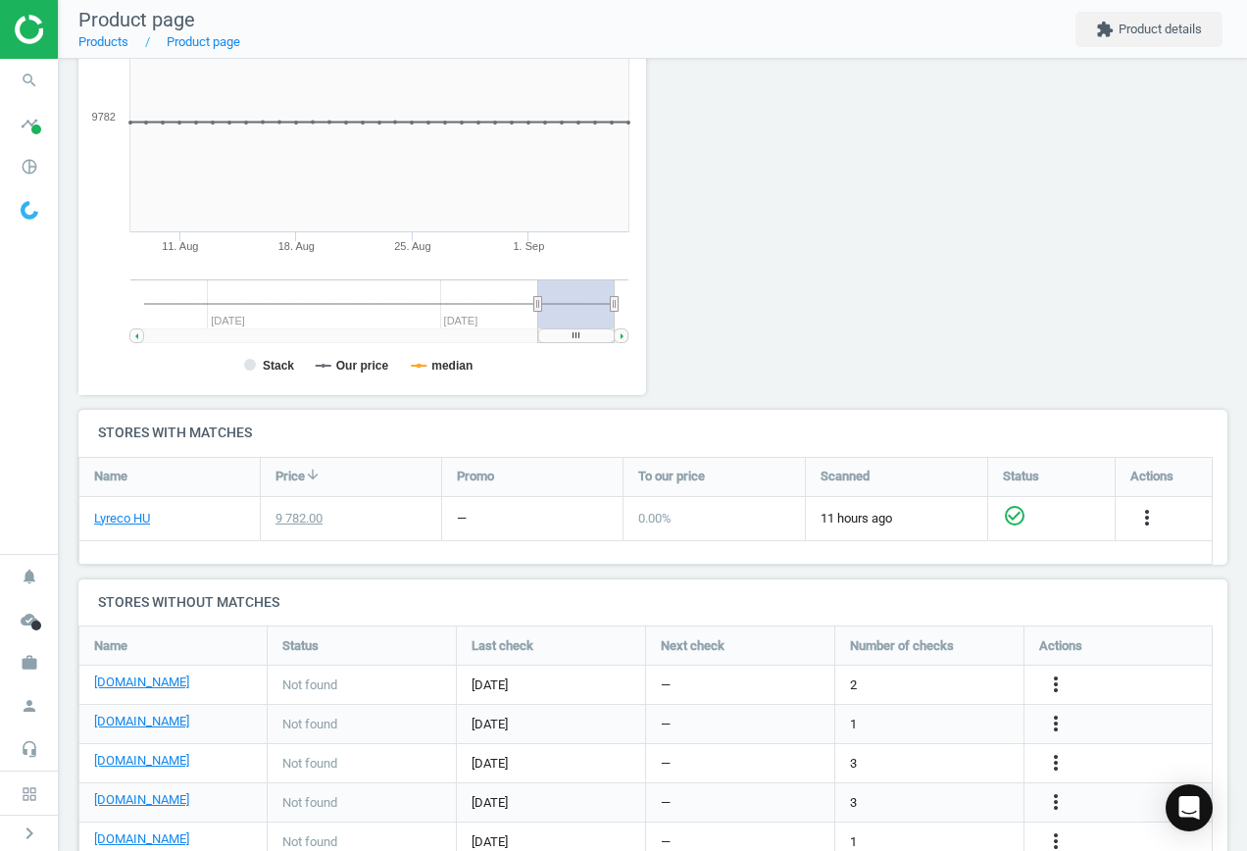
scroll to position [392, 0]
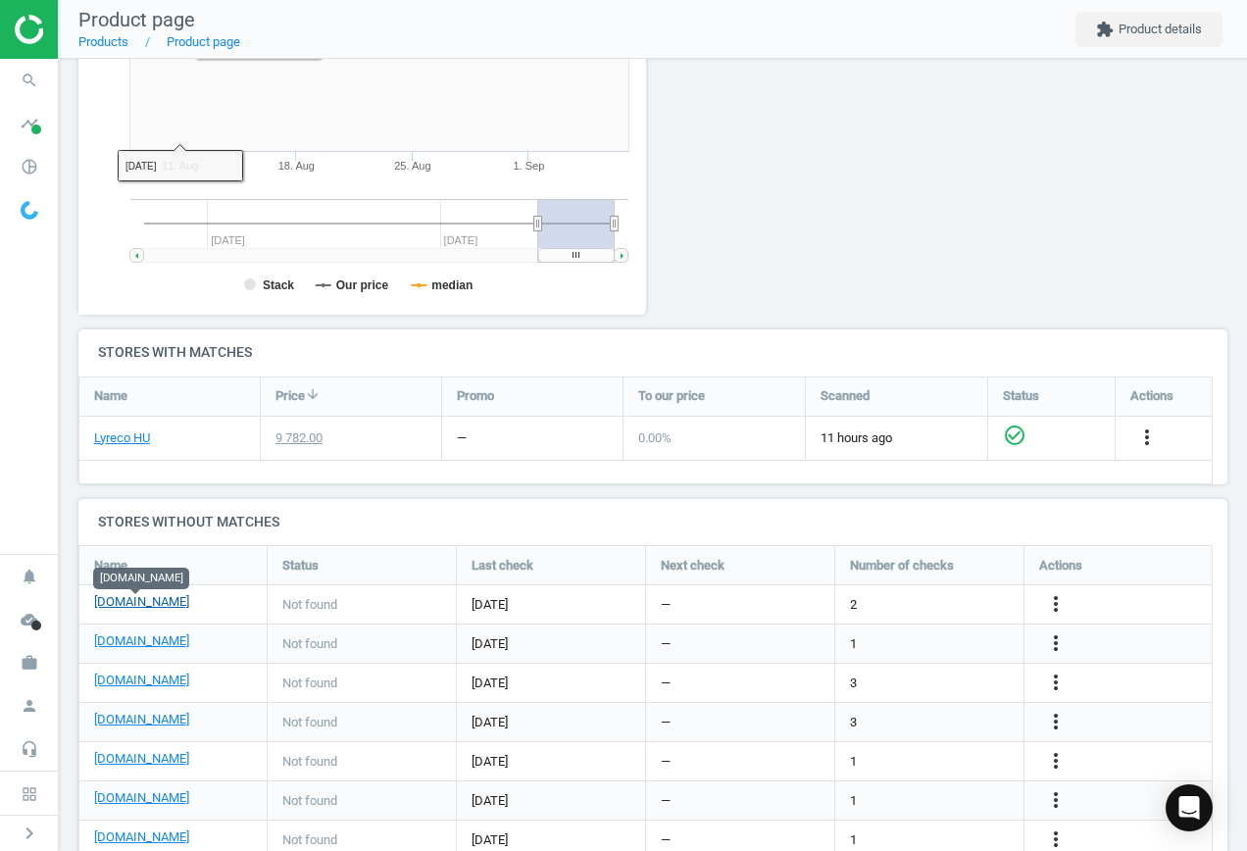
click at [144, 598] on link "[DOMAIN_NAME]" at bounding box center [141, 602] width 95 height 18
click at [1060, 596] on icon "more_vert" at bounding box center [1056, 604] width 24 height 24
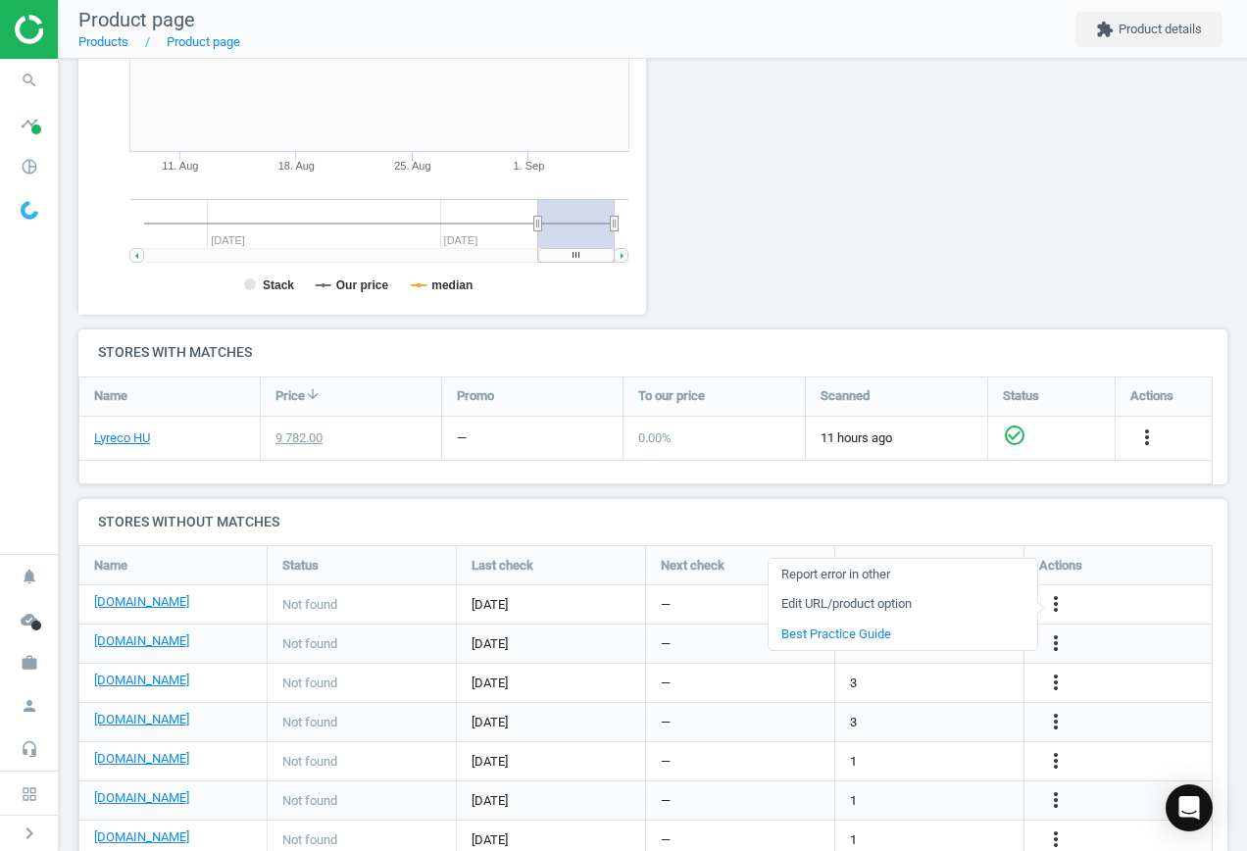
click at [910, 598] on link "Edit URL/product option" at bounding box center [903, 604] width 269 height 30
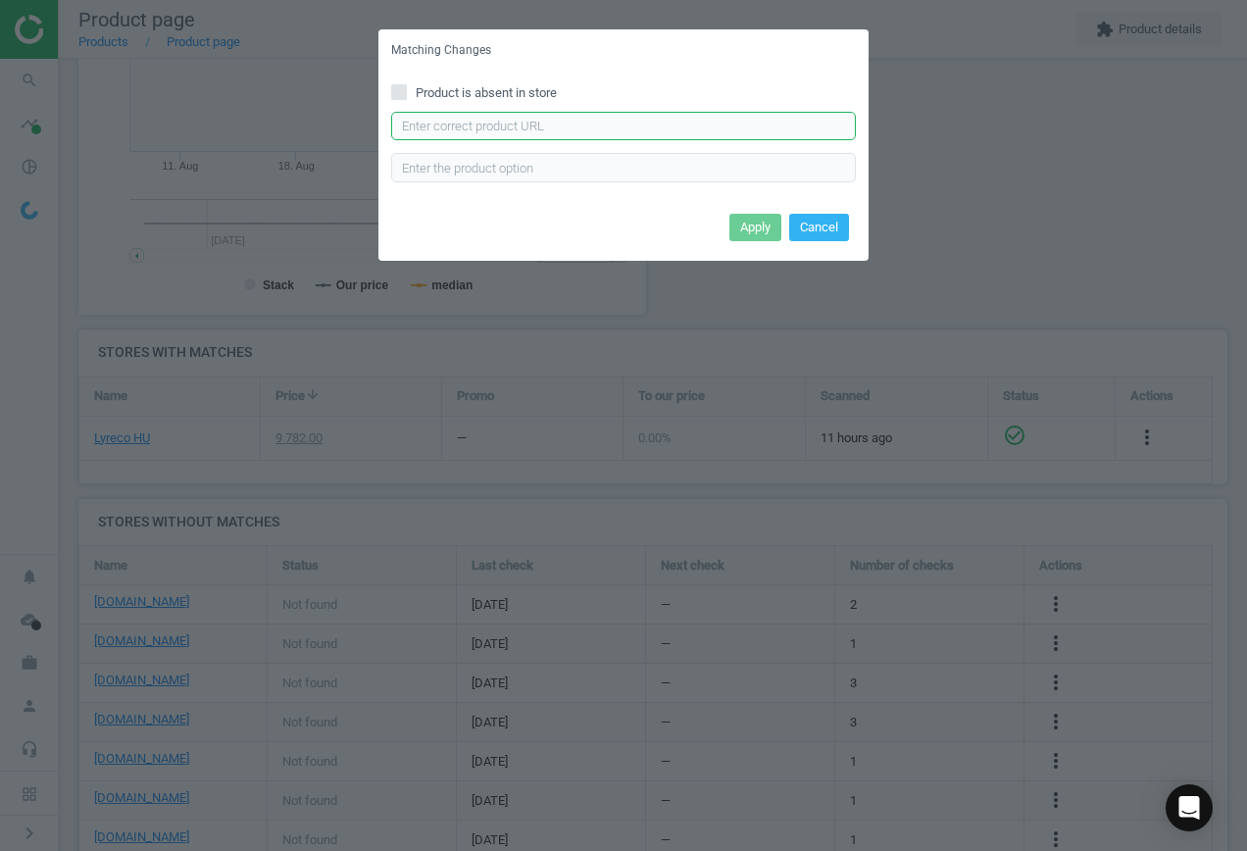
click at [521, 122] on input "text" at bounding box center [623, 126] width 465 height 29
paste input "[URL][DOMAIN_NAME][PERSON_NAME]"
type input "[URL][DOMAIN_NAME][PERSON_NAME]"
click at [755, 230] on button "Apply" at bounding box center [756, 227] width 52 height 27
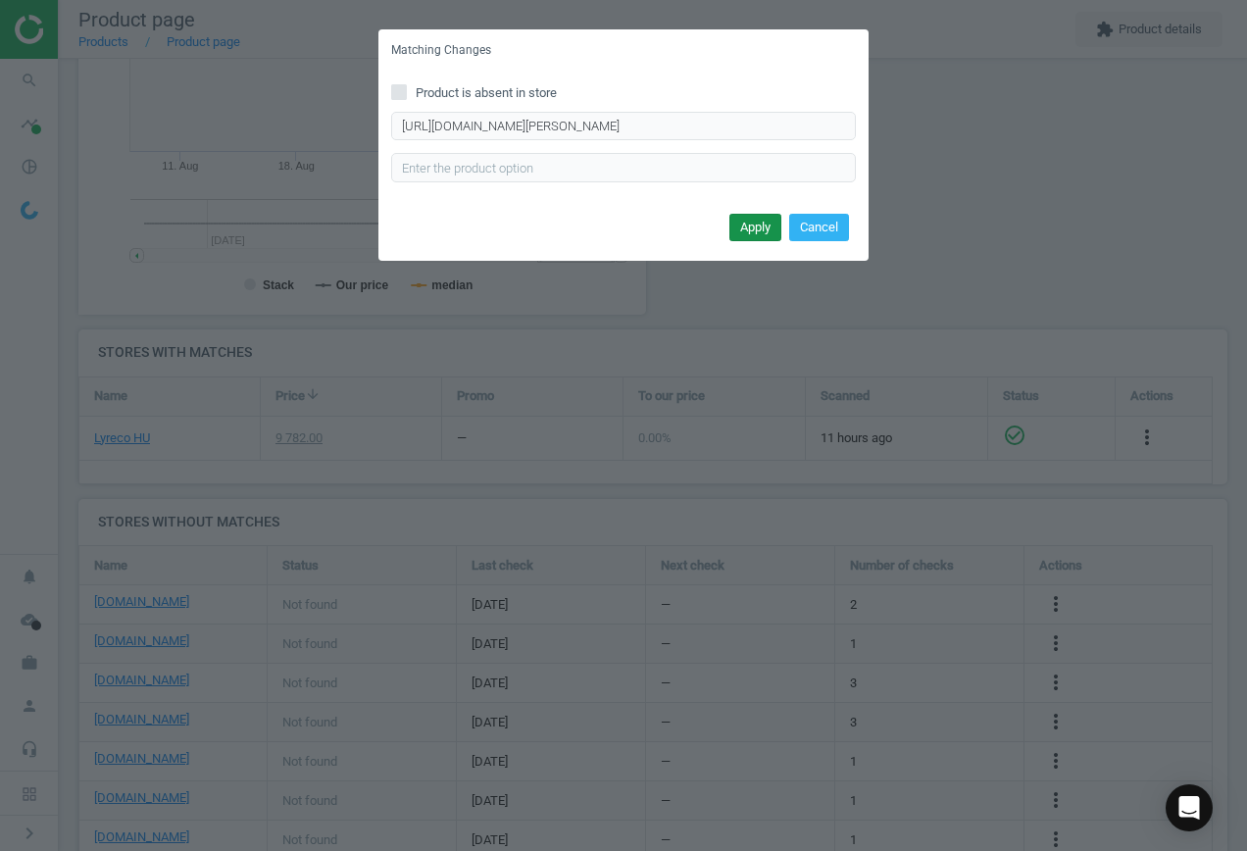
scroll to position [0, 0]
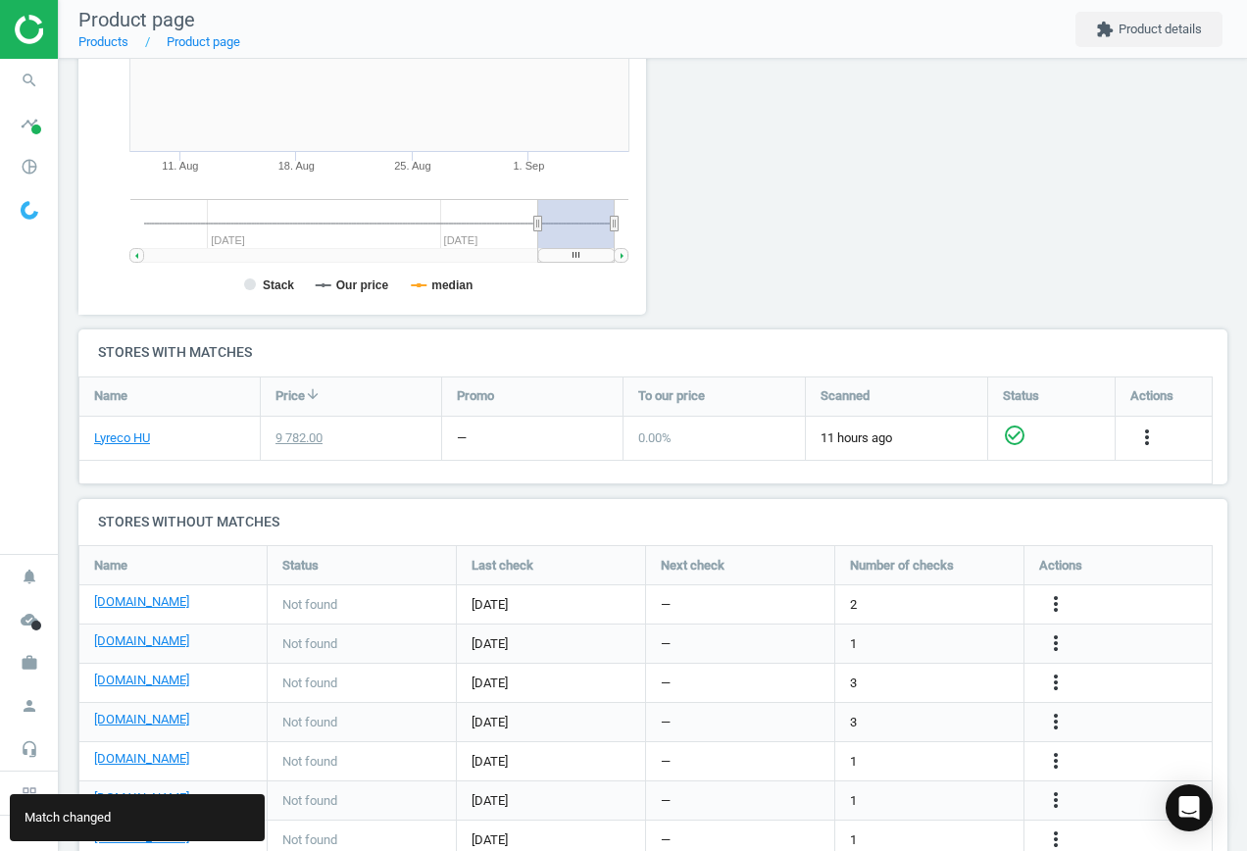
click at [158, 632] on div "[DOMAIN_NAME]" at bounding box center [172, 644] width 187 height 38
click at [154, 641] on link "[DOMAIN_NAME]" at bounding box center [141, 642] width 95 height 18
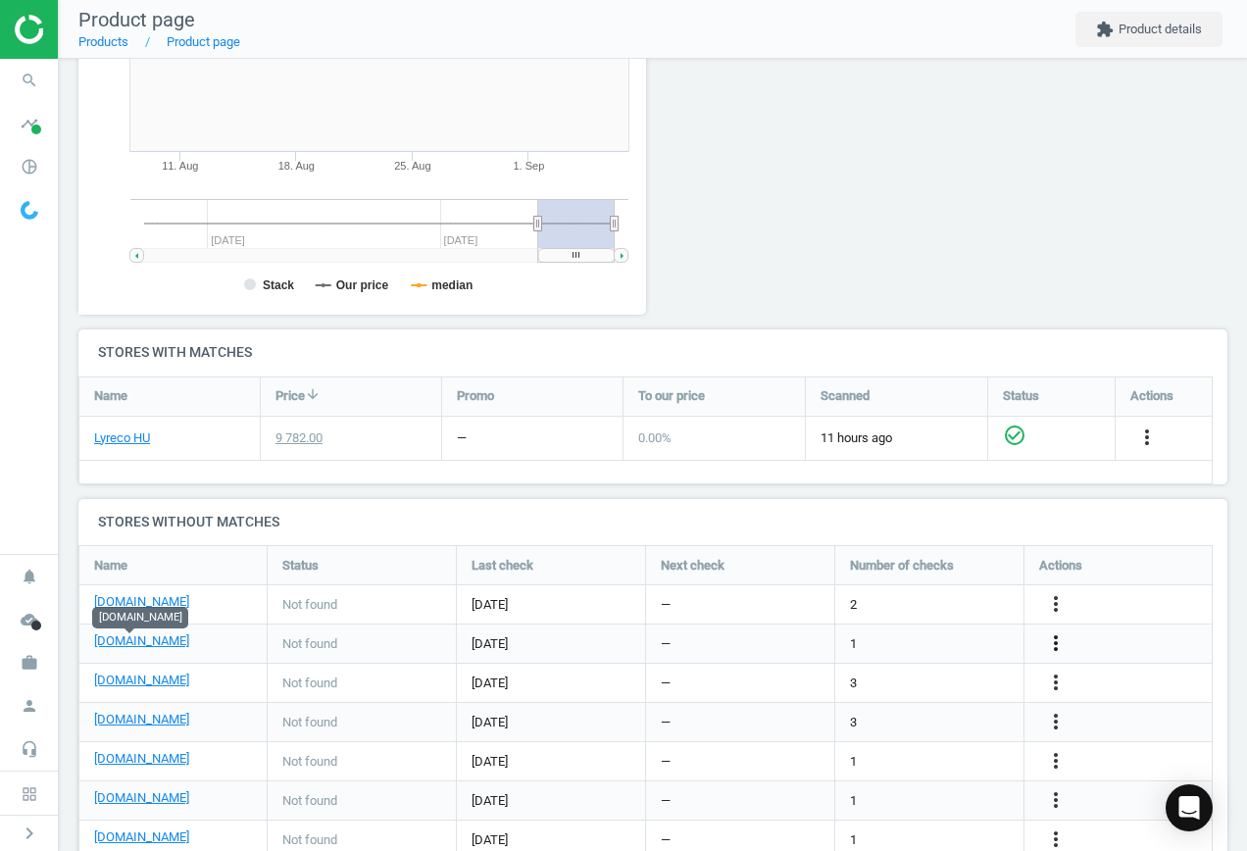
click at [1054, 640] on icon "more_vert" at bounding box center [1056, 644] width 24 height 24
click at [863, 641] on link "Edit URL/product option" at bounding box center [903, 644] width 269 height 30
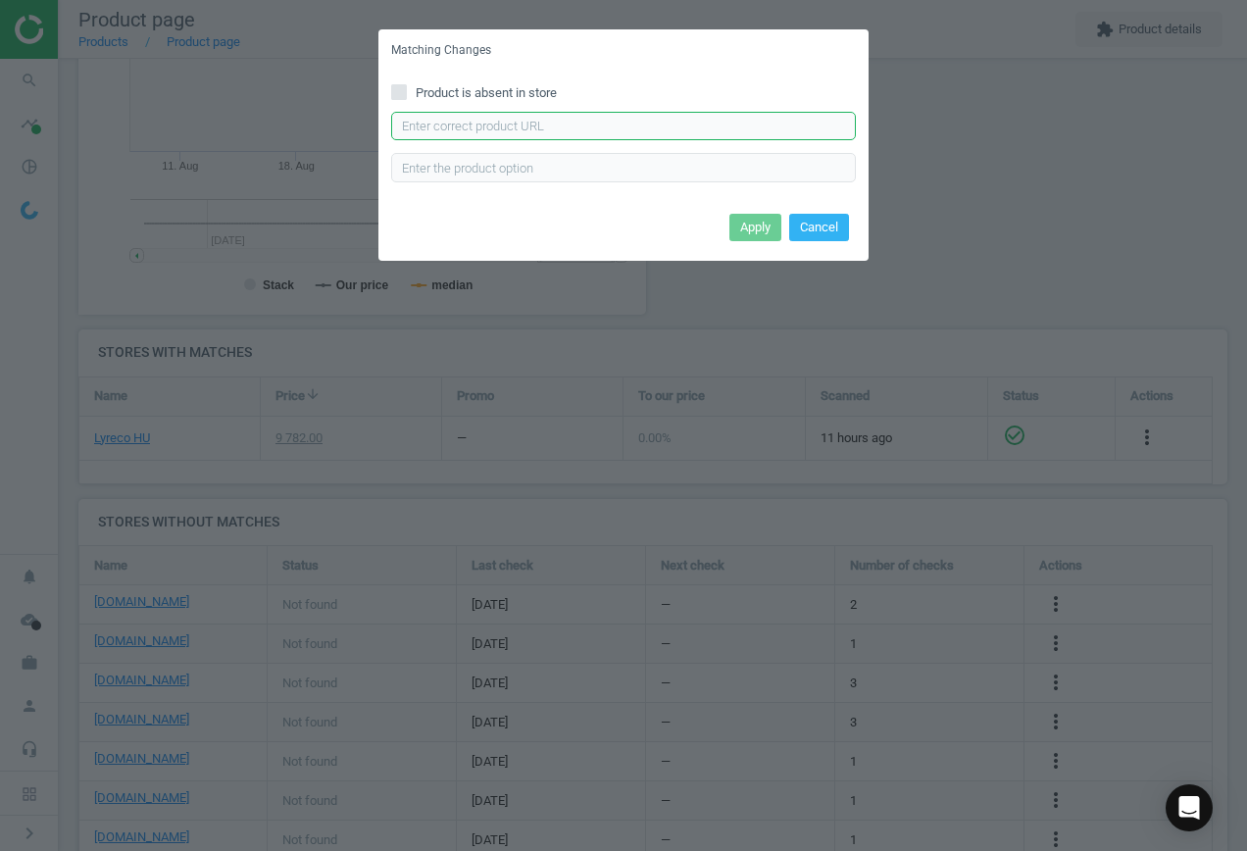
click at [649, 132] on input "text" at bounding box center [623, 126] width 465 height 29
paste input "[URL][DOMAIN_NAME][PERSON_NAME]"
type input "[URL][DOMAIN_NAME][PERSON_NAME]"
click at [743, 205] on div "Product is absent in store [URL][DOMAIN_NAME][PERSON_NAME] Enter correct produc…" at bounding box center [624, 140] width 490 height 136
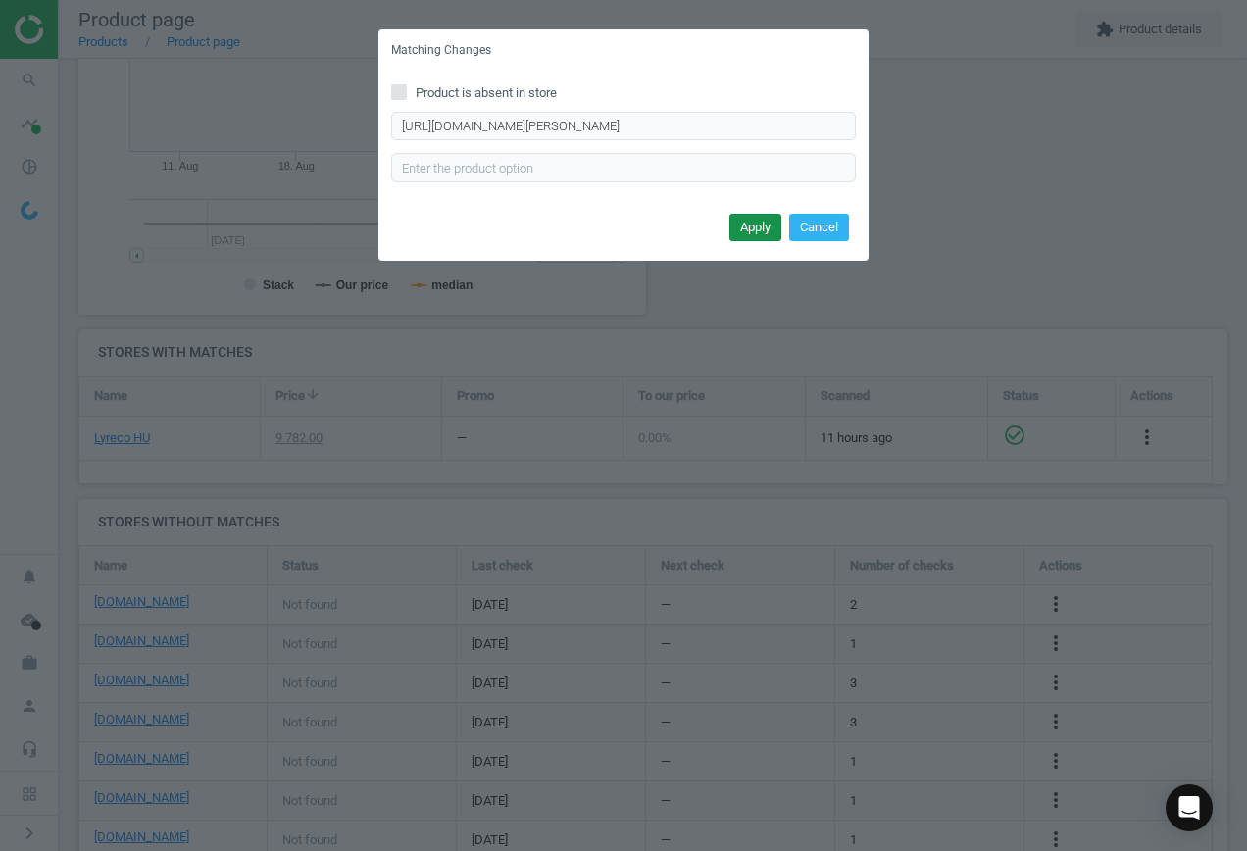
scroll to position [0, 0]
click at [752, 223] on button "Apply" at bounding box center [756, 227] width 52 height 27
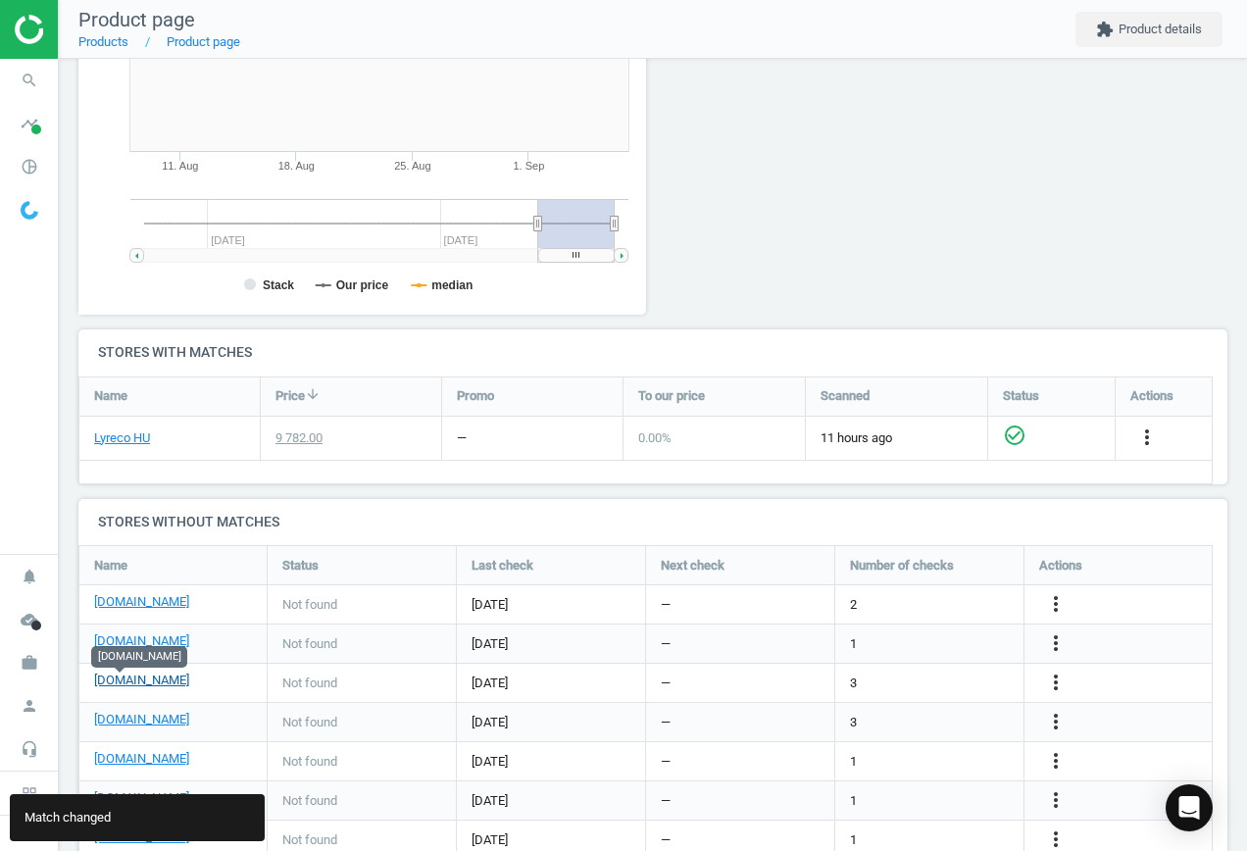
click at [118, 684] on link "[DOMAIN_NAME]" at bounding box center [141, 681] width 95 height 18
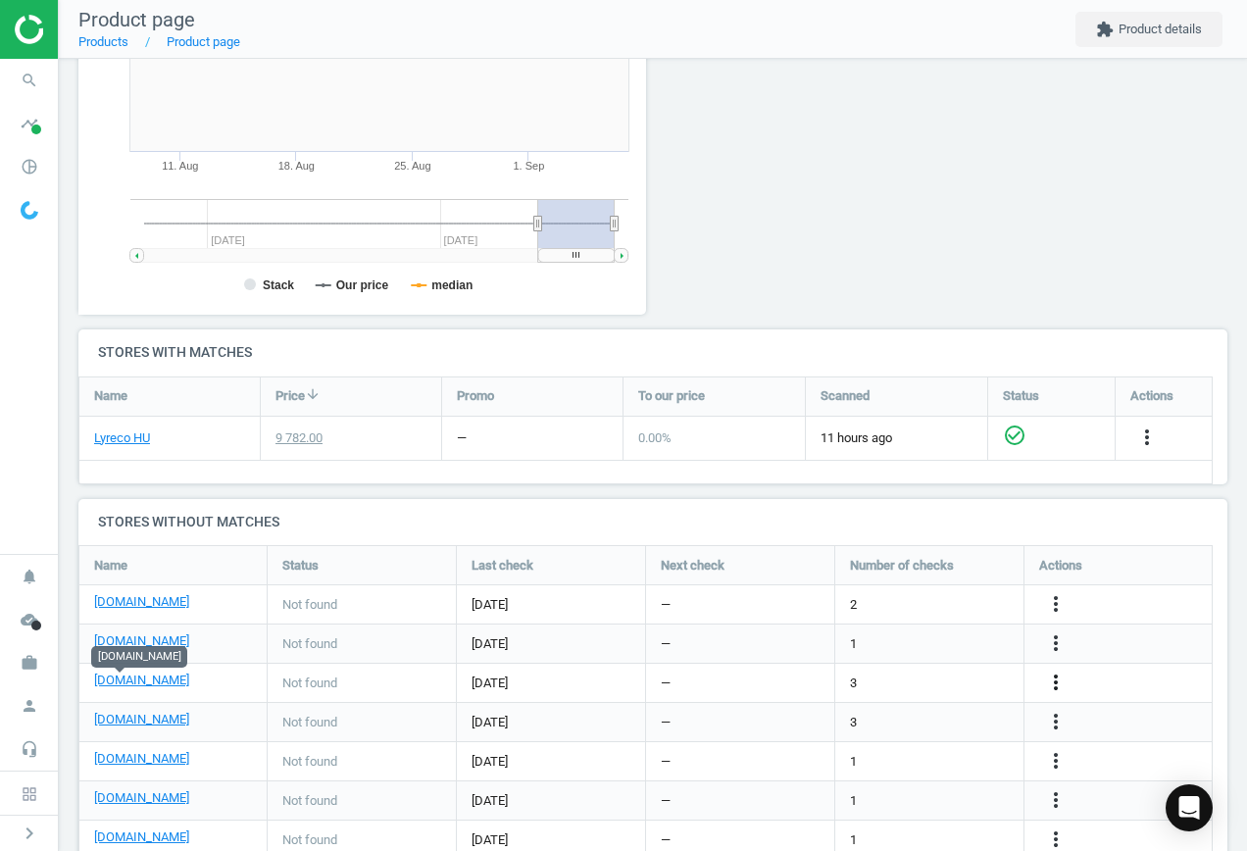
click at [1055, 679] on icon "more_vert" at bounding box center [1056, 683] width 24 height 24
click at [949, 684] on link "Edit URL/product option" at bounding box center [903, 683] width 269 height 30
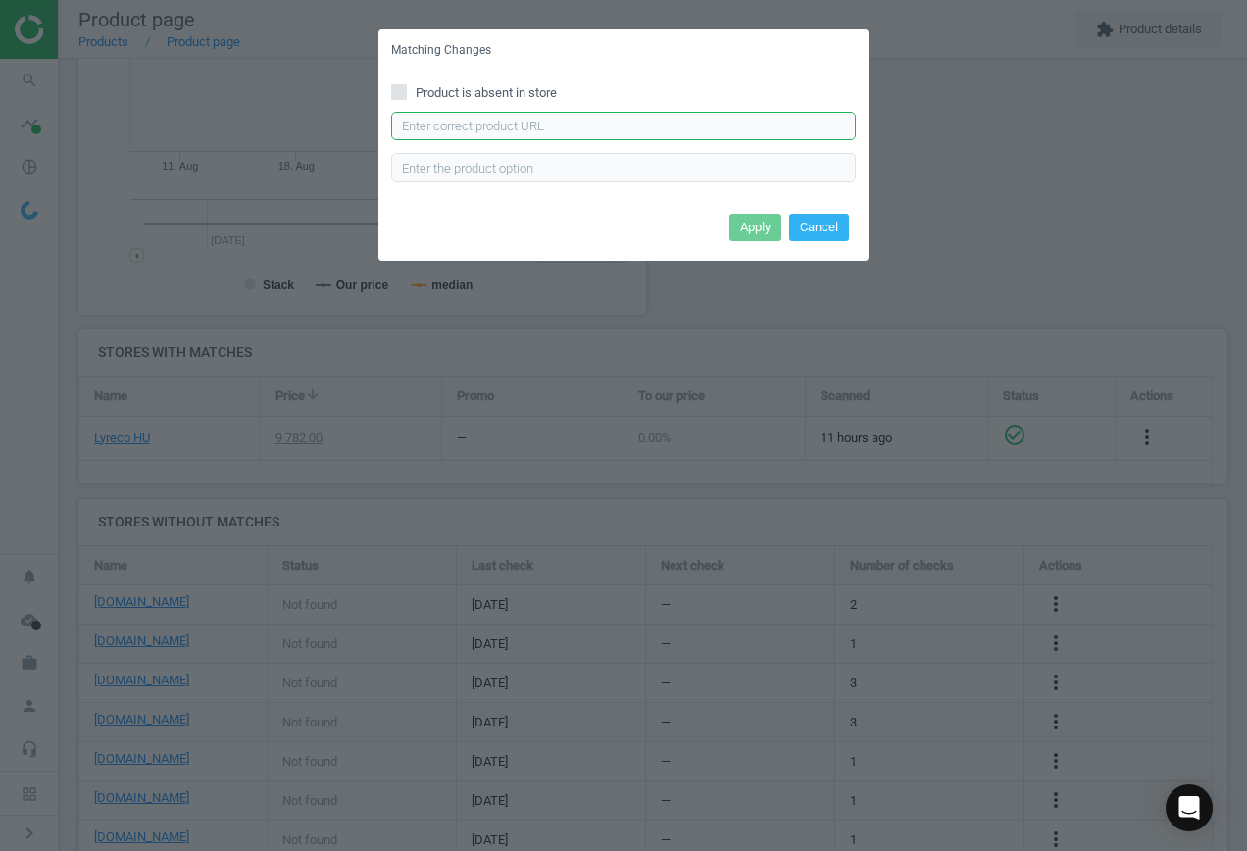
click at [543, 119] on input "text" at bounding box center [623, 126] width 465 height 29
paste input "[URL][DOMAIN_NAME][PERSON_NAME]"
type input "[URL][DOMAIN_NAME][PERSON_NAME]"
click at [762, 228] on button "Apply" at bounding box center [756, 227] width 52 height 27
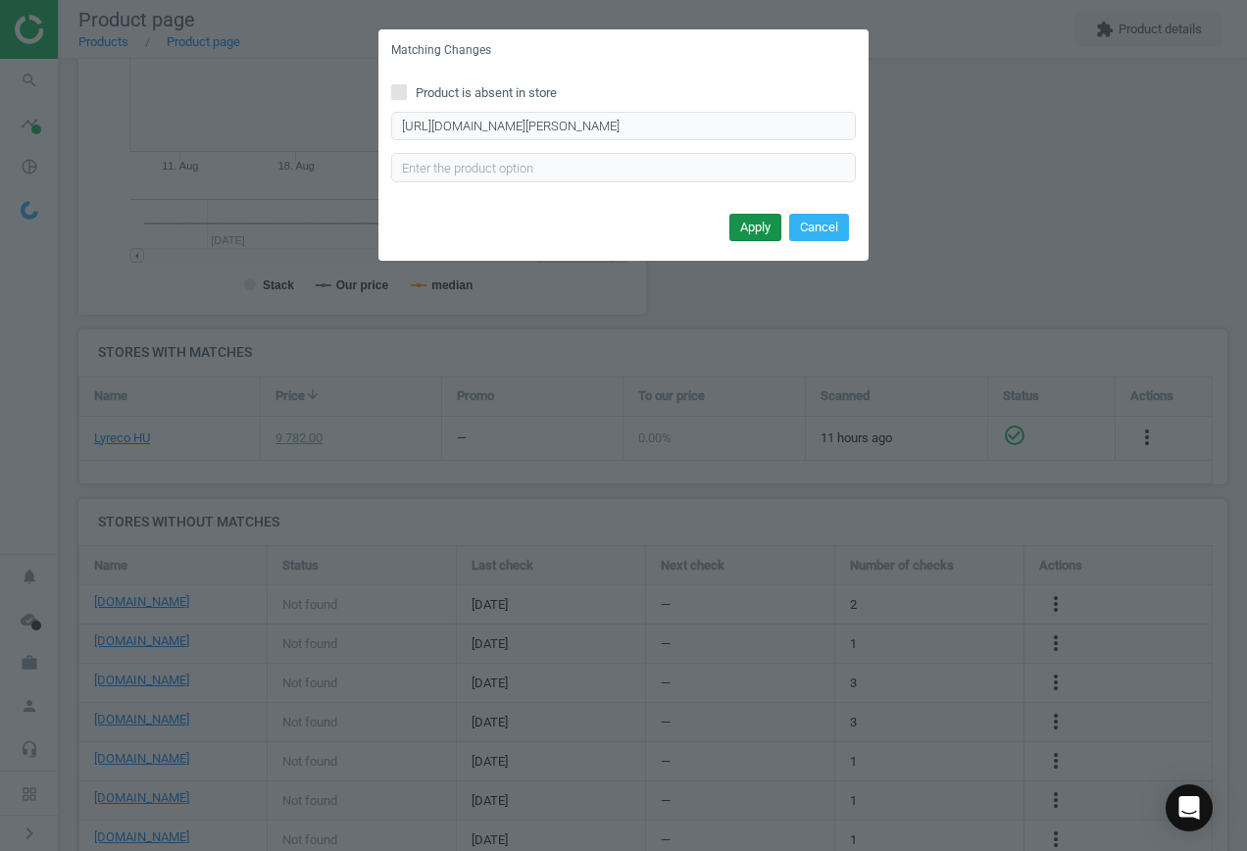
scroll to position [0, 0]
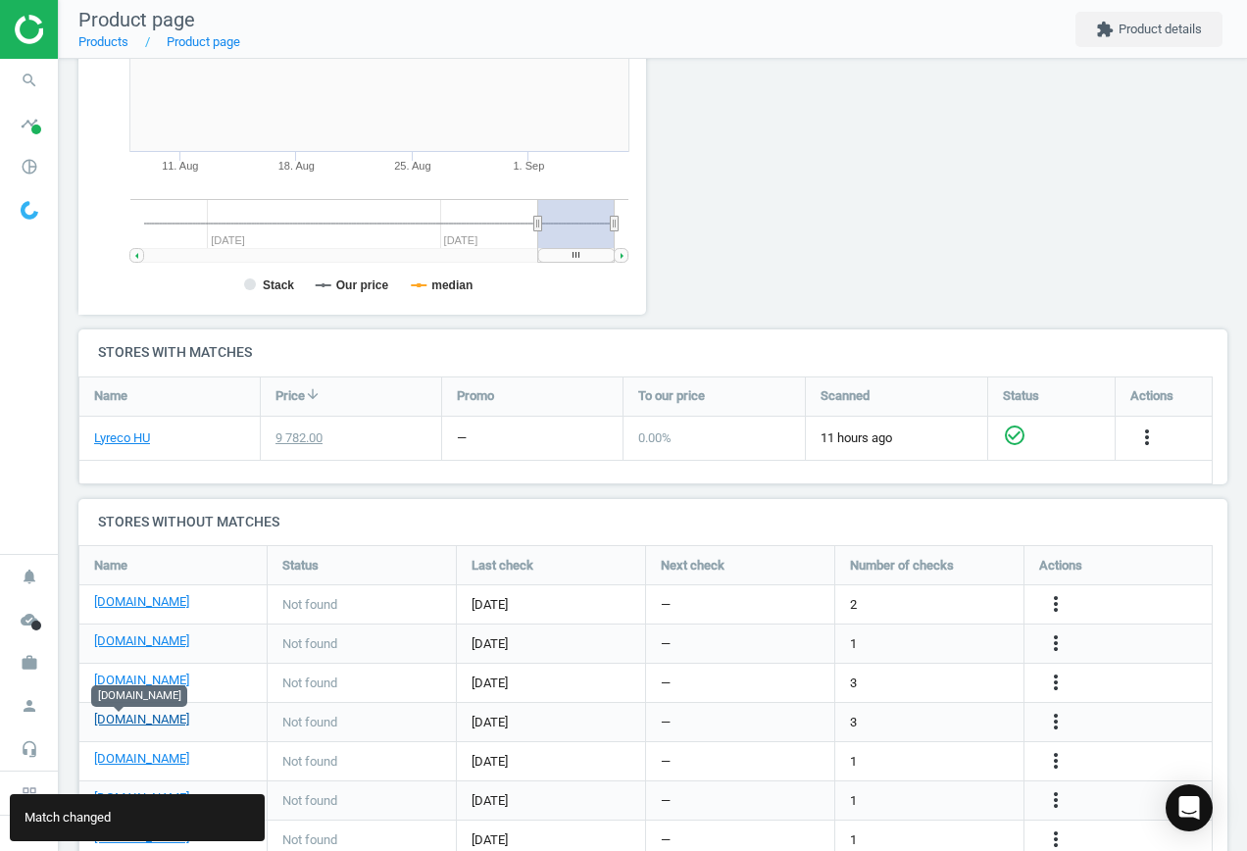
click at [133, 717] on link "[DOMAIN_NAME]" at bounding box center [141, 720] width 95 height 18
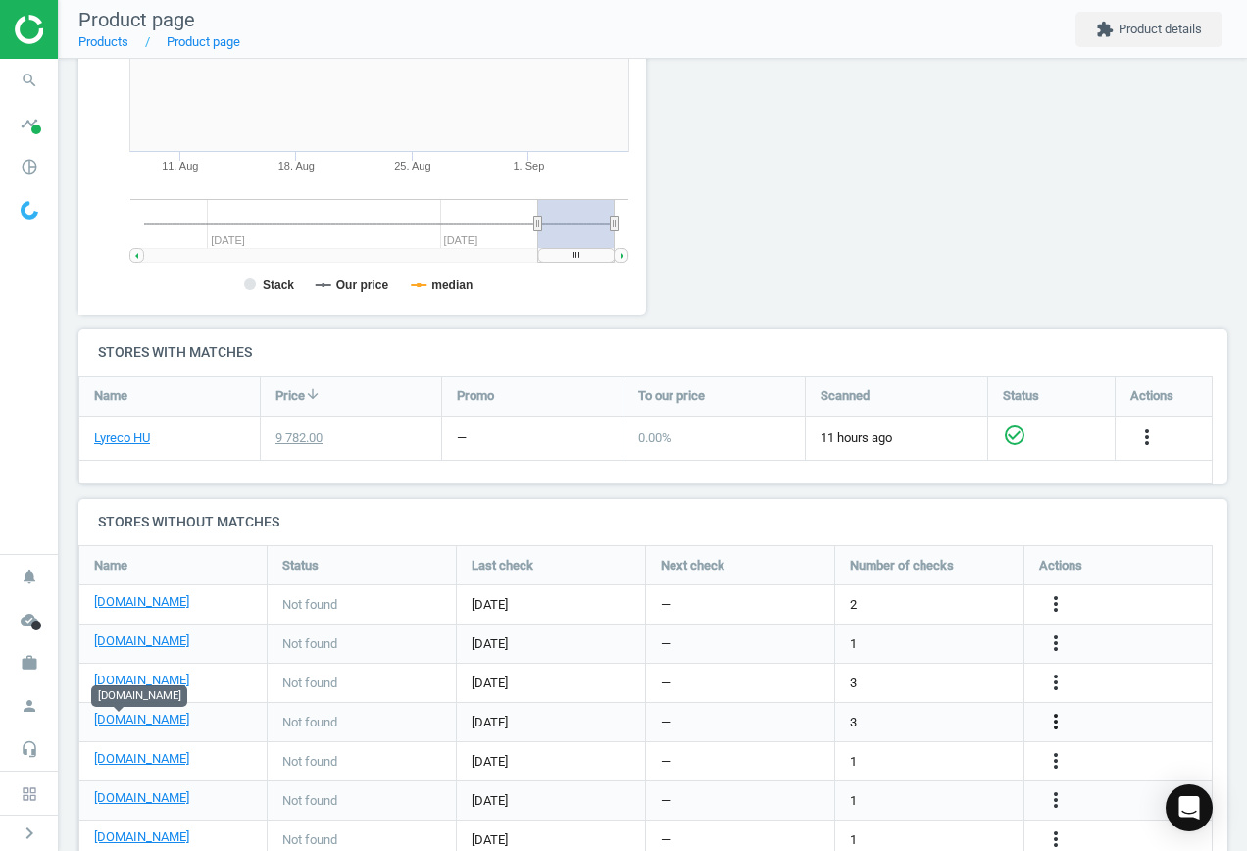
click at [1049, 719] on icon "more_vert" at bounding box center [1056, 722] width 24 height 24
click at [906, 718] on link "Edit URL/product option" at bounding box center [903, 722] width 269 height 30
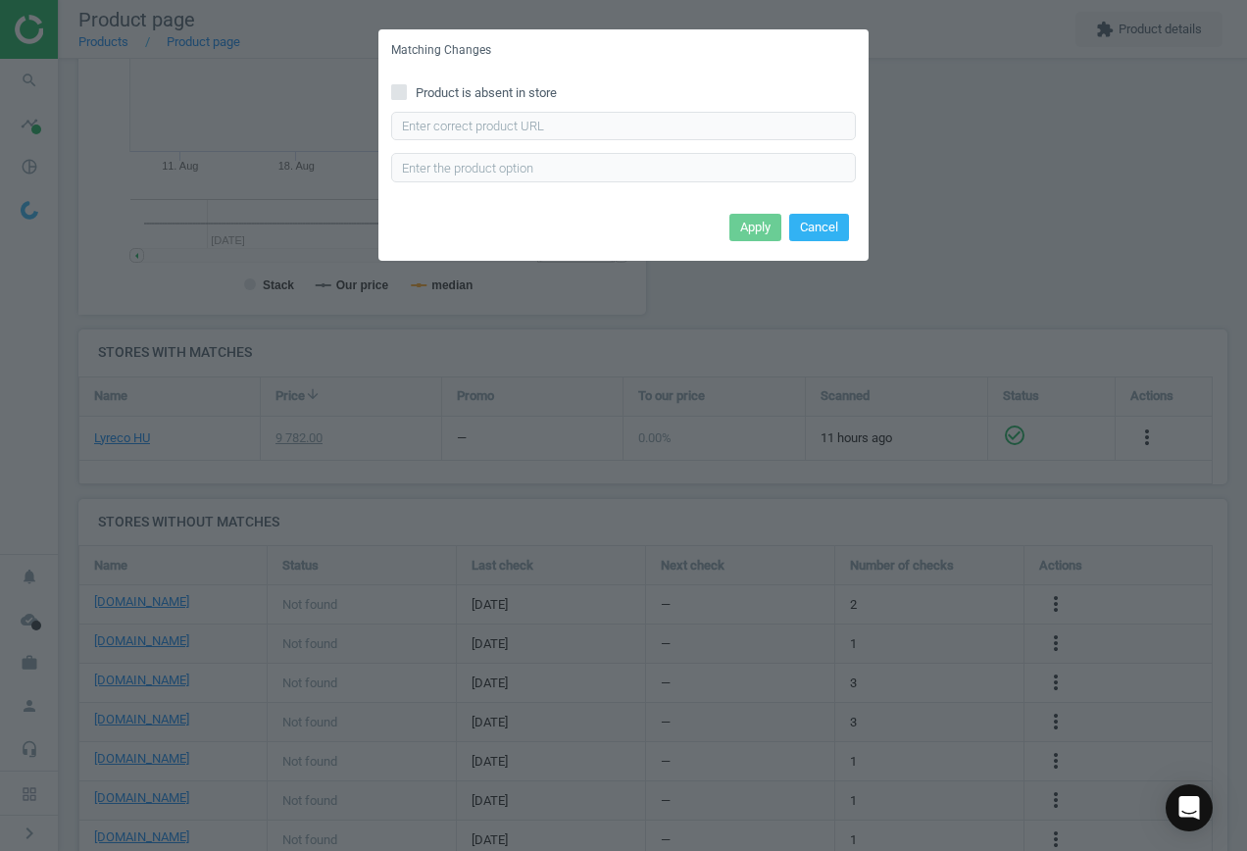
click at [394, 89] on input "Product is absent in store" at bounding box center [399, 91] width 13 height 13
checkbox input "true"
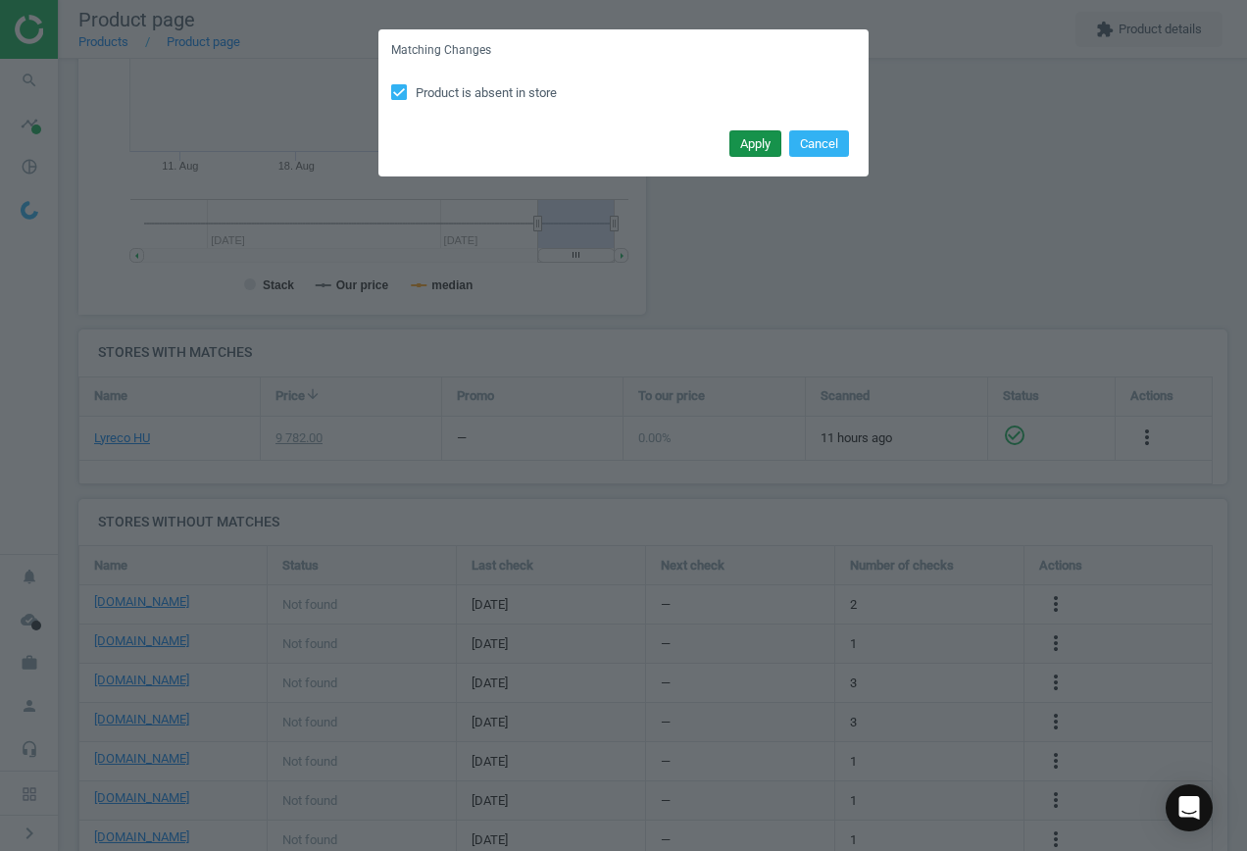
click at [766, 139] on button "Apply" at bounding box center [756, 143] width 52 height 27
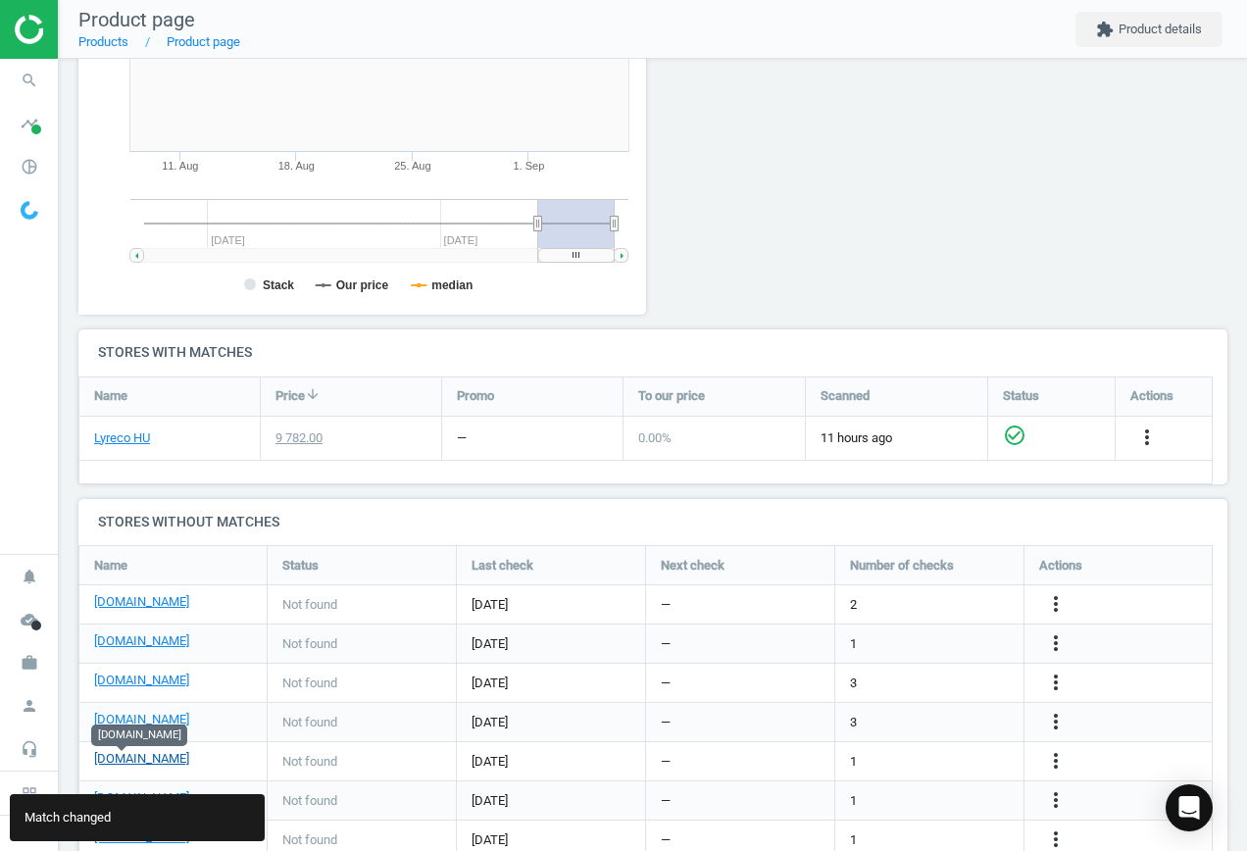
click at [137, 752] on link "[DOMAIN_NAME]" at bounding box center [141, 759] width 95 height 18
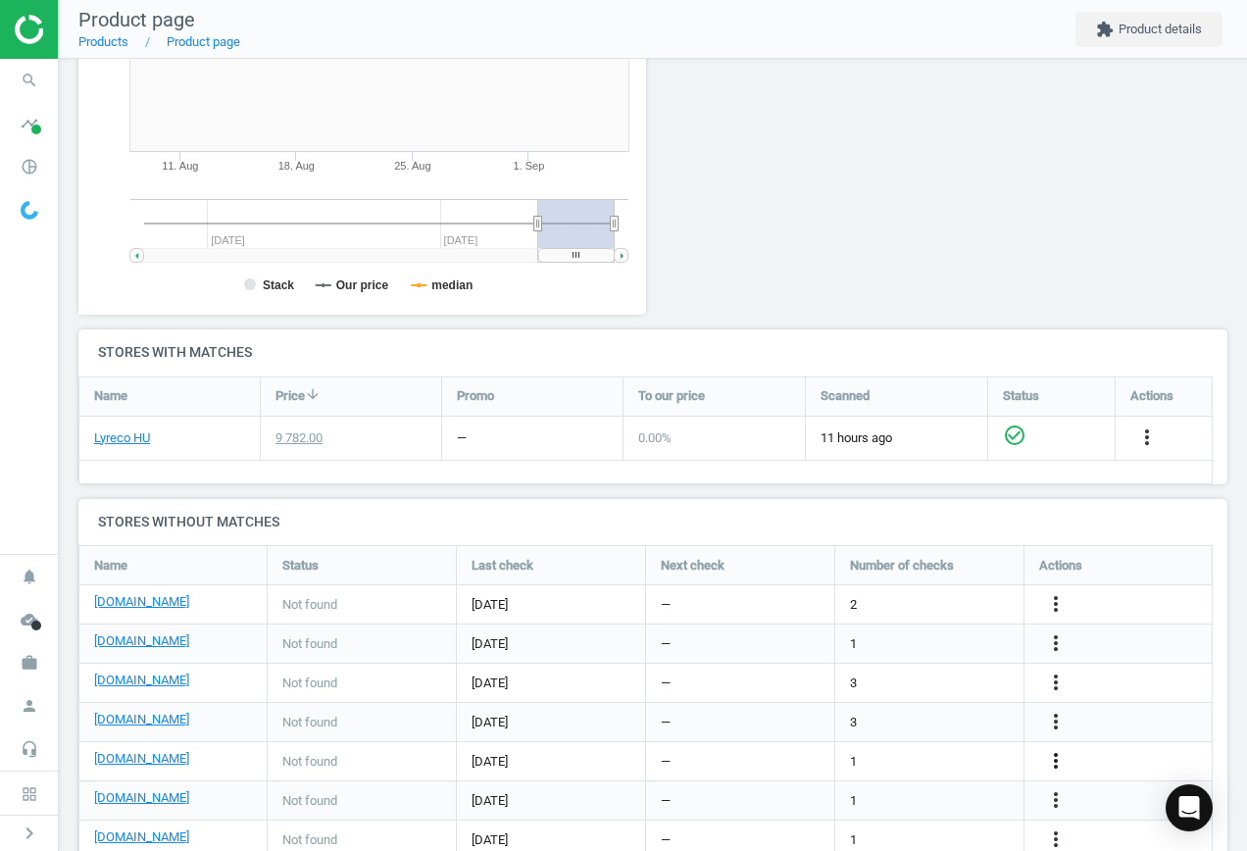
click at [1058, 757] on icon "more_vert" at bounding box center [1056, 761] width 24 height 24
click at [873, 754] on link "Edit URL/product option" at bounding box center [903, 761] width 269 height 30
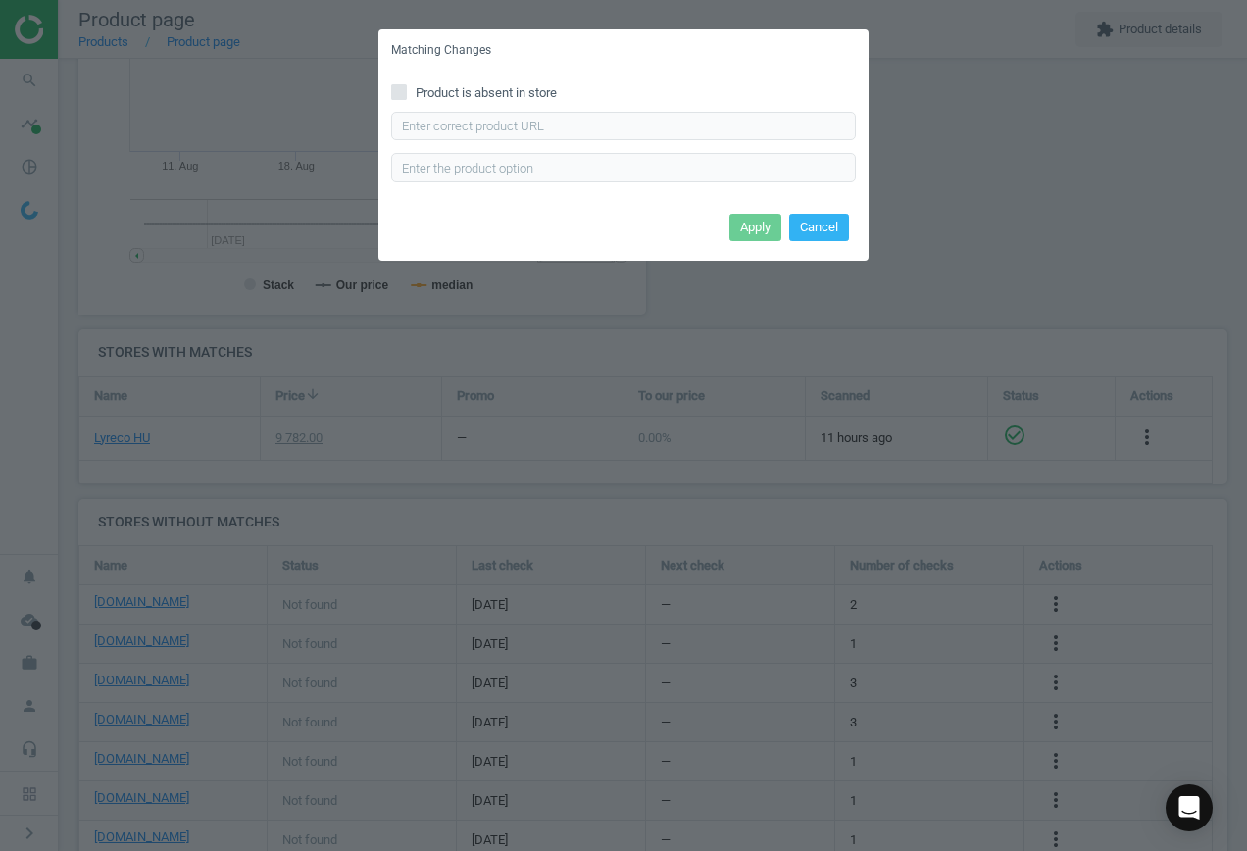
click at [405, 89] on input "Product is absent in store" at bounding box center [399, 91] width 13 height 13
checkbox input "true"
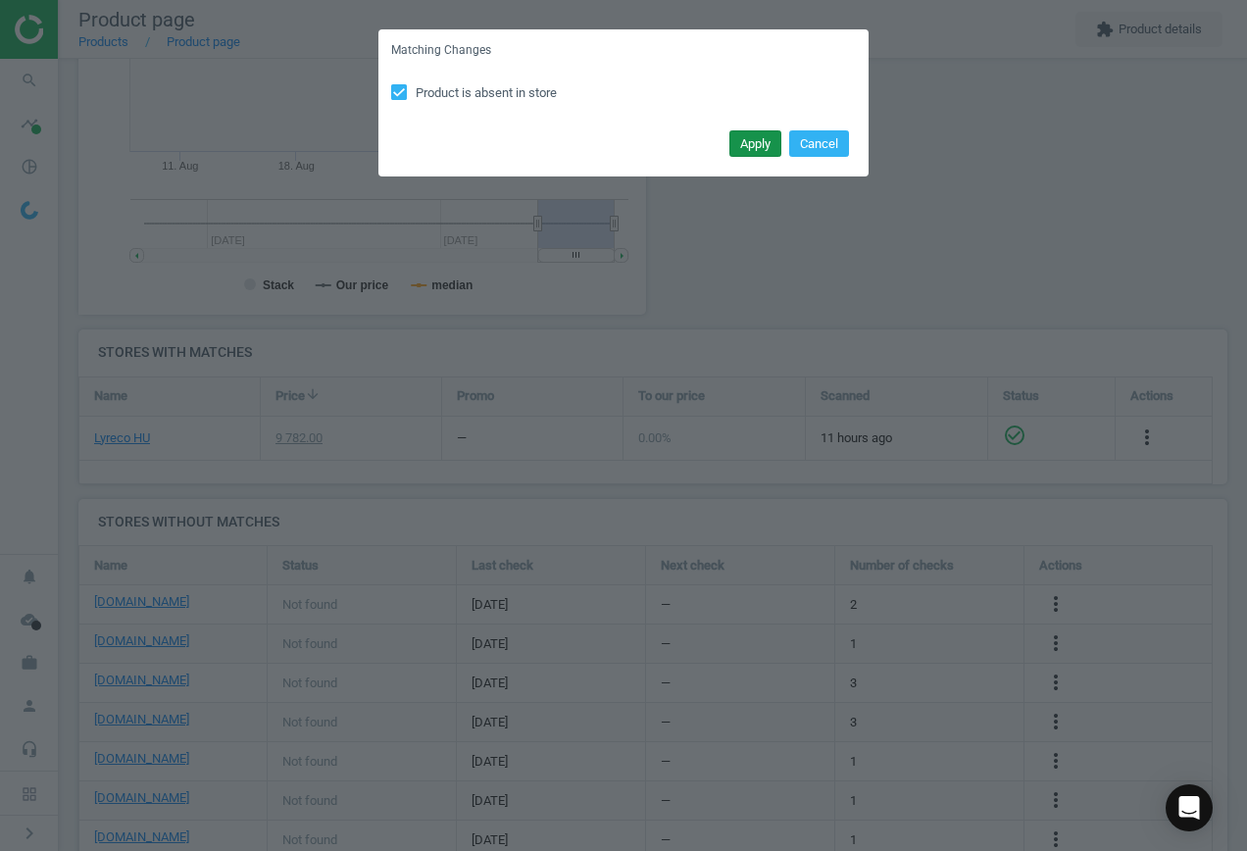
click at [760, 135] on button "Apply" at bounding box center [756, 143] width 52 height 27
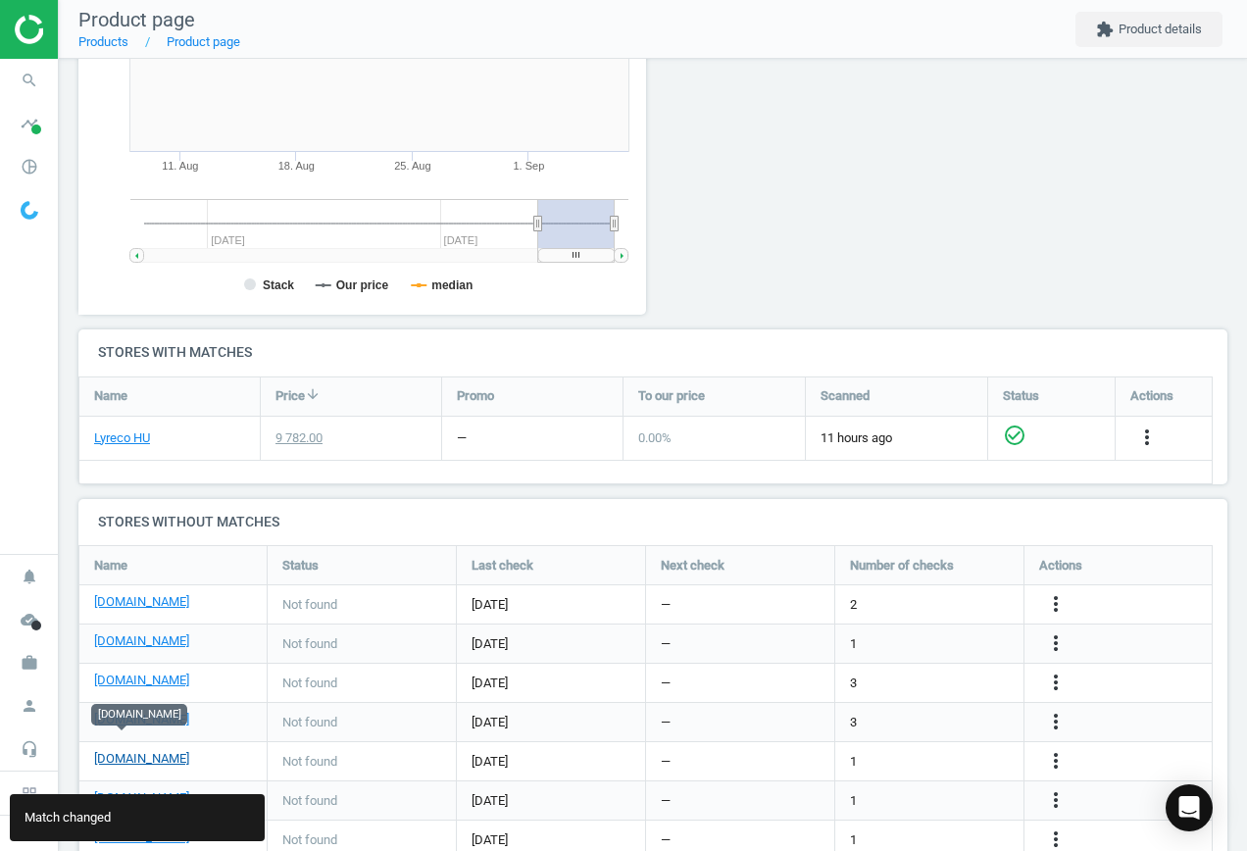
scroll to position [459, 0]
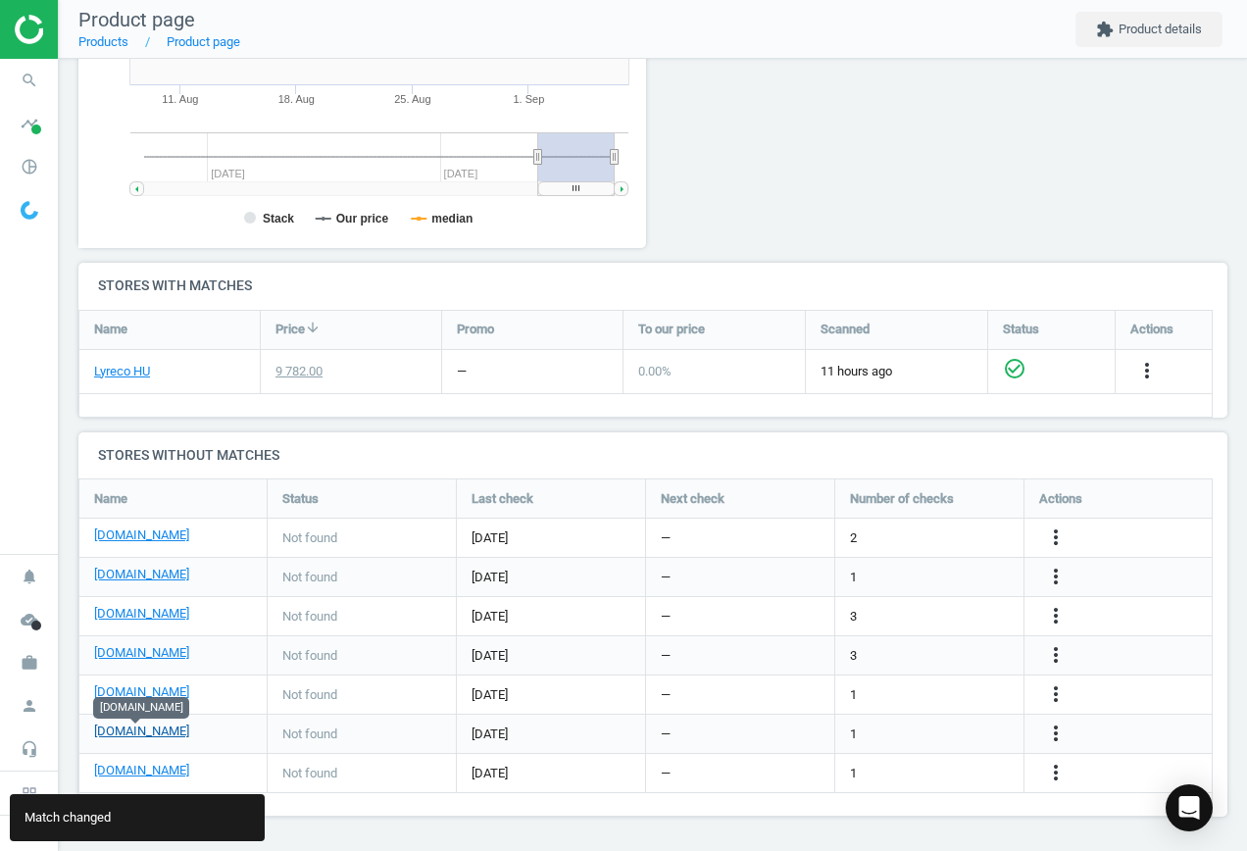
click at [155, 734] on link "[DOMAIN_NAME]" at bounding box center [141, 732] width 95 height 18
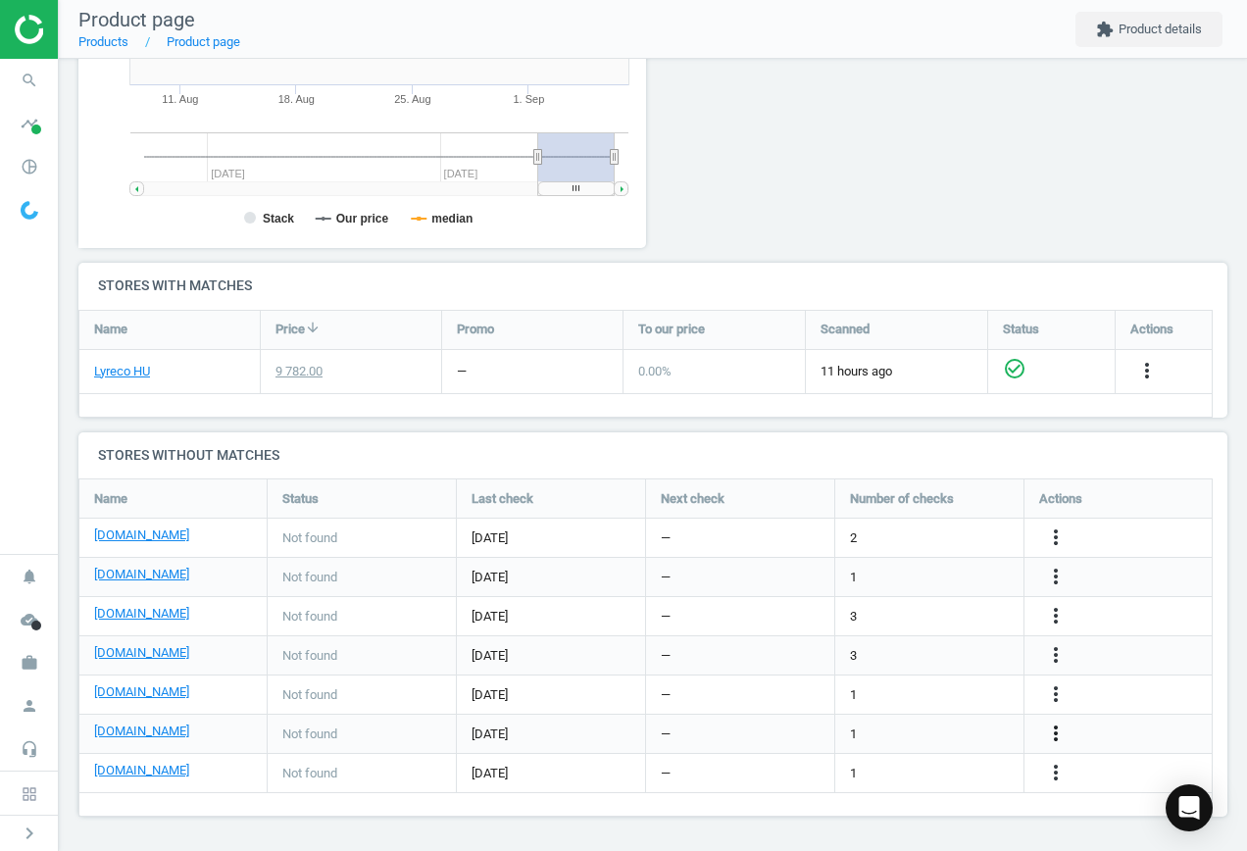
click at [1053, 731] on icon "more_vert" at bounding box center [1056, 734] width 24 height 24
click at [933, 723] on link "Edit URL/product option" at bounding box center [903, 734] width 269 height 30
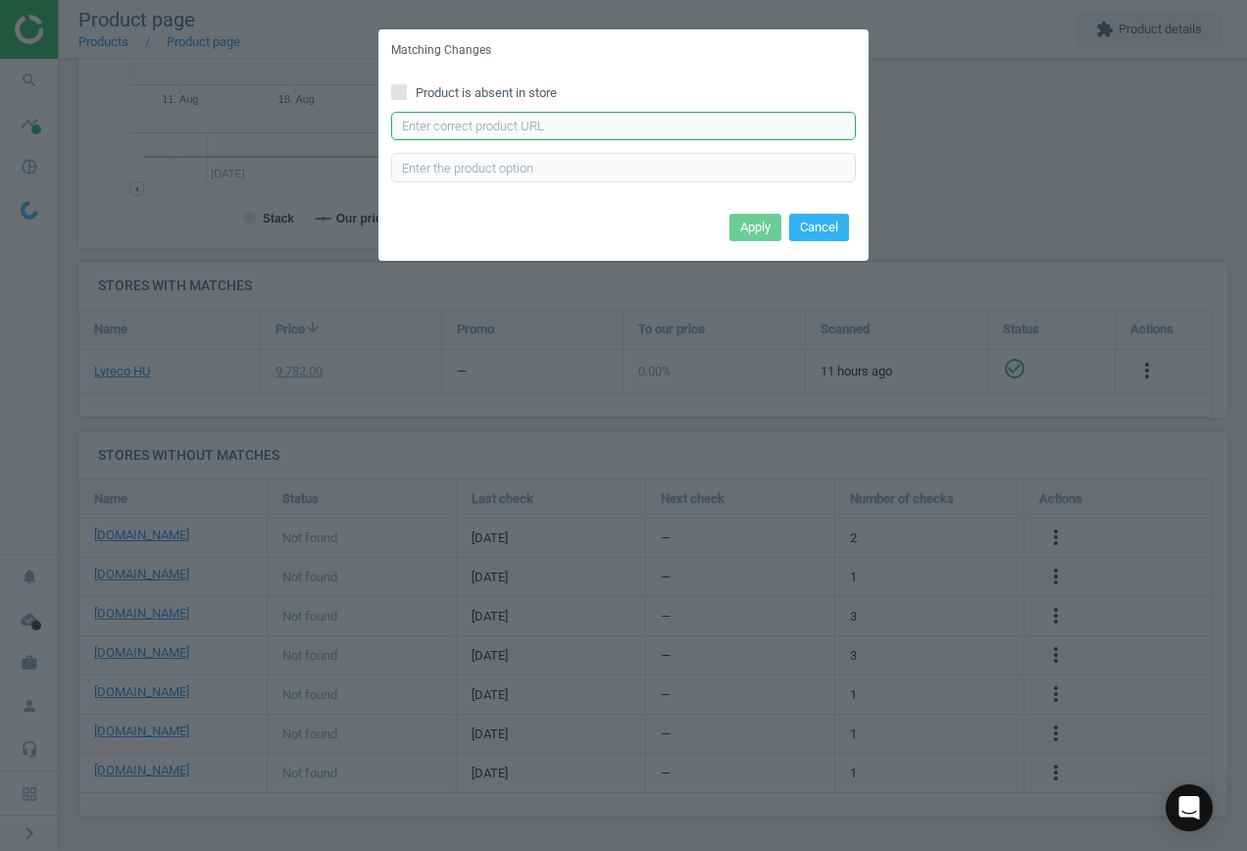
click at [532, 121] on input "text" at bounding box center [623, 126] width 465 height 29
paste input "[URL][DOMAIN_NAME]"
type input "[URL][DOMAIN_NAME]"
click at [760, 233] on button "Apply" at bounding box center [756, 227] width 52 height 27
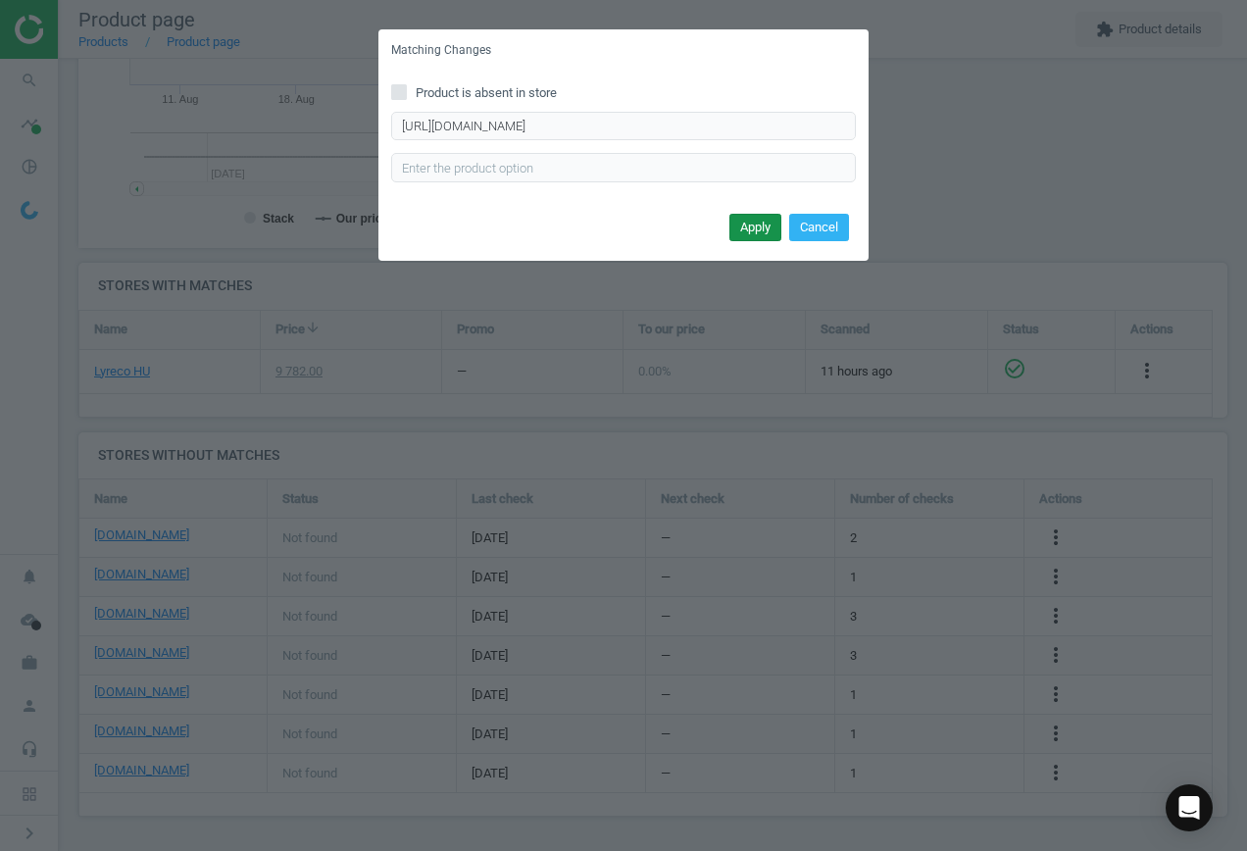
scroll to position [0, 0]
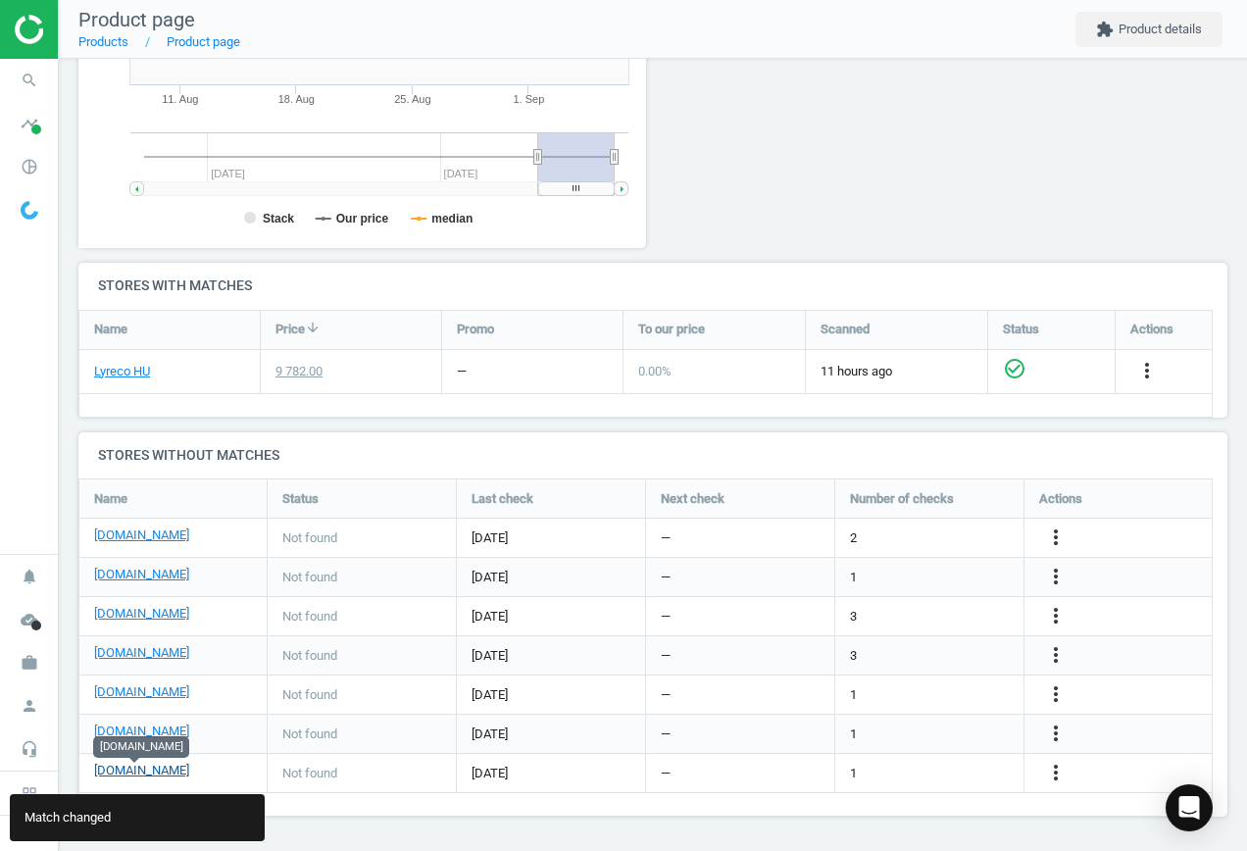
click at [162, 774] on link "[DOMAIN_NAME]" at bounding box center [141, 771] width 95 height 18
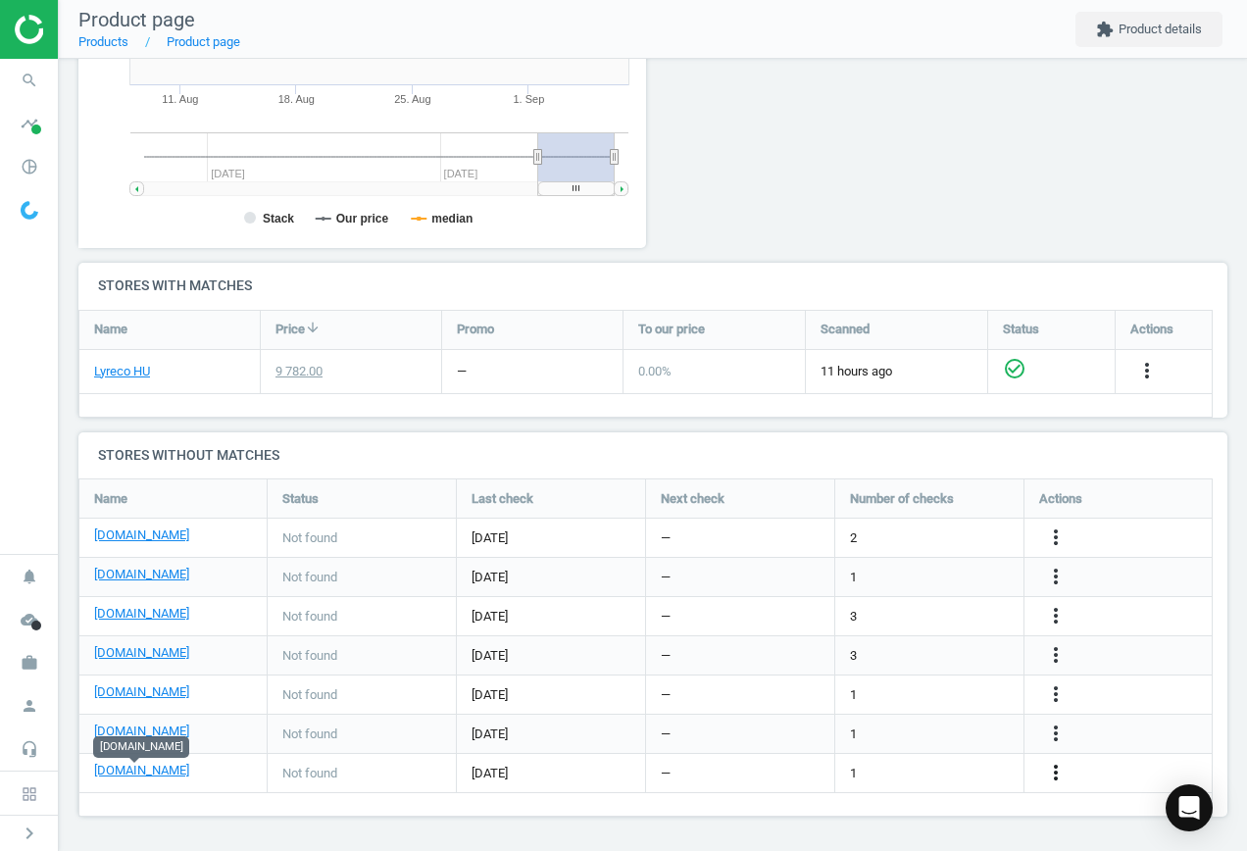
click at [1055, 767] on icon "more_vert" at bounding box center [1056, 773] width 24 height 24
click at [918, 766] on link "Edit URL/product option" at bounding box center [903, 773] width 269 height 30
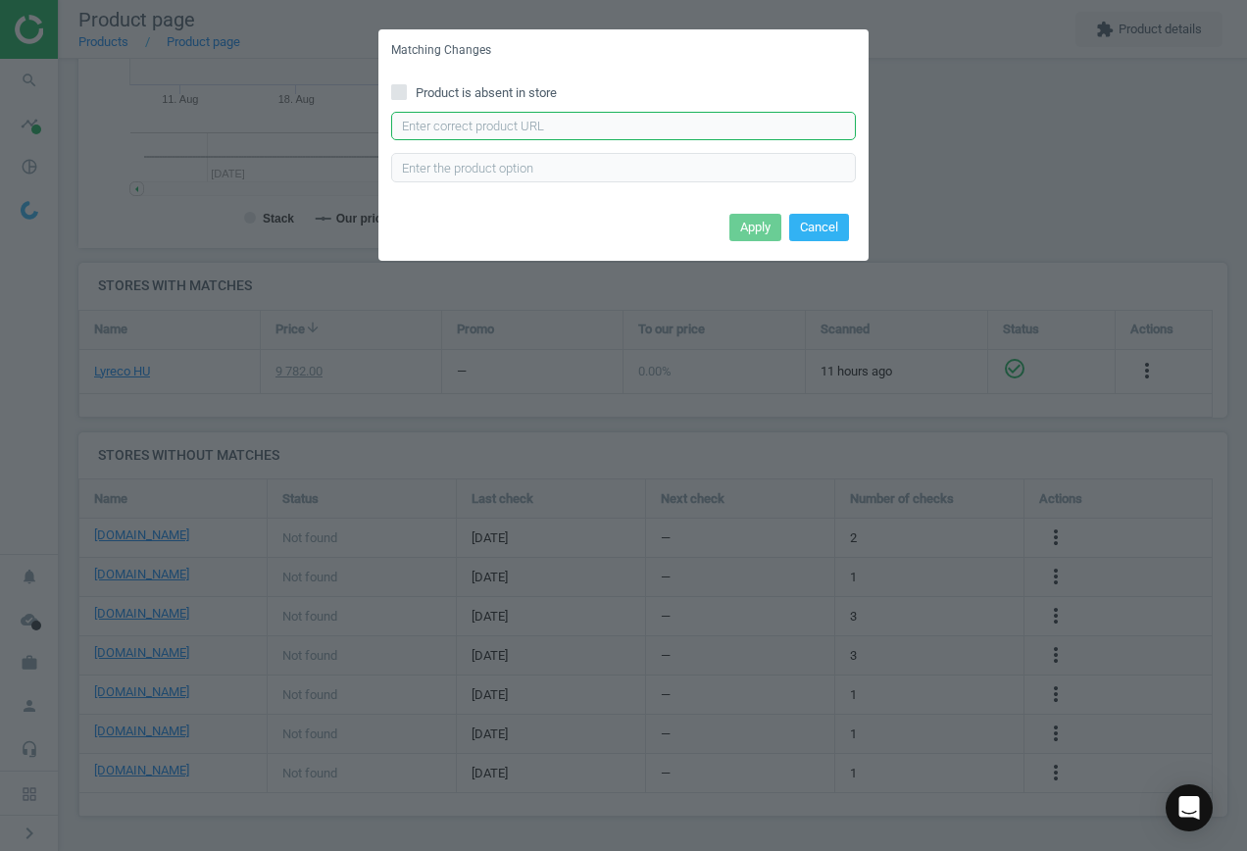
drag, startPoint x: 522, startPoint y: 117, endPoint x: 543, endPoint y: 123, distance: 22.4
click at [522, 117] on input "text" at bounding box center [623, 126] width 465 height 29
paste input "[URL][DOMAIN_NAME]"
type input "[URL][DOMAIN_NAME]"
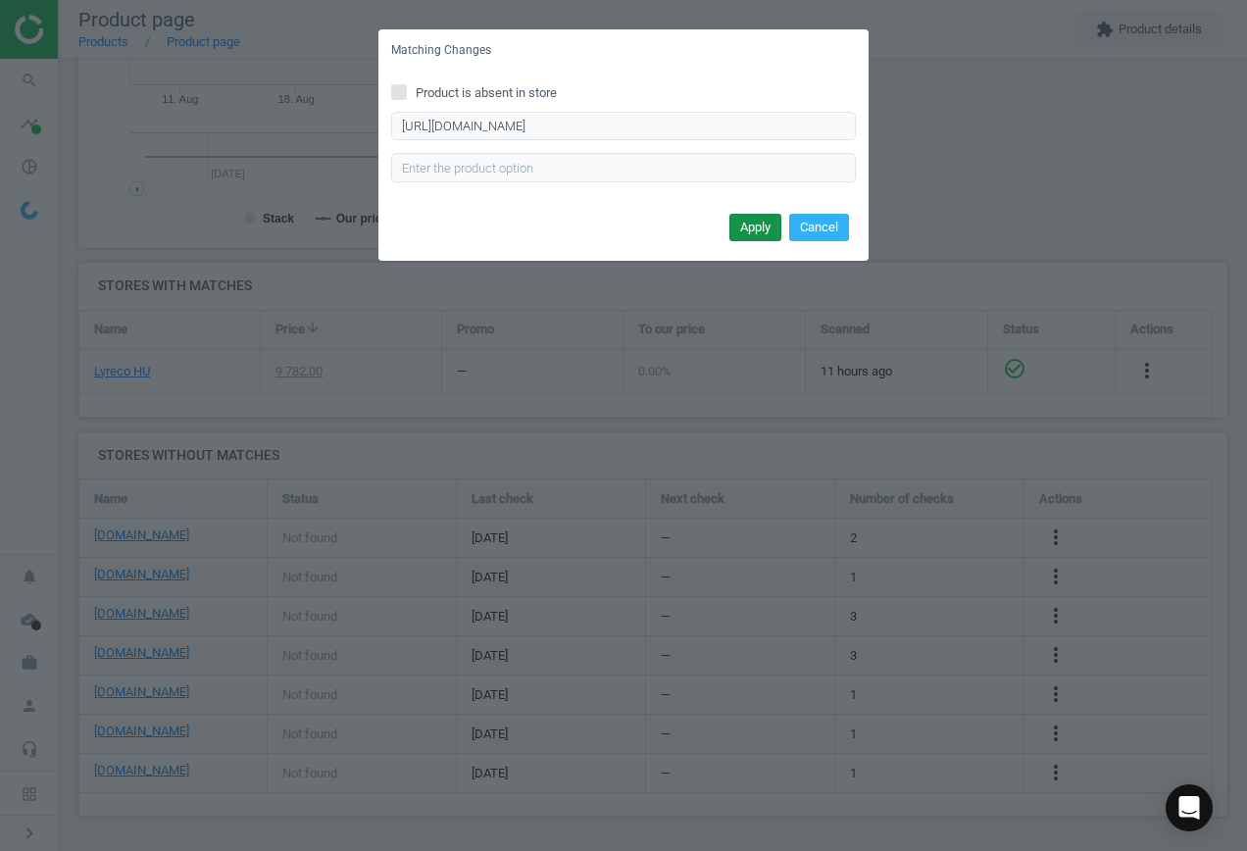
click at [767, 229] on button "Apply" at bounding box center [756, 227] width 52 height 27
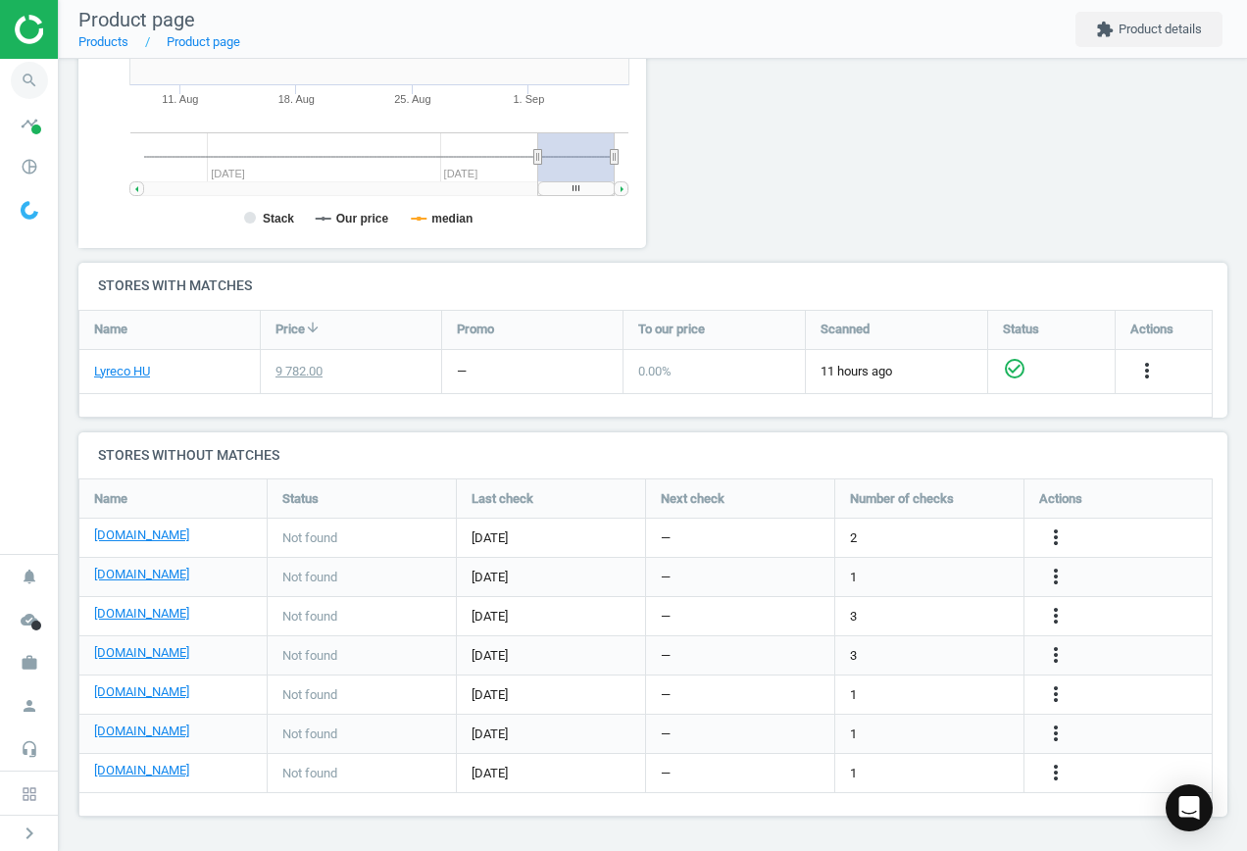
click at [34, 79] on icon "search" at bounding box center [29, 80] width 37 height 37
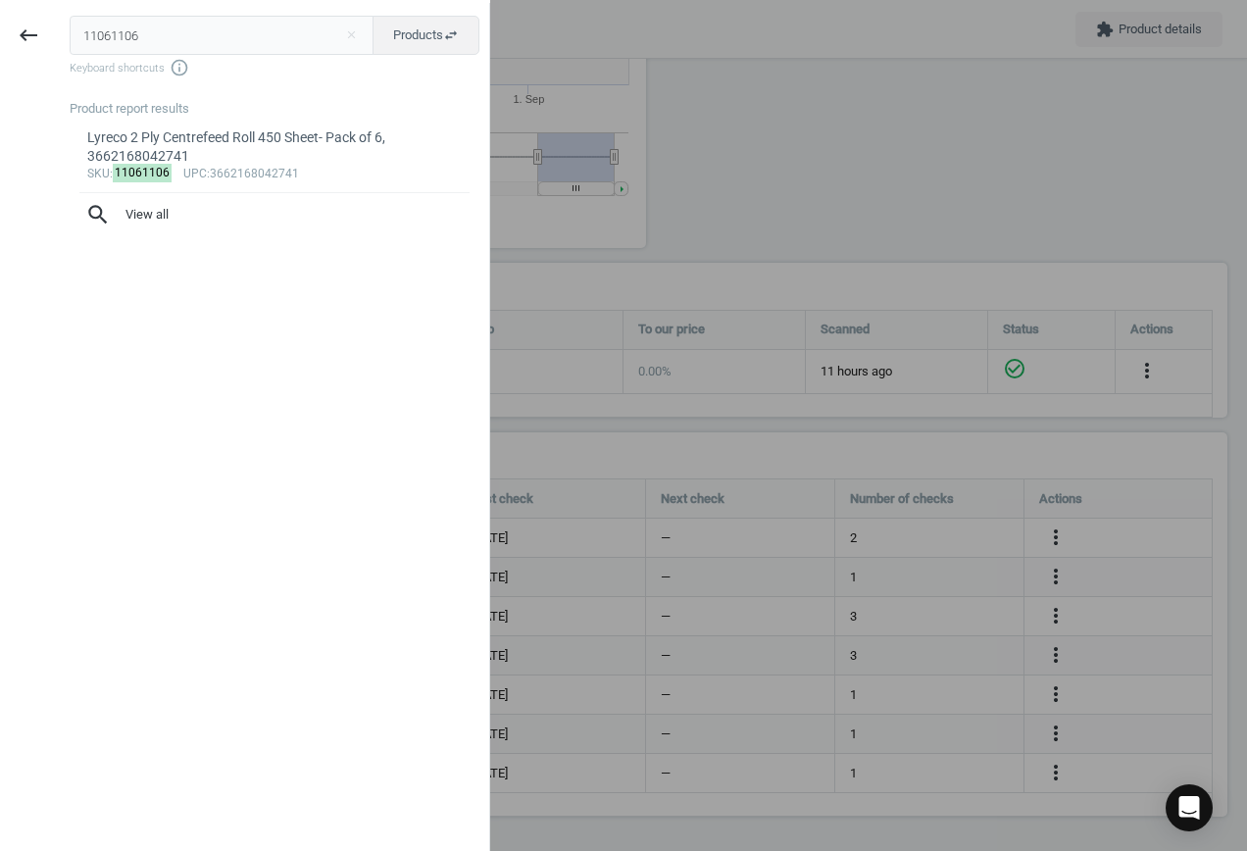
drag, startPoint x: 147, startPoint y: 24, endPoint x: -52, endPoint y: 27, distance: 199.1
click at [0, 27] on html "Group 2 Created with Sketch. ic/cloud_download/grey600 Created with Sketch. gra…" at bounding box center [623, 425] width 1247 height 851
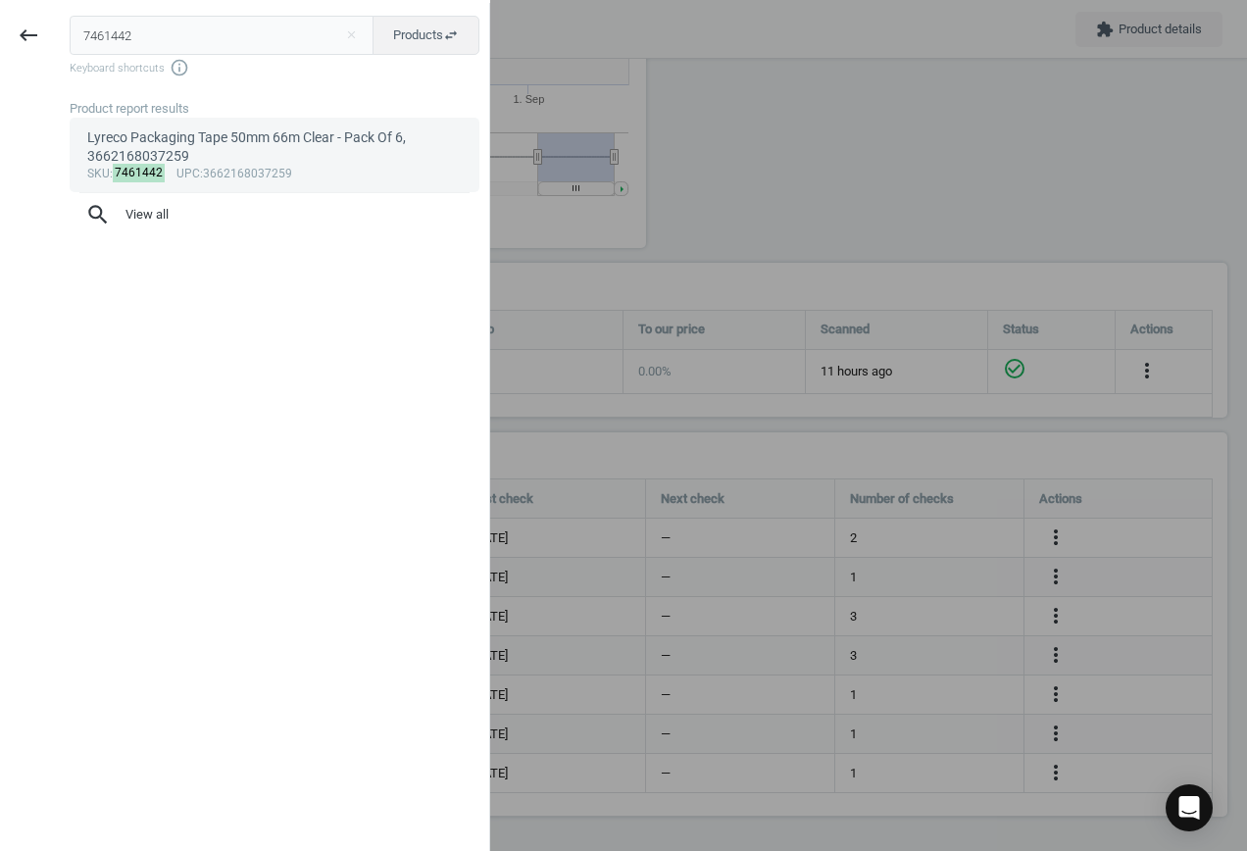
type input "7461442"
click at [332, 158] on div "Lyreco Packaging Tape 50mm 66m Clear - Pack Of 6, 3662168037259" at bounding box center [275, 147] width 376 height 38
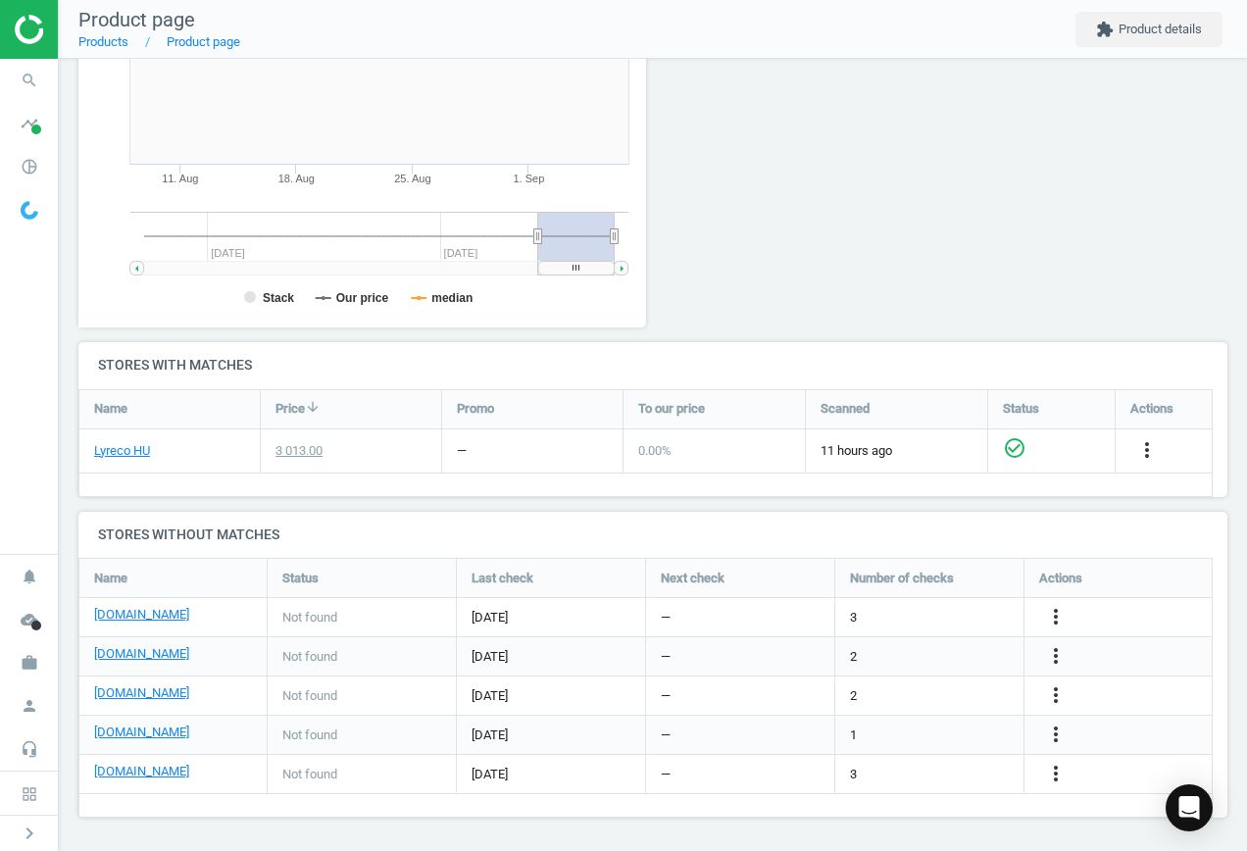
scroll to position [380, 0]
click at [116, 614] on link "[DOMAIN_NAME]" at bounding box center [141, 614] width 95 height 18
click at [1062, 612] on icon "more_vert" at bounding box center [1056, 616] width 24 height 24
click at [916, 620] on link "Edit URL/product option" at bounding box center [903, 616] width 269 height 30
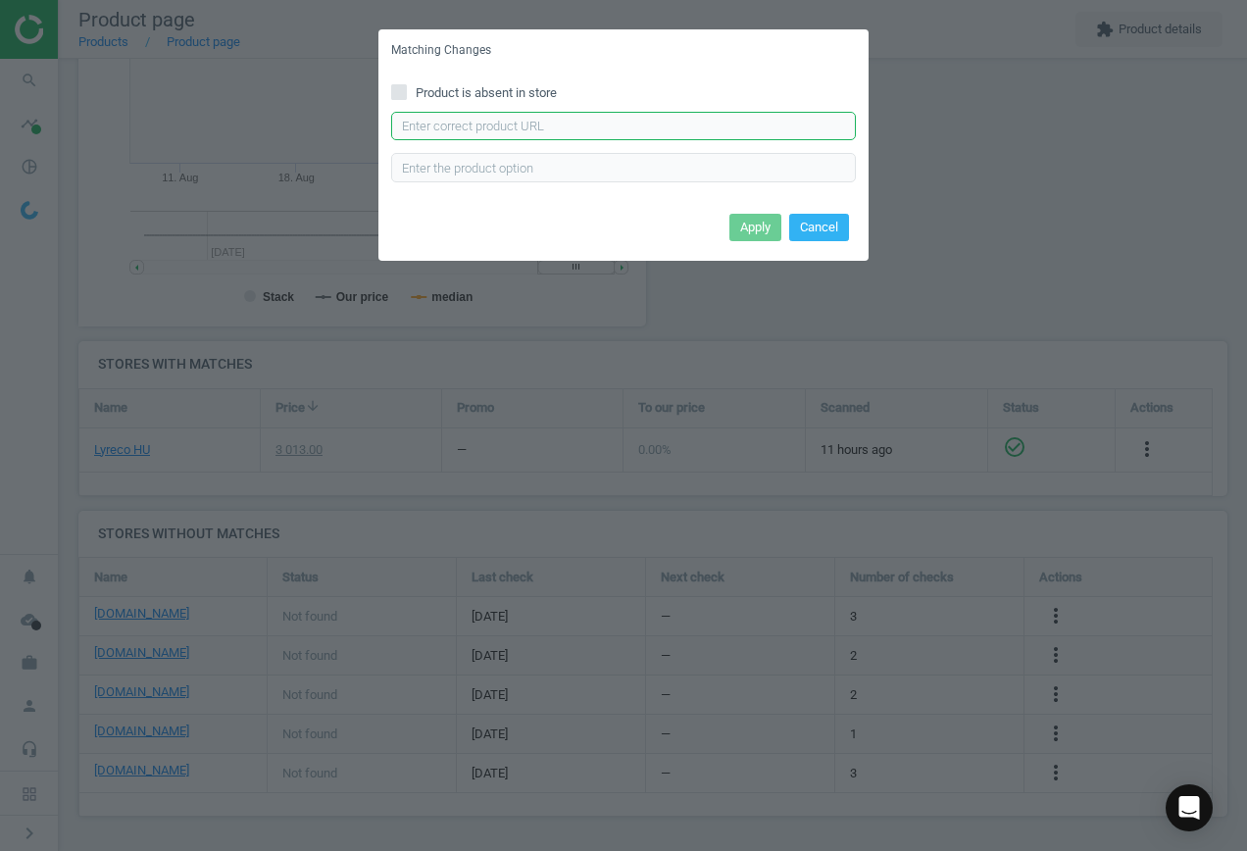
click at [502, 125] on input "text" at bounding box center [623, 126] width 465 height 29
paste input "[URL][DOMAIN_NAME][PERSON_NAME]"
type input "[URL][DOMAIN_NAME][PERSON_NAME]"
click at [741, 228] on button "Apply" at bounding box center [756, 227] width 52 height 27
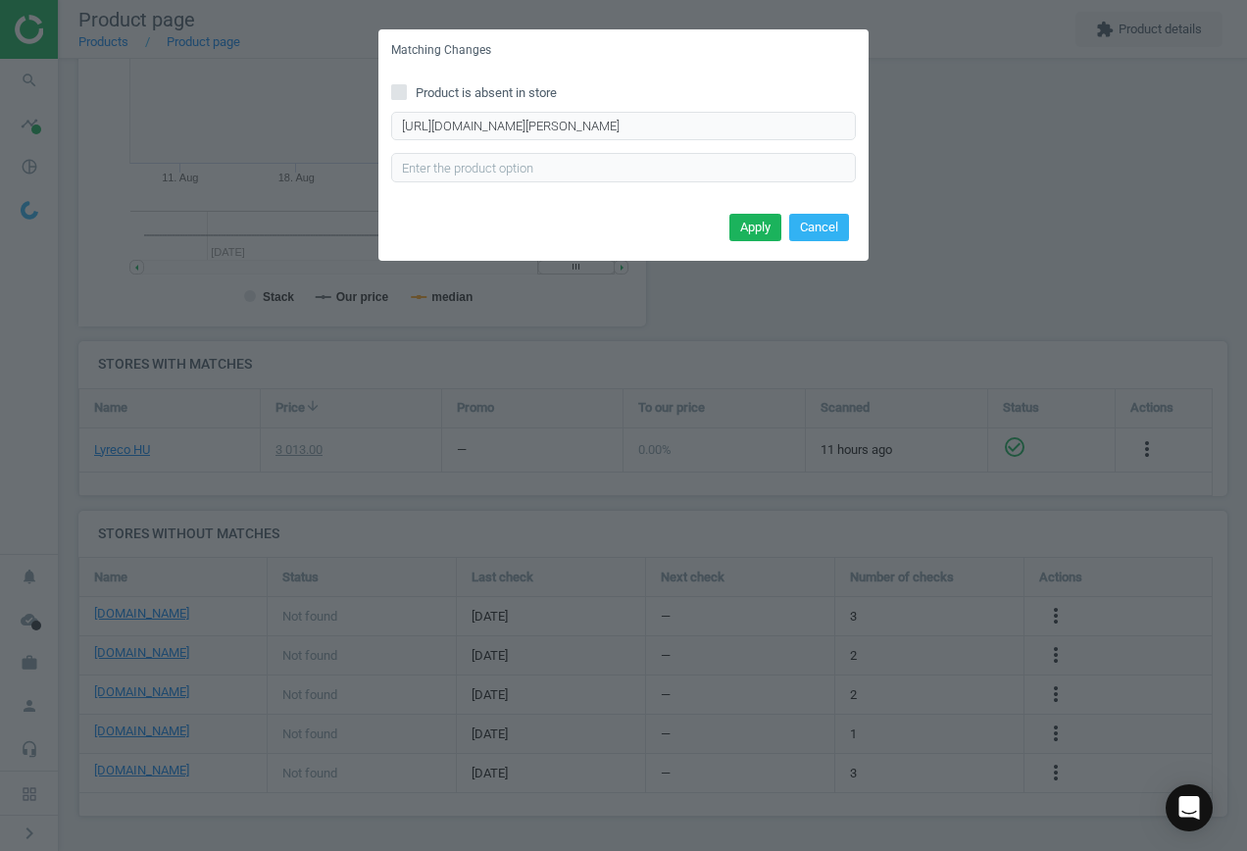
scroll to position [0, 0]
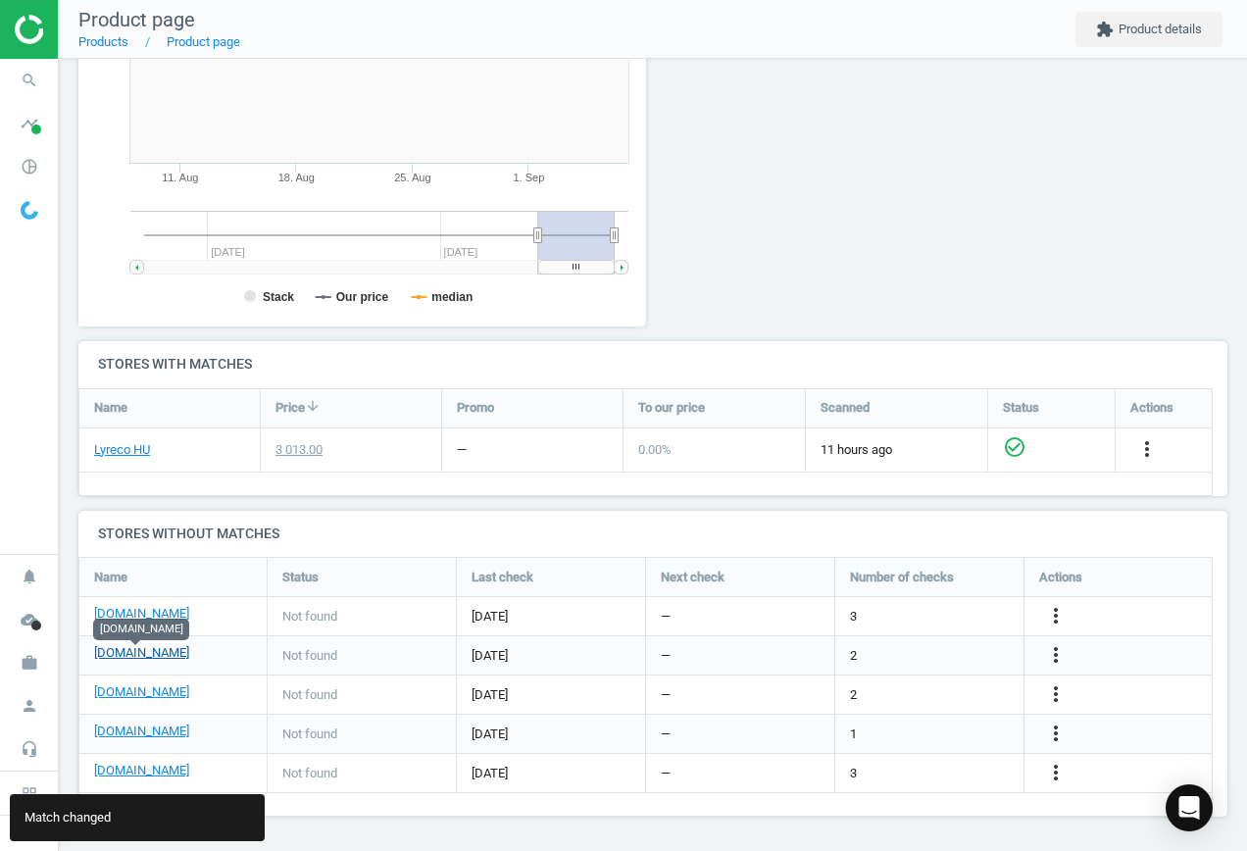
click at [146, 647] on link "[DOMAIN_NAME]" at bounding box center [141, 653] width 95 height 18
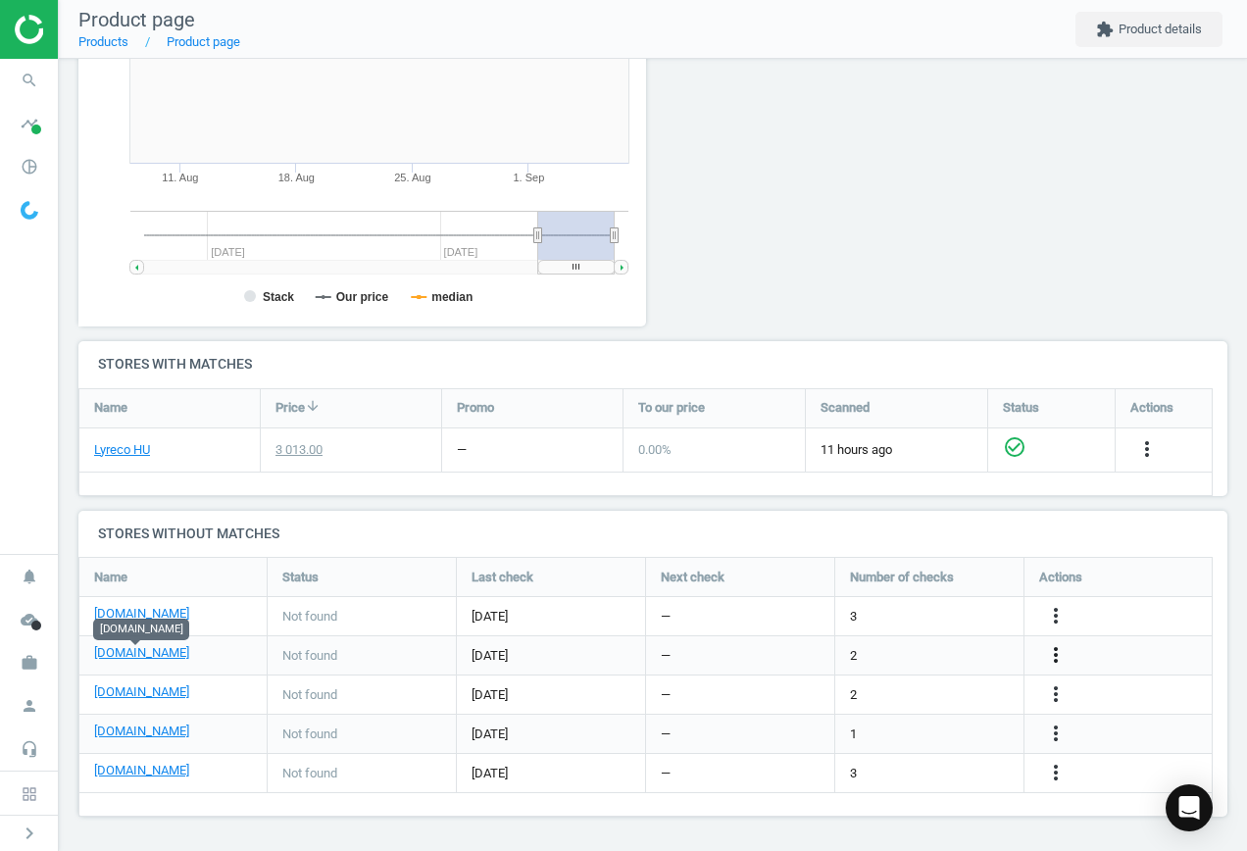
click at [1058, 656] on icon "more_vert" at bounding box center [1056, 655] width 24 height 24
click at [897, 652] on link "Edit URL/product option" at bounding box center [903, 655] width 269 height 30
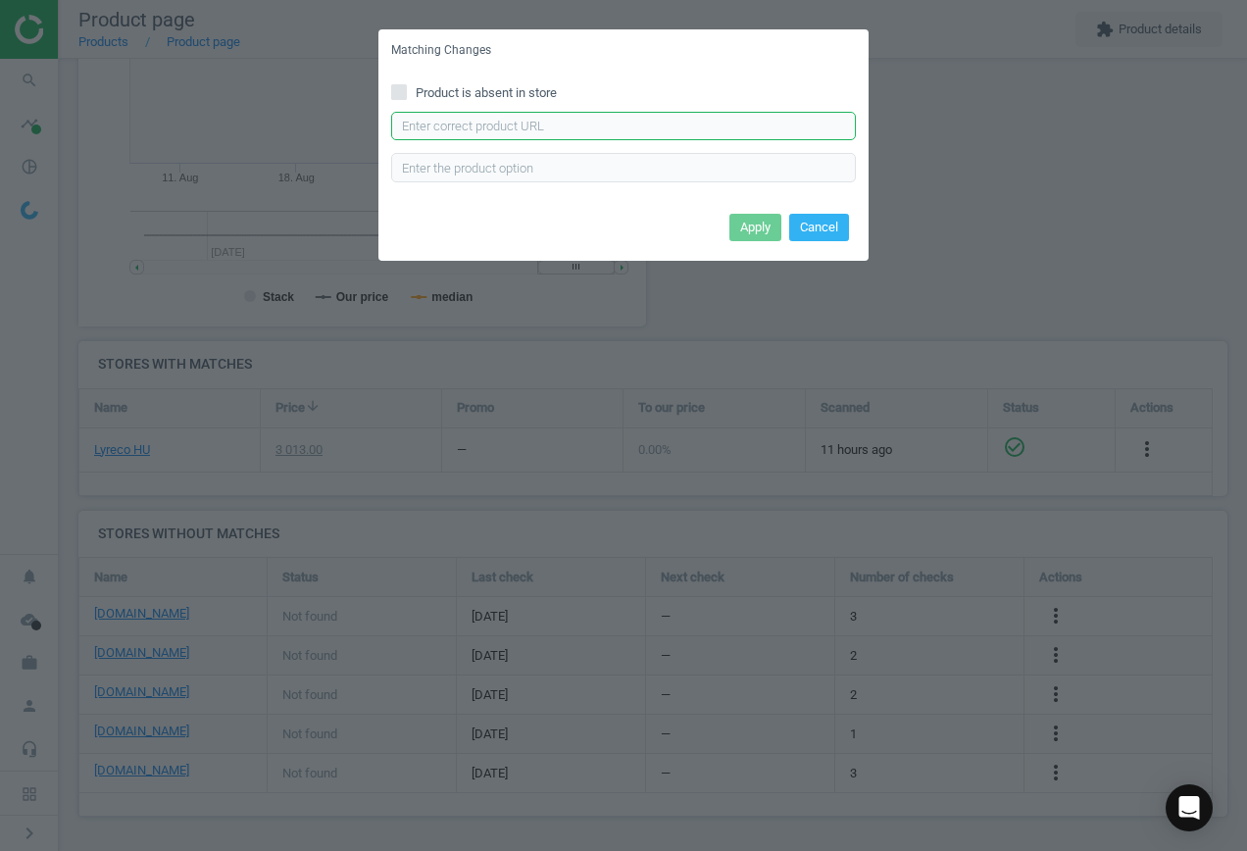
click at [546, 127] on input "text" at bounding box center [623, 126] width 465 height 29
paste input "[URL][DOMAIN_NAME]"
type input "[URL][DOMAIN_NAME]"
click at [758, 228] on button "Apply" at bounding box center [756, 227] width 52 height 27
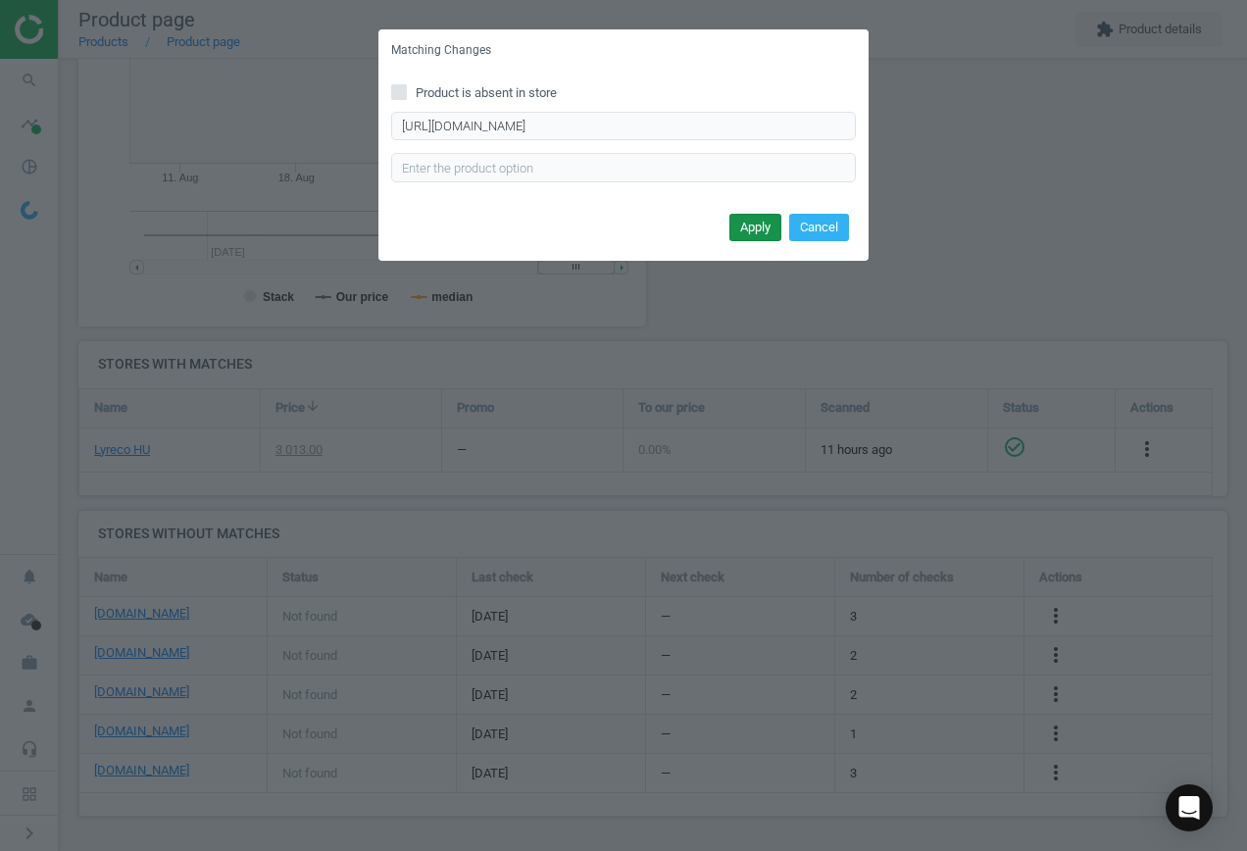
scroll to position [0, 0]
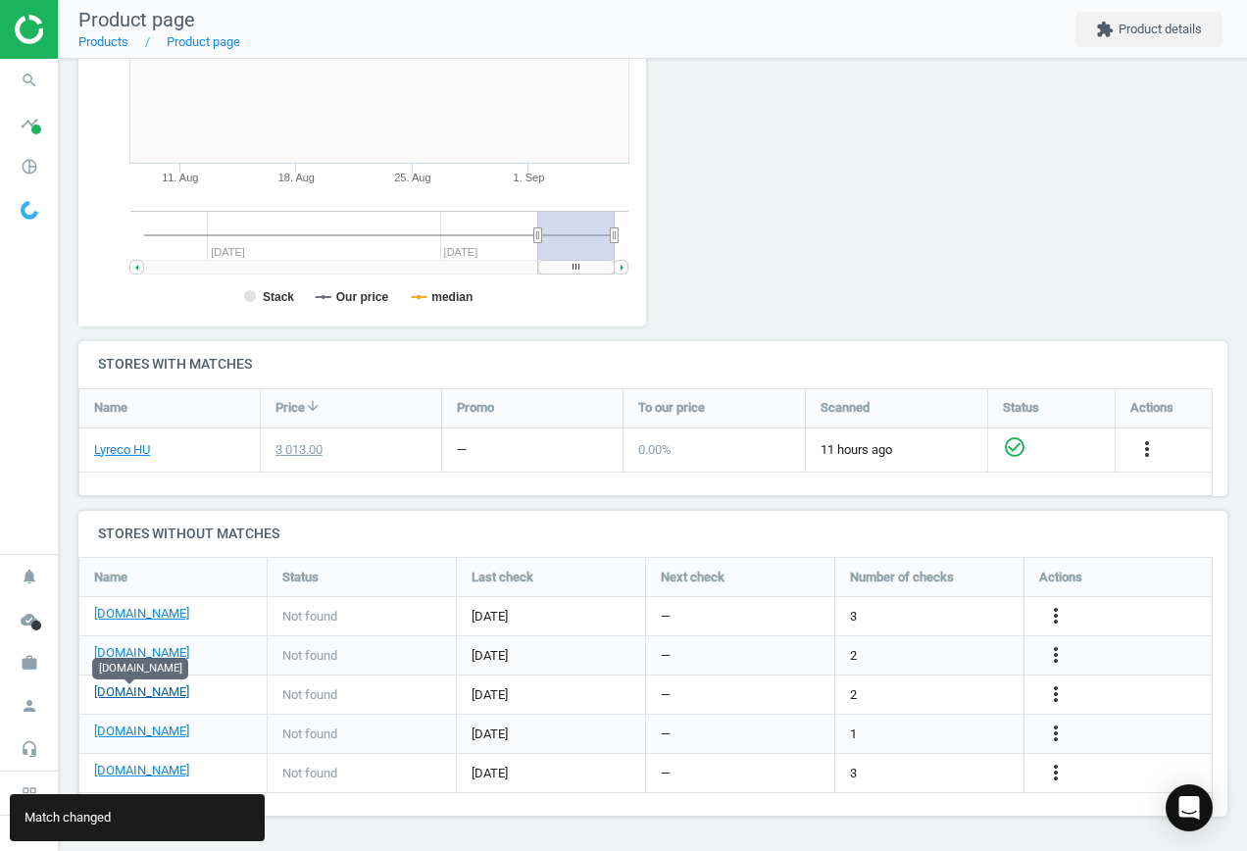
click at [136, 694] on link "[DOMAIN_NAME]" at bounding box center [141, 693] width 95 height 18
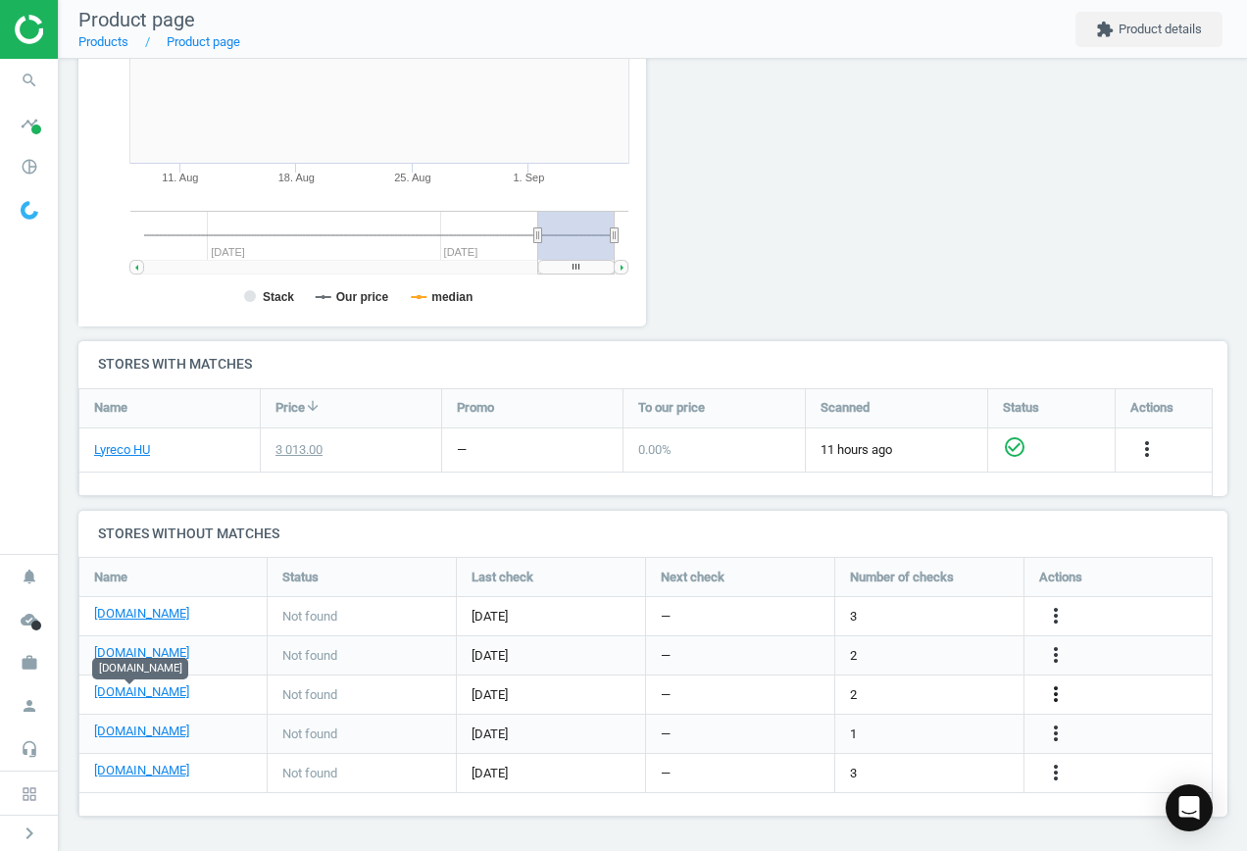
click at [1057, 693] on icon "more_vert" at bounding box center [1056, 695] width 24 height 24
click at [894, 684] on link "Edit URL/product option" at bounding box center [903, 695] width 269 height 30
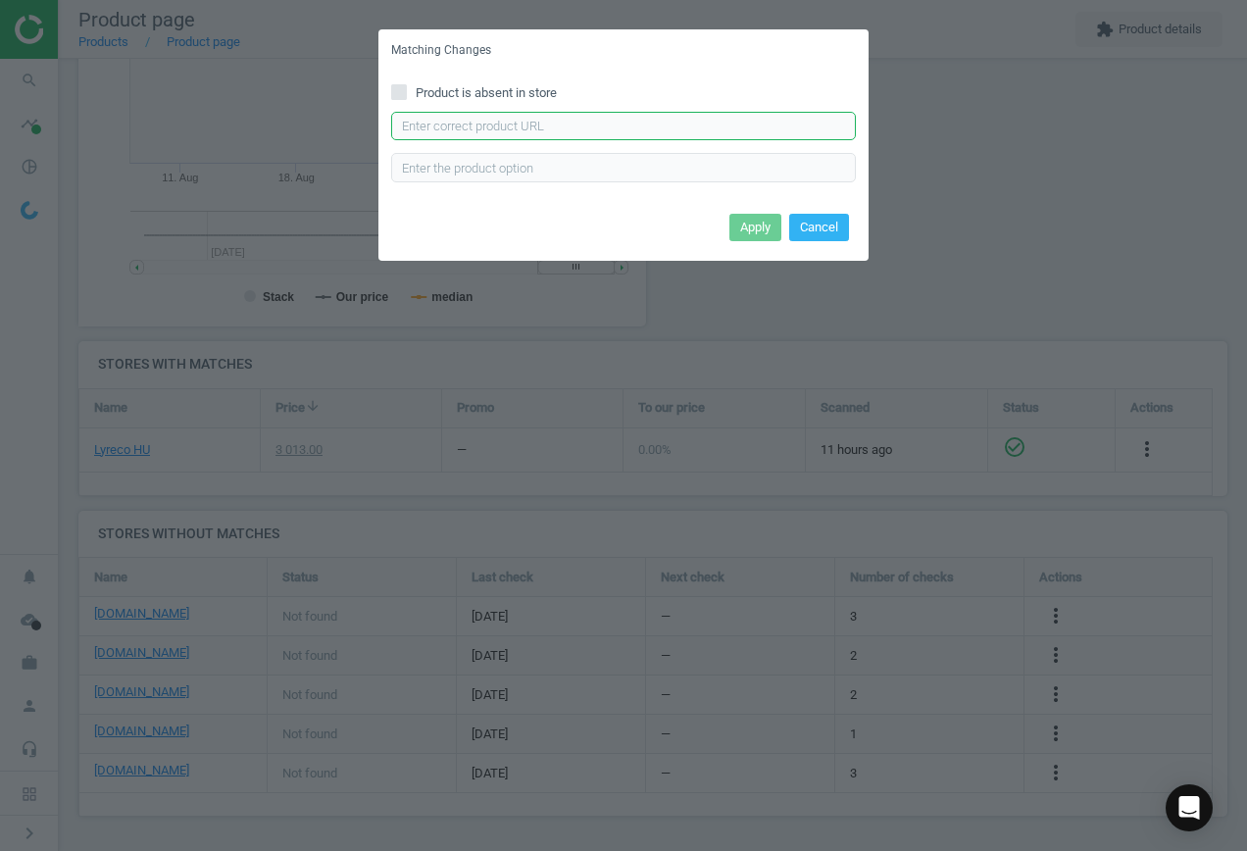
drag, startPoint x: 457, startPoint y: 113, endPoint x: 473, endPoint y: 118, distance: 16.4
click at [457, 114] on input "text" at bounding box center [623, 126] width 465 height 29
paste input "[URL][DOMAIN_NAME]"
type input "[URL][DOMAIN_NAME]"
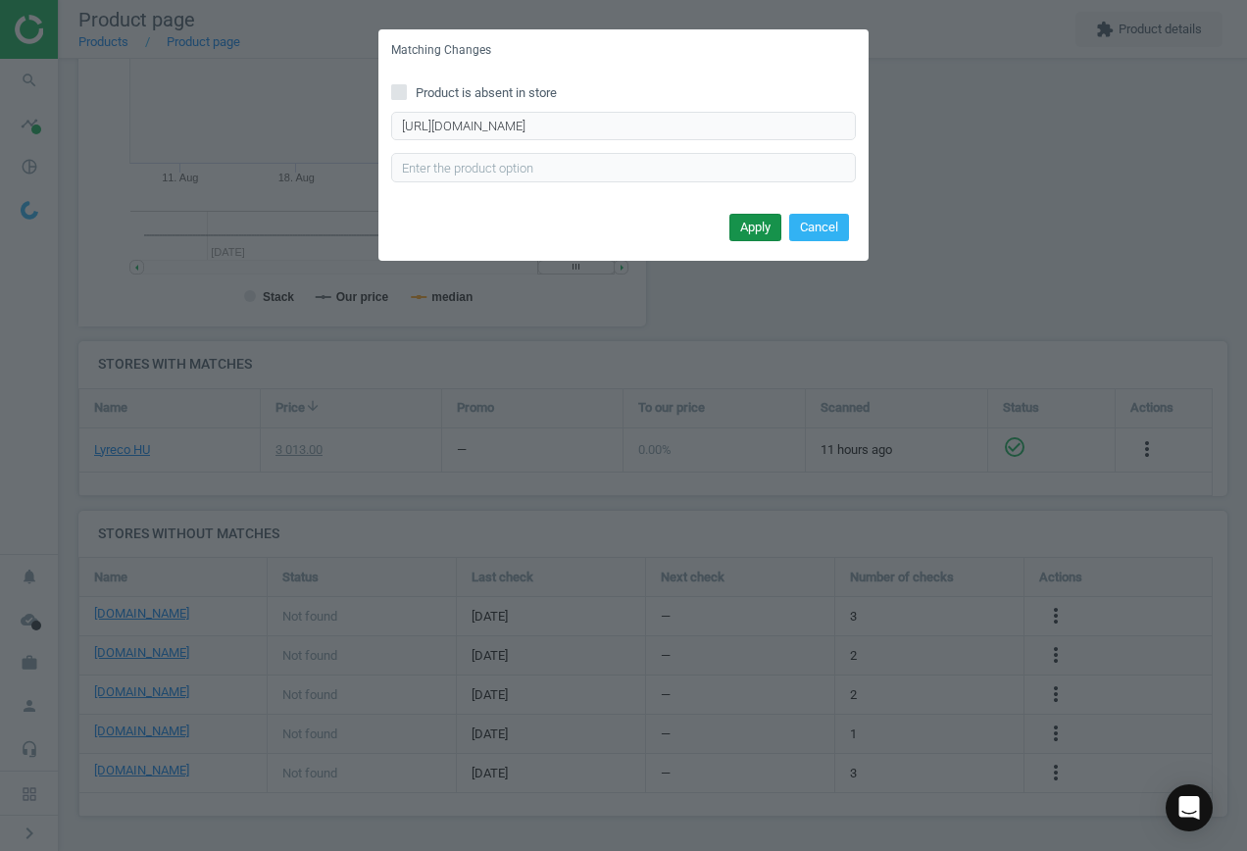
click at [756, 235] on button "Apply" at bounding box center [756, 227] width 52 height 27
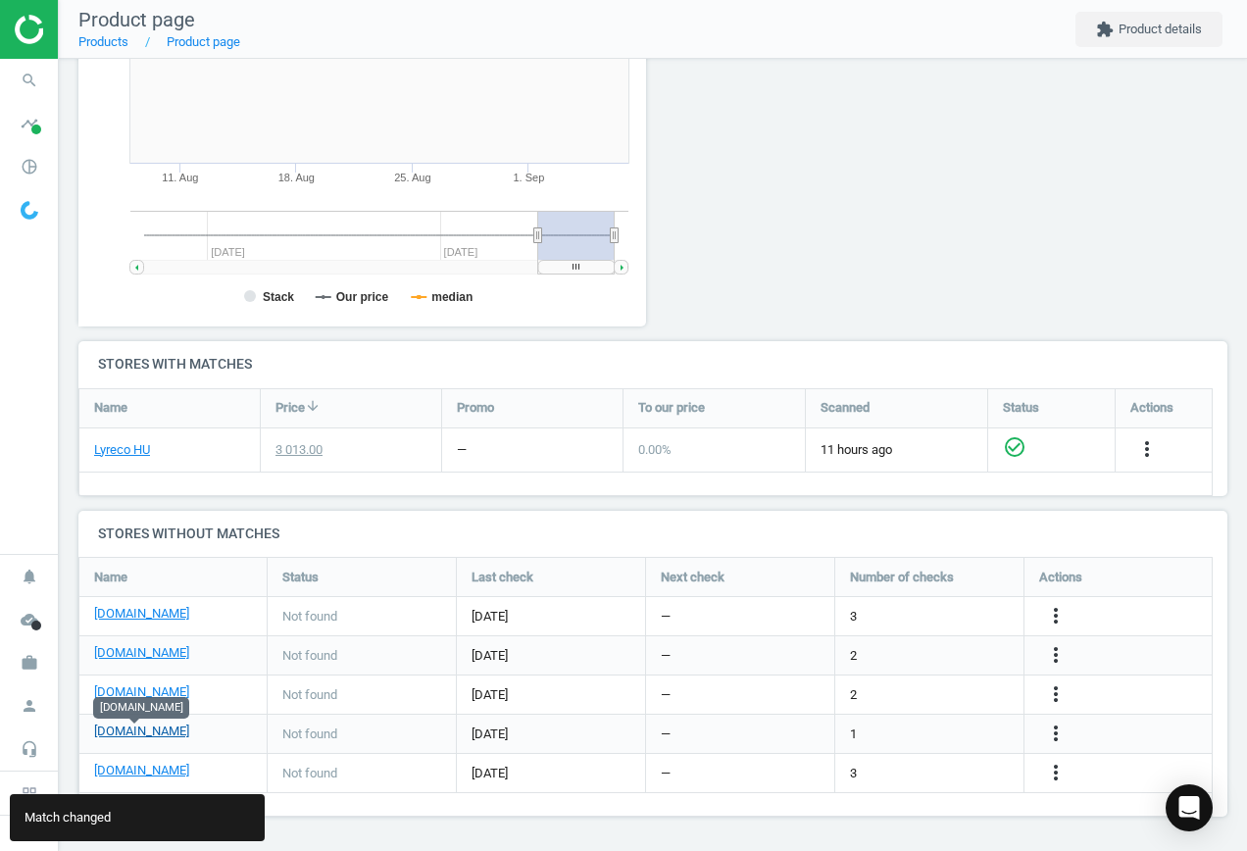
click at [144, 738] on link "[DOMAIN_NAME]" at bounding box center [141, 732] width 95 height 18
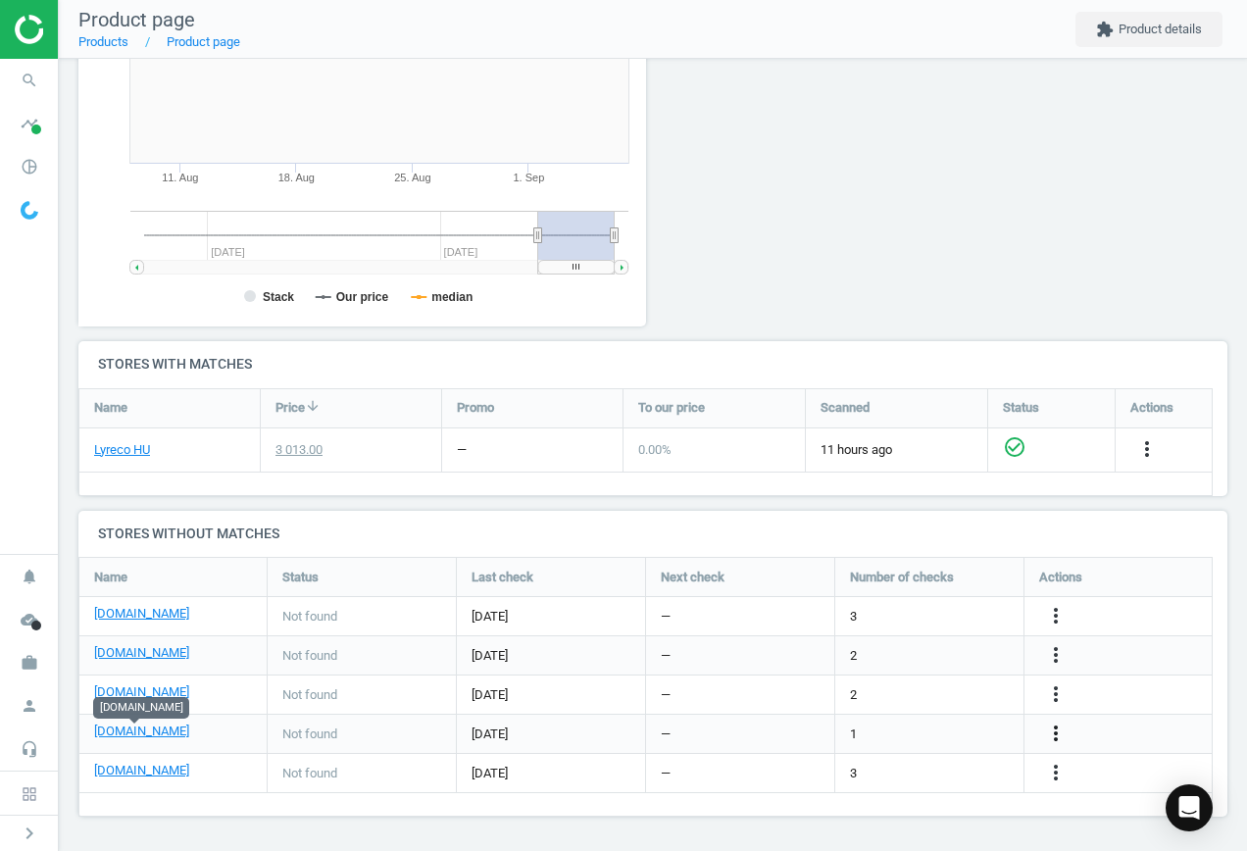
click at [1058, 734] on icon "more_vert" at bounding box center [1056, 734] width 24 height 24
click at [934, 731] on link "Edit URL/product option" at bounding box center [903, 734] width 269 height 30
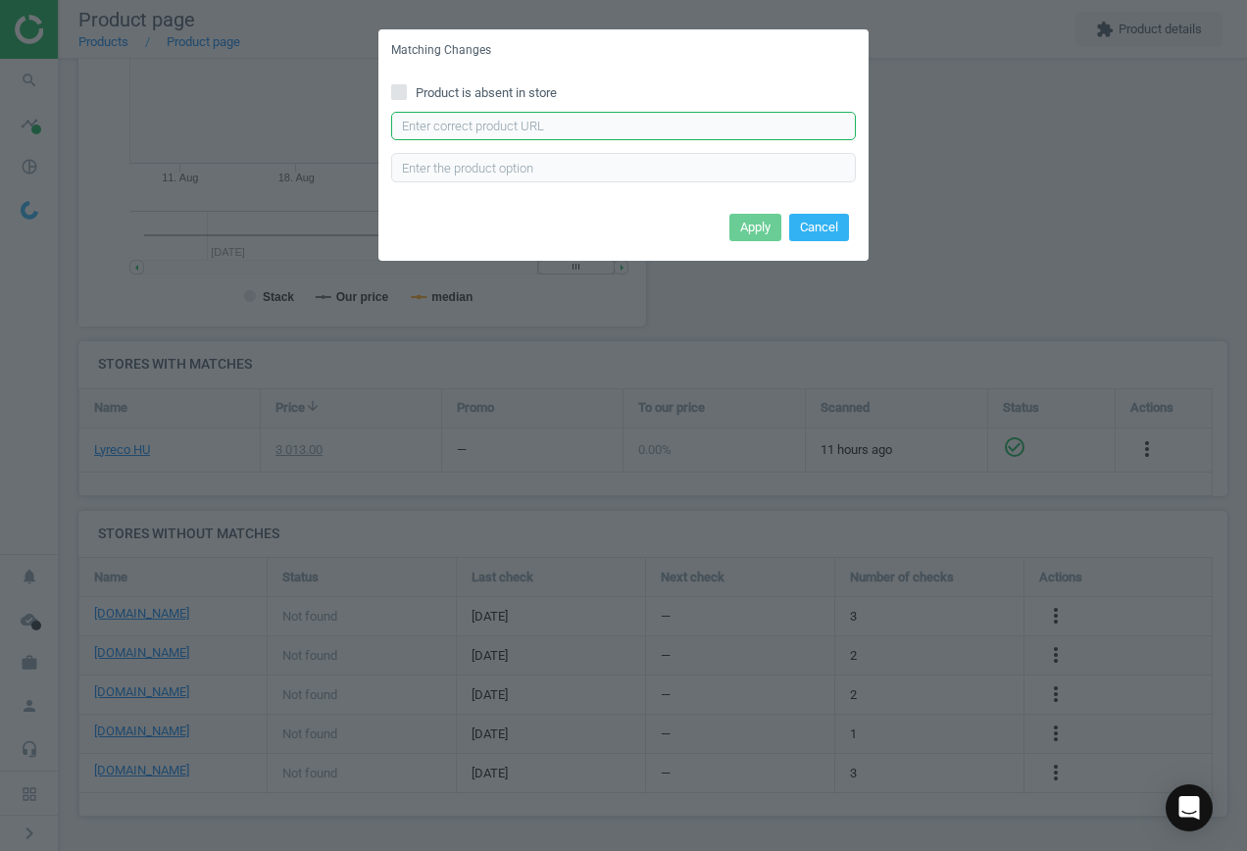
click at [595, 123] on input "text" at bounding box center [623, 126] width 465 height 29
paste input "[URL][DOMAIN_NAME]"
type input "[URL][DOMAIN_NAME]"
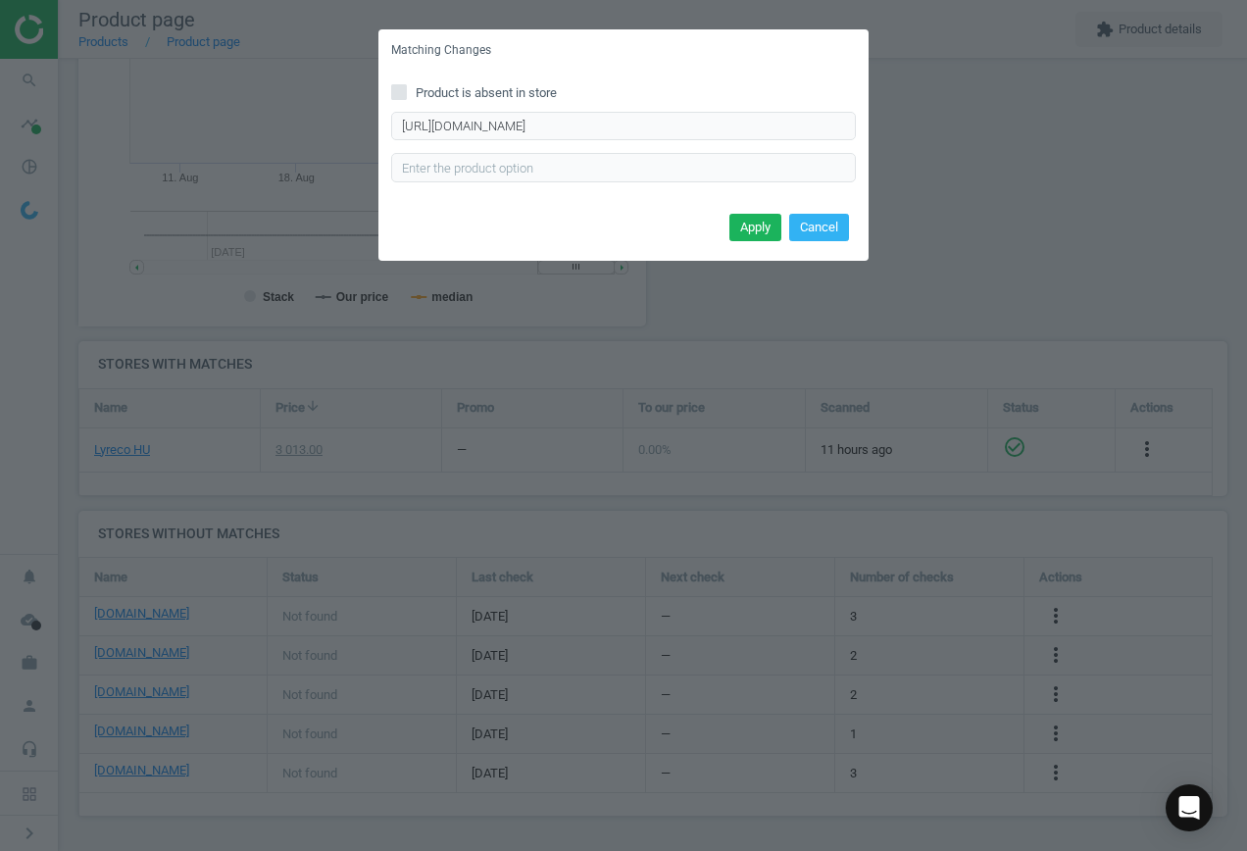
click at [754, 229] on button "Apply" at bounding box center [756, 227] width 52 height 27
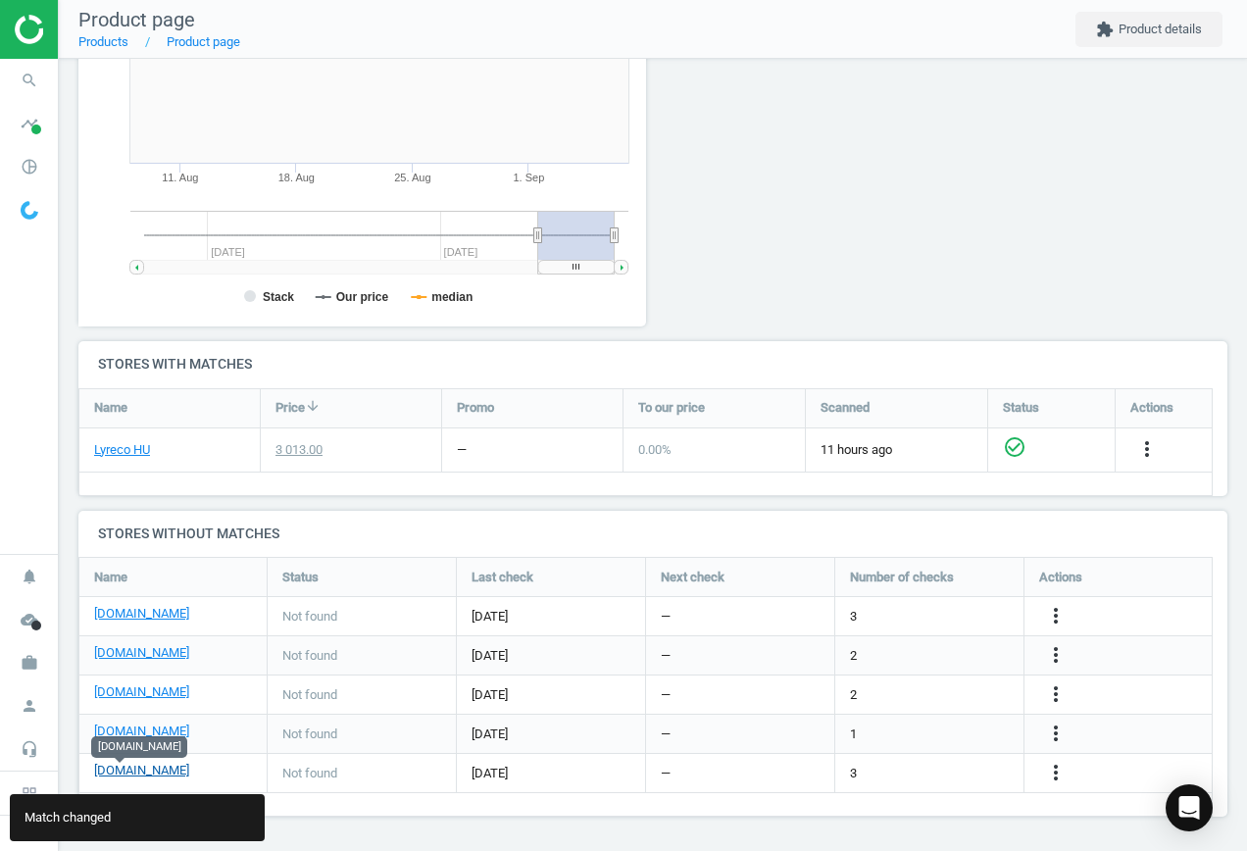
click at [120, 772] on link "[DOMAIN_NAME]" at bounding box center [141, 771] width 95 height 18
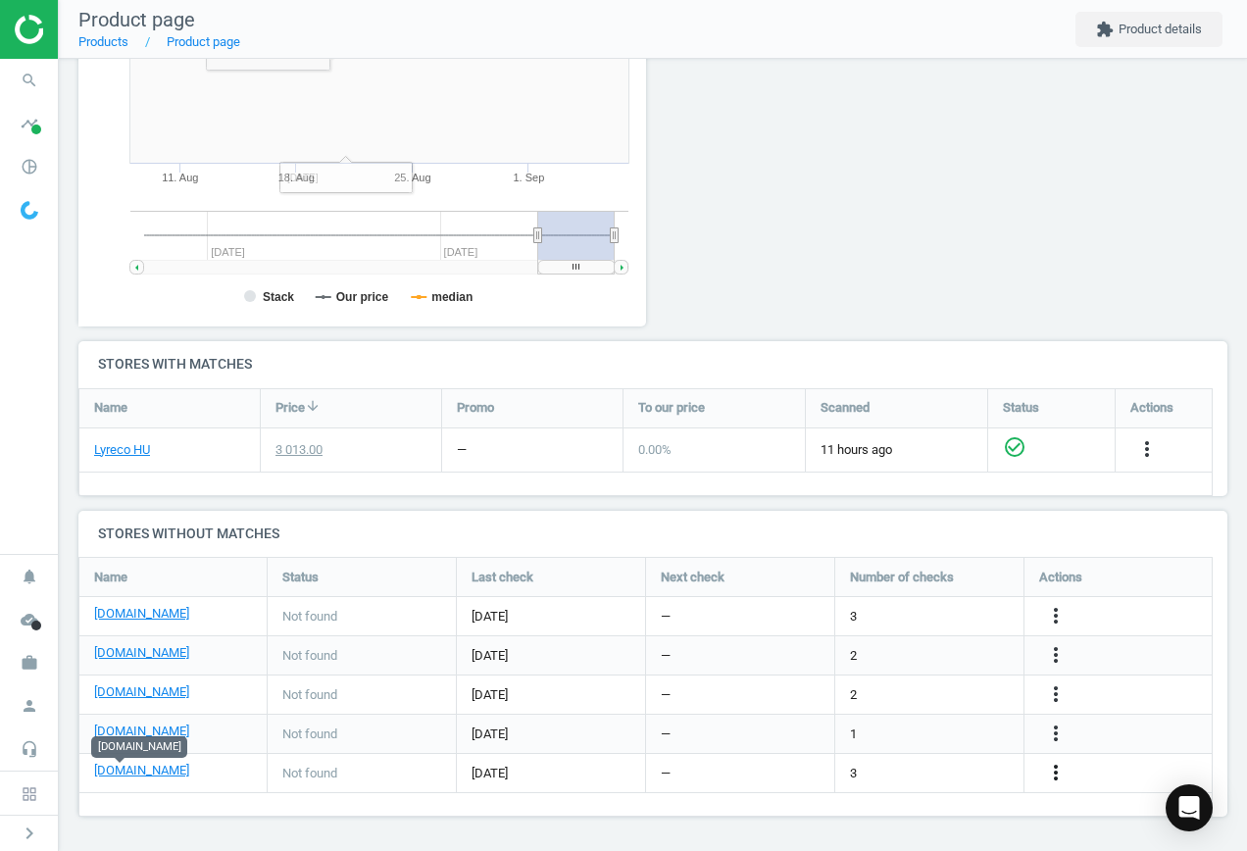
click at [1064, 773] on icon "more_vert" at bounding box center [1056, 773] width 24 height 24
click at [927, 777] on link "Edit URL/product option" at bounding box center [903, 773] width 269 height 30
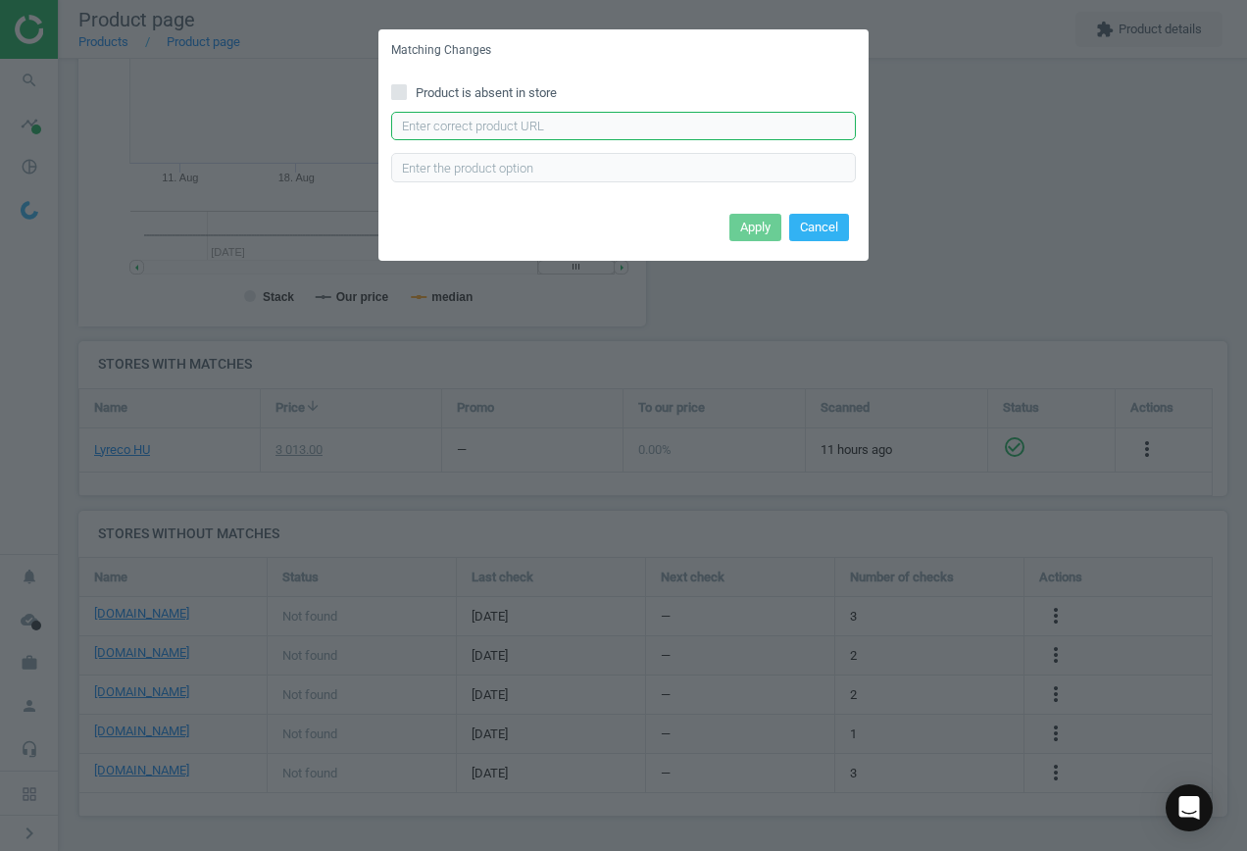
click at [563, 130] on input "text" at bounding box center [623, 126] width 465 height 29
paste input "[URL][DOMAIN_NAME]"
type input "[URL][DOMAIN_NAME]"
click at [751, 228] on button "Apply" at bounding box center [756, 227] width 52 height 27
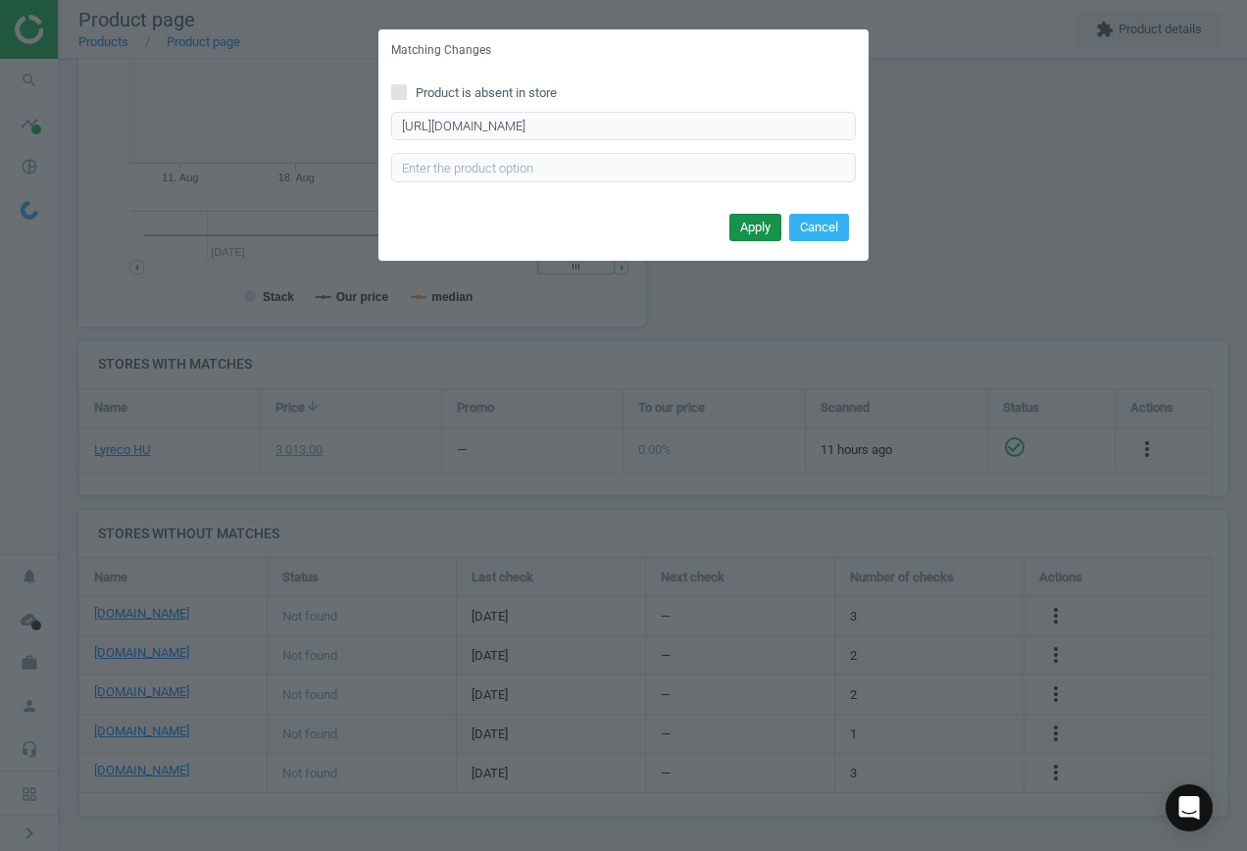
scroll to position [0, 0]
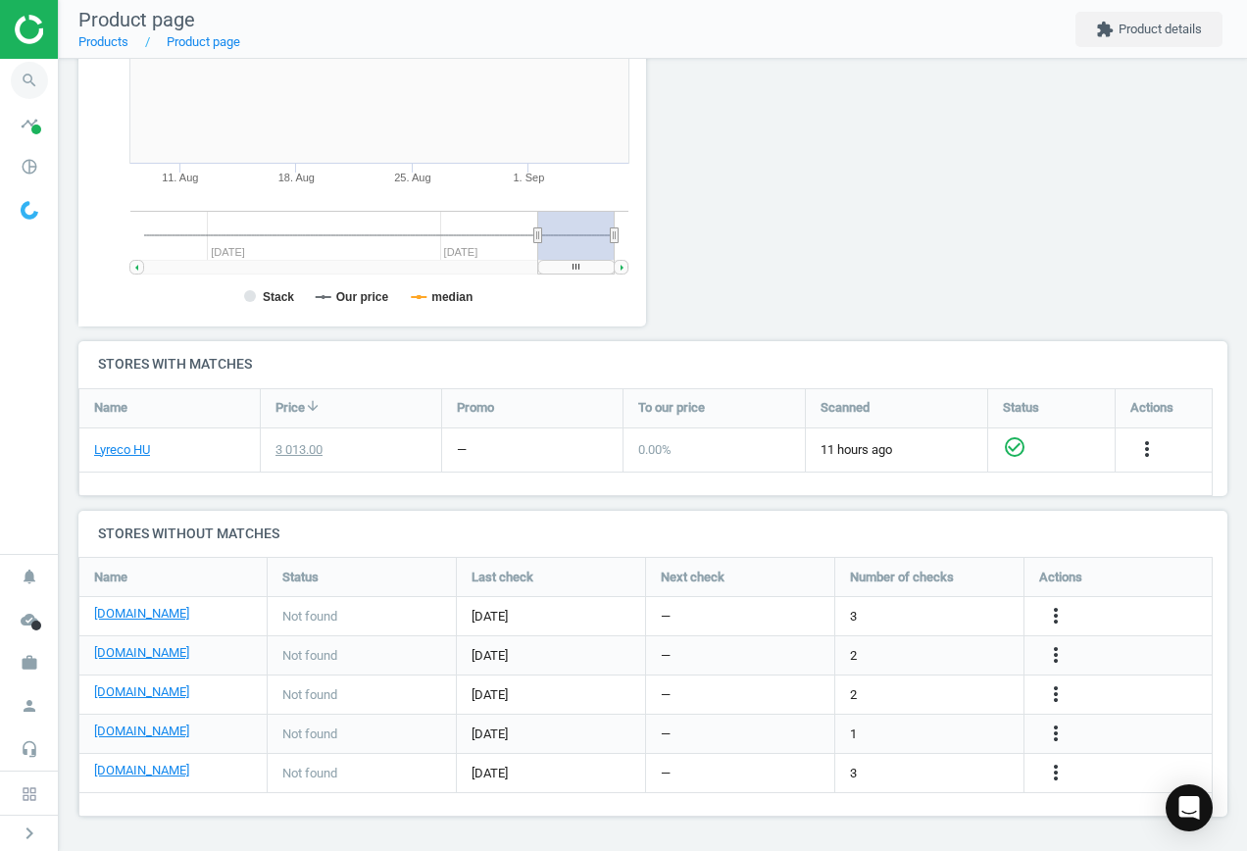
click at [29, 78] on icon "search" at bounding box center [29, 80] width 37 height 37
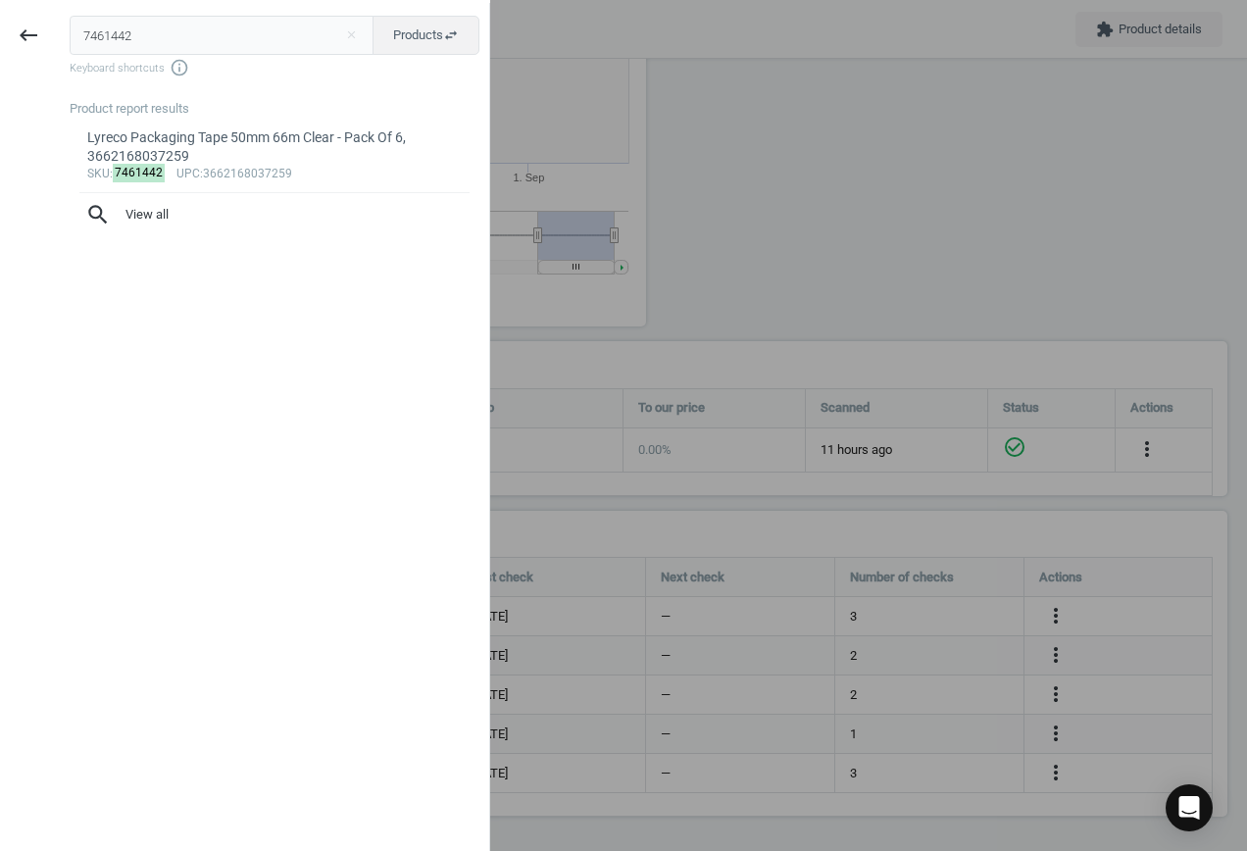
drag, startPoint x: 177, startPoint y: 33, endPoint x: -270, endPoint y: 10, distance: 447.8
click at [0, 10] on html "Group 2 Created with Sketch. ic/cloud_download/grey600 Created with Sketch. gra…" at bounding box center [623, 425] width 1247 height 851
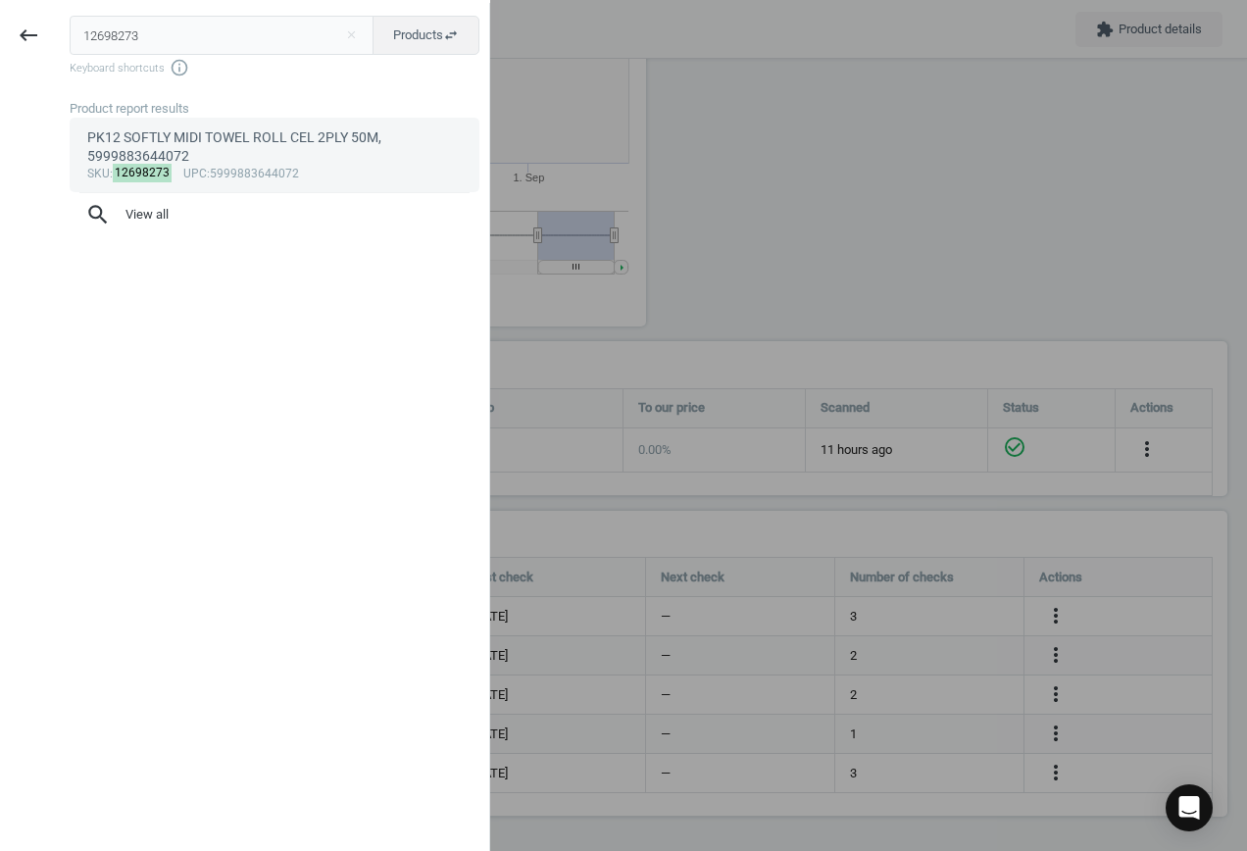
type input "12698273"
click at [313, 164] on div "PK12 SOFTLY MIDI TOWEL ROLL CEL 2PLY 50M, 5999883644072" at bounding box center [275, 147] width 376 height 38
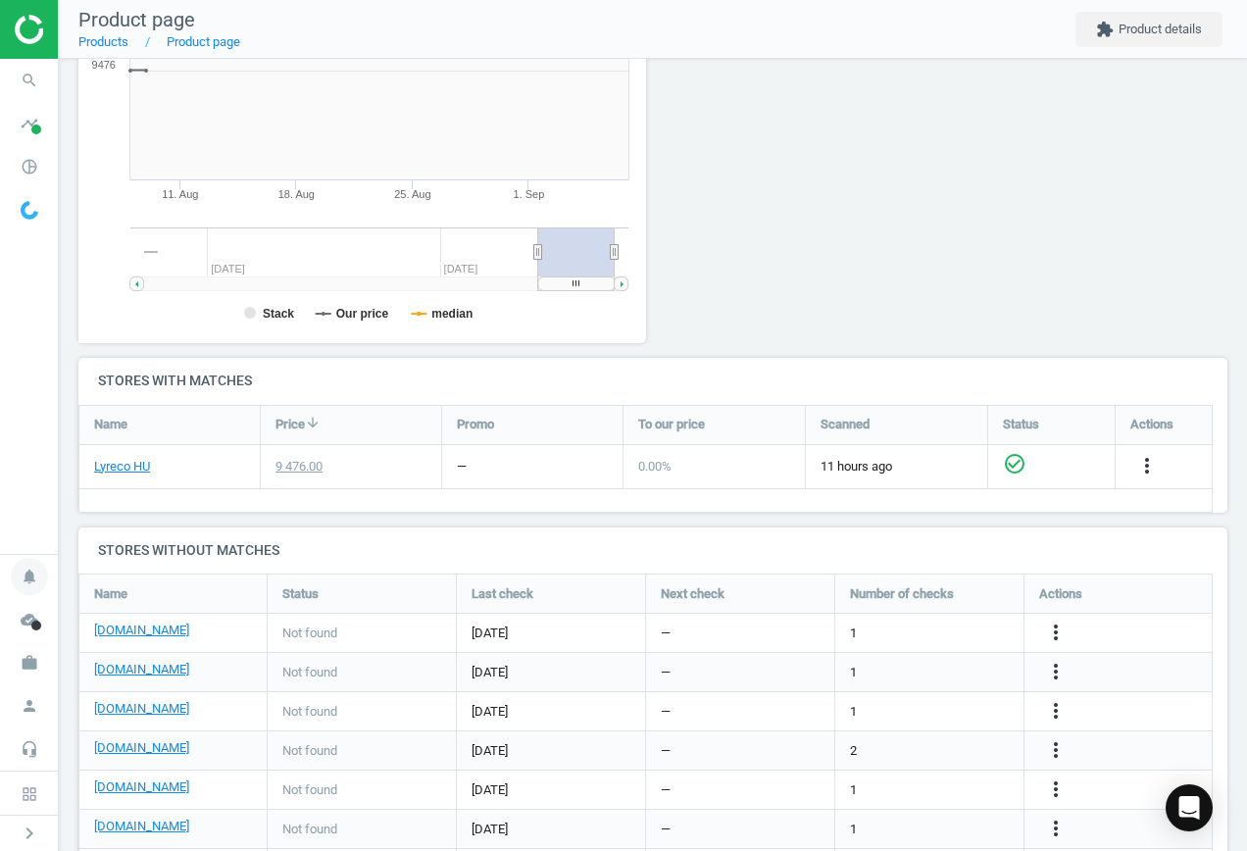
scroll to position [423, 590]
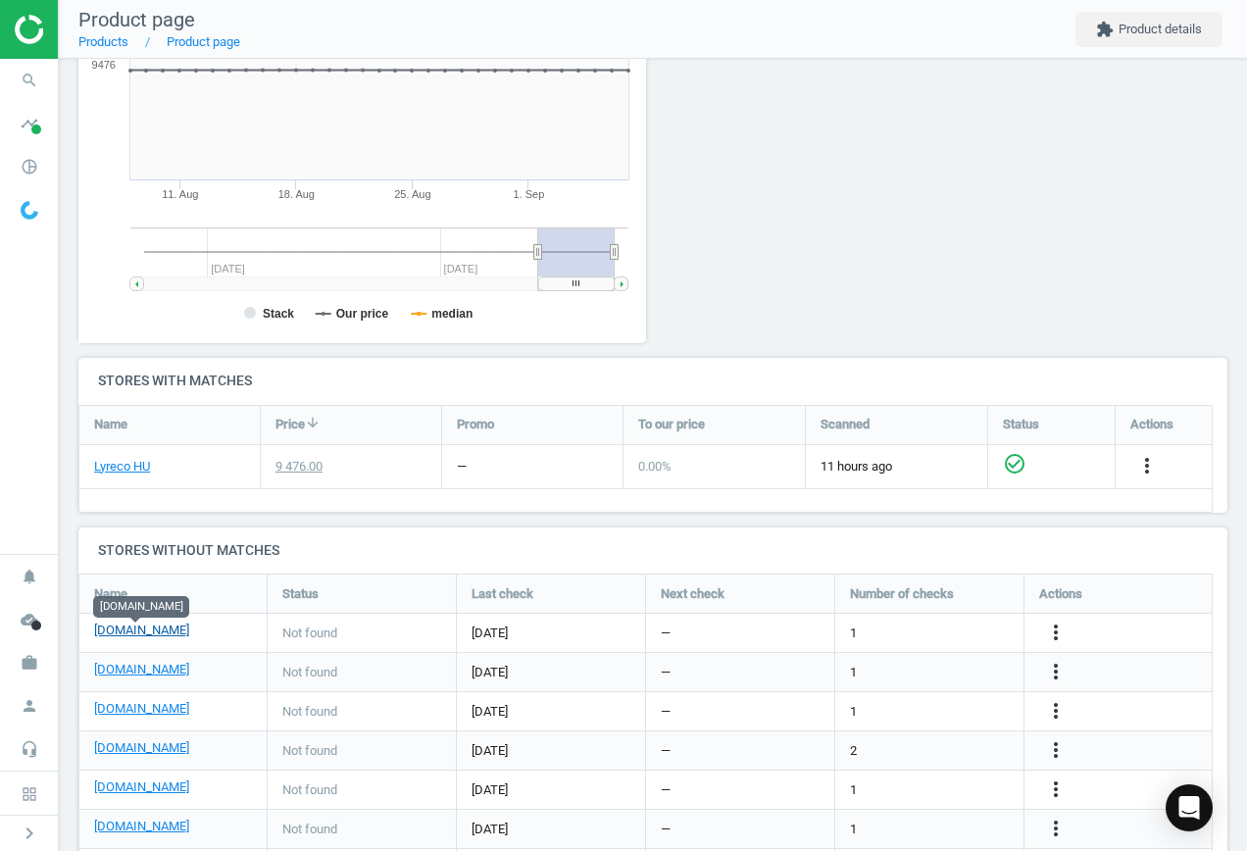
click at [142, 633] on link "[DOMAIN_NAME]" at bounding box center [141, 631] width 95 height 18
click at [1057, 627] on icon "more_vert" at bounding box center [1056, 633] width 24 height 24
click at [924, 625] on link "Edit URL/product option" at bounding box center [903, 633] width 269 height 30
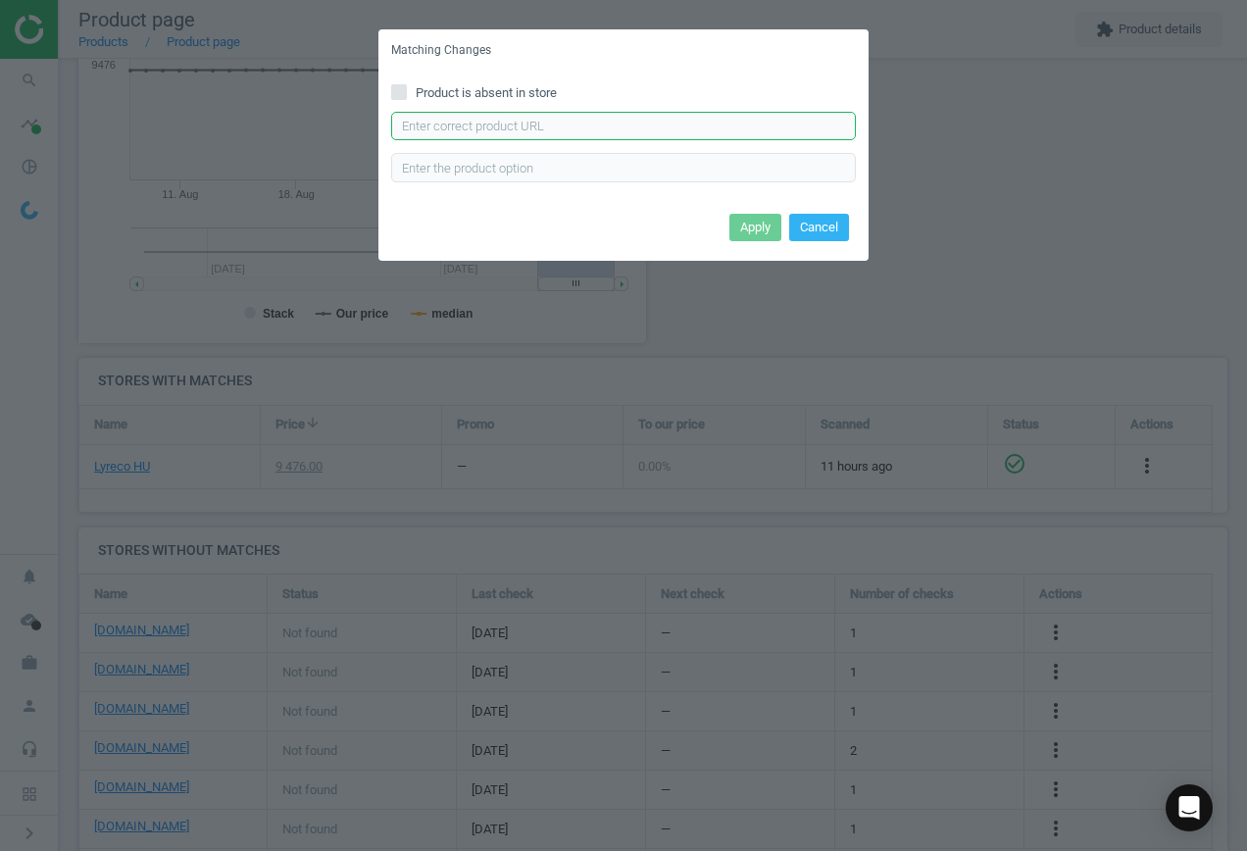
click at [518, 128] on input "text" at bounding box center [623, 126] width 465 height 29
paste input "[URL][DOMAIN_NAME][PERSON_NAME]"
type input "[URL][DOMAIN_NAME][PERSON_NAME]"
click at [773, 224] on button "Apply" at bounding box center [756, 227] width 52 height 27
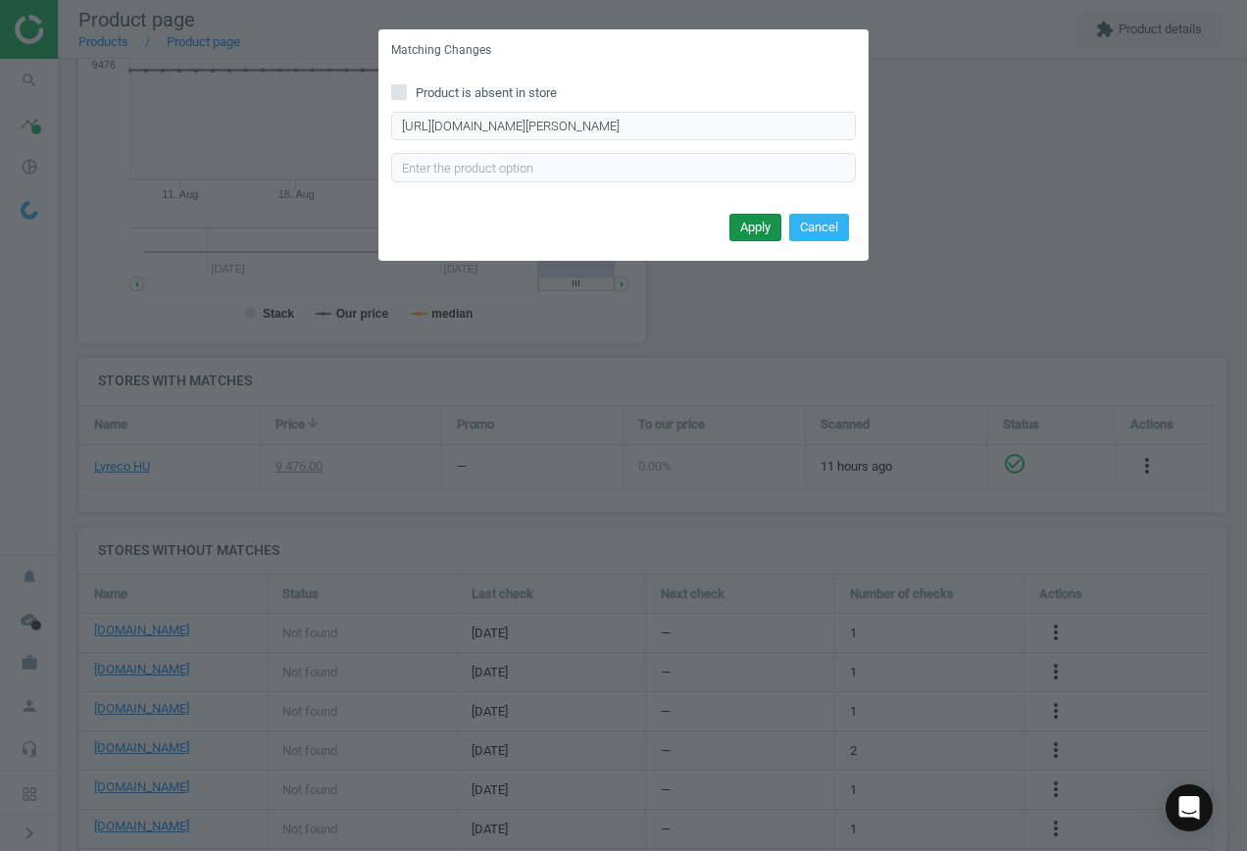
scroll to position [0, 0]
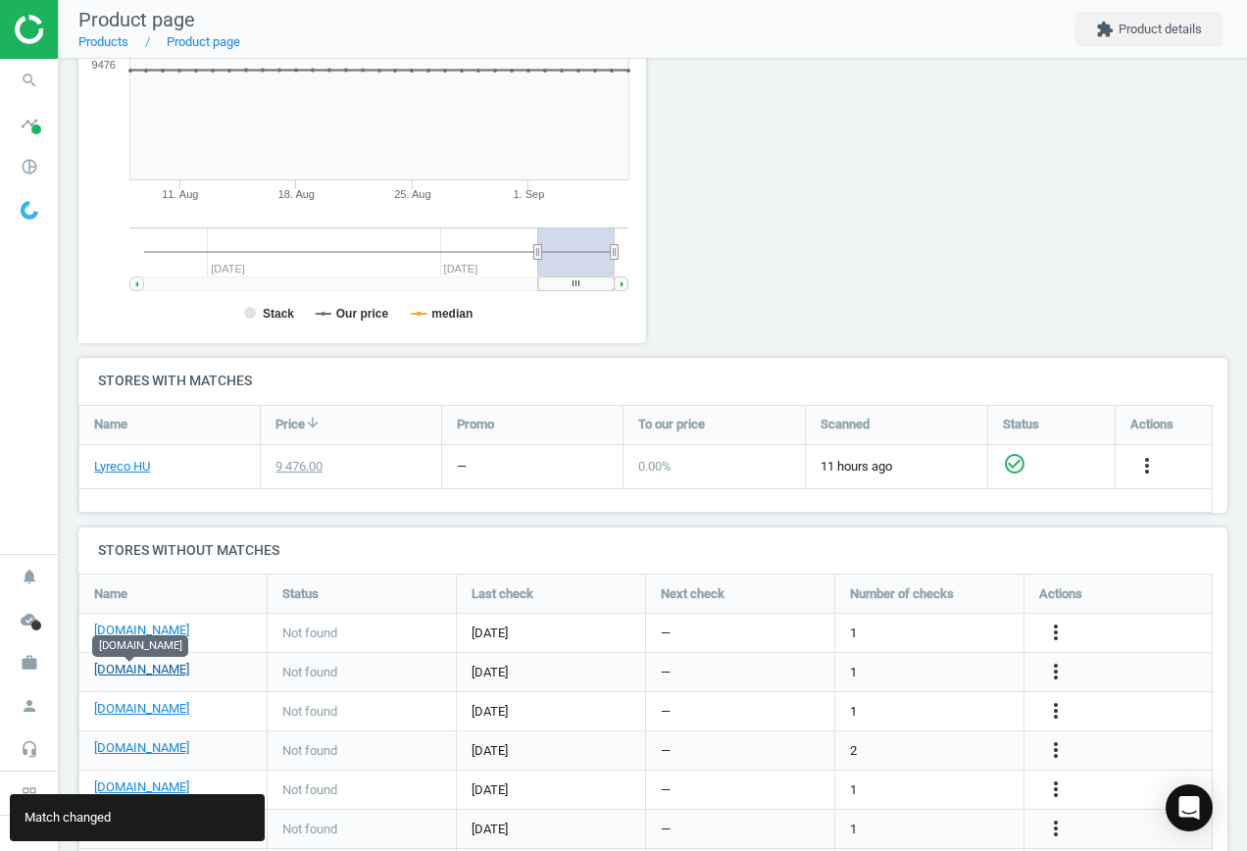
click at [134, 671] on link "[DOMAIN_NAME]" at bounding box center [141, 670] width 95 height 18
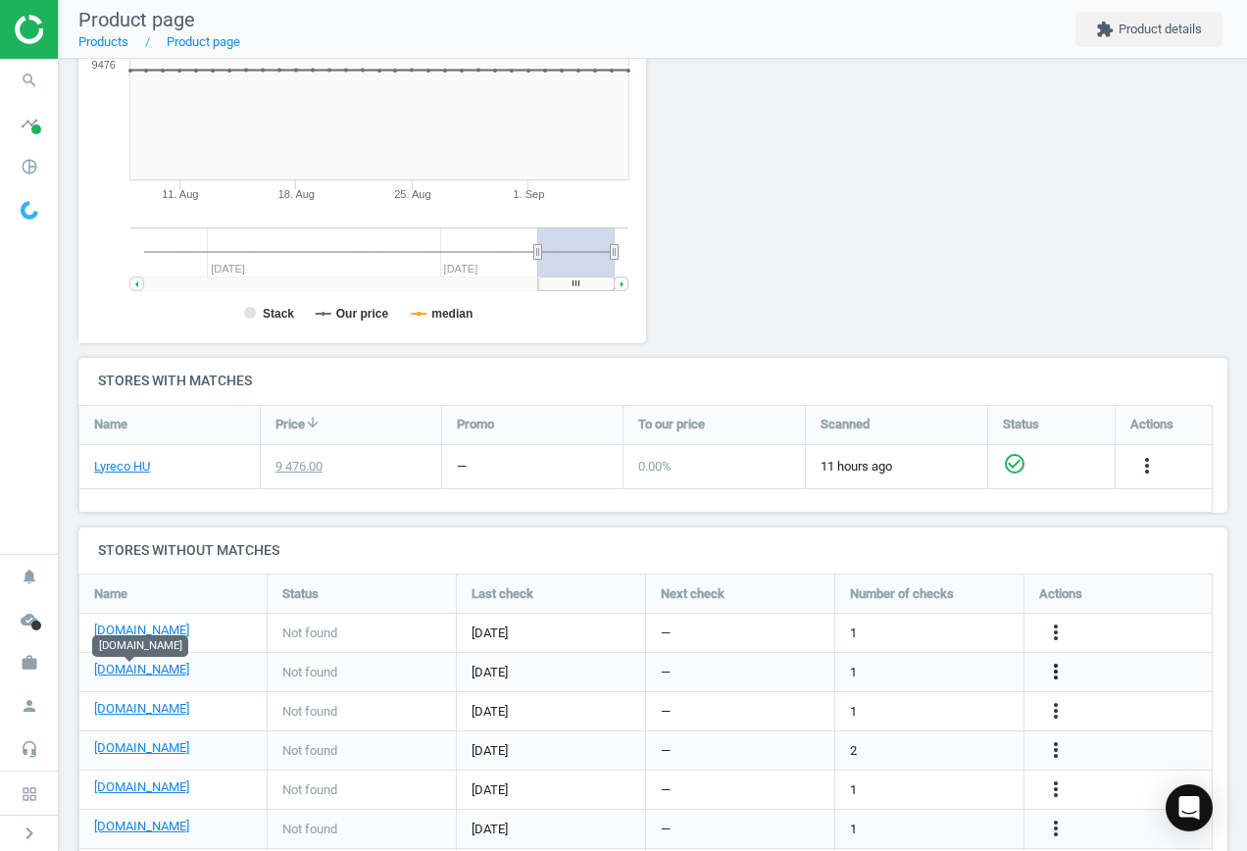
click at [1058, 666] on icon "more_vert" at bounding box center [1056, 672] width 24 height 24
click at [874, 673] on link "Edit URL/product option" at bounding box center [903, 672] width 269 height 30
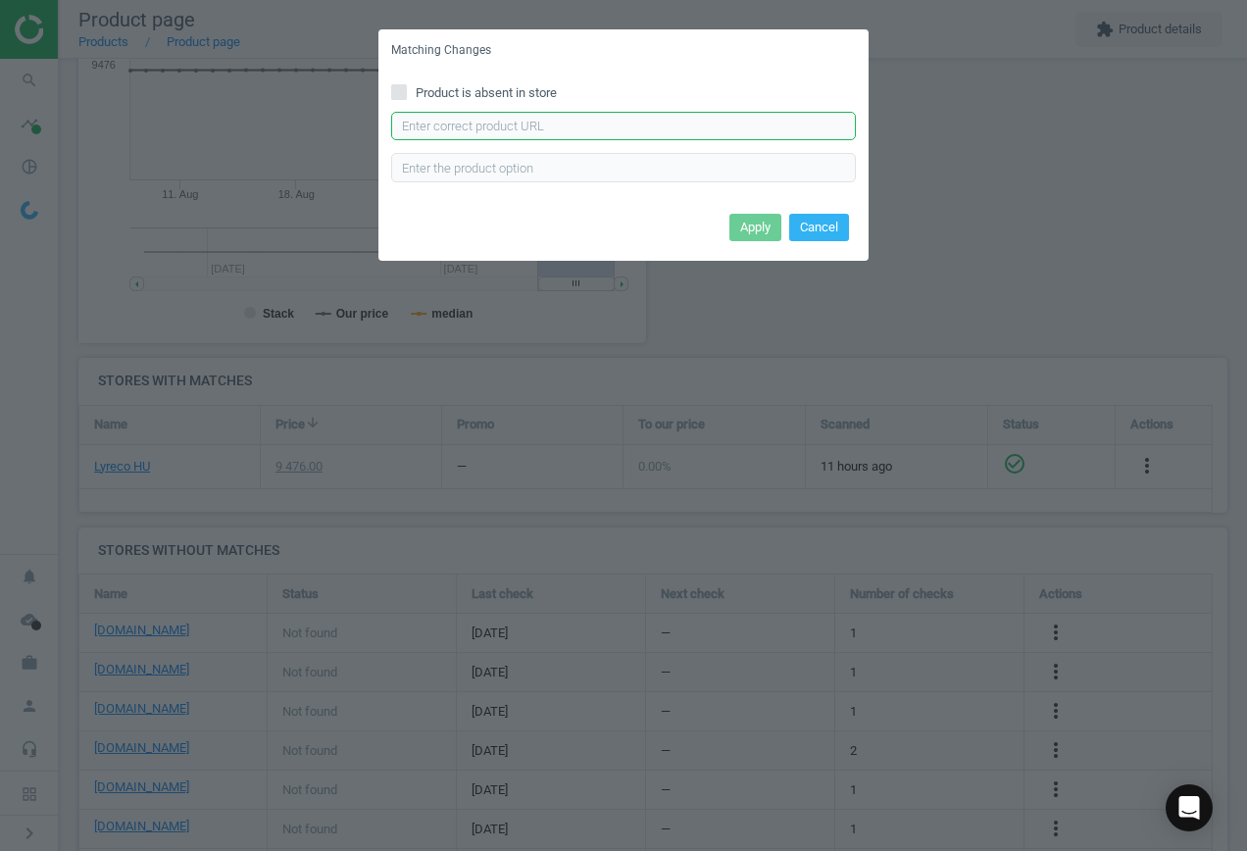
click at [465, 119] on input "text" at bounding box center [623, 126] width 465 height 29
paste input "[URL][DOMAIN_NAME]"
type input "[URL][DOMAIN_NAME]"
click at [747, 225] on button "Apply" at bounding box center [756, 227] width 52 height 27
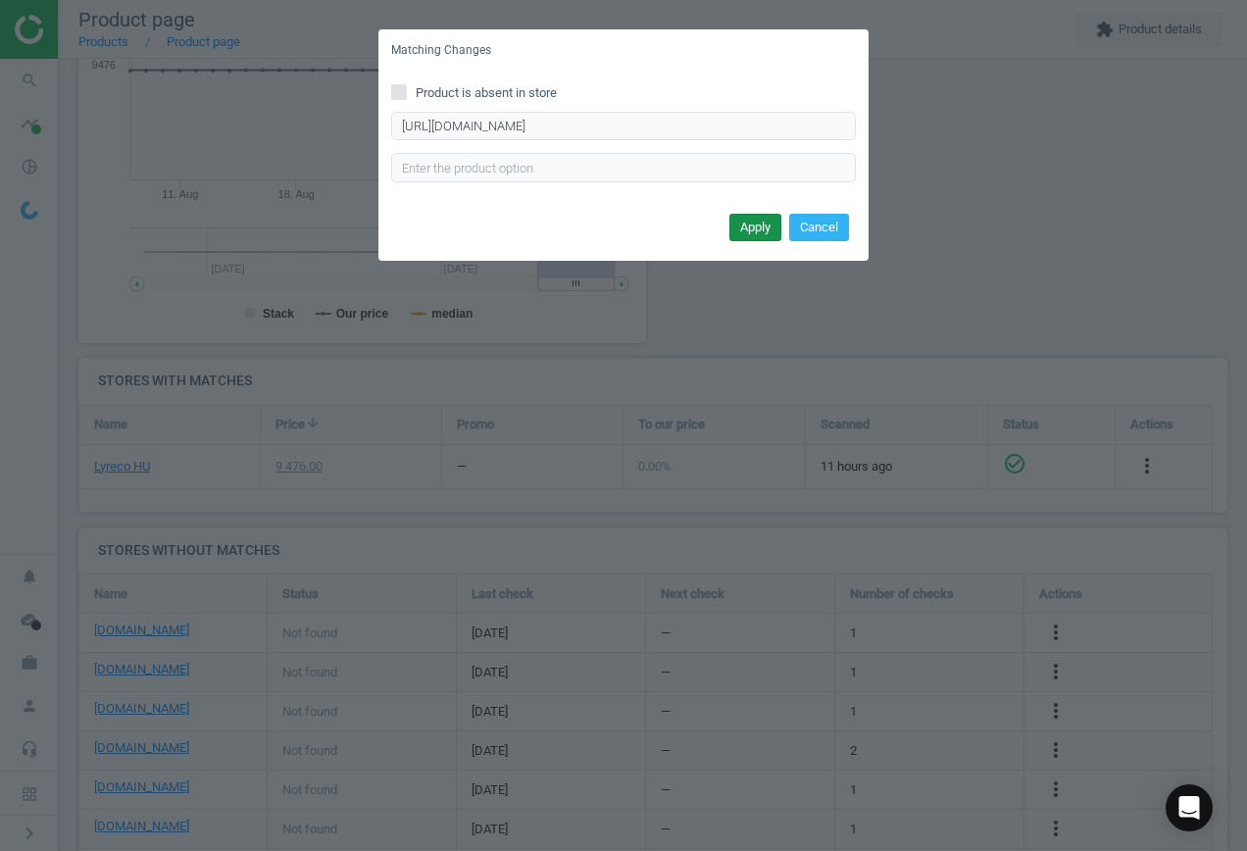
scroll to position [0, 0]
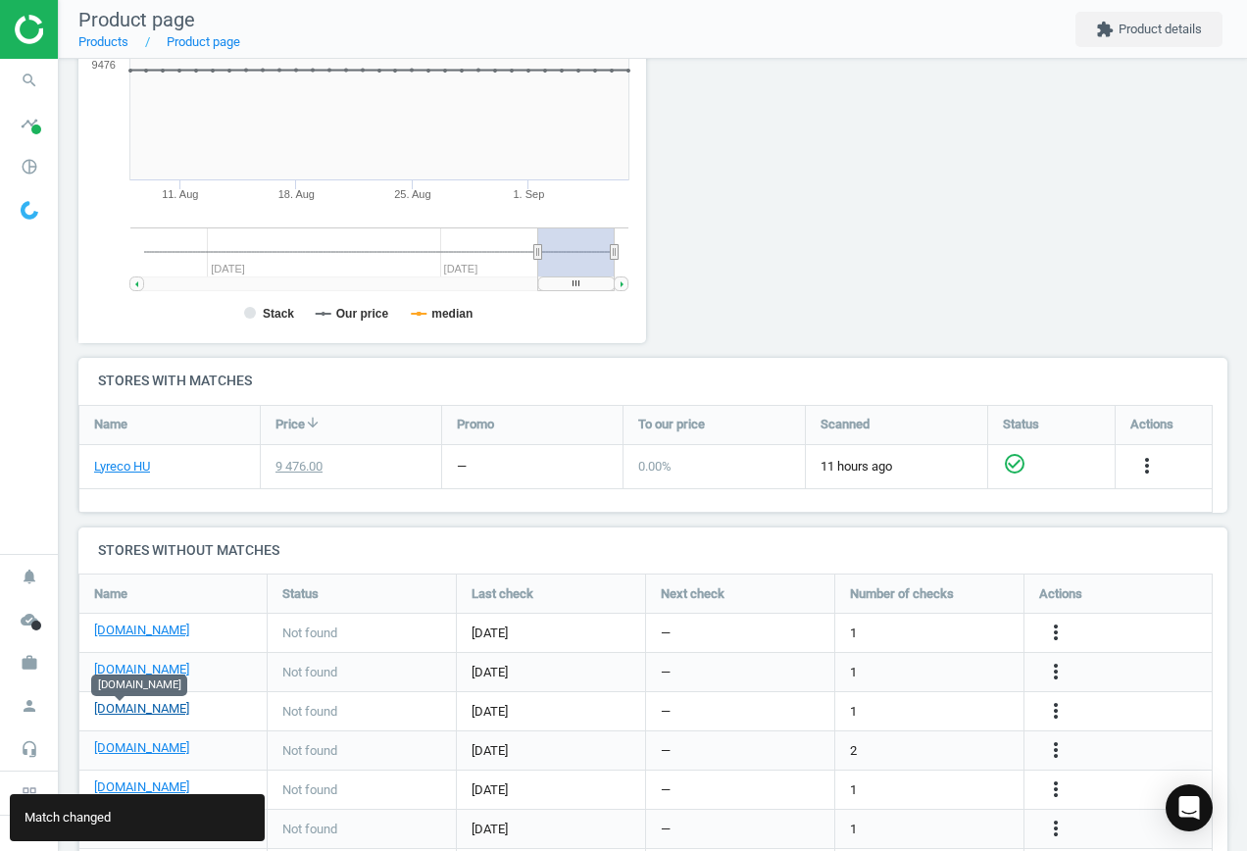
click at [127, 709] on link "[DOMAIN_NAME]" at bounding box center [141, 709] width 95 height 18
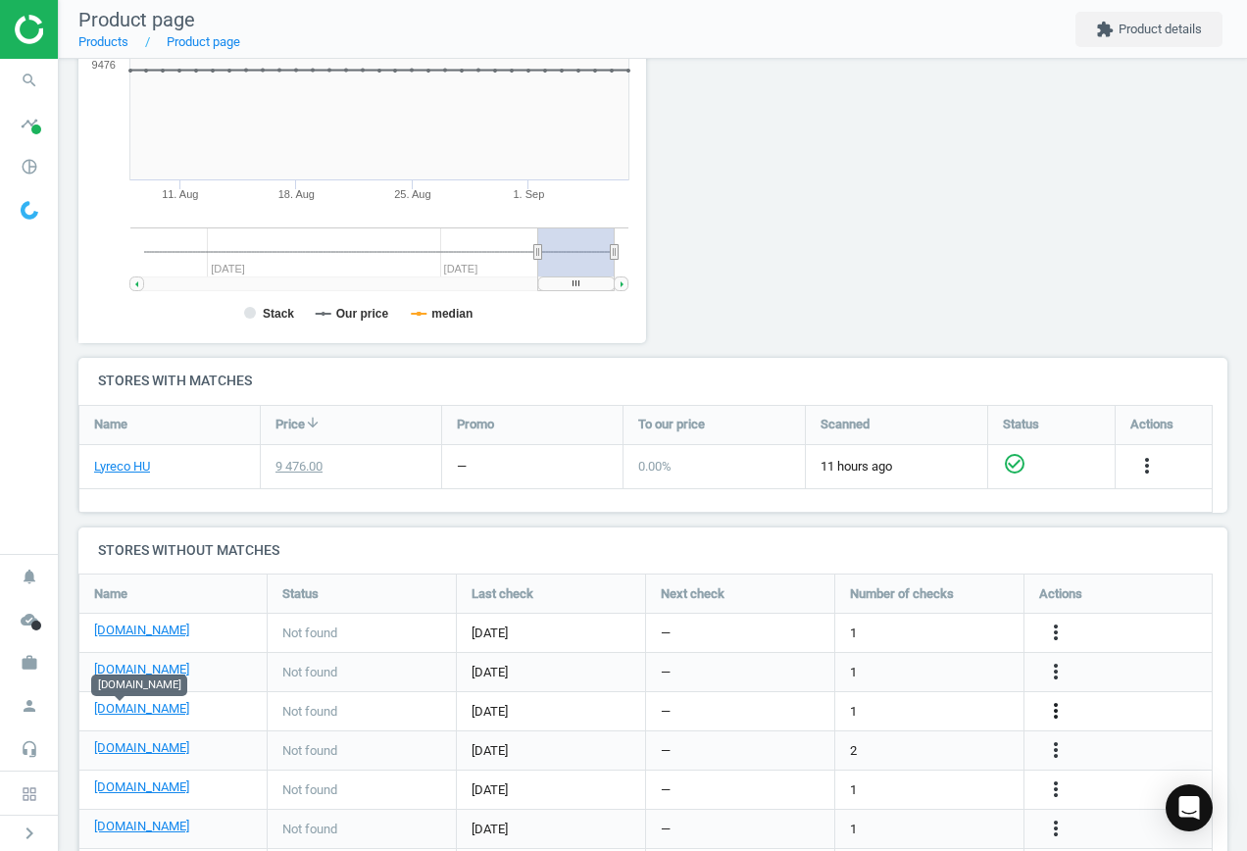
click at [1057, 711] on icon "more_vert" at bounding box center [1056, 711] width 24 height 24
click at [867, 707] on link "Edit URL/product option" at bounding box center [903, 711] width 269 height 30
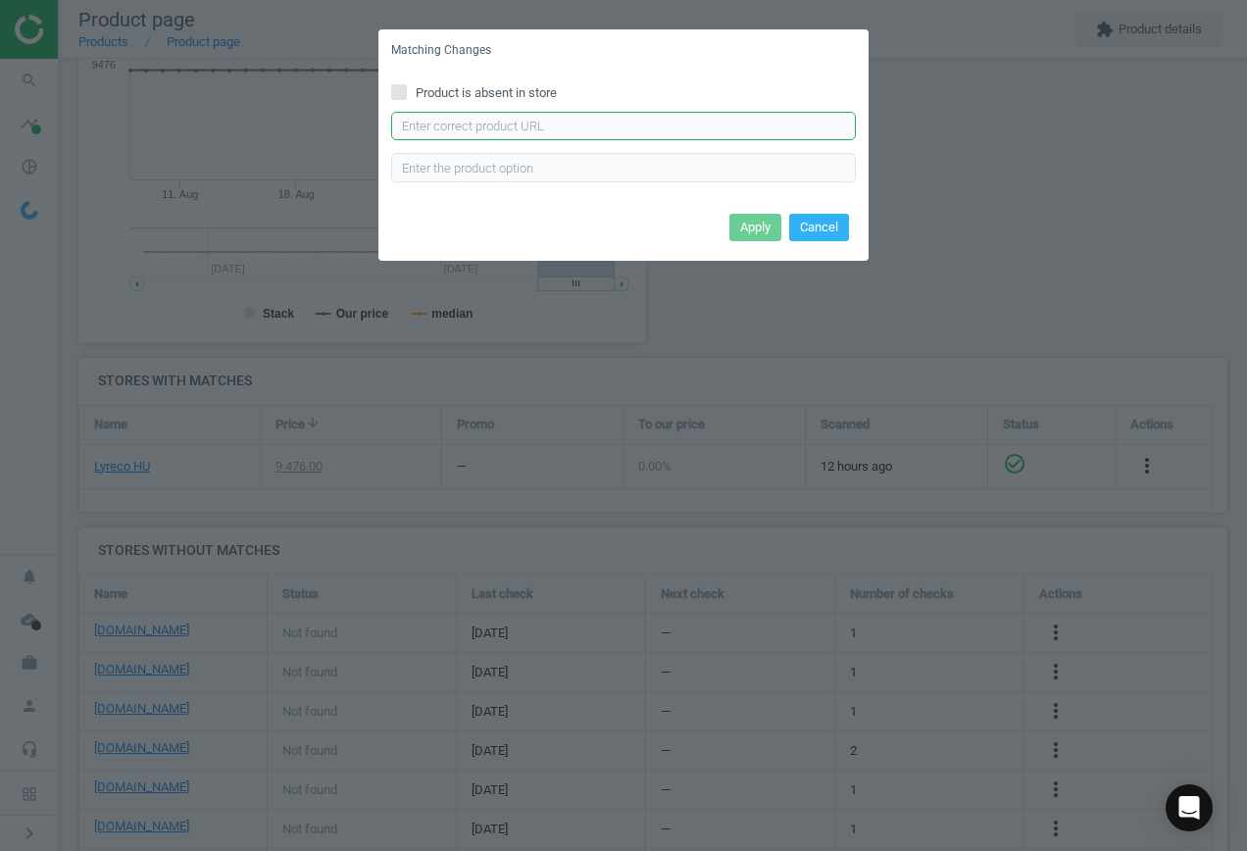
click at [507, 124] on input "text" at bounding box center [623, 126] width 465 height 29
paste input "[URL][DOMAIN_NAME]"
type input "[URL][DOMAIN_NAME]"
click at [759, 226] on button "Apply" at bounding box center [756, 227] width 52 height 27
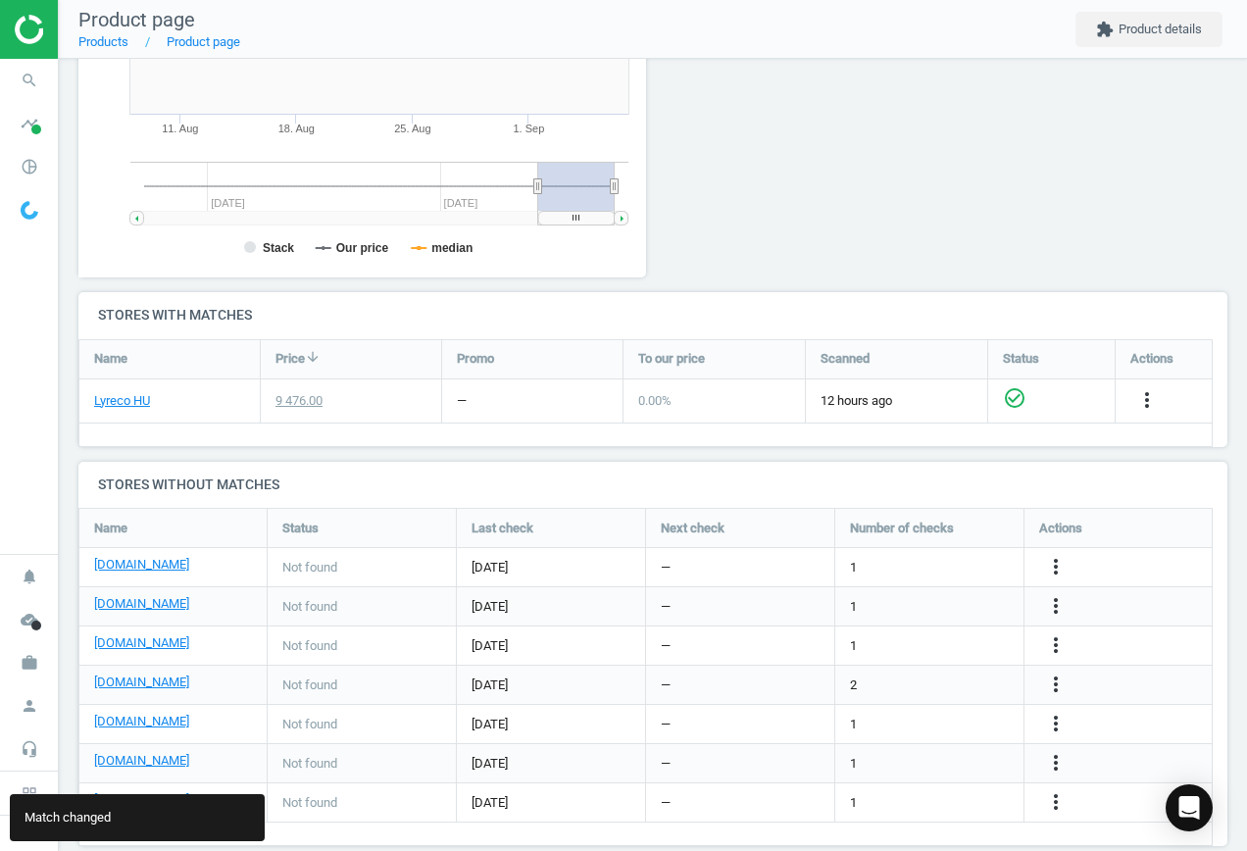
scroll to position [459, 0]
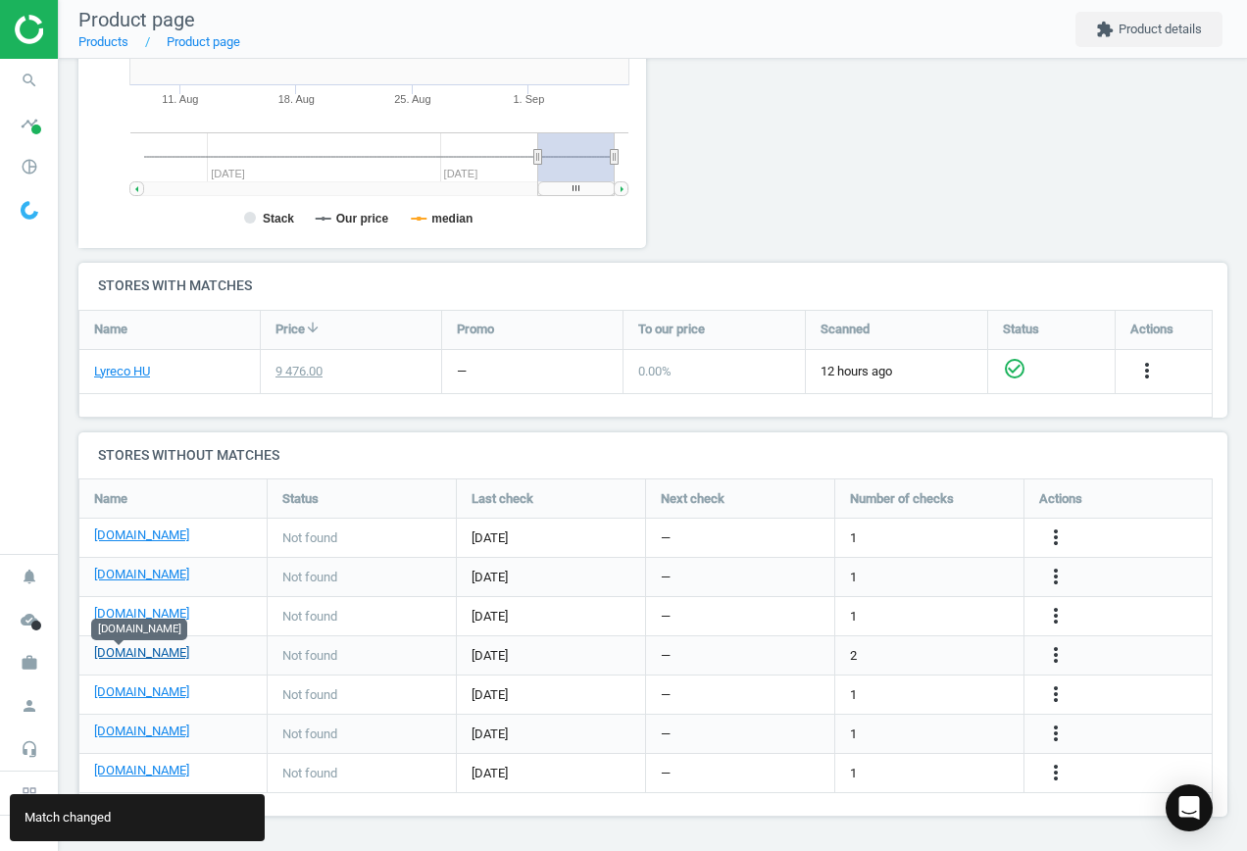
click at [109, 644] on body "Group 2 Created with Sketch. ic/cloud_download/grey600 Created with Sketch. gra…" at bounding box center [623, 425] width 1247 height 851
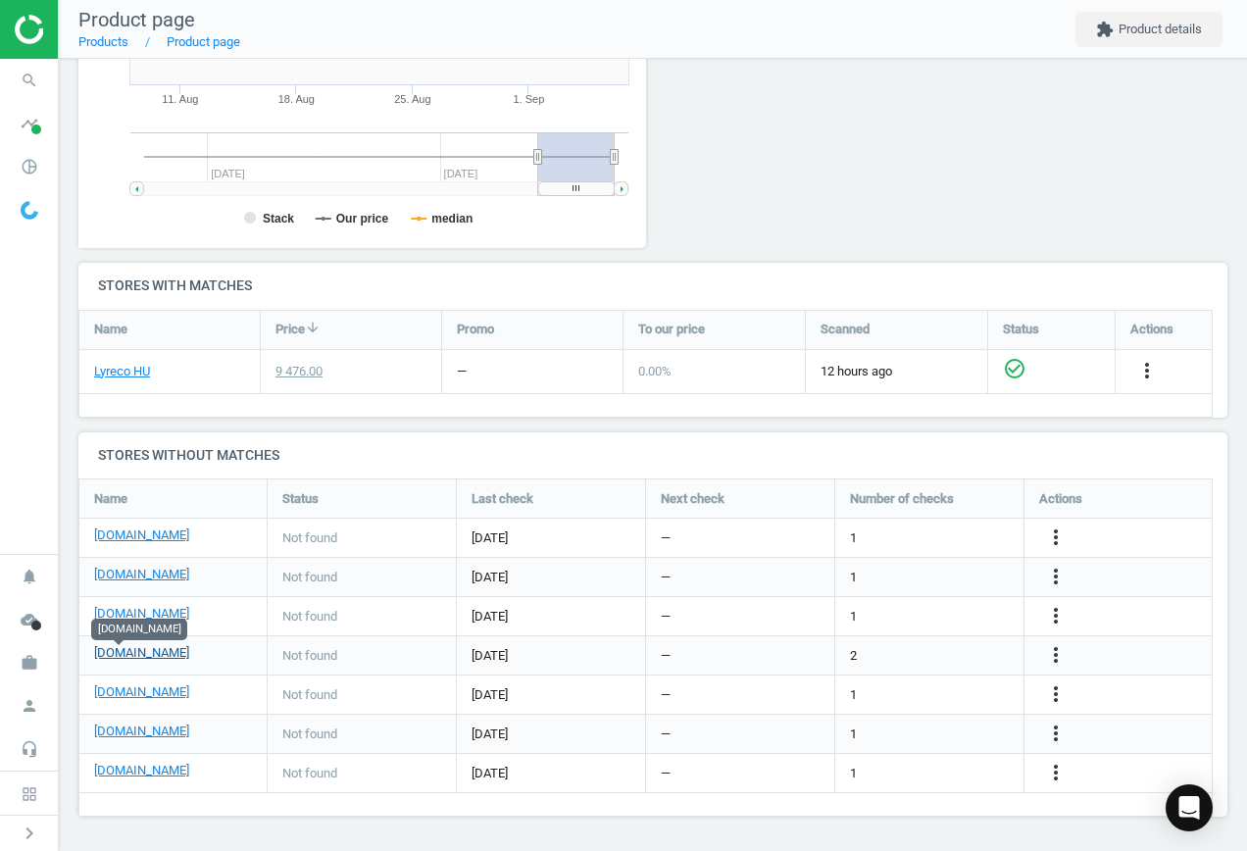
click at [119, 655] on link "[DOMAIN_NAME]" at bounding box center [141, 653] width 95 height 18
click at [1059, 655] on icon "more_vert" at bounding box center [1056, 655] width 24 height 24
click at [885, 653] on link "Edit URL/product option" at bounding box center [903, 655] width 269 height 30
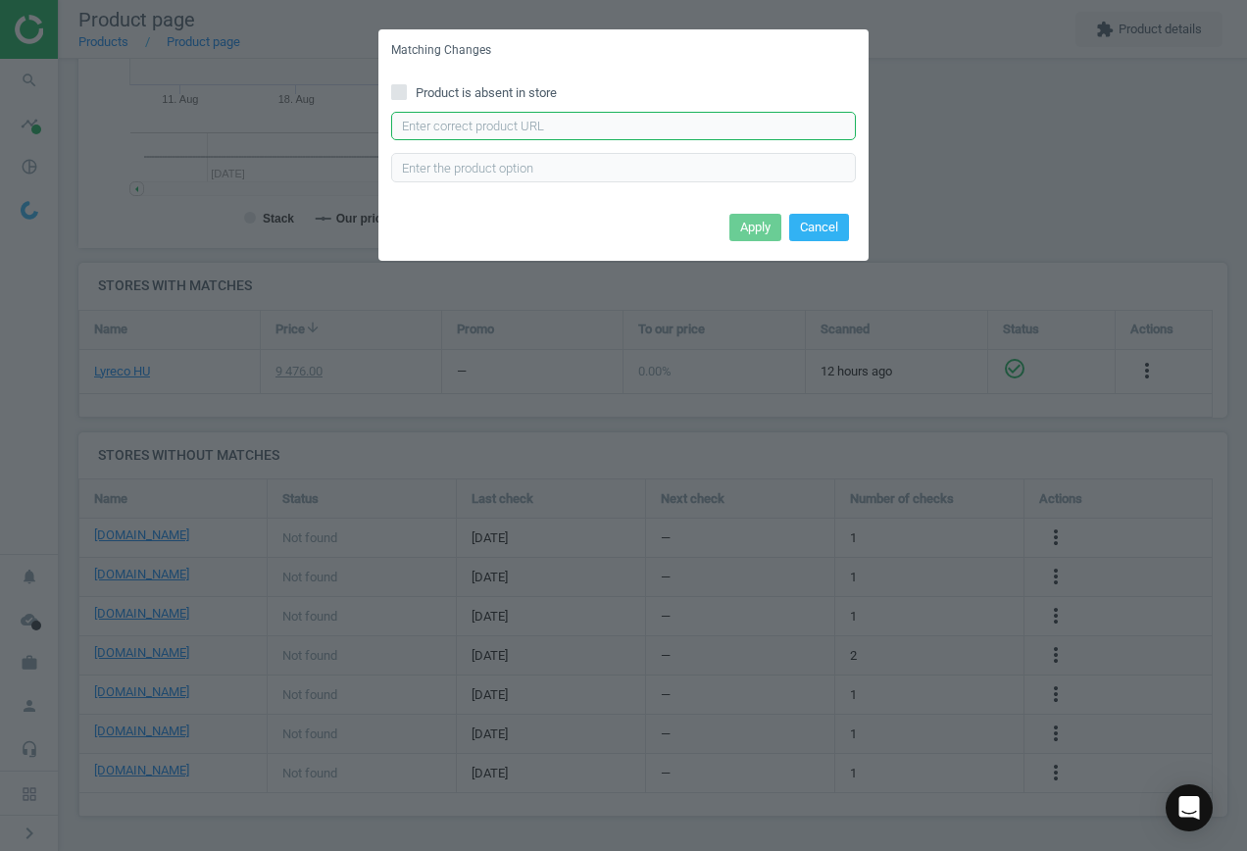
click at [507, 126] on input "text" at bounding box center [623, 126] width 465 height 29
paste input "[URL][DOMAIN_NAME][PERSON_NAME]"
type input "[URL][DOMAIN_NAME][PERSON_NAME]"
click at [745, 228] on button "Apply" at bounding box center [756, 227] width 52 height 27
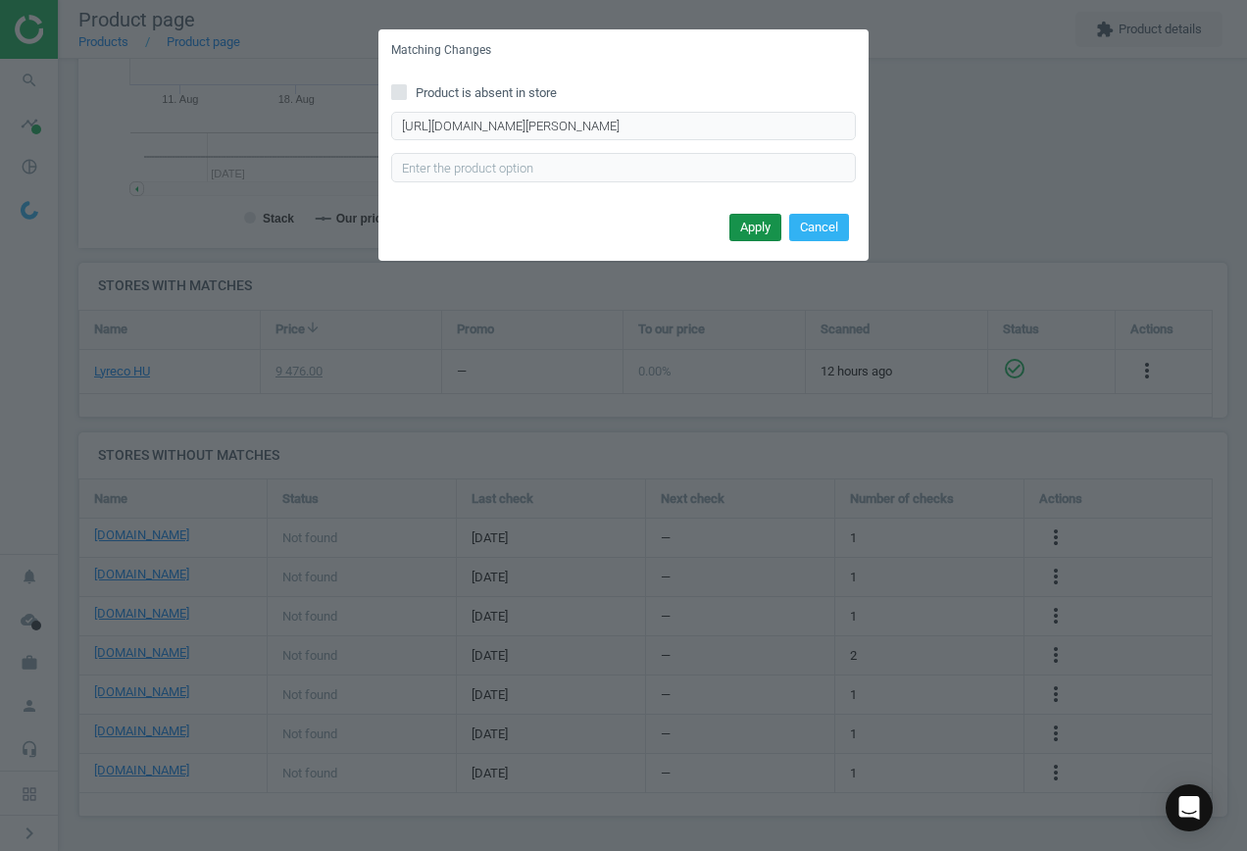
scroll to position [0, 0]
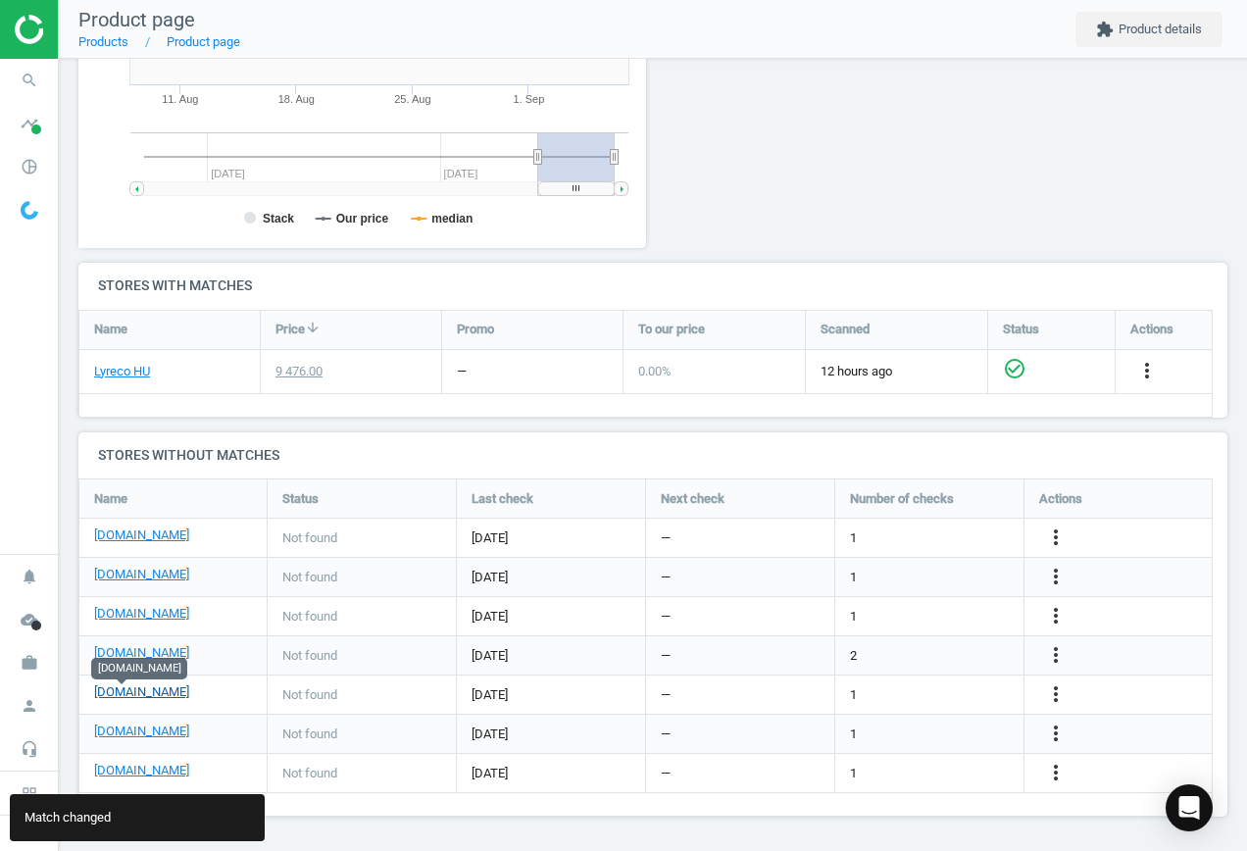
click at [120, 693] on link "[DOMAIN_NAME]" at bounding box center [141, 693] width 95 height 18
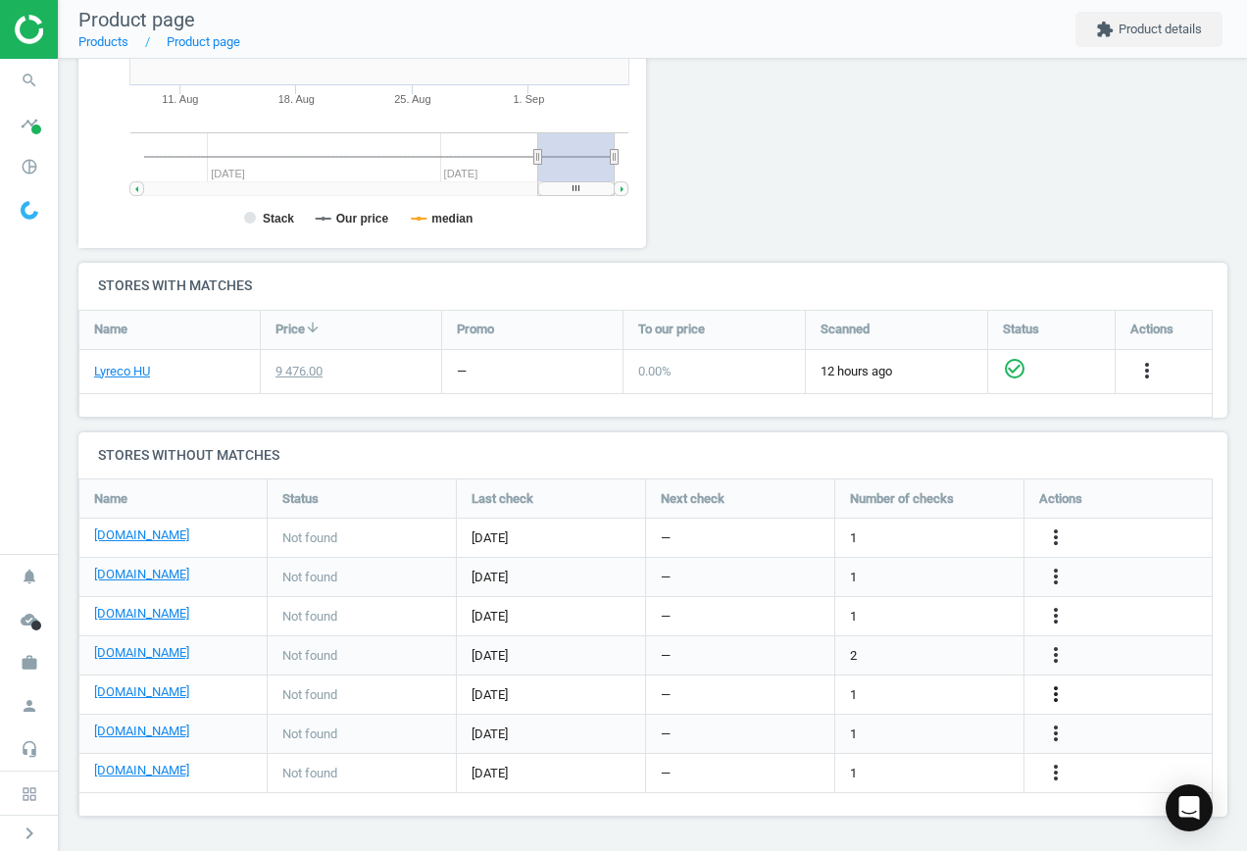
click at [1056, 690] on icon "more_vert" at bounding box center [1056, 695] width 24 height 24
click at [928, 690] on link "Edit URL/product option" at bounding box center [903, 695] width 269 height 30
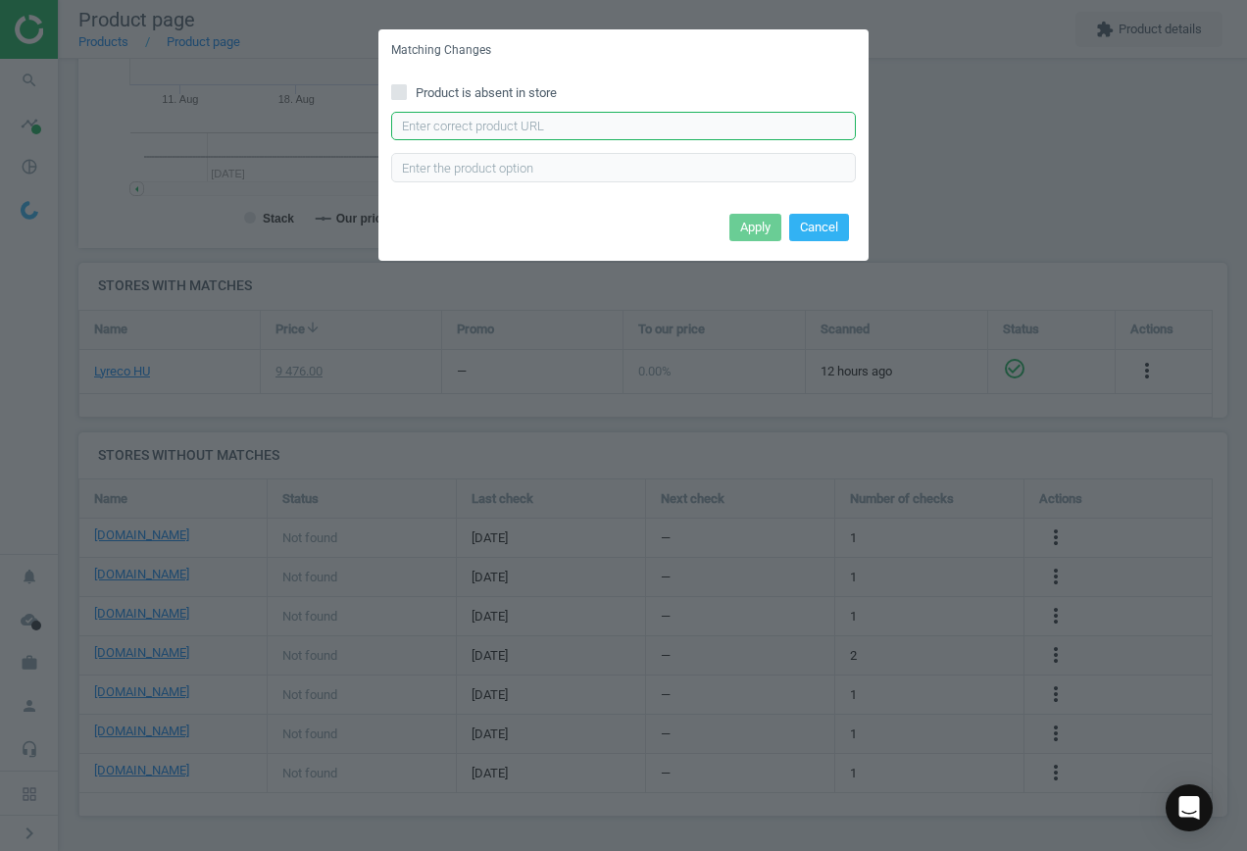
drag, startPoint x: 546, startPoint y: 120, endPoint x: 558, endPoint y: 125, distance: 12.7
click at [546, 120] on input "text" at bounding box center [623, 126] width 465 height 29
paste input "[URL][DOMAIN_NAME][PERSON_NAME]"
type input "[URL][DOMAIN_NAME][PERSON_NAME]"
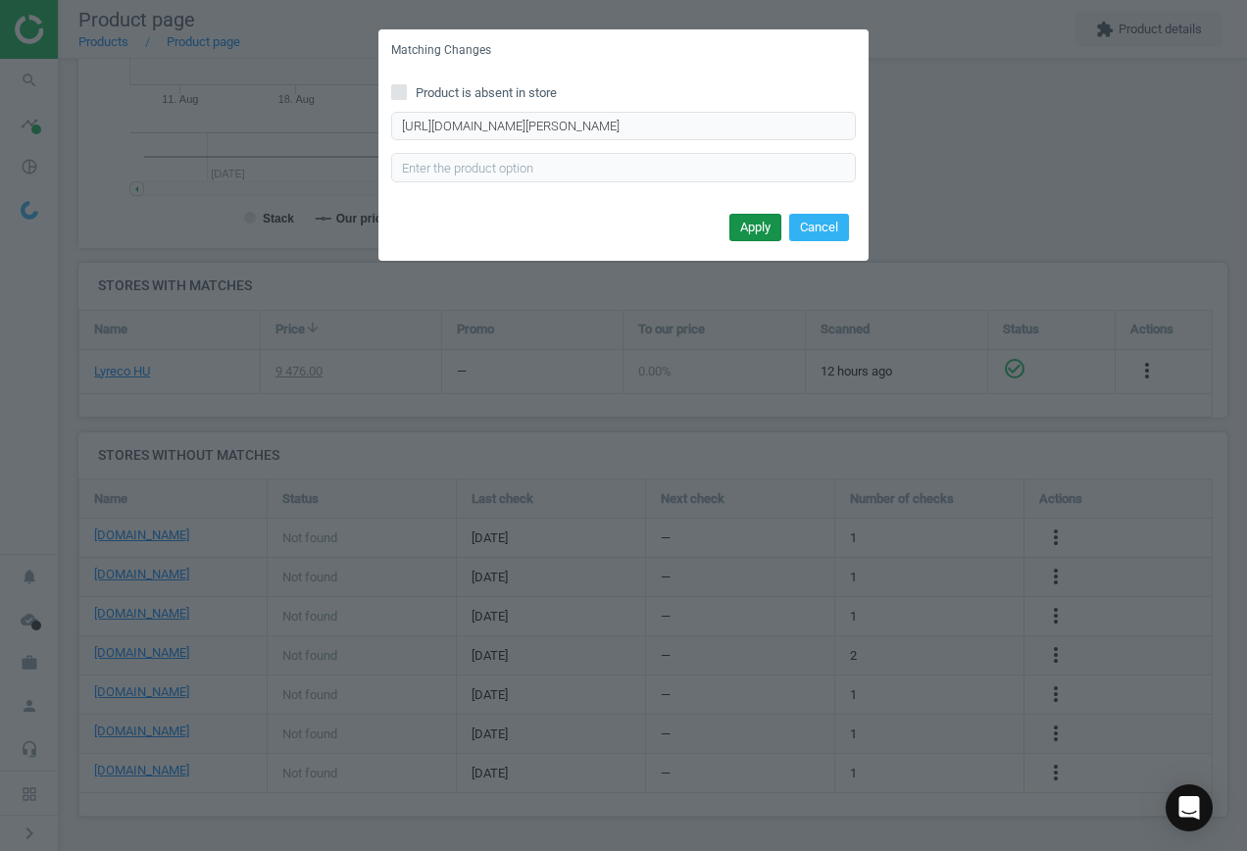
click at [749, 236] on button "Apply" at bounding box center [756, 227] width 52 height 27
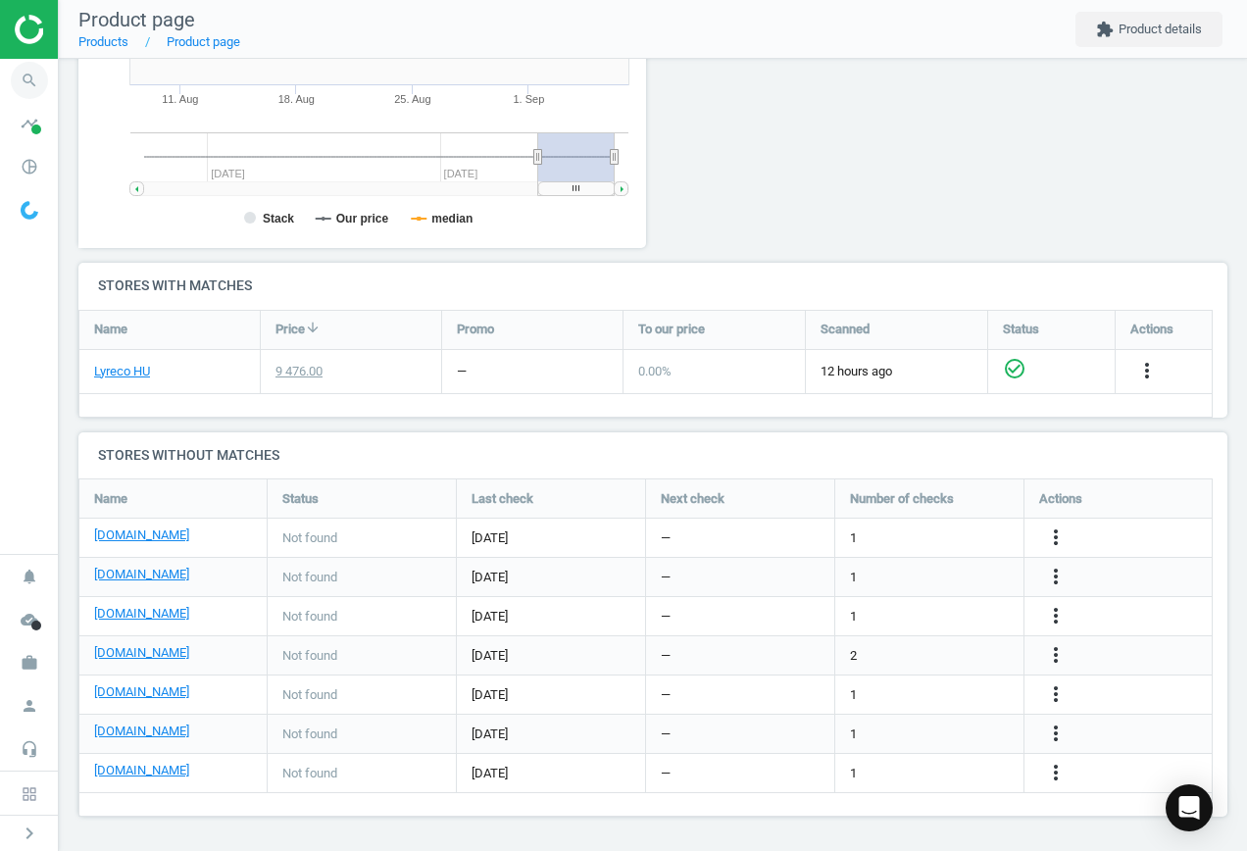
click at [22, 78] on icon "search" at bounding box center [29, 80] width 37 height 37
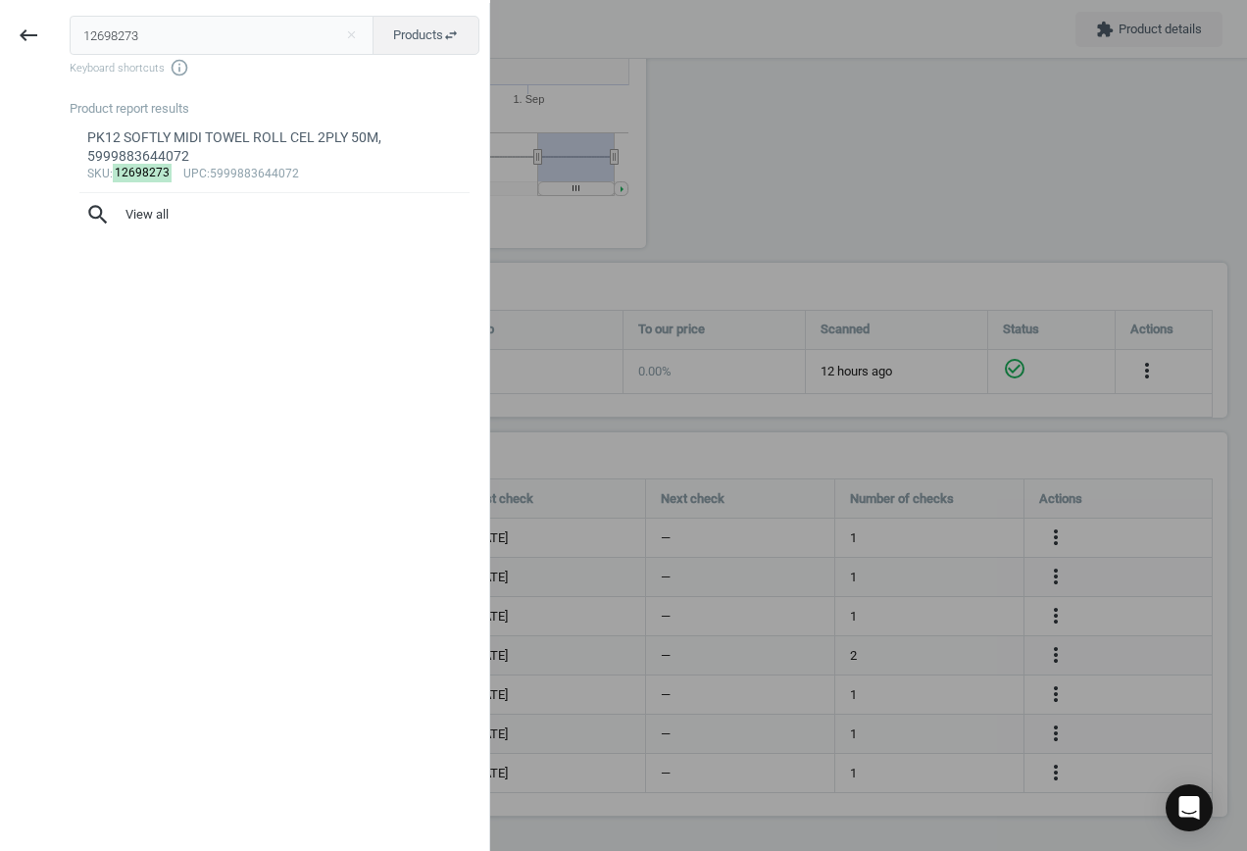
drag, startPoint x: 162, startPoint y: 40, endPoint x: 61, endPoint y: 47, distance: 101.2
click at [61, 47] on div "12698273 close Products swap_horiz Keyboard shortcuts info_outline Product repo…" at bounding box center [273, 428] width 432 height 851
drag, startPoint x: 195, startPoint y: 46, endPoint x: -39, endPoint y: 35, distance: 234.6
click at [0, 35] on html "Group 2 Created with Sketch. ic/cloud_download/grey600 Created with Sketch. gra…" at bounding box center [623, 425] width 1247 height 851
paste input "47.575"
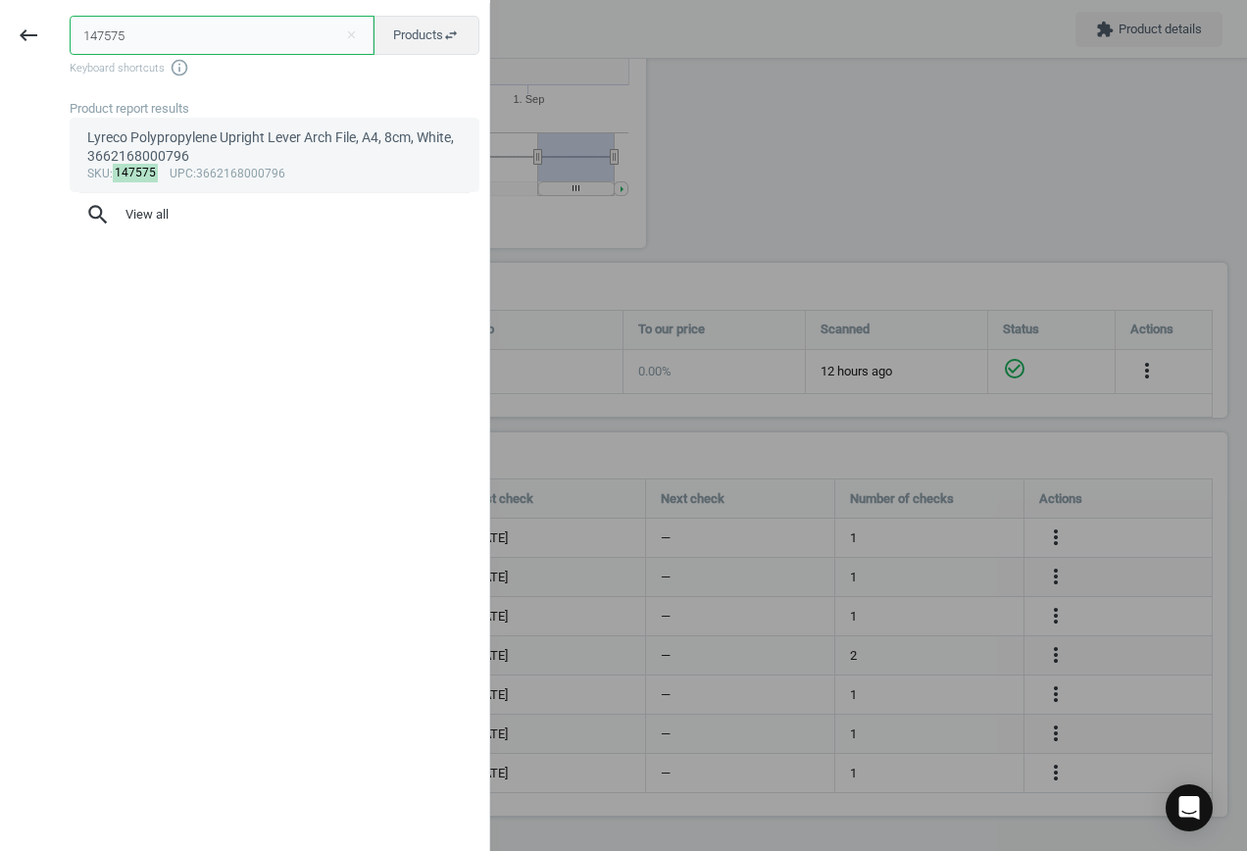
type input "147575"
click at [295, 146] on div "Lyreco Polypropylene Upright Lever Arch File, A4, 8cm, White, 3662168000796" at bounding box center [275, 147] width 376 height 38
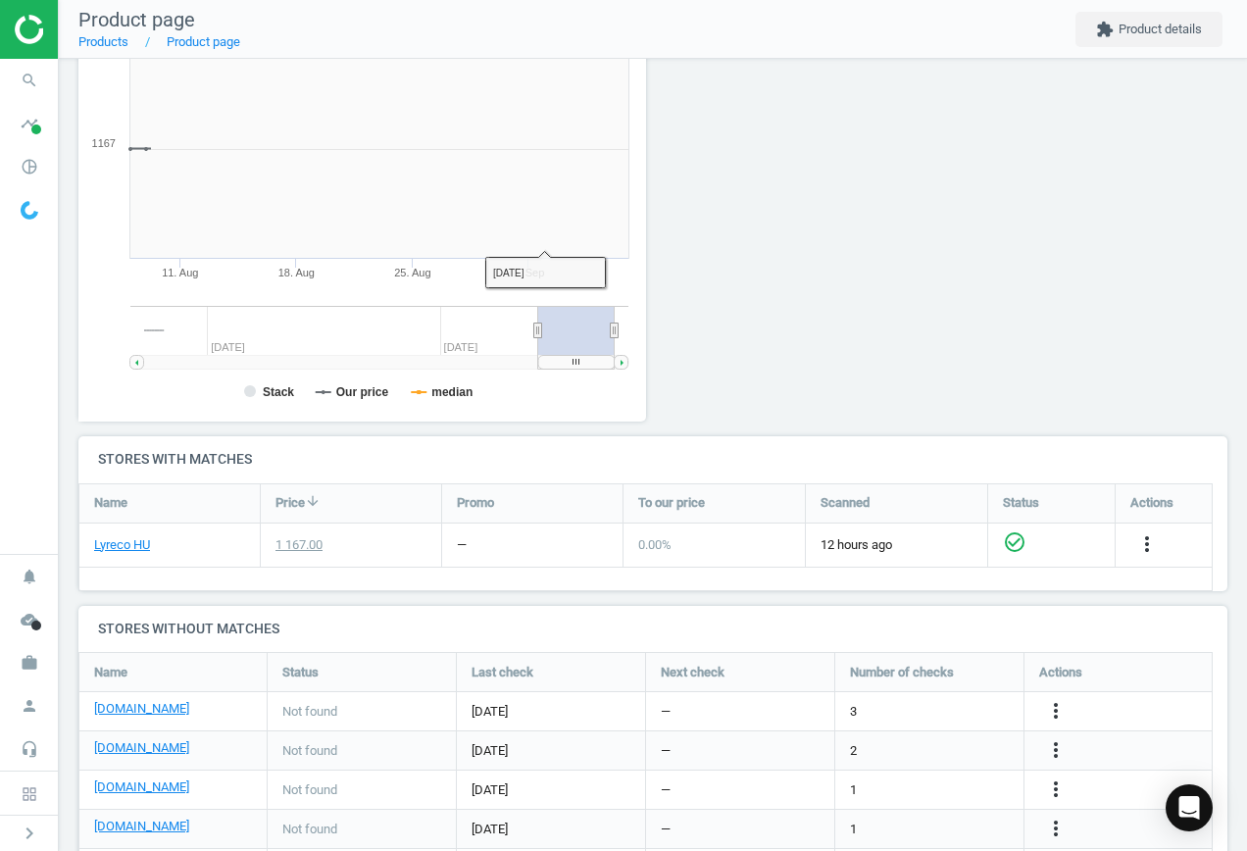
scroll to position [423, 590]
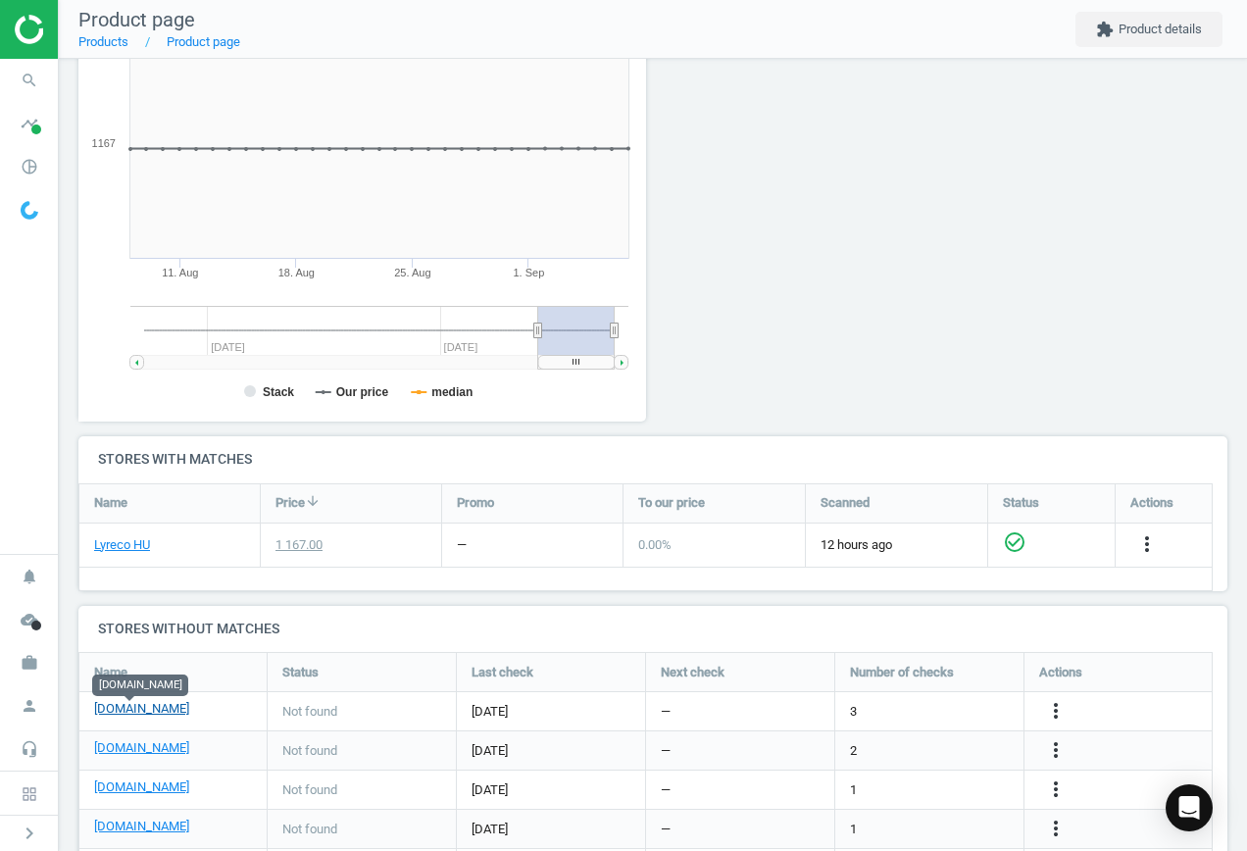
click at [143, 708] on link "[DOMAIN_NAME]" at bounding box center [141, 709] width 95 height 18
click at [1055, 705] on icon "more_vert" at bounding box center [1056, 711] width 24 height 24
click at [917, 713] on link "Edit URL/product option" at bounding box center [903, 711] width 269 height 30
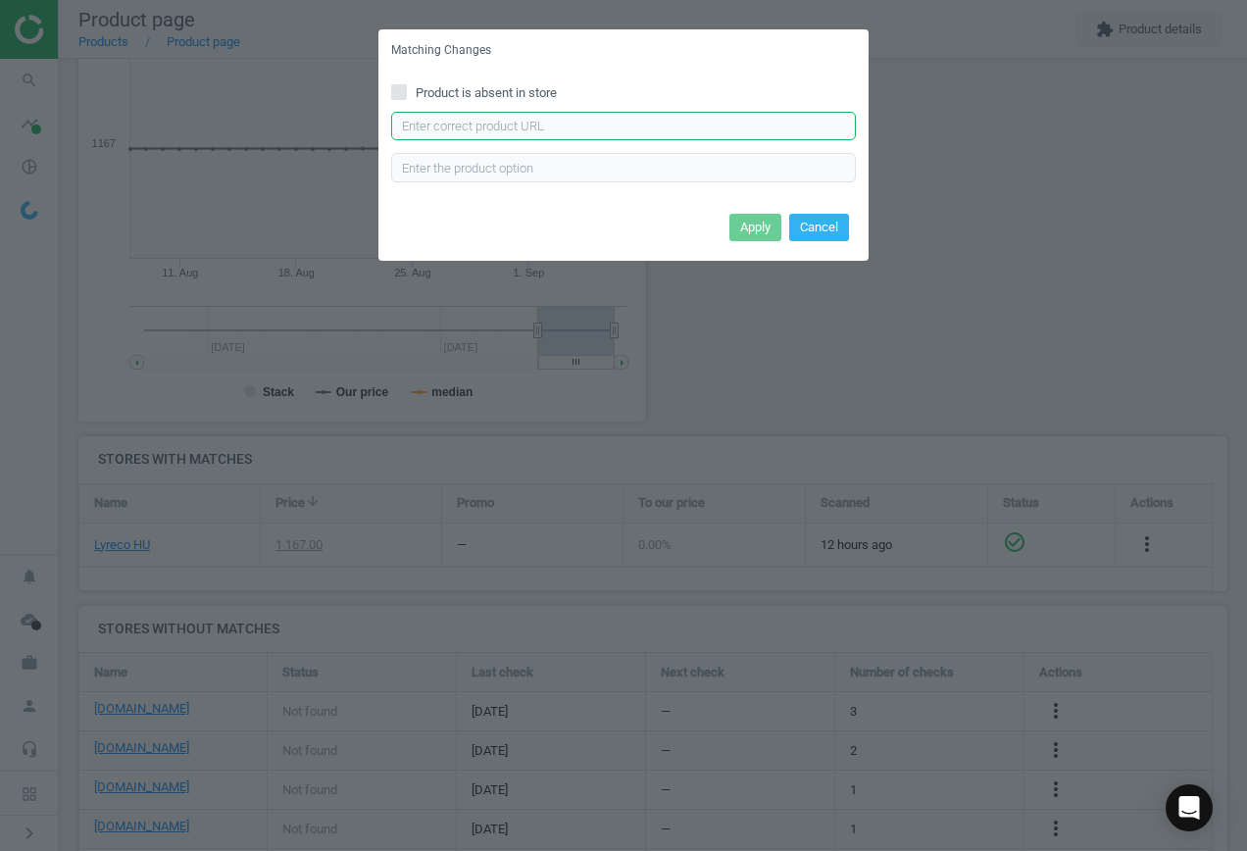
click at [470, 112] on input "text" at bounding box center [623, 126] width 465 height 29
paste input "[URL][DOMAIN_NAME][PERSON_NAME]"
type input "[URL][DOMAIN_NAME][PERSON_NAME]"
click at [765, 226] on button "Apply" at bounding box center [756, 227] width 52 height 27
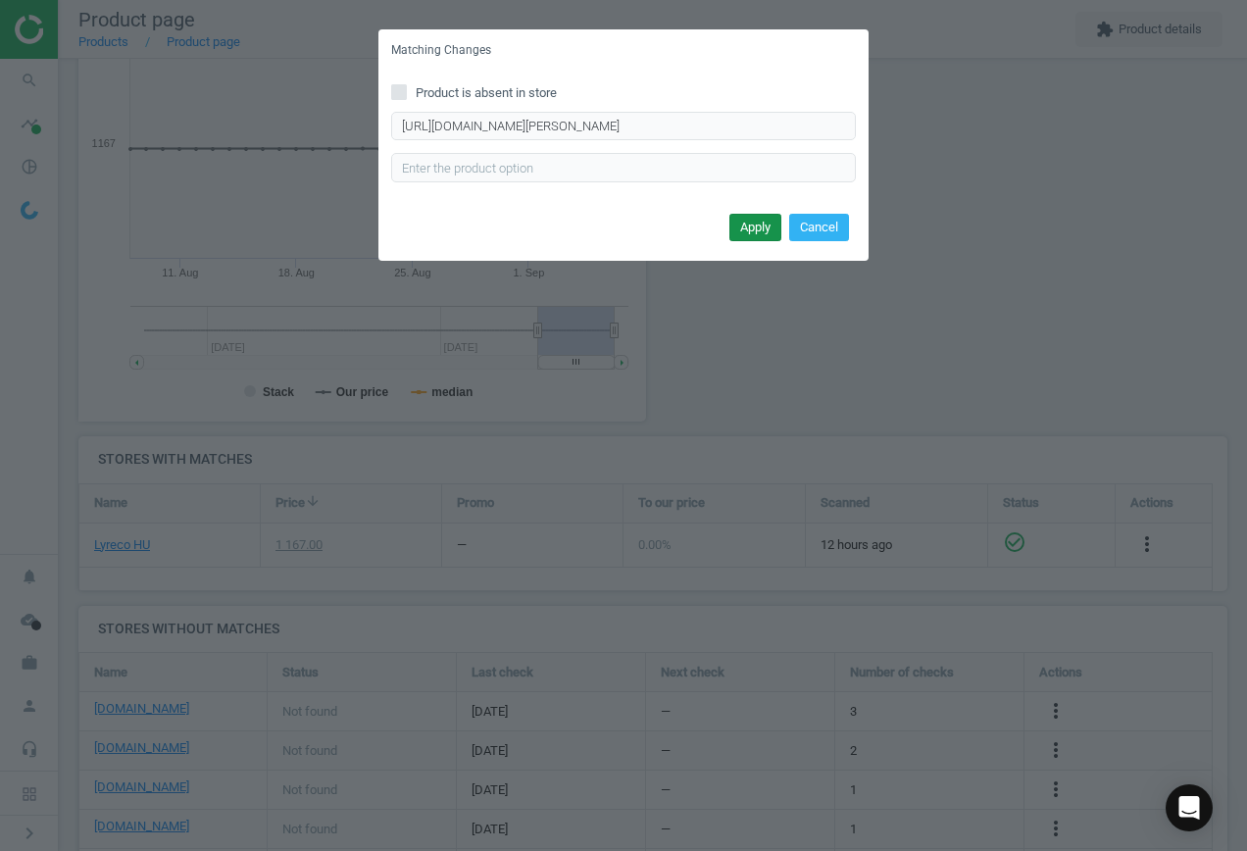
scroll to position [0, 0]
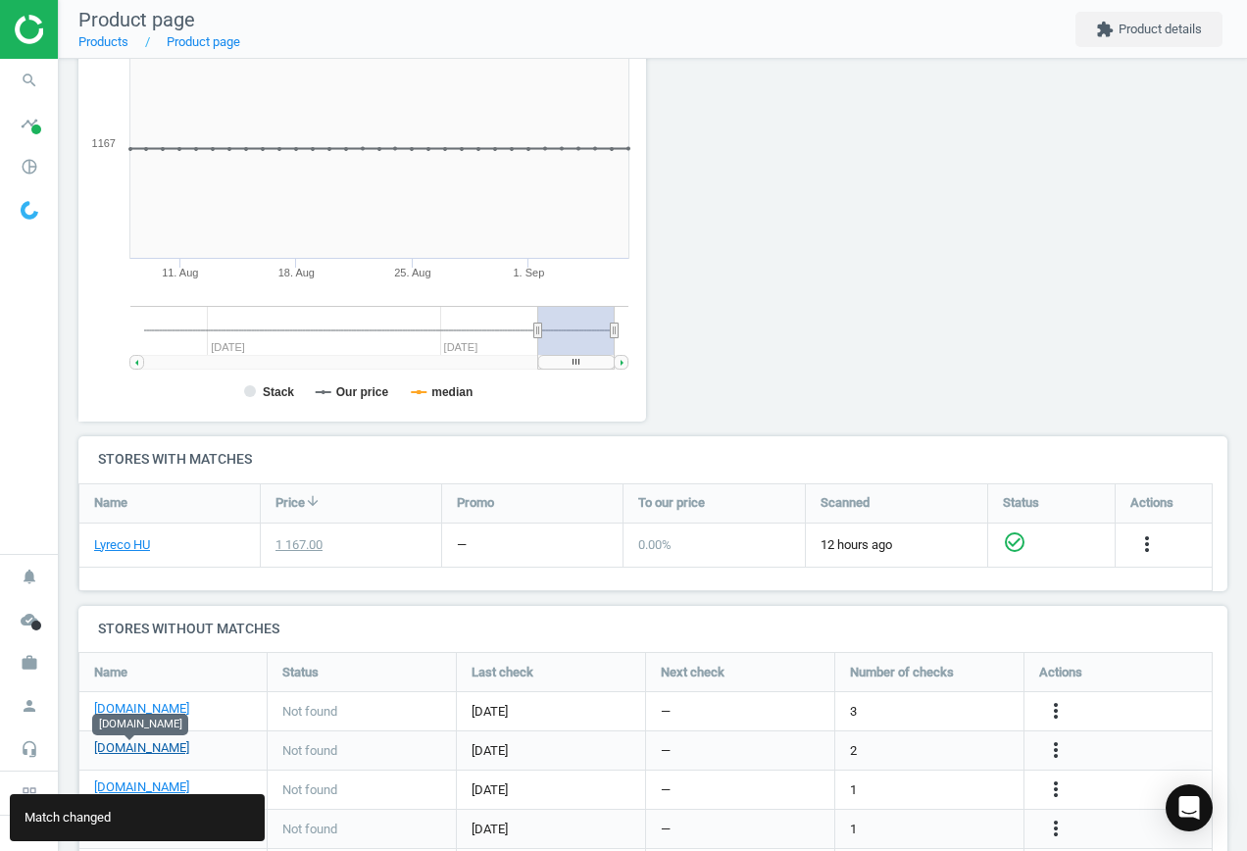
click at [127, 753] on link "[DOMAIN_NAME]" at bounding box center [141, 748] width 95 height 18
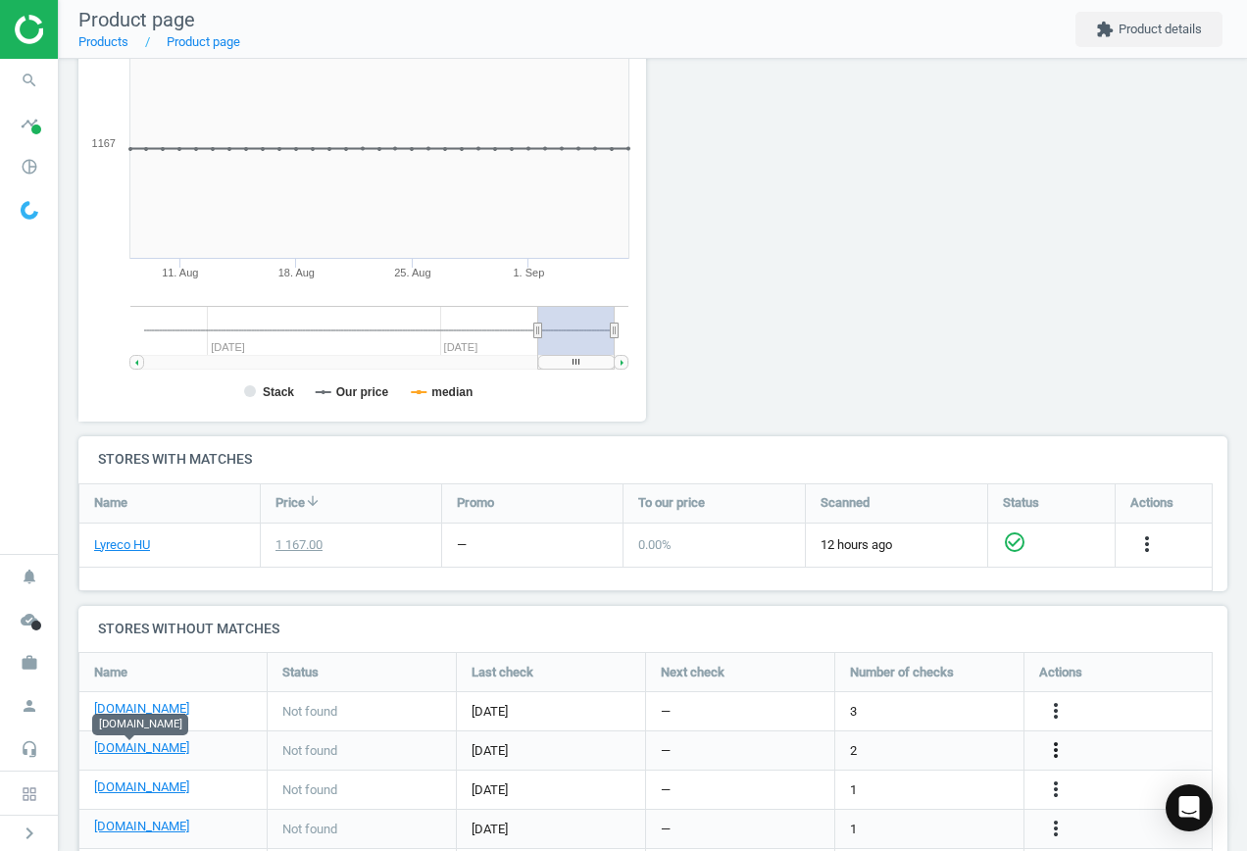
click at [1051, 749] on icon "more_vert" at bounding box center [1056, 750] width 24 height 24
click at [903, 747] on link "Edit URL/product option" at bounding box center [903, 750] width 269 height 30
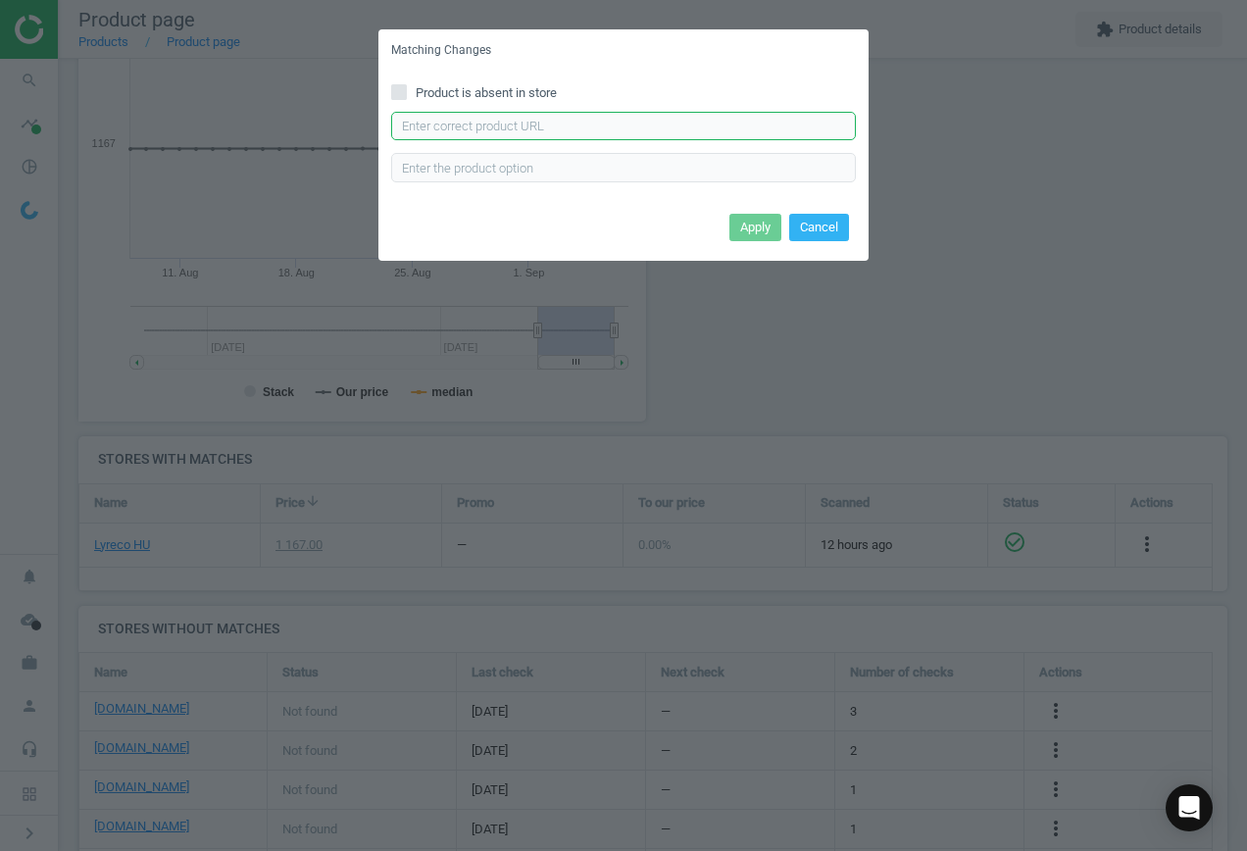
click at [544, 121] on input "text" at bounding box center [623, 126] width 465 height 29
paste input "[URL][DOMAIN_NAME][PERSON_NAME]"
type input "[URL][DOMAIN_NAME][PERSON_NAME]"
click at [755, 230] on button "Apply" at bounding box center [756, 227] width 52 height 27
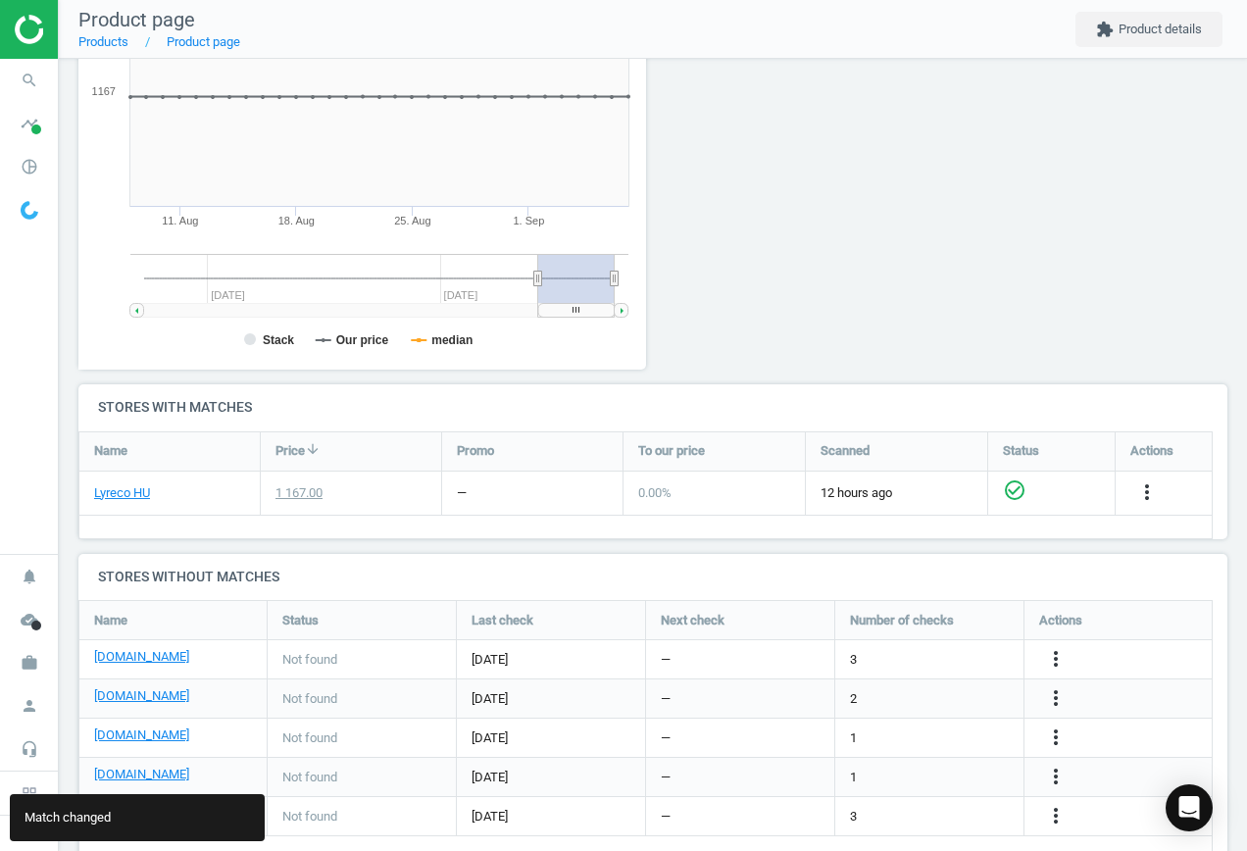
scroll to position [380, 0]
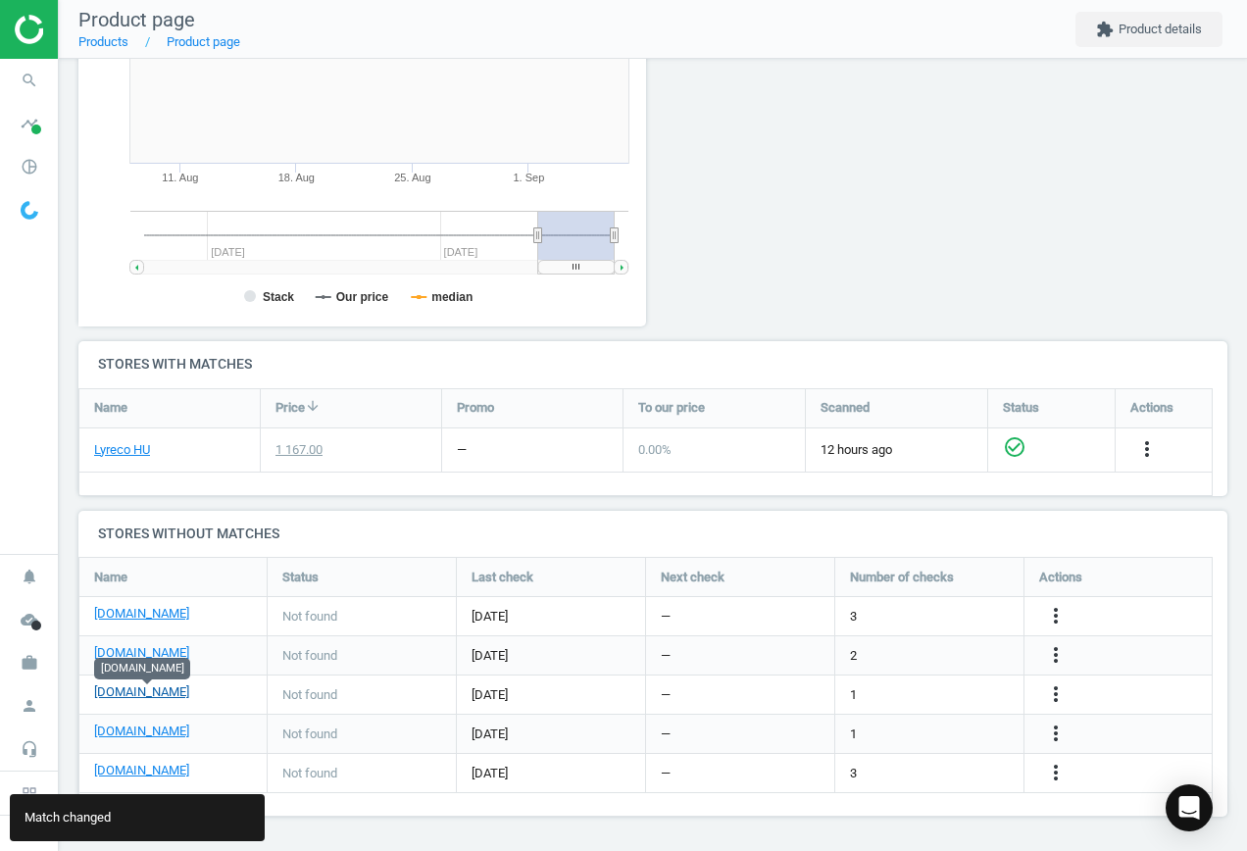
click at [158, 697] on link "[DOMAIN_NAME]" at bounding box center [141, 693] width 95 height 18
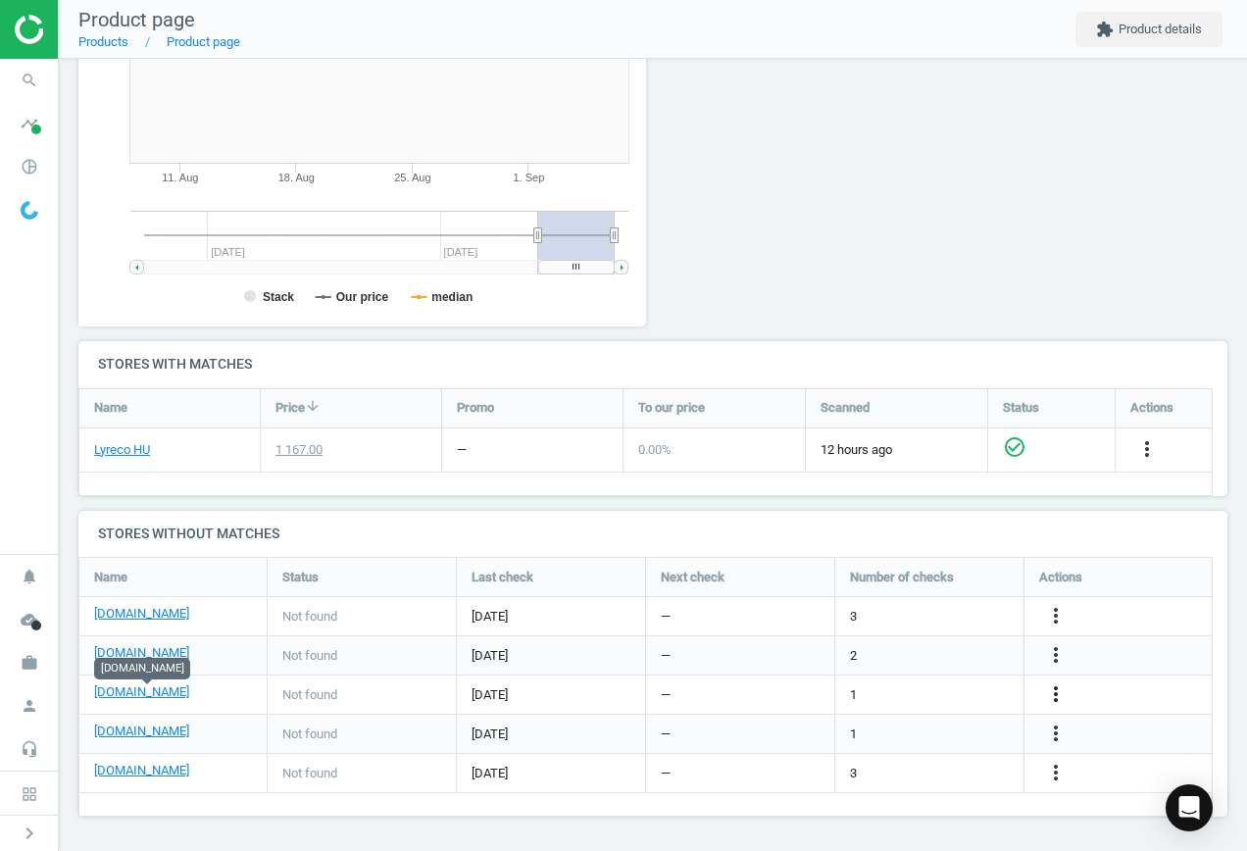
click at [1056, 696] on icon "more_vert" at bounding box center [1056, 695] width 24 height 24
click at [893, 689] on link "Edit URL/product option" at bounding box center [903, 695] width 269 height 30
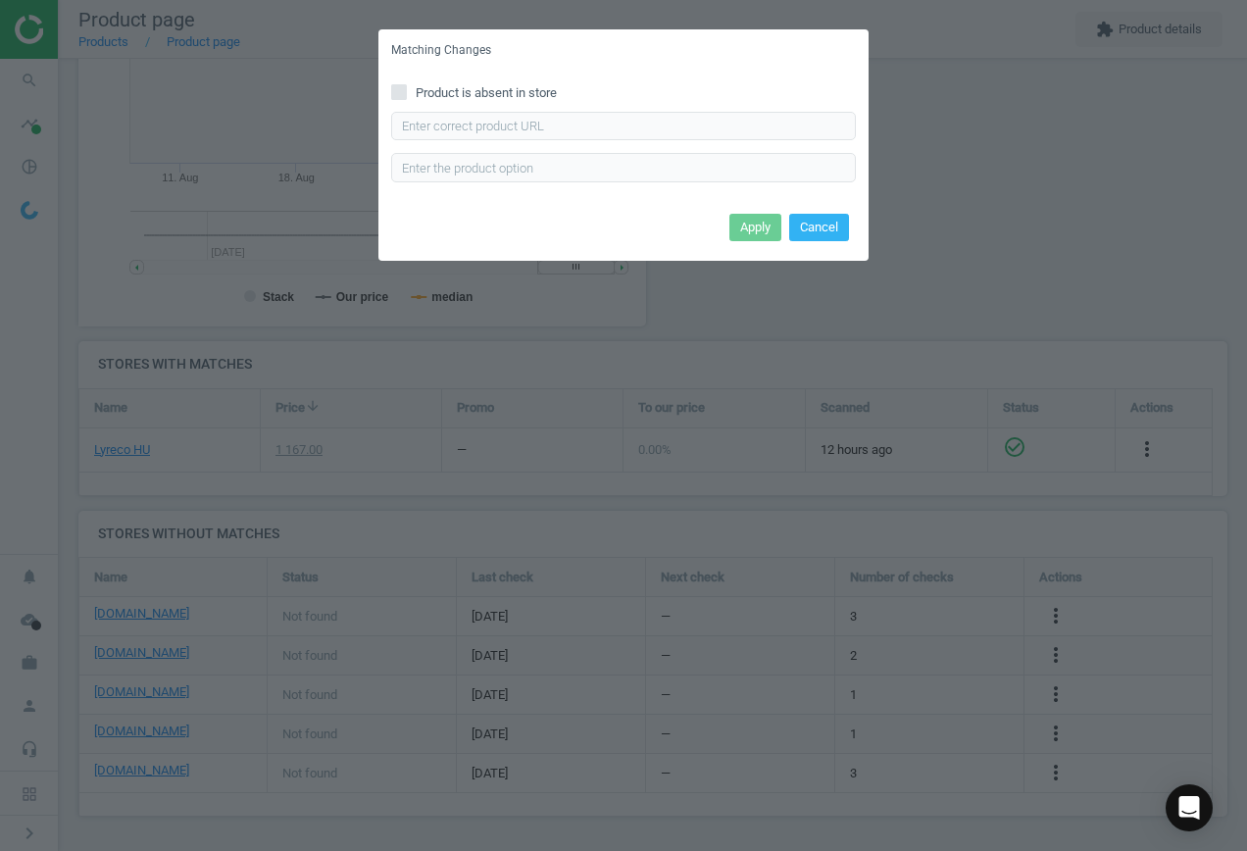
click at [400, 93] on input "Product is absent in store" at bounding box center [399, 91] width 13 height 13
checkbox input "true"
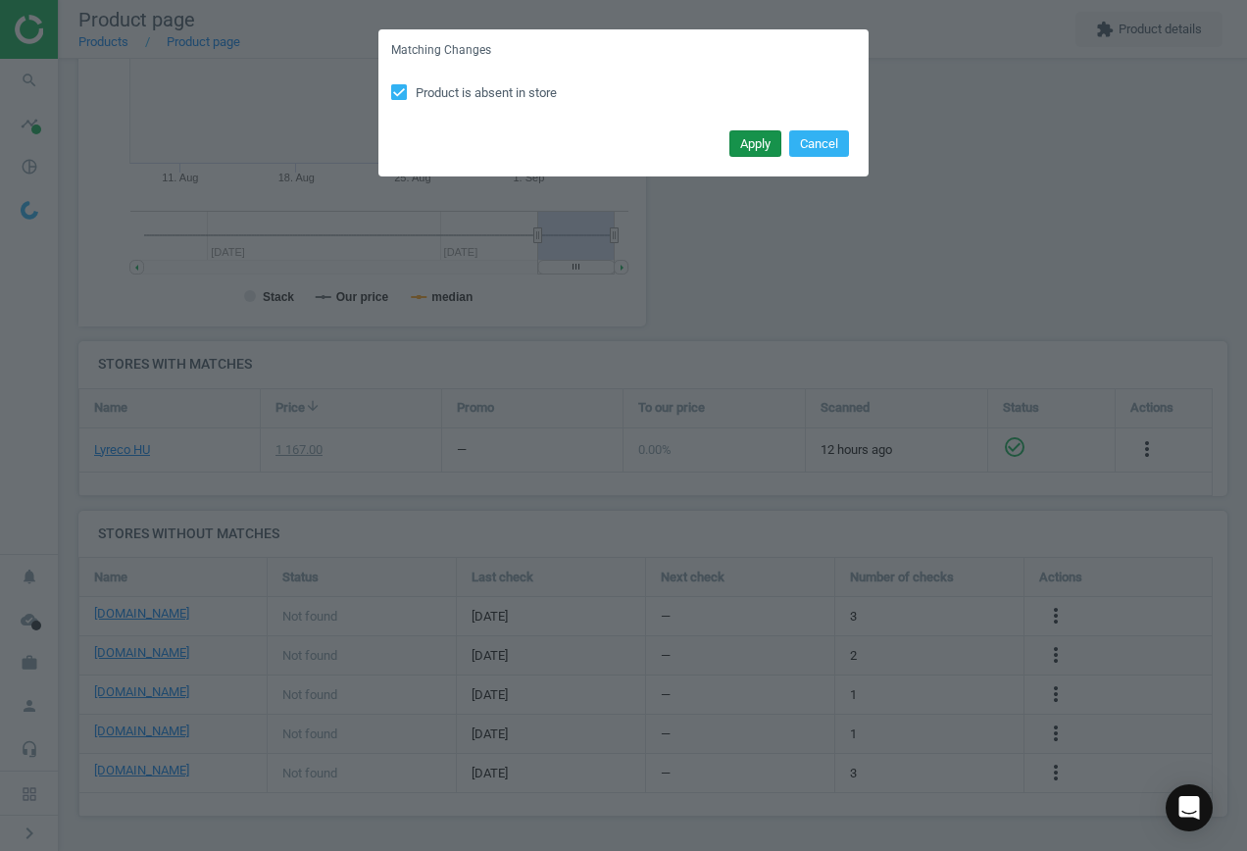
click at [742, 142] on button "Apply" at bounding box center [756, 143] width 52 height 27
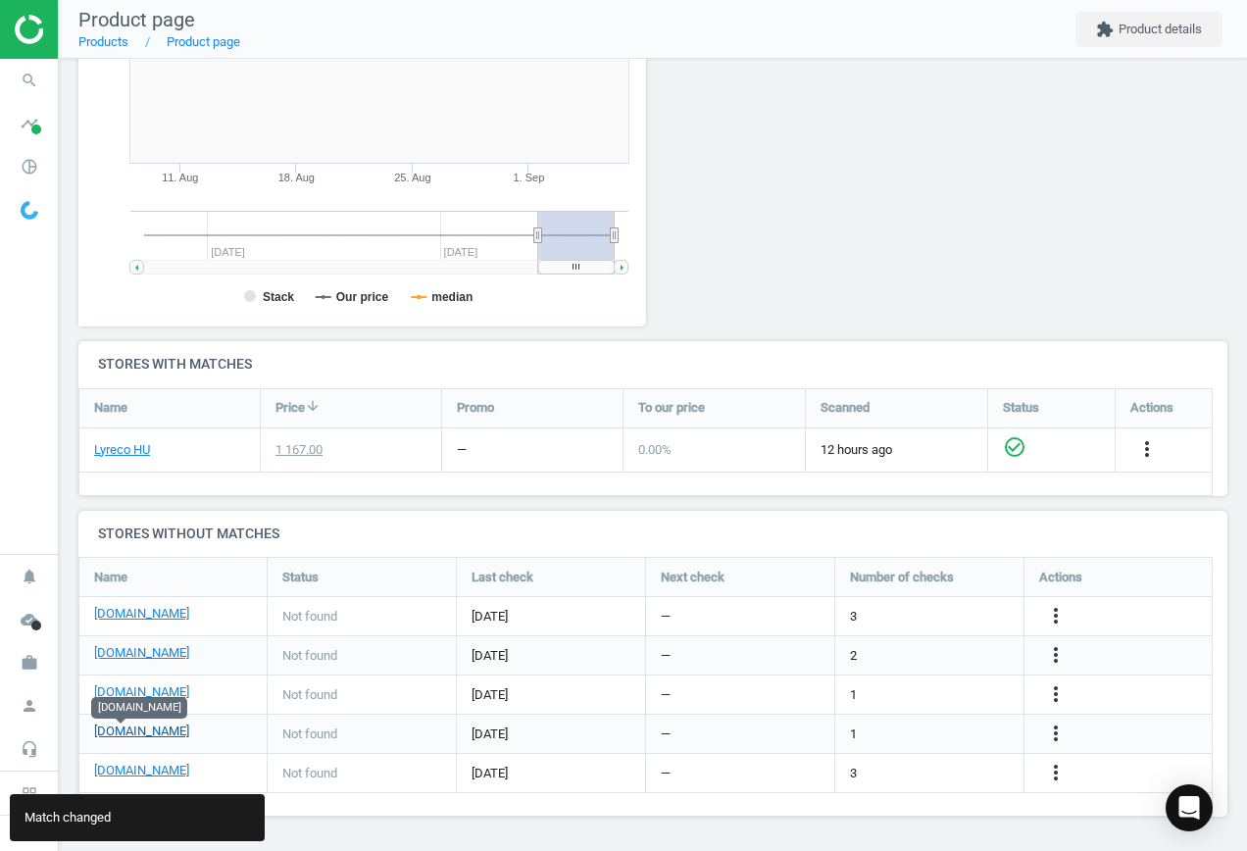
click at [118, 732] on link "[DOMAIN_NAME]" at bounding box center [141, 732] width 95 height 18
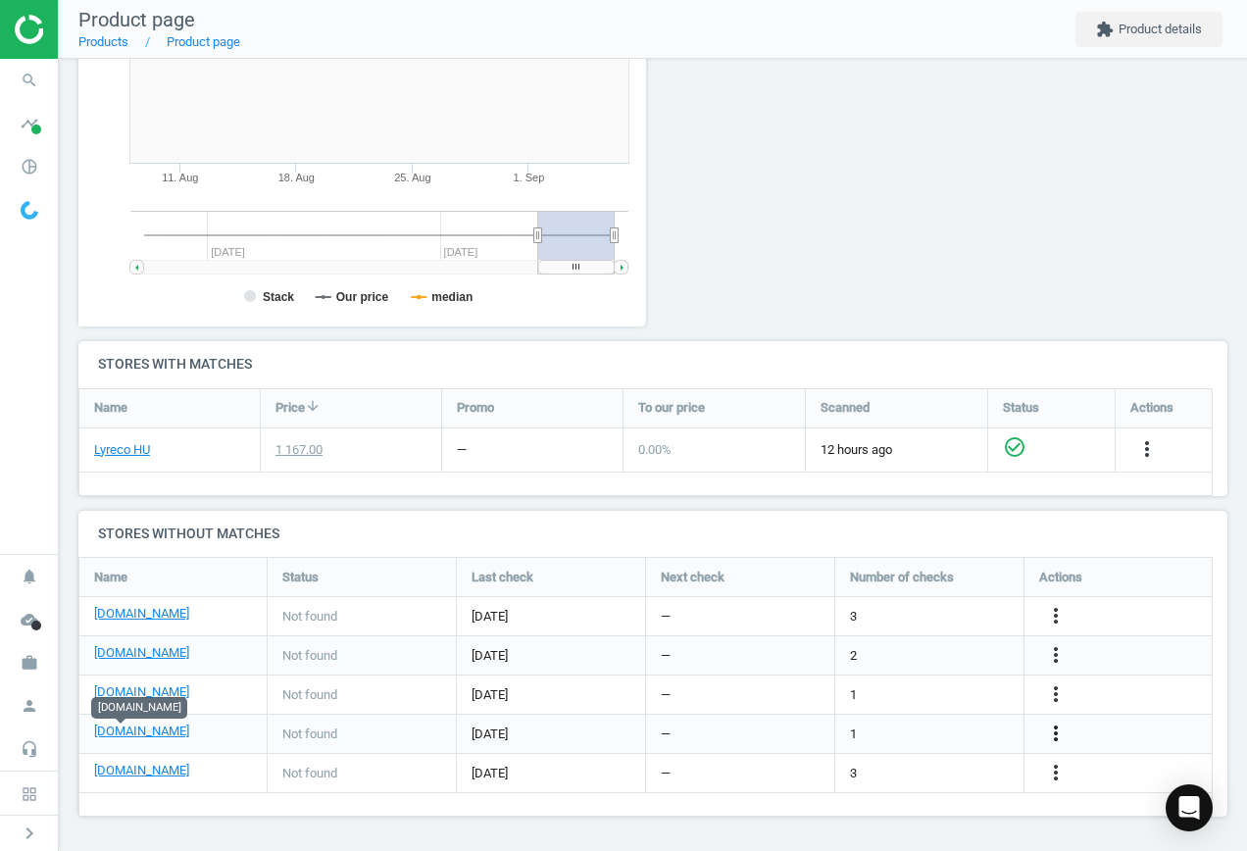
click at [1049, 730] on icon "more_vert" at bounding box center [1056, 734] width 24 height 24
click at [883, 731] on link "Edit URL/product option" at bounding box center [903, 734] width 269 height 30
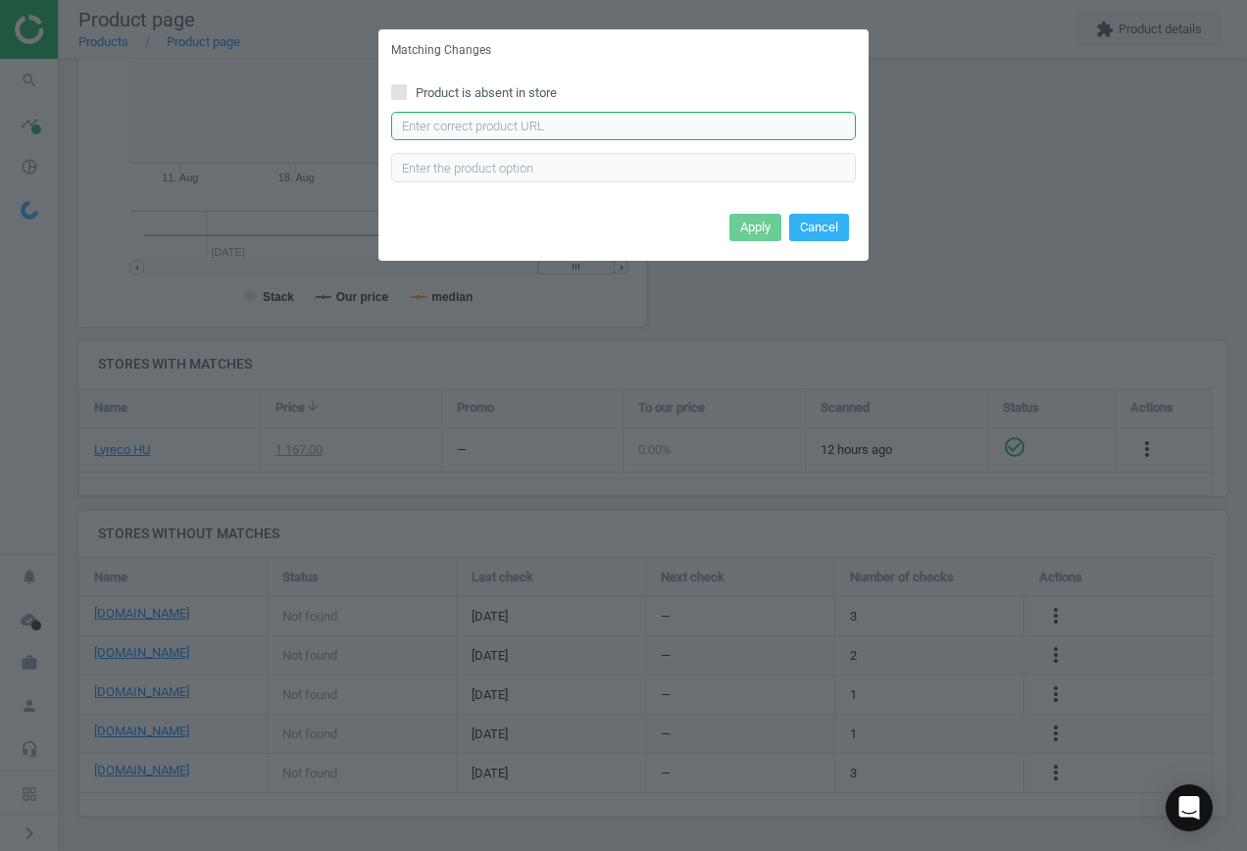
drag, startPoint x: 493, startPoint y: 115, endPoint x: 507, endPoint y: 118, distance: 14.0
click at [493, 115] on input "text" at bounding box center [623, 126] width 465 height 29
paste input "[URL][DOMAIN_NAME][PERSON_NAME]"
type input "[URL][DOMAIN_NAME][PERSON_NAME]"
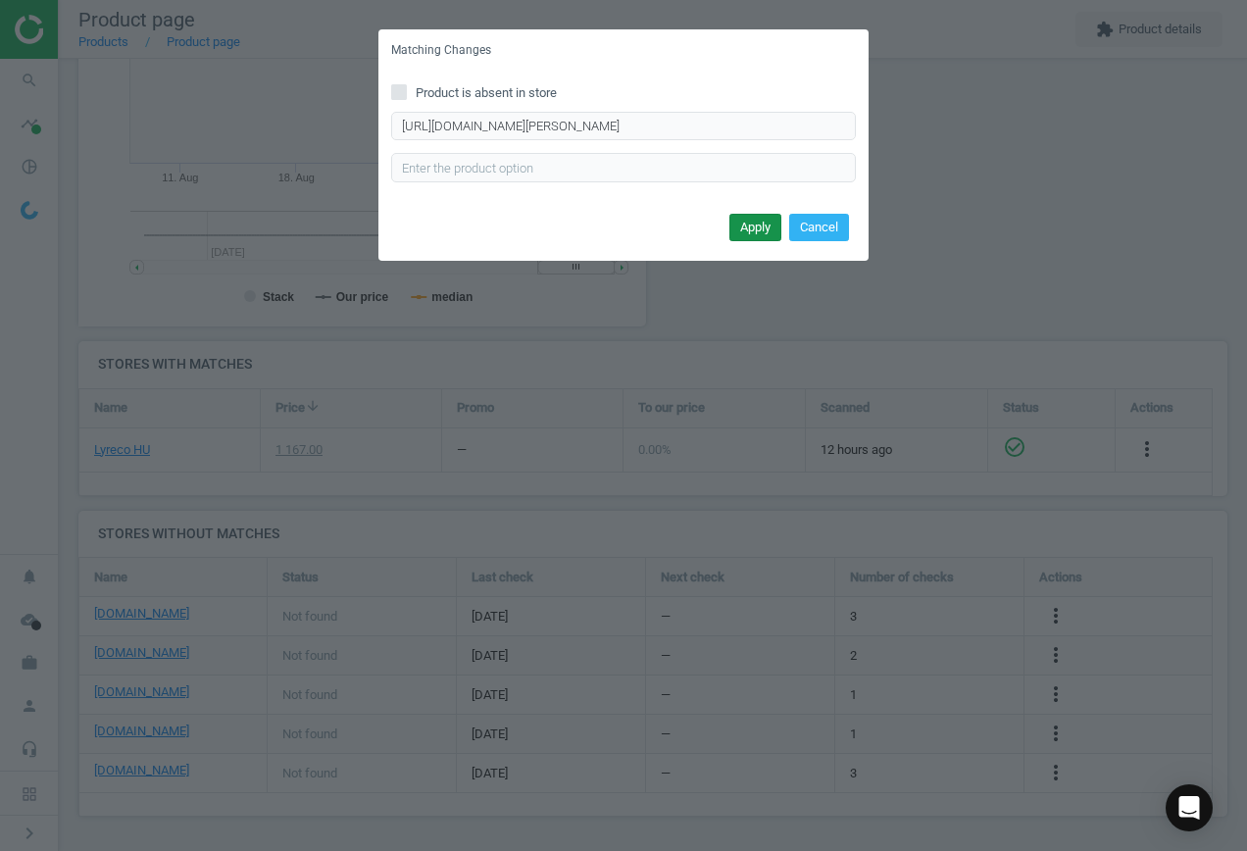
scroll to position [0, 0]
click at [756, 232] on button "Apply" at bounding box center [756, 227] width 52 height 27
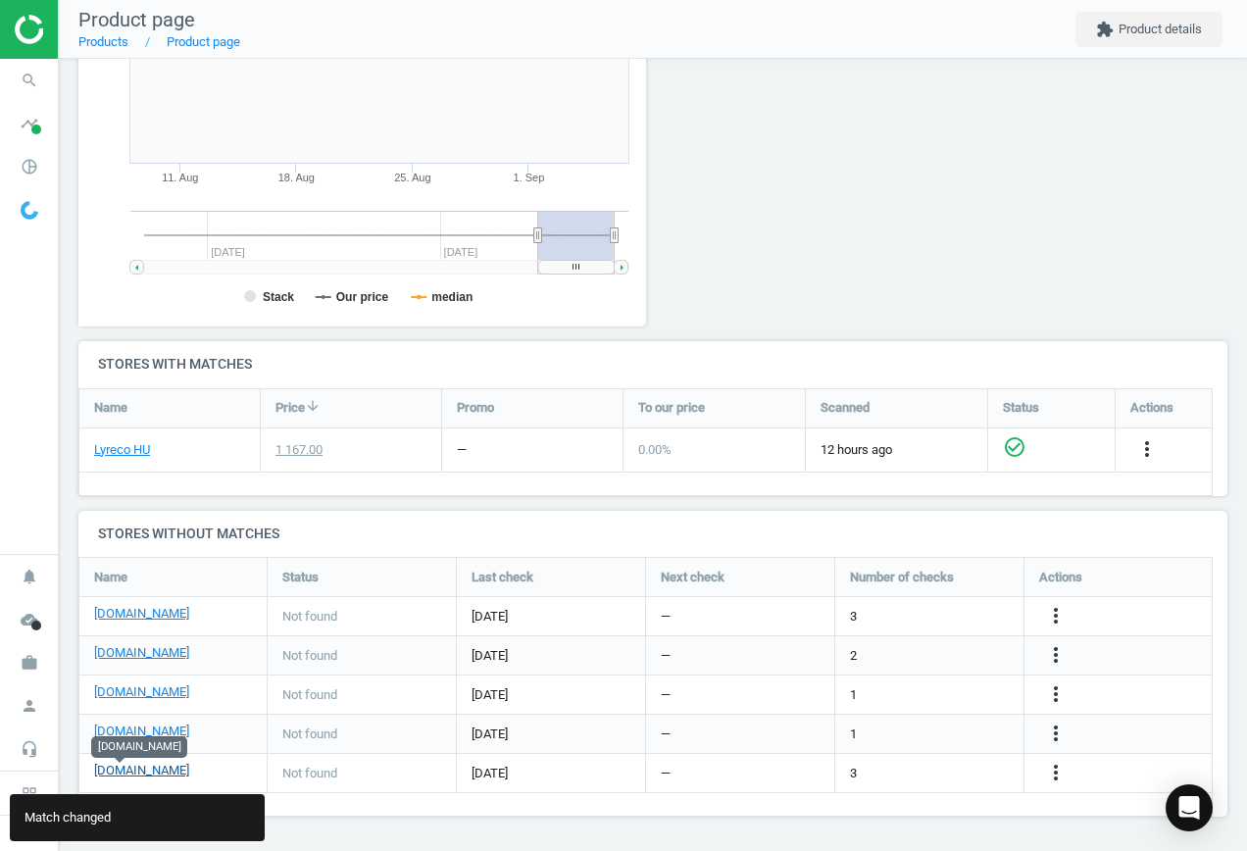
click at [129, 772] on link "[DOMAIN_NAME]" at bounding box center [141, 771] width 95 height 18
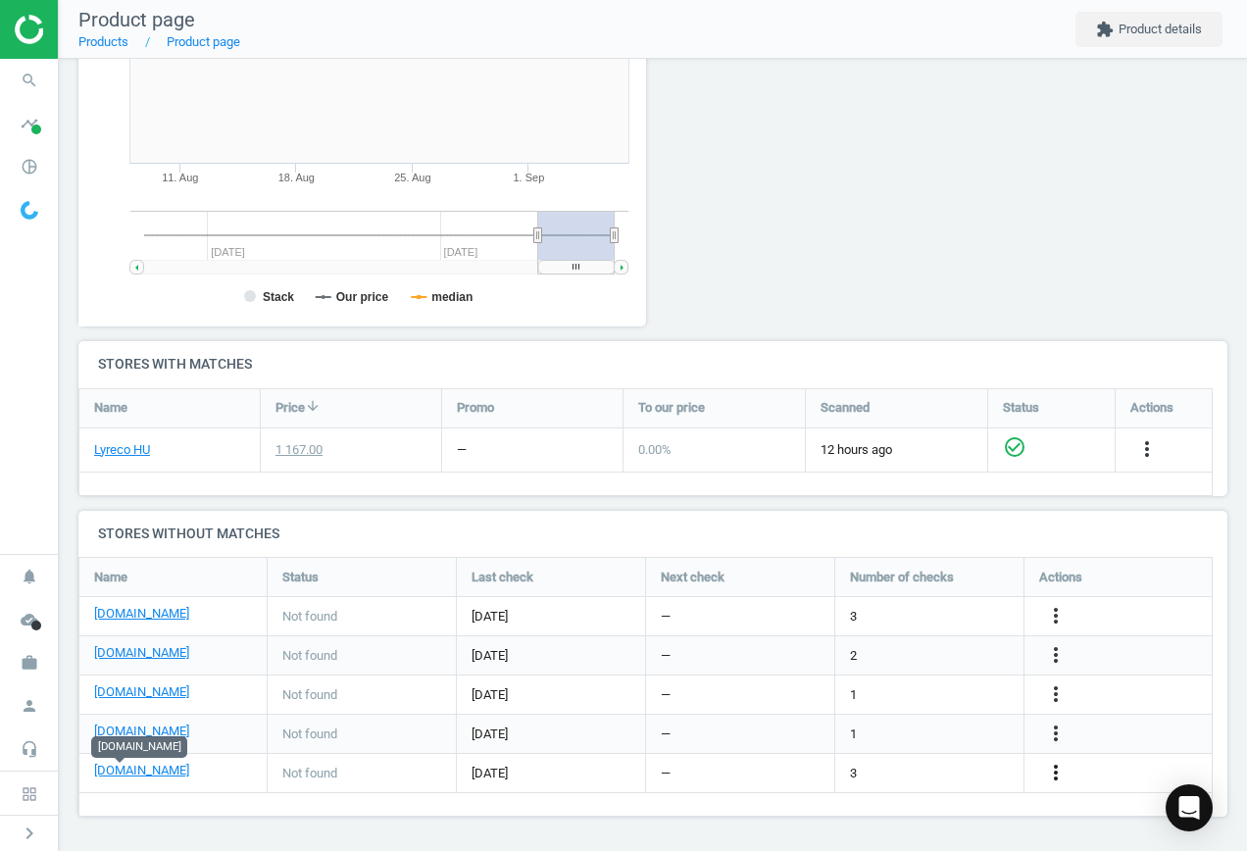
click at [1057, 777] on icon "more_vert" at bounding box center [1056, 773] width 24 height 24
click at [930, 759] on link "Edit URL/product option" at bounding box center [903, 773] width 269 height 30
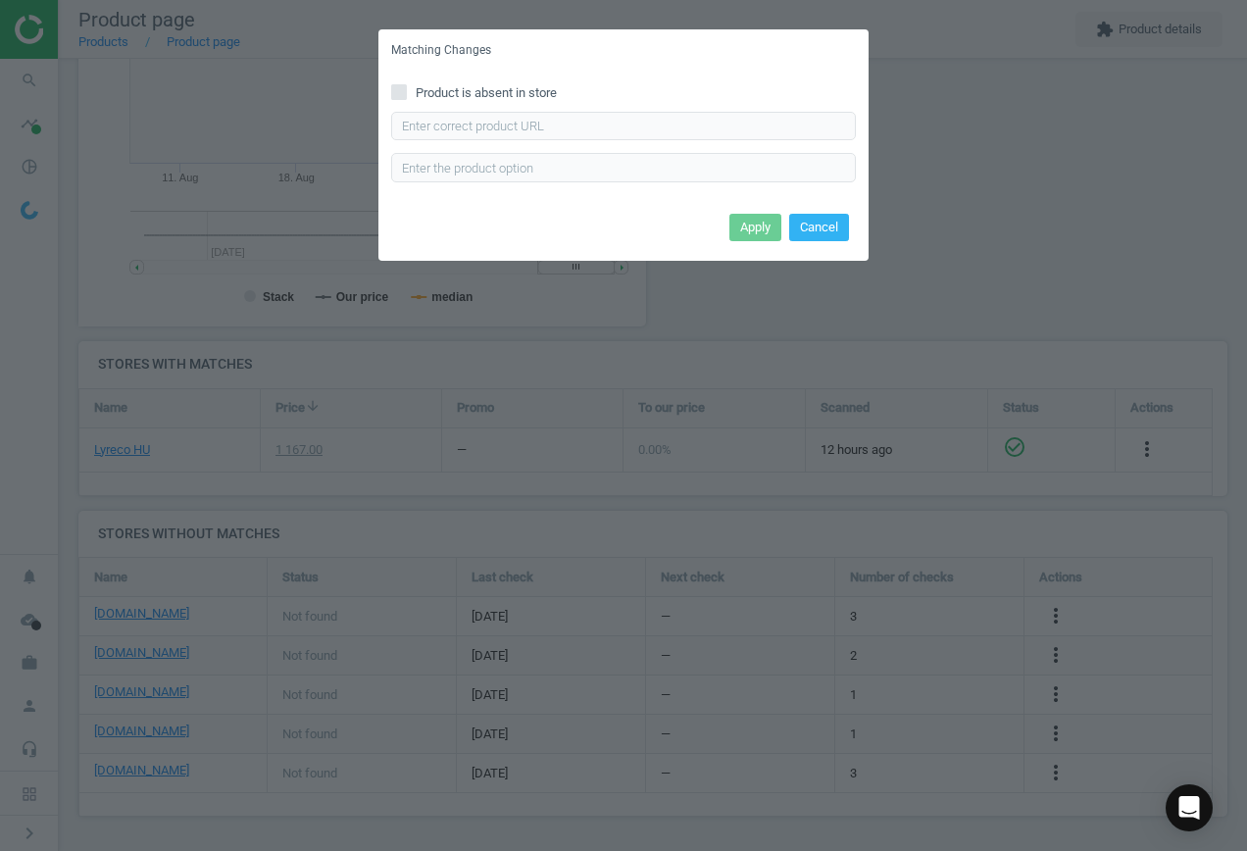
click at [402, 88] on input "Product is absent in store" at bounding box center [399, 91] width 13 height 13
checkbox input "true"
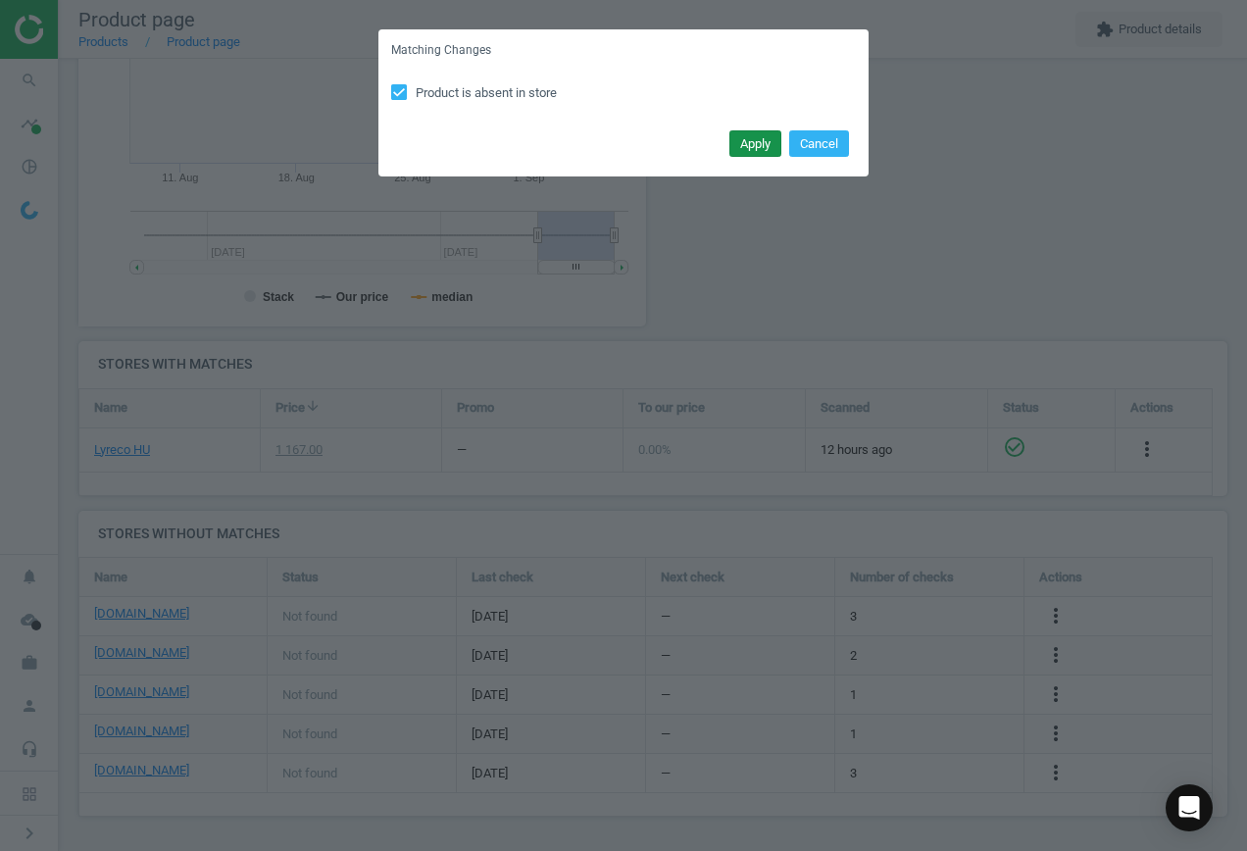
click at [761, 142] on button "Apply" at bounding box center [756, 143] width 52 height 27
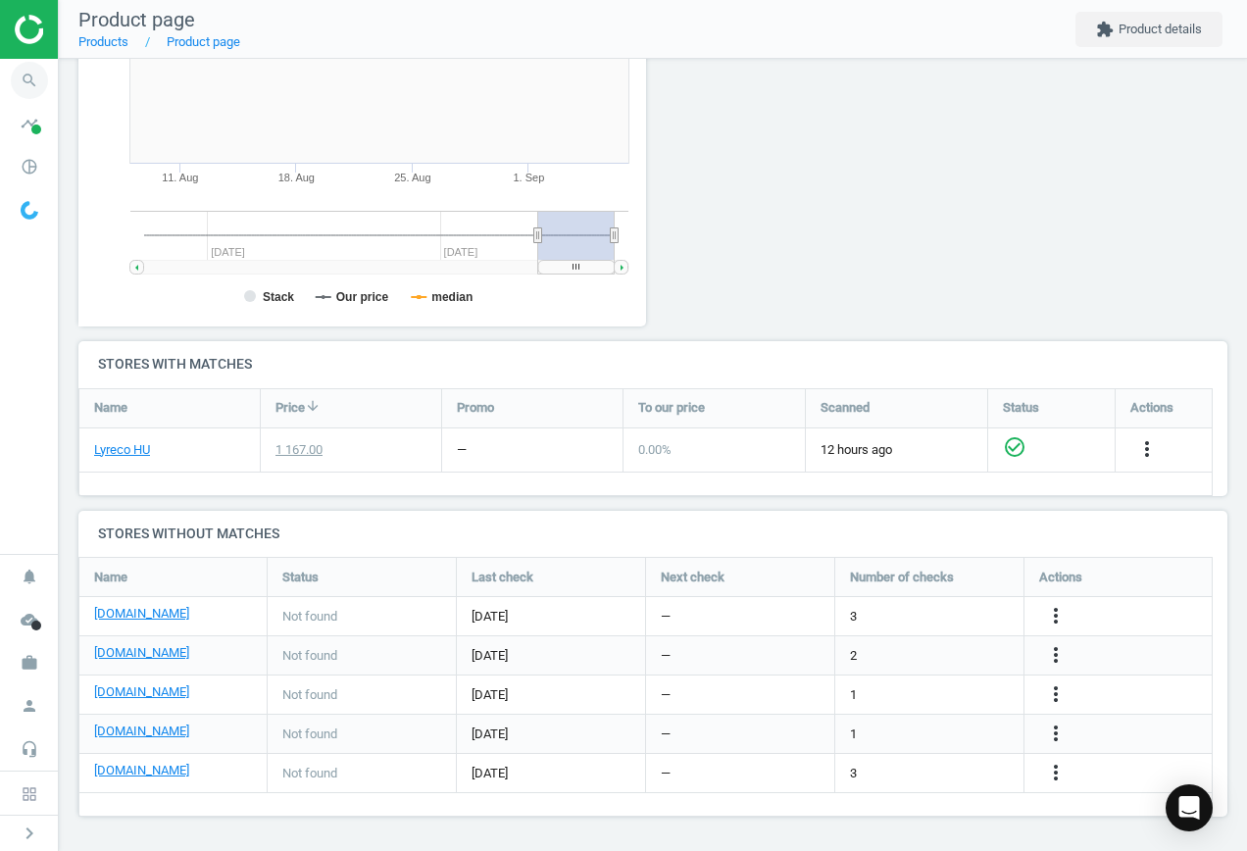
click at [35, 82] on icon "search" at bounding box center [29, 80] width 37 height 37
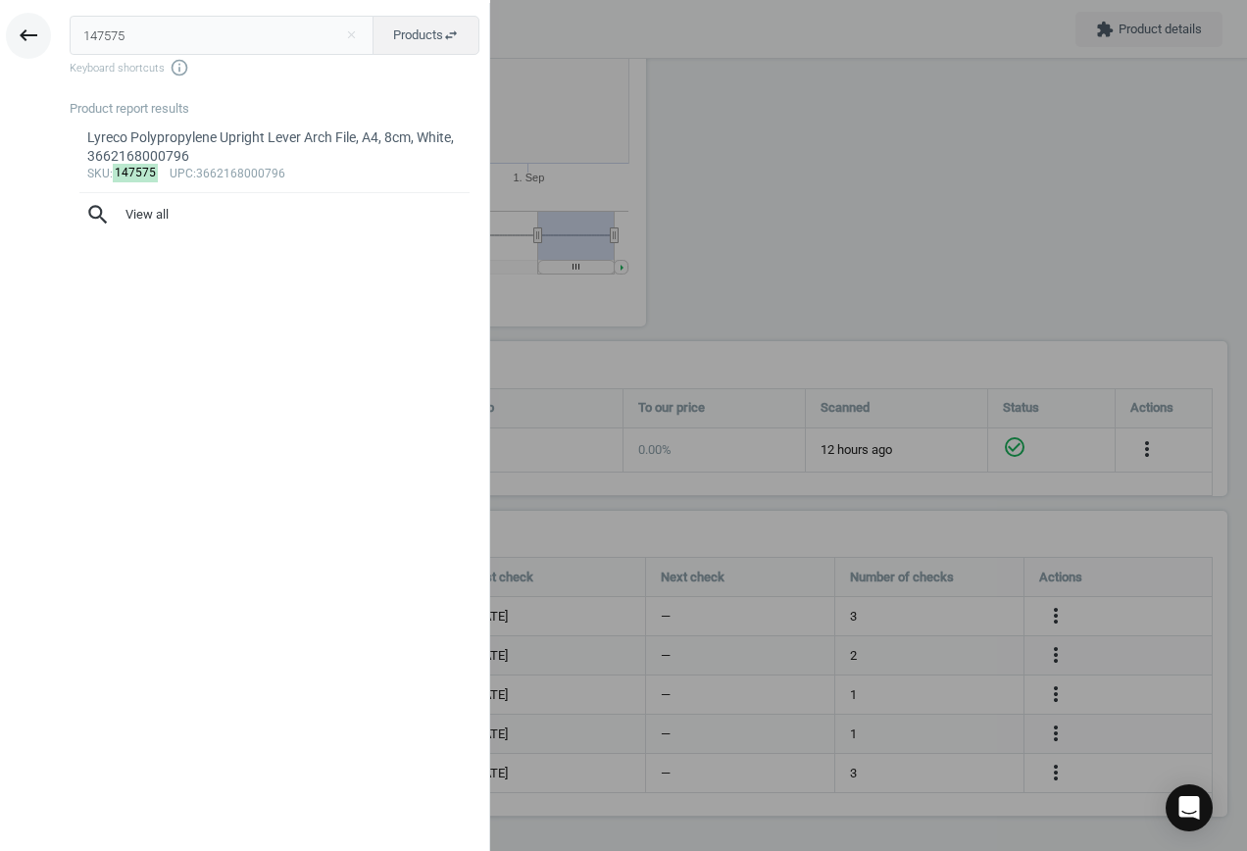
drag, startPoint x: 137, startPoint y: 26, endPoint x: 37, endPoint y: 35, distance: 100.4
click at [37, 35] on div "keyboard_backspace 147575 close Products swap_horiz Keyboard shortcuts info_out…" at bounding box center [245, 428] width 490 height 851
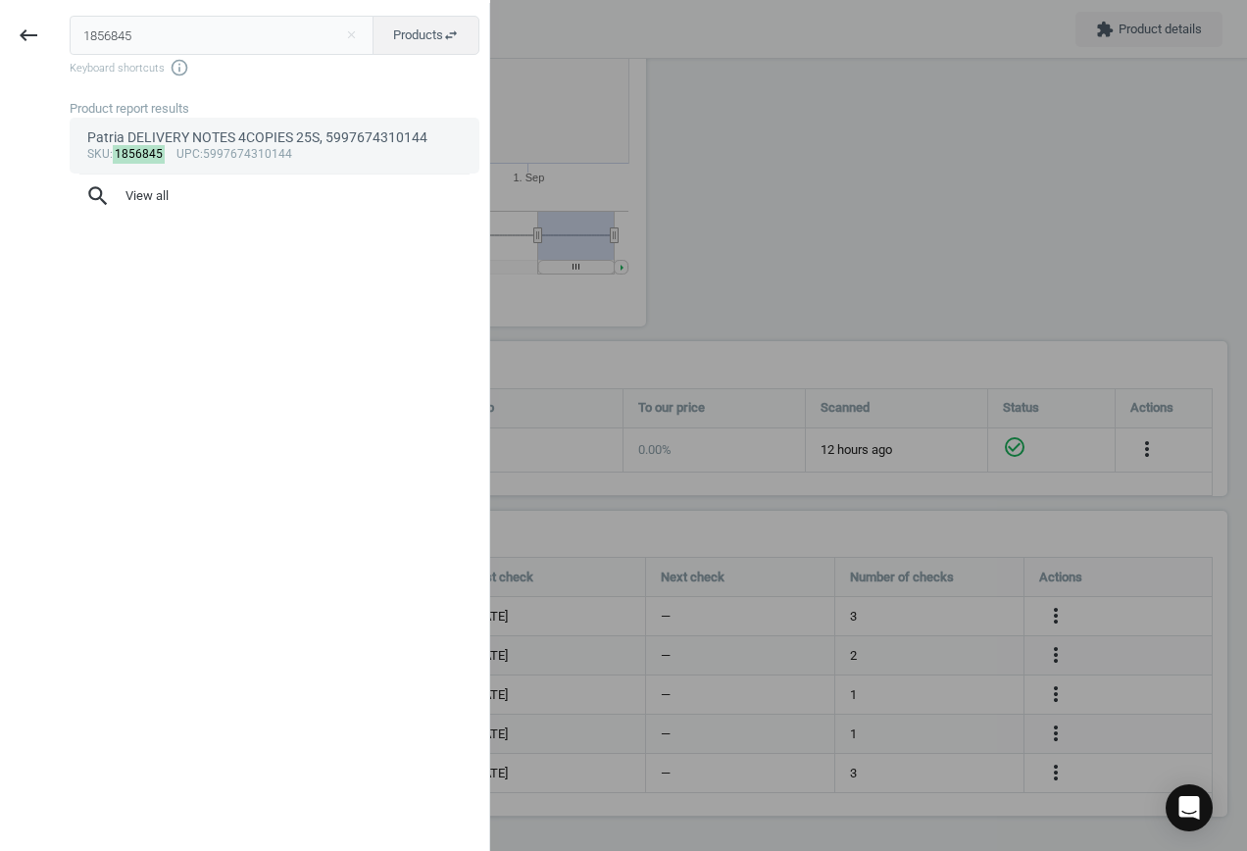
type input "1856845"
click at [254, 155] on div "sku : 1856845 upc :5997674310144" at bounding box center [275, 155] width 376 height 16
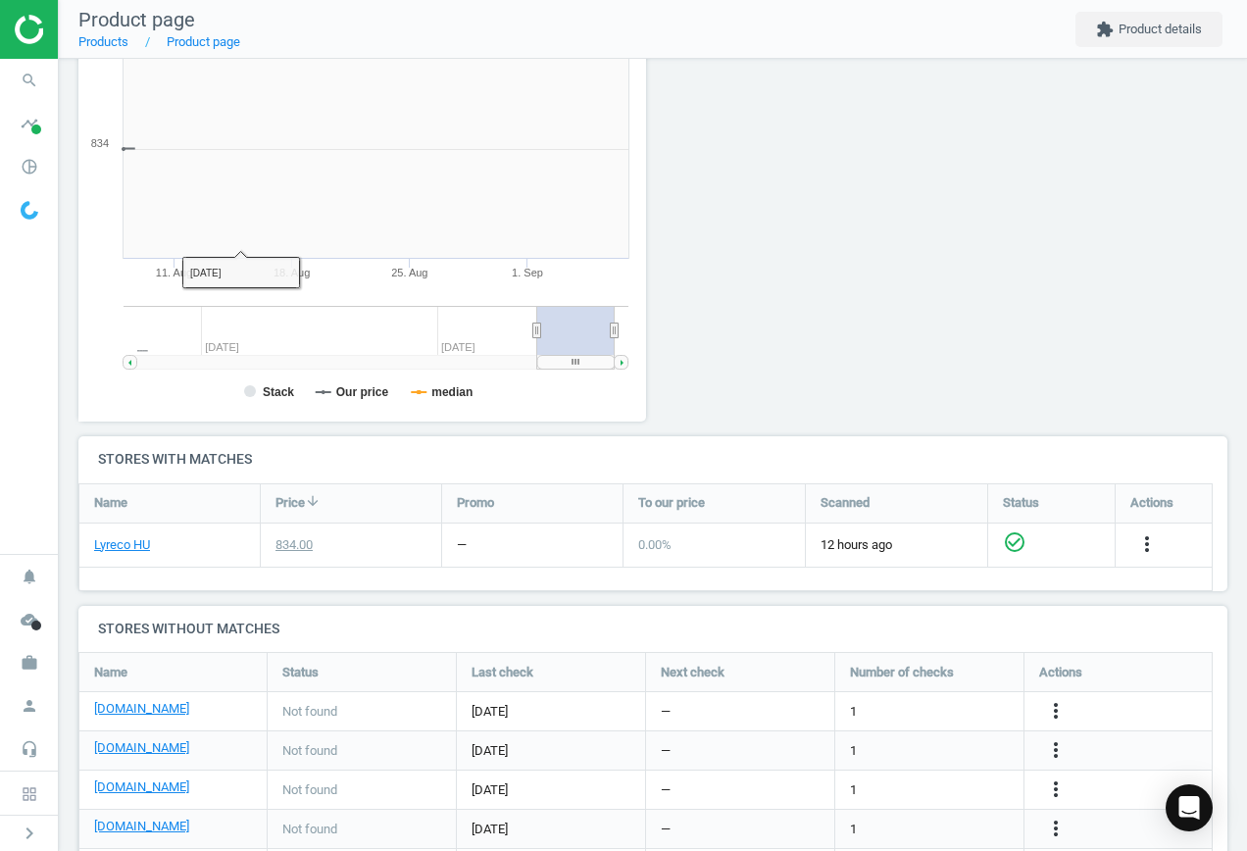
scroll to position [423, 590]
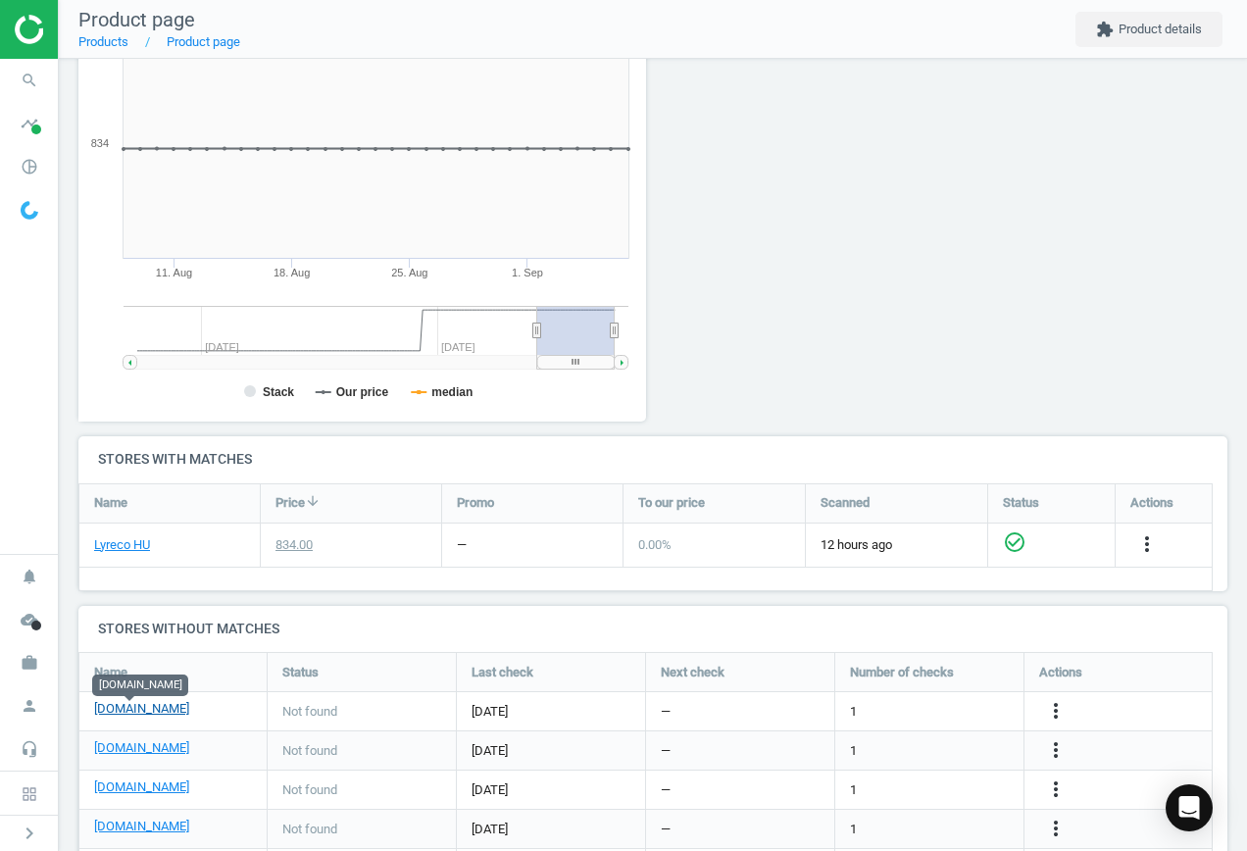
click at [137, 709] on link "[DOMAIN_NAME]" at bounding box center [141, 709] width 95 height 18
click at [1060, 708] on icon "more_vert" at bounding box center [1056, 711] width 24 height 24
click at [895, 710] on link "Edit URL/product option" at bounding box center [903, 711] width 269 height 30
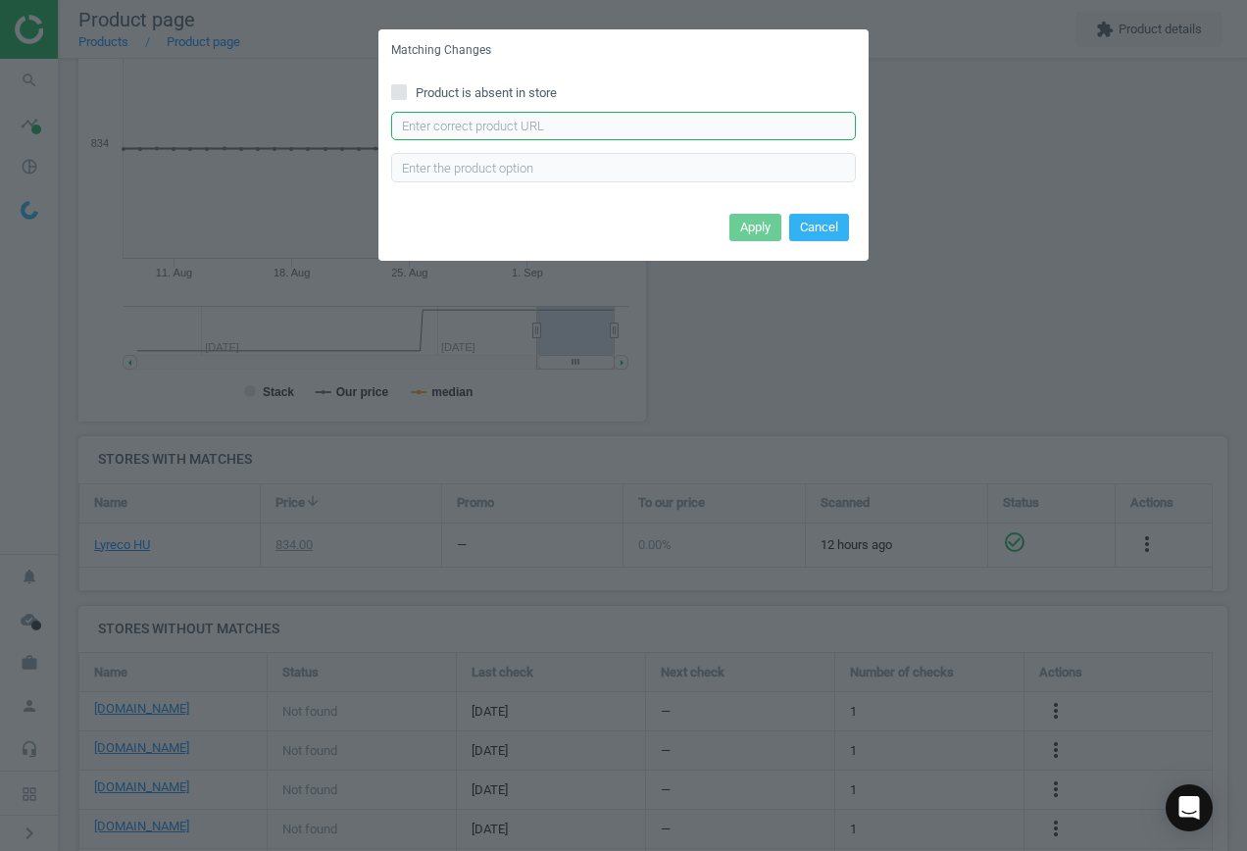
click at [537, 124] on input "text" at bounding box center [623, 126] width 465 height 29
paste input "[URL][DOMAIN_NAME]"
type input "[URL][DOMAIN_NAME]"
click at [742, 225] on button "Apply" at bounding box center [756, 227] width 52 height 27
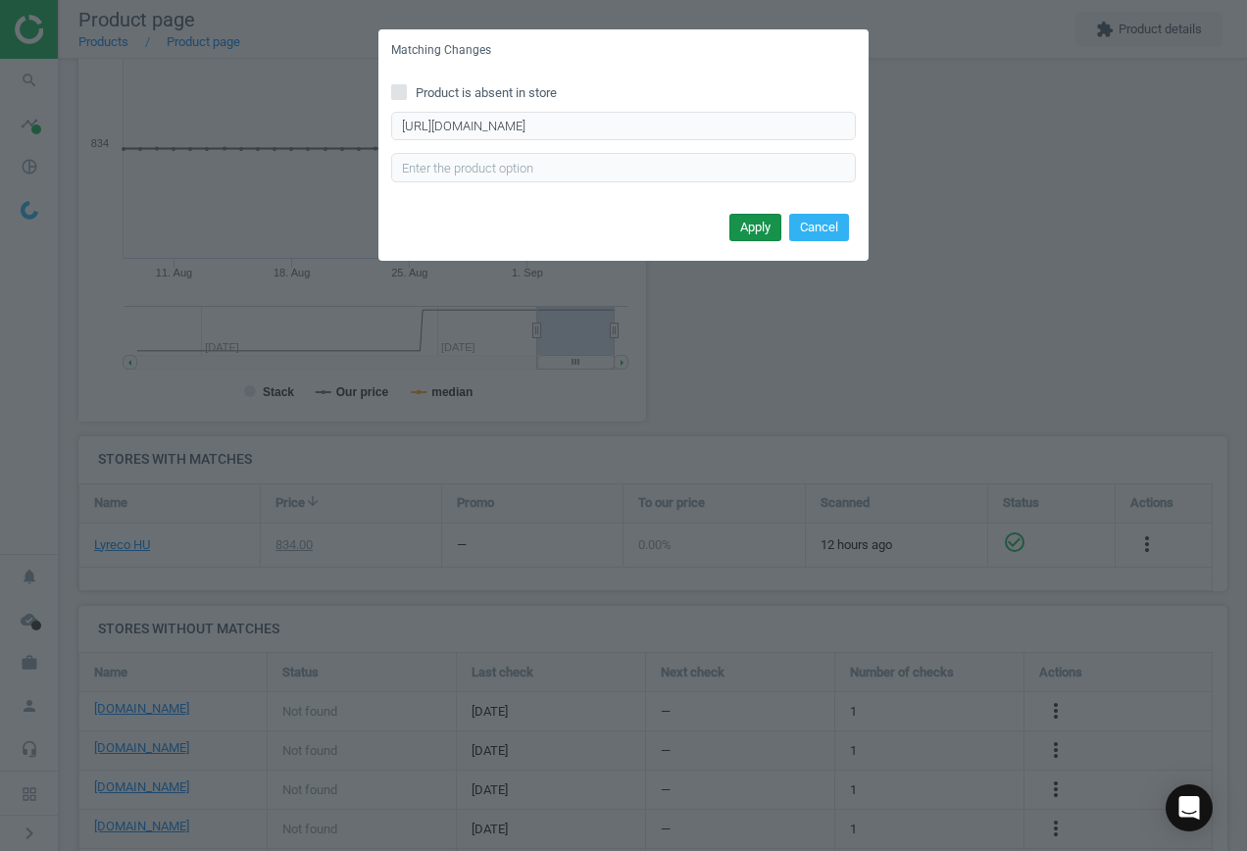
scroll to position [0, 0]
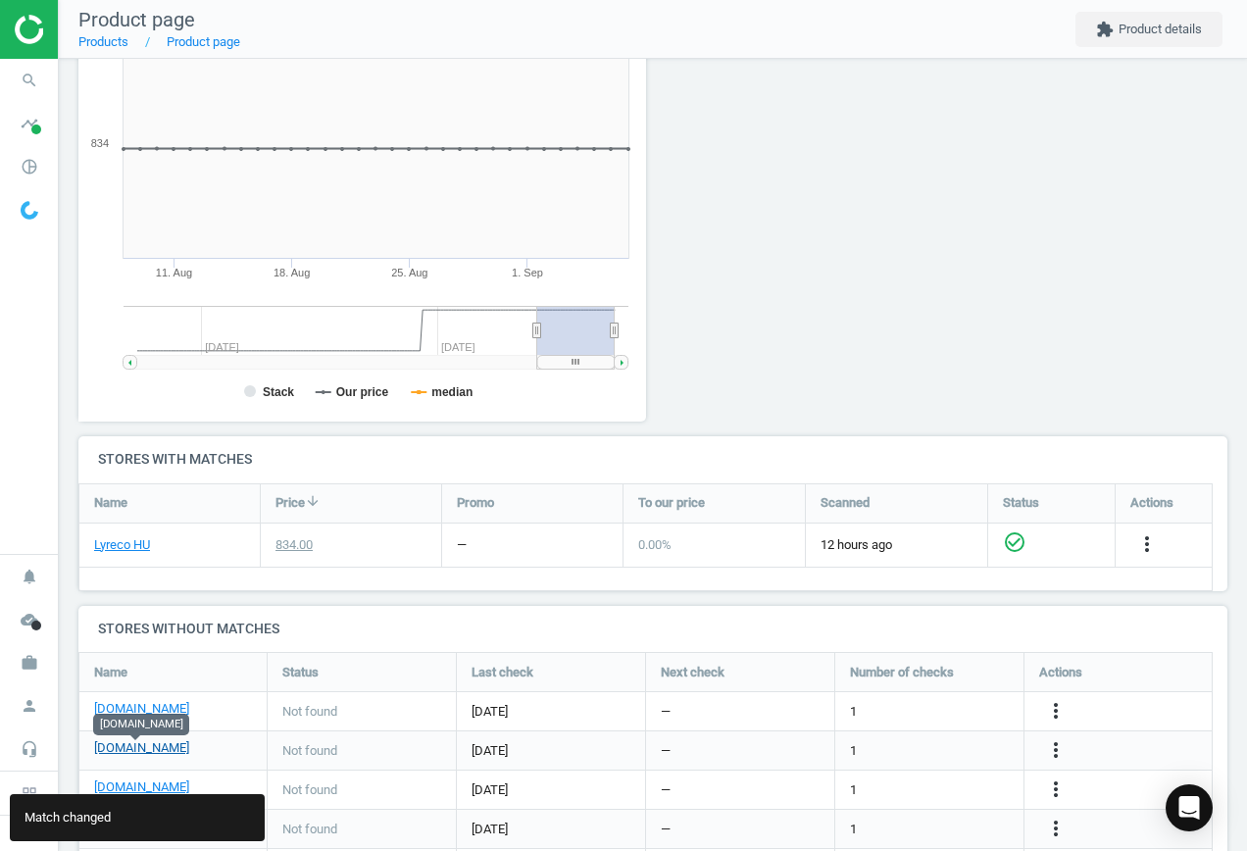
click at [148, 747] on link "[DOMAIN_NAME]" at bounding box center [141, 748] width 95 height 18
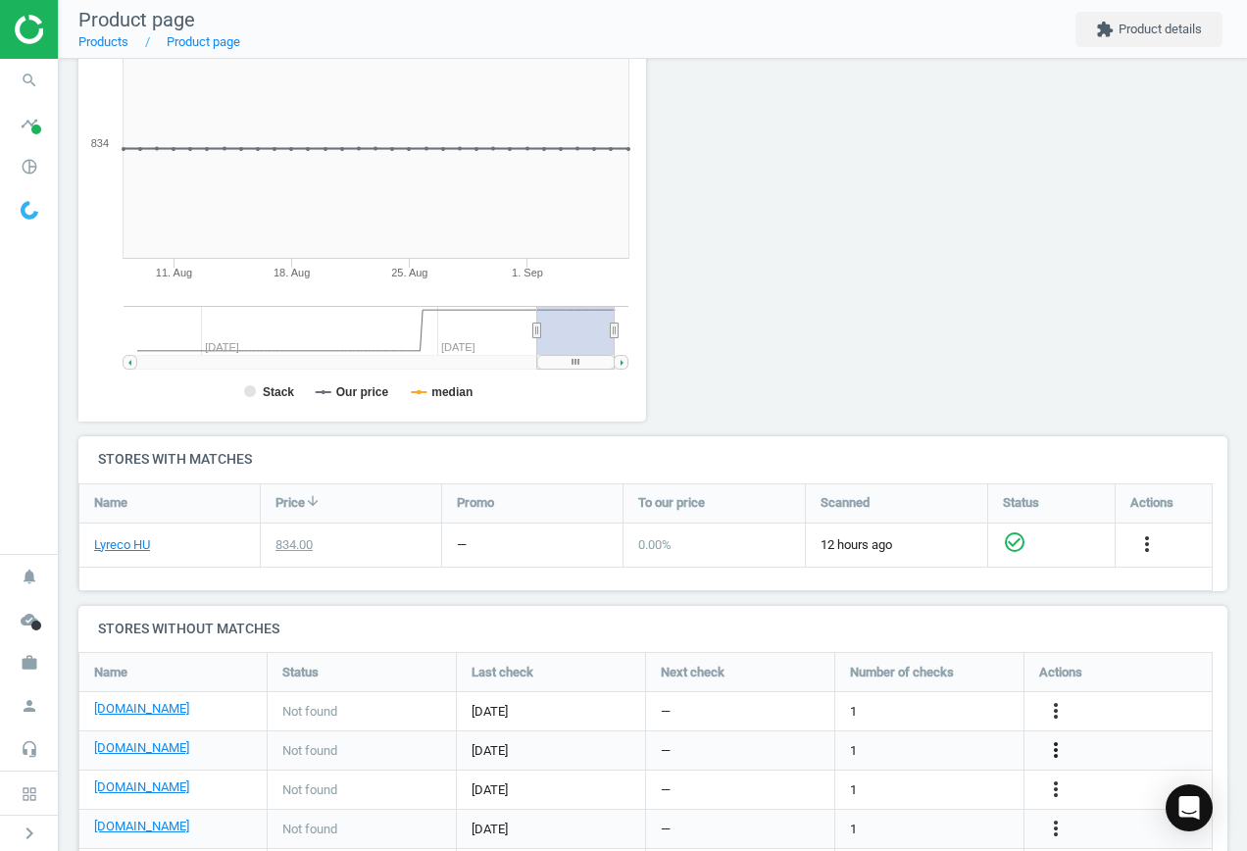
click at [1063, 749] on icon "more_vert" at bounding box center [1056, 750] width 24 height 24
click at [879, 734] on ul "Report error in other Edit URL/product option Best Practice Guide" at bounding box center [903, 750] width 269 height 91
drag, startPoint x: 879, startPoint y: 734, endPoint x: 1058, endPoint y: 747, distance: 179.9
click at [1058, 747] on icon "more_vert" at bounding box center [1056, 750] width 24 height 24
click at [913, 749] on link "Edit URL/product option" at bounding box center [903, 750] width 269 height 30
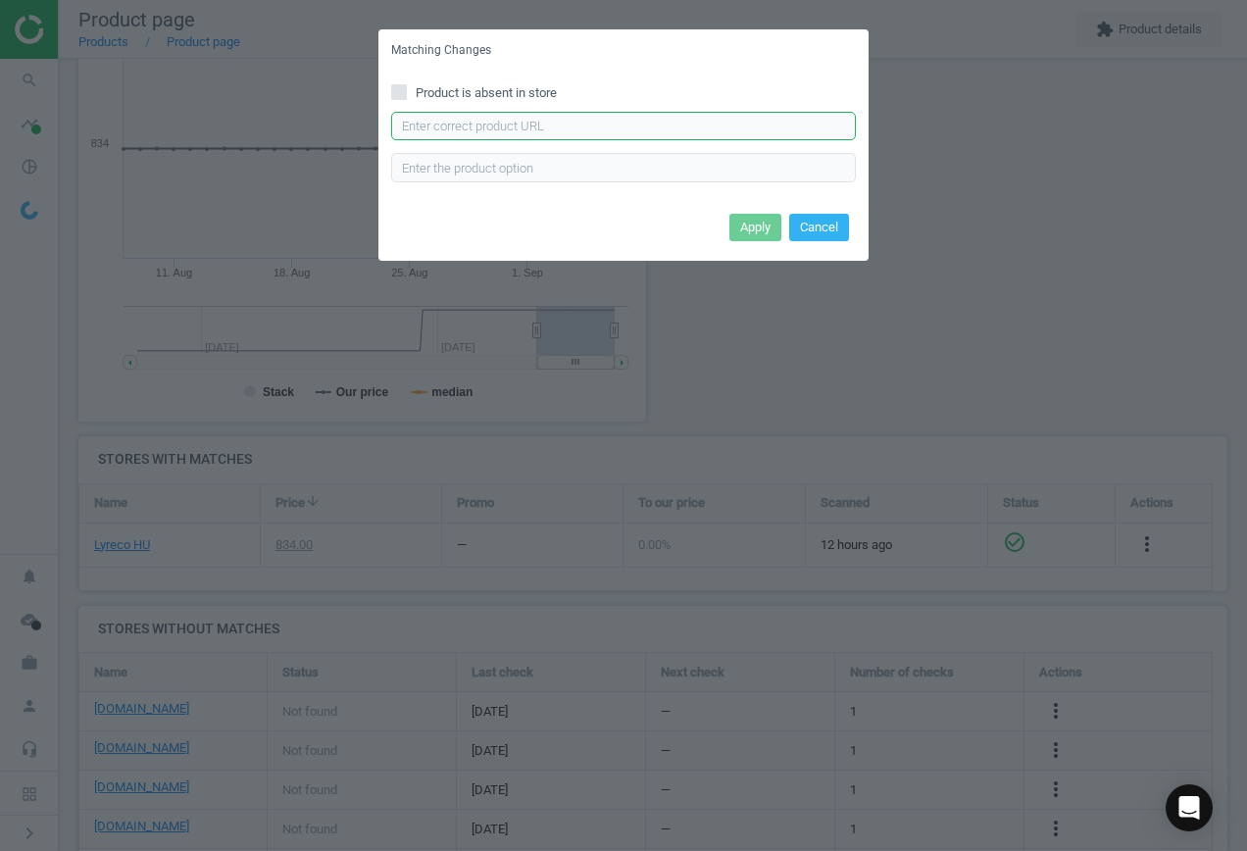
click at [532, 123] on input "text" at bounding box center [623, 126] width 465 height 29
paste input "[URL][DOMAIN_NAME]"
type input "[URL][DOMAIN_NAME]"
click at [746, 225] on button "Apply" at bounding box center [756, 227] width 52 height 27
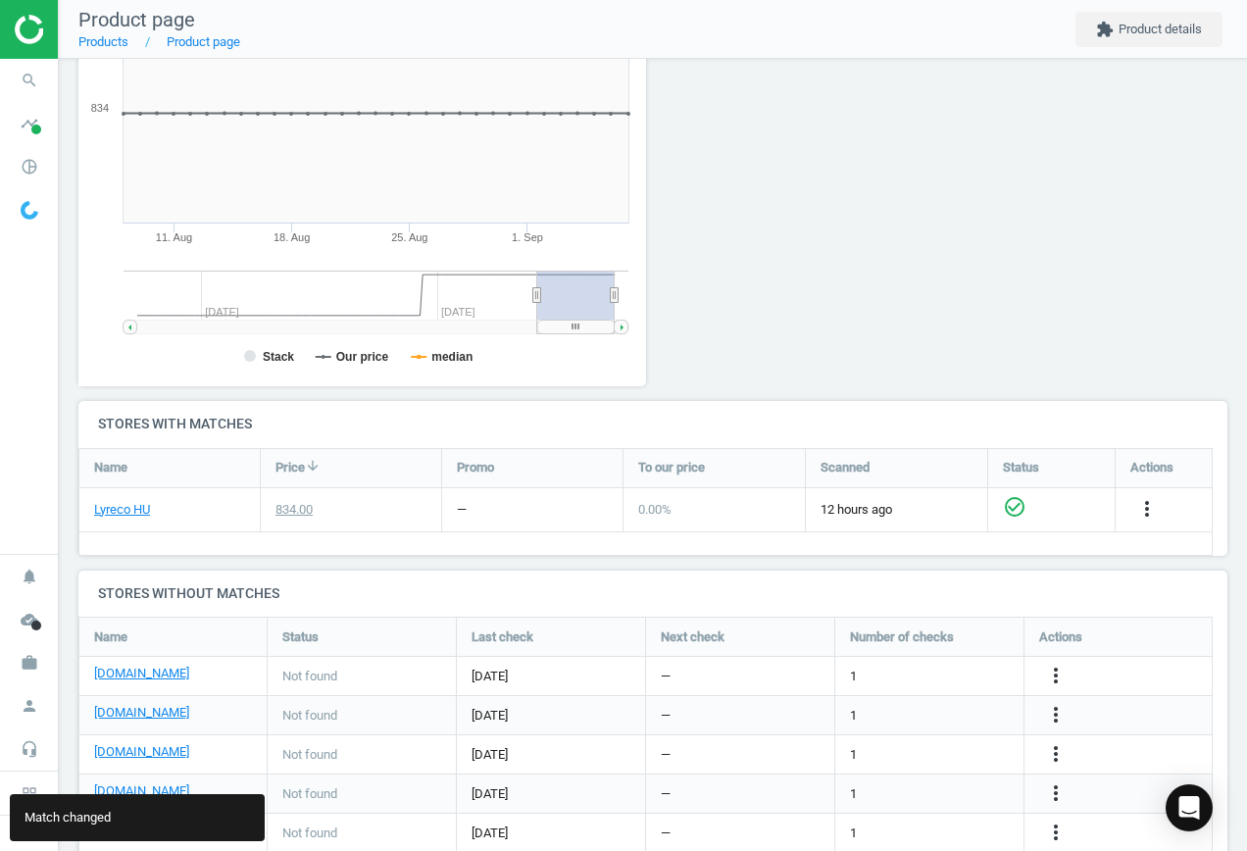
scroll to position [380, 0]
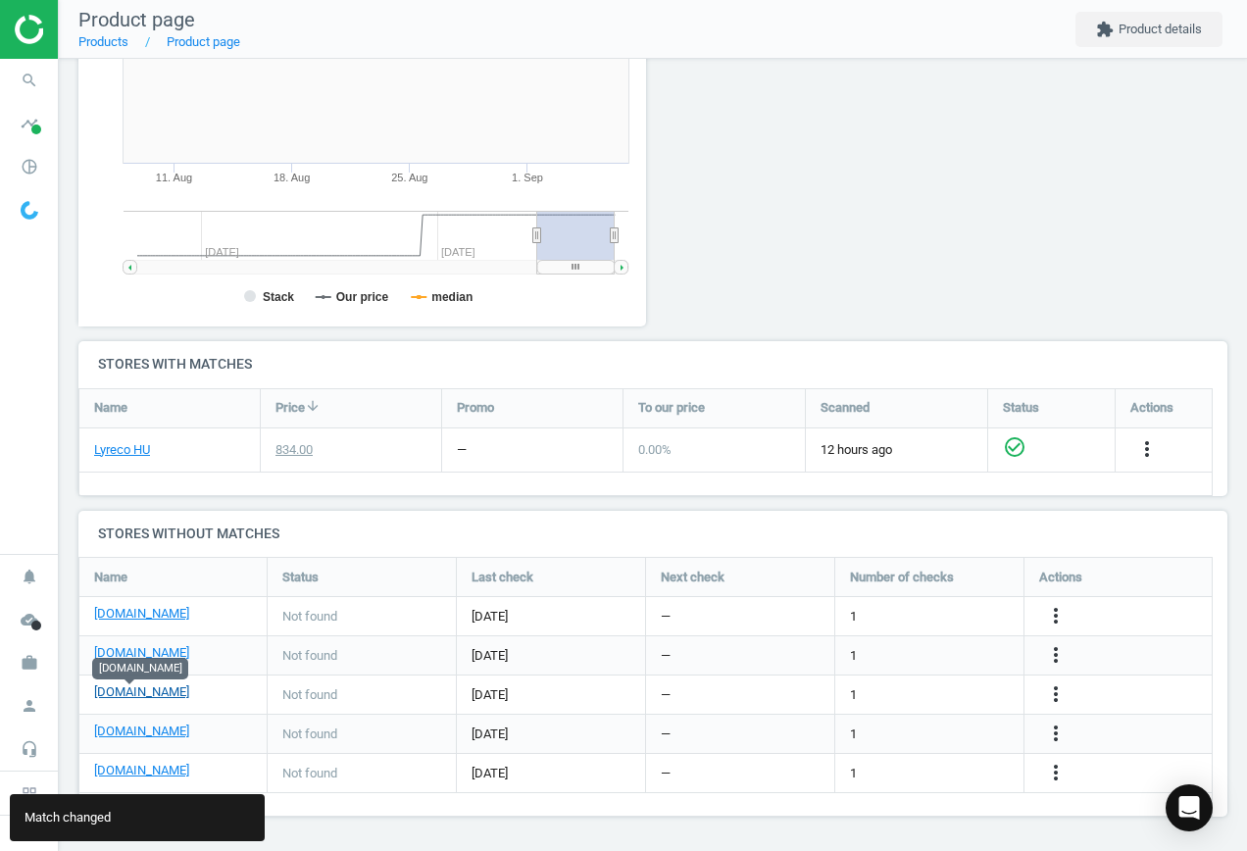
click at [124, 693] on link "[DOMAIN_NAME]" at bounding box center [141, 693] width 95 height 18
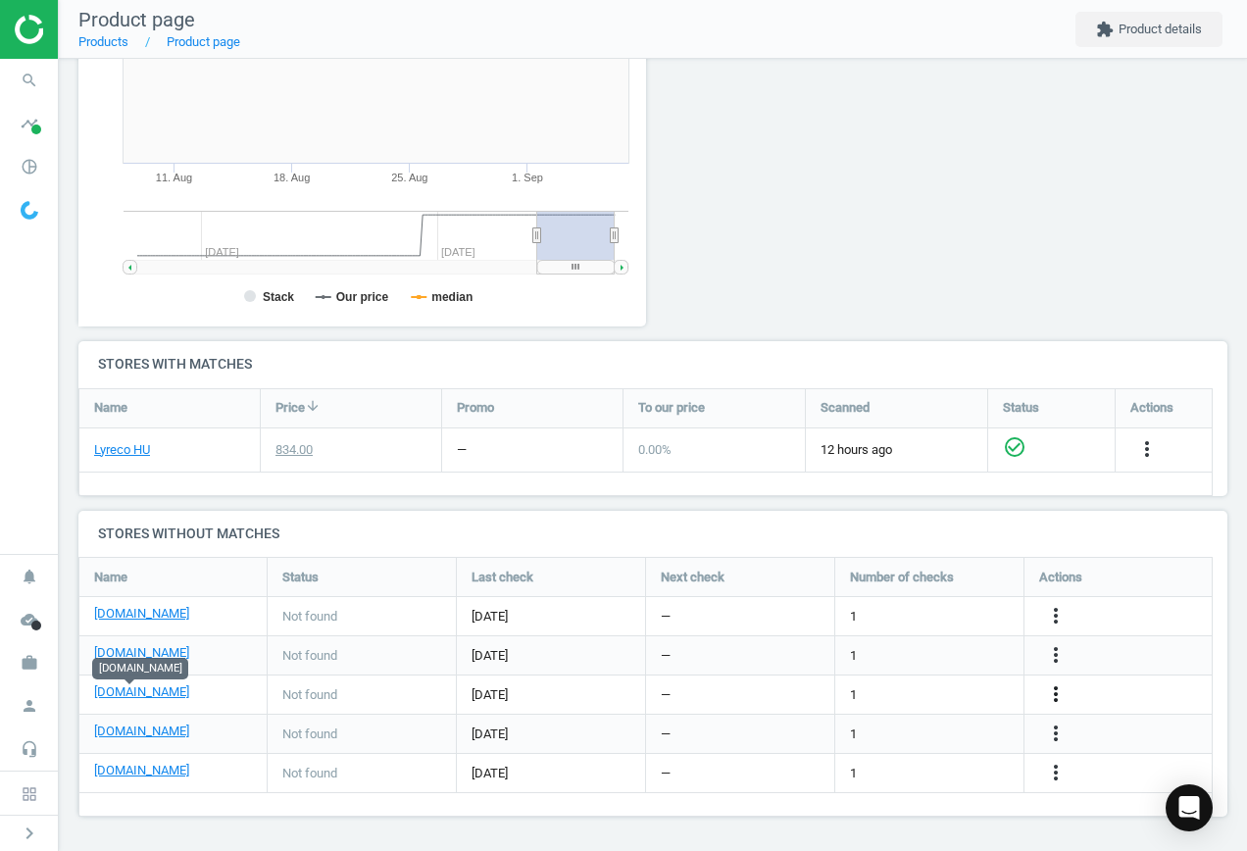
click at [1057, 689] on icon "more_vert" at bounding box center [1056, 695] width 24 height 24
click at [927, 683] on link "Edit URL/product option" at bounding box center [903, 695] width 269 height 30
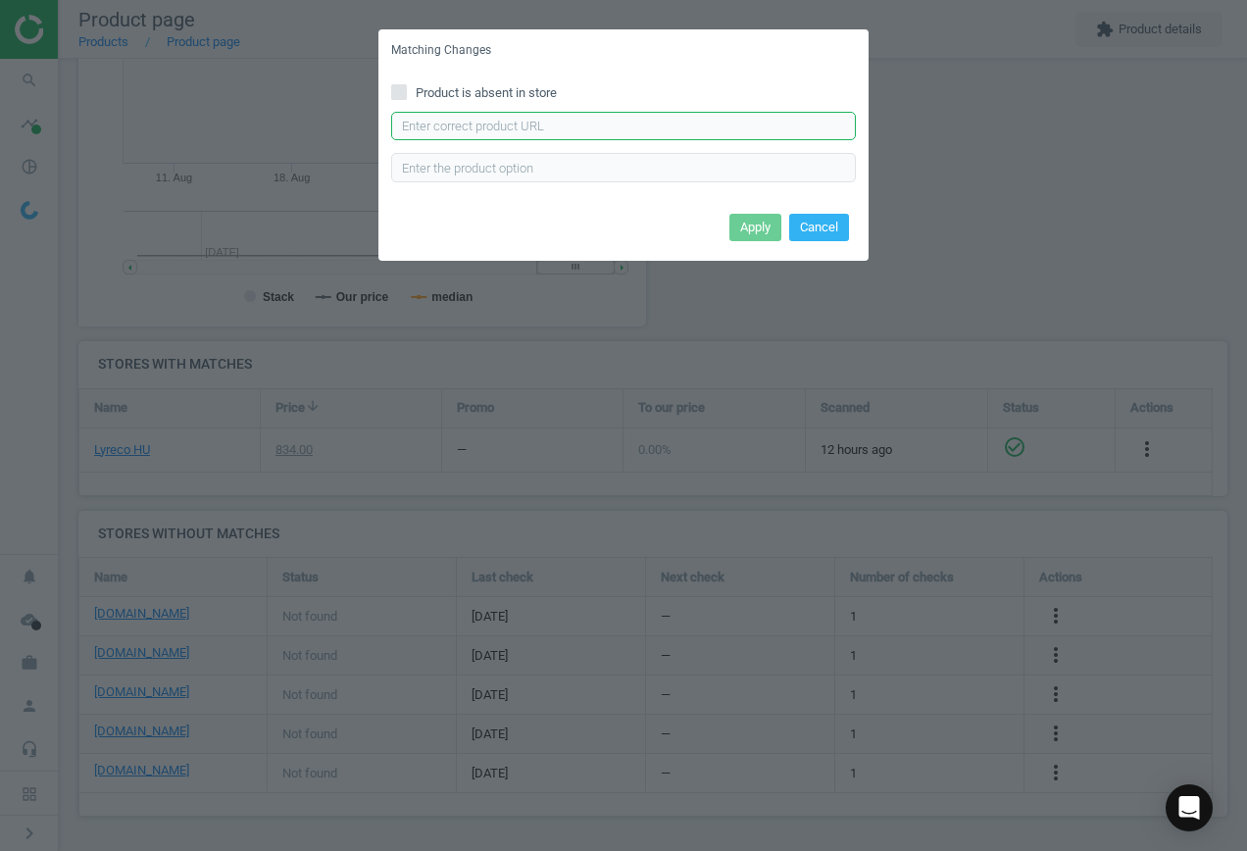
click at [510, 122] on input "text" at bounding box center [623, 126] width 465 height 29
paste input "[URL][DOMAIN_NAME]"
type input "[URL][DOMAIN_NAME]"
click at [765, 232] on button "Apply" at bounding box center [756, 227] width 52 height 27
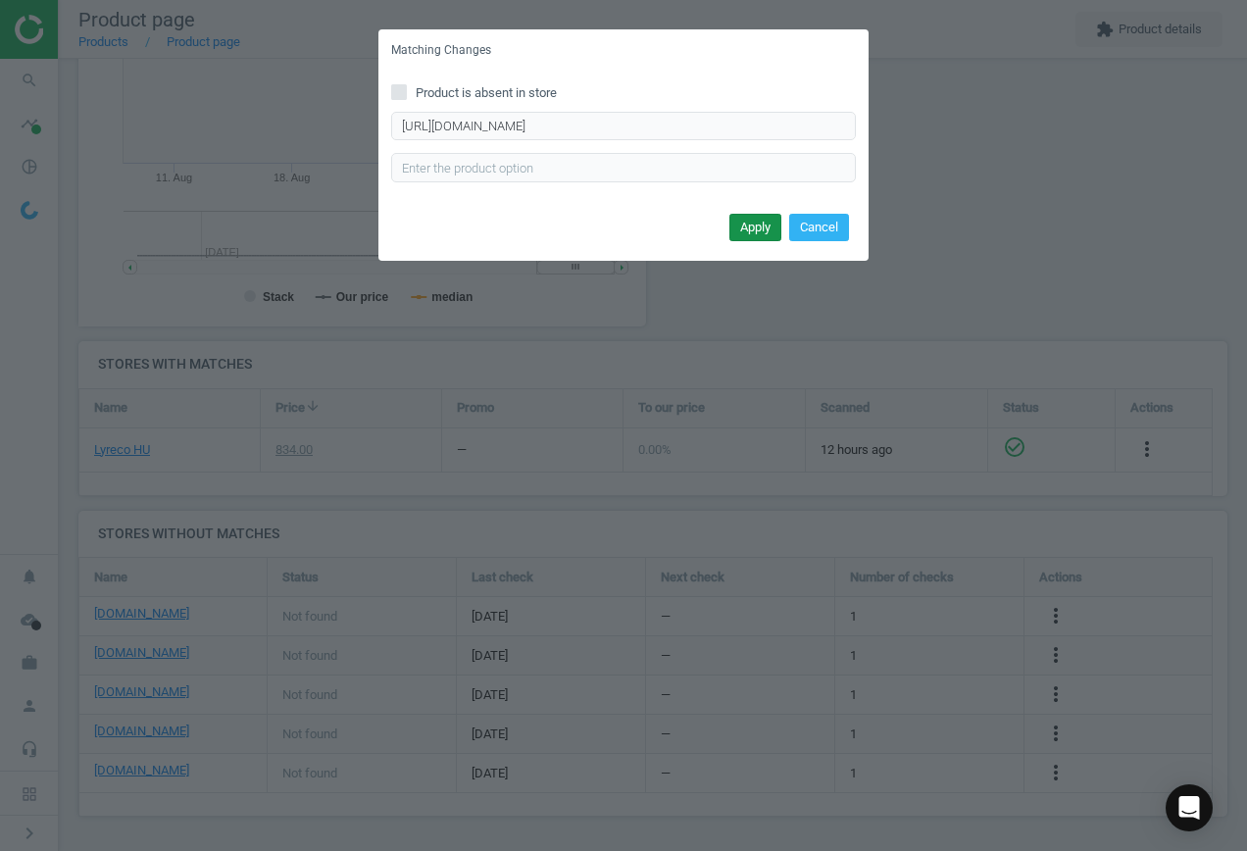
scroll to position [0, 0]
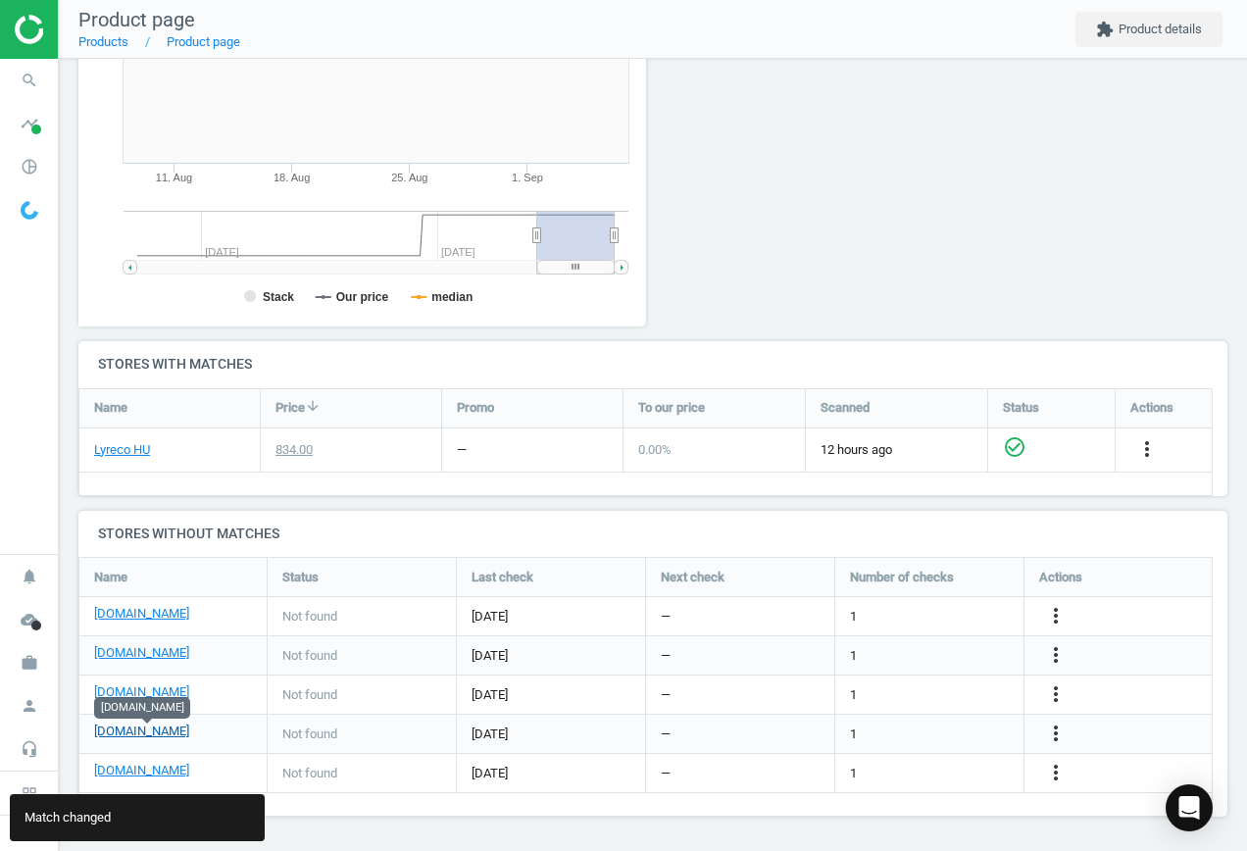
click at [187, 730] on link "[DOMAIN_NAME]" at bounding box center [141, 732] width 95 height 18
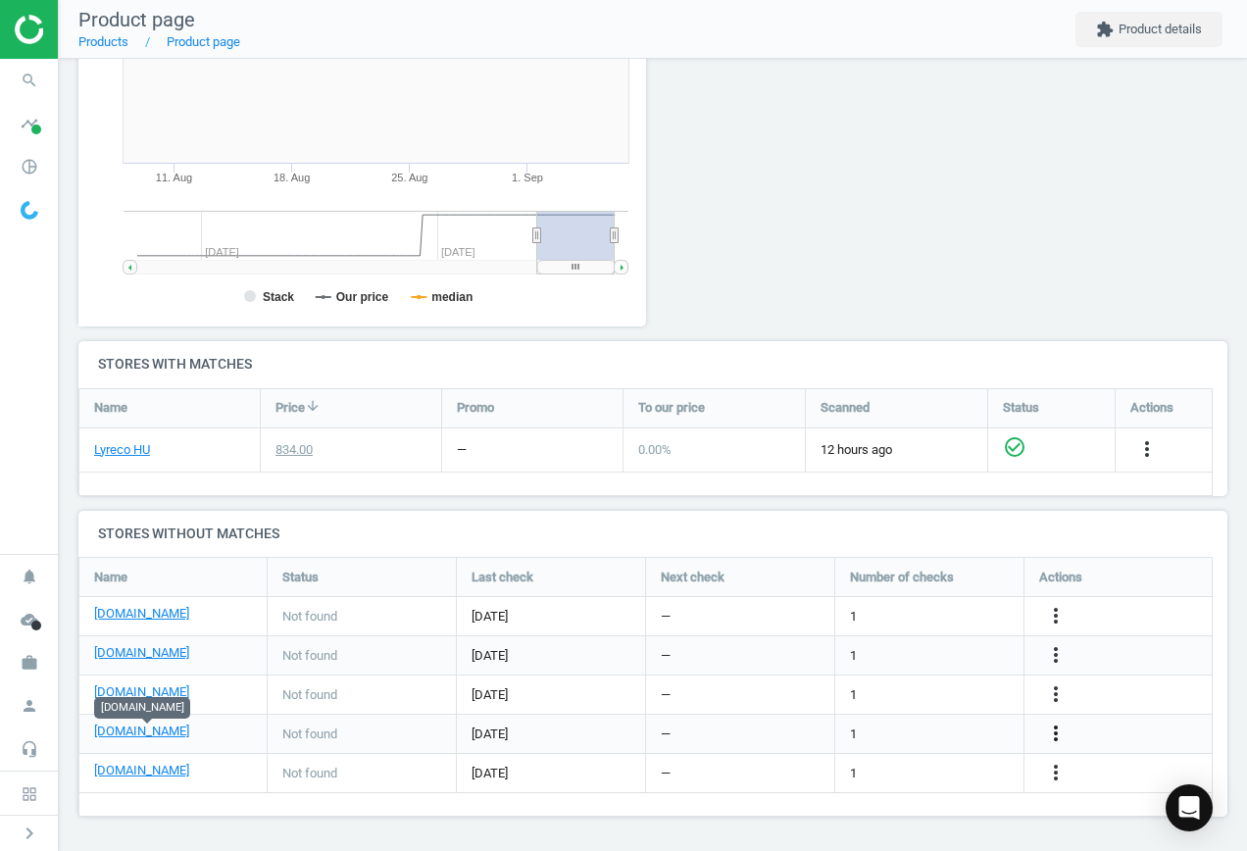
click at [1052, 728] on icon "more_vert" at bounding box center [1056, 734] width 24 height 24
click at [942, 730] on link "Edit URL/product option" at bounding box center [903, 734] width 269 height 30
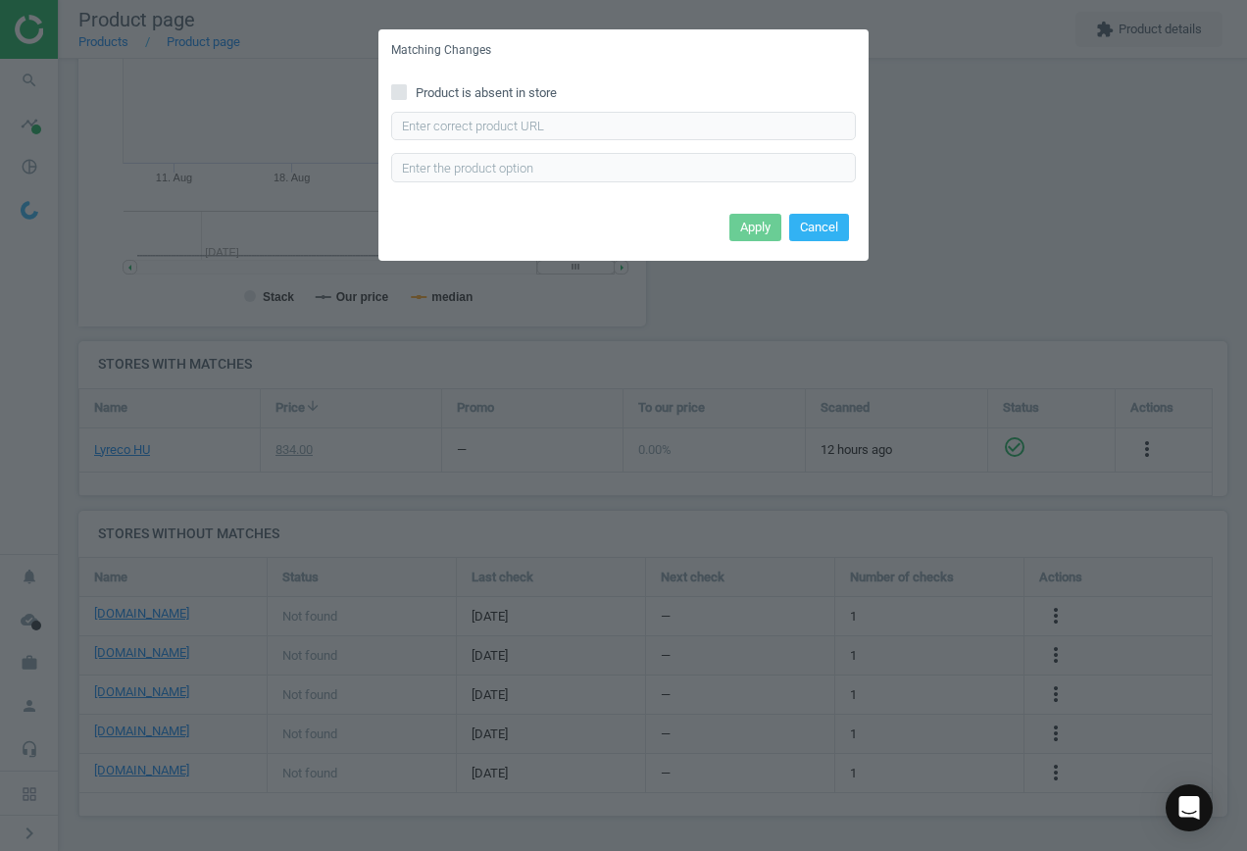
click at [516, 109] on div "Product is absent in store Enter correct product url" at bounding box center [624, 140] width 490 height 136
click at [526, 114] on input "text" at bounding box center [623, 126] width 465 height 29
paste input "[URL][DOMAIN_NAME]"
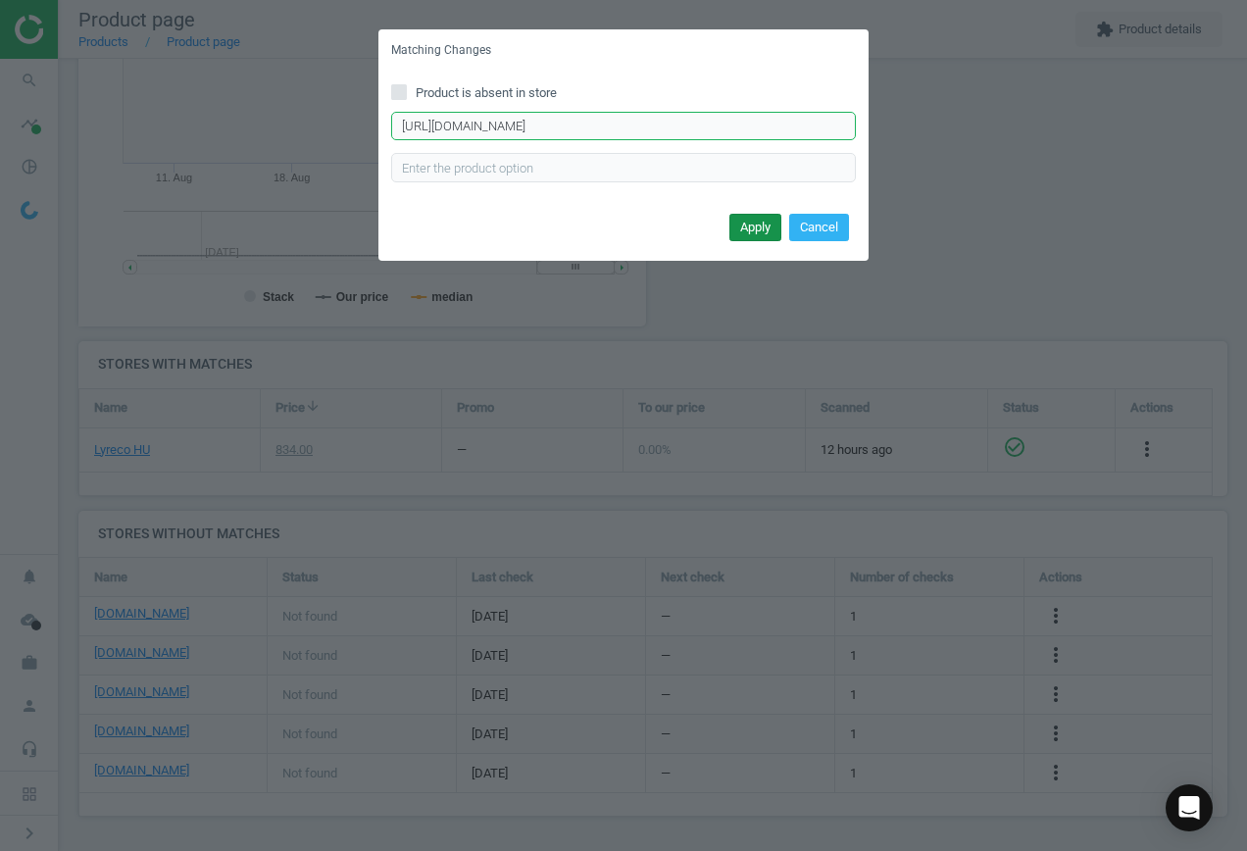
type input "[URL][DOMAIN_NAME]"
click at [744, 228] on button "Apply" at bounding box center [756, 227] width 52 height 27
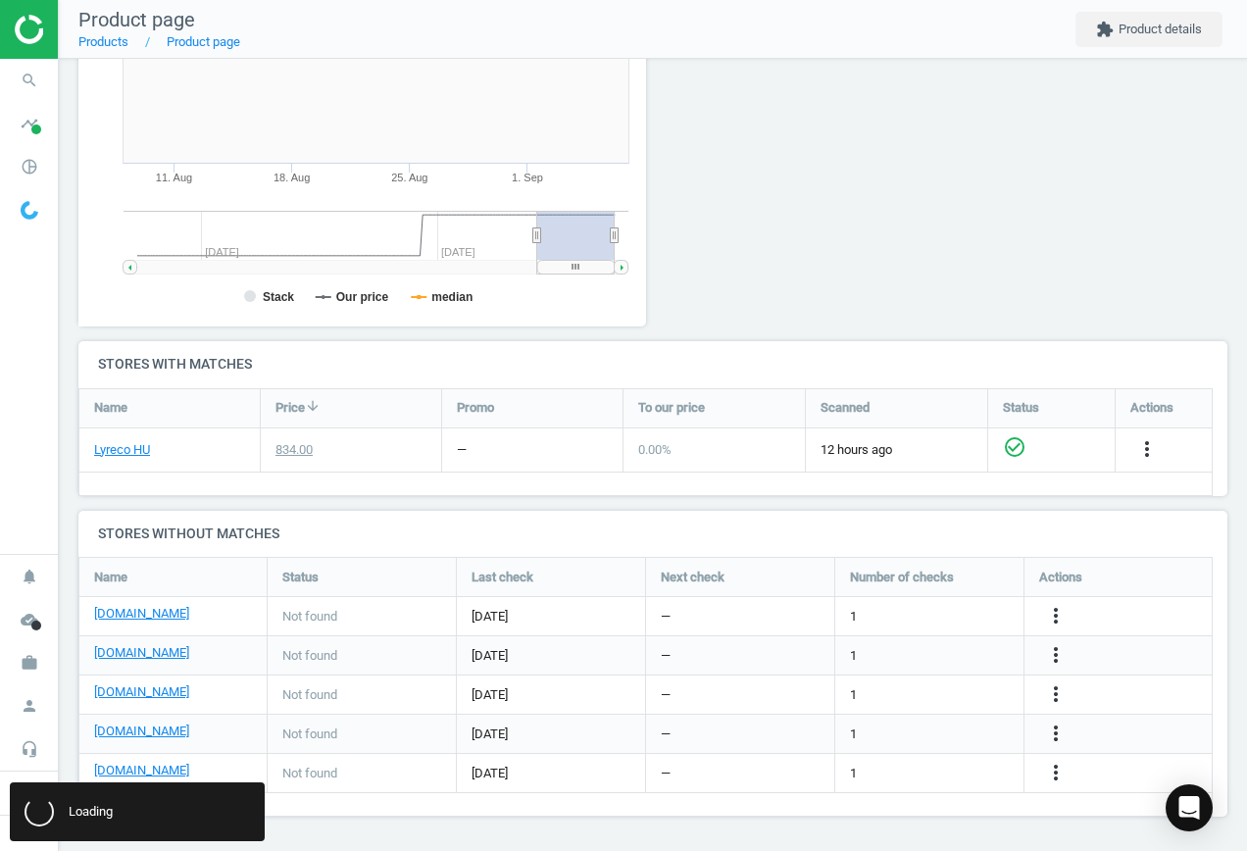
scroll to position [0, 0]
click at [126, 769] on link "[DOMAIN_NAME]" at bounding box center [141, 771] width 95 height 18
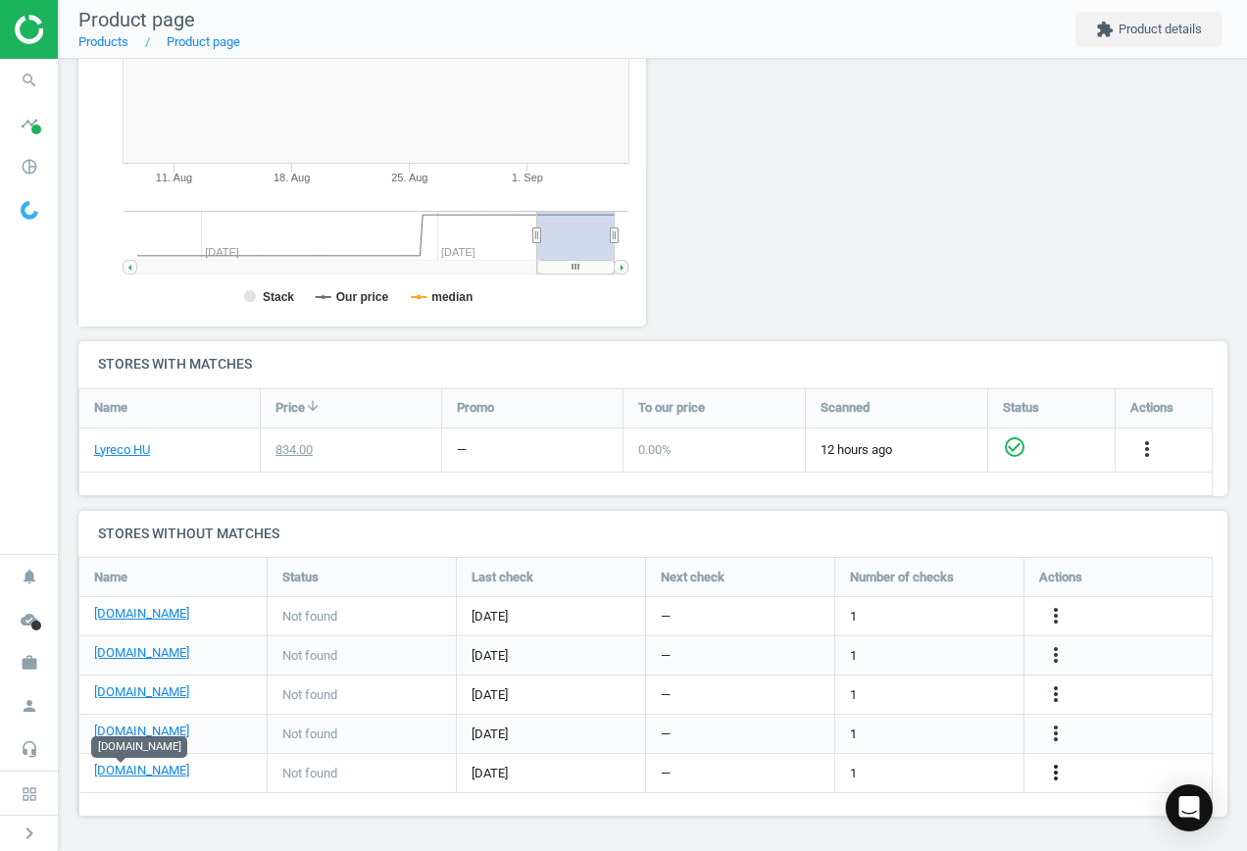
click at [1055, 774] on icon "more_vert" at bounding box center [1056, 773] width 24 height 24
click at [903, 769] on link "Edit URL/product option" at bounding box center [903, 773] width 269 height 30
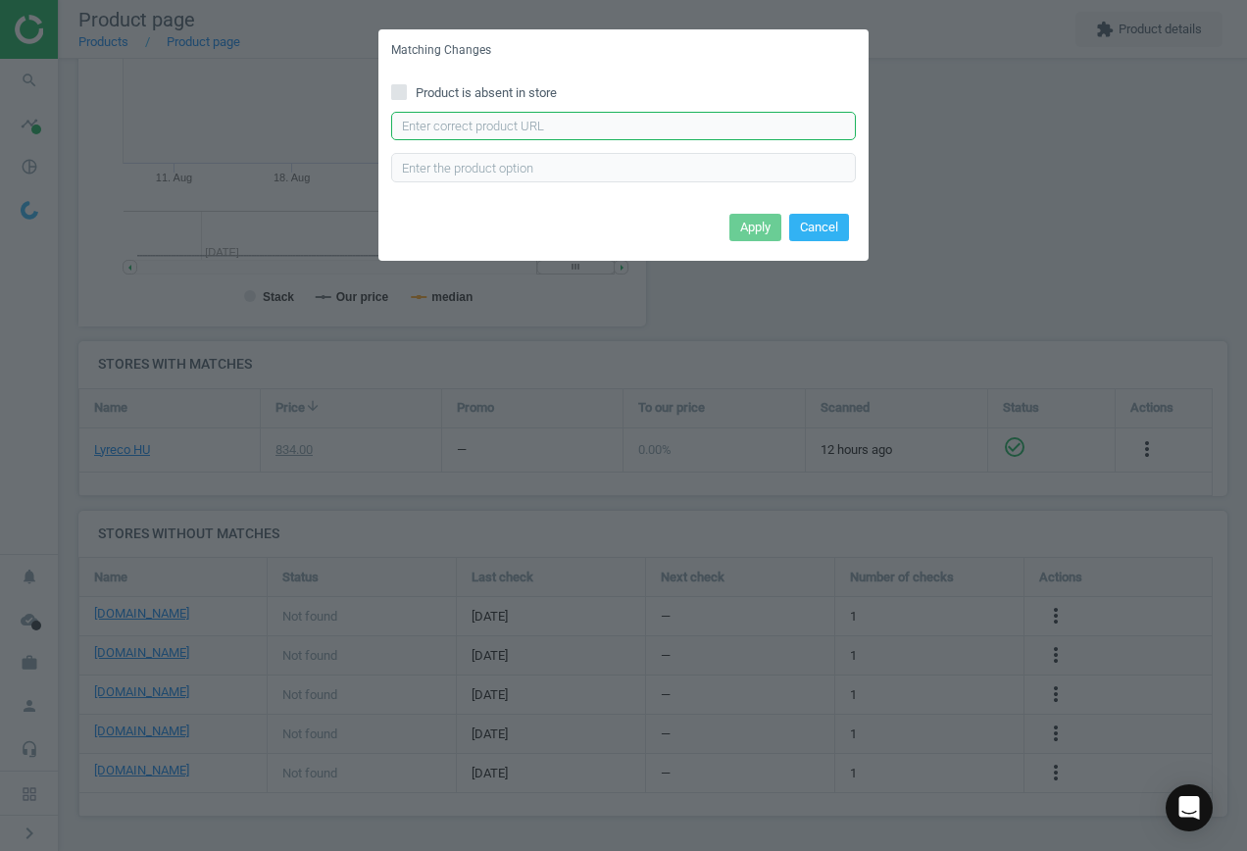
click at [578, 121] on input "text" at bounding box center [623, 126] width 465 height 29
paste input "[URL][DOMAIN_NAME]"
type input "[URL][DOMAIN_NAME]"
click at [752, 221] on button "Apply" at bounding box center [756, 227] width 52 height 27
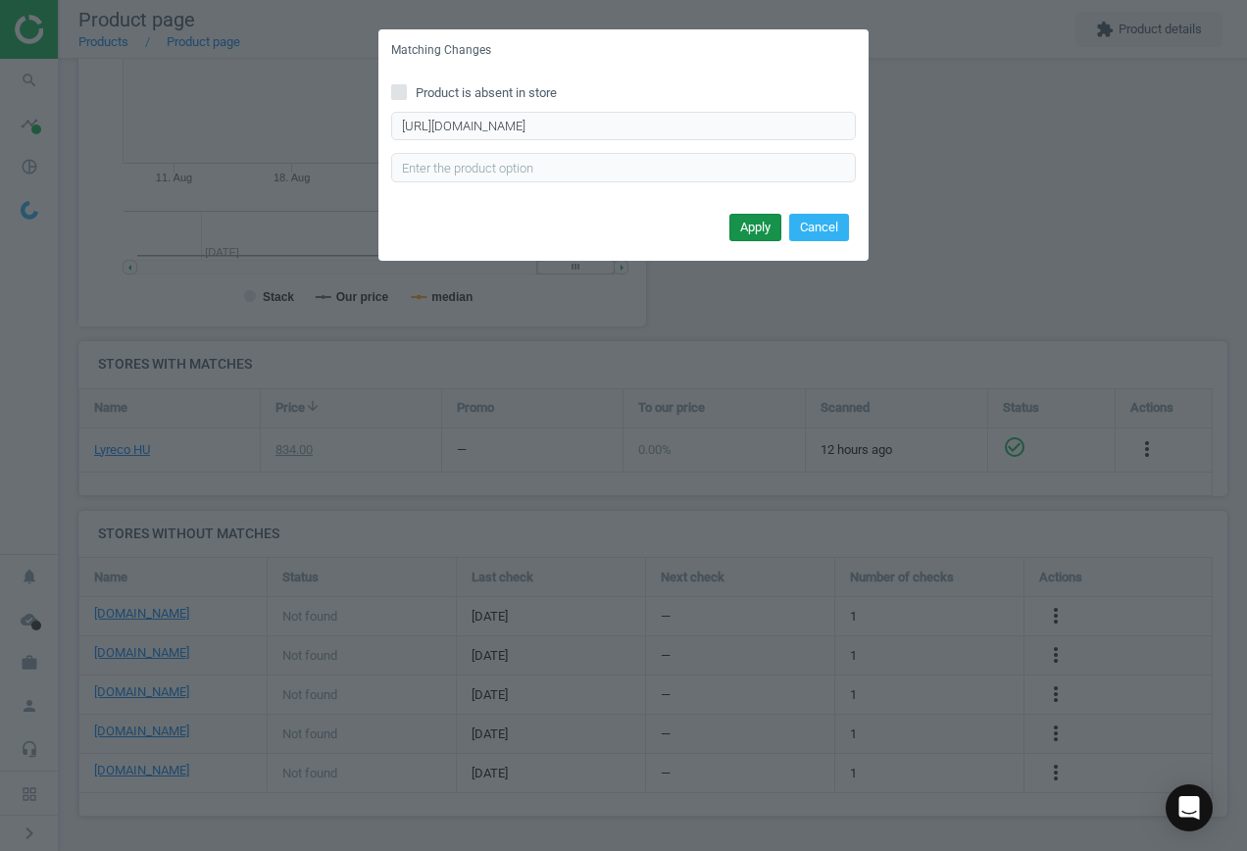
scroll to position [0, 0]
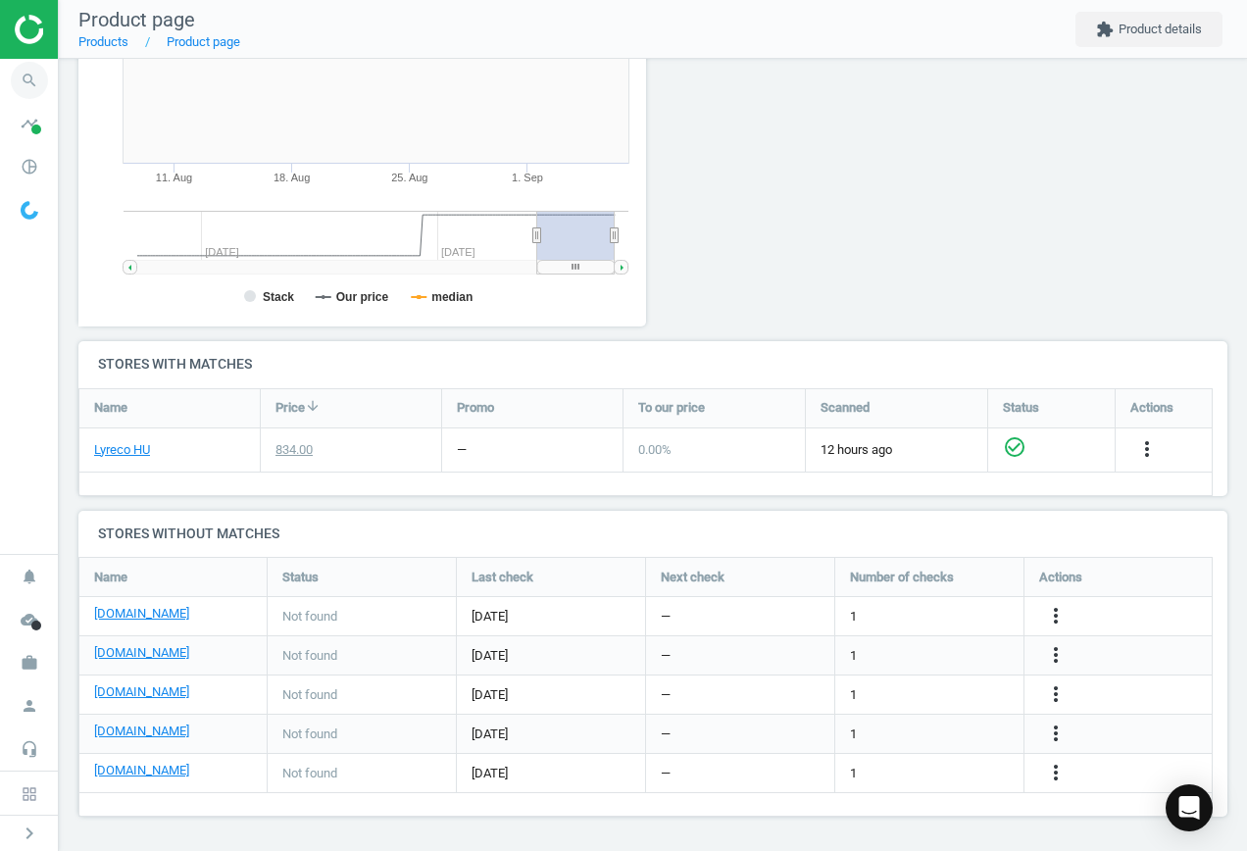
click at [26, 86] on icon "search" at bounding box center [29, 80] width 37 height 37
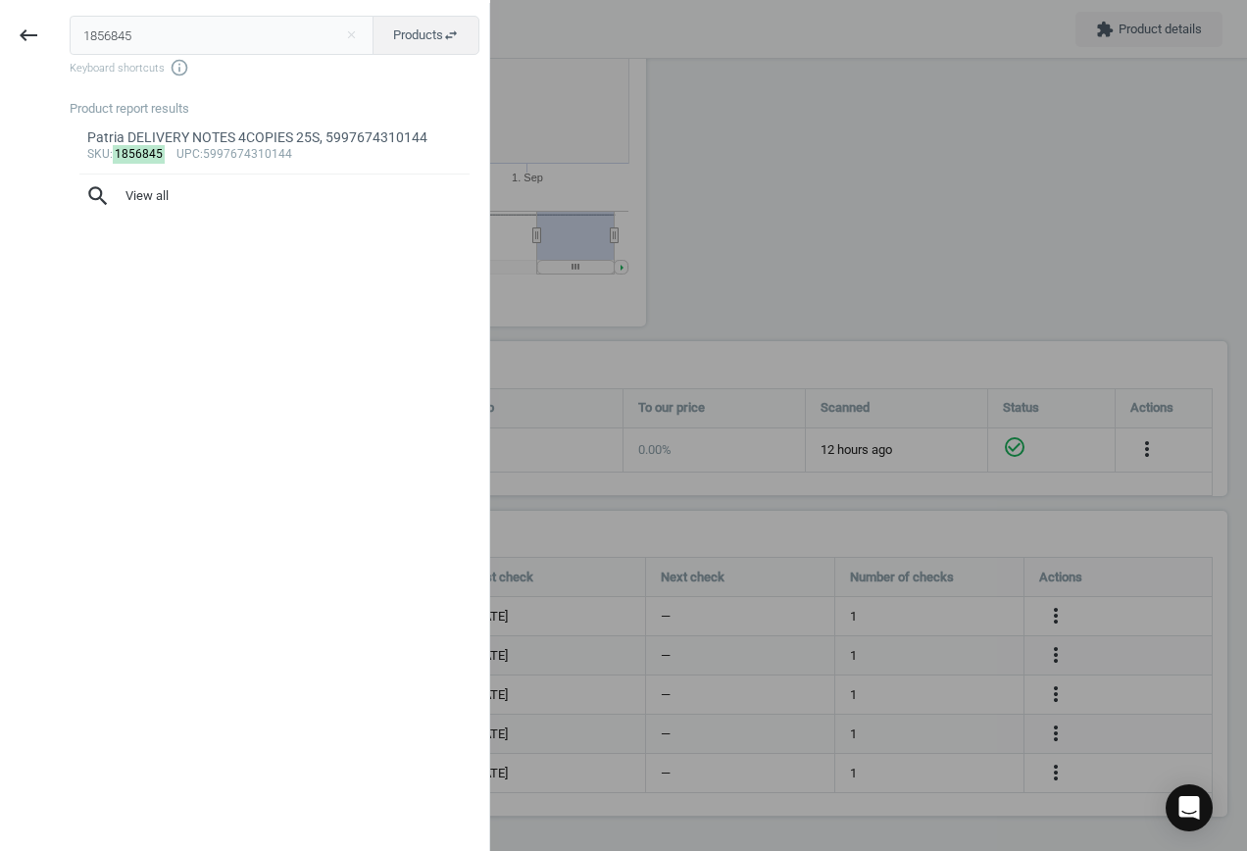
drag, startPoint x: 154, startPoint y: 29, endPoint x: -7, endPoint y: 38, distance: 161.1
click at [0, 38] on html "Group 2 Created with Sketch. ic/cloud_download/grey600 Created with Sketch. gra…" at bounding box center [623, 425] width 1247 height 851
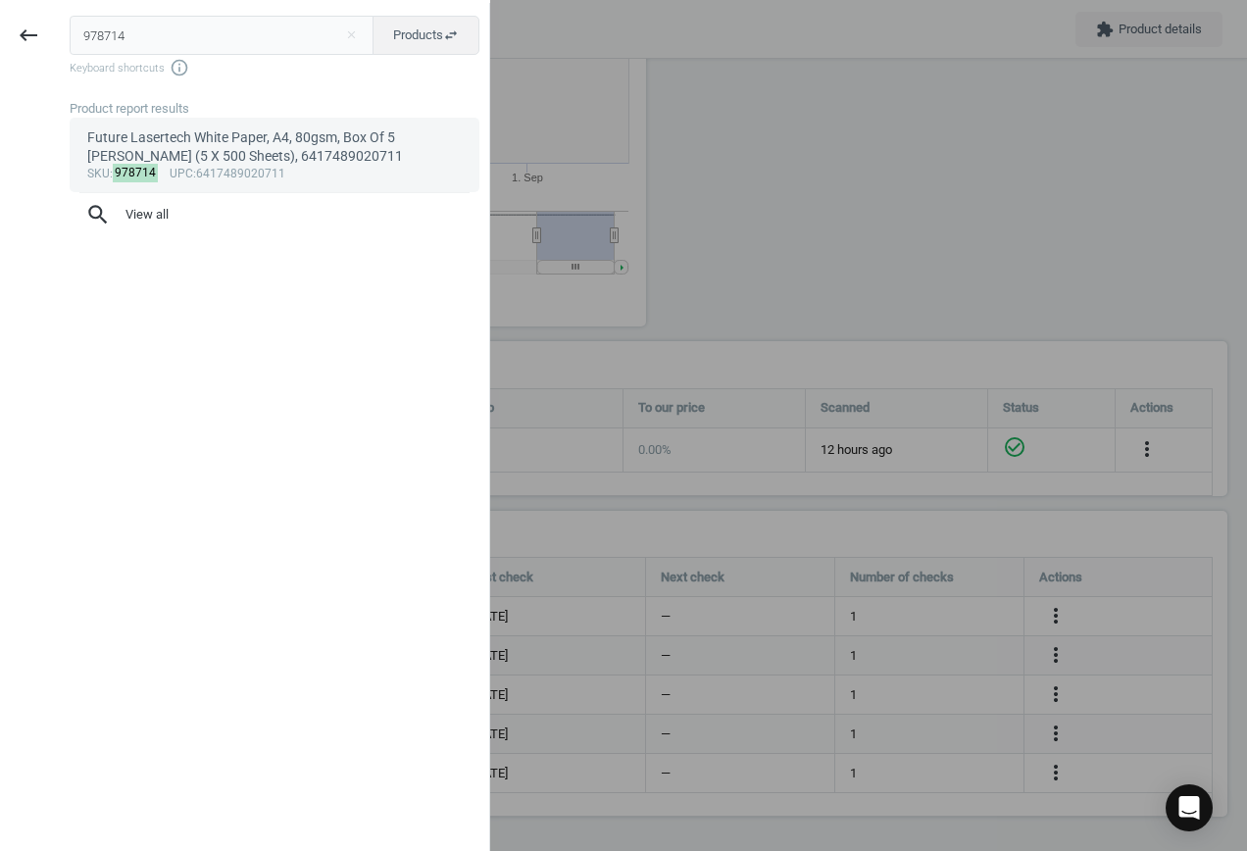
type input "978714"
click at [258, 162] on div "Future Lasertech White Paper, A4, 80gsm, Box Of 5 [PERSON_NAME] (5 X 500 Sheets…" at bounding box center [275, 147] width 376 height 38
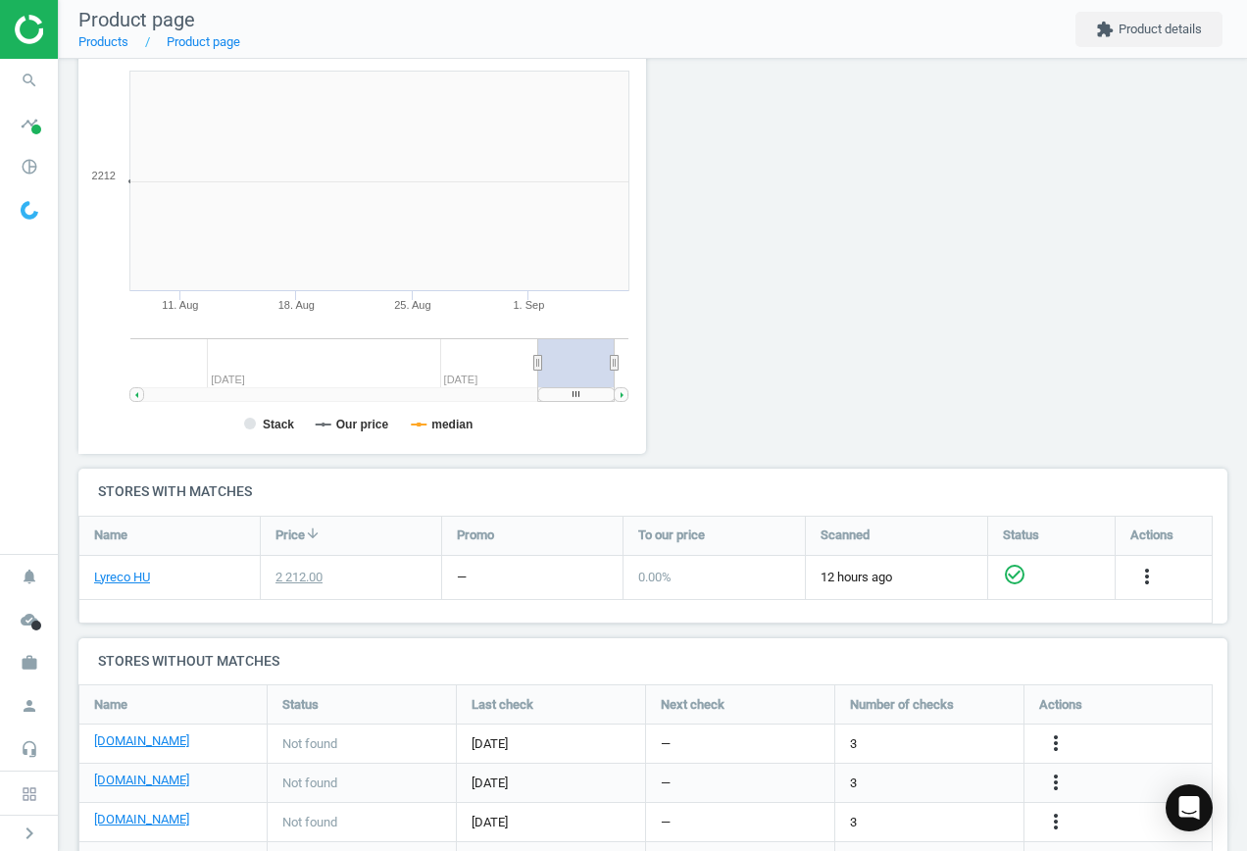
scroll to position [423, 590]
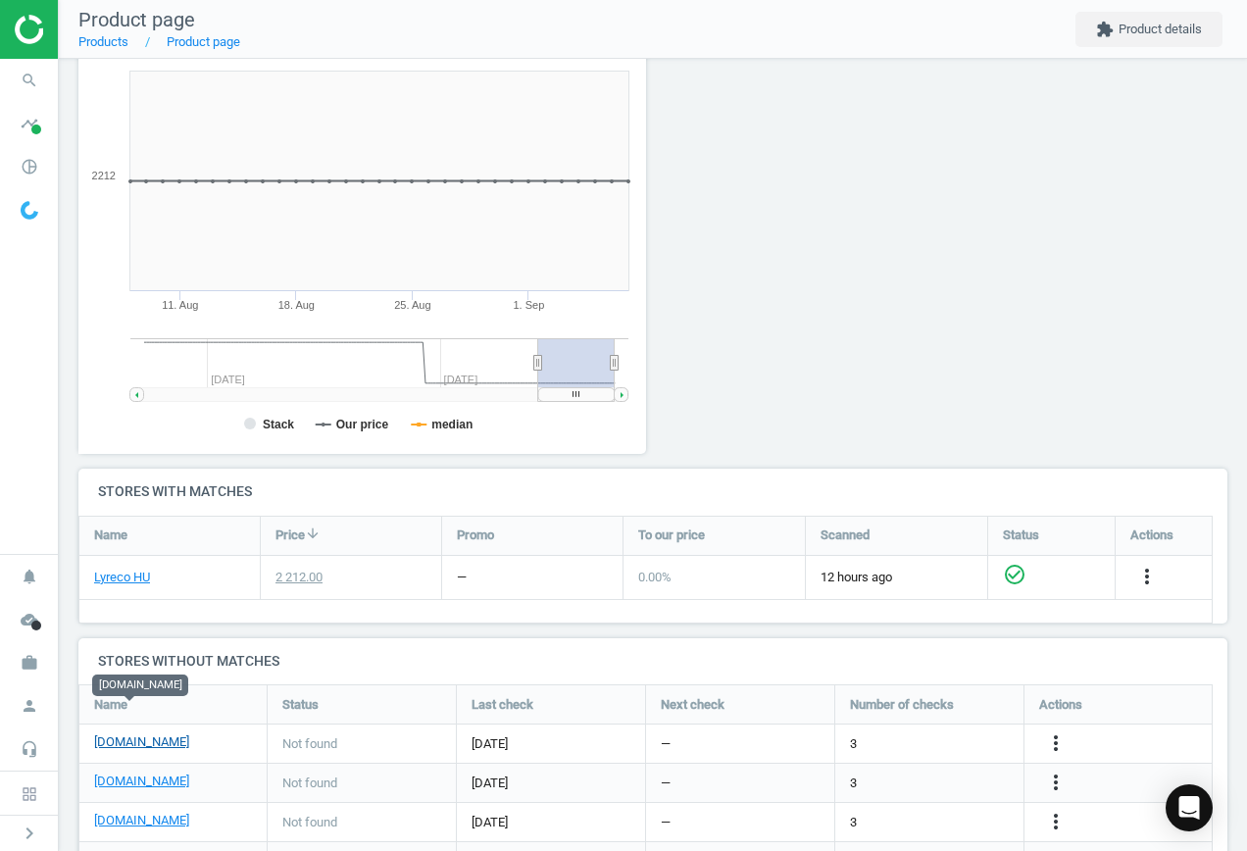
click at [142, 734] on link "[DOMAIN_NAME]" at bounding box center [141, 743] width 95 height 18
click at [1052, 732] on icon "more_vert" at bounding box center [1056, 744] width 24 height 24
click at [929, 708] on link "Edit URL/product option" at bounding box center [903, 711] width 269 height 30
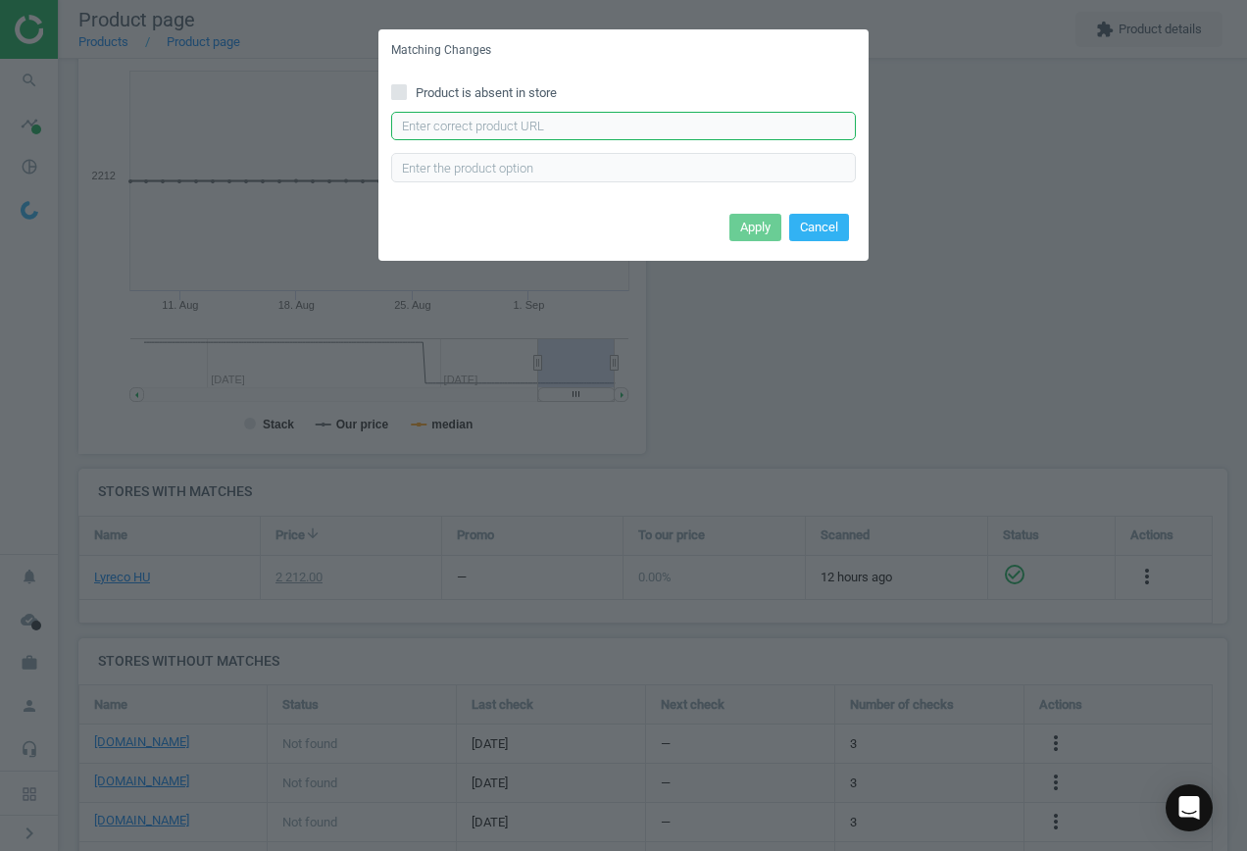
click at [532, 122] on input "text" at bounding box center [623, 126] width 465 height 29
paste input "[URL][DOMAIN_NAME]"
type input "[URL][DOMAIN_NAME]"
click at [761, 226] on button "Apply" at bounding box center [756, 227] width 52 height 27
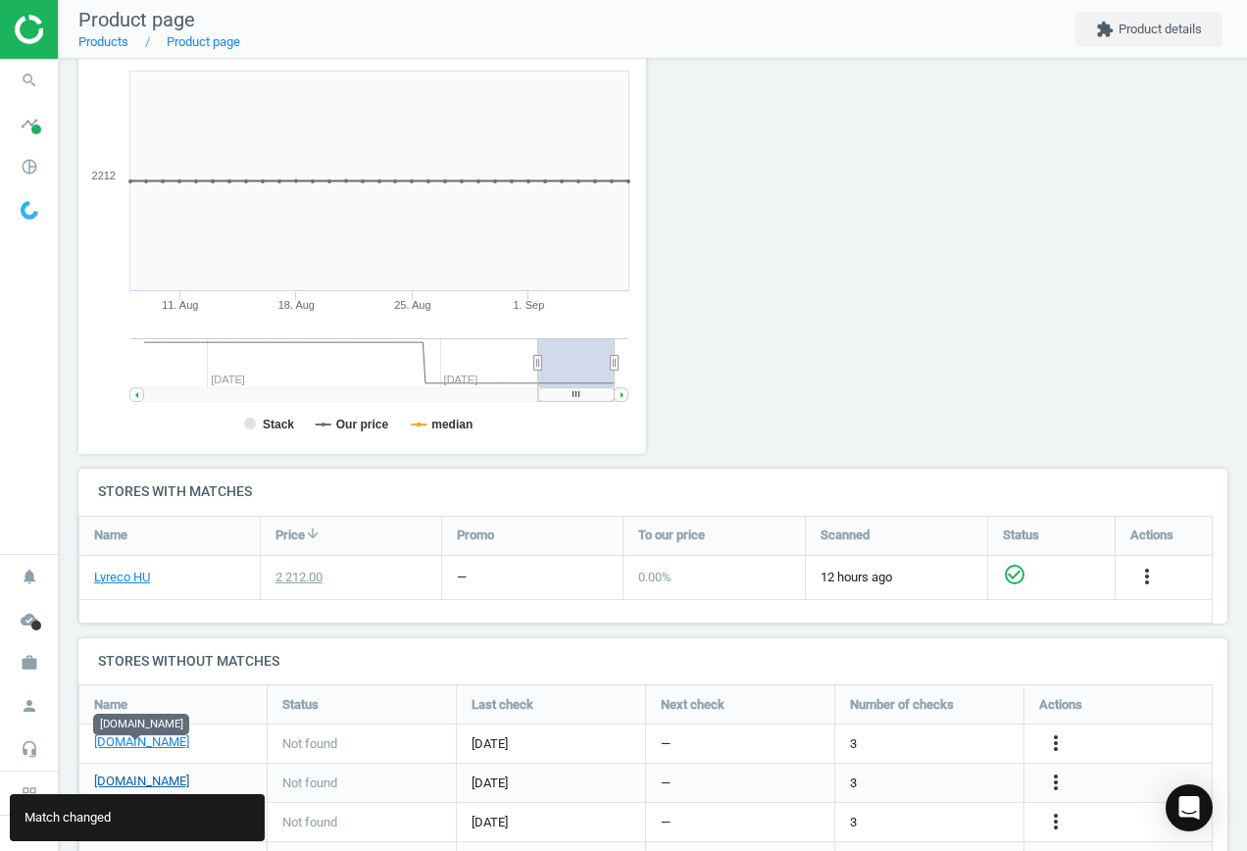
click at [156, 773] on link "[DOMAIN_NAME]" at bounding box center [141, 782] width 95 height 18
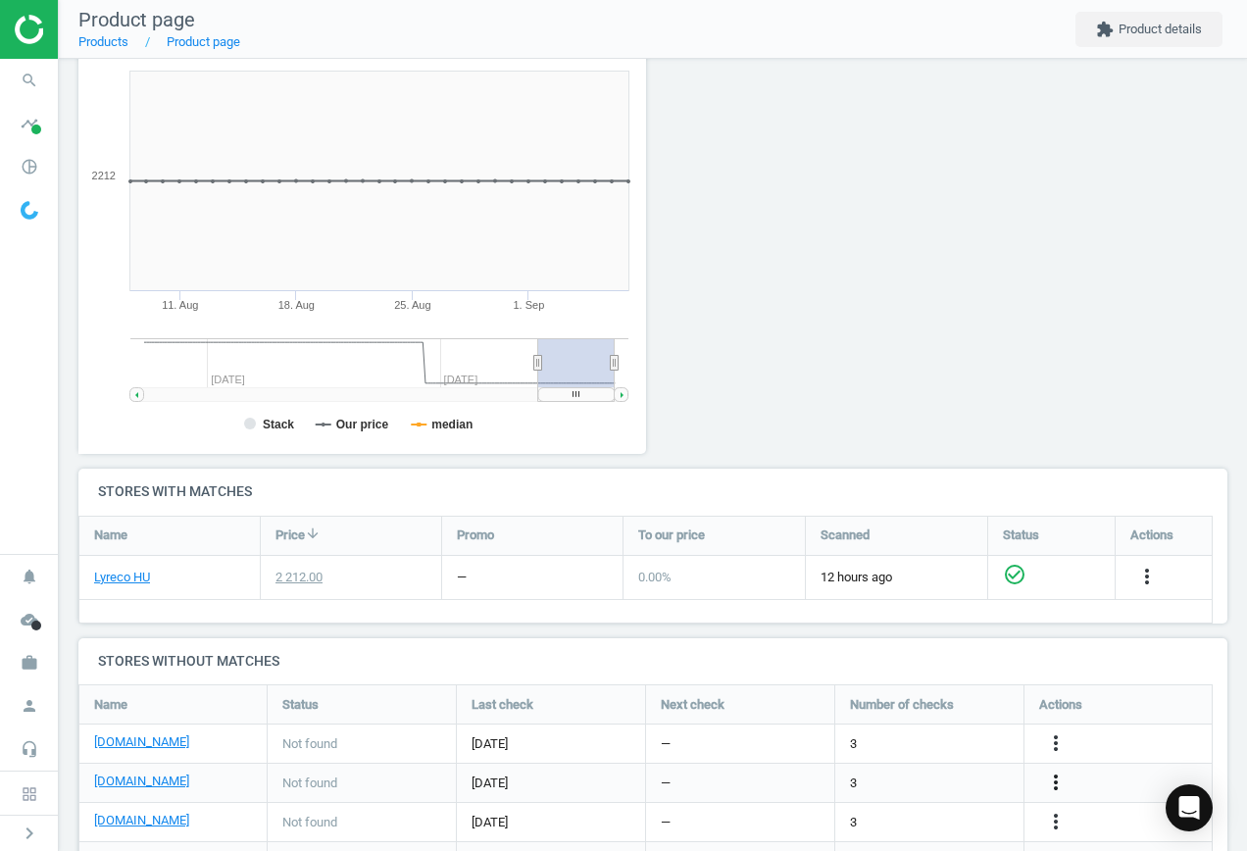
click at [1054, 771] on icon "more_vert" at bounding box center [1056, 783] width 24 height 24
click at [924, 749] on link "Edit URL/product option" at bounding box center [903, 750] width 269 height 30
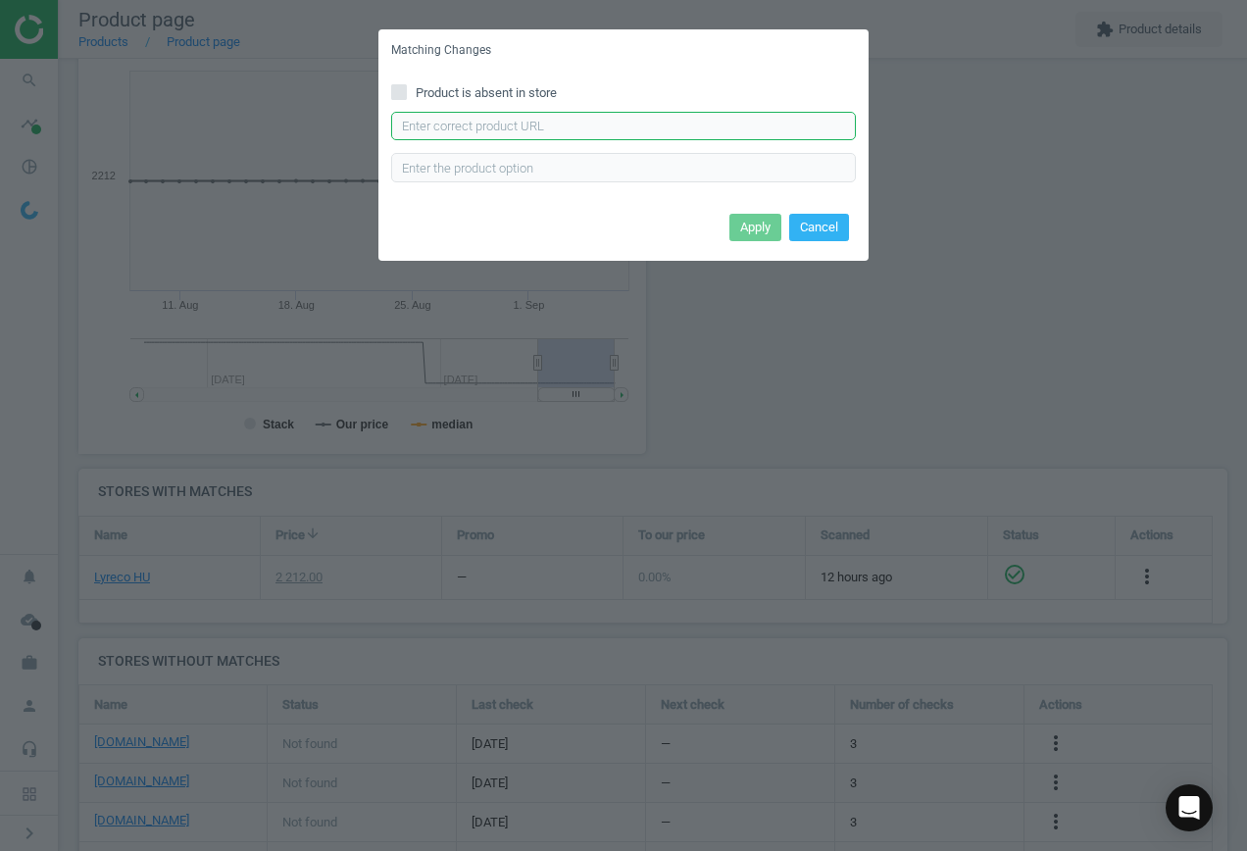
click at [595, 132] on input "text" at bounding box center [623, 126] width 465 height 29
paste input "[URL][DOMAIN_NAME]"
type input "[URL][DOMAIN_NAME]"
click at [750, 221] on button "Apply" at bounding box center [756, 227] width 52 height 27
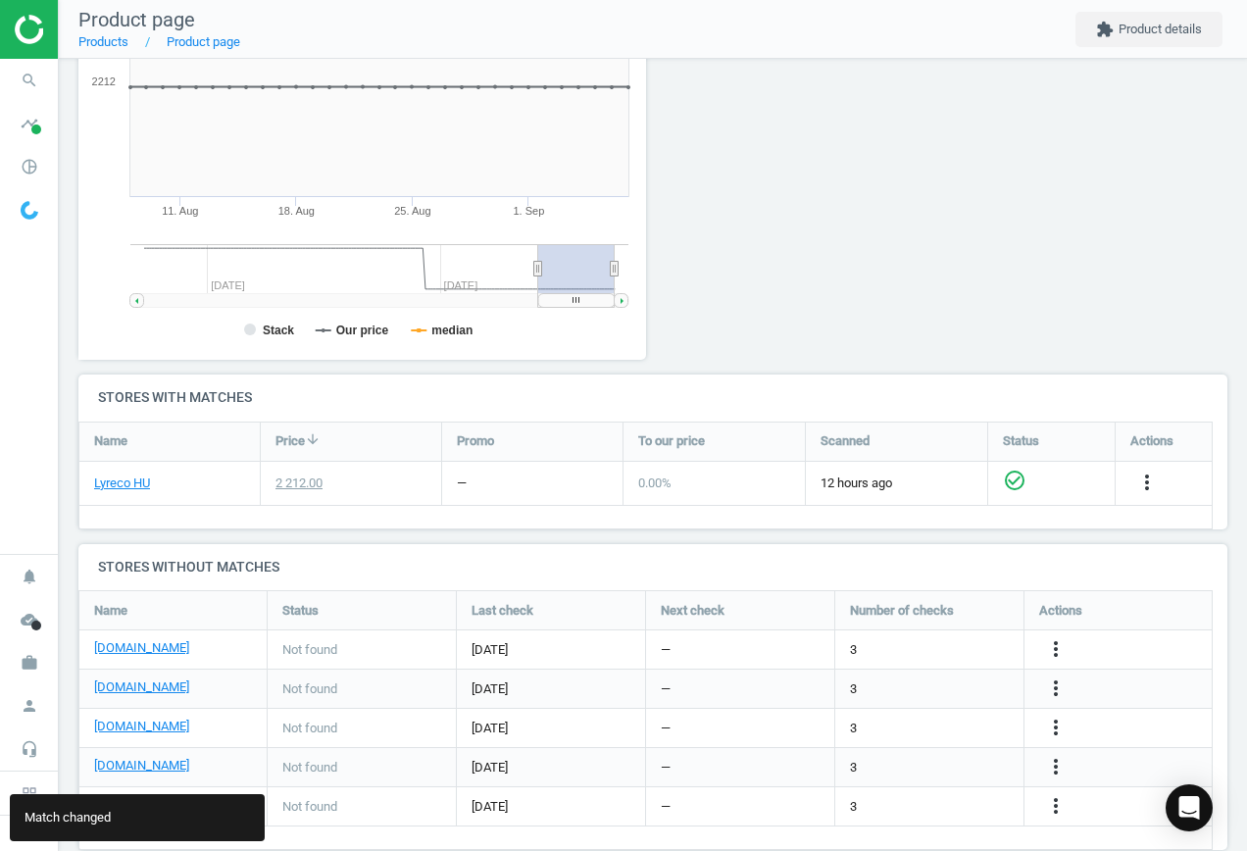
scroll to position [380, 0]
click at [115, 717] on link "[DOMAIN_NAME]" at bounding box center [141, 726] width 95 height 18
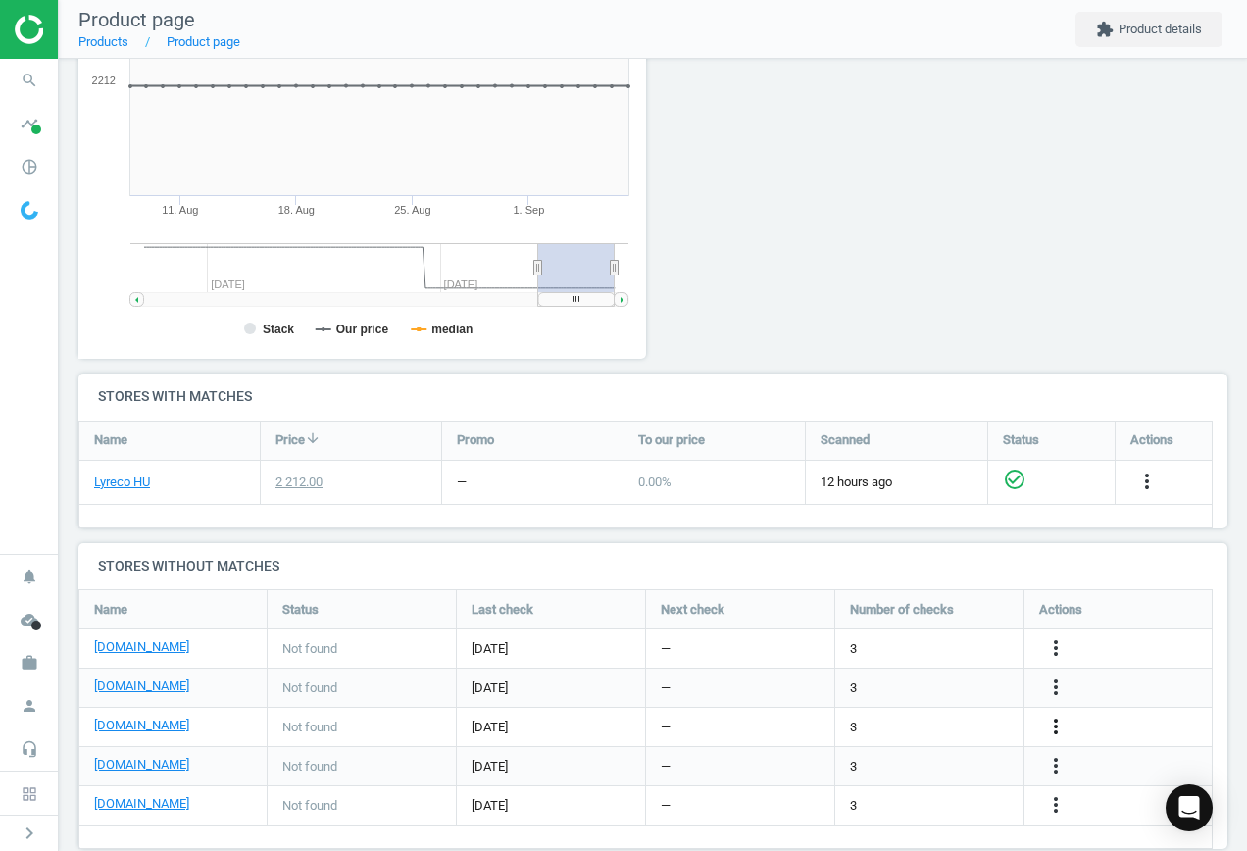
click at [1063, 715] on icon "more_vert" at bounding box center [1056, 727] width 24 height 24
click at [913, 690] on link "Edit URL/product option" at bounding box center [903, 695] width 269 height 30
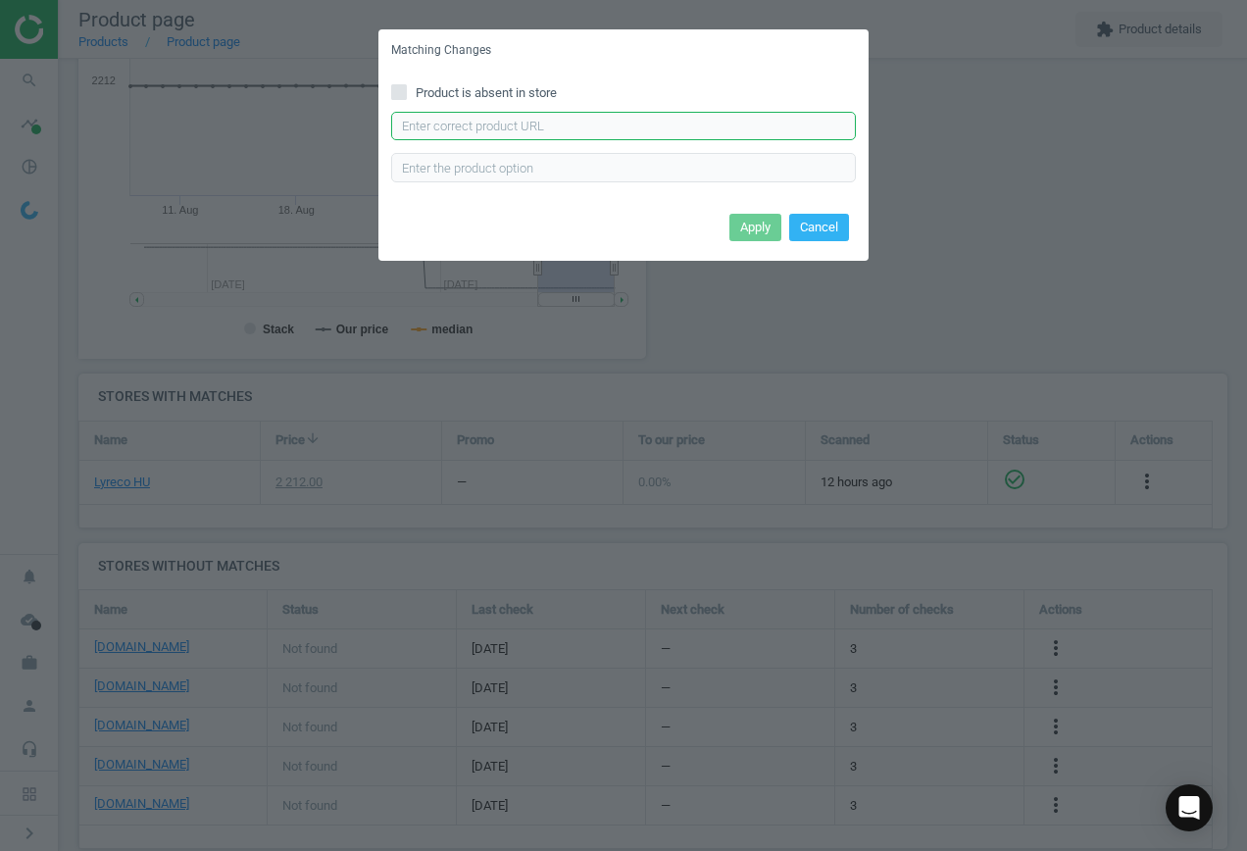
click at [542, 123] on input "text" at bounding box center [623, 126] width 465 height 29
paste input "[URL][DOMAIN_NAME]"
type input "[URL][DOMAIN_NAME]"
click at [756, 226] on button "Apply" at bounding box center [756, 227] width 52 height 27
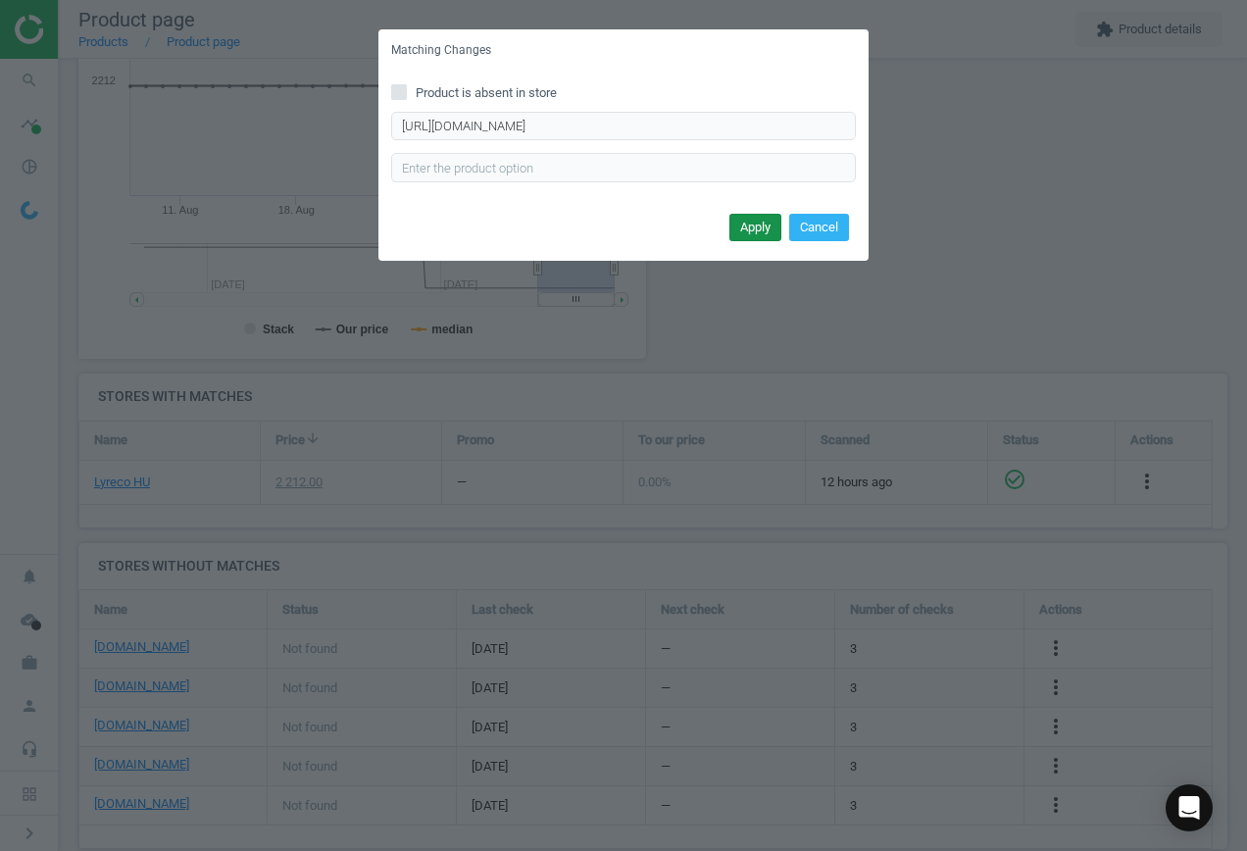
scroll to position [0, 0]
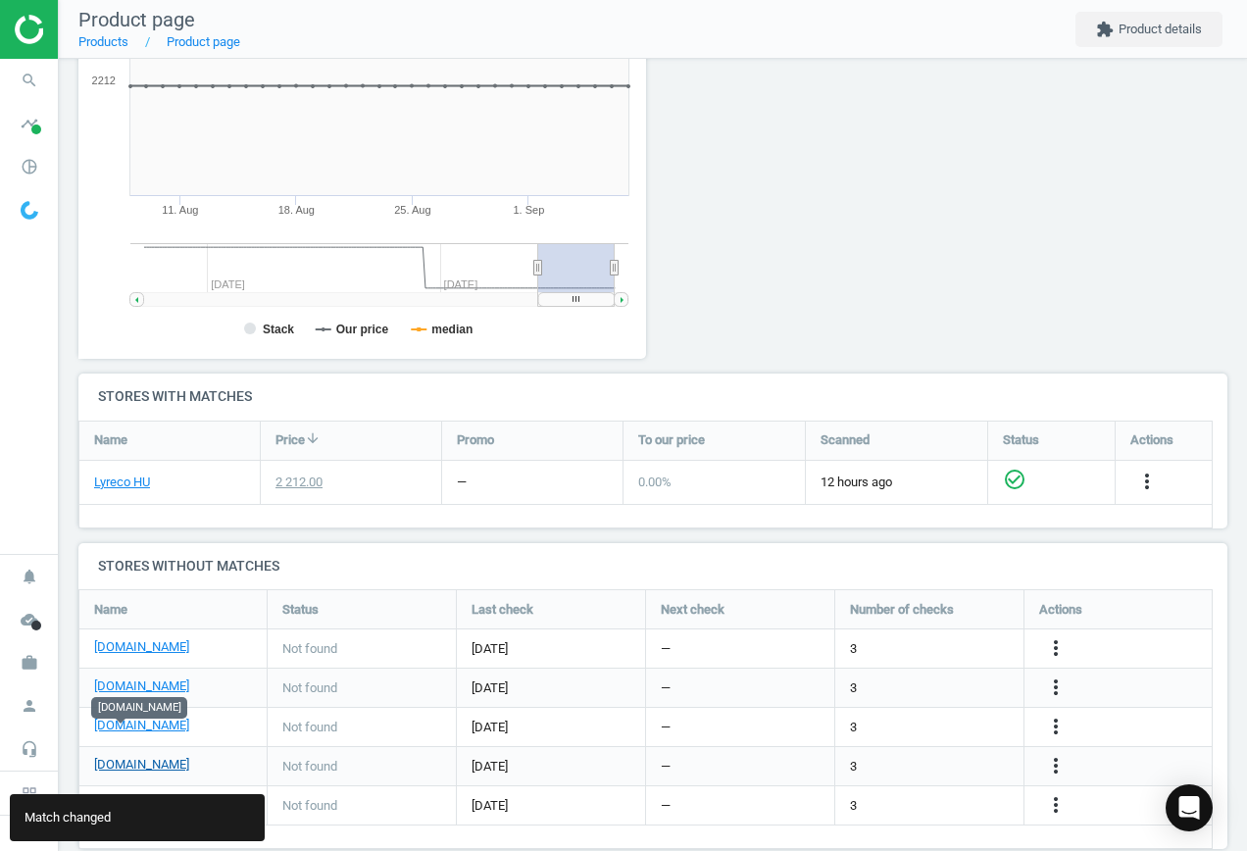
click at [123, 756] on link "[DOMAIN_NAME]" at bounding box center [141, 765] width 95 height 18
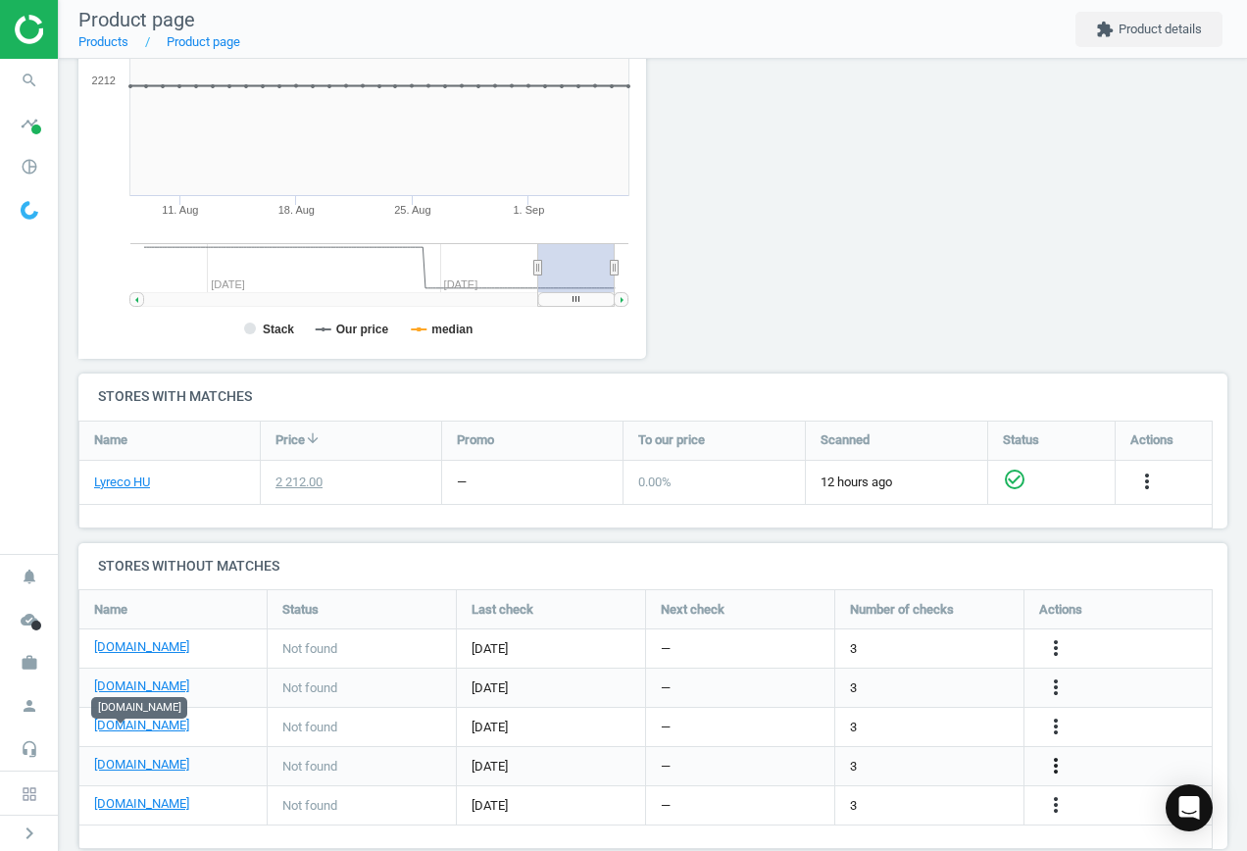
click at [1058, 754] on icon "more_vert" at bounding box center [1056, 766] width 24 height 24
click at [923, 731] on link "Edit URL/product option" at bounding box center [903, 734] width 269 height 30
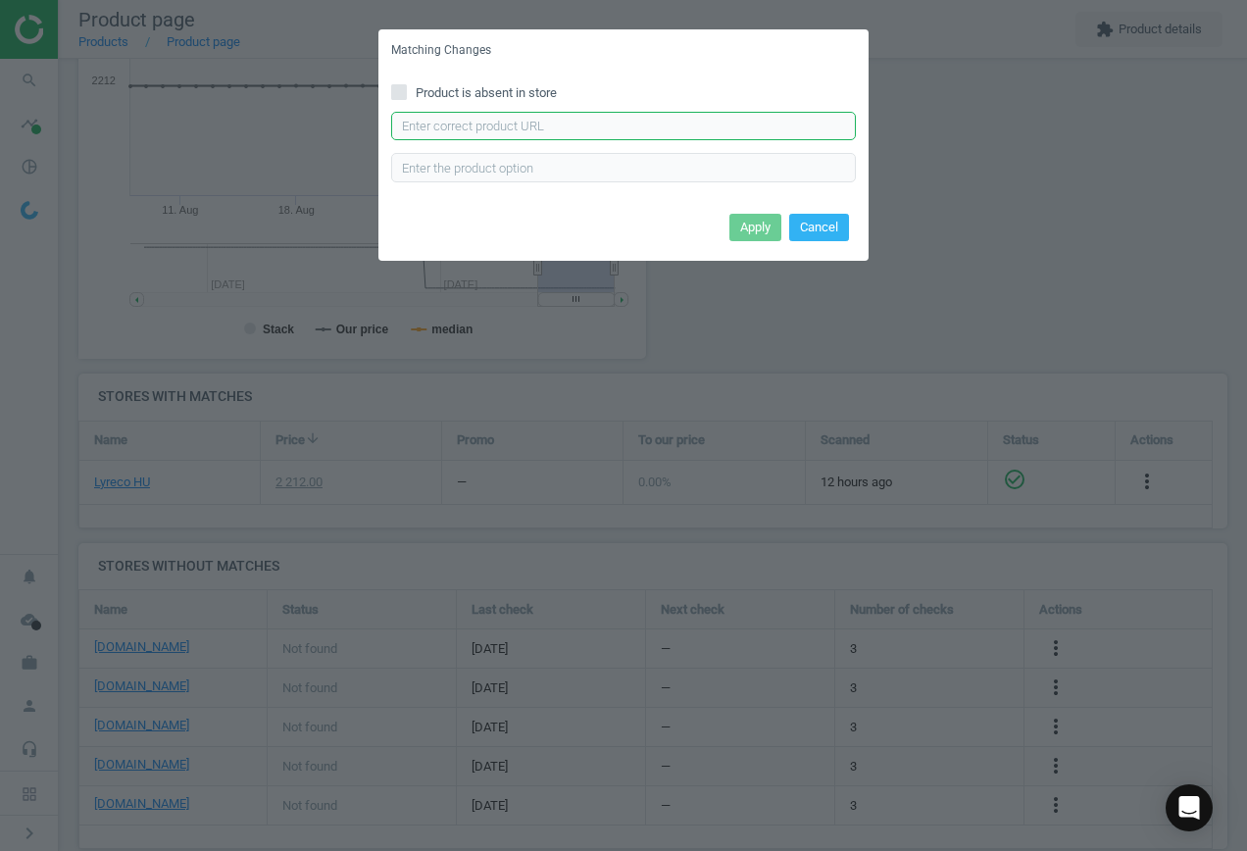
drag, startPoint x: 502, startPoint y: 119, endPoint x: 513, endPoint y: 118, distance: 10.8
click at [503, 118] on input "text" at bounding box center [623, 126] width 465 height 29
paste input "[URL][DOMAIN_NAME]"
type input "[URL][DOMAIN_NAME]"
click at [765, 228] on button "Apply" at bounding box center [756, 227] width 52 height 27
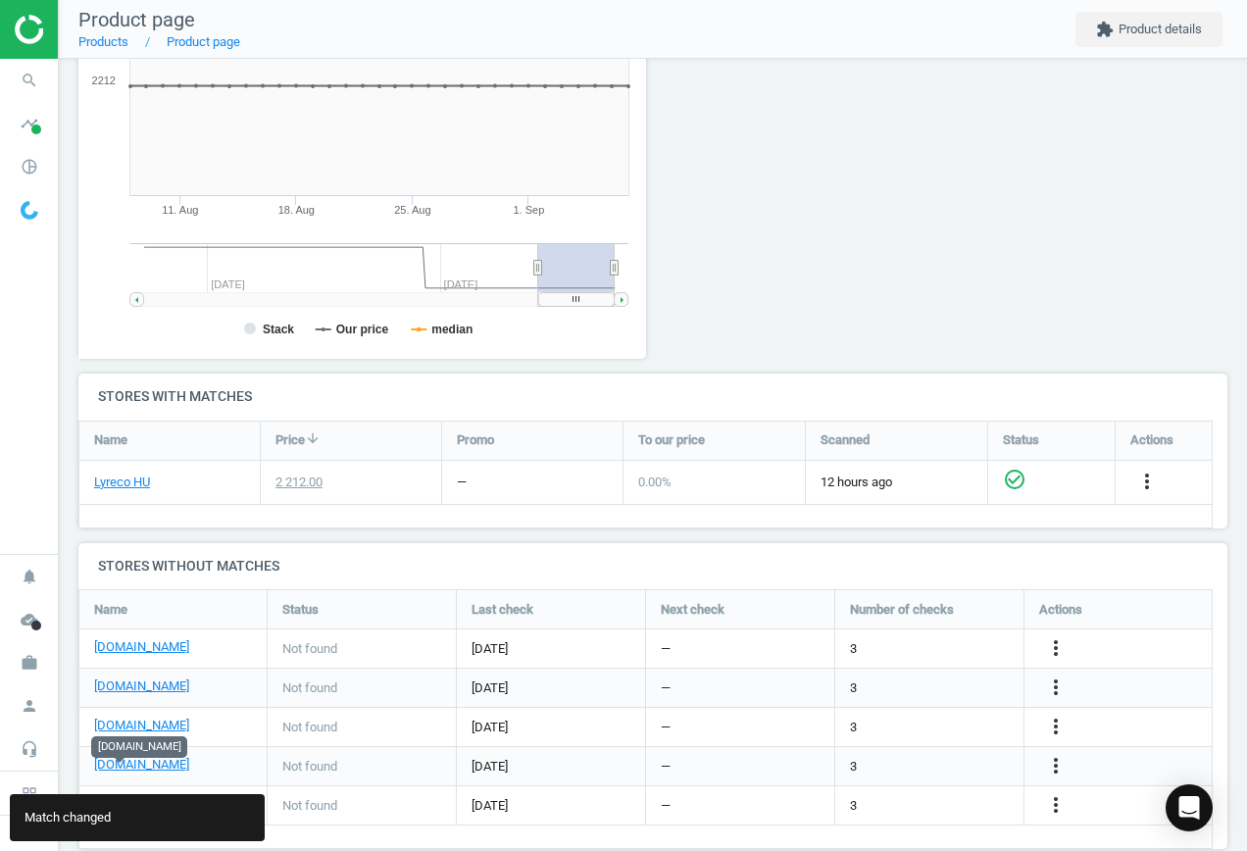
click at [117, 795] on link "[DOMAIN_NAME]" at bounding box center [141, 804] width 95 height 18
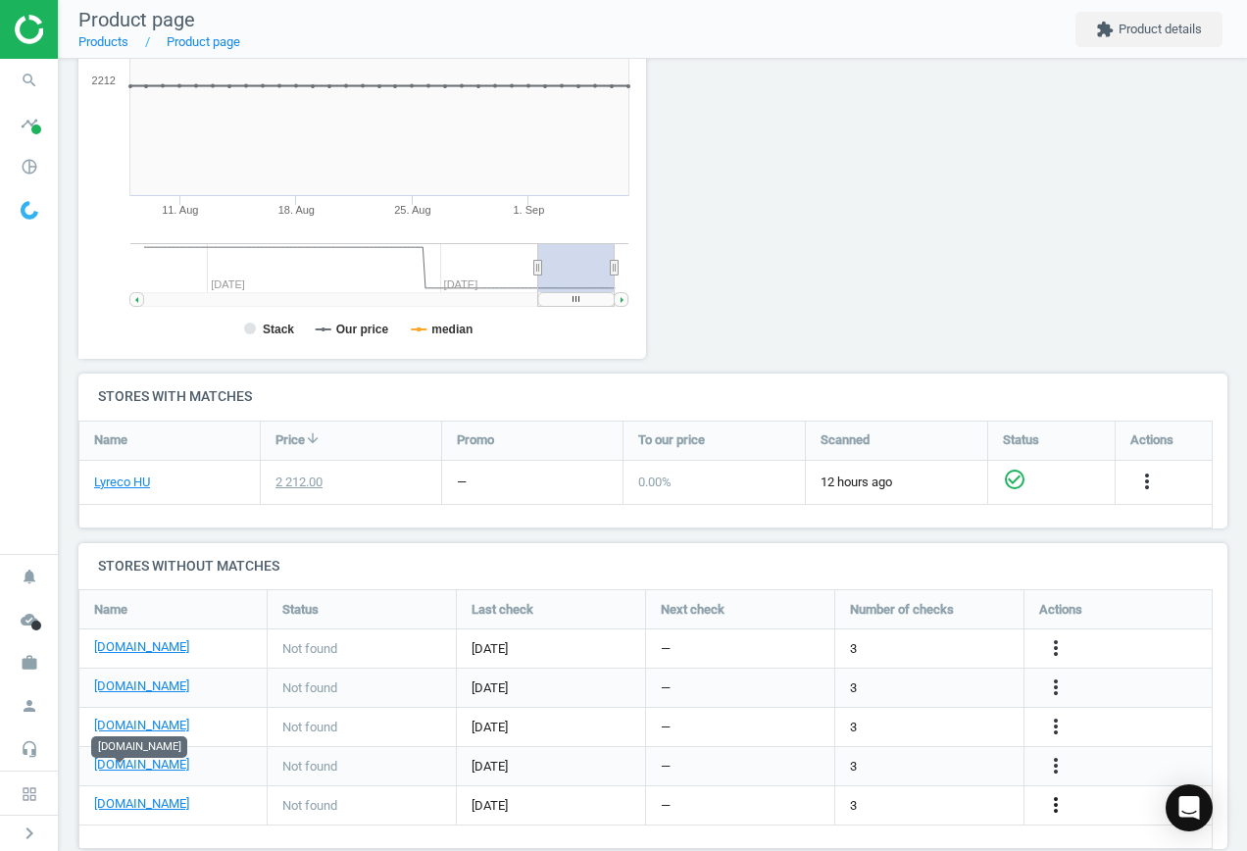
click at [1056, 793] on icon "more_vert" at bounding box center [1056, 805] width 24 height 24
click at [896, 770] on link "Edit URL/product option" at bounding box center [903, 773] width 269 height 30
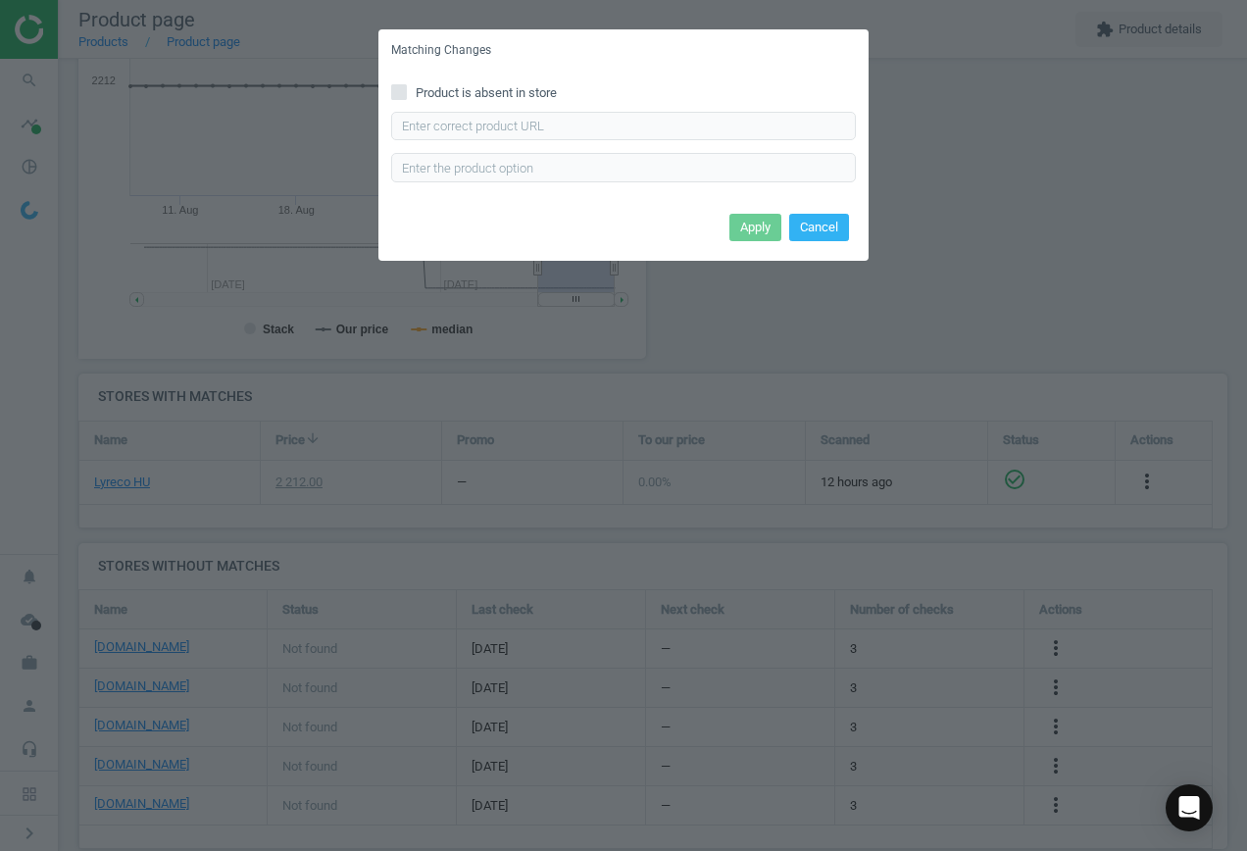
click at [397, 91] on input "Product is absent in store" at bounding box center [399, 91] width 13 height 13
checkbox input "true"
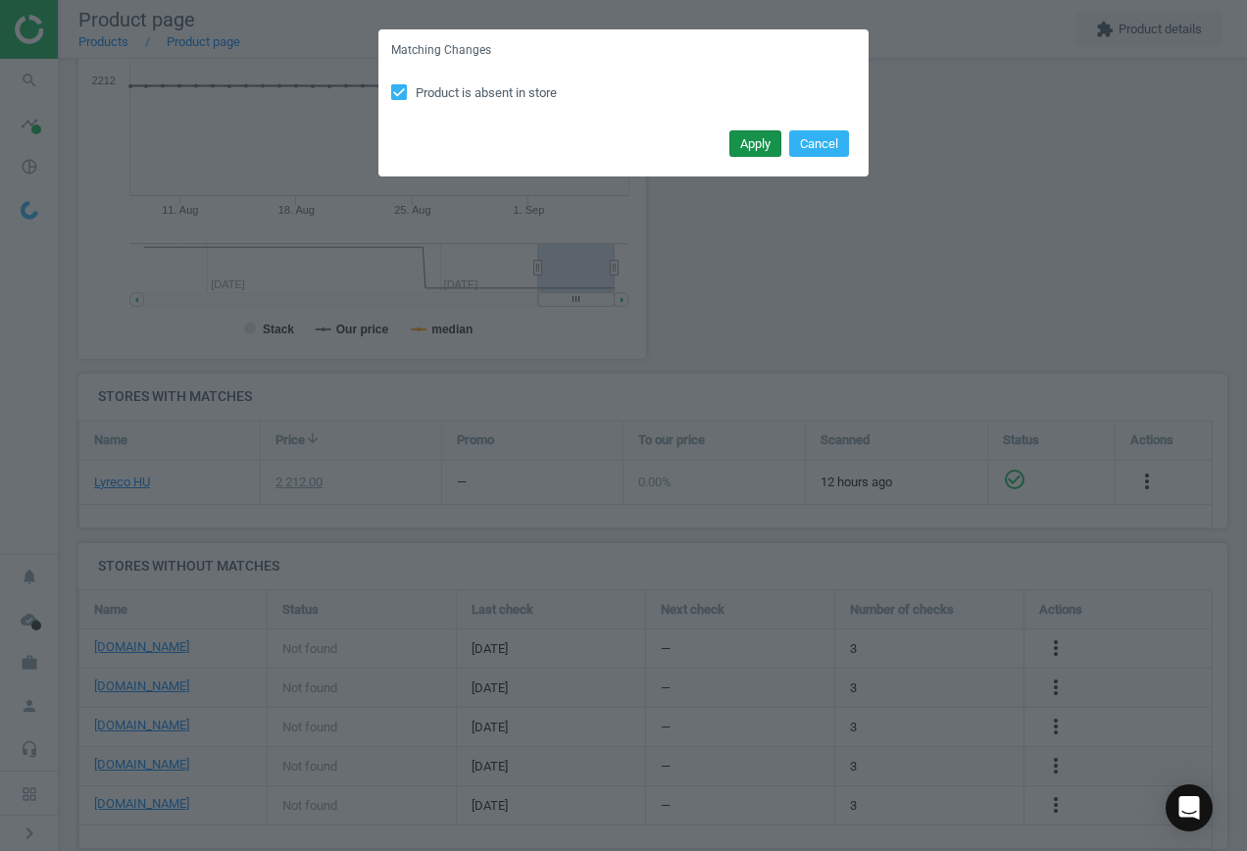
click at [746, 152] on button "Apply" at bounding box center [756, 143] width 52 height 27
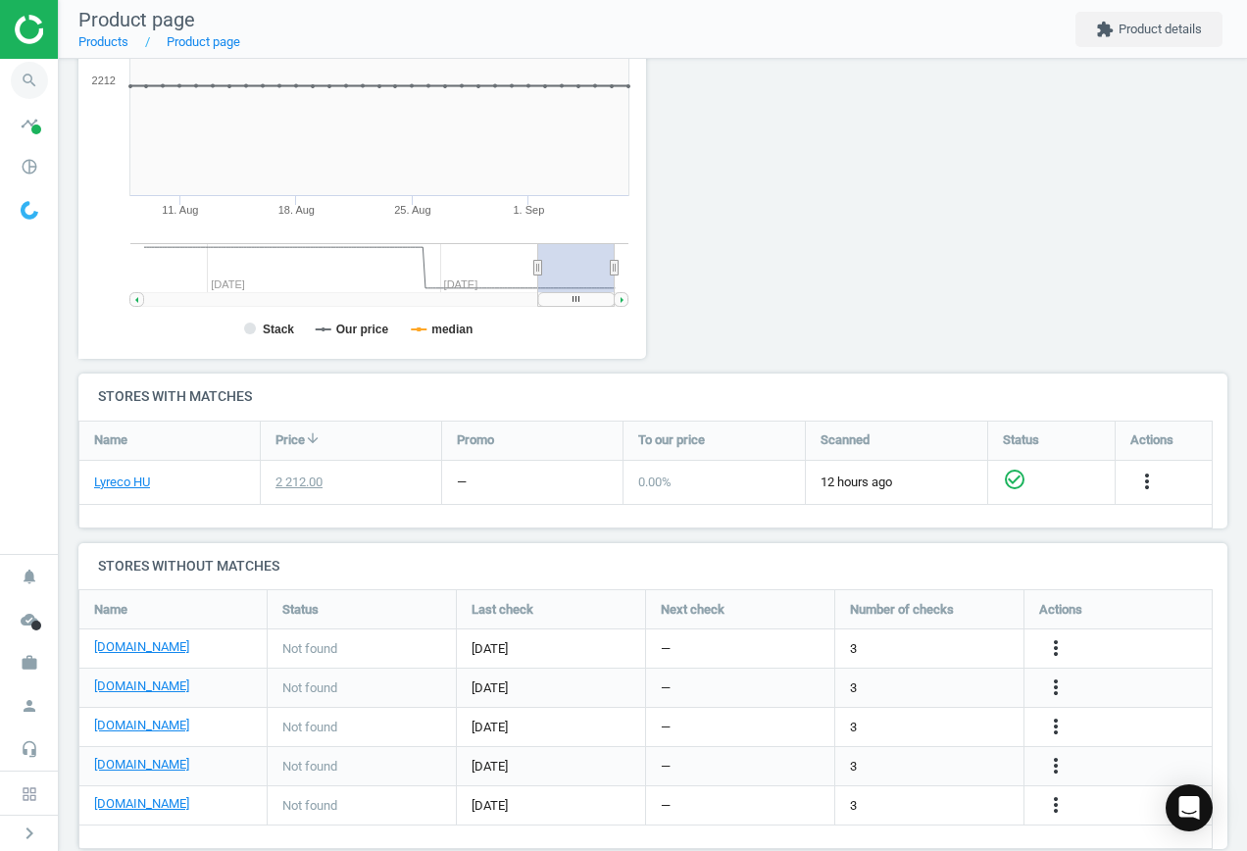
click at [35, 83] on icon "search" at bounding box center [29, 80] width 37 height 37
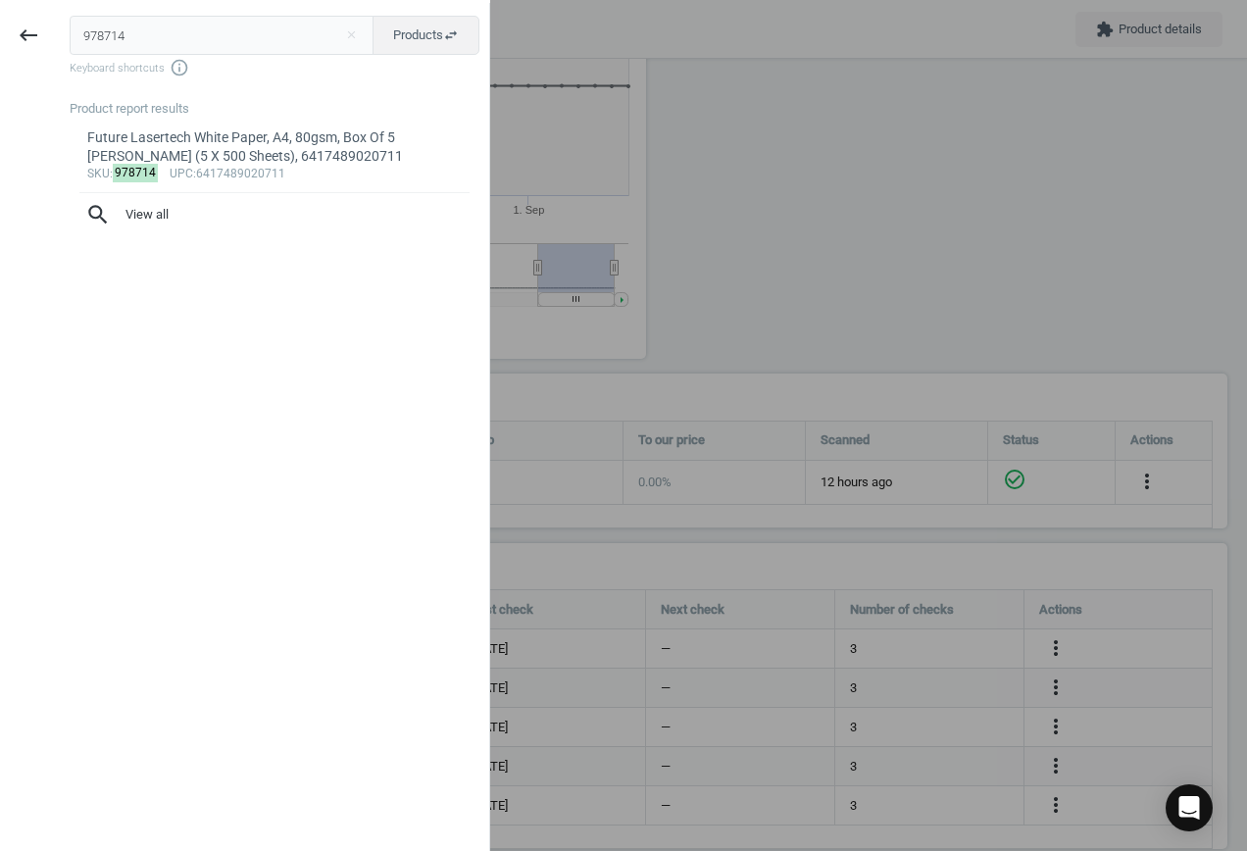
drag, startPoint x: 134, startPoint y: 35, endPoint x: -169, endPoint y: 23, distance: 303.3
click at [0, 23] on html "Group 2 Created with Sketch. ic/cloud_download/grey600 Created with Sketch. gra…" at bounding box center [623, 425] width 1247 height 851
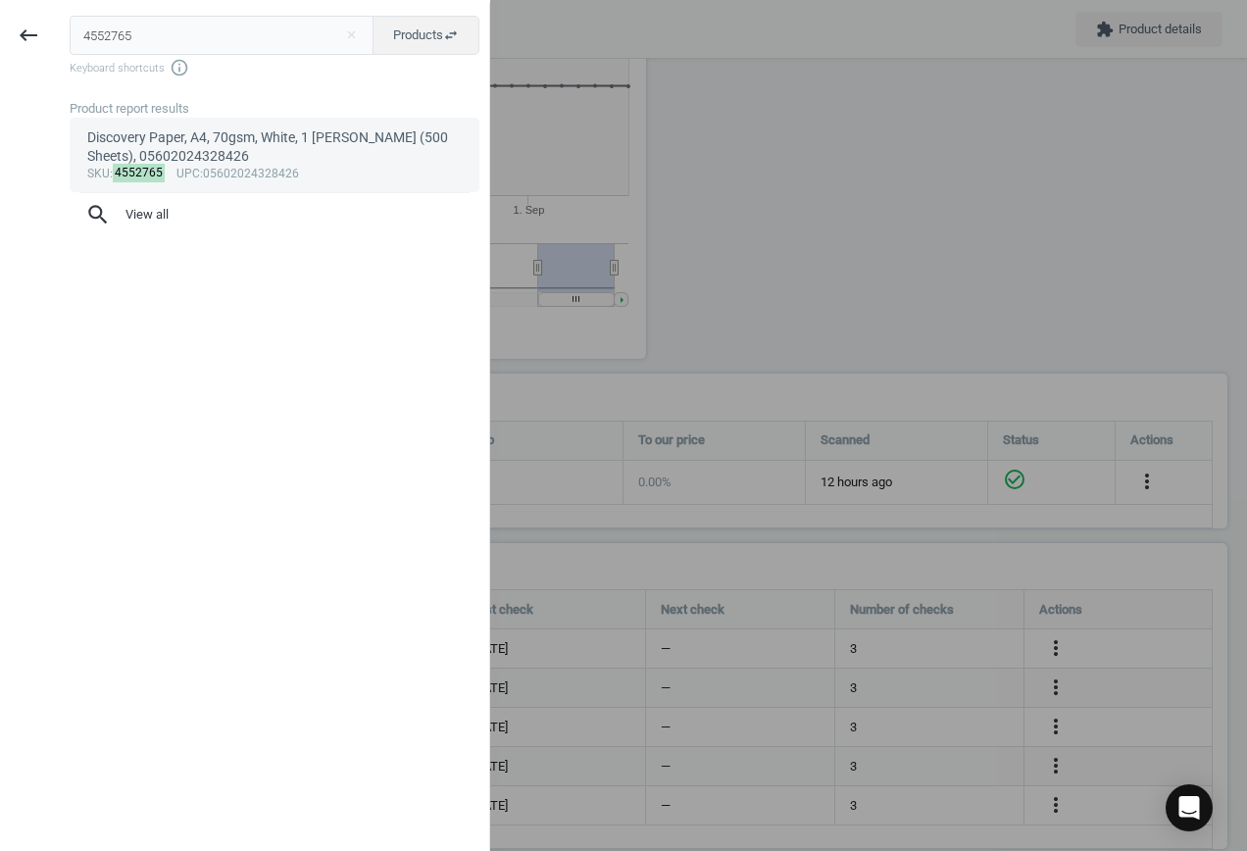
type input "4552765"
click at [227, 169] on div "sku : 4552765 upc :05602024328426" at bounding box center [275, 175] width 376 height 16
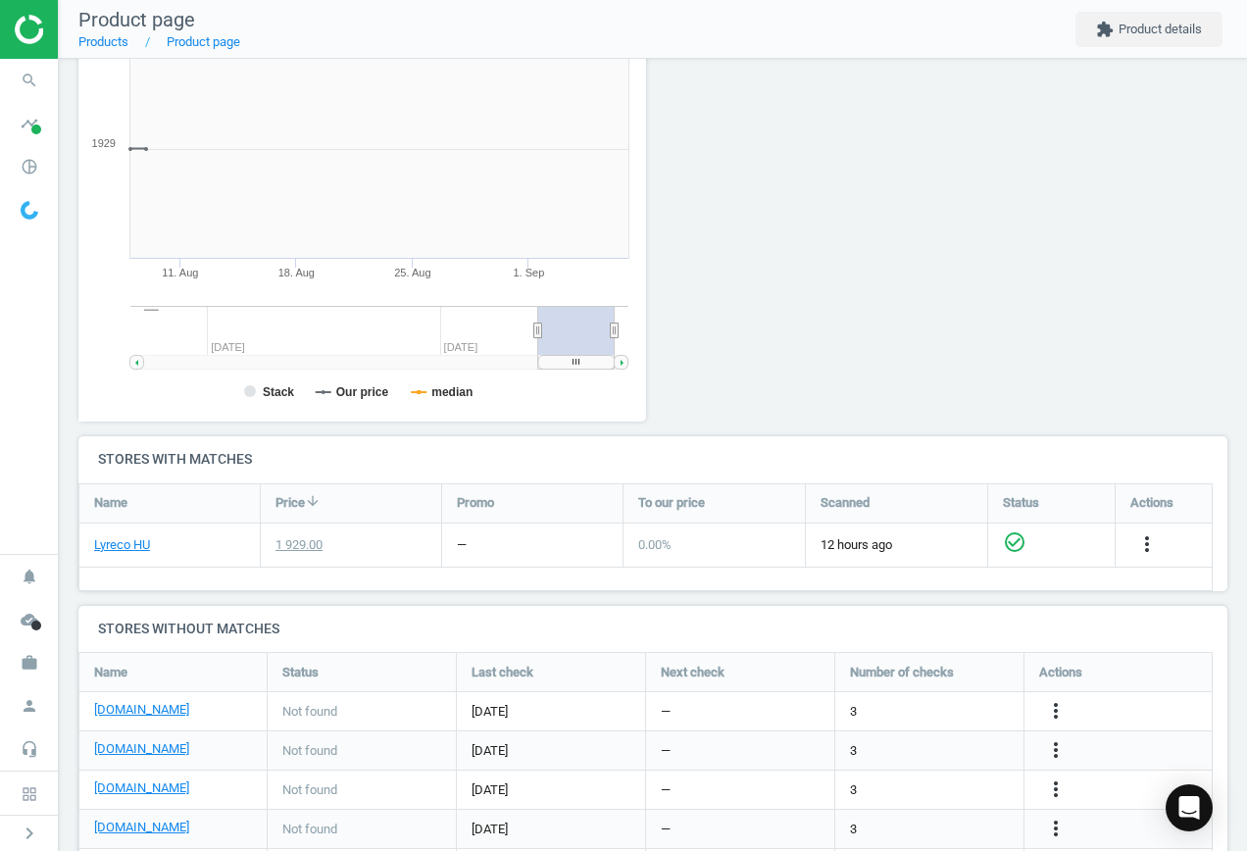
scroll to position [423, 590]
click at [130, 708] on link "[DOMAIN_NAME]" at bounding box center [141, 709] width 95 height 18
click at [1059, 714] on icon "more_vert" at bounding box center [1056, 711] width 24 height 24
click at [915, 709] on link "Edit URL/product option" at bounding box center [903, 711] width 269 height 30
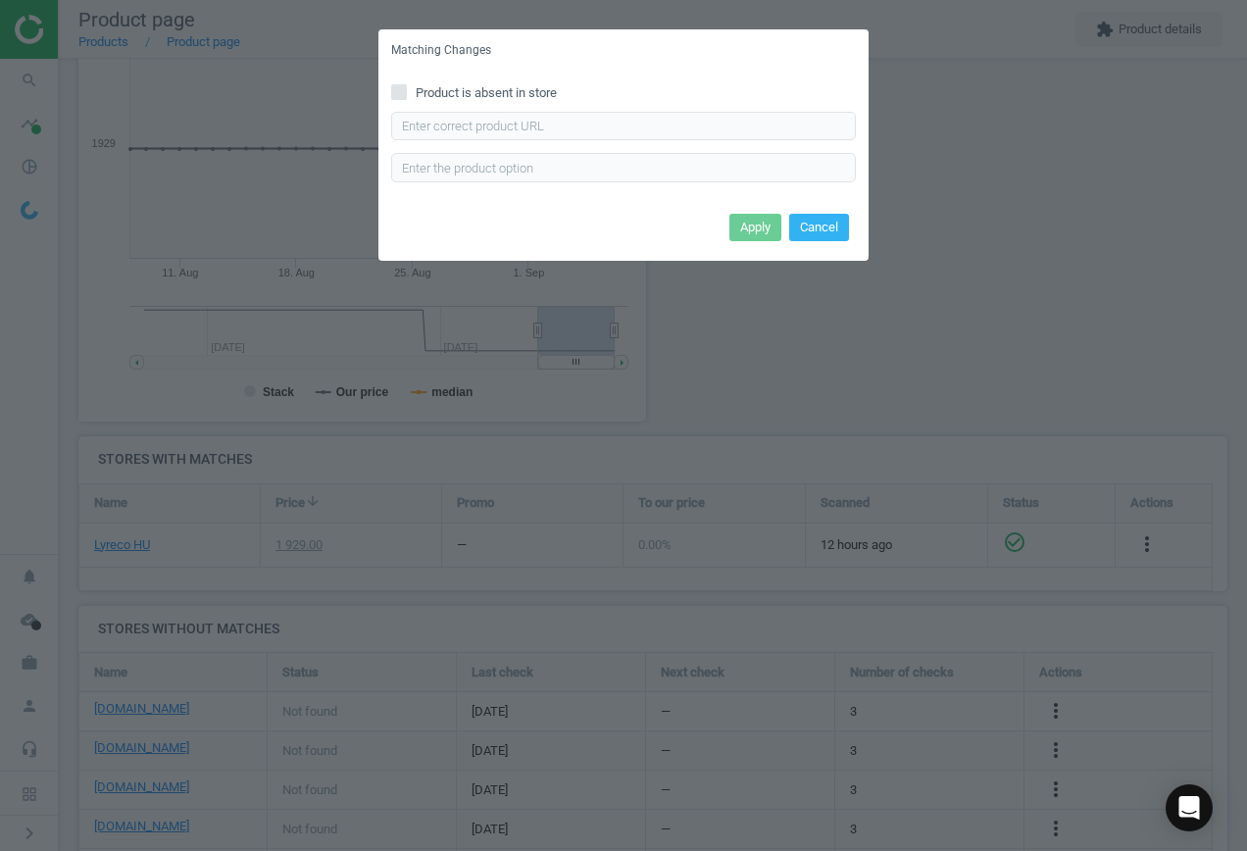
click at [479, 110] on div "Product is absent in store Enter correct product url" at bounding box center [624, 140] width 490 height 136
click at [526, 129] on input "text" at bounding box center [623, 126] width 465 height 29
paste input "[URL][DOMAIN_NAME]"
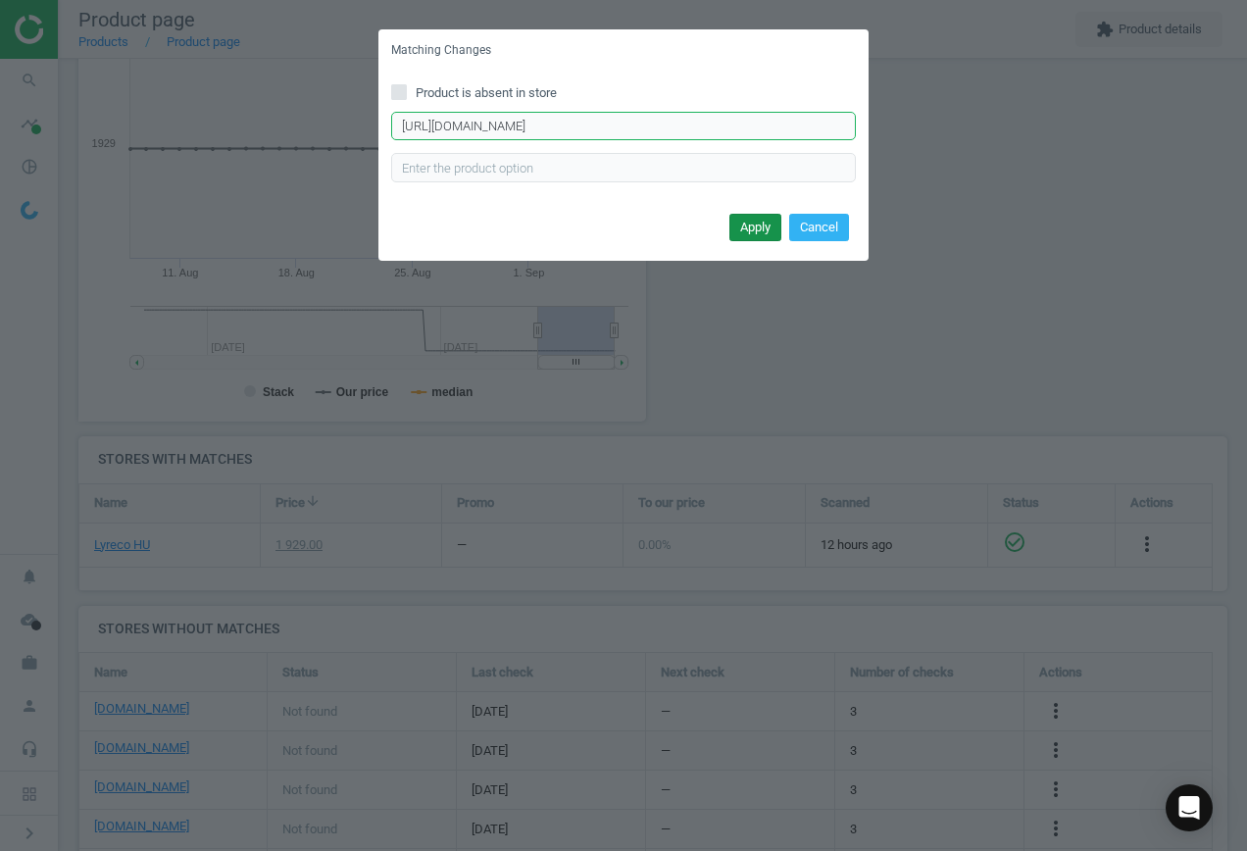
type input "[URL][DOMAIN_NAME]"
click at [749, 232] on button "Apply" at bounding box center [756, 227] width 52 height 27
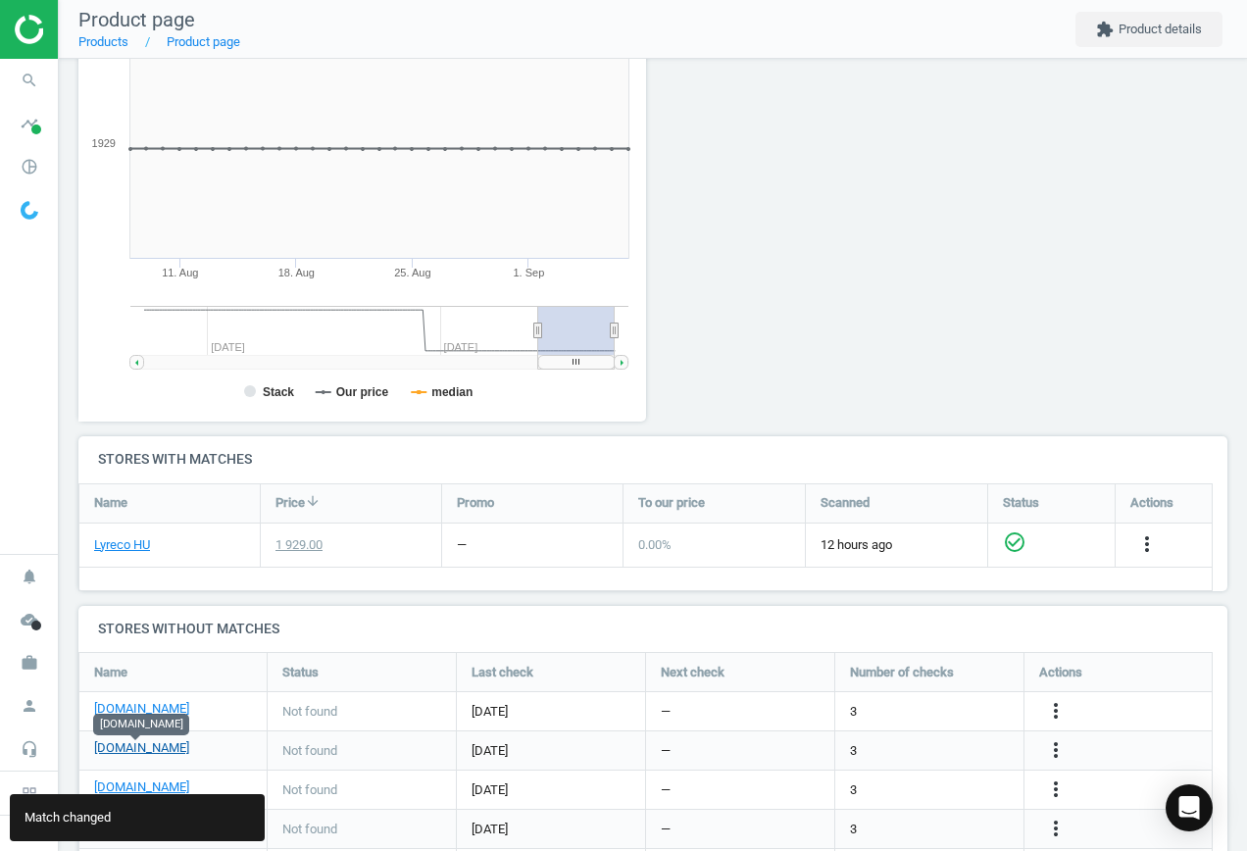
click at [146, 748] on link "[DOMAIN_NAME]" at bounding box center [141, 748] width 95 height 18
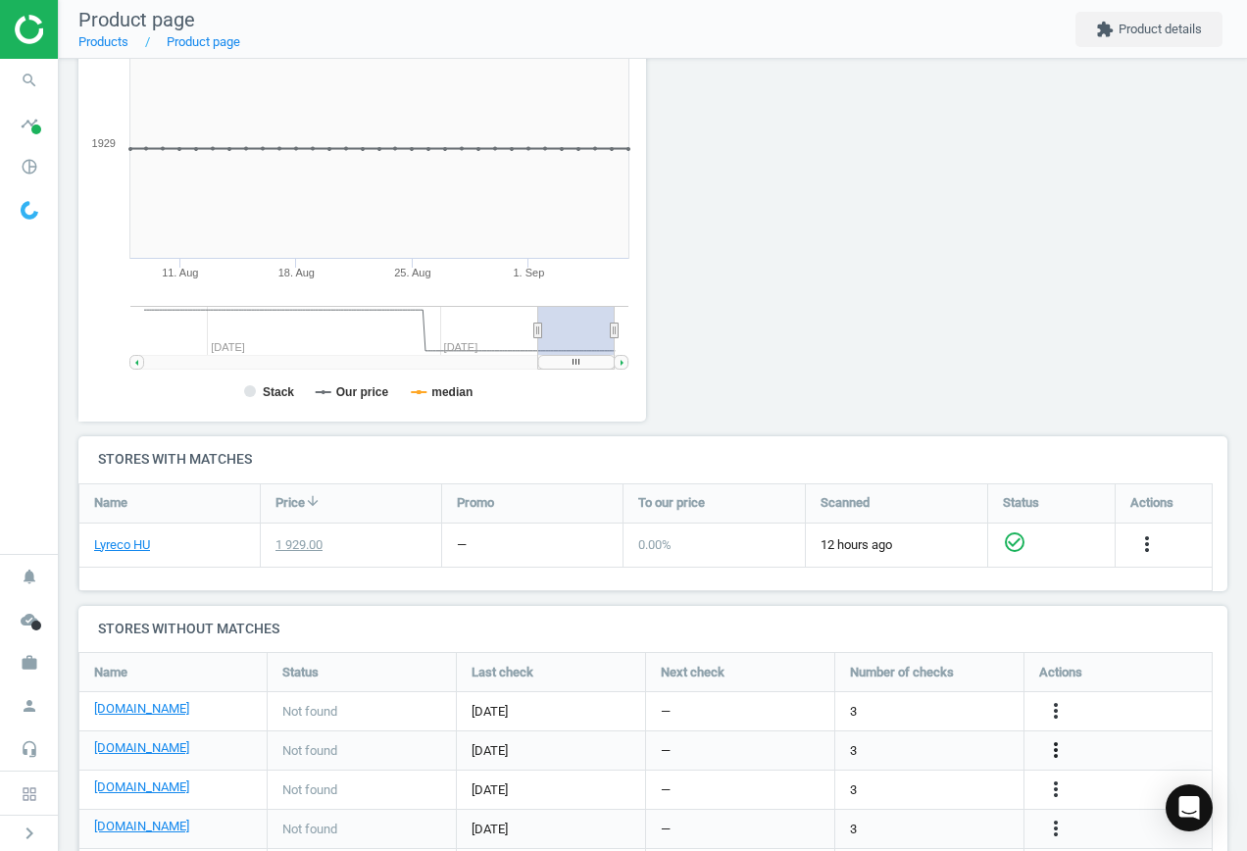
click at [1055, 748] on icon "more_vert" at bounding box center [1056, 750] width 24 height 24
click at [889, 739] on link "Edit URL/product option" at bounding box center [903, 750] width 269 height 30
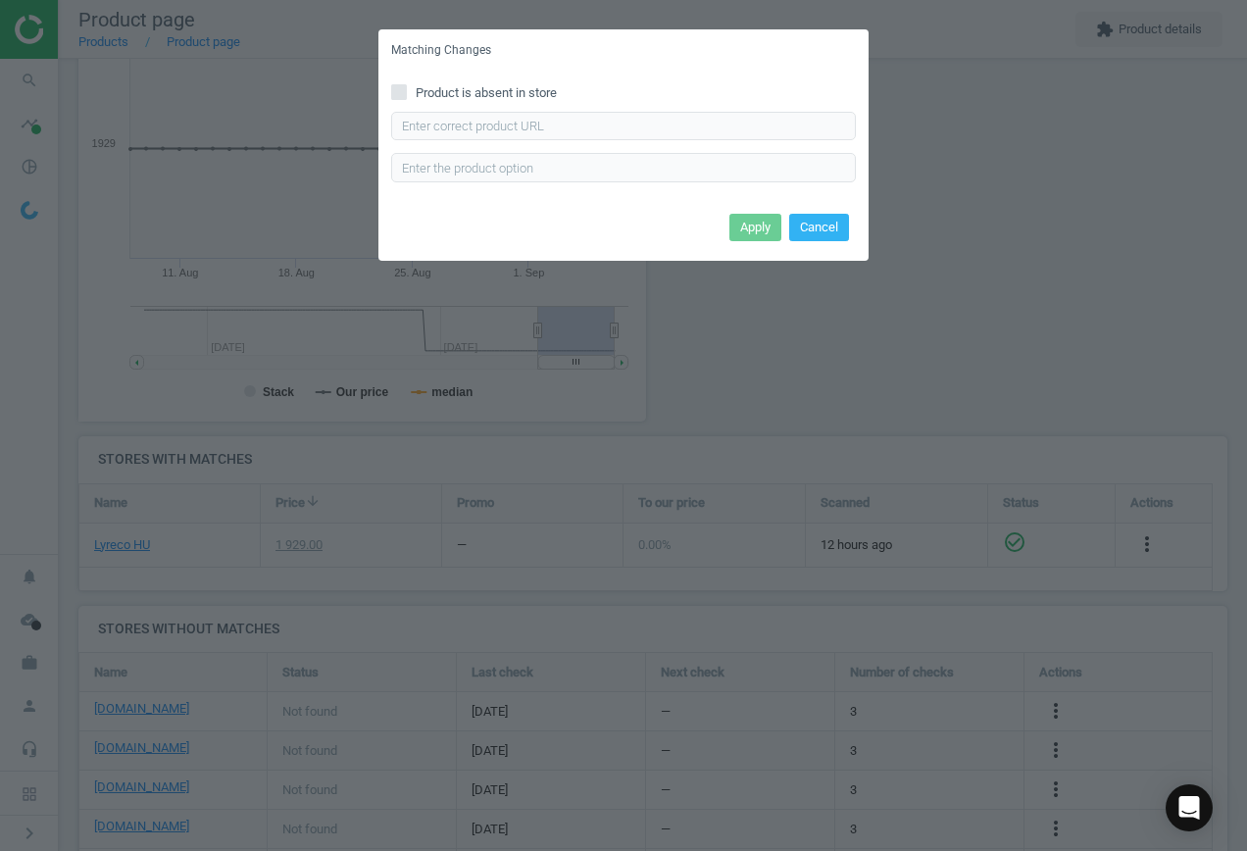
click at [406, 86] on icon at bounding box center [399, 92] width 16 height 16
click at [406, 86] on input "Product is absent in store" at bounding box center [399, 91] width 13 height 13
checkbox input "true"
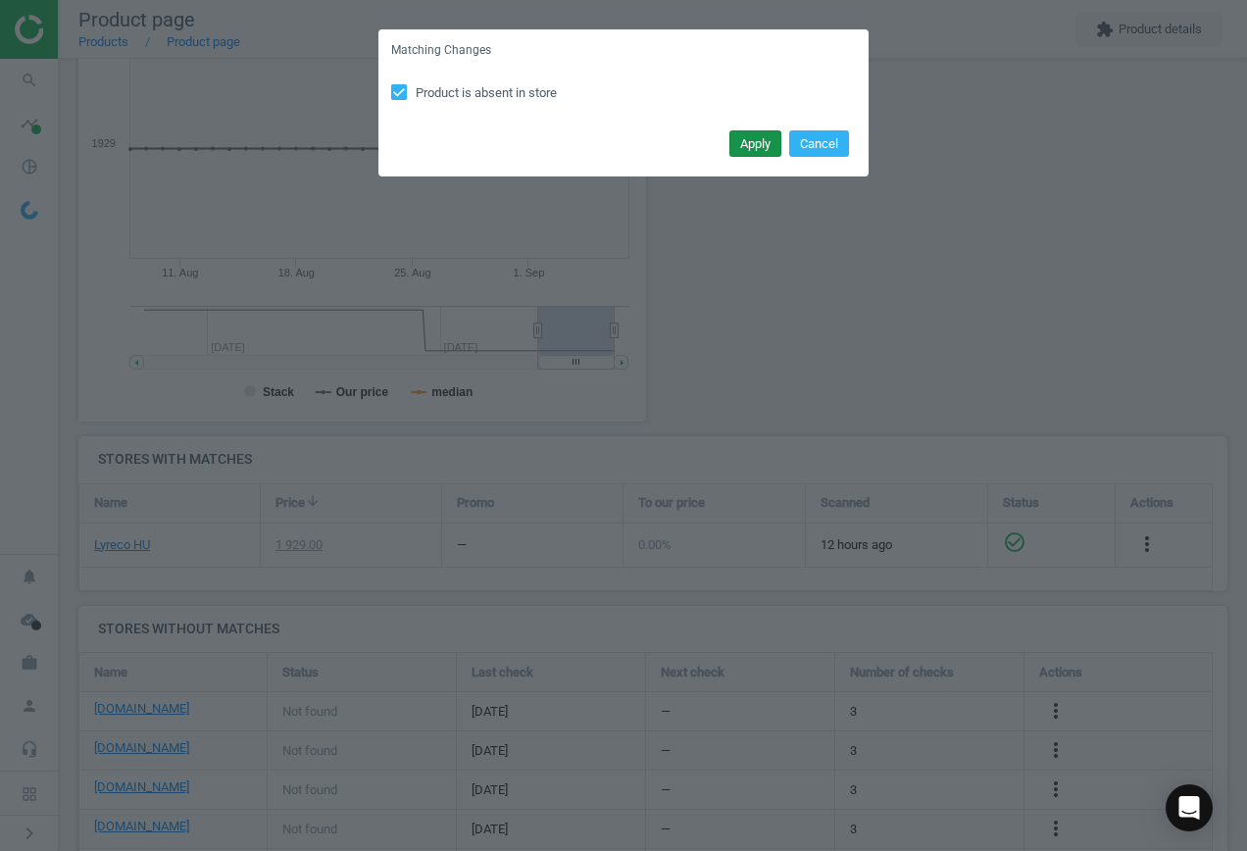
click at [748, 146] on button "Apply" at bounding box center [756, 143] width 52 height 27
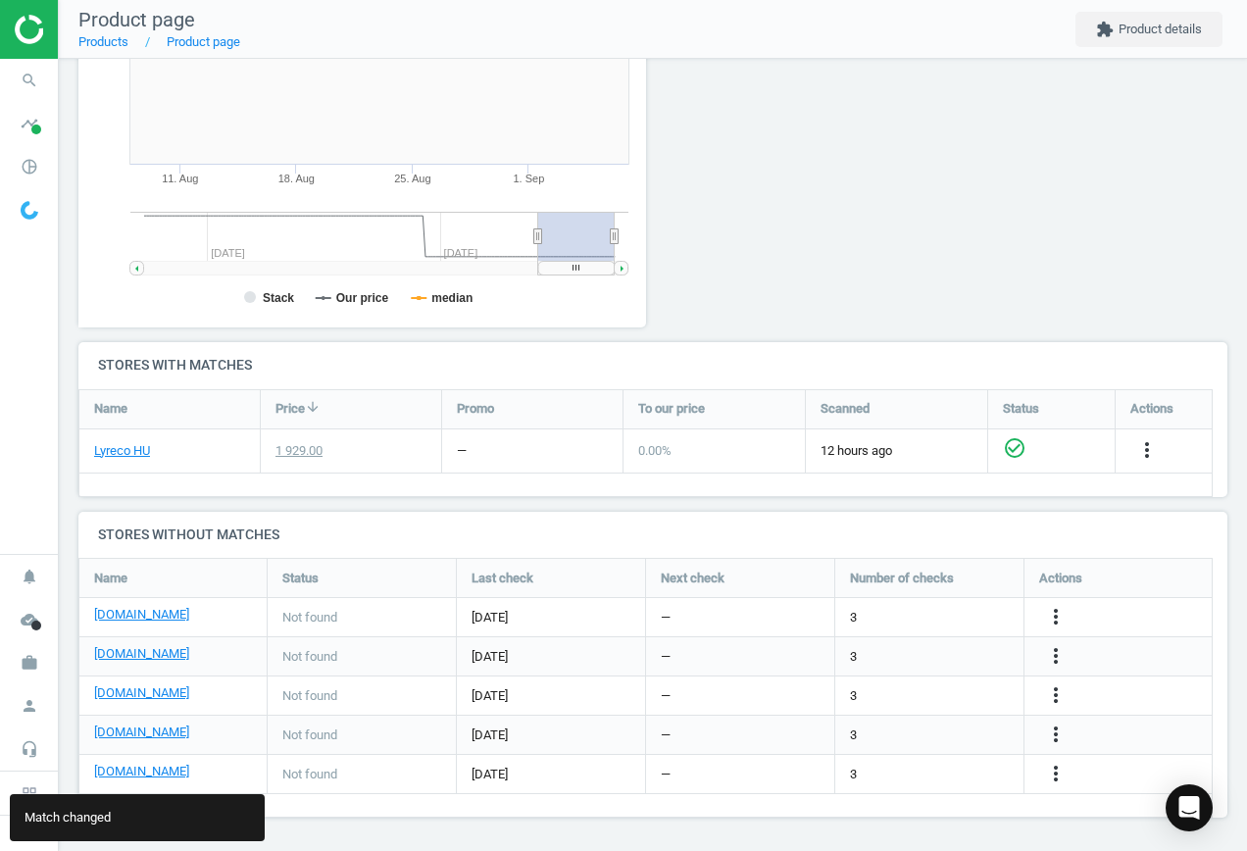
scroll to position [380, 0]
click at [129, 693] on link "[DOMAIN_NAME]" at bounding box center [141, 693] width 95 height 18
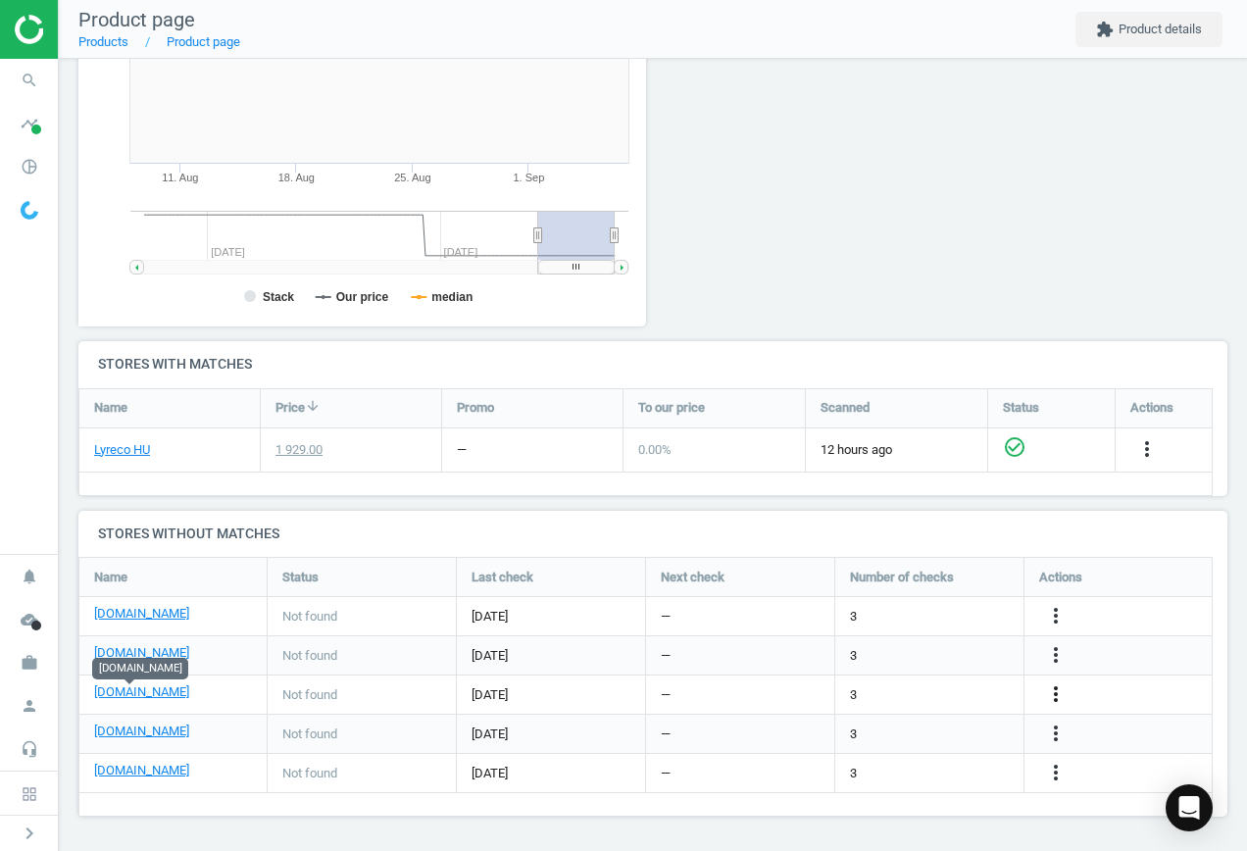
click at [1054, 694] on icon "more_vert" at bounding box center [1056, 695] width 24 height 24
click at [901, 689] on link "Edit URL/product option" at bounding box center [903, 695] width 269 height 30
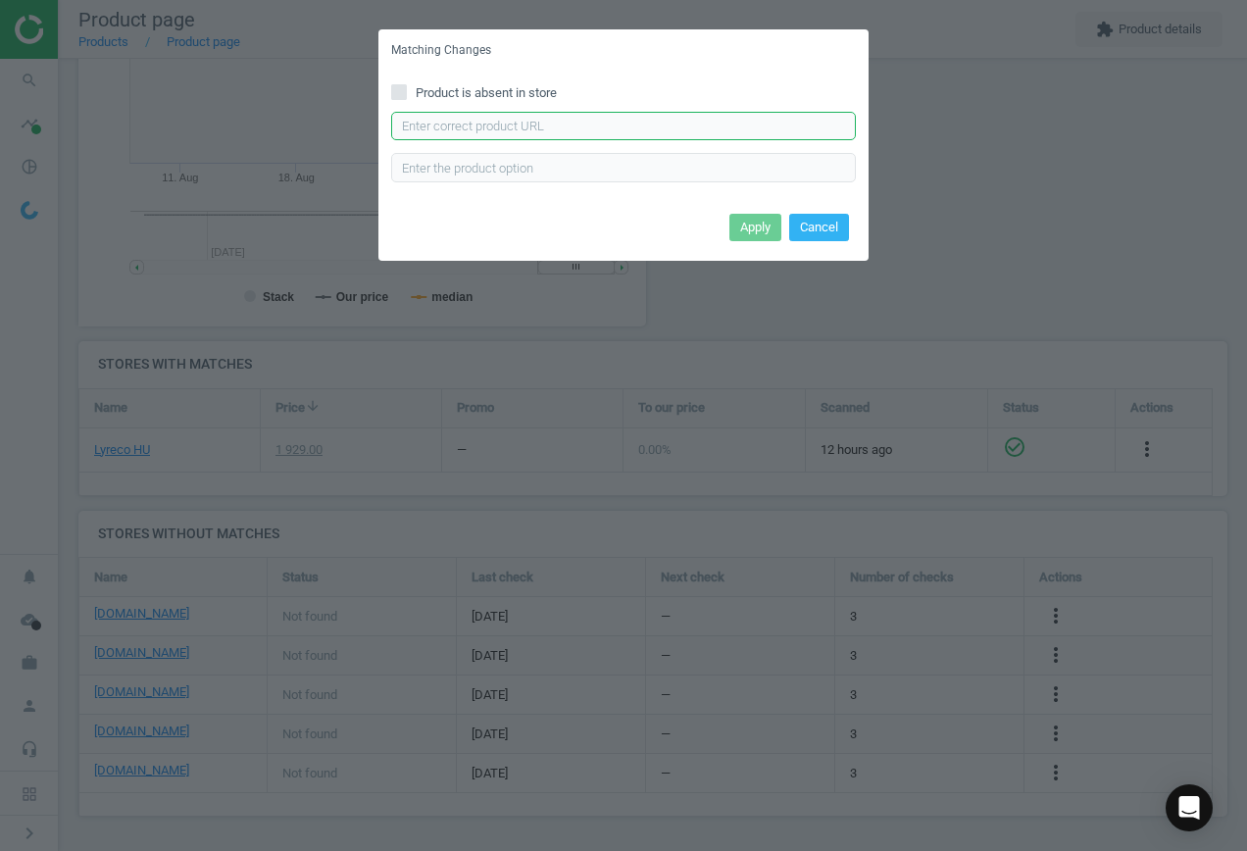
click at [463, 127] on input "text" at bounding box center [623, 126] width 465 height 29
paste input "[URL][DOMAIN_NAME]"
type input "[URL][DOMAIN_NAME]"
click at [753, 221] on button "Apply" at bounding box center [756, 227] width 52 height 27
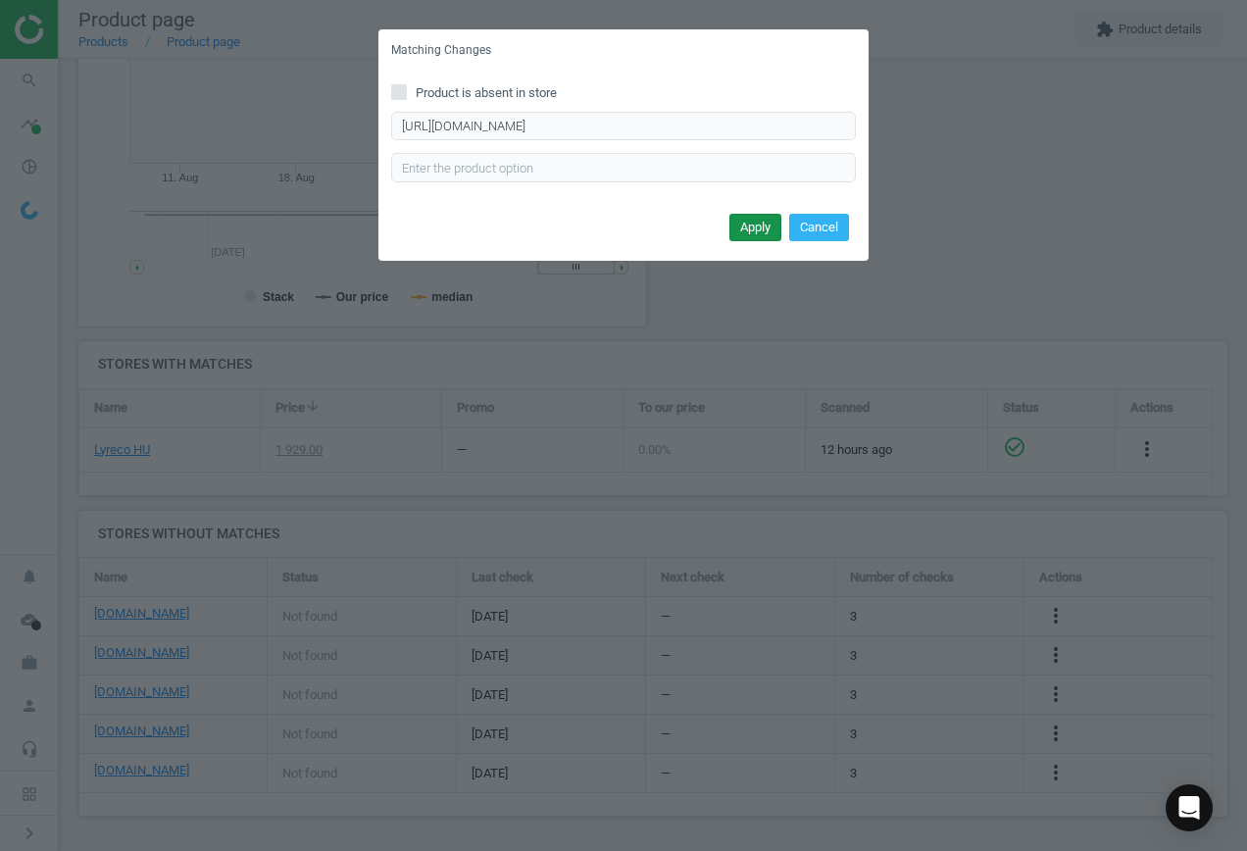
scroll to position [0, 0]
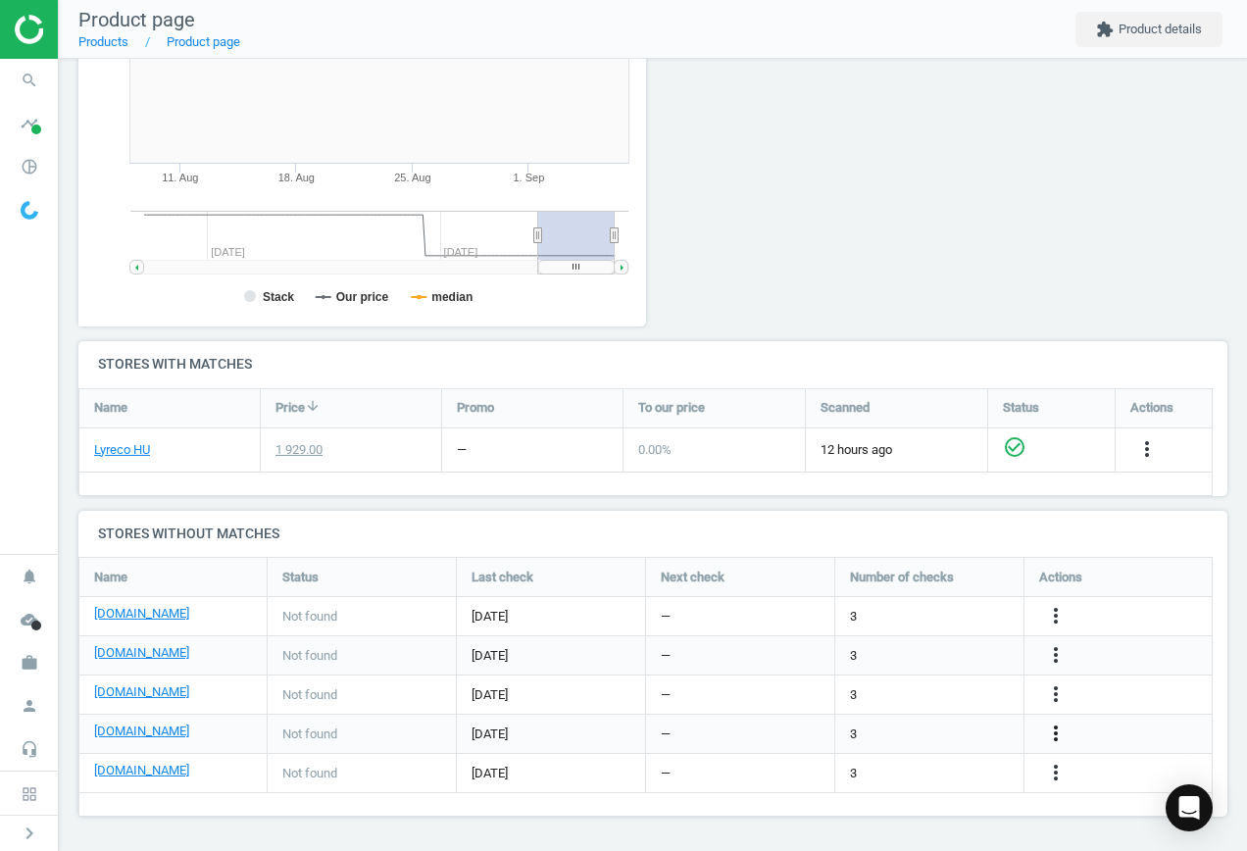
click at [1055, 728] on icon "more_vert" at bounding box center [1056, 734] width 24 height 24
click at [922, 731] on link "Edit URL/product option" at bounding box center [903, 734] width 269 height 30
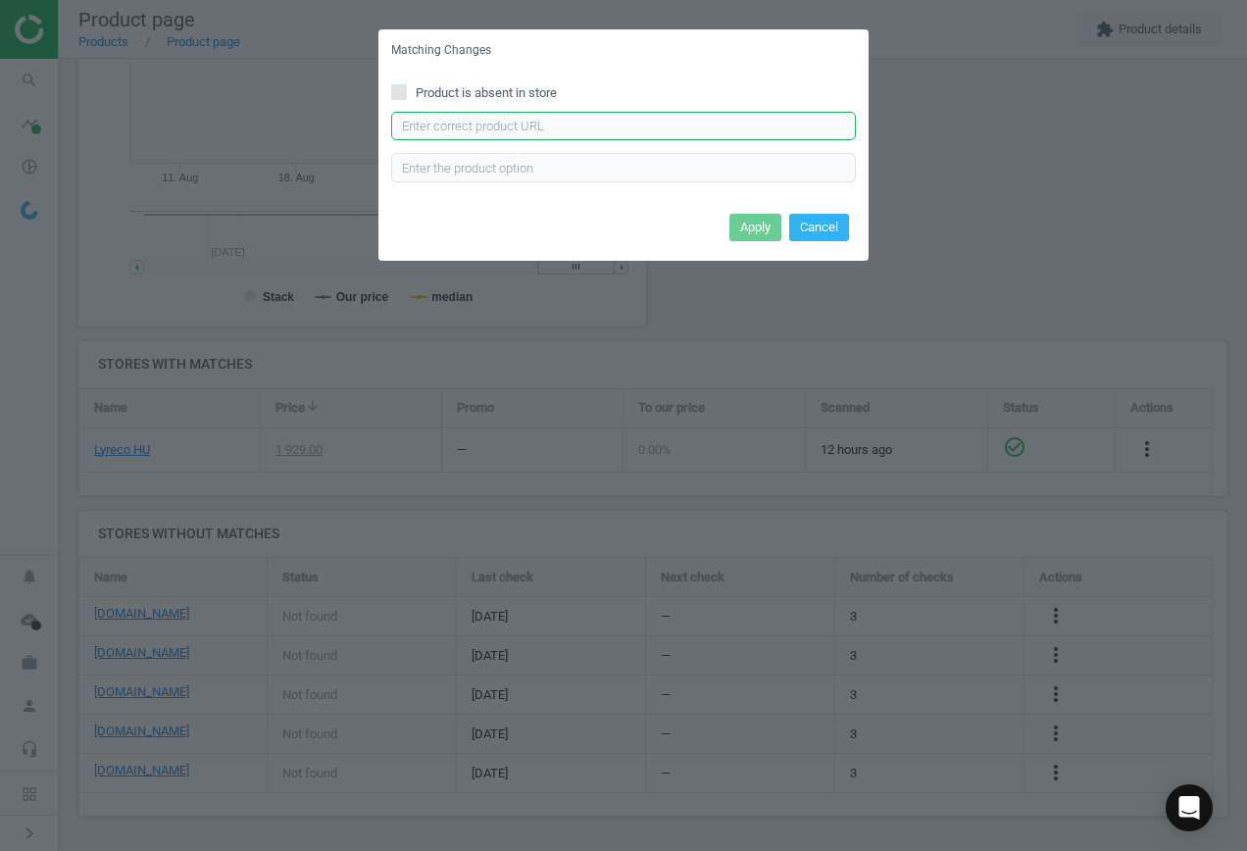
click at [584, 127] on input "text" at bounding box center [623, 126] width 465 height 29
paste input "[URL][DOMAIN_NAME]"
type input "[URL][DOMAIN_NAME]"
click at [754, 222] on button "Apply" at bounding box center [756, 227] width 52 height 27
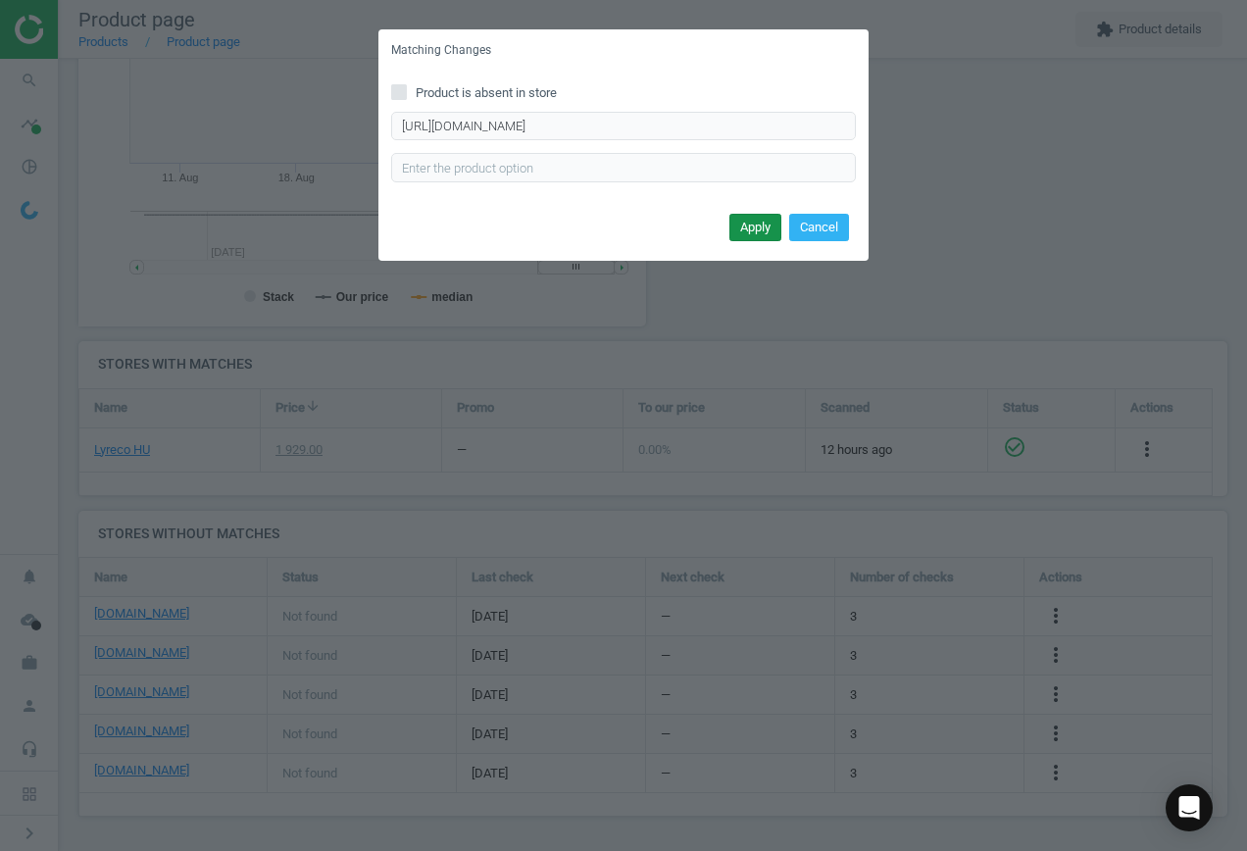
scroll to position [0, 0]
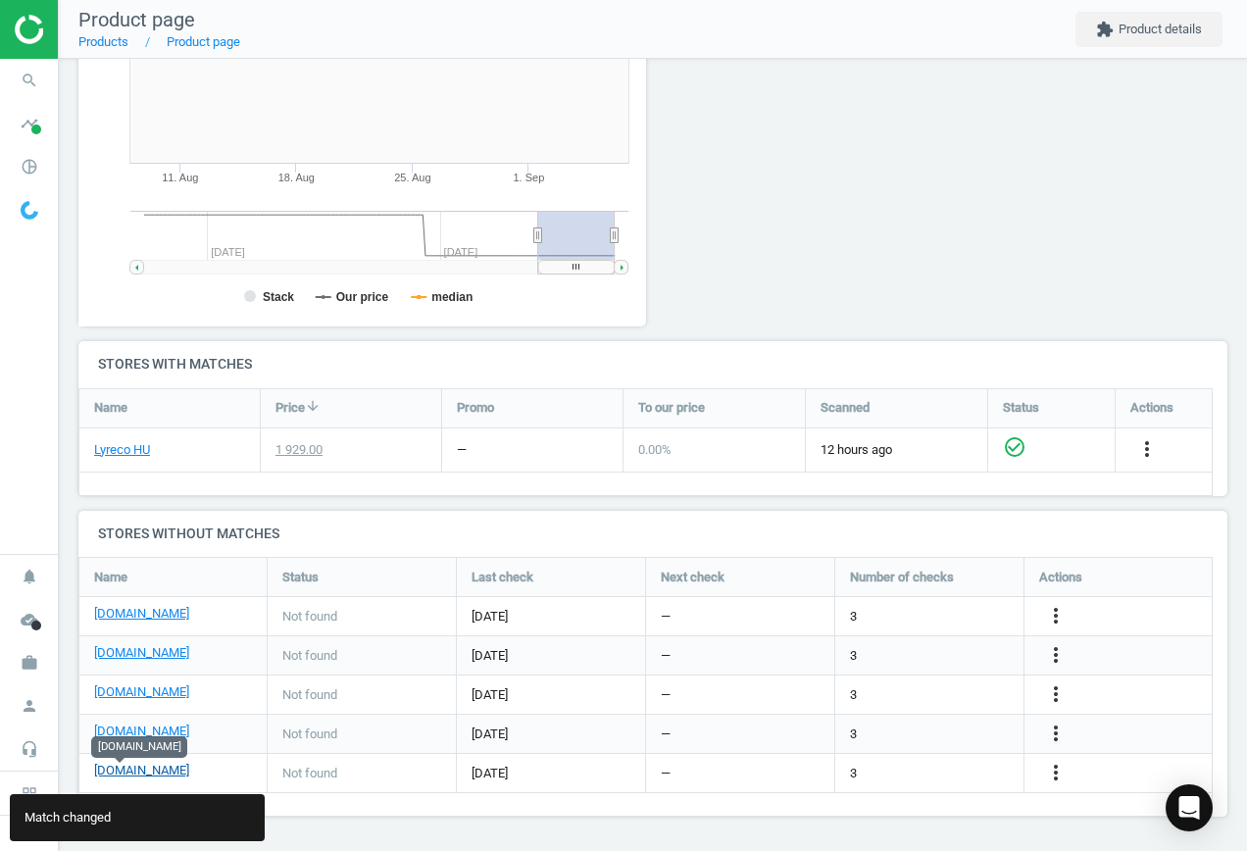
click at [126, 774] on link "[DOMAIN_NAME]" at bounding box center [141, 771] width 95 height 18
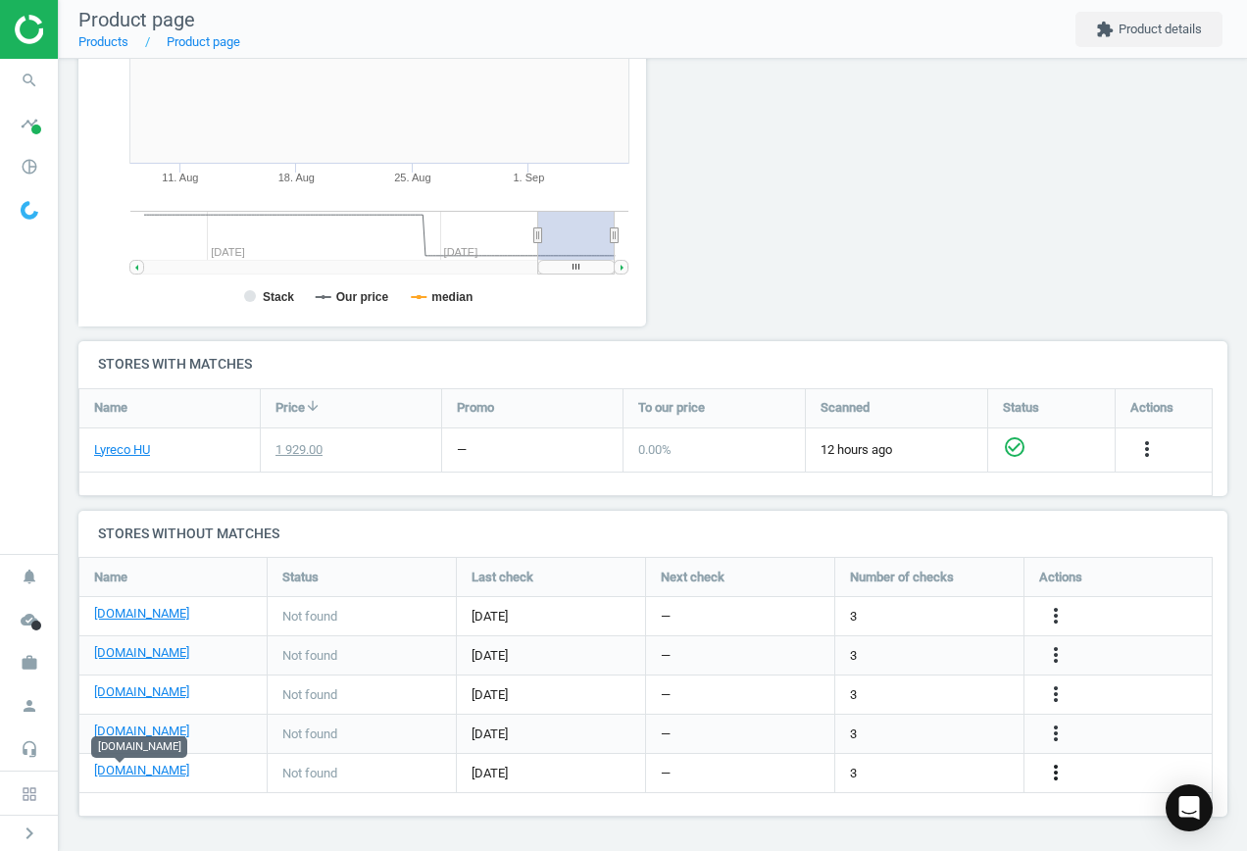
click at [1058, 774] on icon "more_vert" at bounding box center [1056, 773] width 24 height 24
click at [904, 773] on link "Edit URL/product option" at bounding box center [903, 773] width 269 height 30
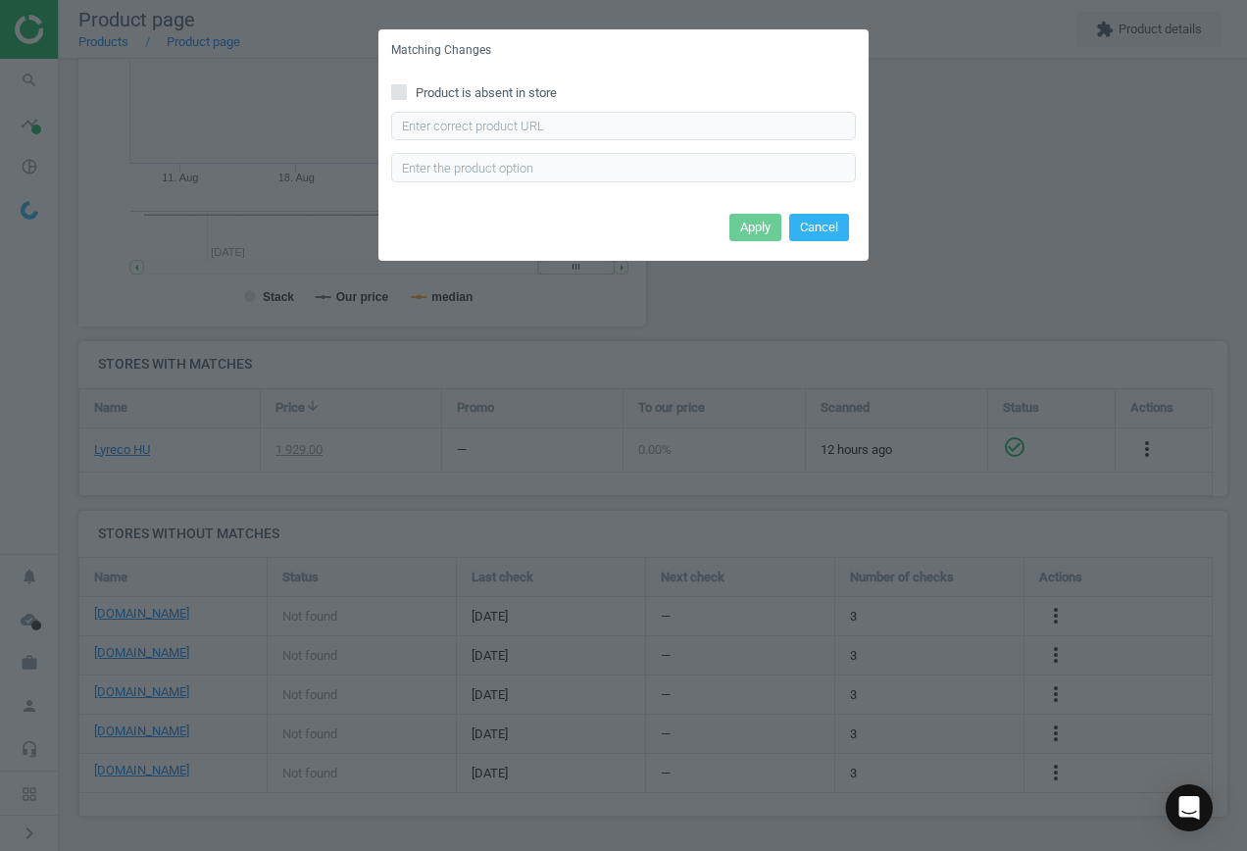
click at [395, 89] on input "Product is absent in store" at bounding box center [399, 91] width 13 height 13
checkbox input "true"
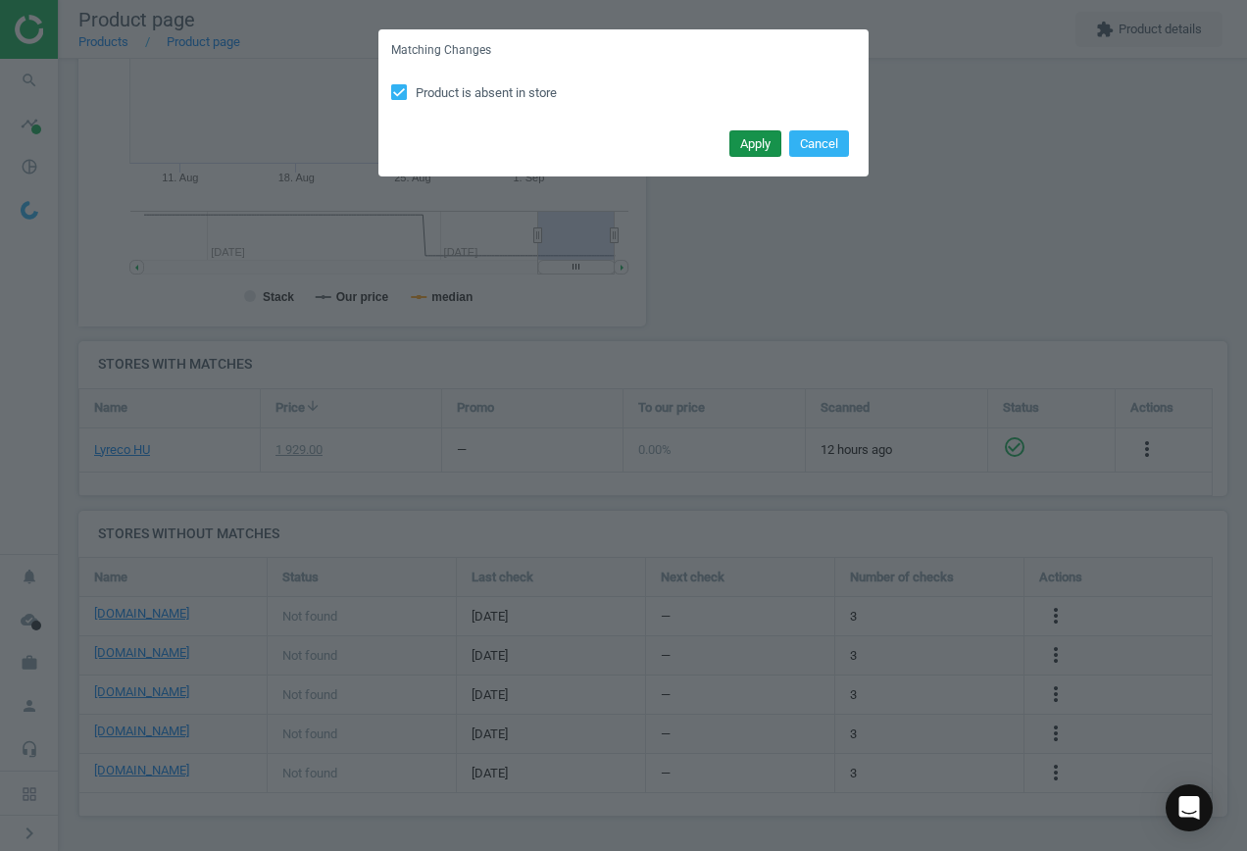
click at [742, 143] on button "Apply" at bounding box center [756, 143] width 52 height 27
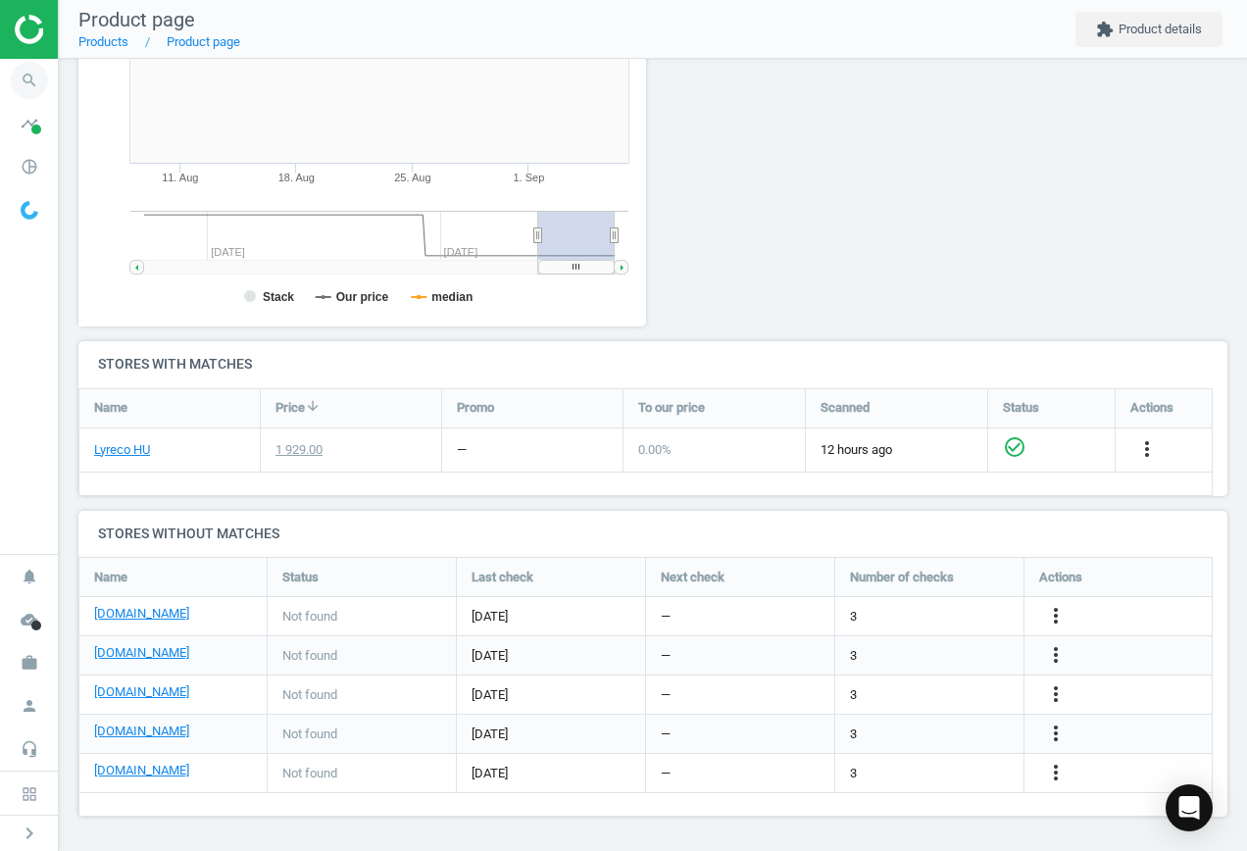
click at [33, 77] on icon "search" at bounding box center [29, 80] width 37 height 37
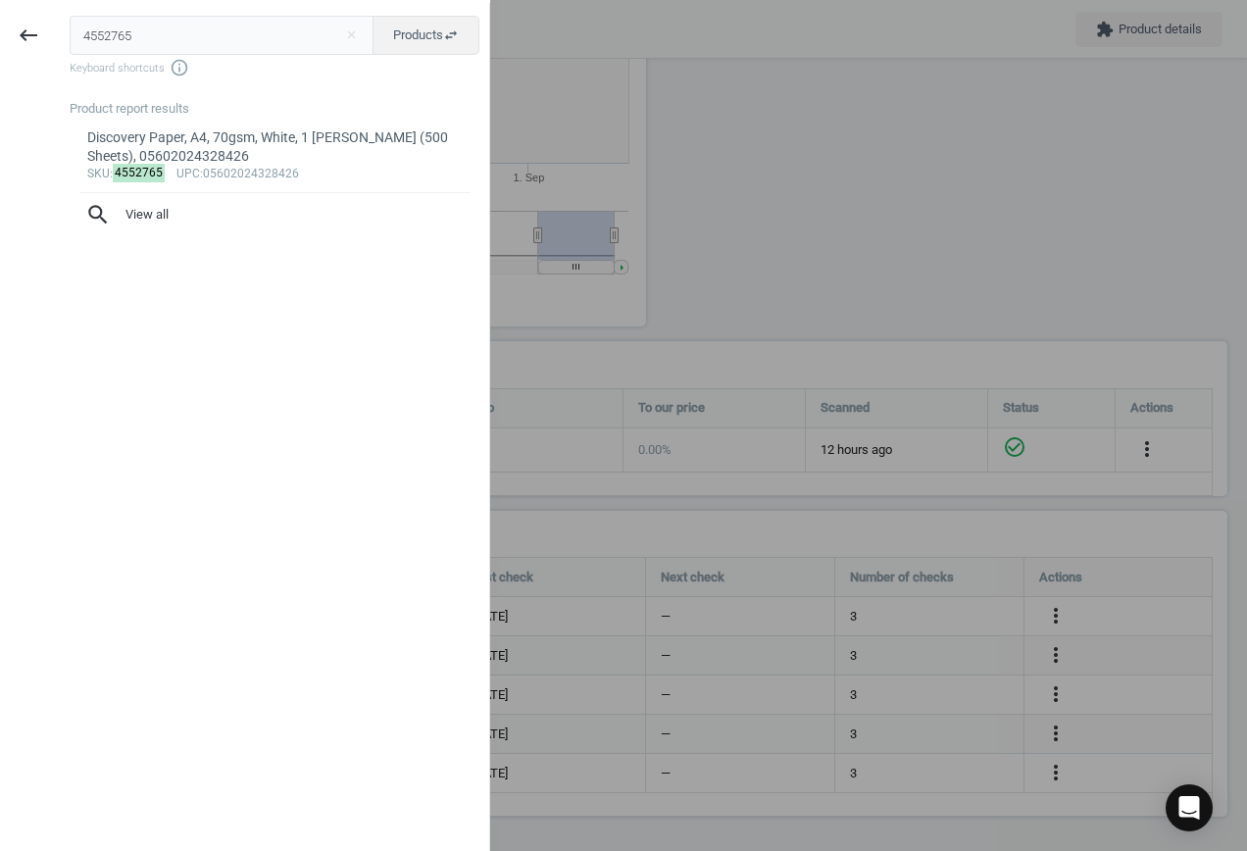
drag, startPoint x: 170, startPoint y: 31, endPoint x: 12, endPoint y: 16, distance: 158.7
click at [19, 19] on div "keyboard_backspace 4552765 close Products swap_horiz Keyboard shortcuts info_ou…" at bounding box center [245, 428] width 490 height 851
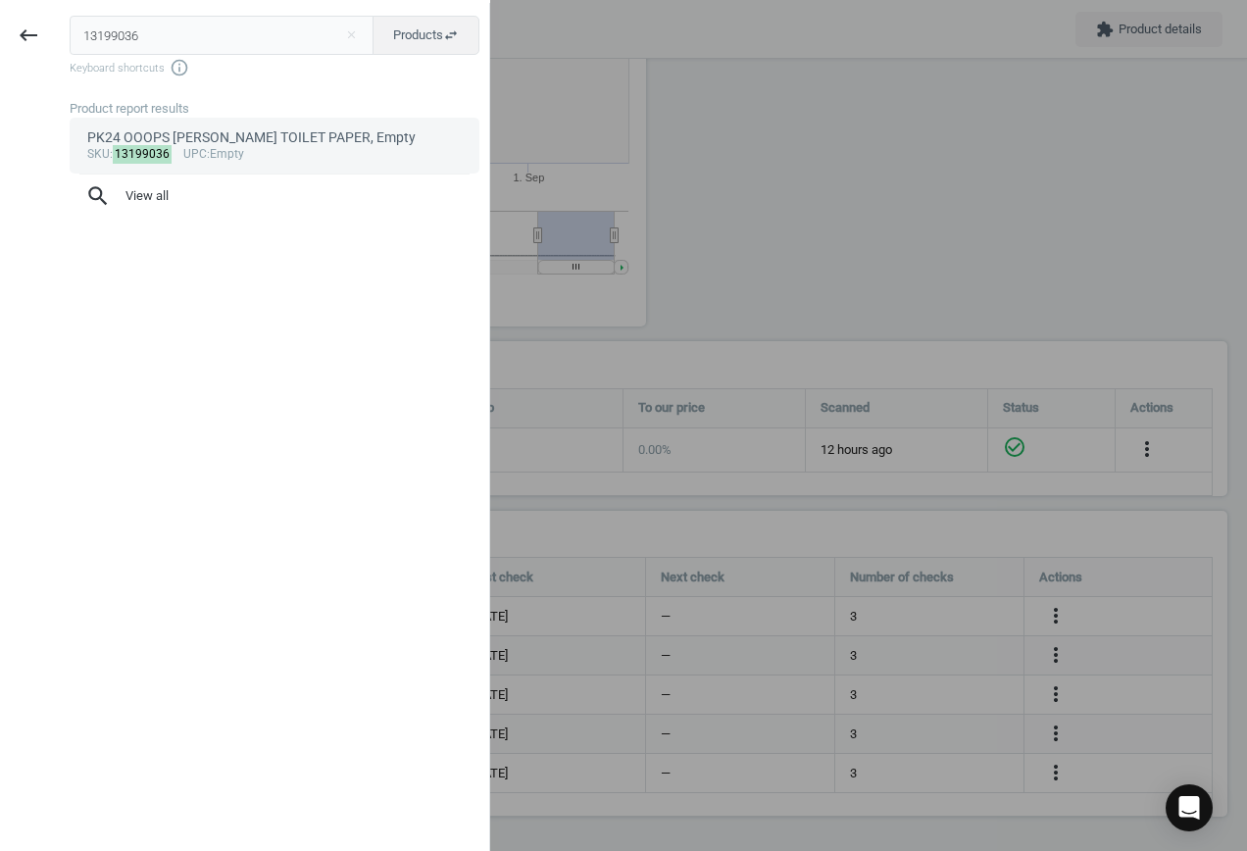
type input "13199036"
click at [307, 151] on div "sku : 13199036 upc :Empty" at bounding box center [275, 155] width 376 height 16
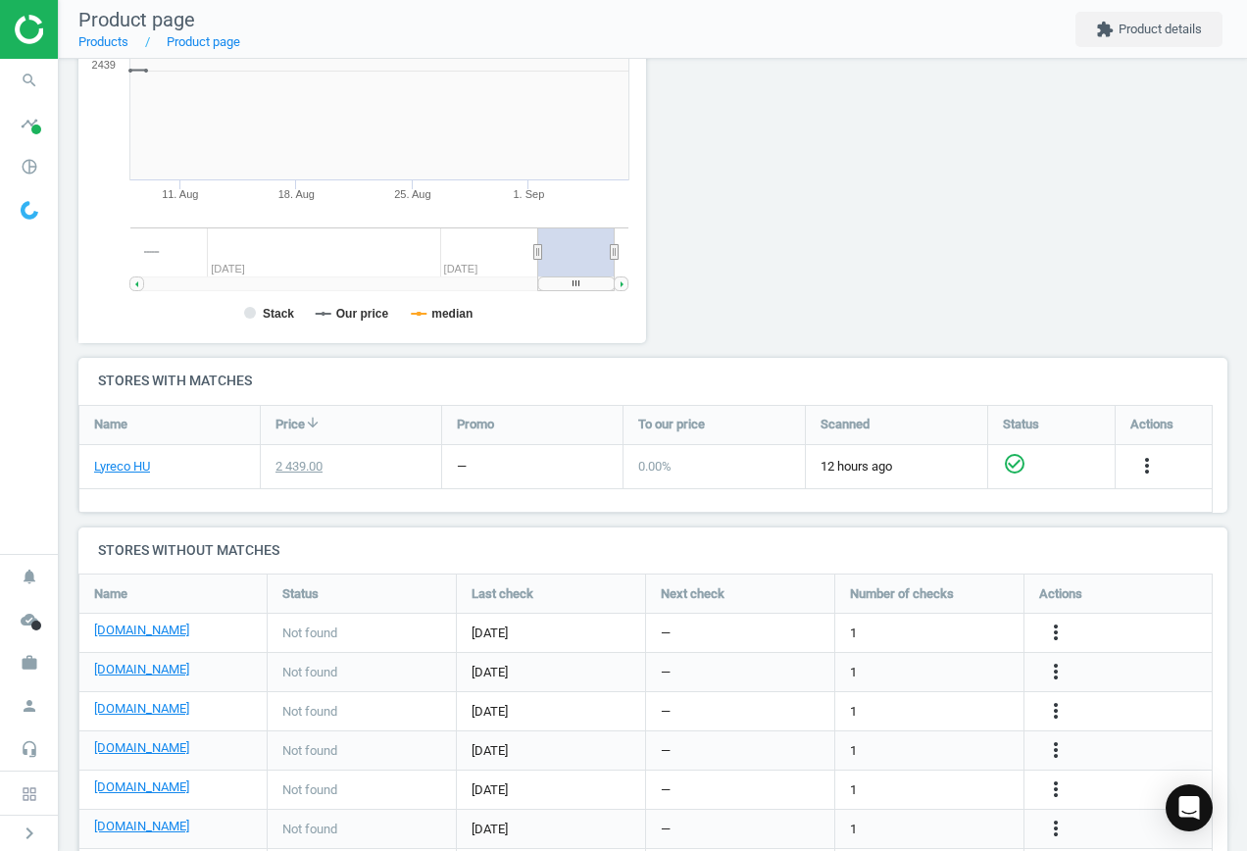
scroll to position [423, 590]
click at [1059, 633] on icon "more_vert" at bounding box center [1056, 633] width 24 height 24
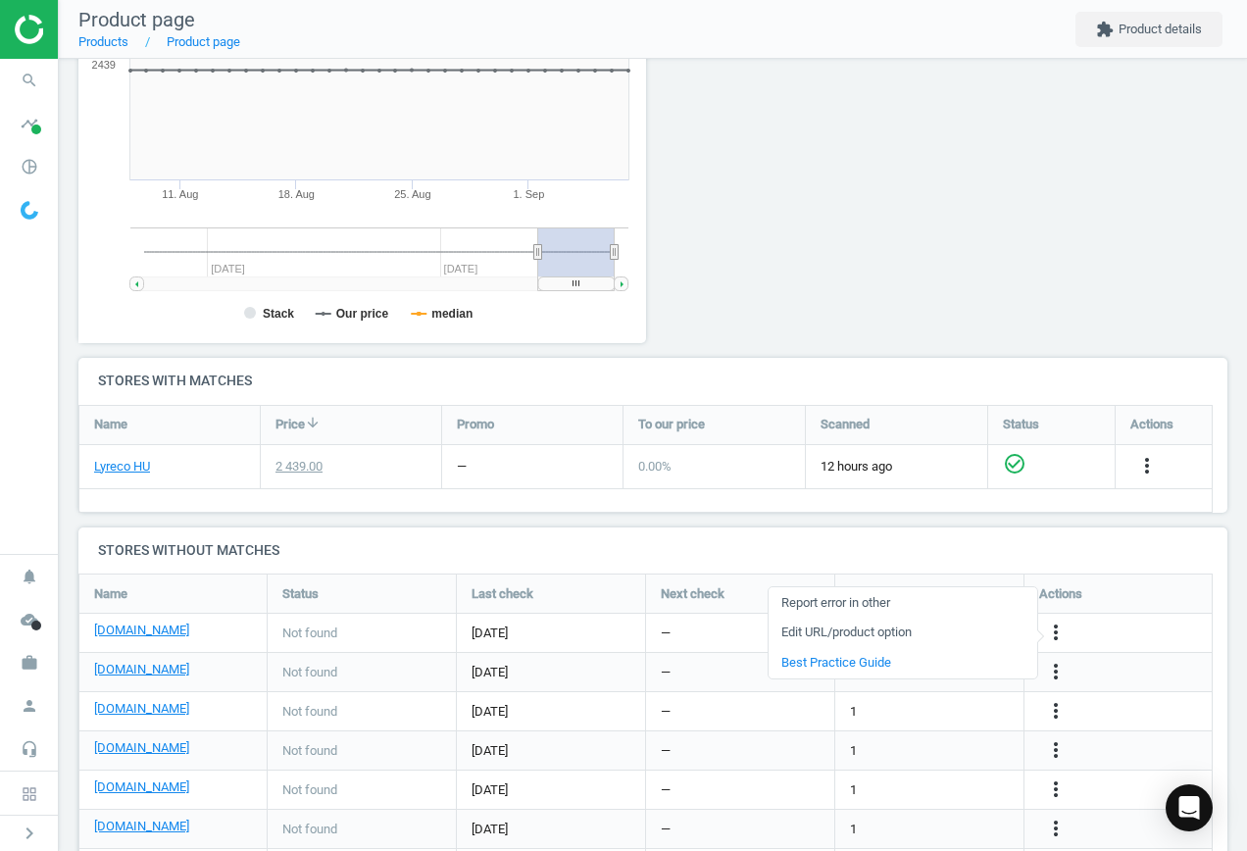
click at [913, 629] on link "Edit URL/product option" at bounding box center [903, 633] width 269 height 30
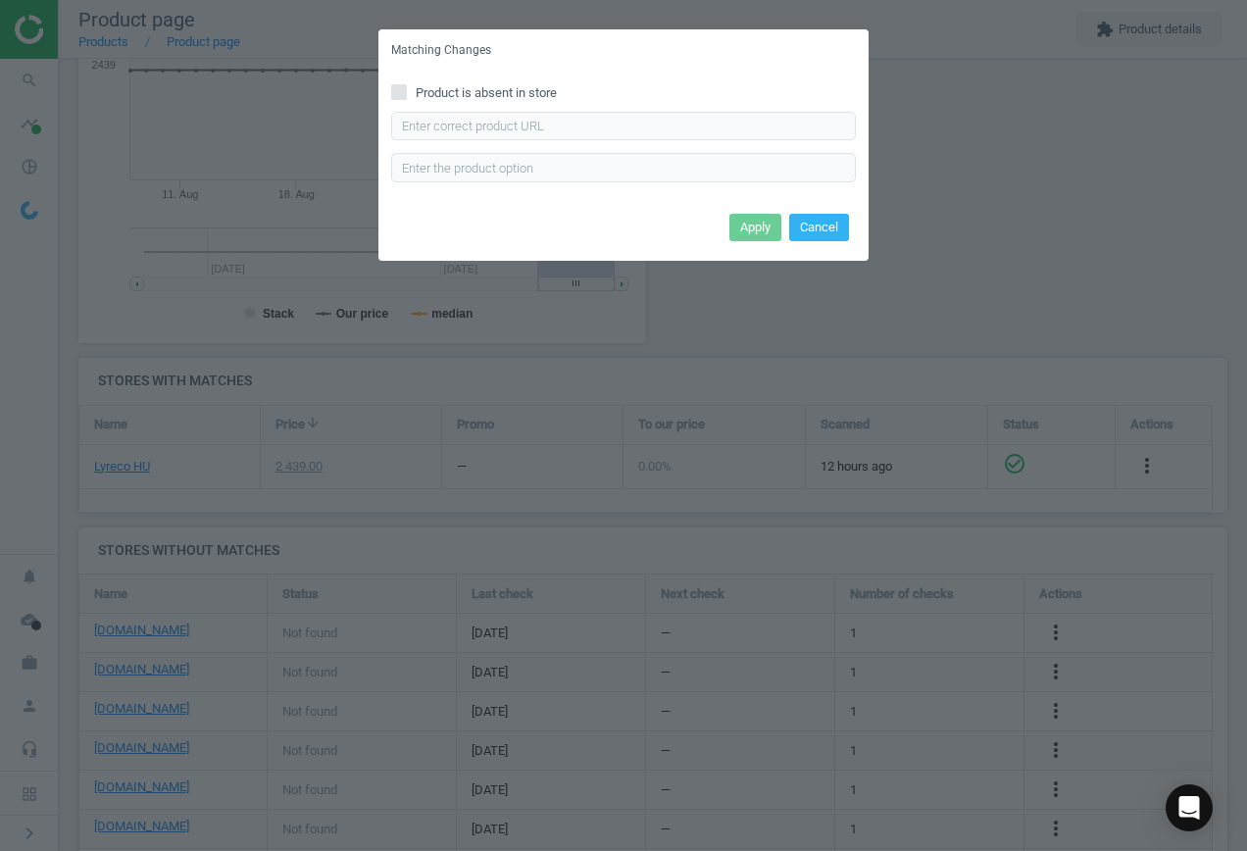
click at [501, 104] on div "Product is absent in store Enter correct product url" at bounding box center [624, 140] width 490 height 136
click at [511, 123] on input "text" at bounding box center [623, 126] width 465 height 29
paste input "[URL][DOMAIN_NAME]"
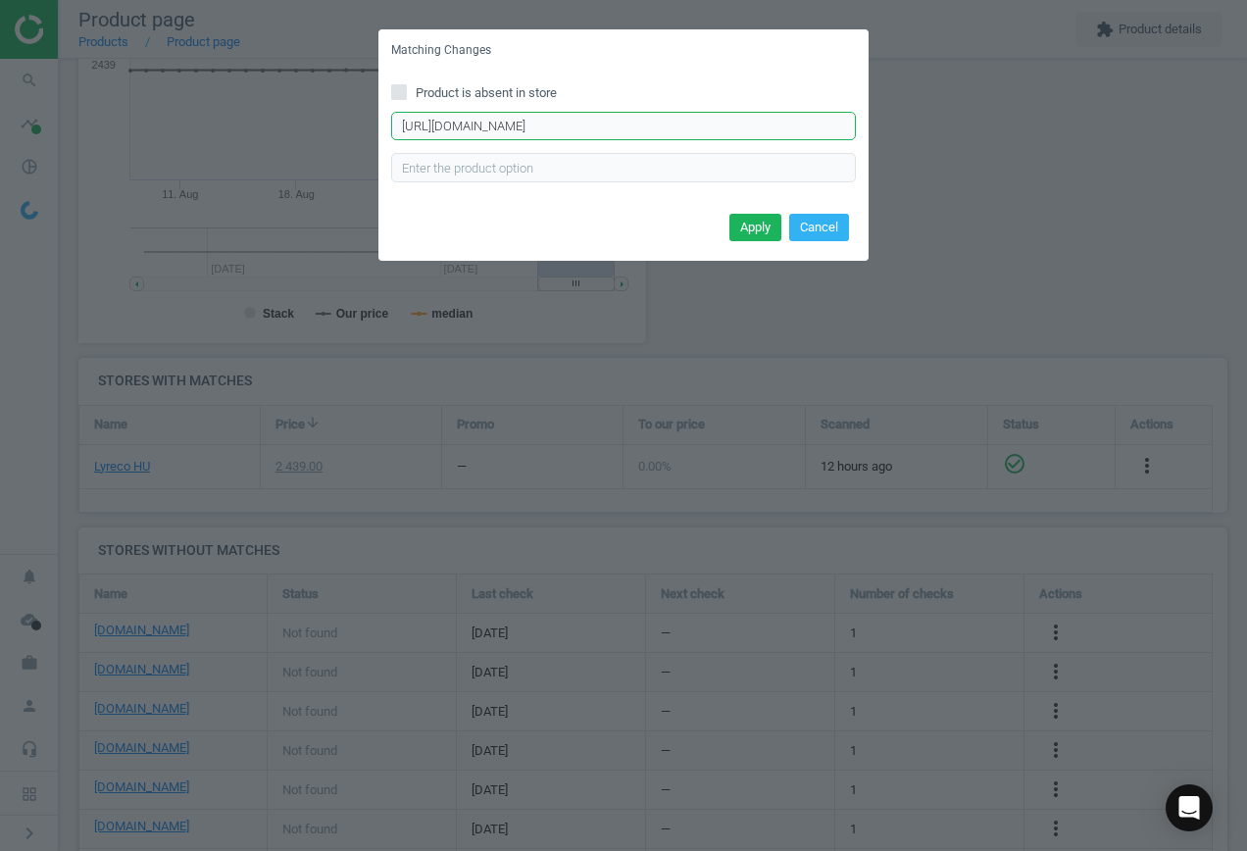
scroll to position [0, 256]
type input "[URL][DOMAIN_NAME]"
click at [765, 222] on button "Apply" at bounding box center [756, 227] width 52 height 27
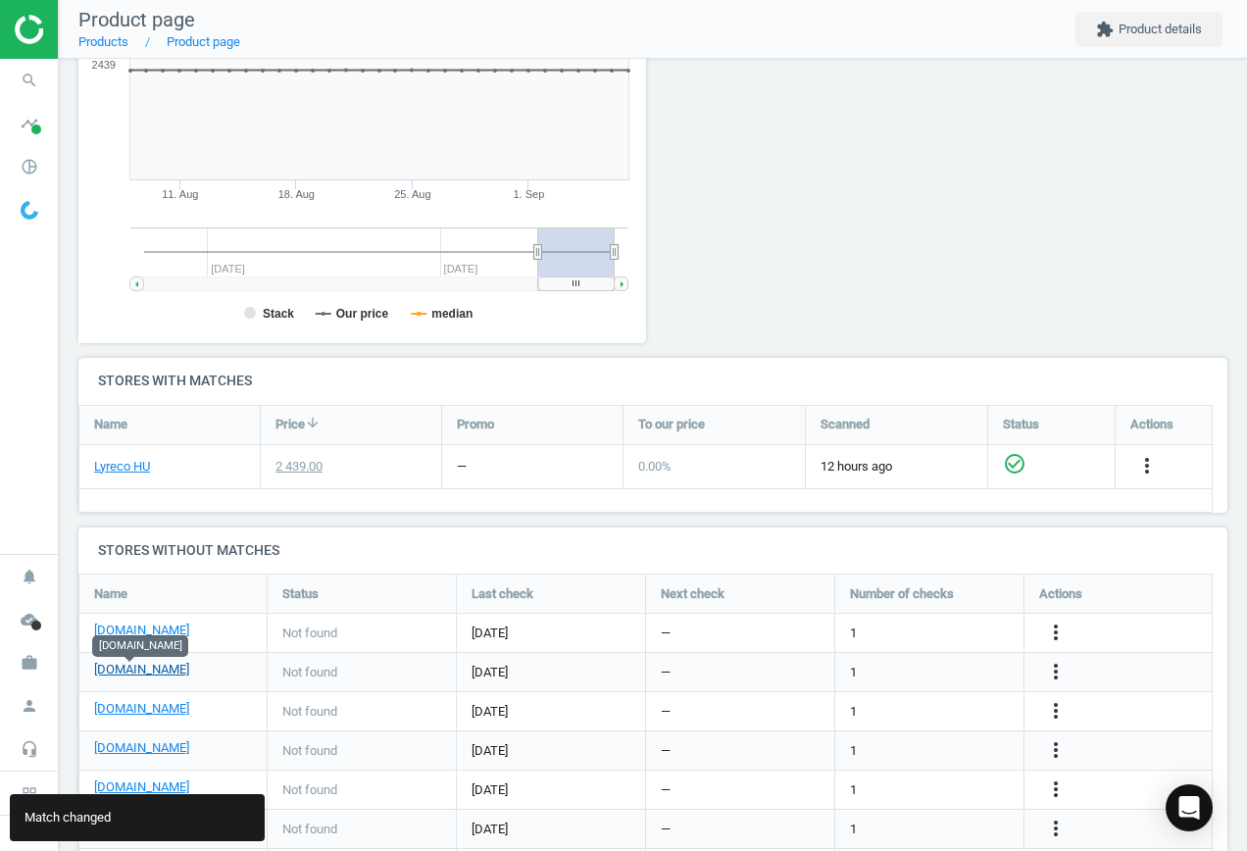
click at [126, 671] on link "[DOMAIN_NAME]" at bounding box center [141, 670] width 95 height 18
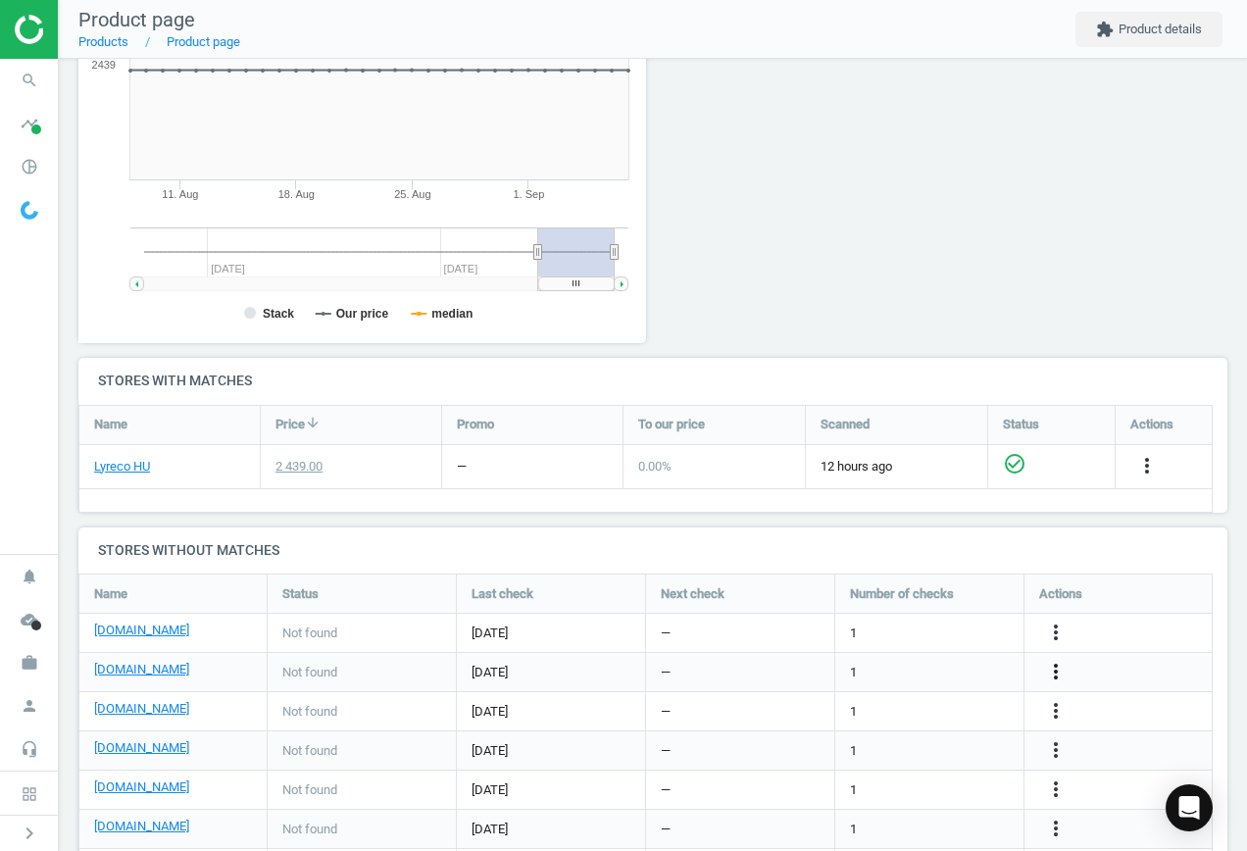
click at [1054, 669] on icon "more_vert" at bounding box center [1056, 672] width 24 height 24
click at [906, 669] on link "Edit URL/product option" at bounding box center [903, 672] width 269 height 30
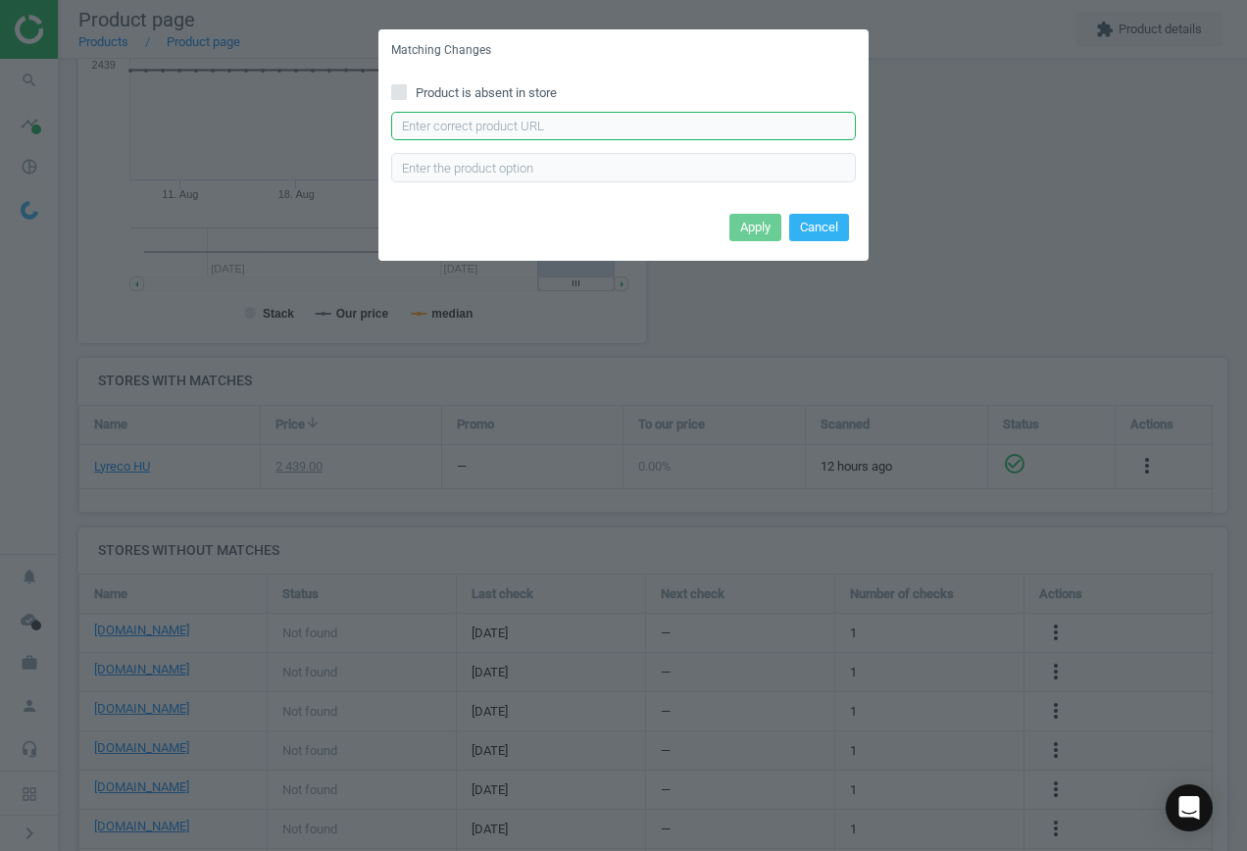
click at [616, 124] on input "text" at bounding box center [623, 126] width 465 height 29
paste input "[URL][DOMAIN_NAME]"
type input "[URL][DOMAIN_NAME]"
click at [758, 227] on button "Apply" at bounding box center [756, 227] width 52 height 27
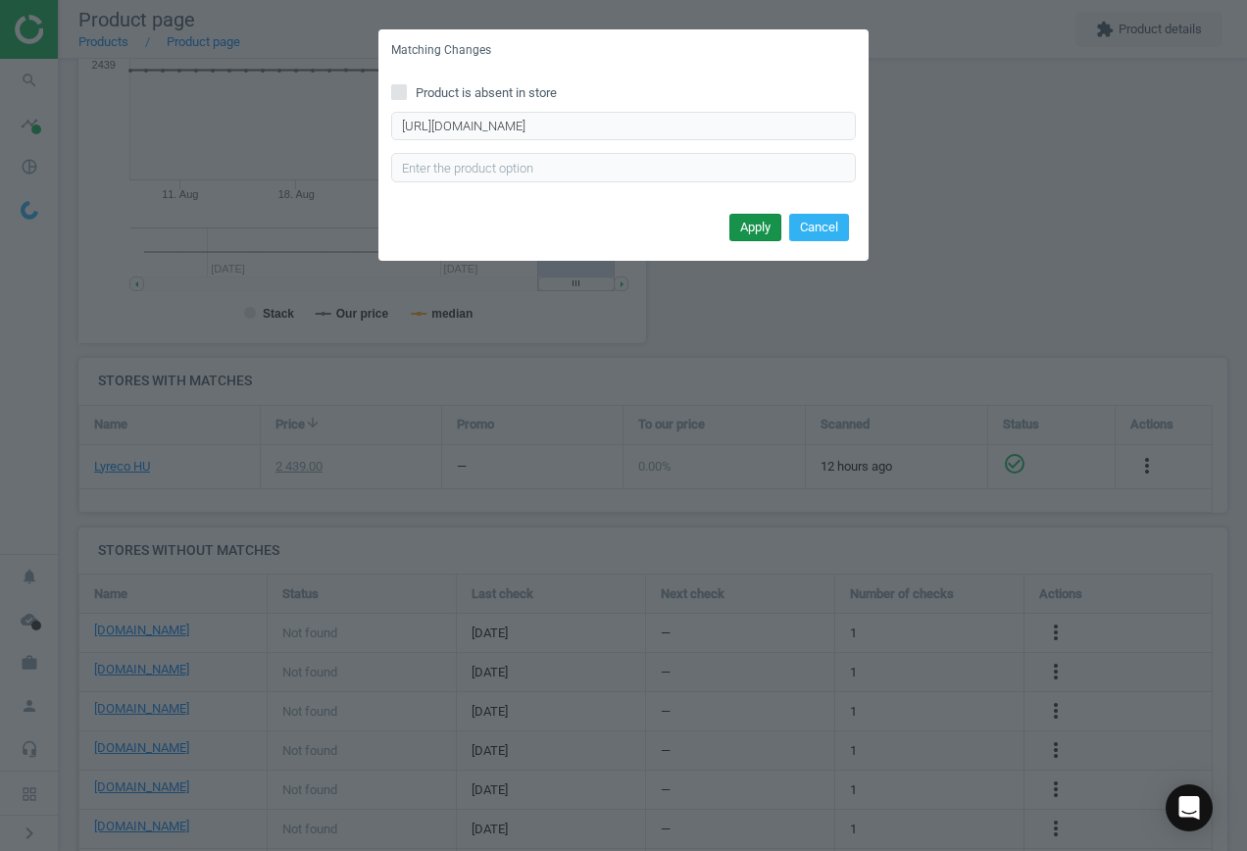
scroll to position [0, 0]
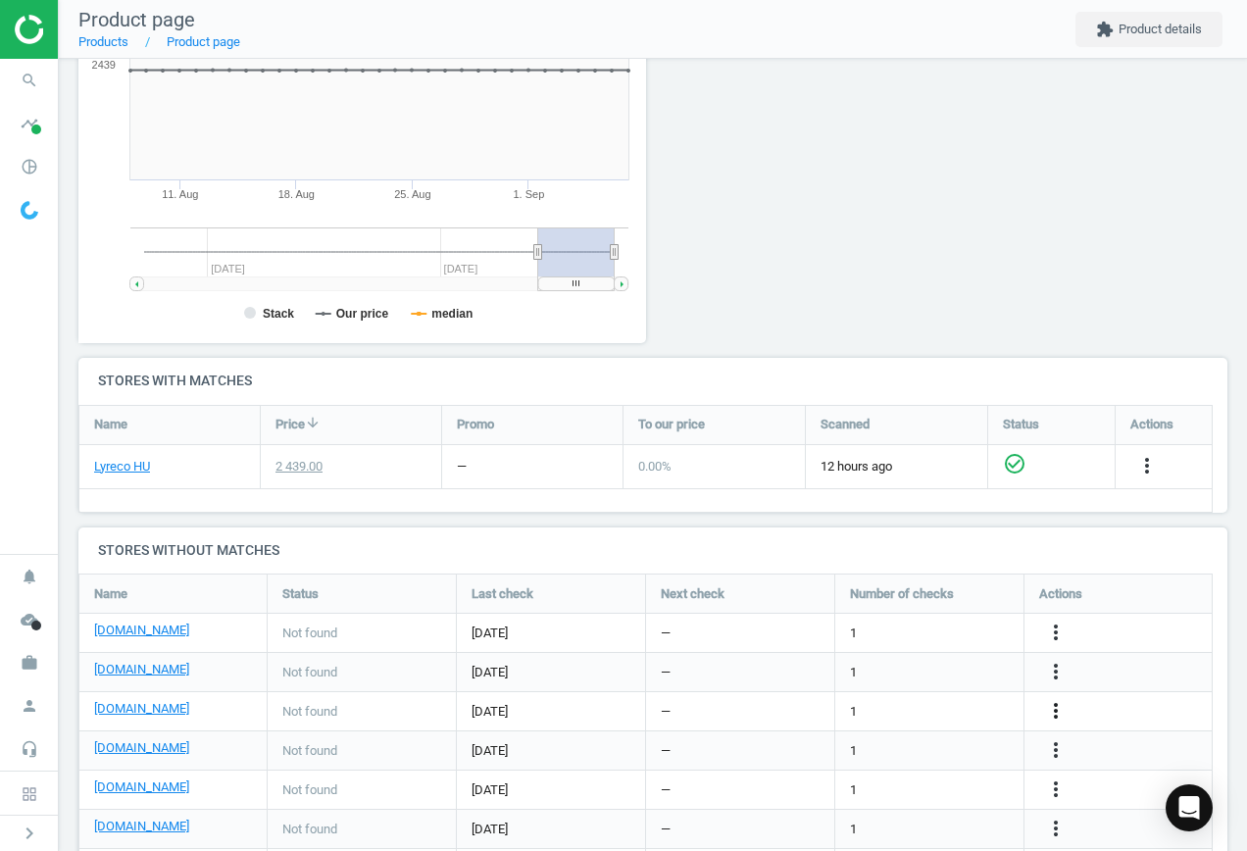
click at [1061, 713] on icon "more_vert" at bounding box center [1056, 711] width 24 height 24
click at [903, 700] on link "Edit URL/product option" at bounding box center [903, 711] width 269 height 30
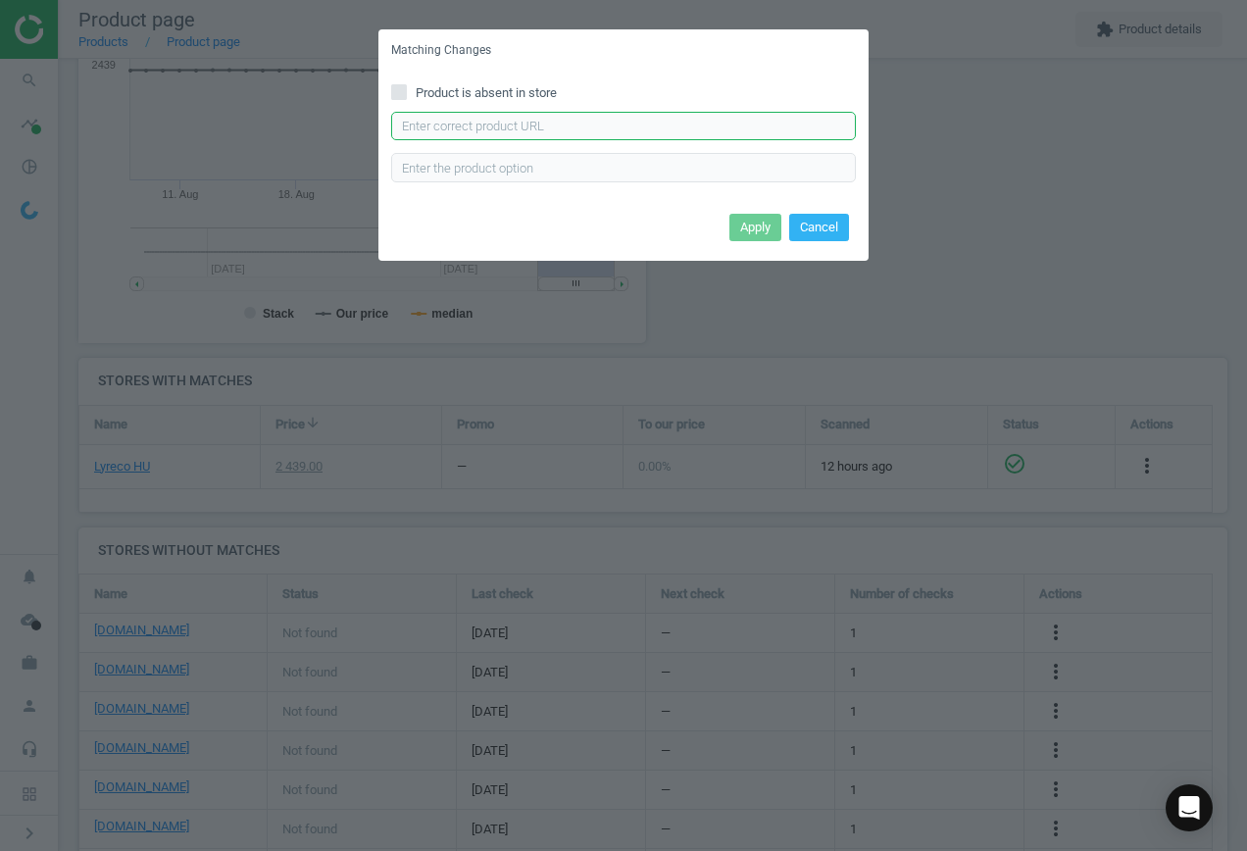
click at [529, 121] on input "text" at bounding box center [623, 126] width 465 height 29
paste input "[URL][DOMAIN_NAME]"
type input "[URL][DOMAIN_NAME]"
click at [752, 220] on button "Apply" at bounding box center [756, 227] width 52 height 27
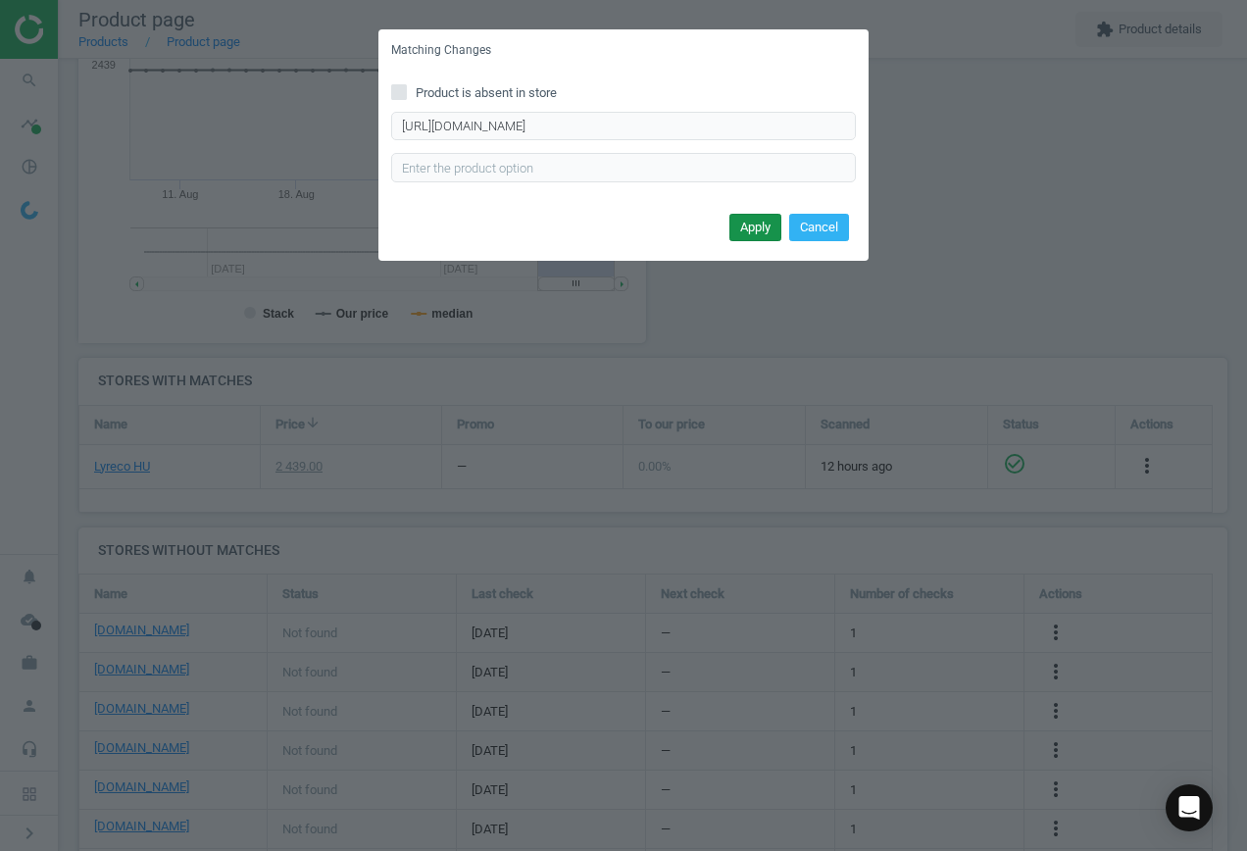
scroll to position [0, 0]
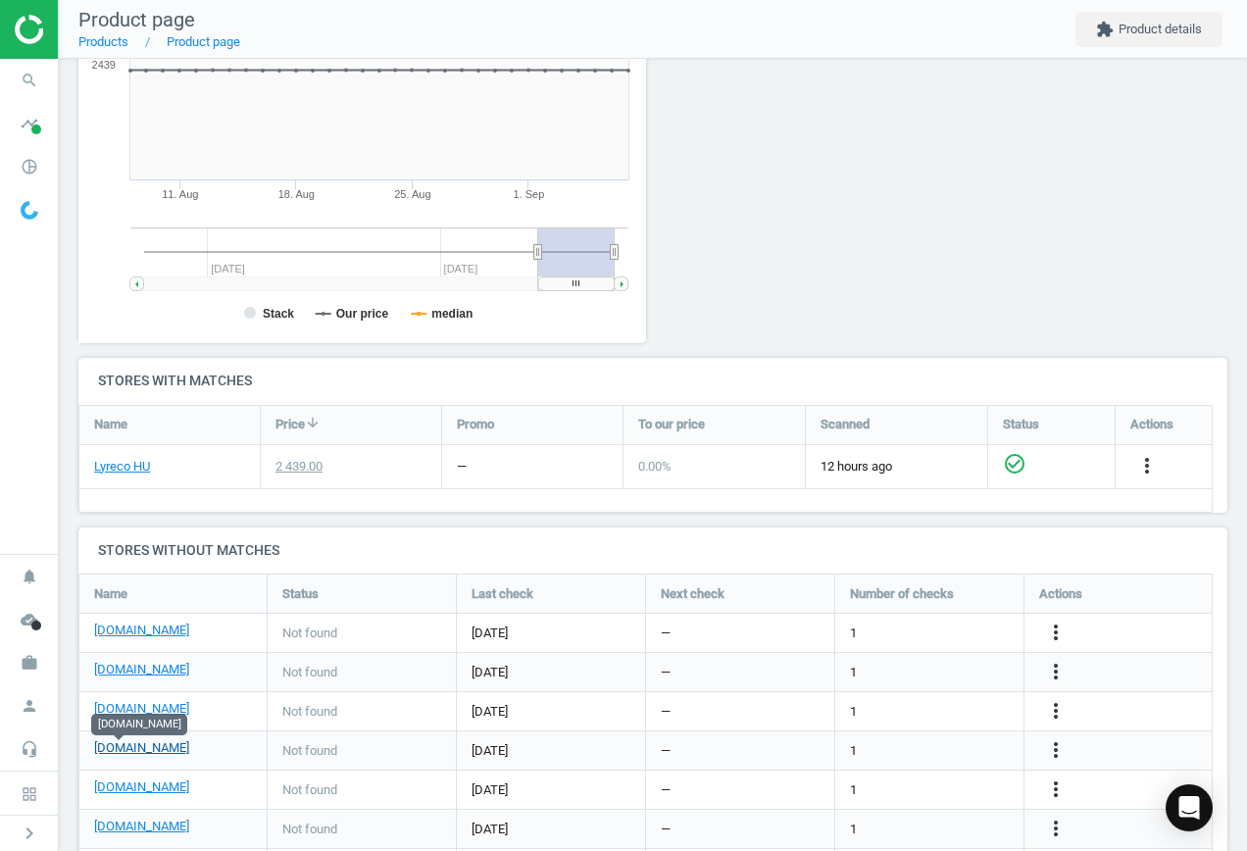
click at [121, 745] on link "[DOMAIN_NAME]" at bounding box center [141, 748] width 95 height 18
click at [1058, 746] on icon "more_vert" at bounding box center [1056, 750] width 24 height 24
click at [912, 749] on link "Edit URL/product option" at bounding box center [903, 750] width 269 height 30
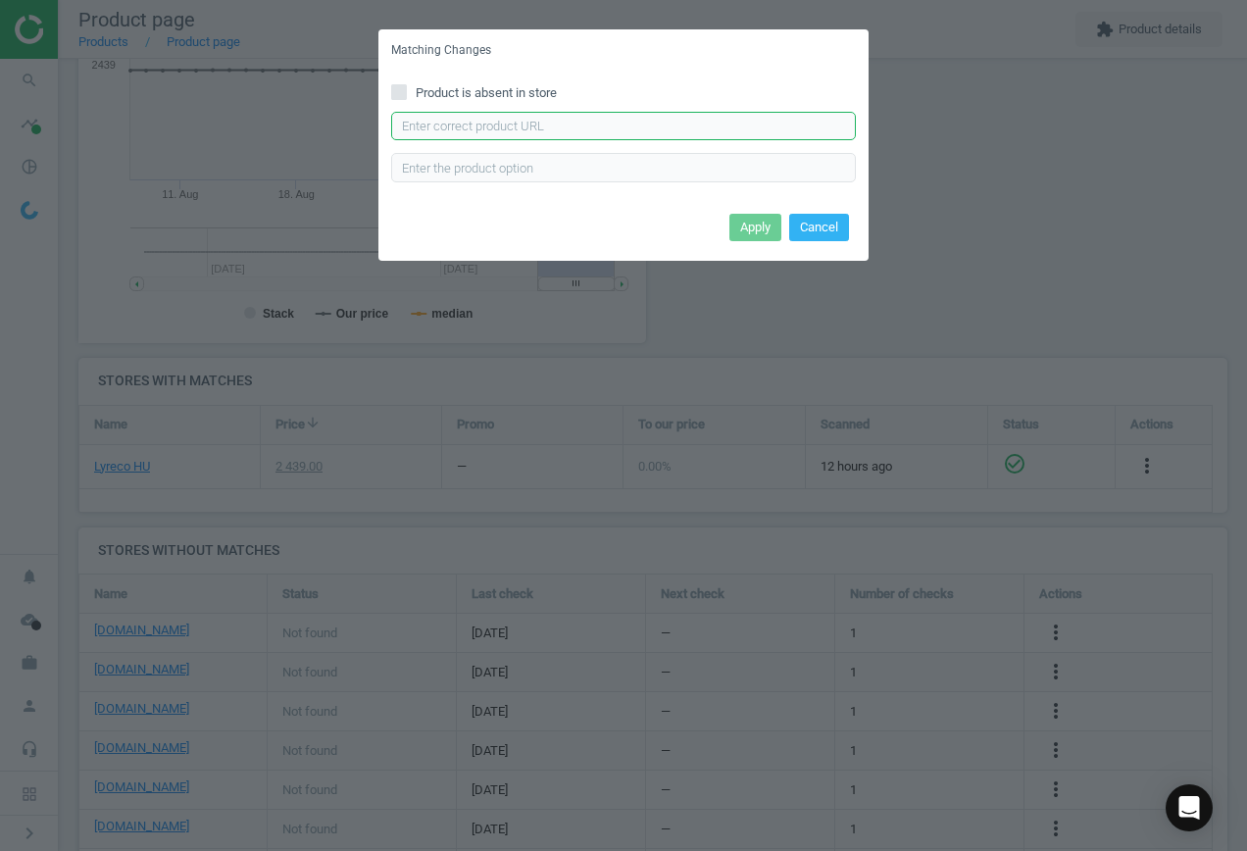
click at [553, 113] on input "text" at bounding box center [623, 126] width 465 height 29
paste input "[URL][DOMAIN_NAME]"
type input "[URL][DOMAIN_NAME]"
click at [757, 225] on button "Apply" at bounding box center [756, 227] width 52 height 27
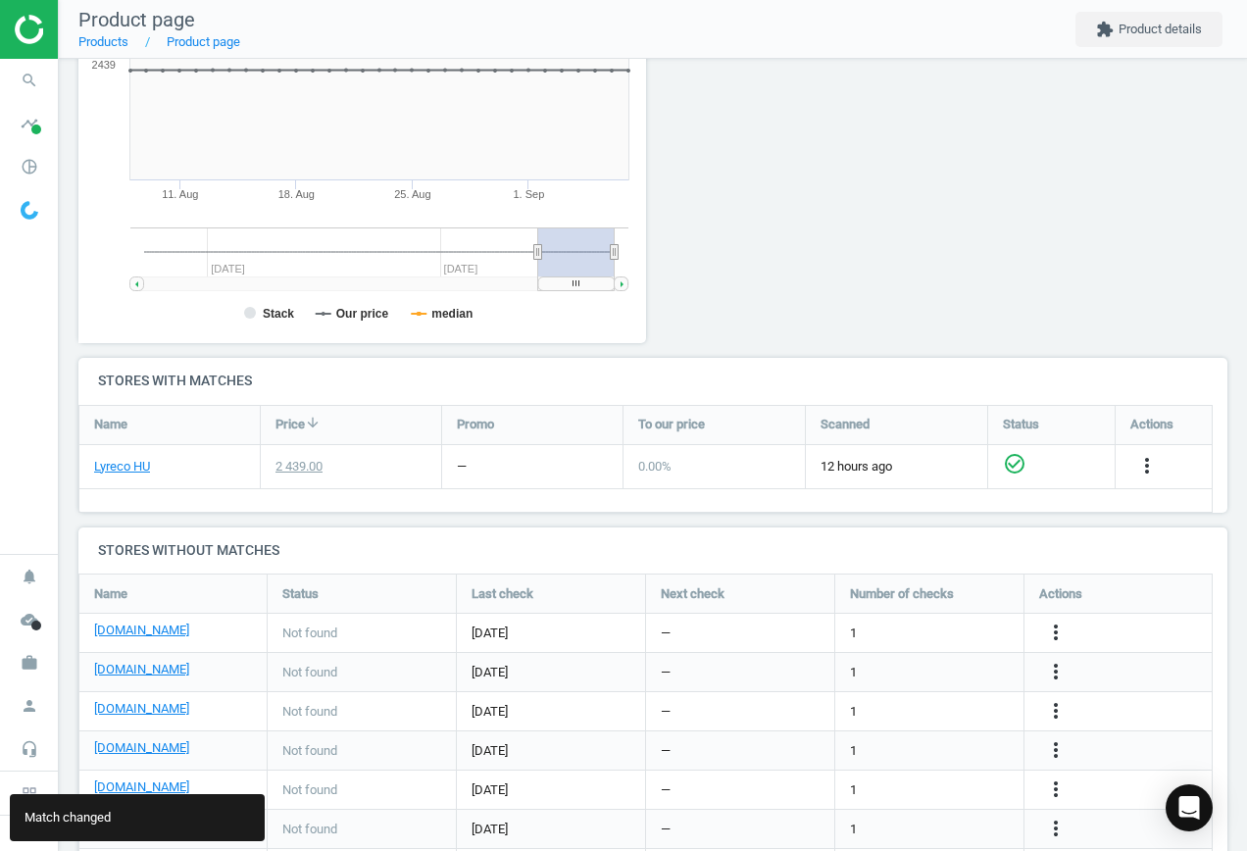
scroll to position [459, 0]
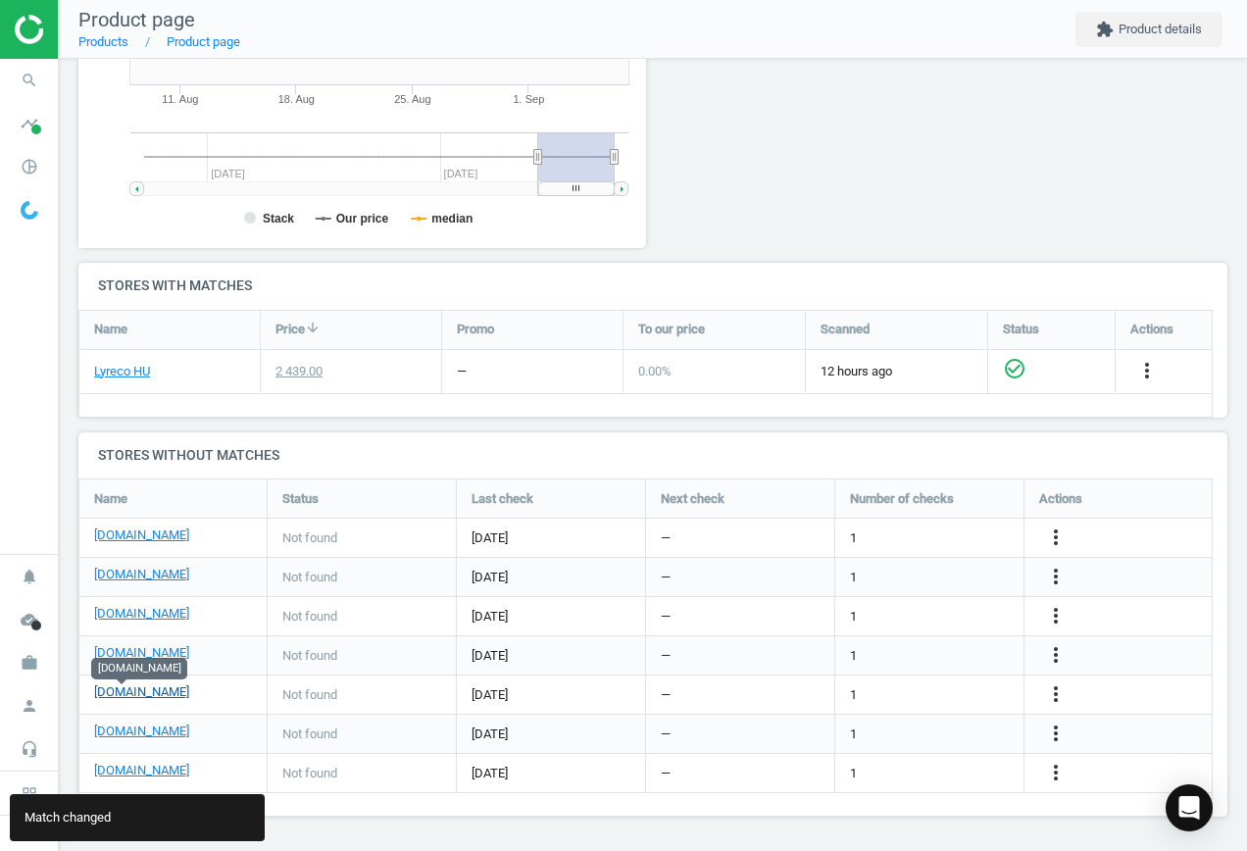
click at [124, 691] on link "[DOMAIN_NAME]" at bounding box center [141, 693] width 95 height 18
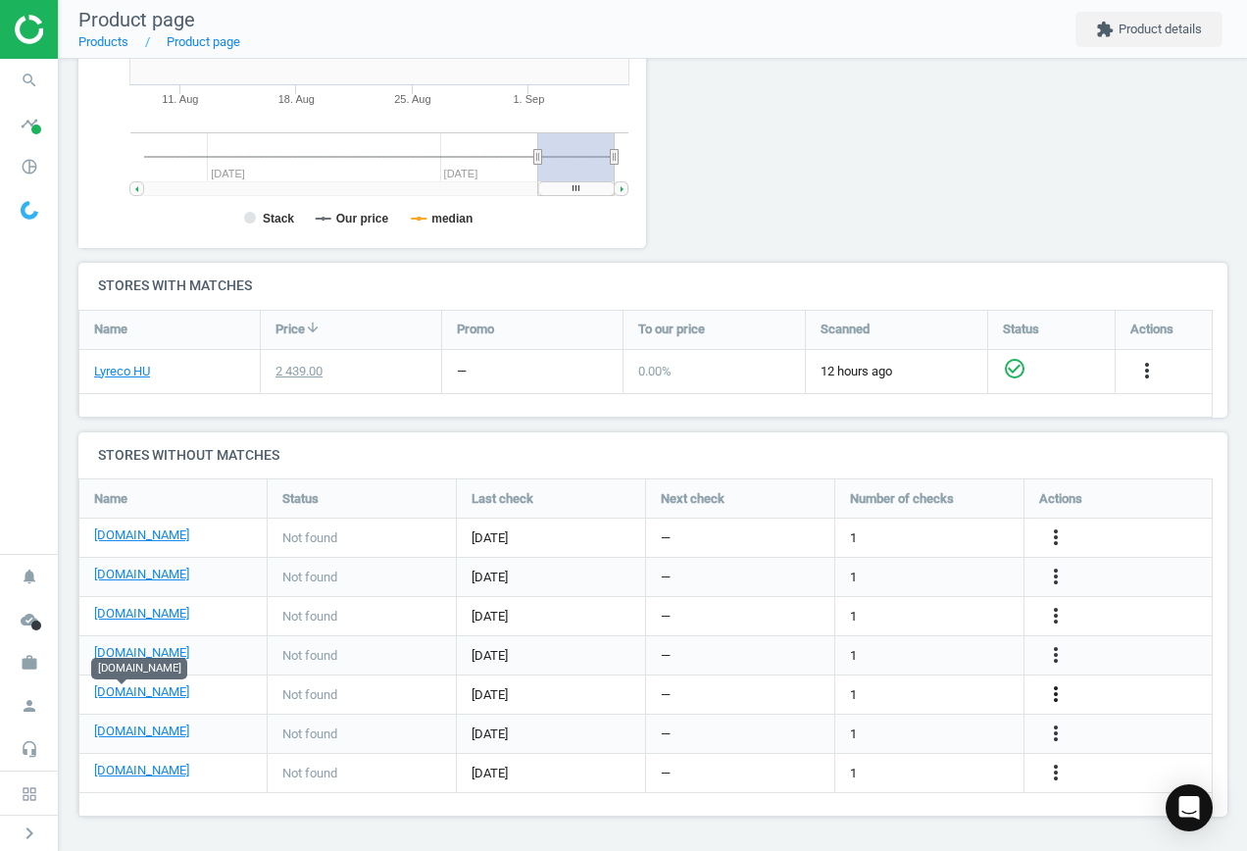
click at [1062, 692] on icon "more_vert" at bounding box center [1056, 695] width 24 height 24
click at [954, 686] on link "Edit URL/product option" at bounding box center [903, 695] width 269 height 30
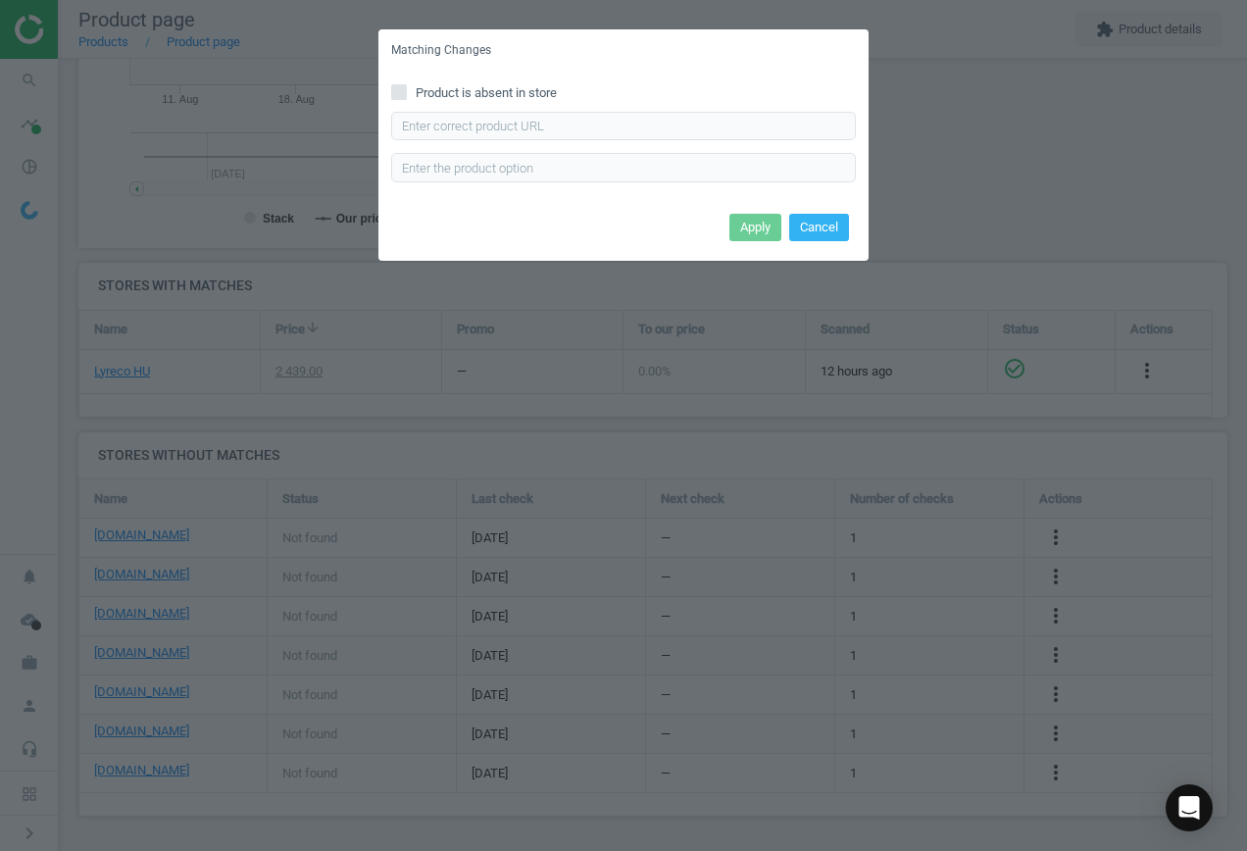
click at [401, 90] on input "Product is absent in store" at bounding box center [399, 91] width 13 height 13
checkbox input "true"
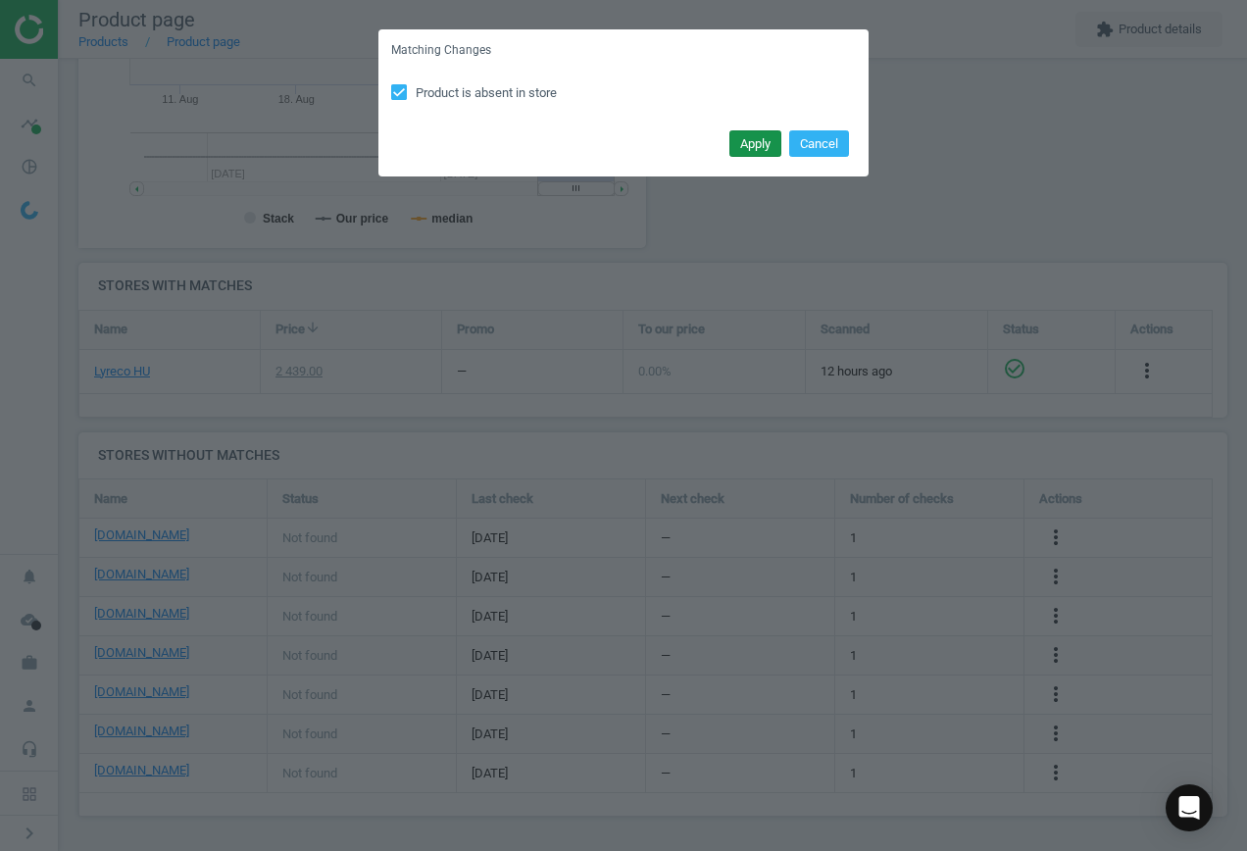
click at [759, 146] on button "Apply" at bounding box center [756, 143] width 52 height 27
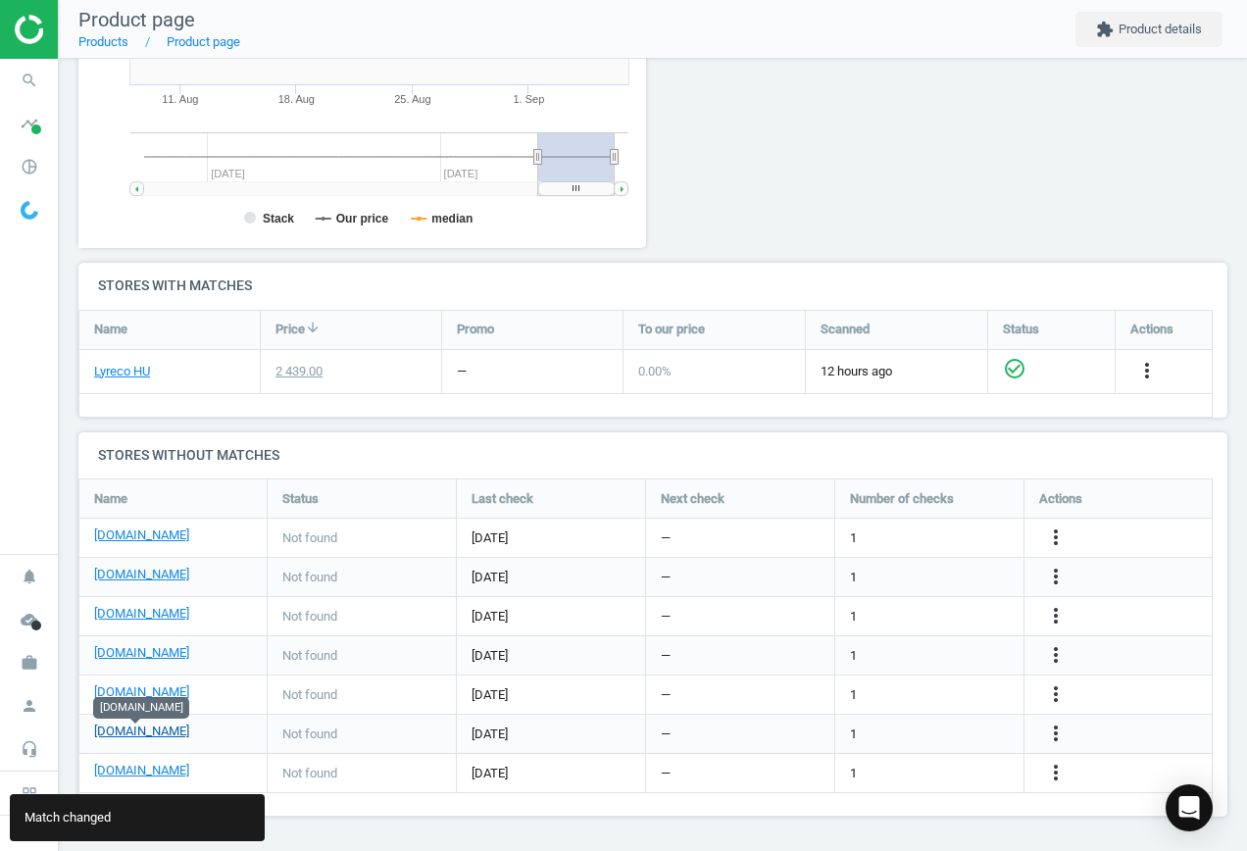
click at [151, 736] on link "[DOMAIN_NAME]" at bounding box center [141, 732] width 95 height 18
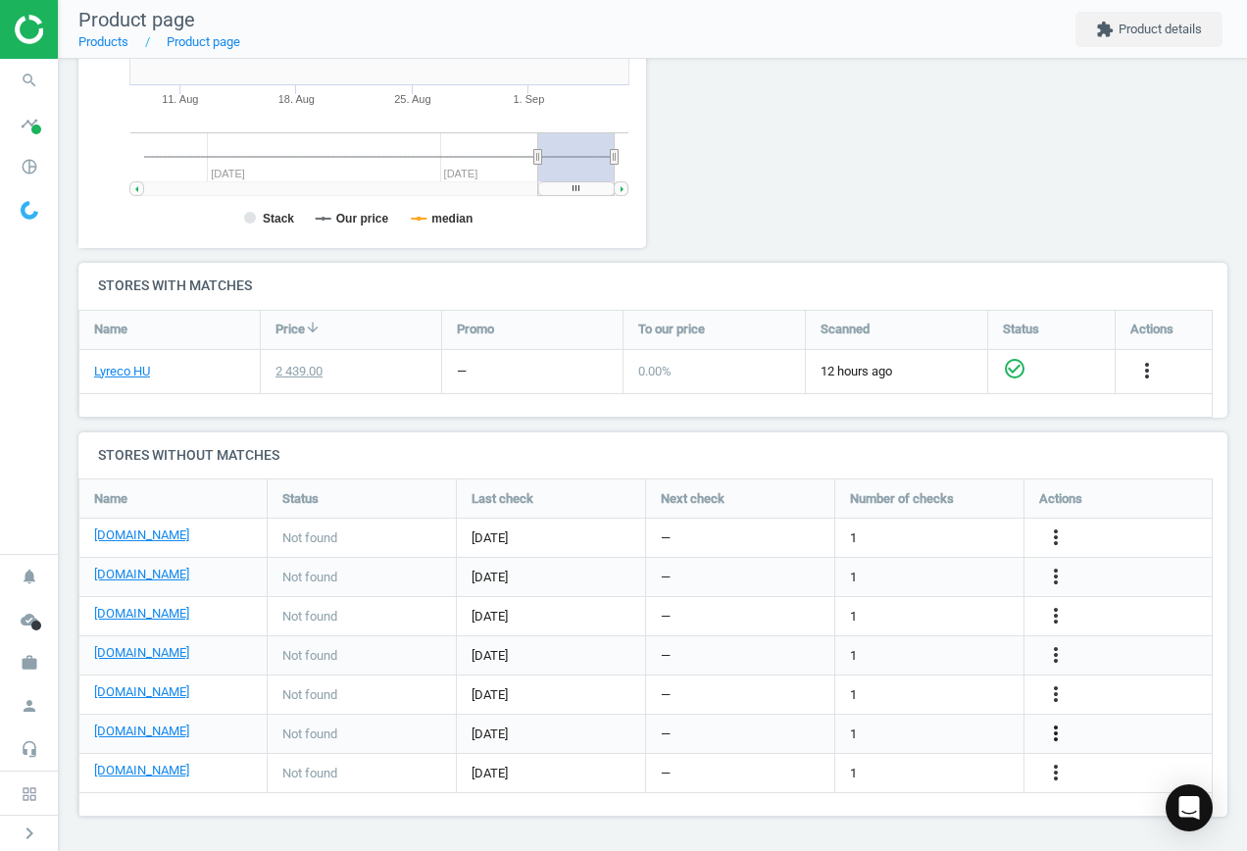
click at [1056, 732] on icon "more_vert" at bounding box center [1056, 734] width 24 height 24
click at [898, 734] on link "Edit URL/product option" at bounding box center [903, 734] width 269 height 30
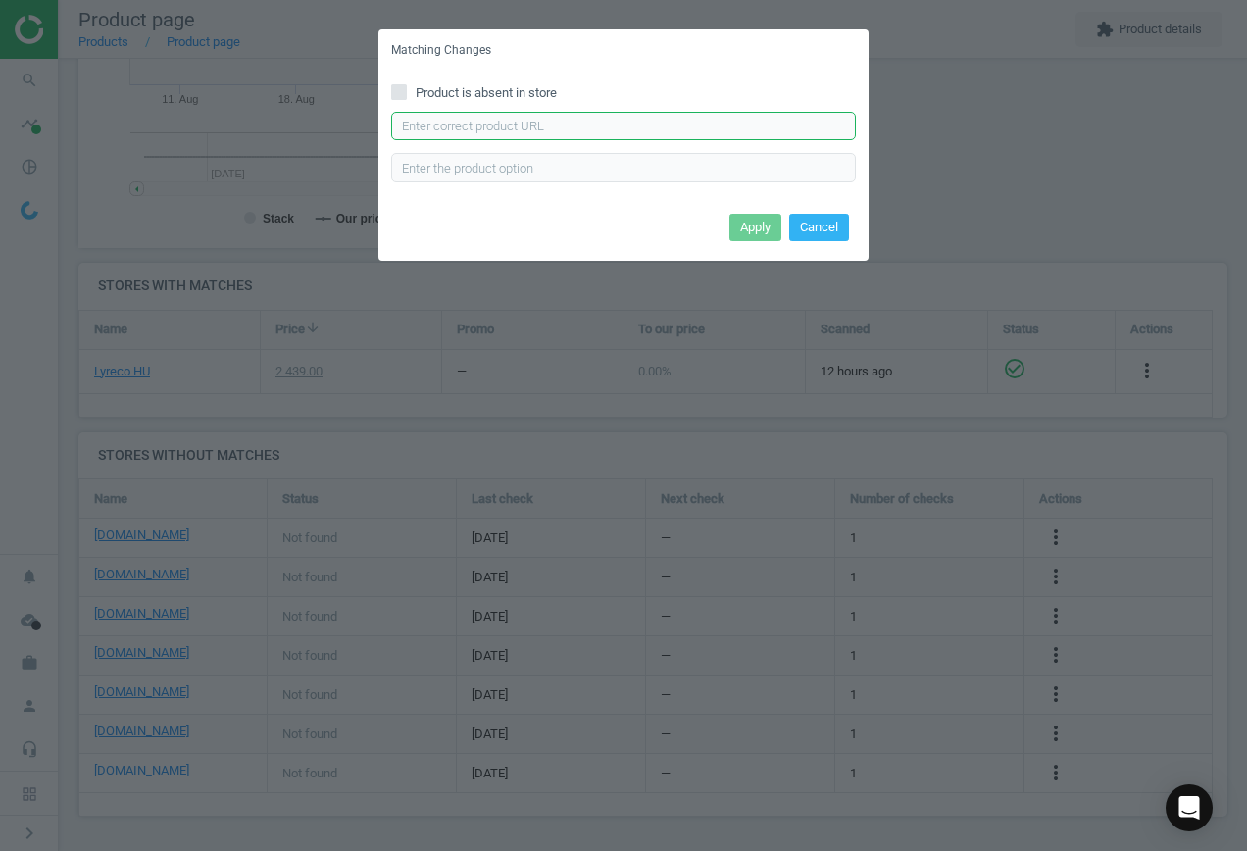
click at [533, 118] on input "text" at bounding box center [623, 126] width 465 height 29
paste input "[URL][DOMAIN_NAME]"
type input "[URL][DOMAIN_NAME]"
click at [767, 226] on button "Apply" at bounding box center [756, 227] width 52 height 27
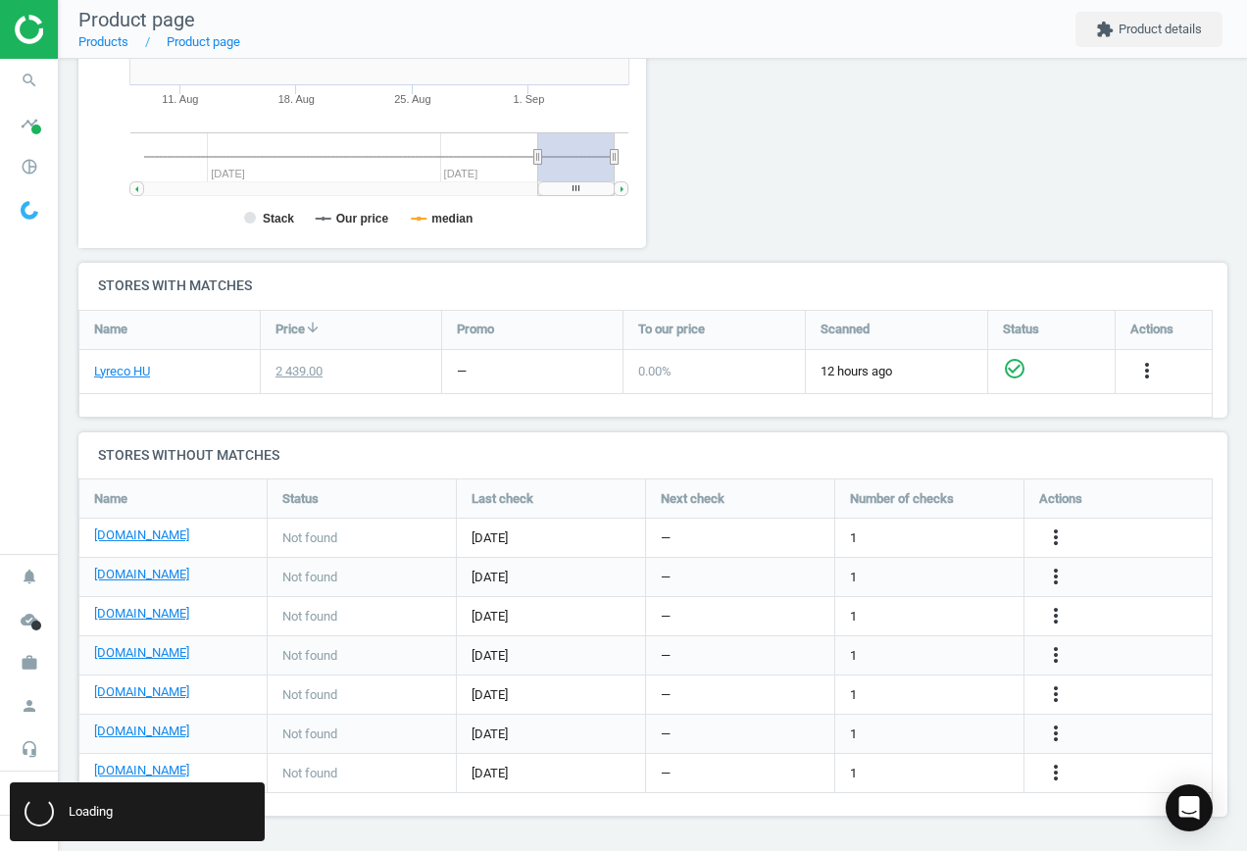
scroll to position [0, 0]
click at [141, 773] on link "[DOMAIN_NAME]" at bounding box center [141, 771] width 95 height 18
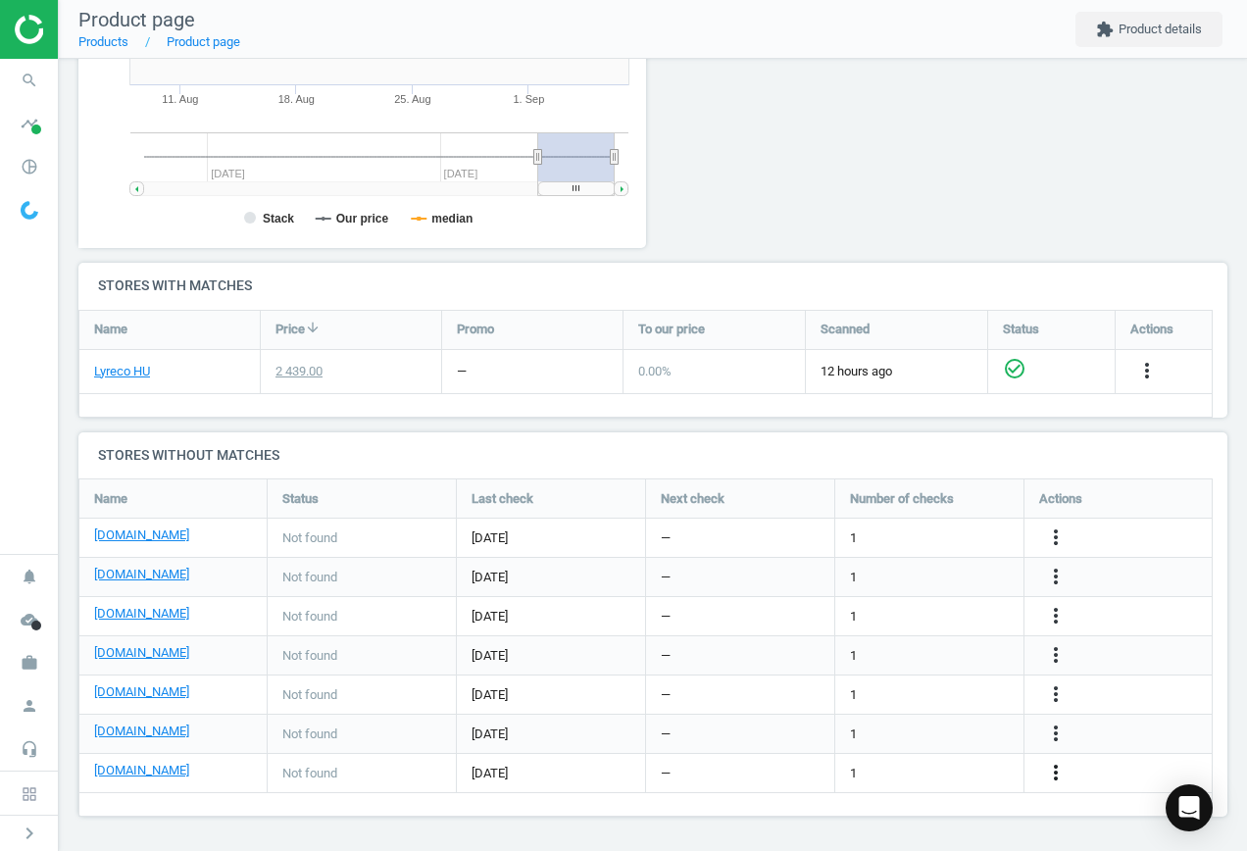
click at [1058, 777] on icon "more_vert" at bounding box center [1056, 773] width 24 height 24
click at [908, 763] on link "Edit URL/product option" at bounding box center [903, 773] width 269 height 30
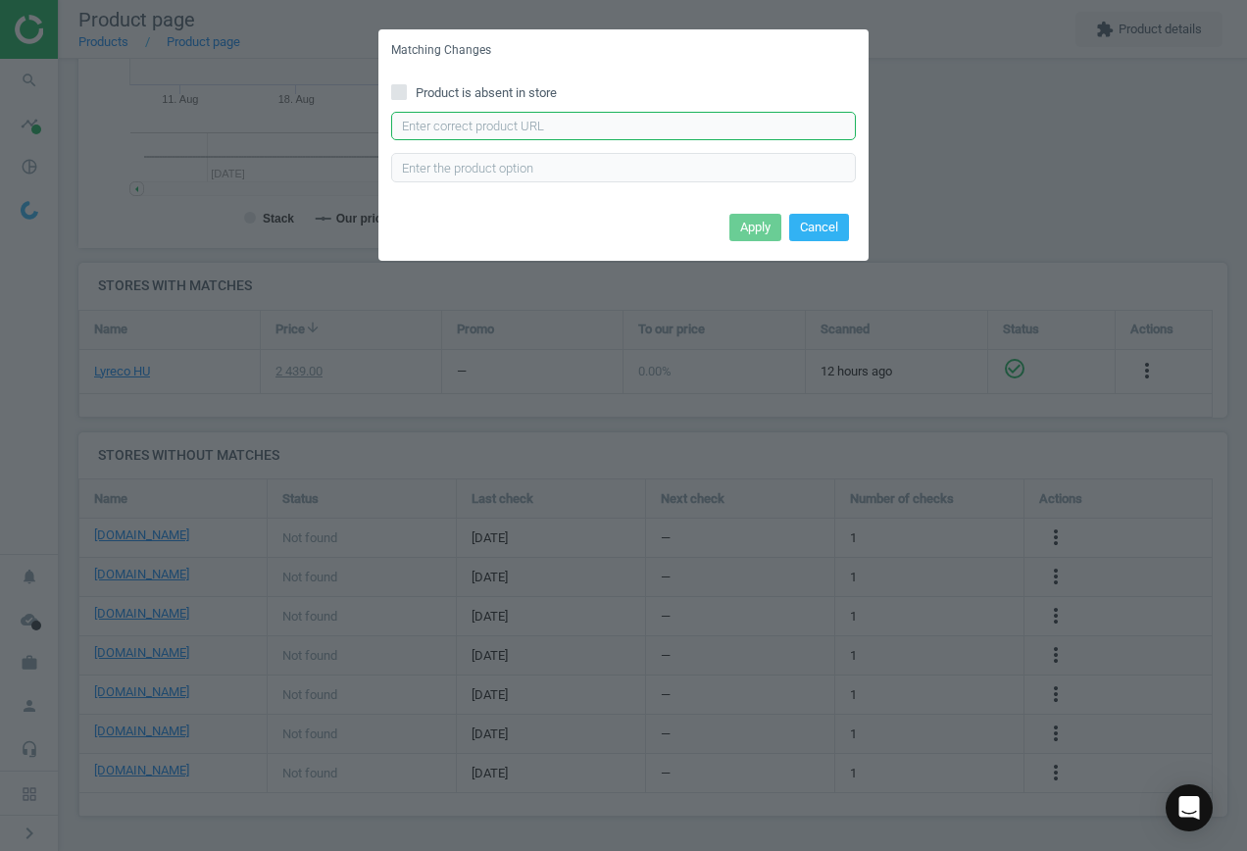
click at [529, 130] on input "text" at bounding box center [623, 126] width 465 height 29
paste input "[URL][DOMAIN_NAME][PERSON_NAME]"
type input "[URL][DOMAIN_NAME][PERSON_NAME]"
click at [748, 219] on button "Apply" at bounding box center [756, 227] width 52 height 27
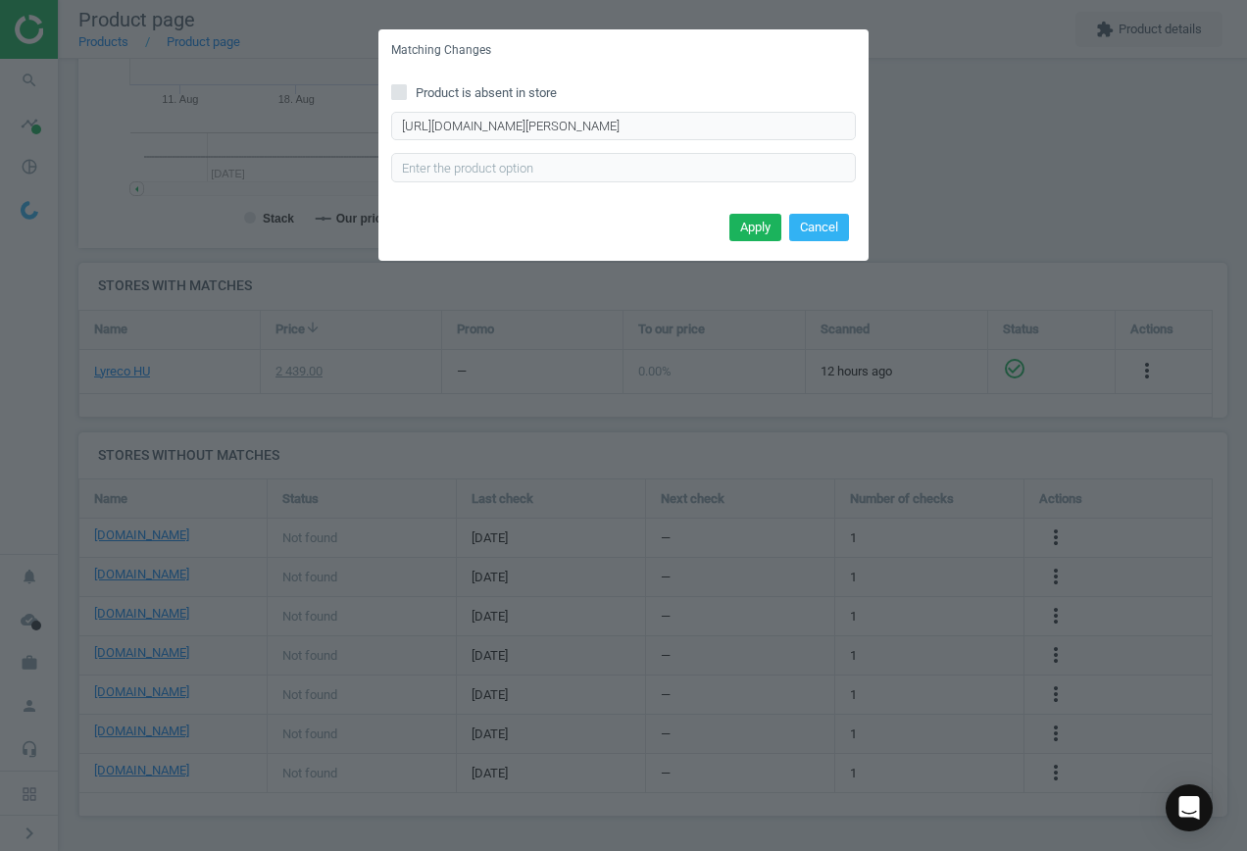
scroll to position [0, 0]
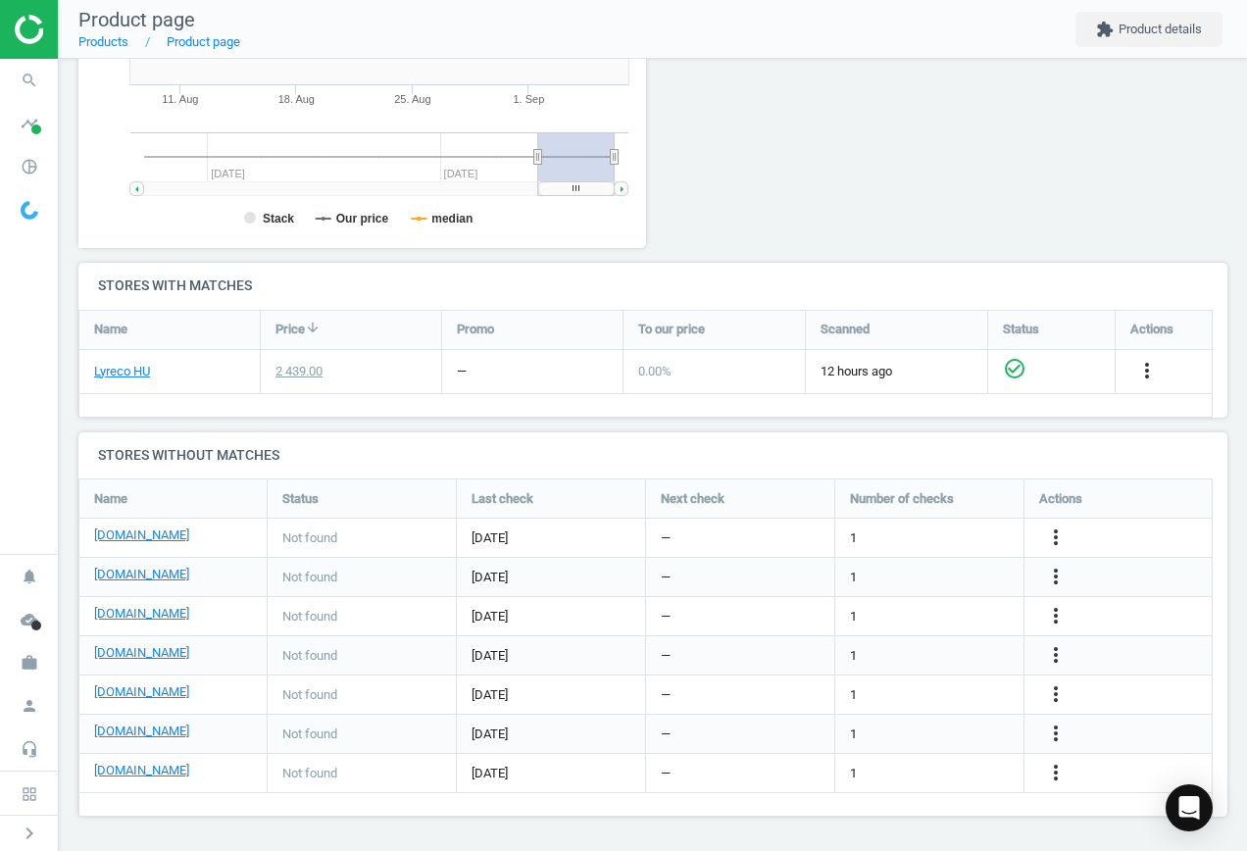
click at [38, 31] on img at bounding box center [84, 29] width 139 height 29
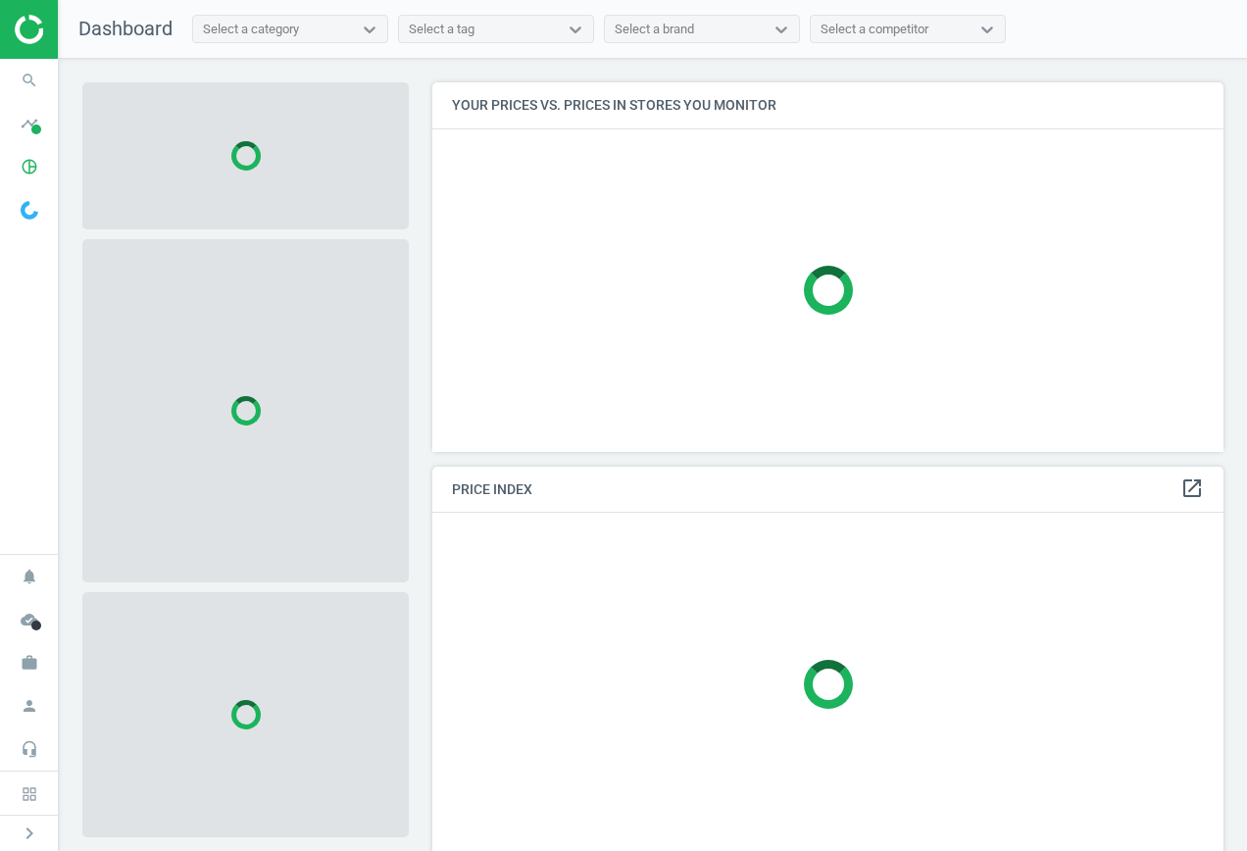
scroll to position [399, 807]
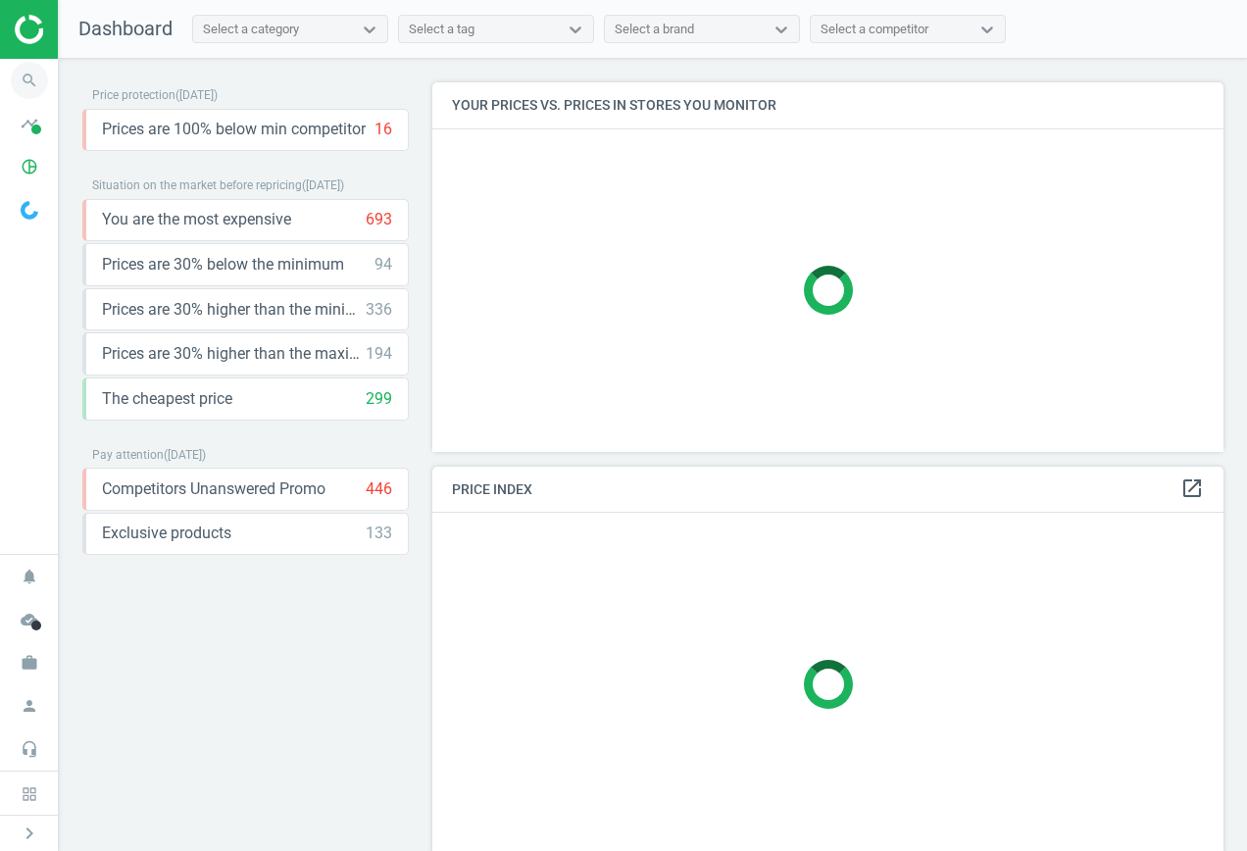
click at [29, 80] on icon "search" at bounding box center [29, 80] width 37 height 37
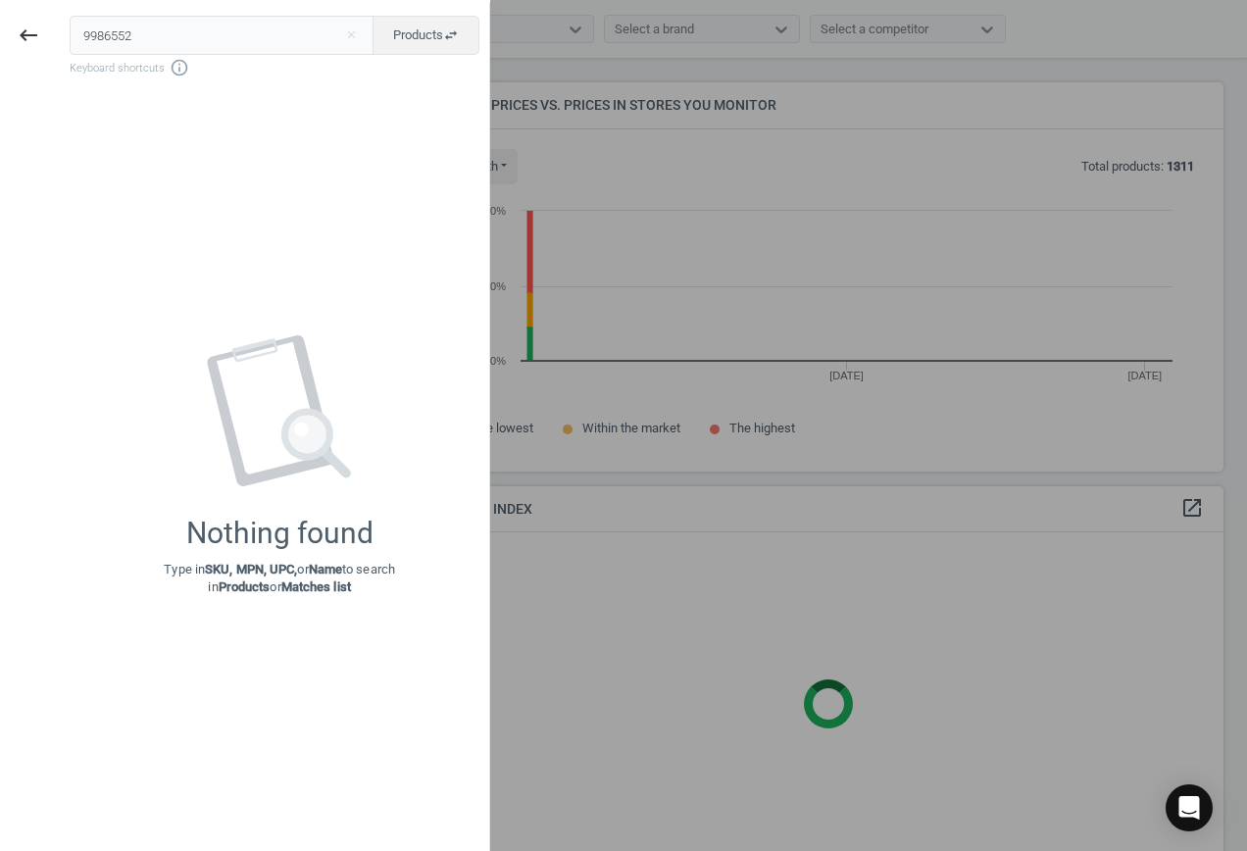
scroll to position [419, 807]
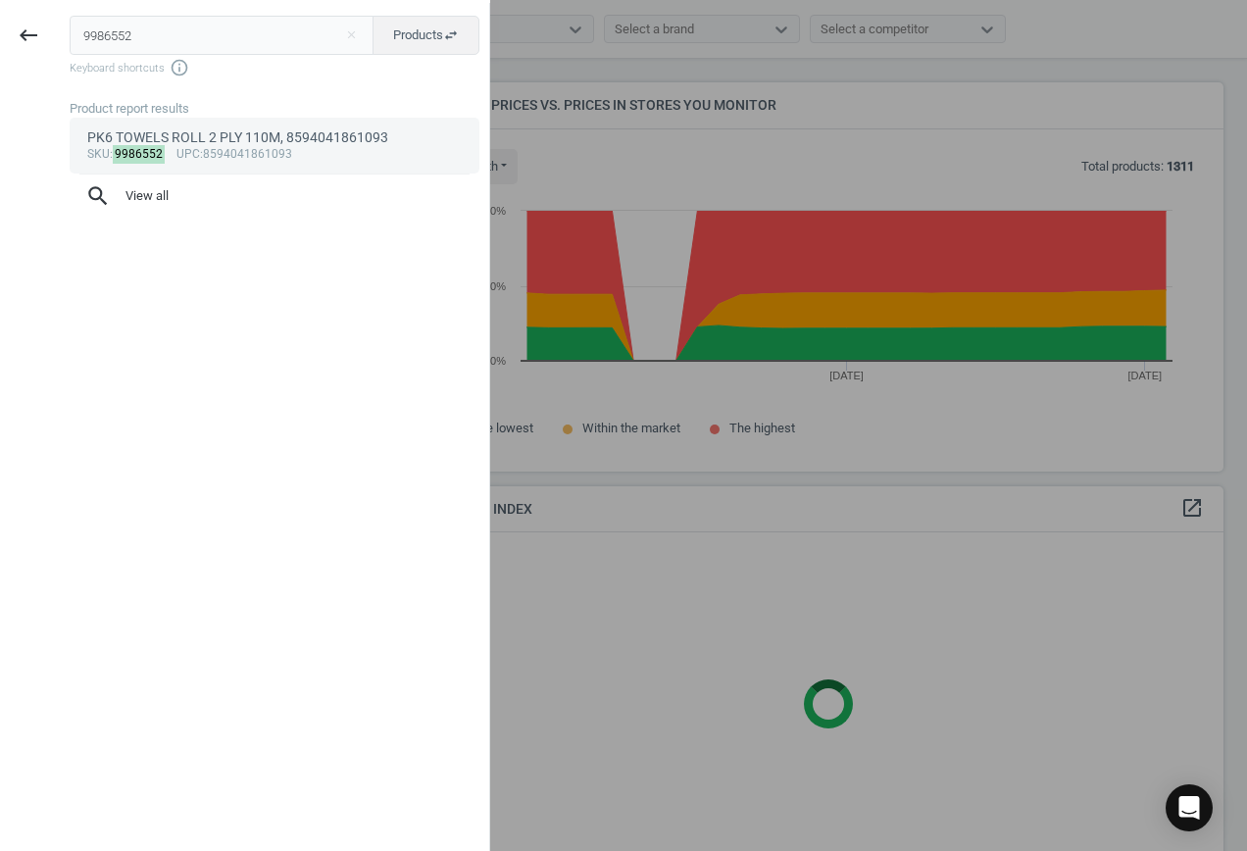
type input "9986552"
click at [229, 147] on div "sku : 9986552 upc :8594041861093" at bounding box center [275, 155] width 376 height 16
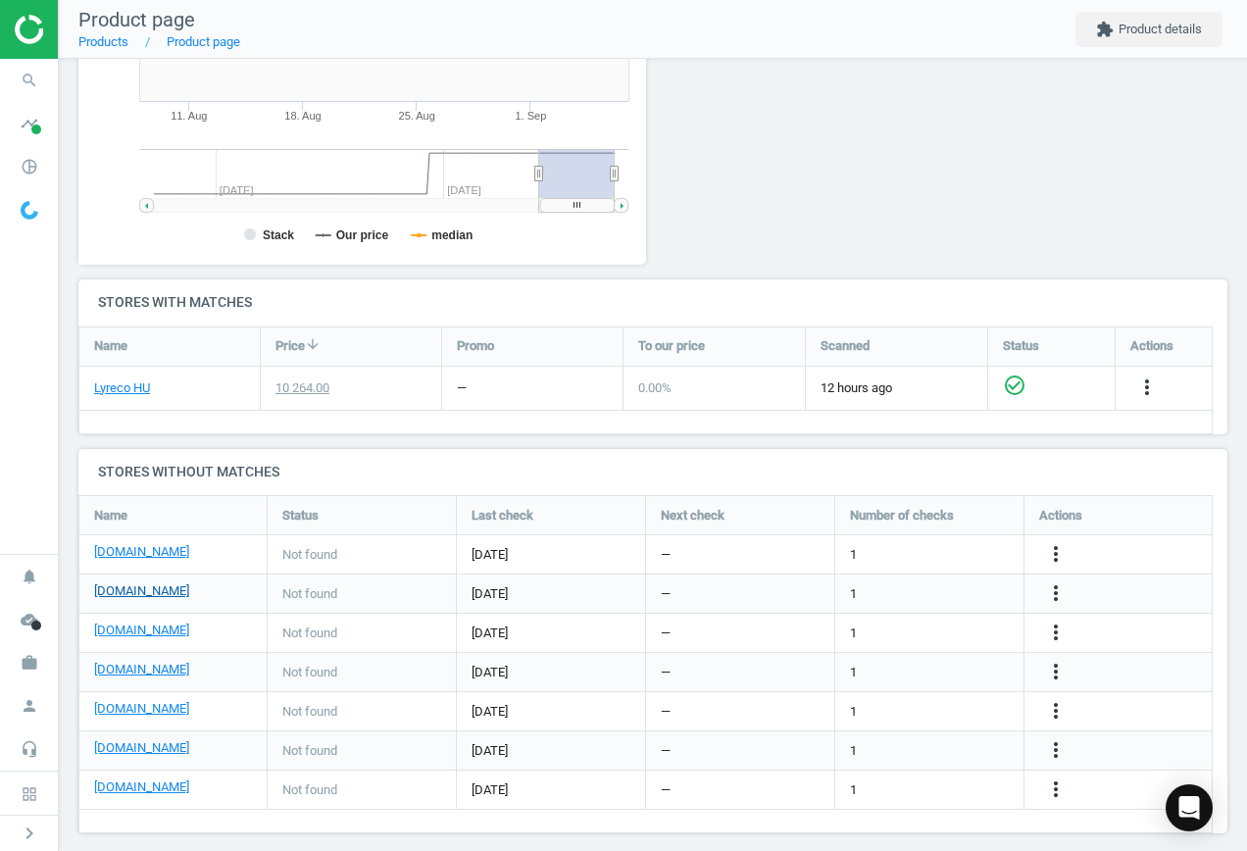
scroll to position [458, 0]
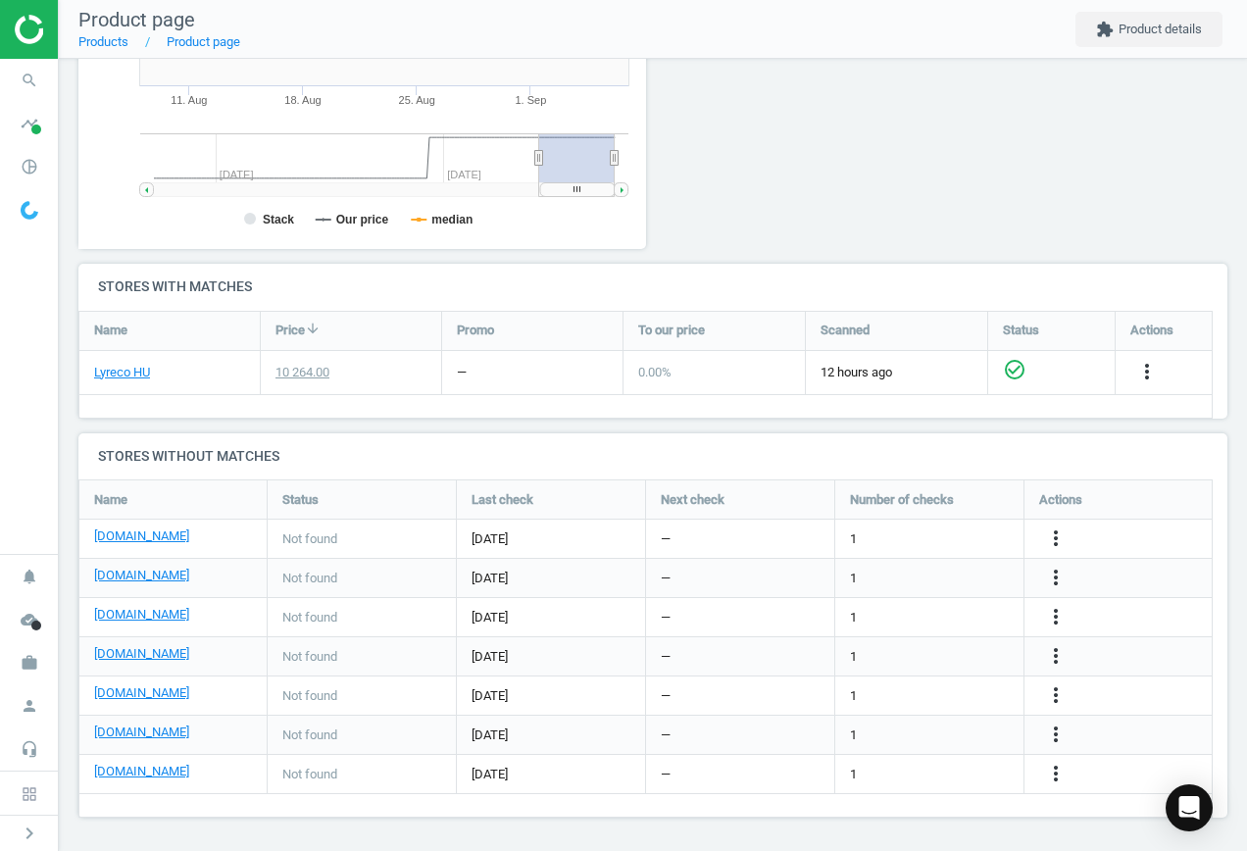
click at [139, 525] on div "[DOMAIN_NAME]" at bounding box center [172, 539] width 187 height 38
click at [139, 535] on link "[DOMAIN_NAME]" at bounding box center [141, 537] width 95 height 18
click at [145, 530] on link "[DOMAIN_NAME]" at bounding box center [141, 537] width 95 height 18
click at [1056, 538] on icon "more_vert" at bounding box center [1056, 539] width 24 height 24
click at [881, 540] on link "Edit URL/product option" at bounding box center [903, 539] width 269 height 30
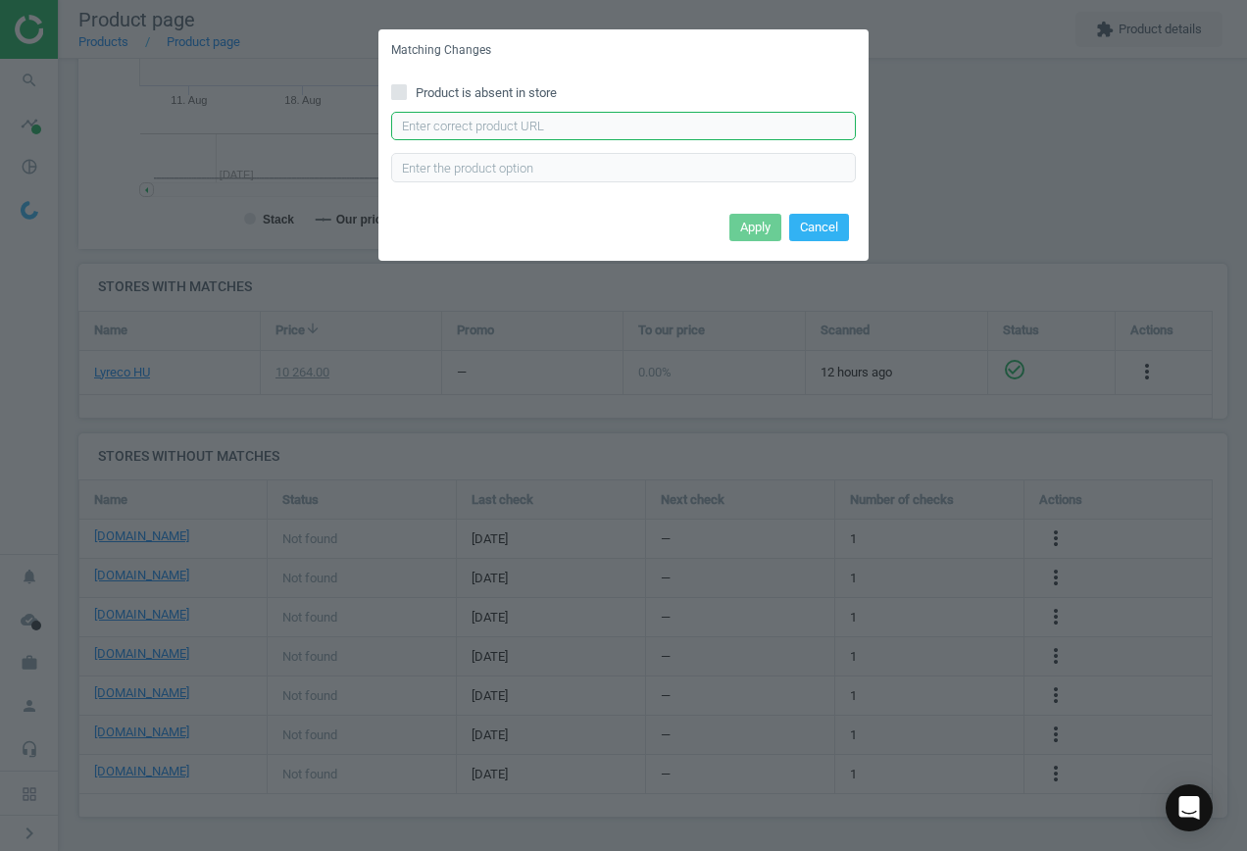
click at [525, 127] on input "text" at bounding box center [623, 126] width 465 height 29
paste input "[URL][DOMAIN_NAME][PERSON_NAME]"
type input "[URL][DOMAIN_NAME][PERSON_NAME]"
click at [746, 228] on button "Apply" at bounding box center [756, 227] width 52 height 27
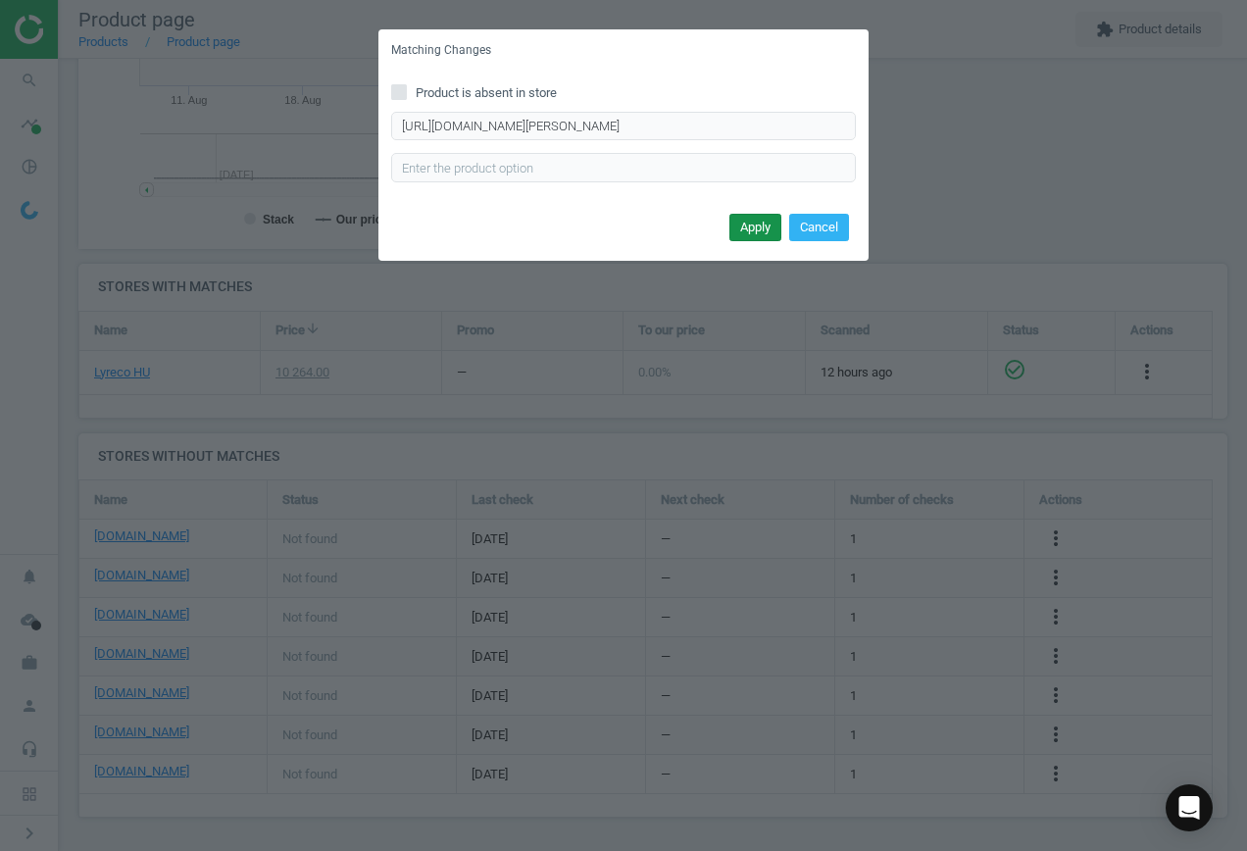
scroll to position [0, 0]
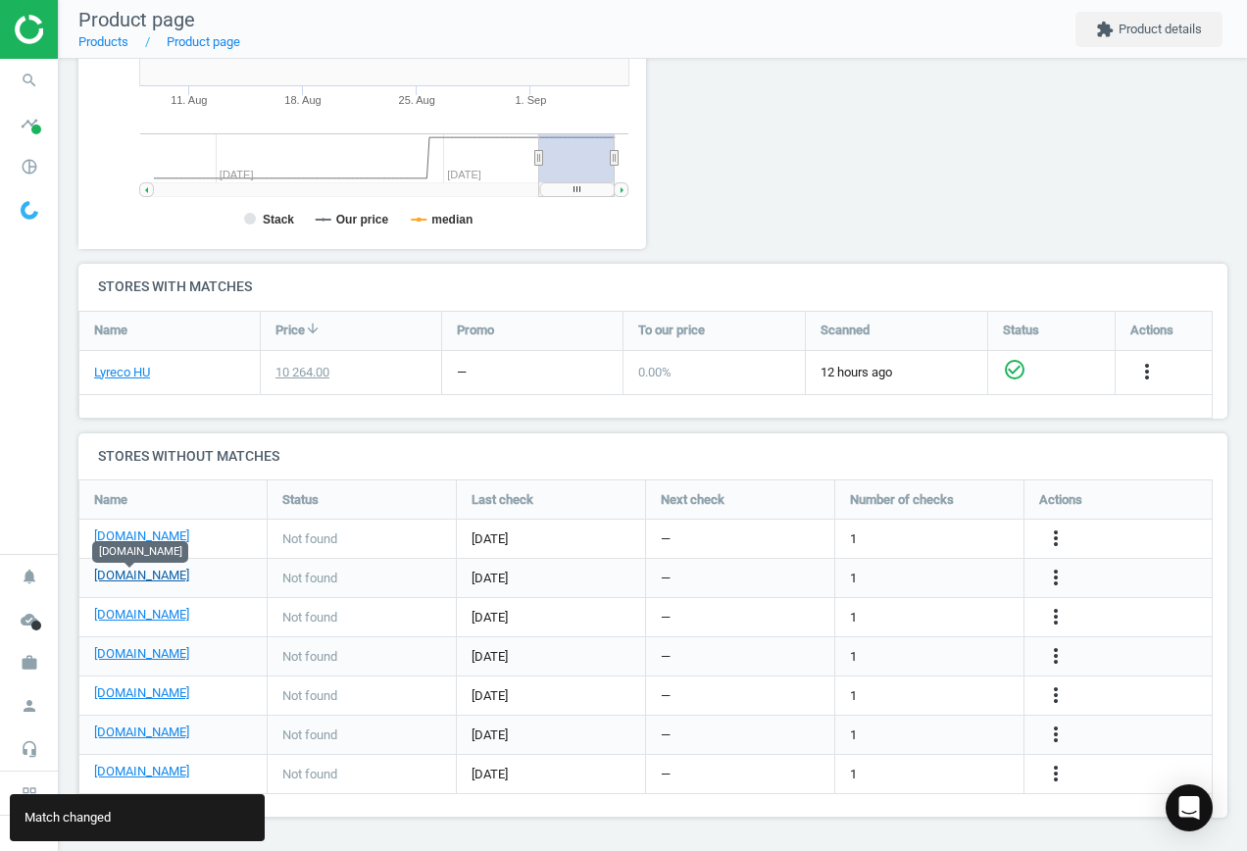
click at [133, 579] on link "[DOMAIN_NAME]" at bounding box center [141, 576] width 95 height 18
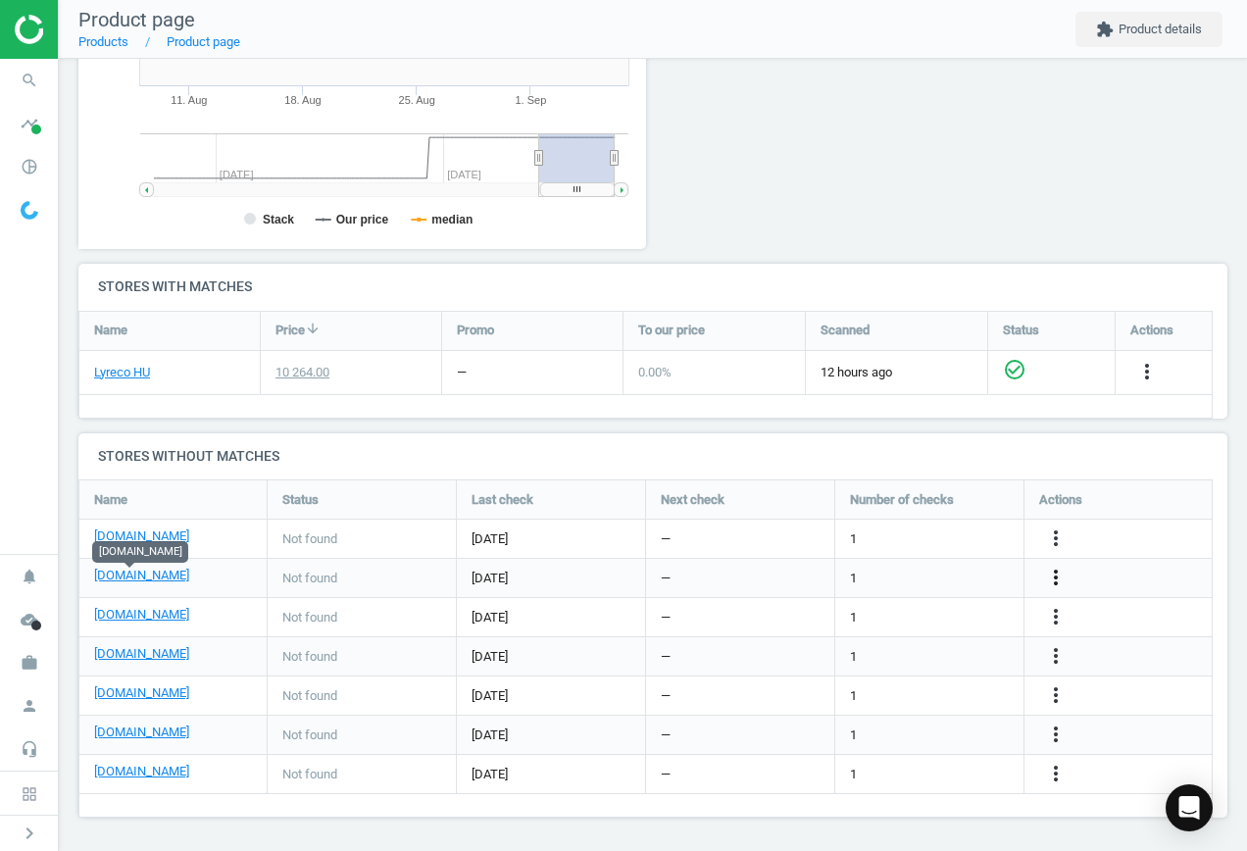
click at [1056, 574] on icon "more_vert" at bounding box center [1056, 578] width 24 height 24
click at [890, 579] on link "Edit URL/product option" at bounding box center [903, 578] width 269 height 30
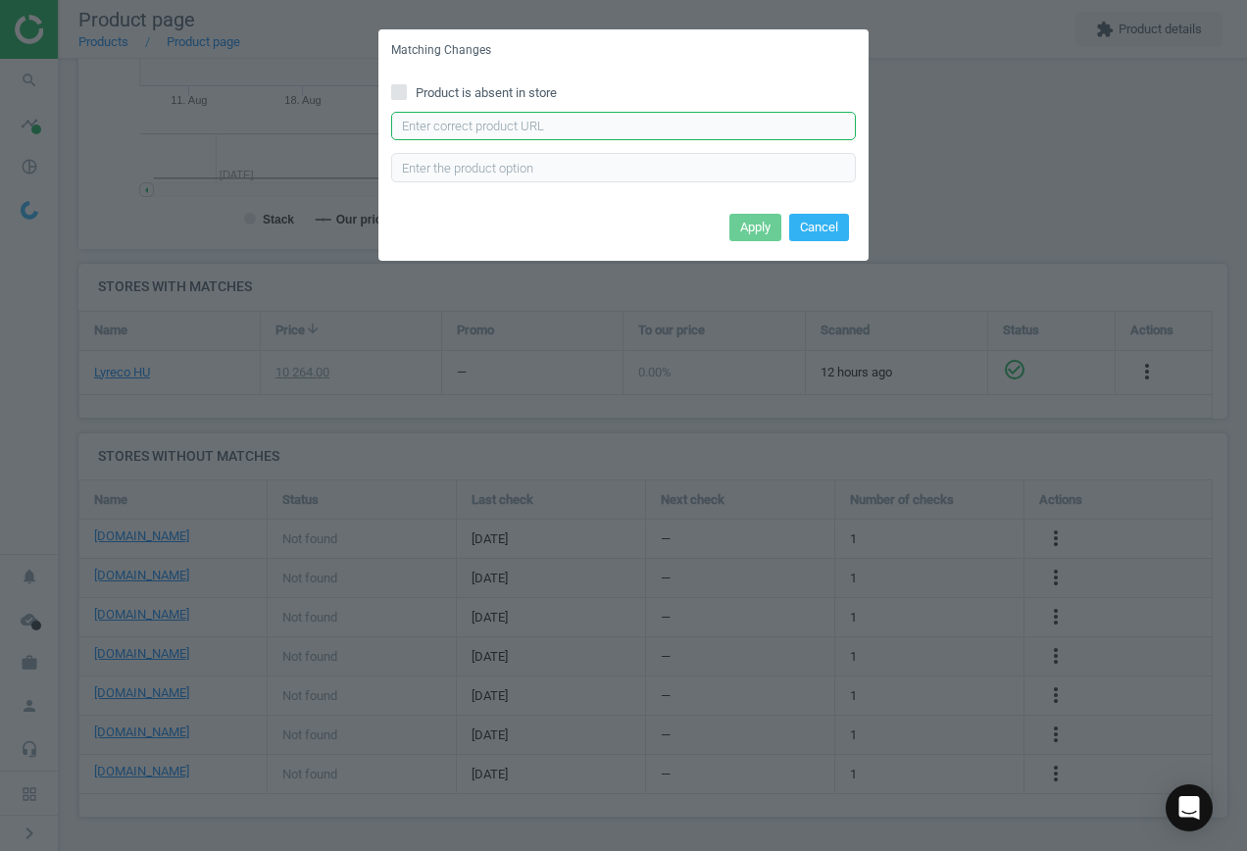
drag, startPoint x: 529, startPoint y: 121, endPoint x: 581, endPoint y: 130, distance: 52.9
click at [529, 121] on input "text" at bounding box center [623, 126] width 465 height 29
paste input "https://vectraline.hu/nagykereskedelem/keztorlok/keztorlo-tekercses-fortuna-sta…"
type input "https://vectraline.hu/nagykereskedelem/keztorlok/keztorlo-tekercses-fortuna-sta…"
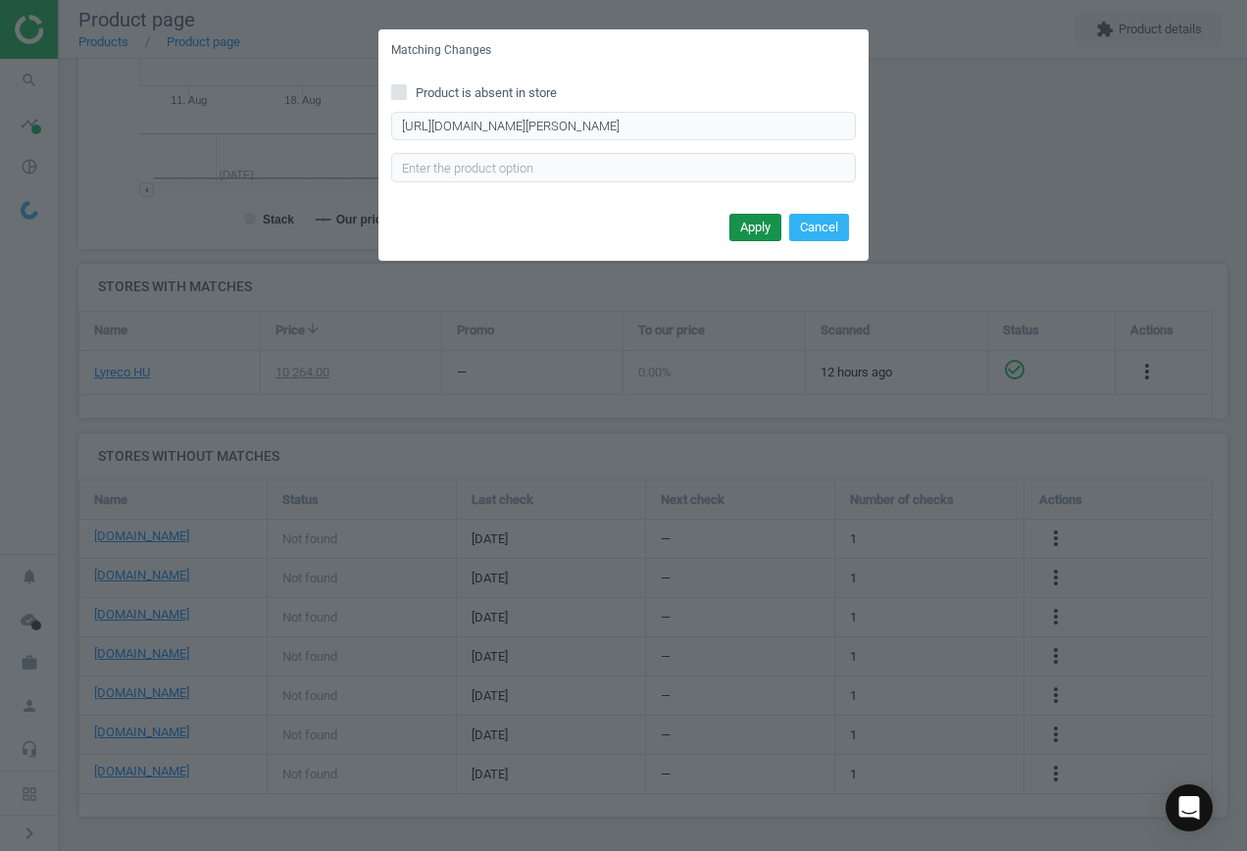
click at [773, 220] on button "Apply" at bounding box center [756, 227] width 52 height 27
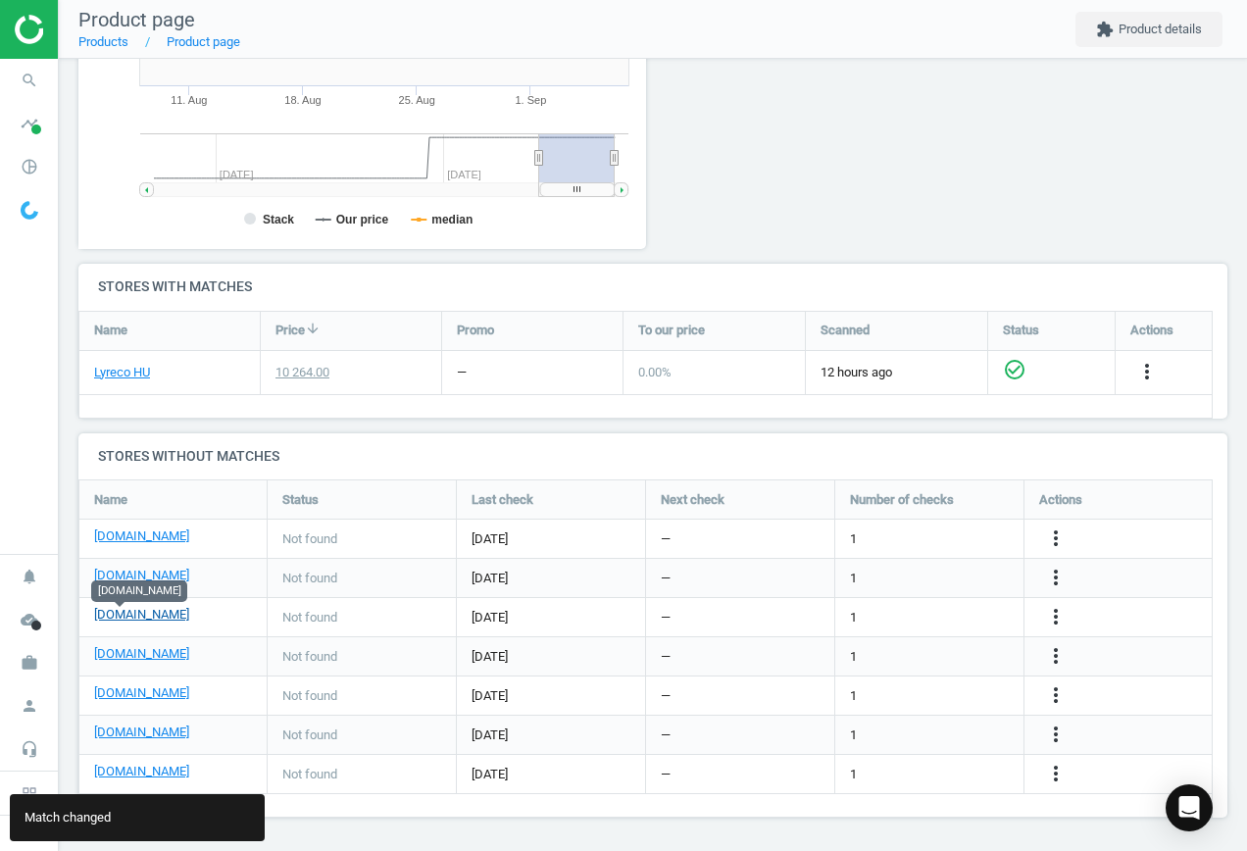
click at [126, 619] on link "[DOMAIN_NAME]" at bounding box center [141, 615] width 95 height 18
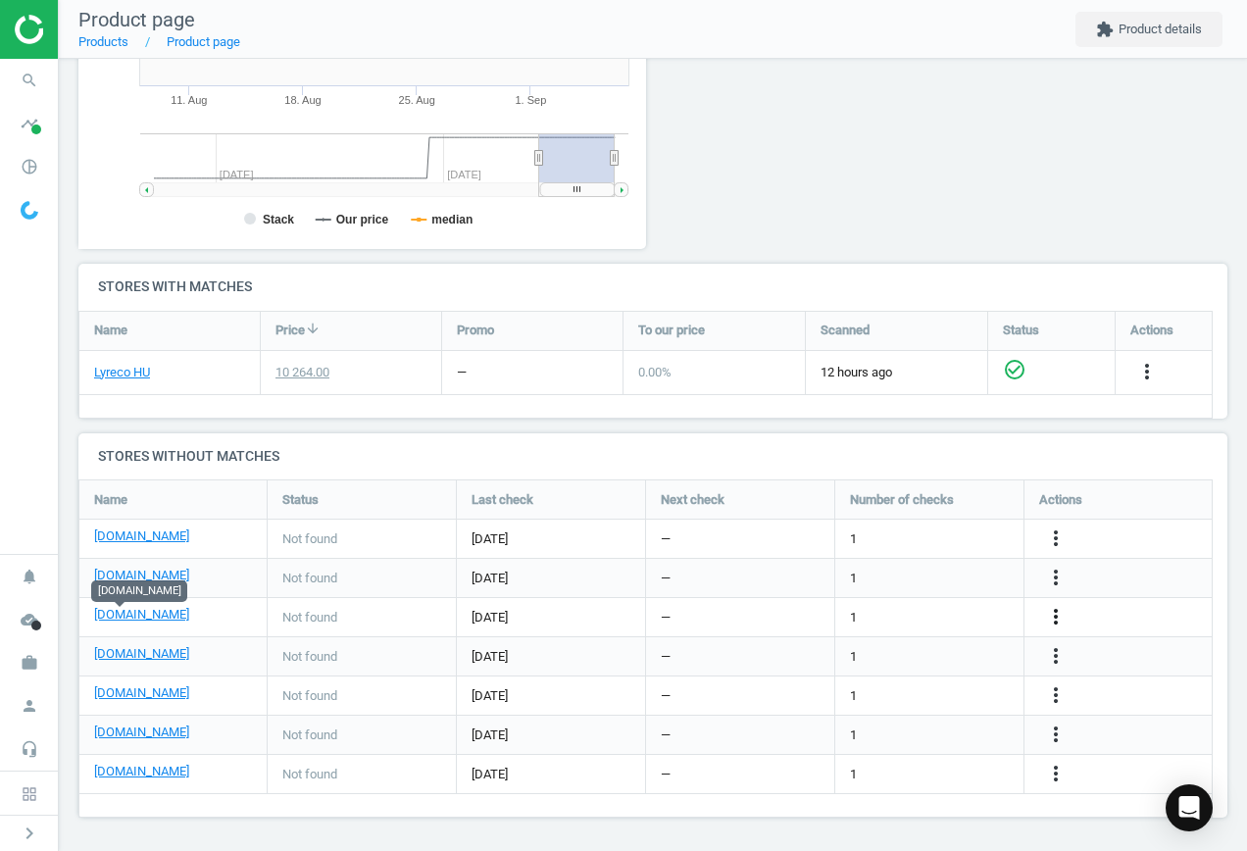
click at [1060, 615] on icon "more_vert" at bounding box center [1056, 617] width 24 height 24
click at [930, 607] on link "Edit URL/product option" at bounding box center [903, 617] width 269 height 30
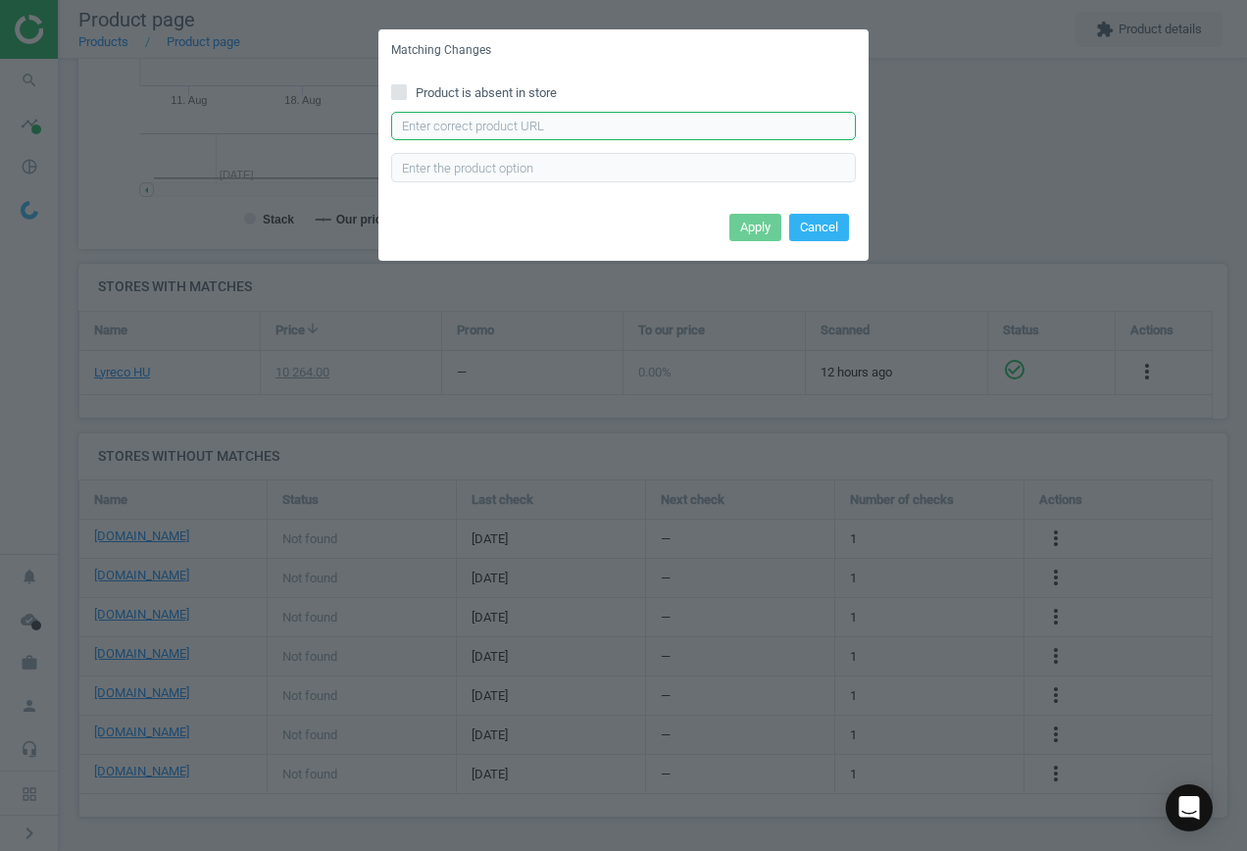
click at [481, 132] on input "text" at bounding box center [623, 126] width 465 height 29
paste input "https://termekek.metro.hu/shop/pv/BTY-X97928/0032/0021/METRO-PROFESSIONAL-Mini-…"
type input "https://termekek.metro.hu/shop/pv/BTY-X97928/0032/0021/METRO-PROFESSIONAL-Mini-…"
click at [755, 228] on button "Apply" at bounding box center [756, 227] width 52 height 27
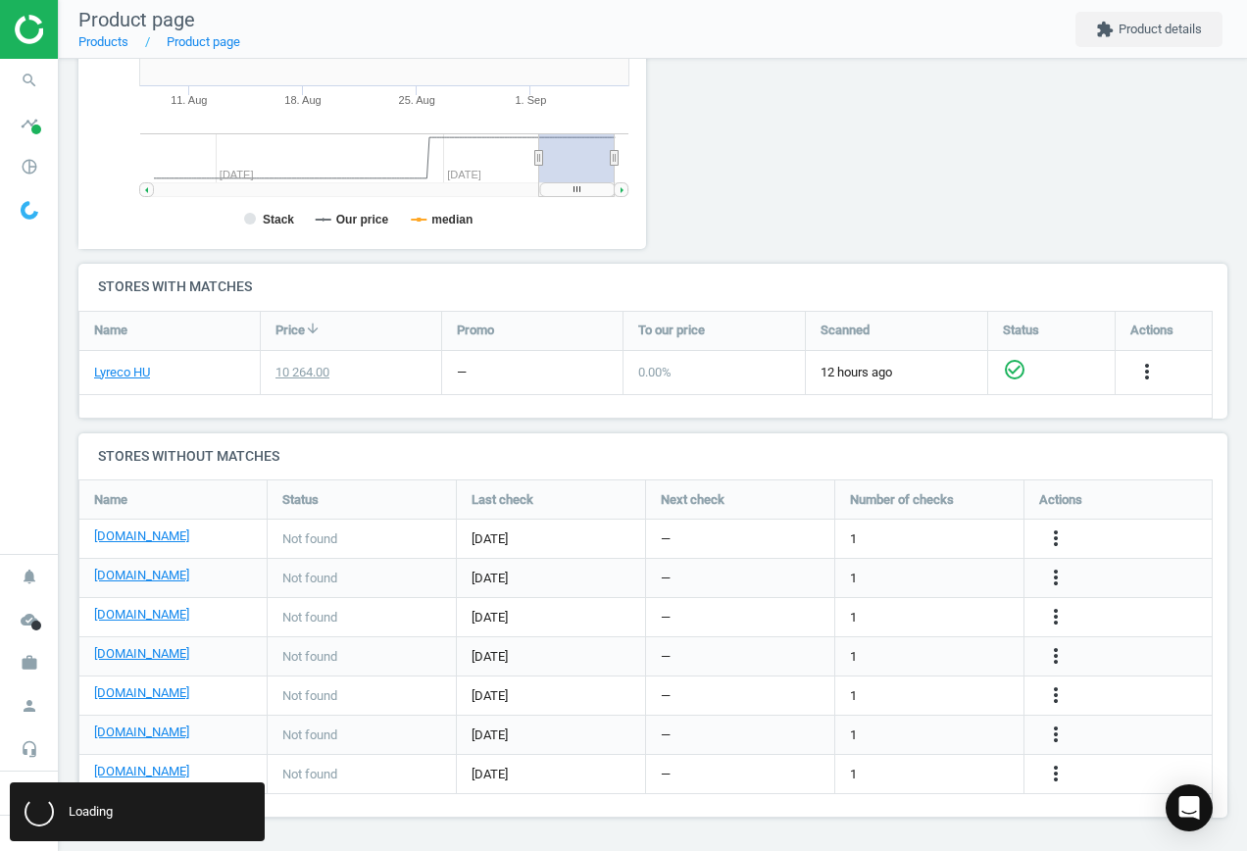
scroll to position [0, 0]
click at [129, 653] on link "[DOMAIN_NAME]" at bounding box center [141, 654] width 95 height 18
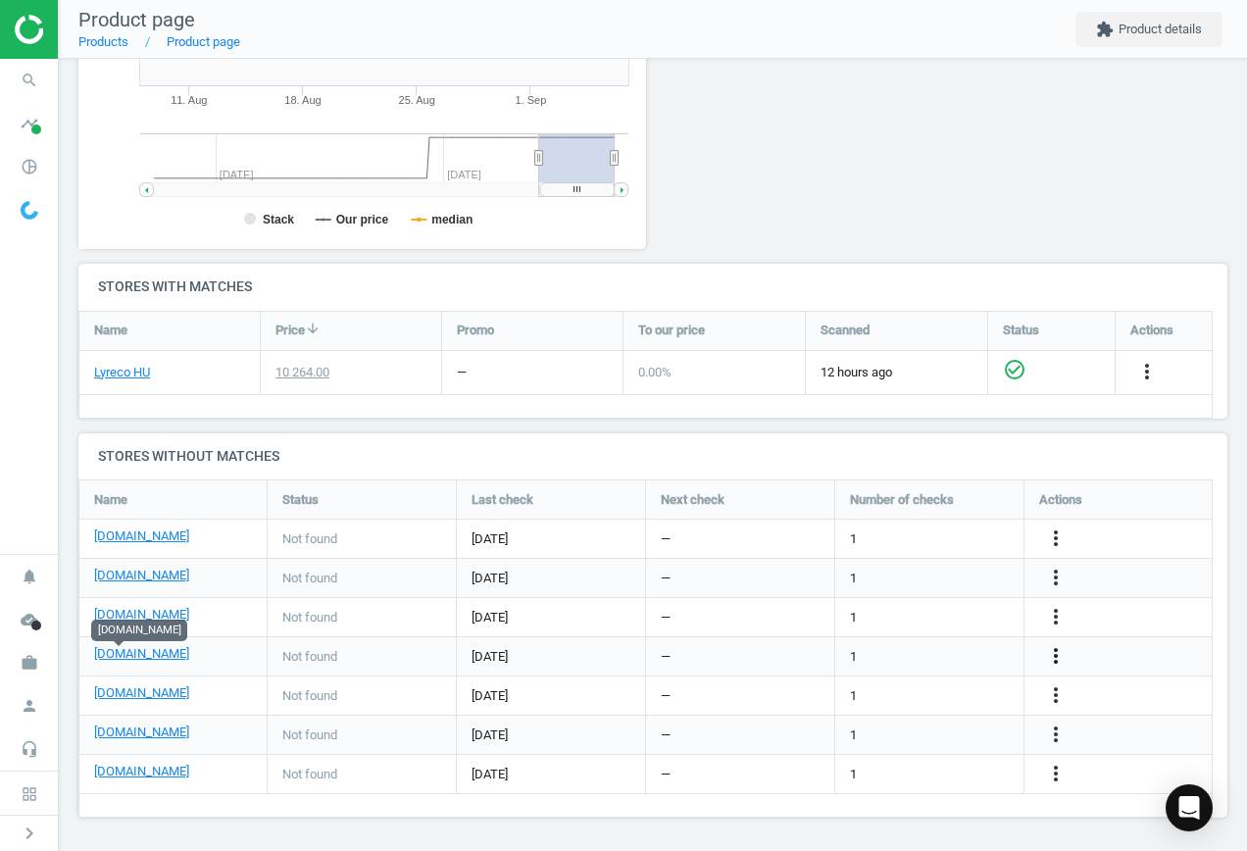
click at [1056, 651] on icon "more_vert" at bounding box center [1056, 656] width 24 height 24
click at [899, 656] on link "Edit URL/product option" at bounding box center [903, 656] width 269 height 30
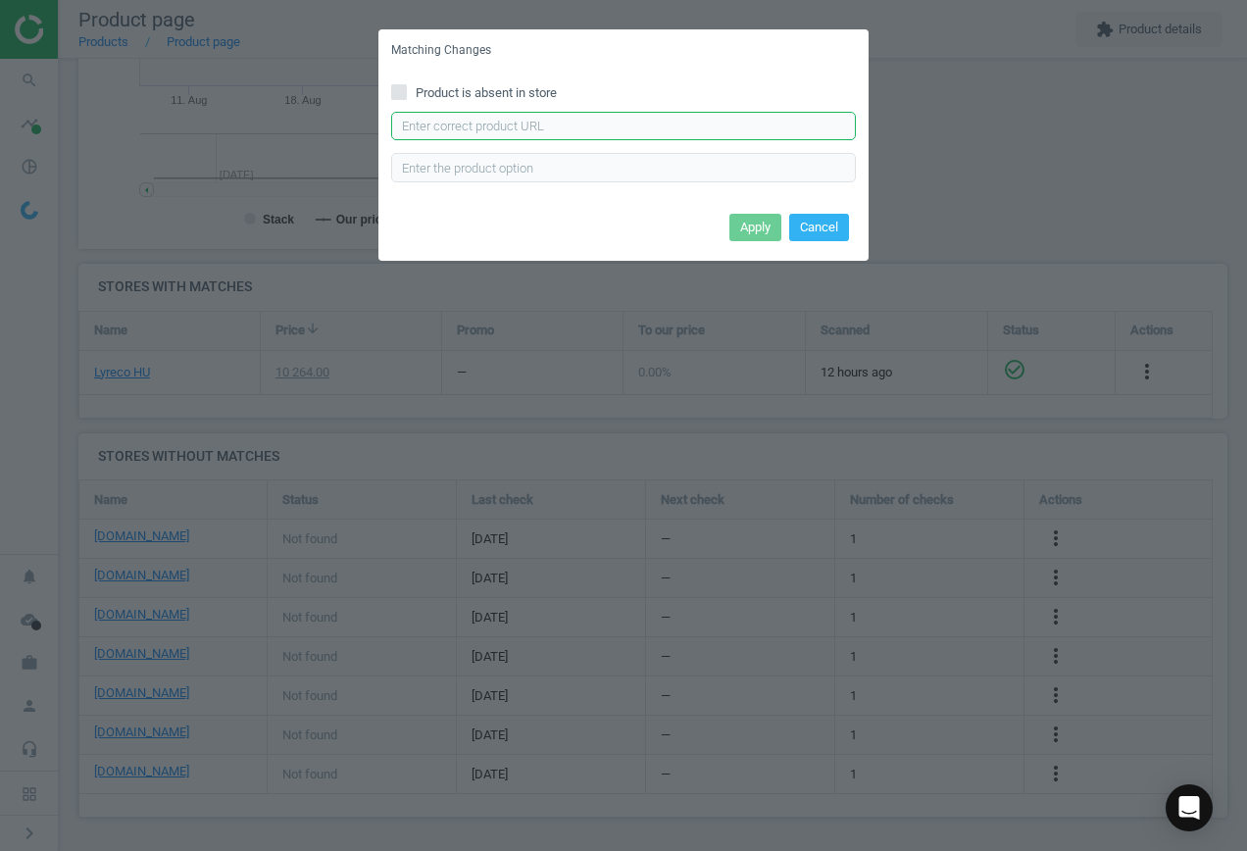
click at [492, 125] on input "text" at bounding box center [623, 126] width 465 height 29
paste input "https://webshop.bunzl.hu/huf/hu/product/52020103/star-duo-konyhai-torlo-2-rtg-2…"
type input "https://webshop.bunzl.hu/huf/hu/product/52020103/star-duo-konyhai-torlo-2-rtg-2…"
click at [765, 227] on button "Apply" at bounding box center [756, 227] width 52 height 27
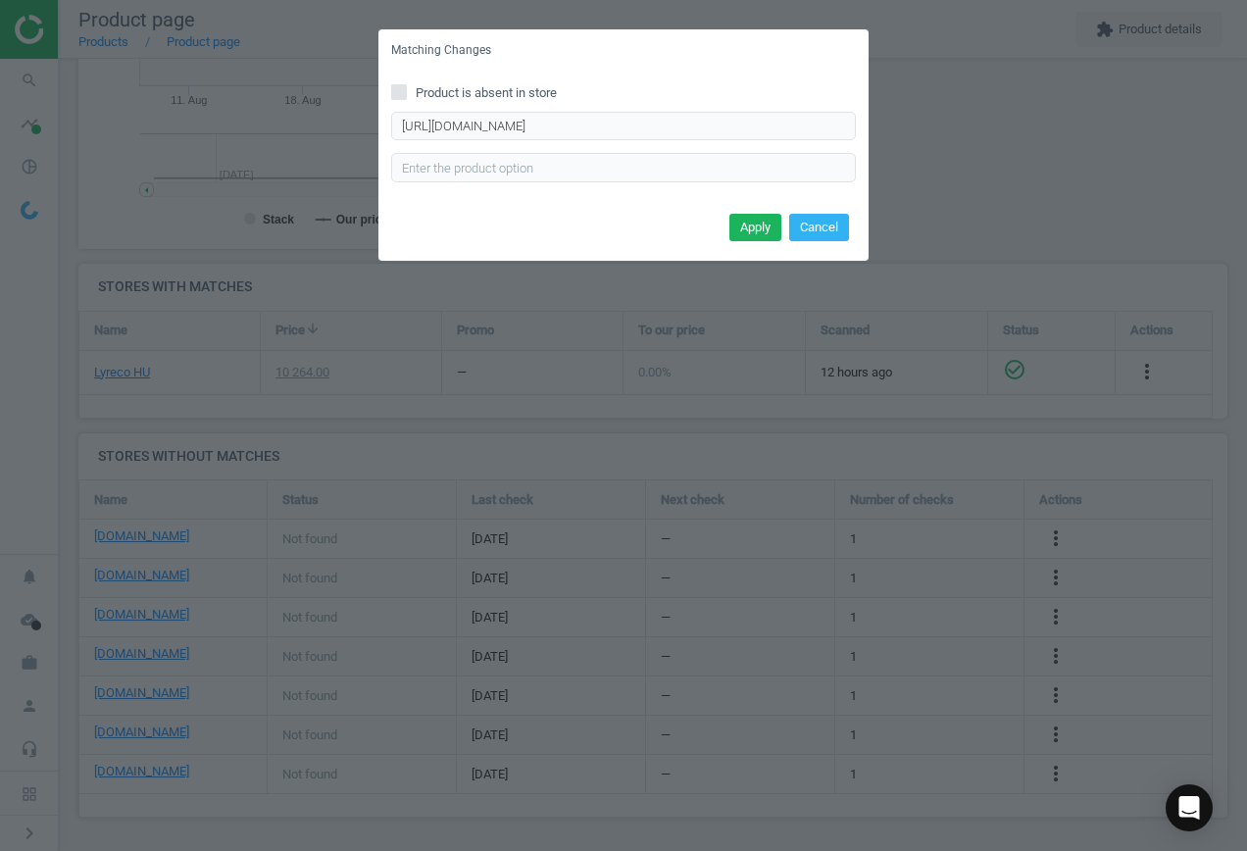
scroll to position [0, 0]
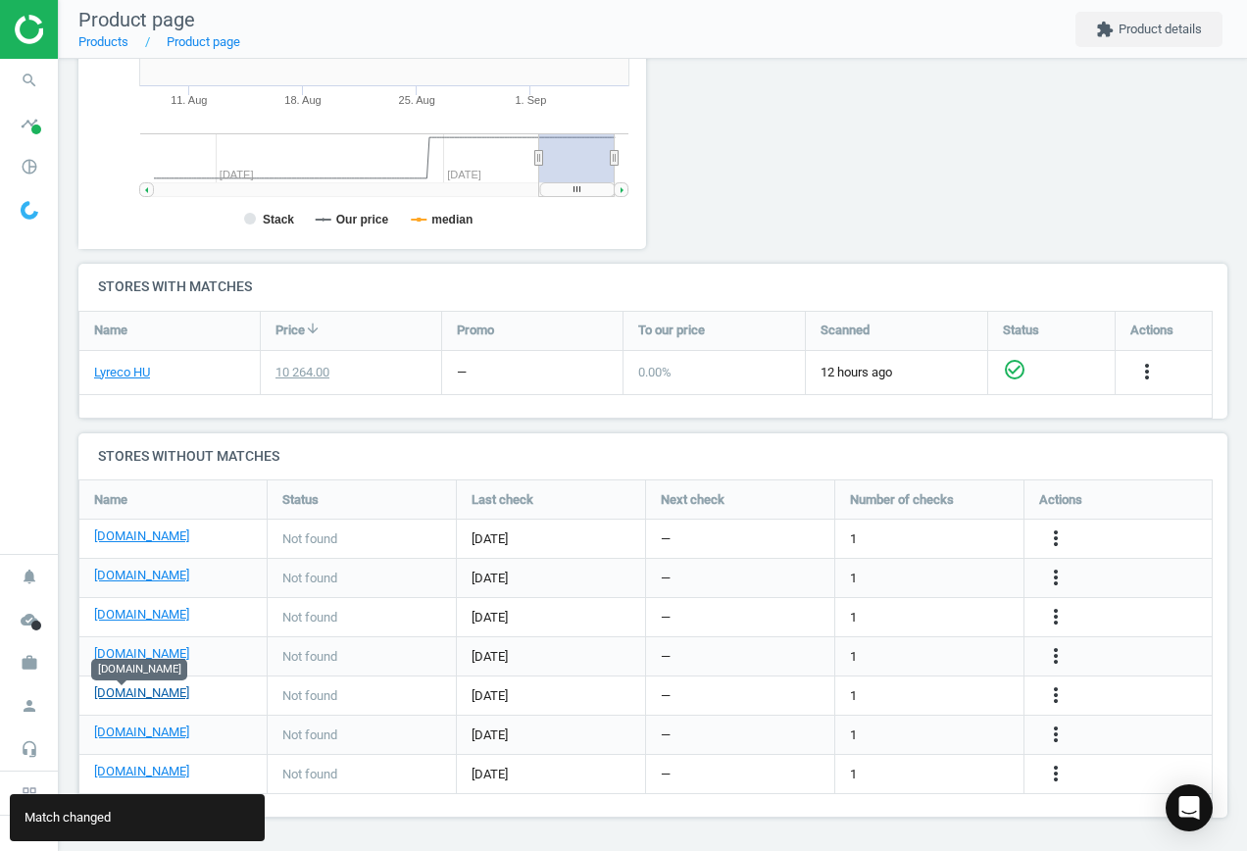
click at [116, 698] on link "[DOMAIN_NAME]" at bounding box center [141, 693] width 95 height 18
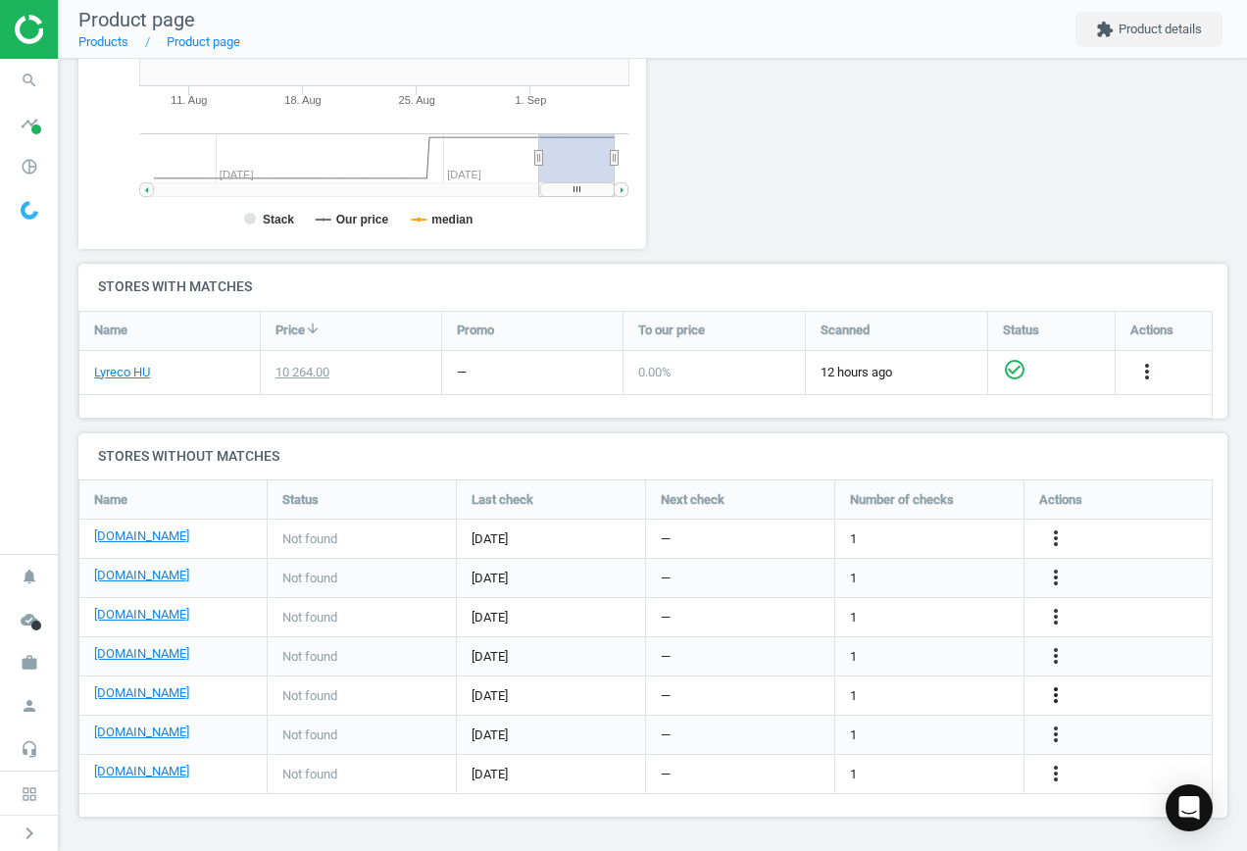
click at [1056, 689] on icon "more_vert" at bounding box center [1056, 696] width 24 height 24
click at [933, 687] on link "Edit URL/product option" at bounding box center [903, 696] width 269 height 30
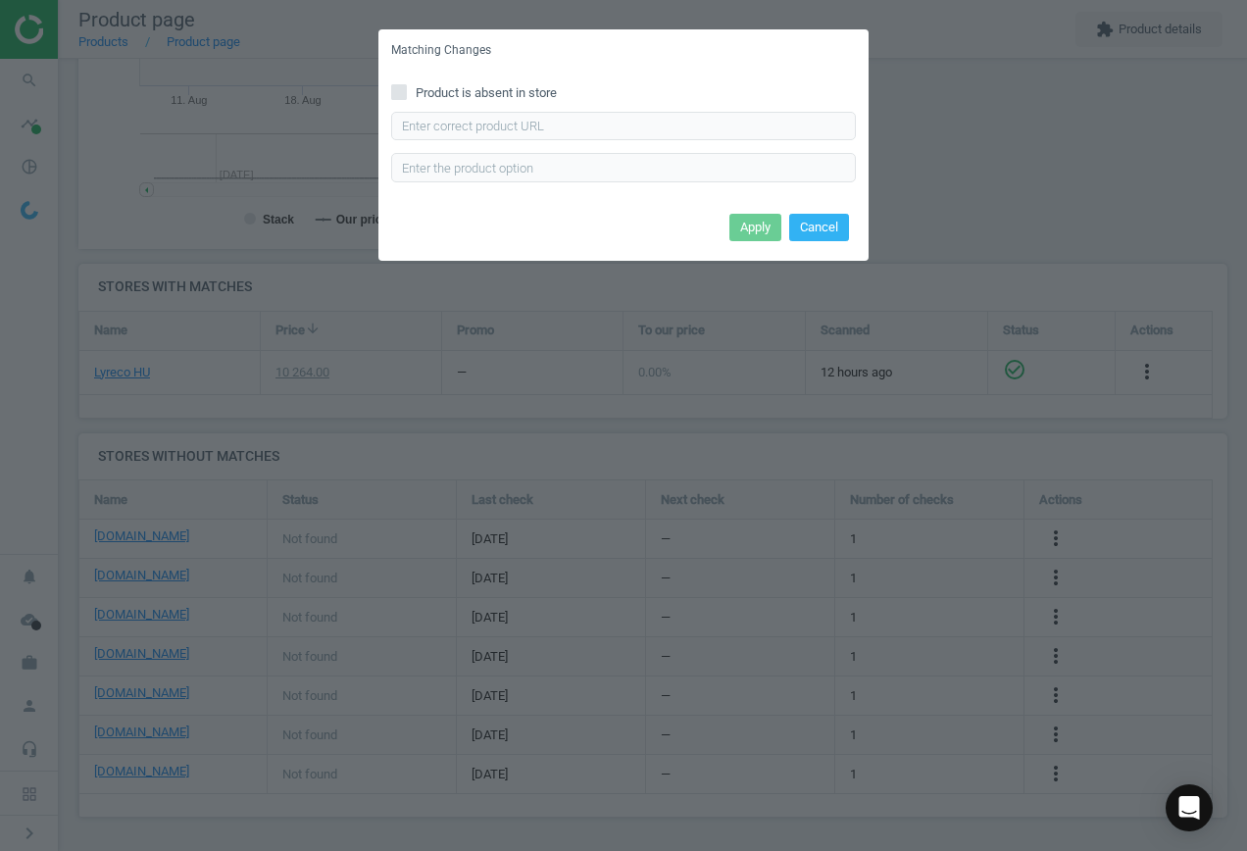
click at [398, 91] on input "Product is absent in store" at bounding box center [399, 91] width 13 height 13
checkbox input "true"
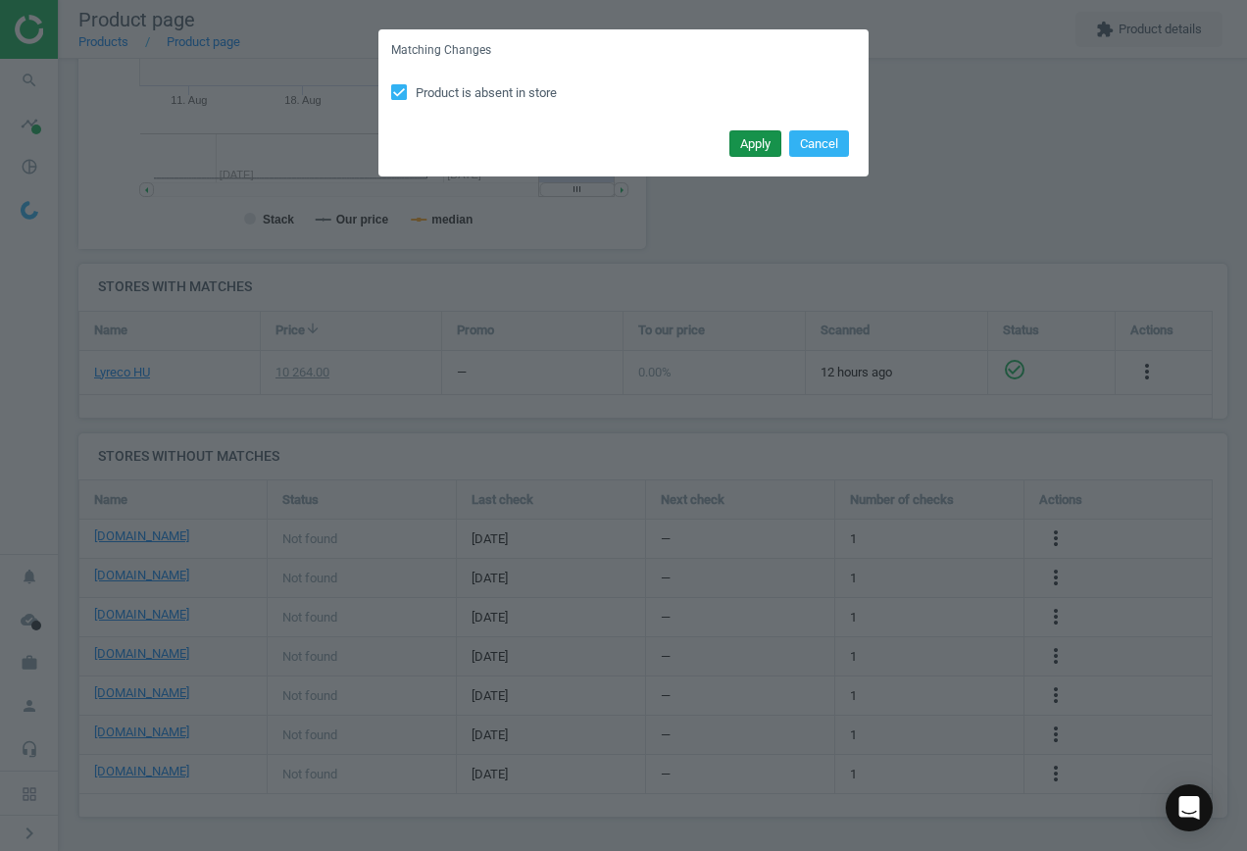
click at [754, 145] on button "Apply" at bounding box center [756, 143] width 52 height 27
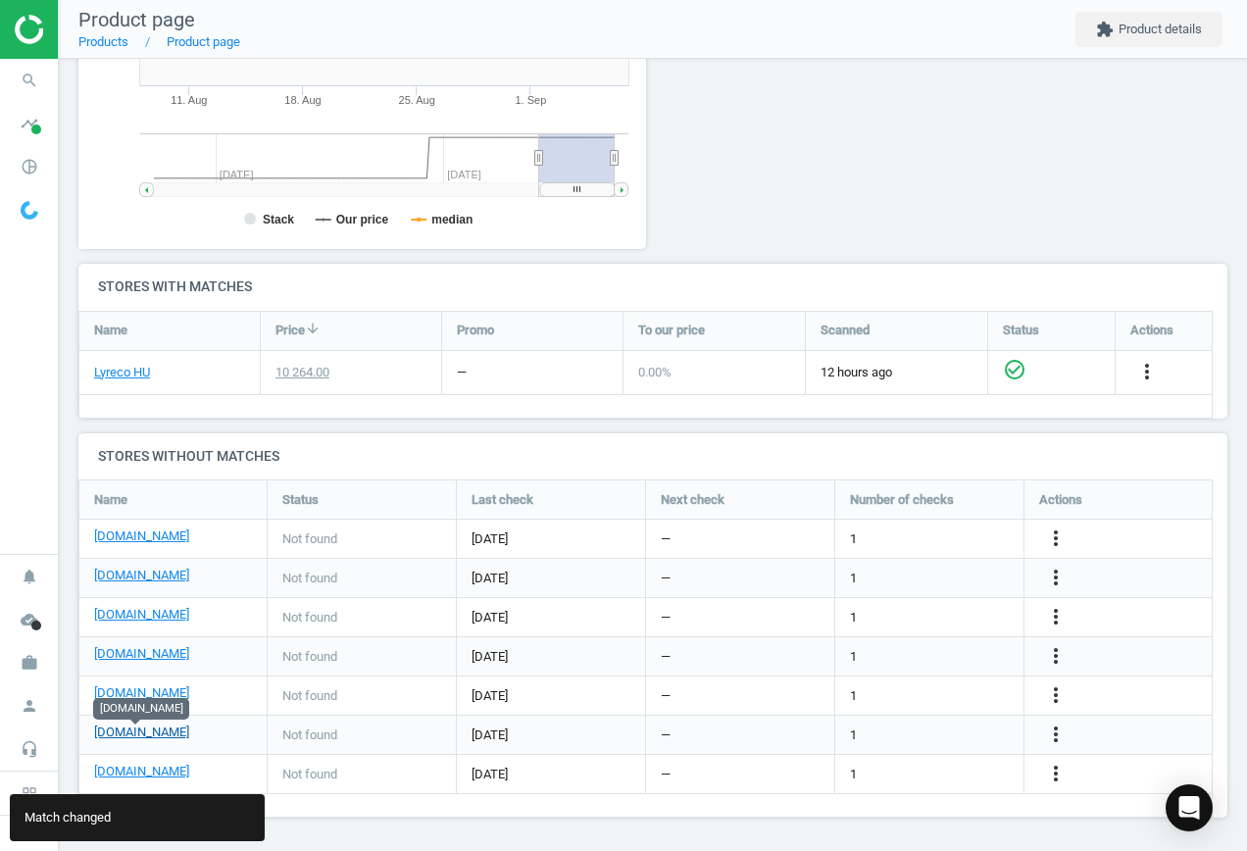
click at [158, 733] on link "[DOMAIN_NAME]" at bounding box center [141, 733] width 95 height 18
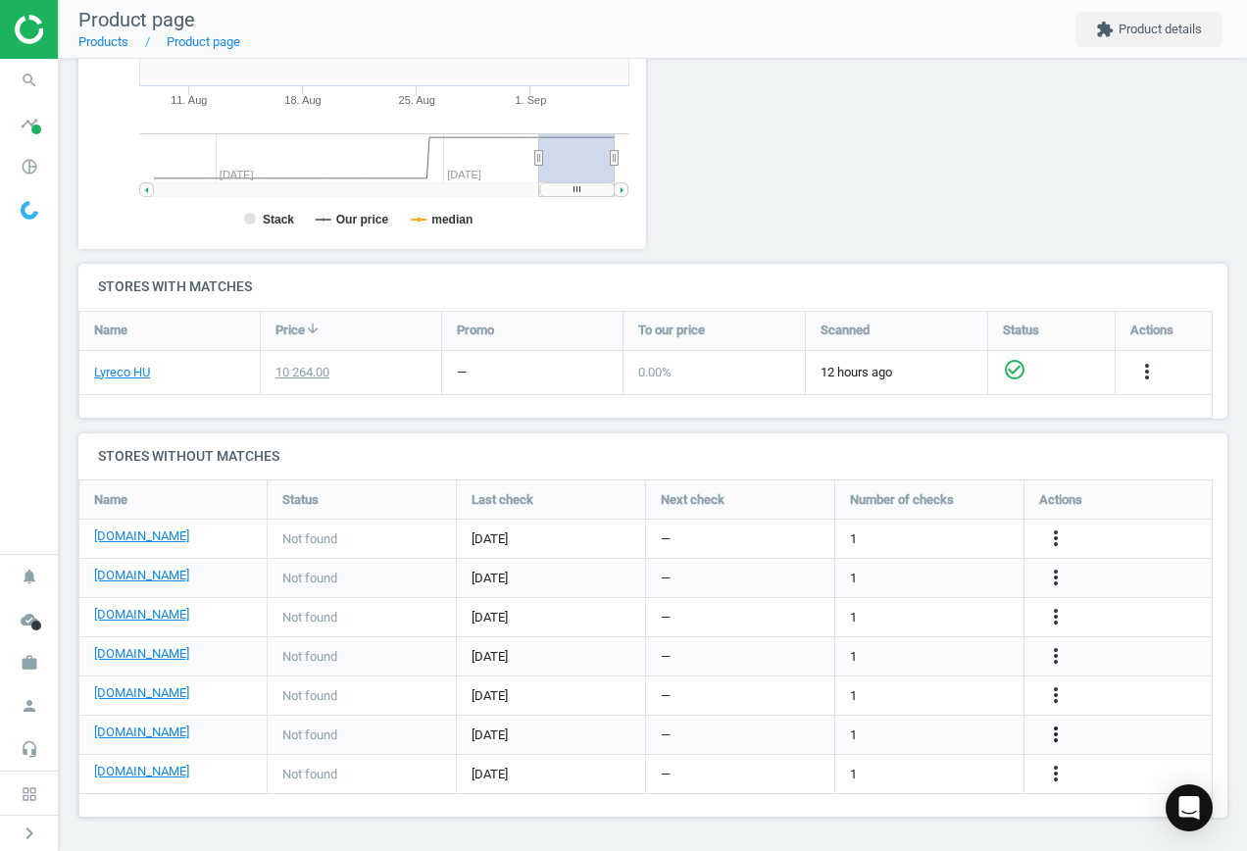
click at [1045, 734] on icon "more_vert" at bounding box center [1056, 735] width 24 height 24
click at [931, 727] on link "Edit URL/product option" at bounding box center [903, 735] width 269 height 30
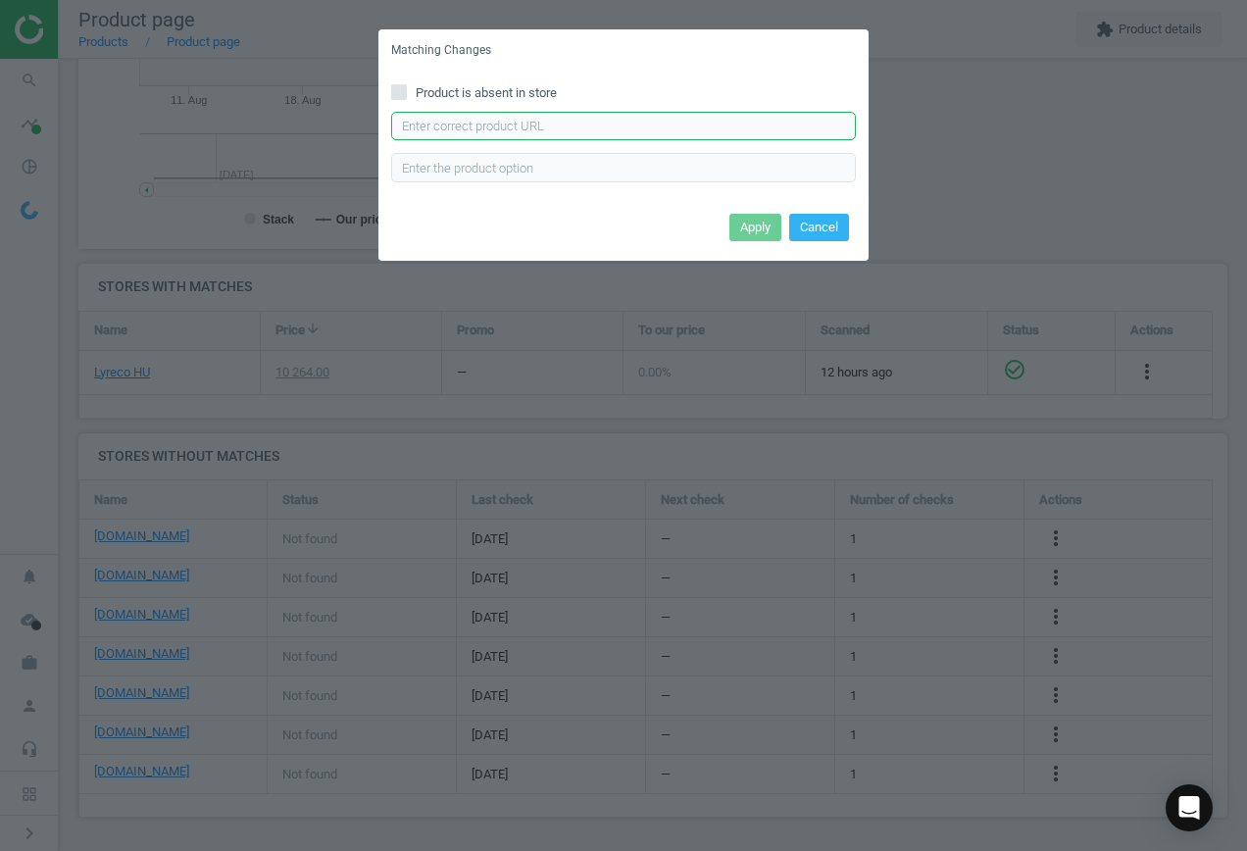
click at [504, 127] on input "text" at bounding box center [623, 126] width 465 height 29
paste input "https://www.assist-trend.hu/bulkysoft_premium_belsomagos_ipari_torlopapir_2rtg_…"
type input "https://www.assist-trend.hu/bulkysoft_premium_belsomagos_ipari_torlopapir_2rtg_…"
click at [765, 225] on button "Apply" at bounding box center [756, 227] width 52 height 27
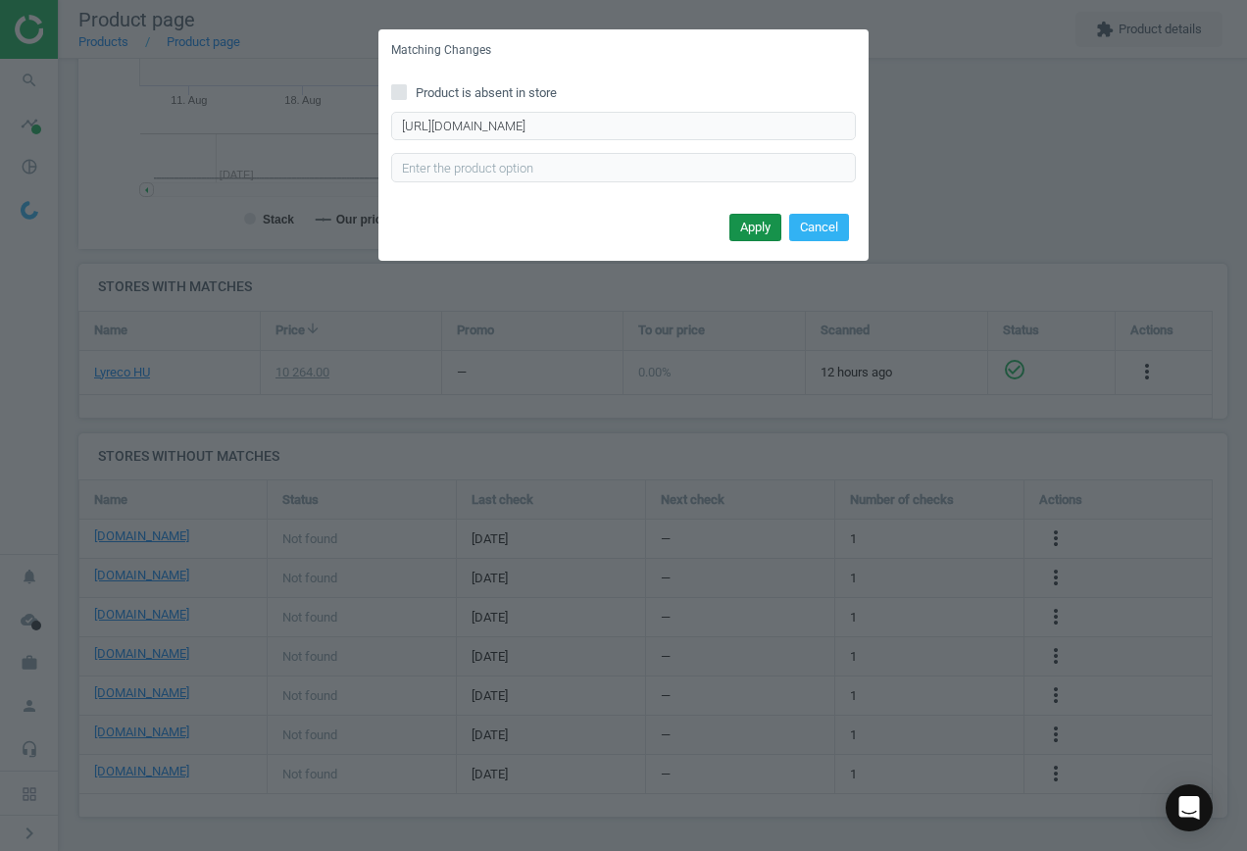
scroll to position [0, 0]
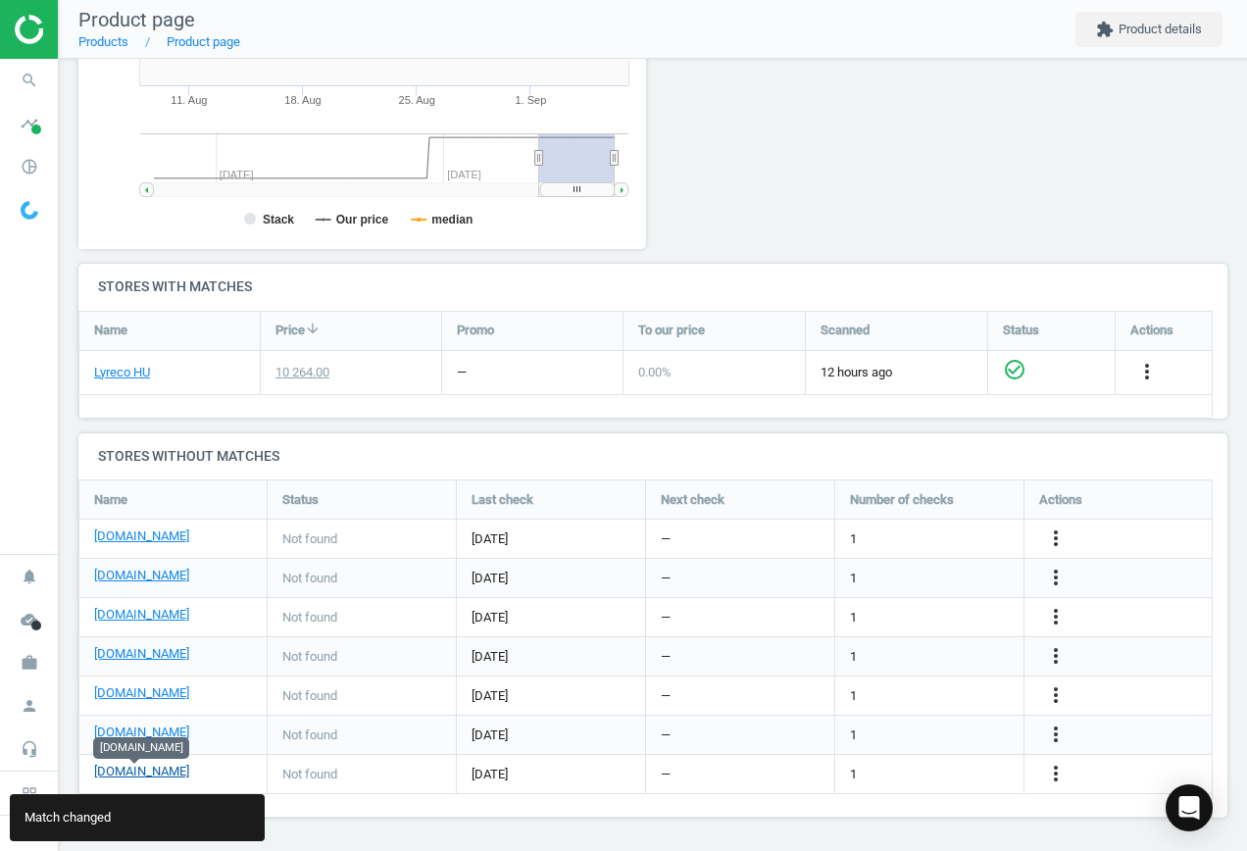
click at [137, 774] on link "[DOMAIN_NAME]" at bounding box center [141, 772] width 95 height 18
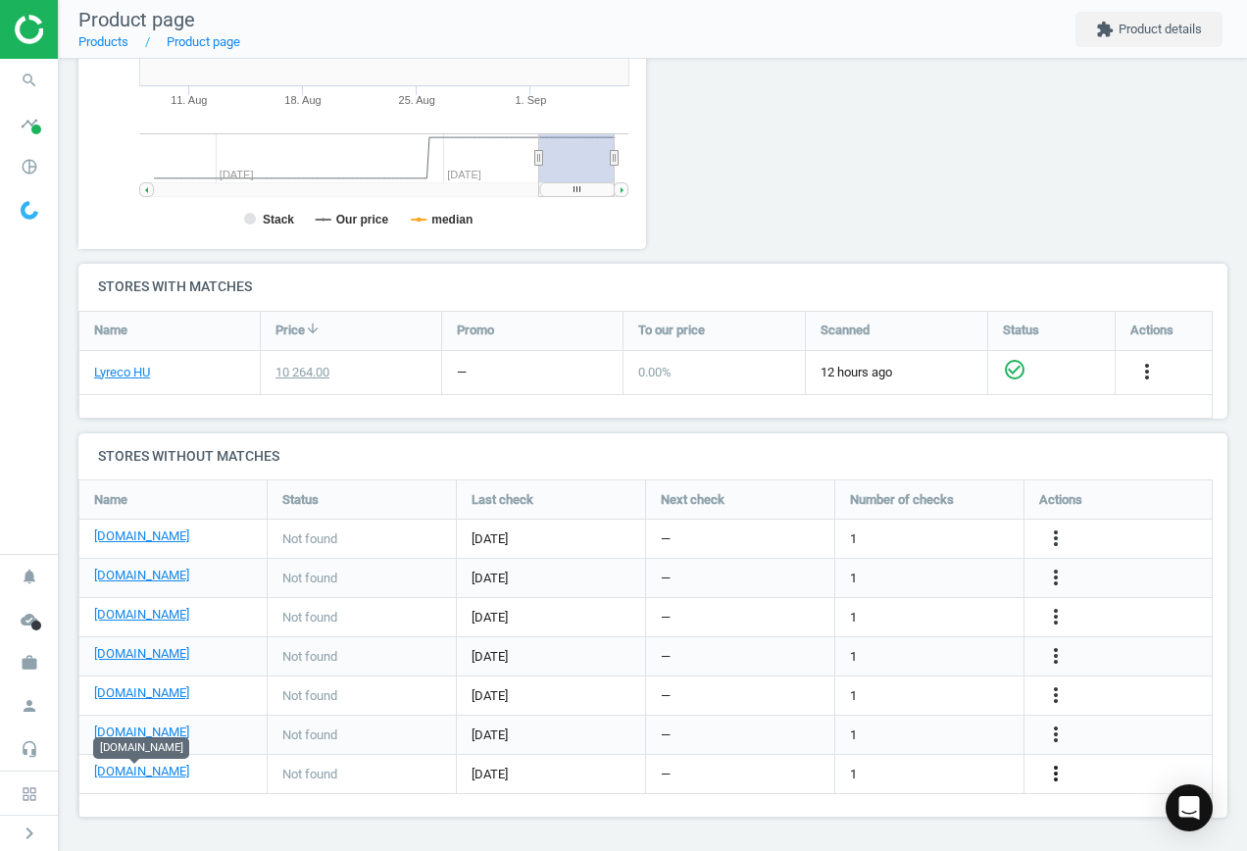
click at [1049, 770] on icon "more_vert" at bounding box center [1056, 774] width 24 height 24
click at [937, 772] on link "Edit URL/product option" at bounding box center [903, 774] width 269 height 30
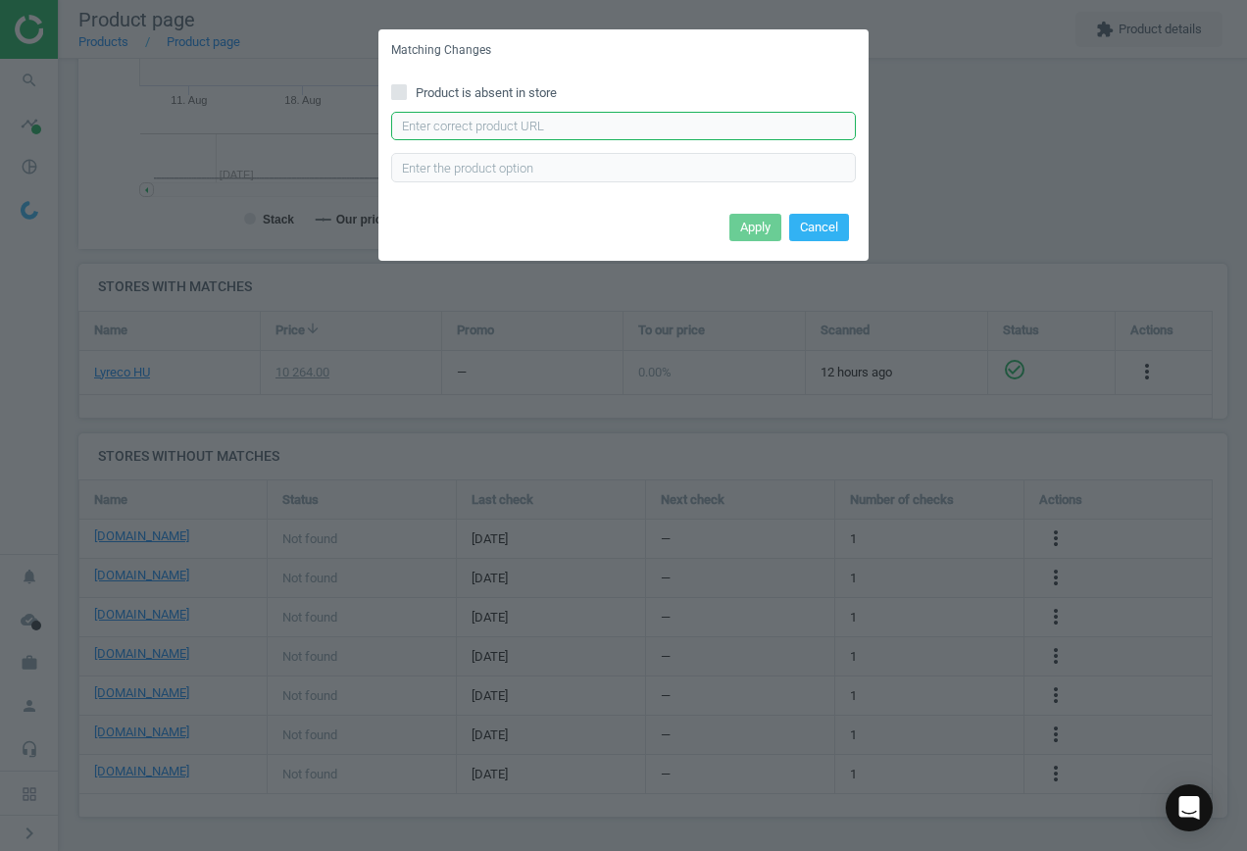
click at [579, 125] on input "text" at bounding box center [623, 126] width 465 height 29
paste input "https://piszkeshop.hu/szilvia-1200-belsomagos-papirtorlo-4-dobozos-csomag?keywo…"
type input "https://piszkeshop.hu/szilvia-1200-belsomagos-papirtorlo-4-dobozos-csomag?keywo…"
click at [745, 227] on button "Apply" at bounding box center [756, 227] width 52 height 27
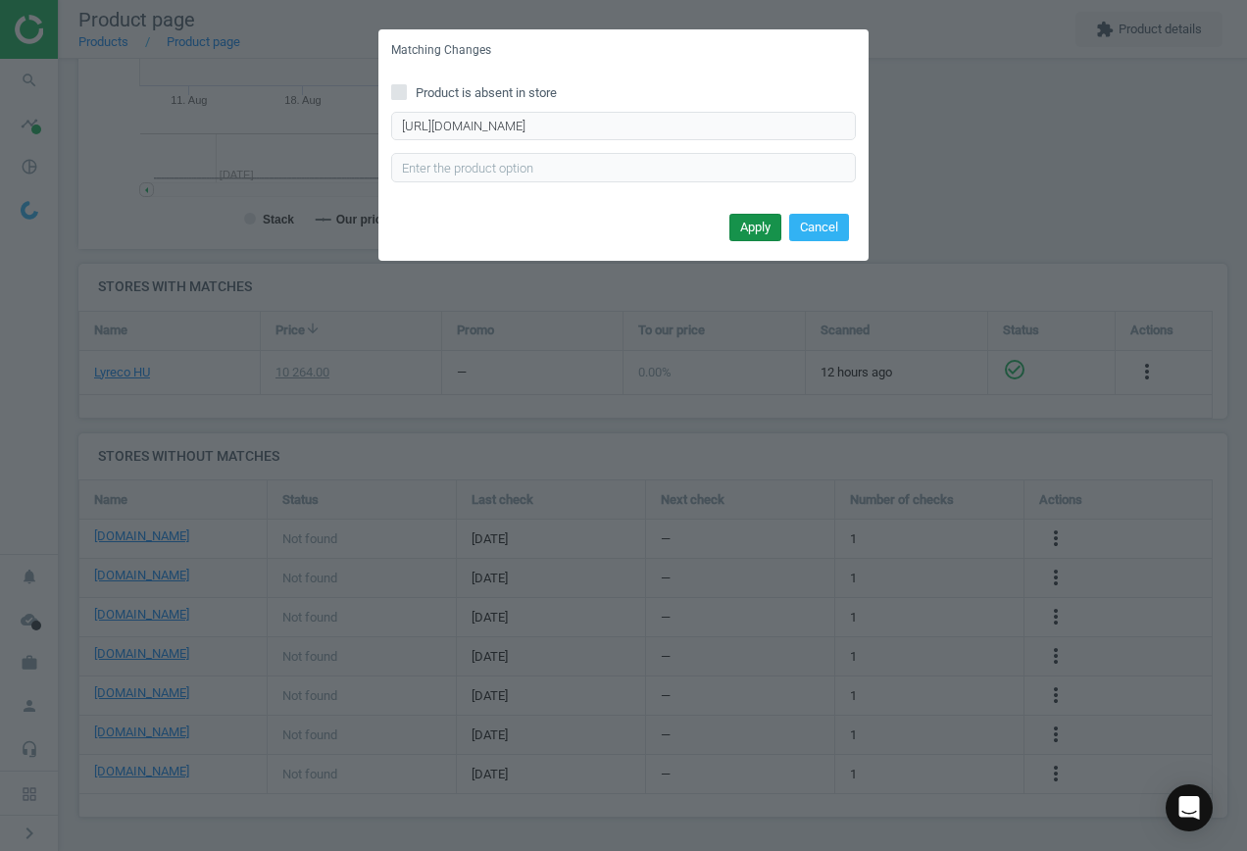
scroll to position [0, 0]
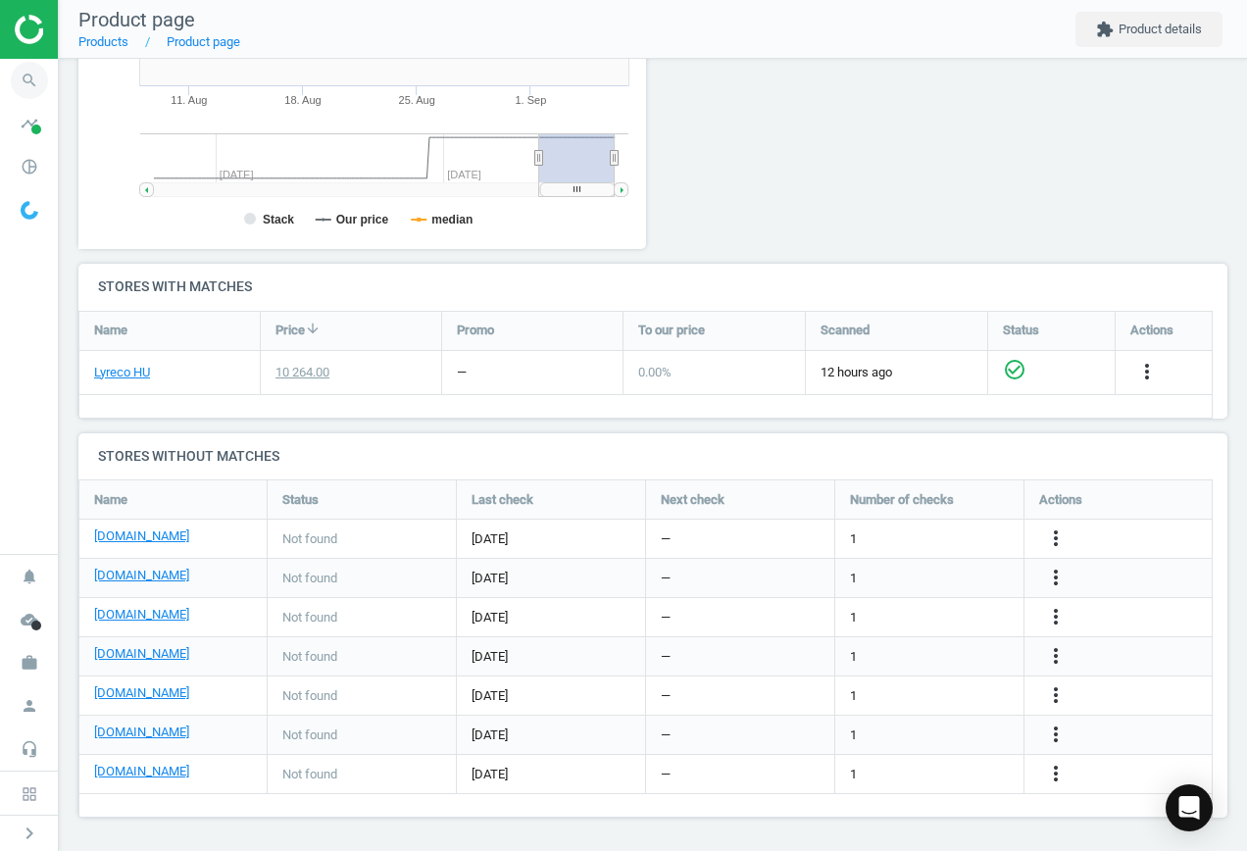
click at [24, 80] on icon "search" at bounding box center [29, 80] width 37 height 37
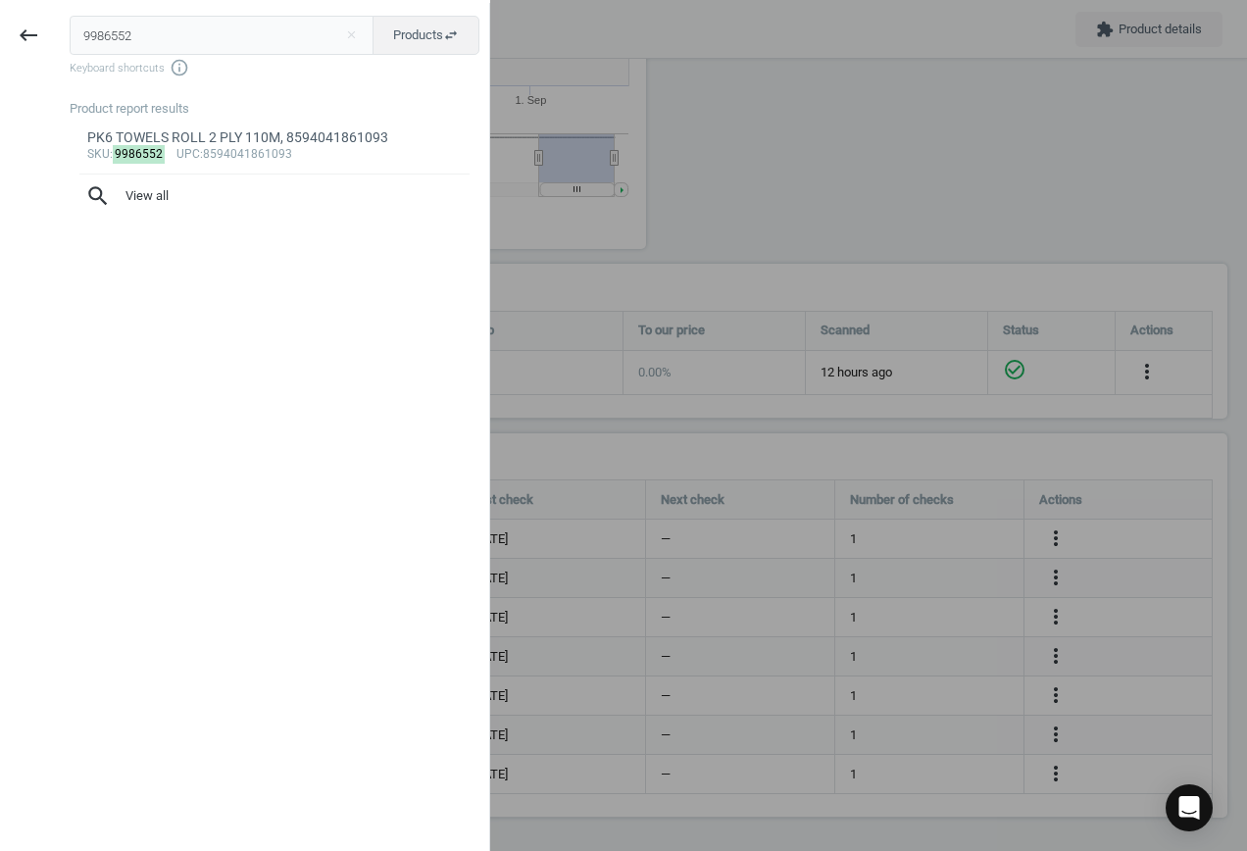
drag, startPoint x: 154, startPoint y: 22, endPoint x: -61, endPoint y: 19, distance: 214.8
click at [0, 19] on html "Group 2 Created with Sketch. ic/cloud_download/grey600 Created with Sketch. gra…" at bounding box center [623, 425] width 1247 height 851
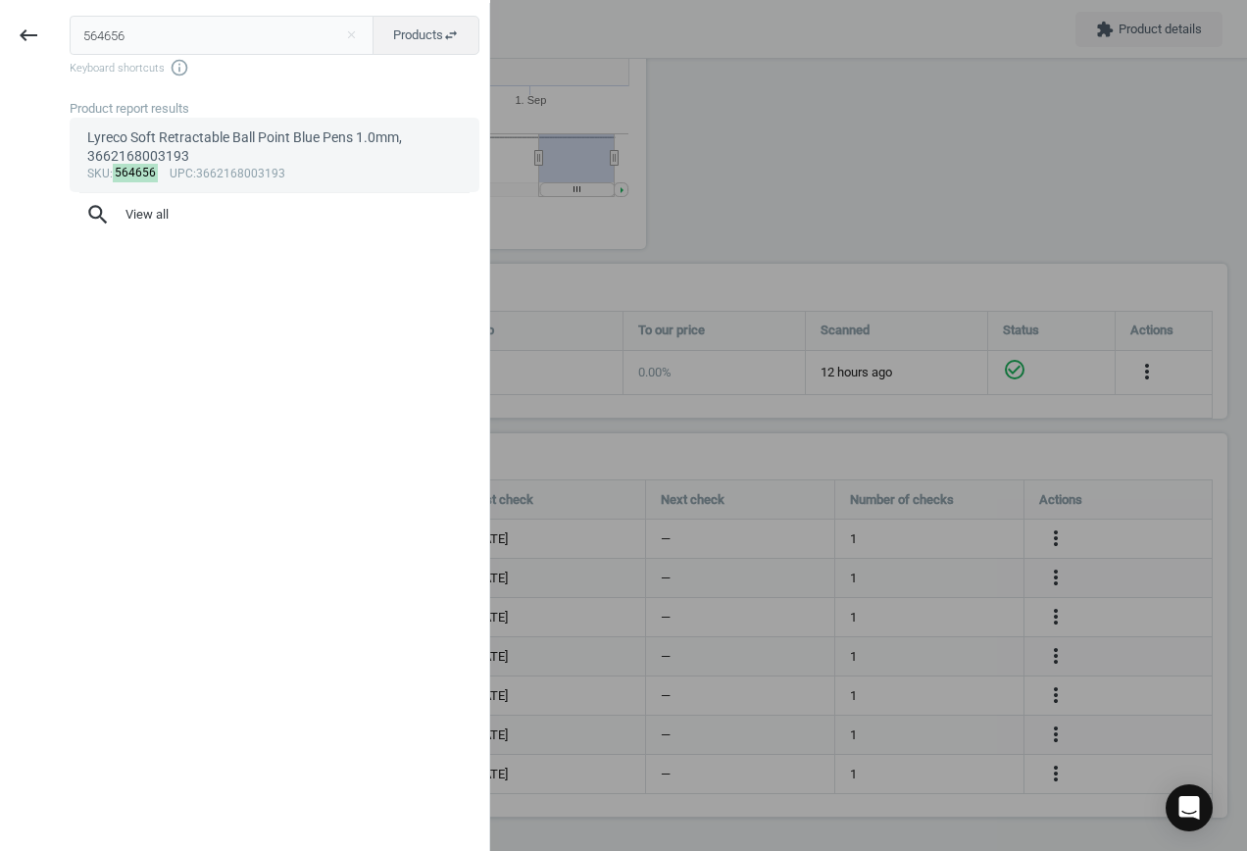
type input "564656"
click at [324, 152] on div "Lyreco Soft Retractable Ball Point Blue Pens 1.0mm, 3662168003193" at bounding box center [275, 147] width 376 height 38
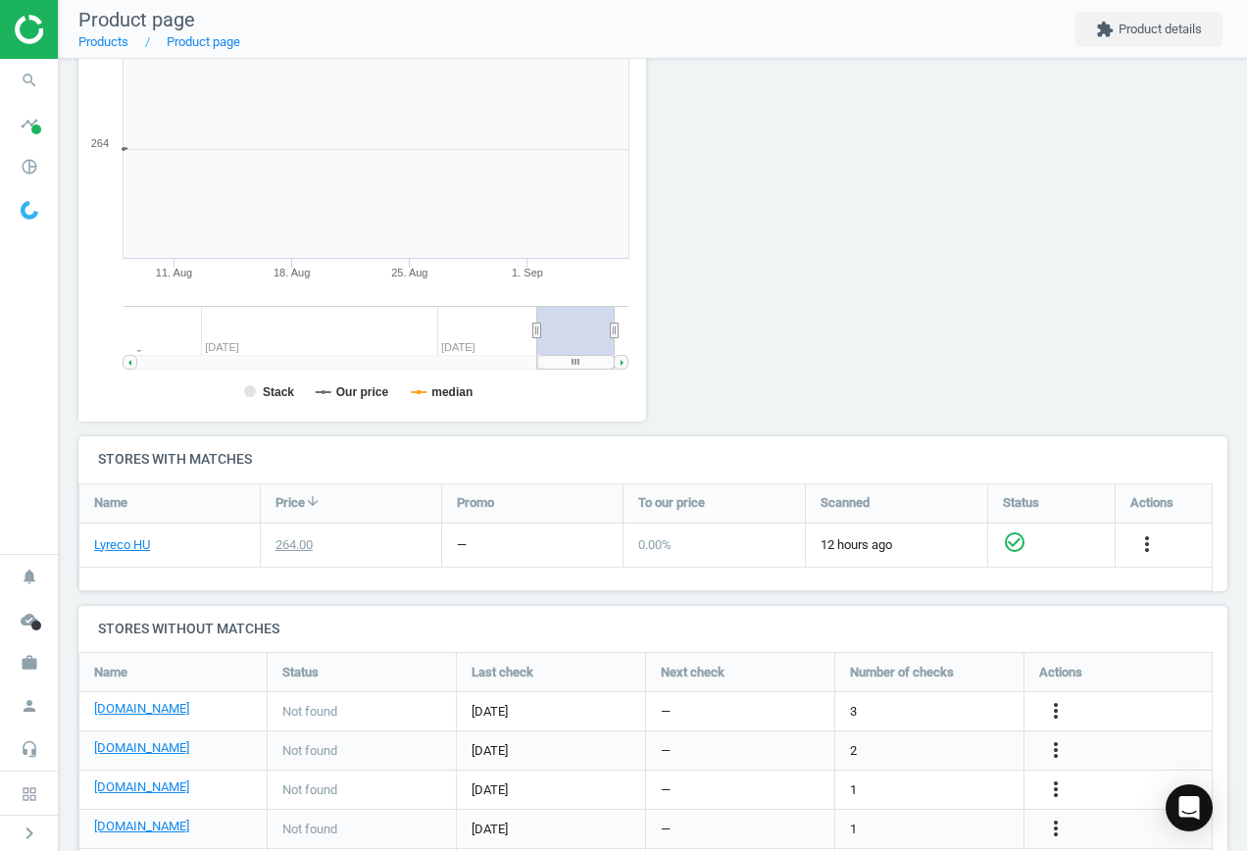
scroll to position [423, 590]
click at [140, 706] on link "[DOMAIN_NAME]" at bounding box center [141, 709] width 95 height 18
click at [1058, 704] on icon "more_vert" at bounding box center [1056, 711] width 24 height 24
click at [880, 704] on link "Edit URL/product option" at bounding box center [903, 711] width 269 height 30
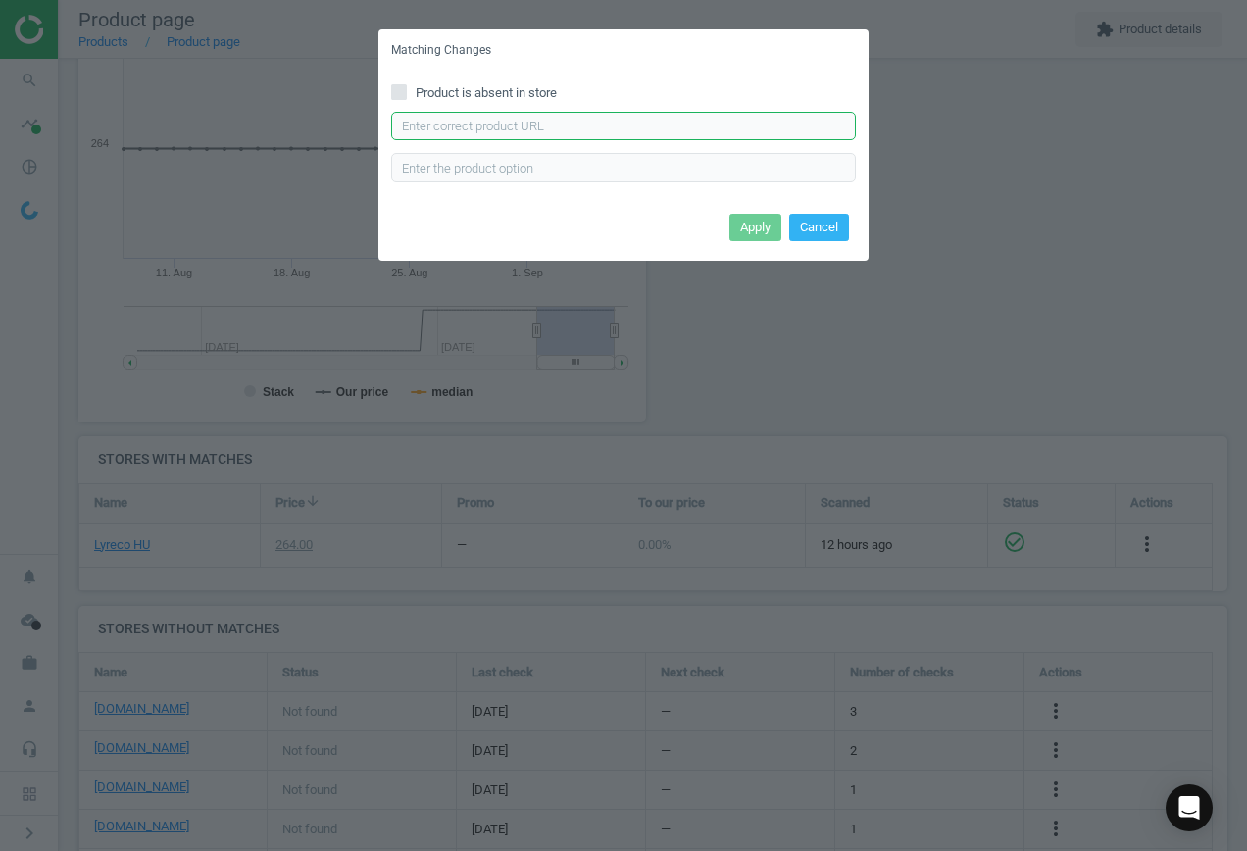
click at [585, 122] on input "text" at bounding box center [623, 126] width 465 height 29
paste input "https://pbs-shop.hu/Product/12710/5022201/golyosiron-spoko-releaf-s0112-kek"
type input "https://pbs-shop.hu/Product/12710/5022201/golyosiron-spoko-releaf-s0112-kek"
click at [748, 229] on button "Apply" at bounding box center [756, 227] width 52 height 27
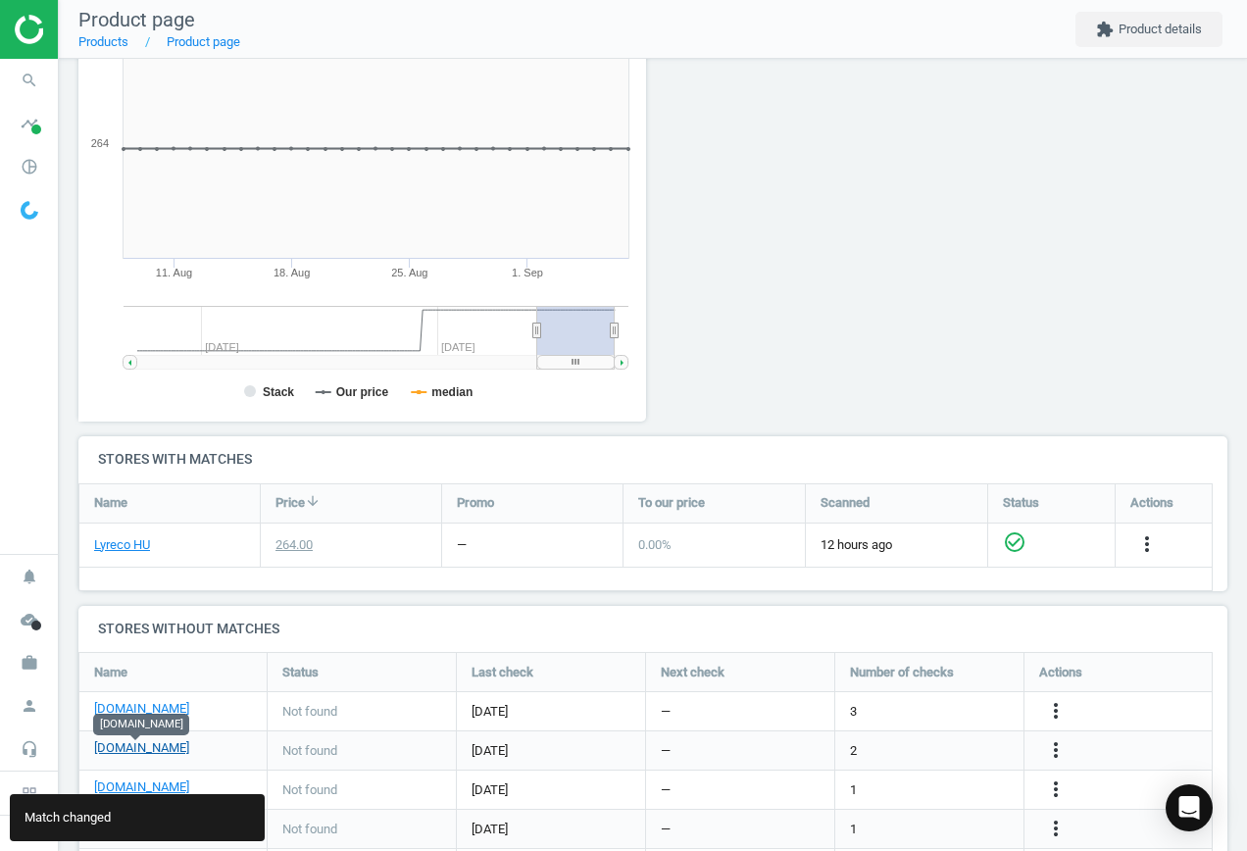
click at [155, 747] on link "[DOMAIN_NAME]" at bounding box center [141, 748] width 95 height 18
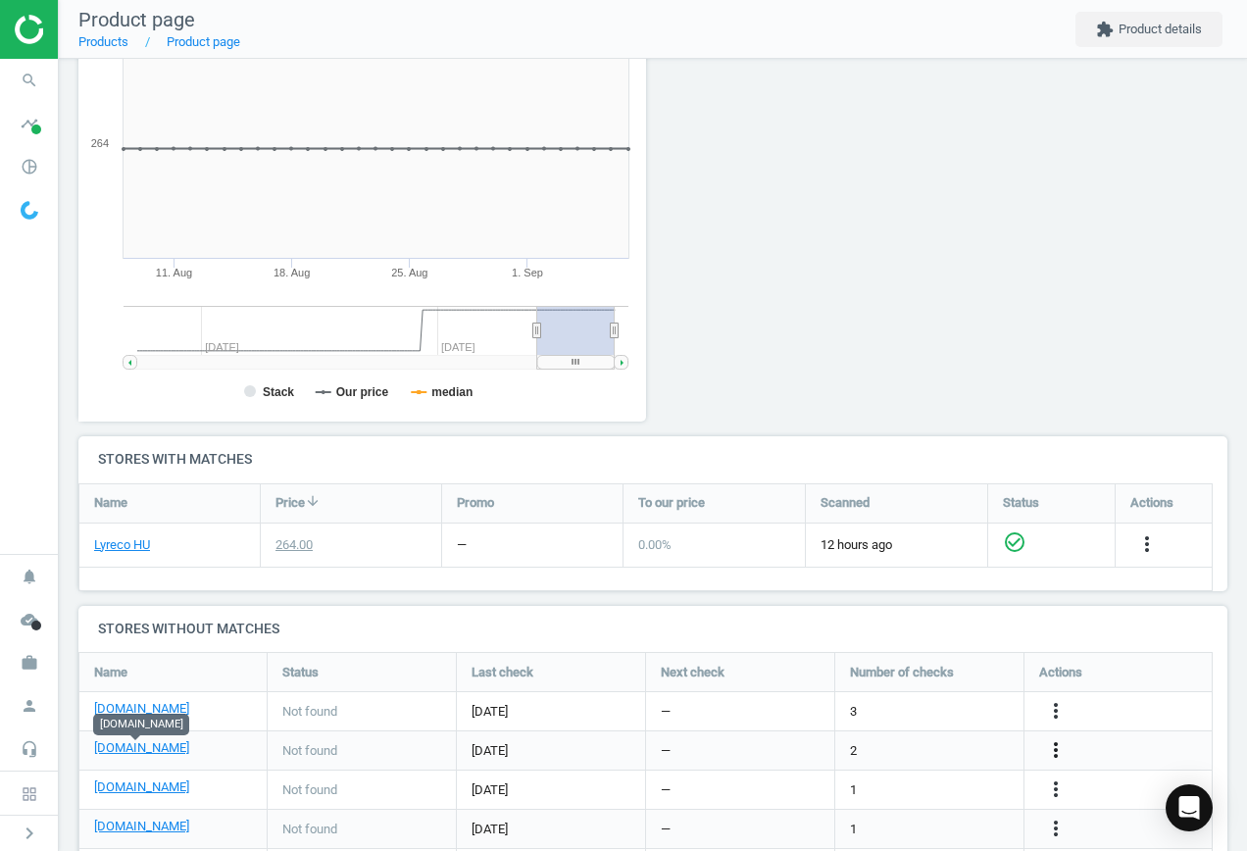
click at [1058, 746] on icon "more_vert" at bounding box center [1056, 750] width 24 height 24
click at [924, 741] on link "Edit URL/product option" at bounding box center [903, 750] width 269 height 30
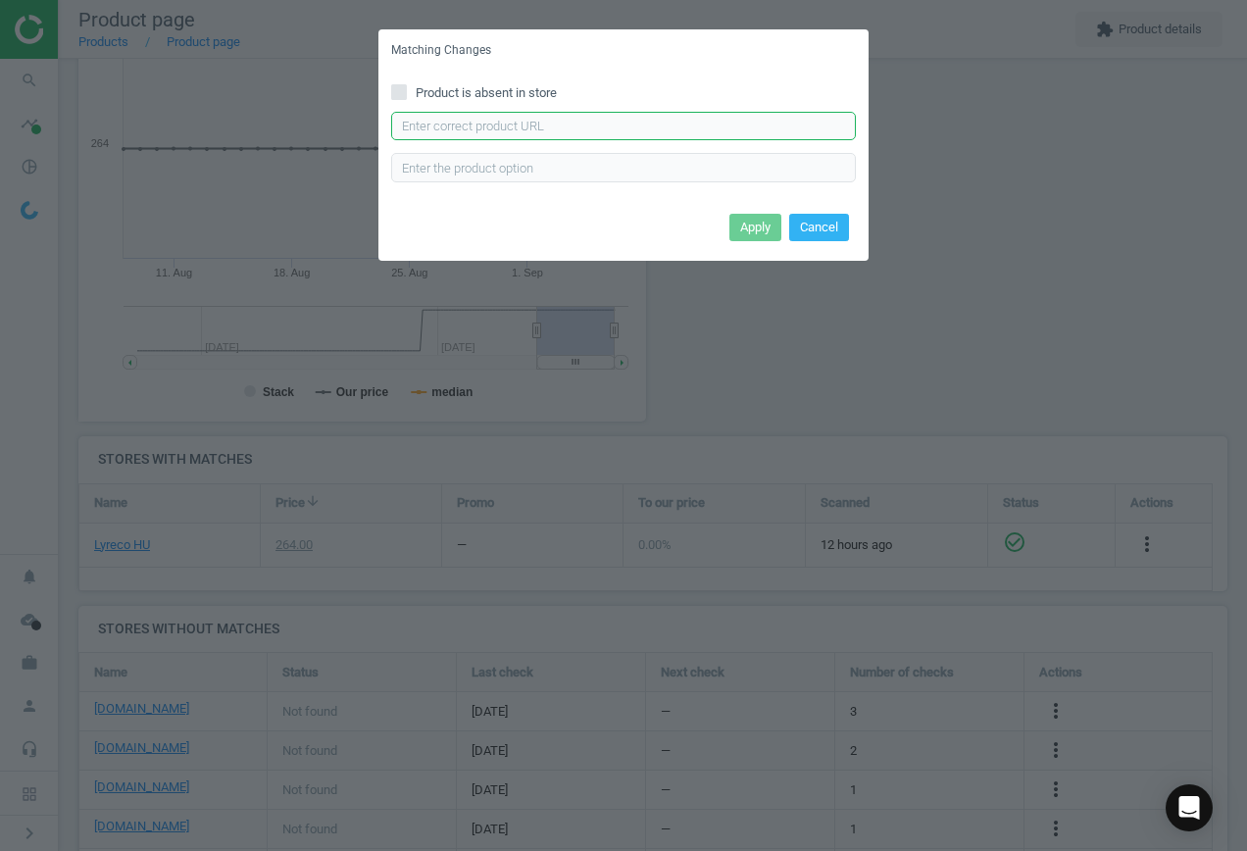
click at [538, 133] on input "text" at bounding box center [623, 126] width 465 height 29
paste input "https://www.officedepot.hu/Golyostollak/Spoko-112-vegyes-szinu-golyostoll-p2782…"
type input "https://www.officedepot.hu/Golyostollak/Spoko-112-vegyes-szinu-golyostoll-p2782…"
click at [760, 230] on button "Apply" at bounding box center [756, 227] width 52 height 27
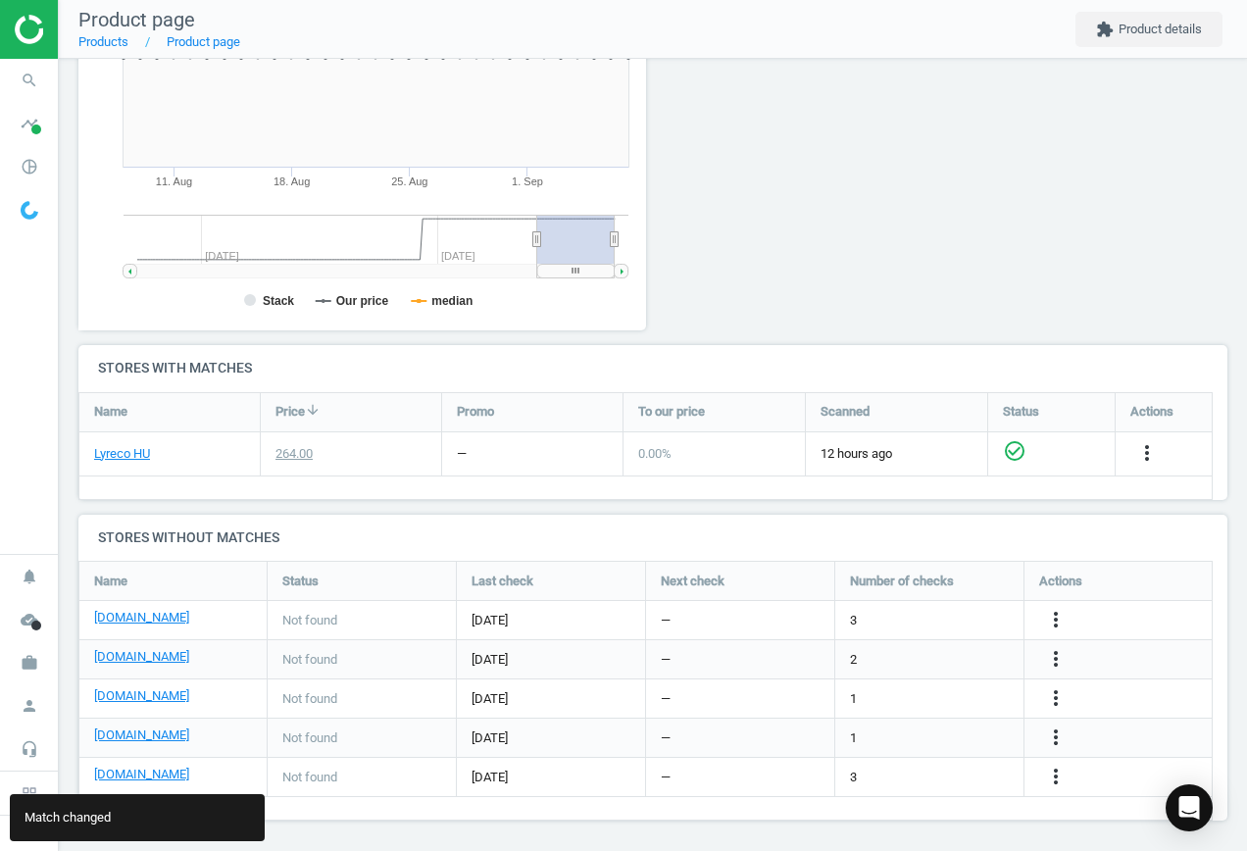
scroll to position [380, 0]
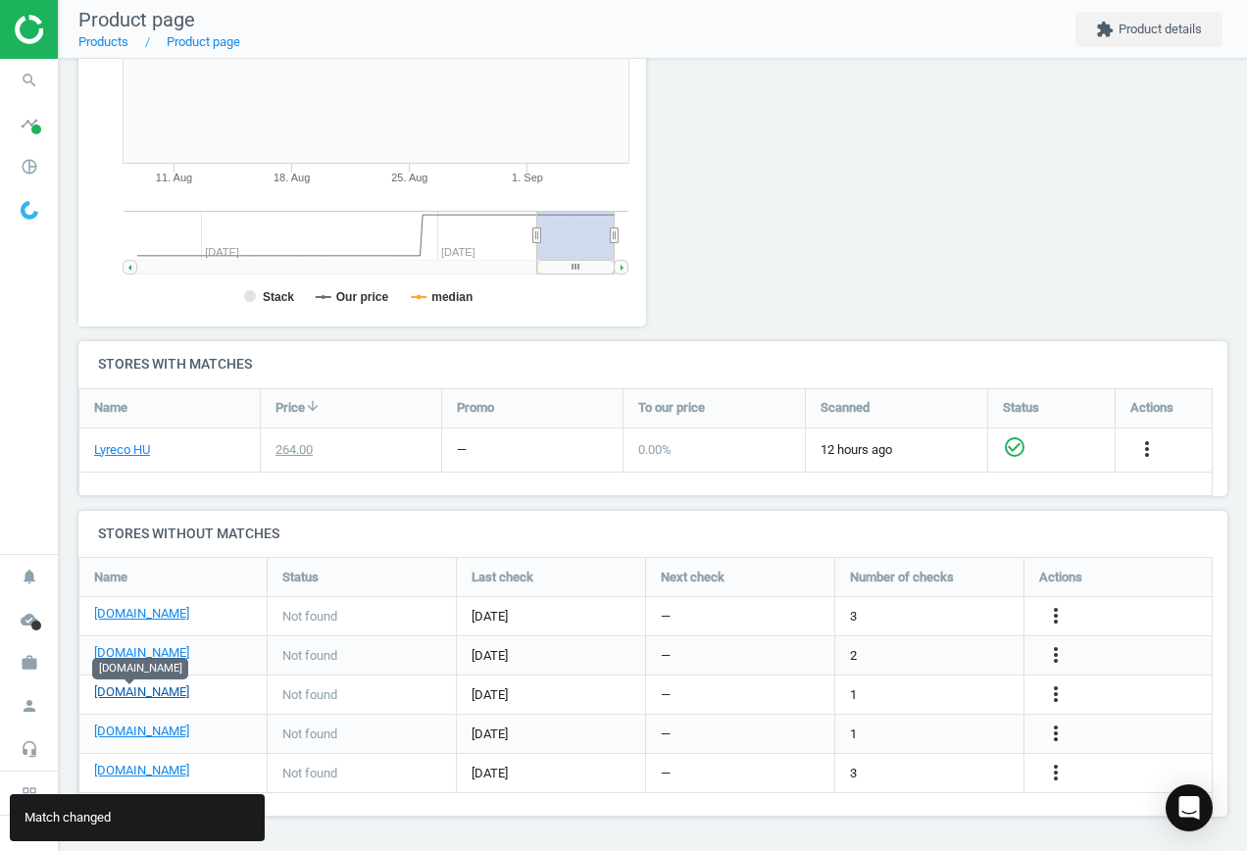
click at [142, 694] on link "[DOMAIN_NAME]" at bounding box center [141, 693] width 95 height 18
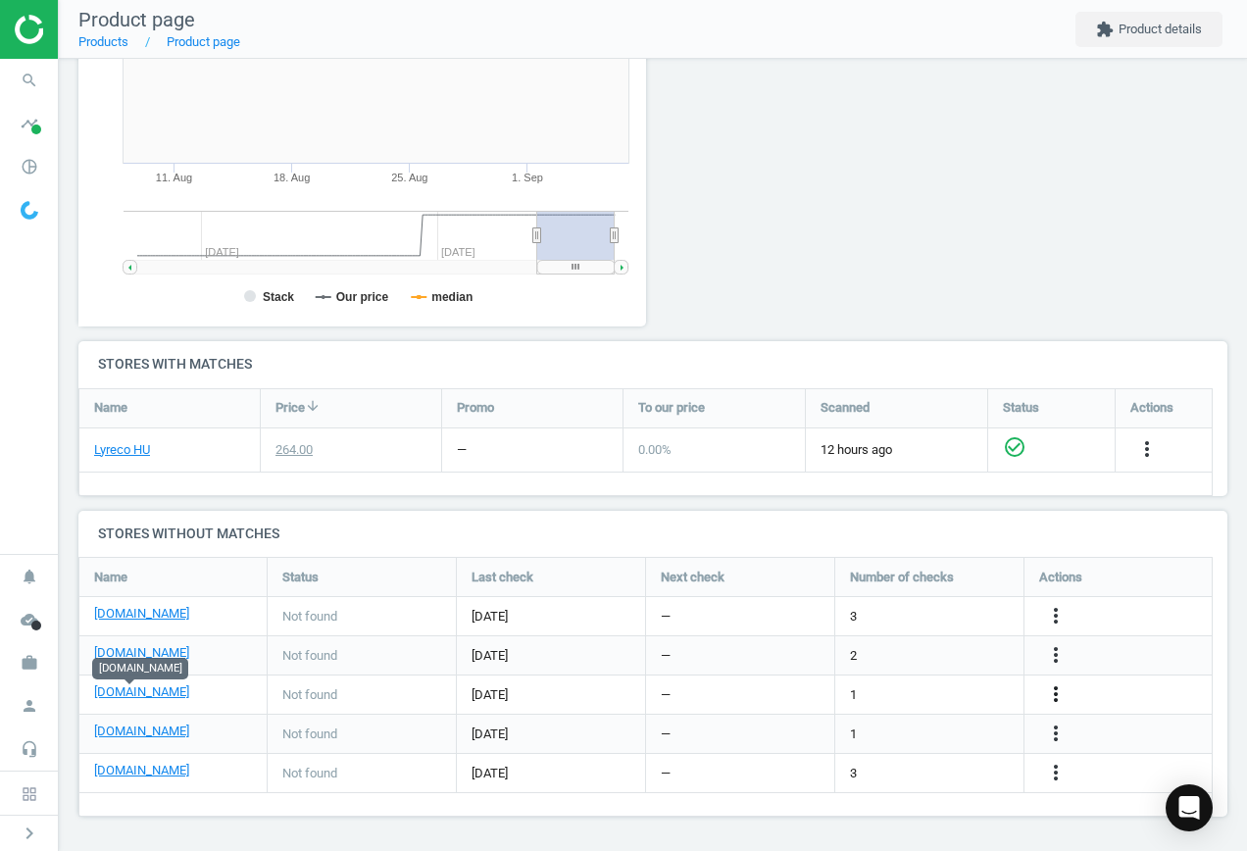
click at [1061, 692] on icon "more_vert" at bounding box center [1056, 695] width 24 height 24
click at [932, 690] on link "Edit URL/product option" at bounding box center [903, 695] width 269 height 30
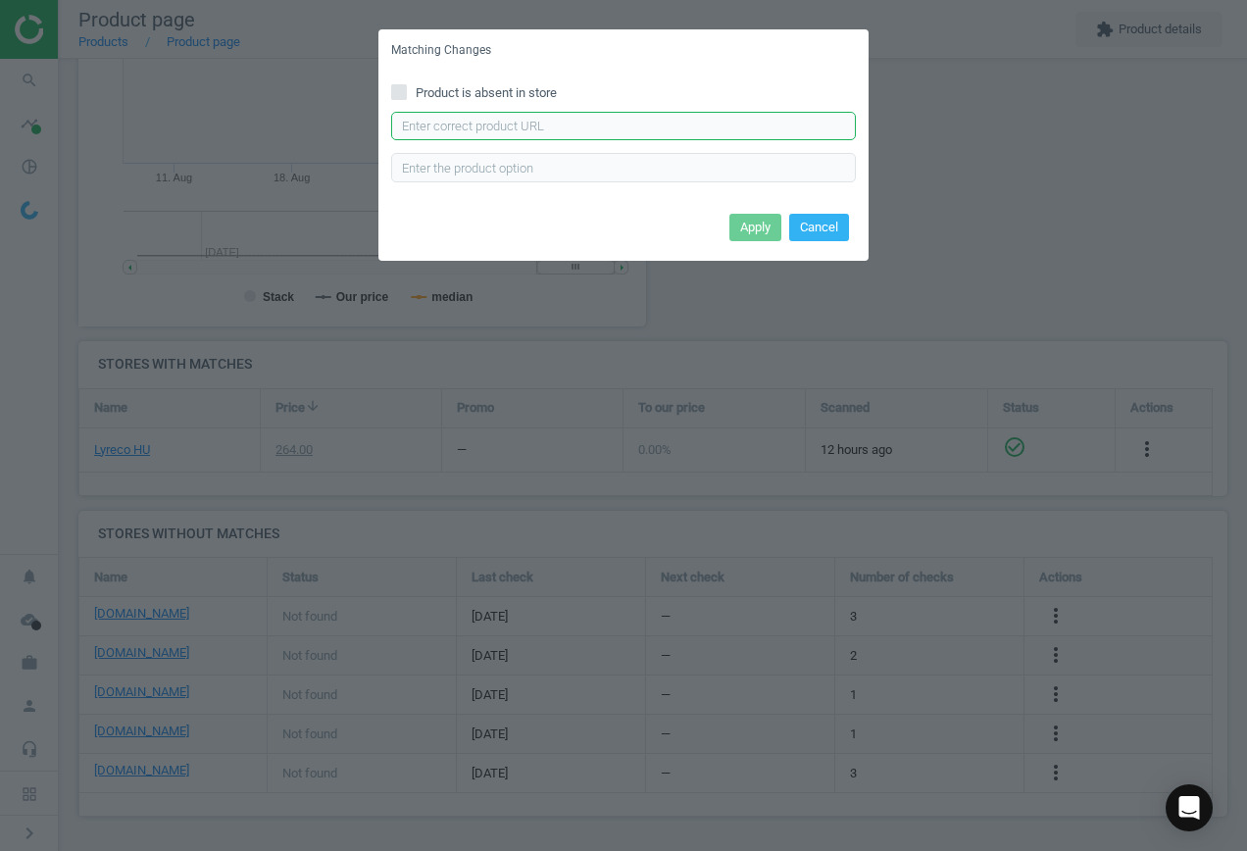
click at [587, 120] on input "text" at bounding box center [623, 126] width 465 height 29
paste input "https://vectraline.hu/nagykereskedelem/golyostollak/golyostoll-spoko-0112-relea…"
type input "https://vectraline.hu/nagykereskedelem/golyostollak/golyostoll-spoko-0112-relea…"
click at [752, 219] on button "Apply" at bounding box center [756, 227] width 52 height 27
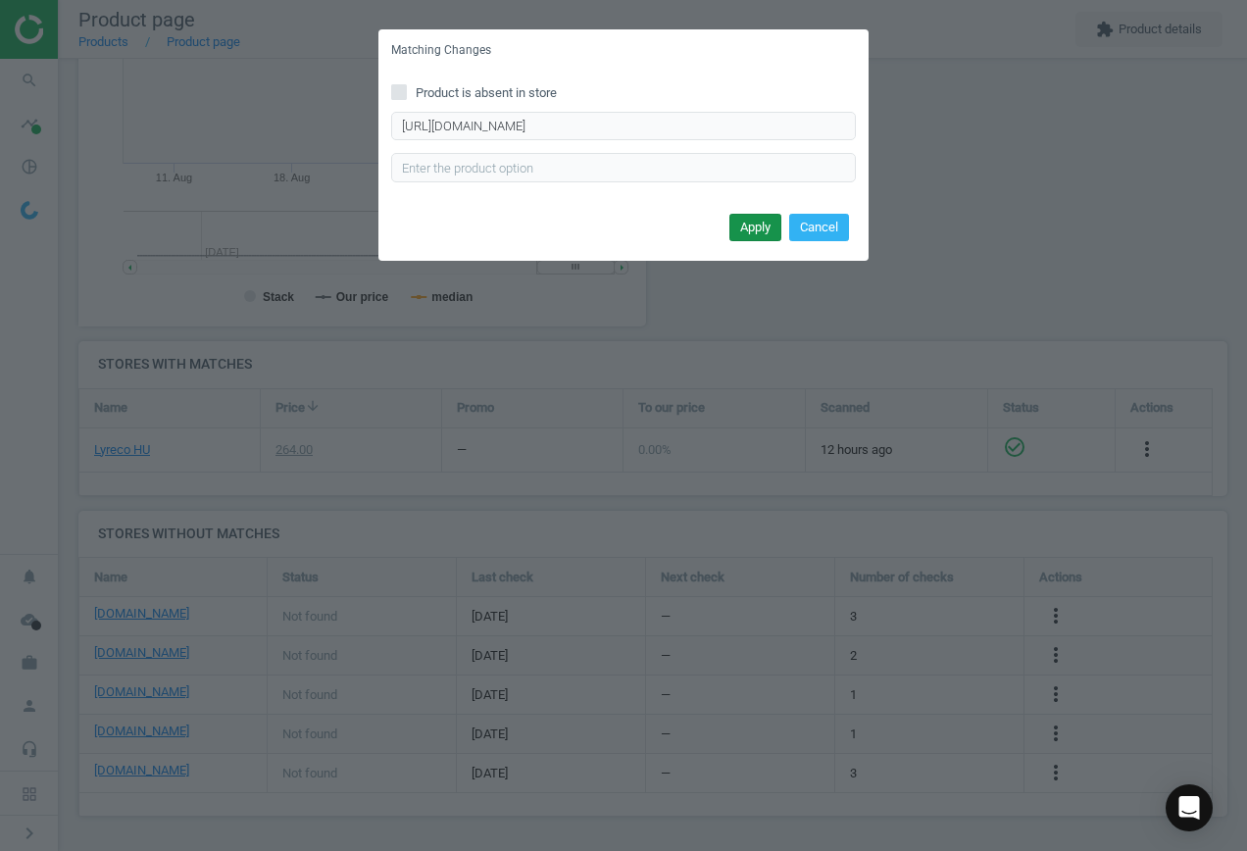
scroll to position [0, 0]
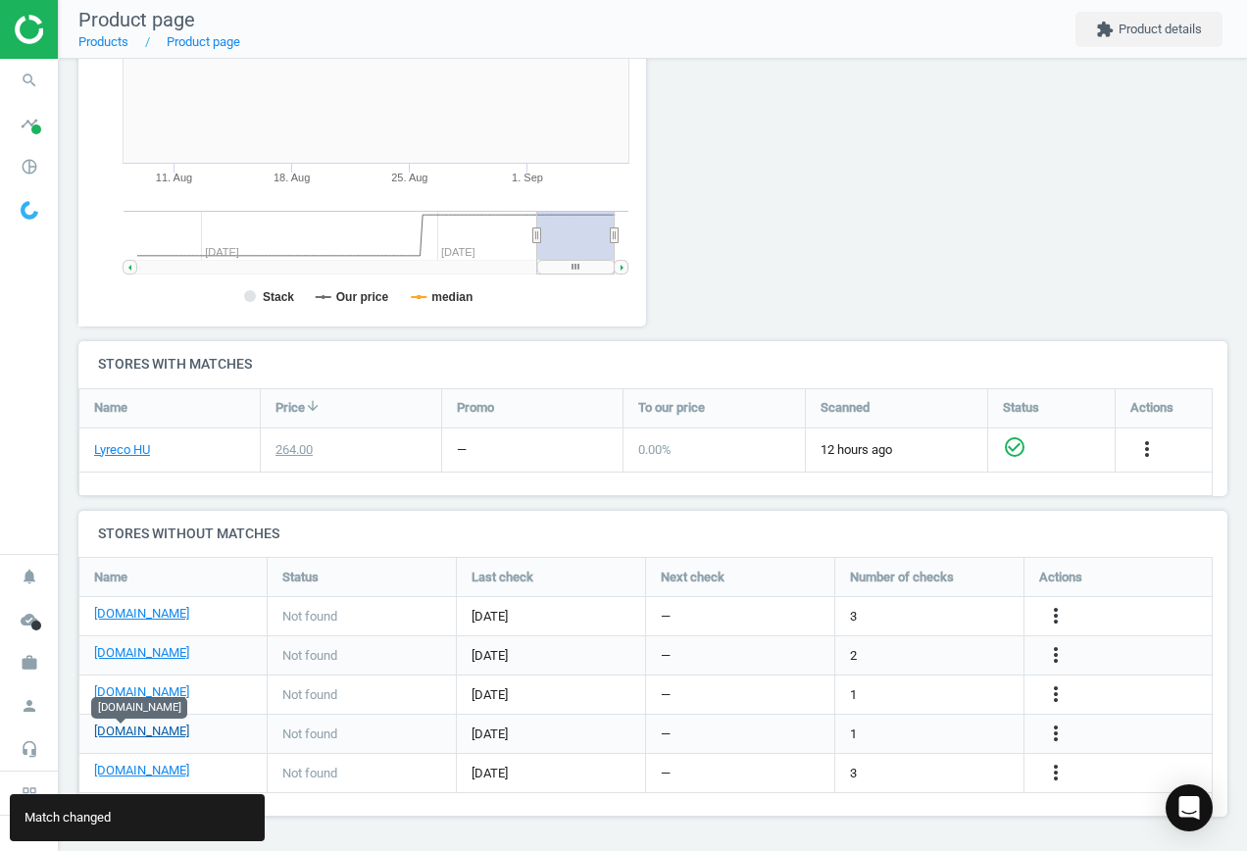
click at [120, 725] on link "[DOMAIN_NAME]" at bounding box center [141, 732] width 95 height 18
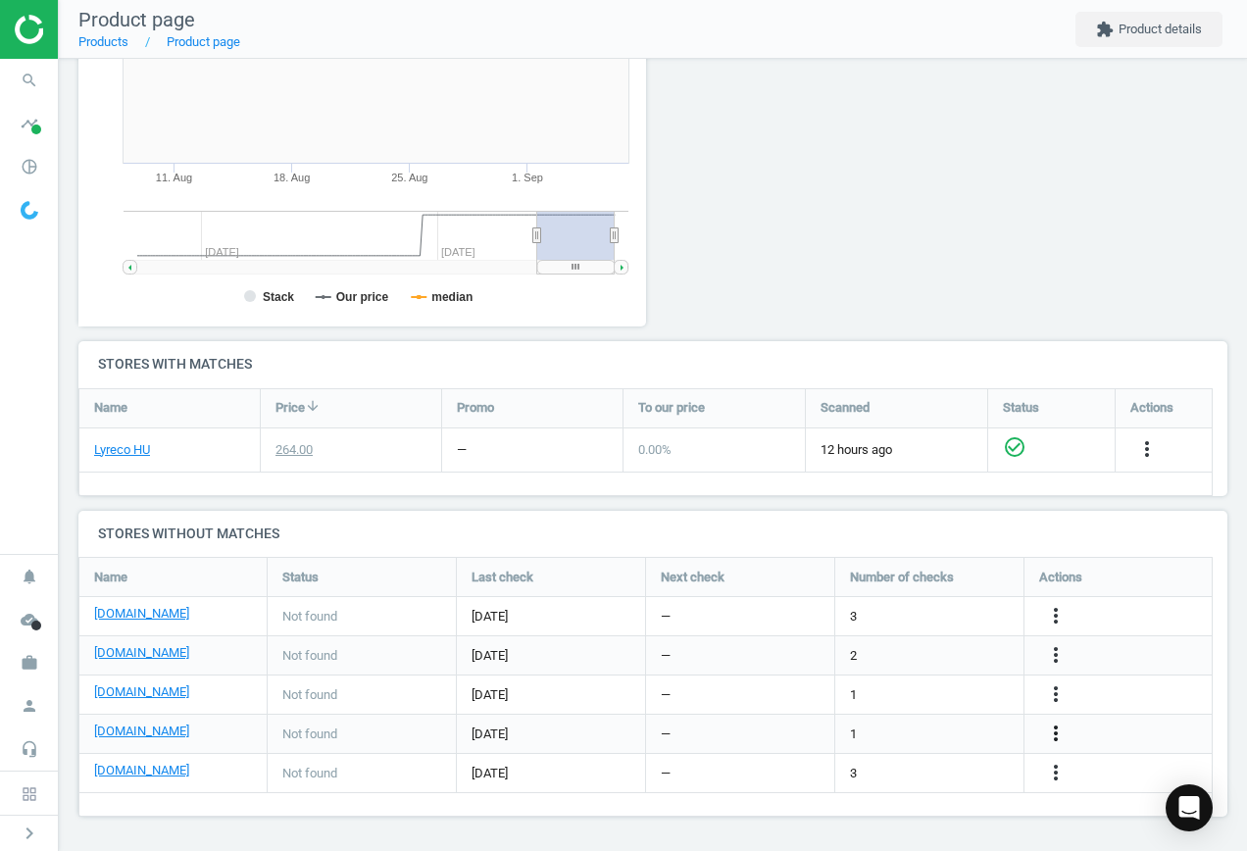
click at [1060, 728] on icon "more_vert" at bounding box center [1056, 734] width 24 height 24
click at [888, 733] on link "Edit URL/product option" at bounding box center [903, 734] width 269 height 30
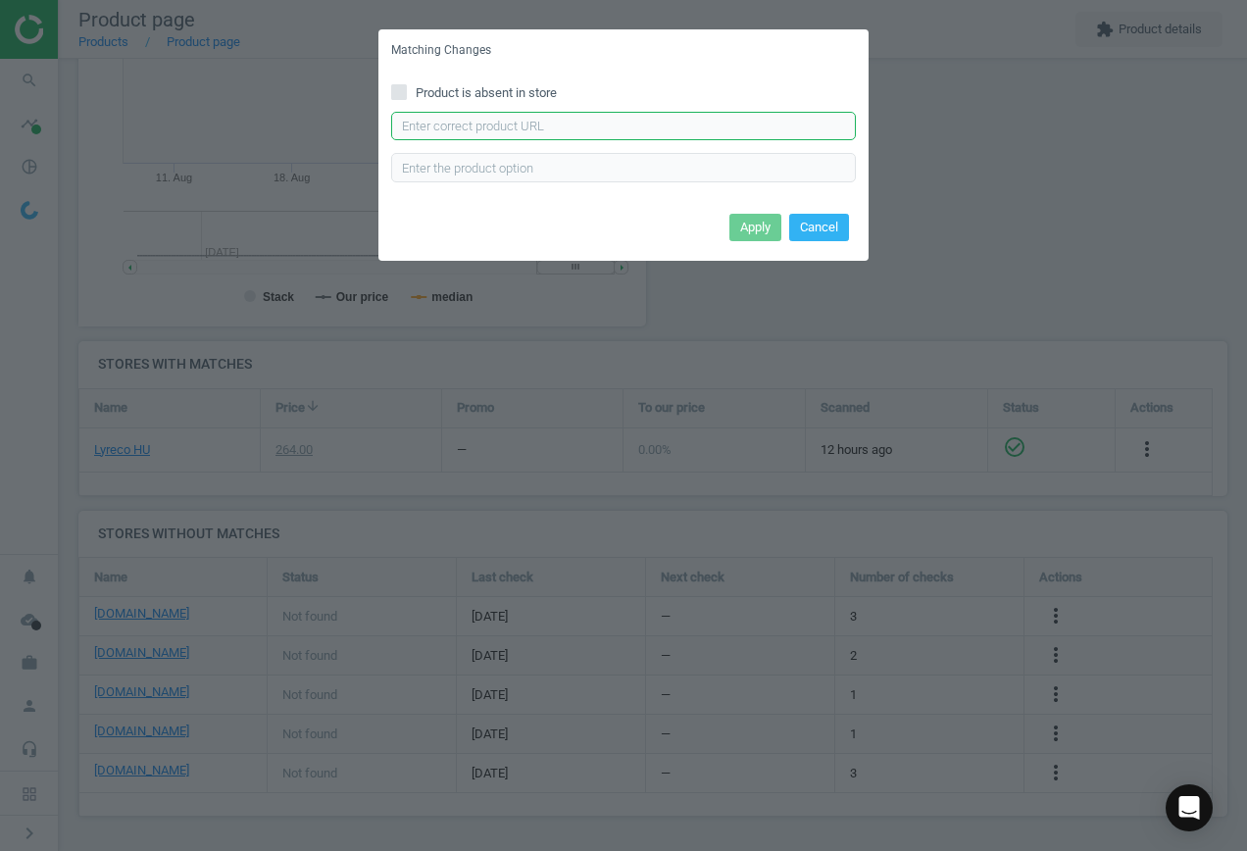
click at [527, 132] on input "text" at bounding box center [623, 126] width 465 height 29
paste input "https://web24.hu/golyostoll-nyomogombos-muanyag-kek-test-leopard-irasszin-kek-5…"
type input "https://web24.hu/golyostoll-nyomogombos-muanyag-kek-test-leopard-irasszin-kek-5…"
click at [749, 224] on button "Apply" at bounding box center [756, 227] width 52 height 27
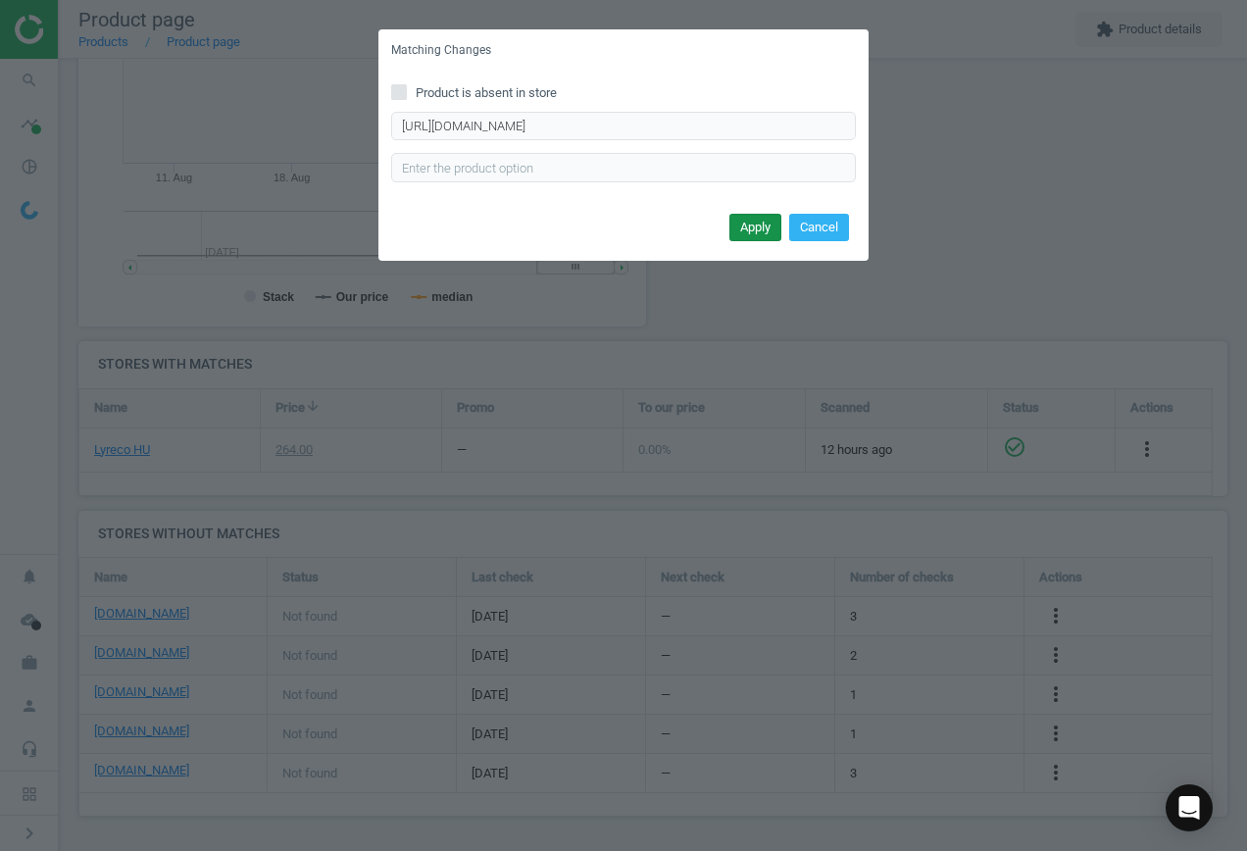
scroll to position [0, 0]
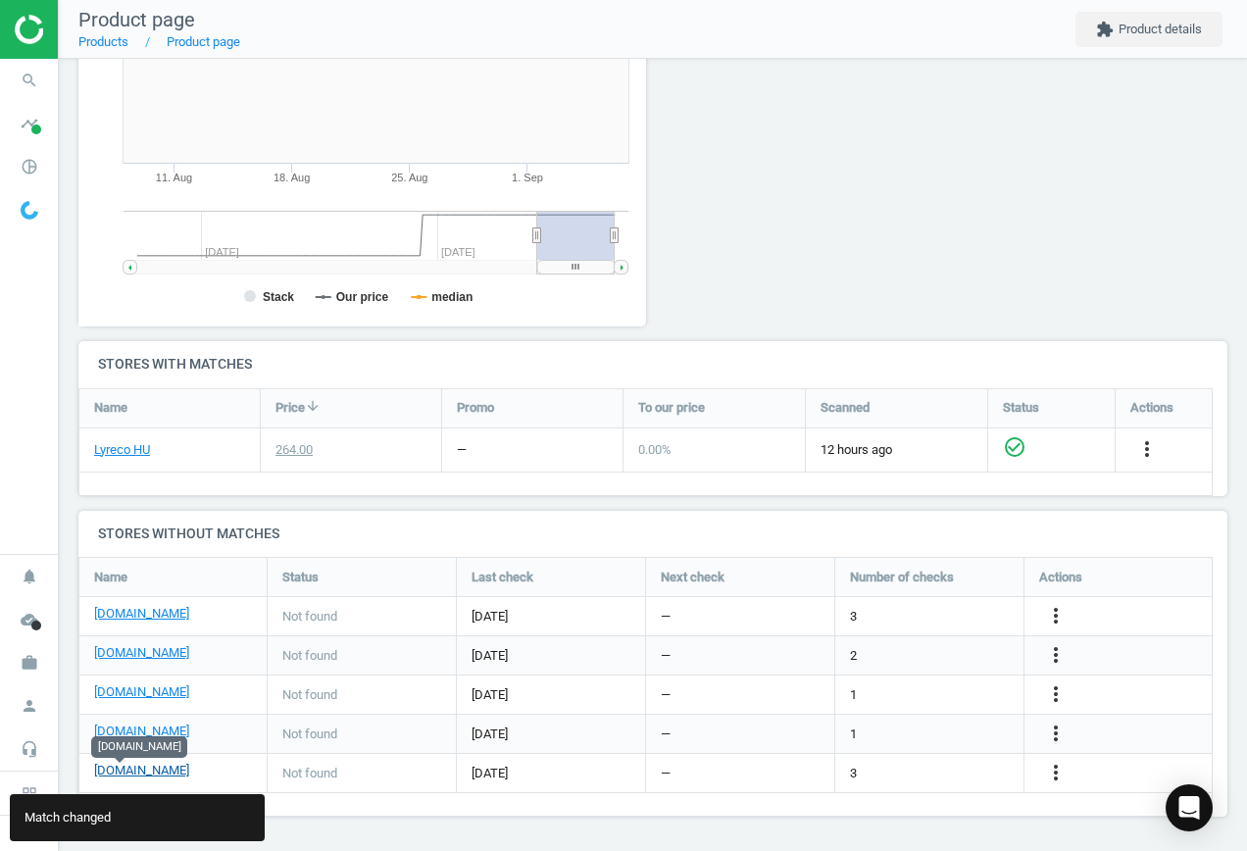
click at [109, 769] on link "[DOMAIN_NAME]" at bounding box center [141, 771] width 95 height 18
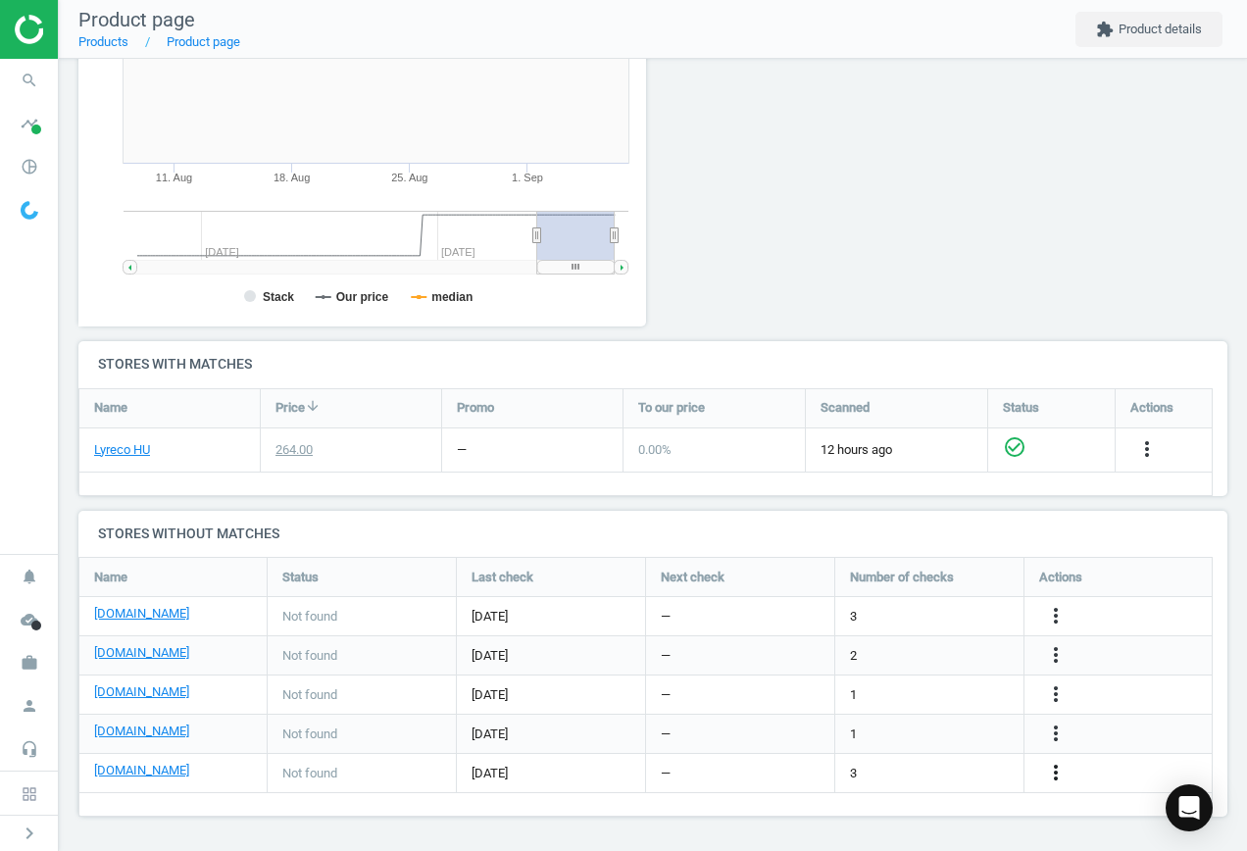
click at [1058, 772] on icon "more_vert" at bounding box center [1056, 773] width 24 height 24
click at [878, 767] on link "Edit URL/product option" at bounding box center [903, 773] width 269 height 30
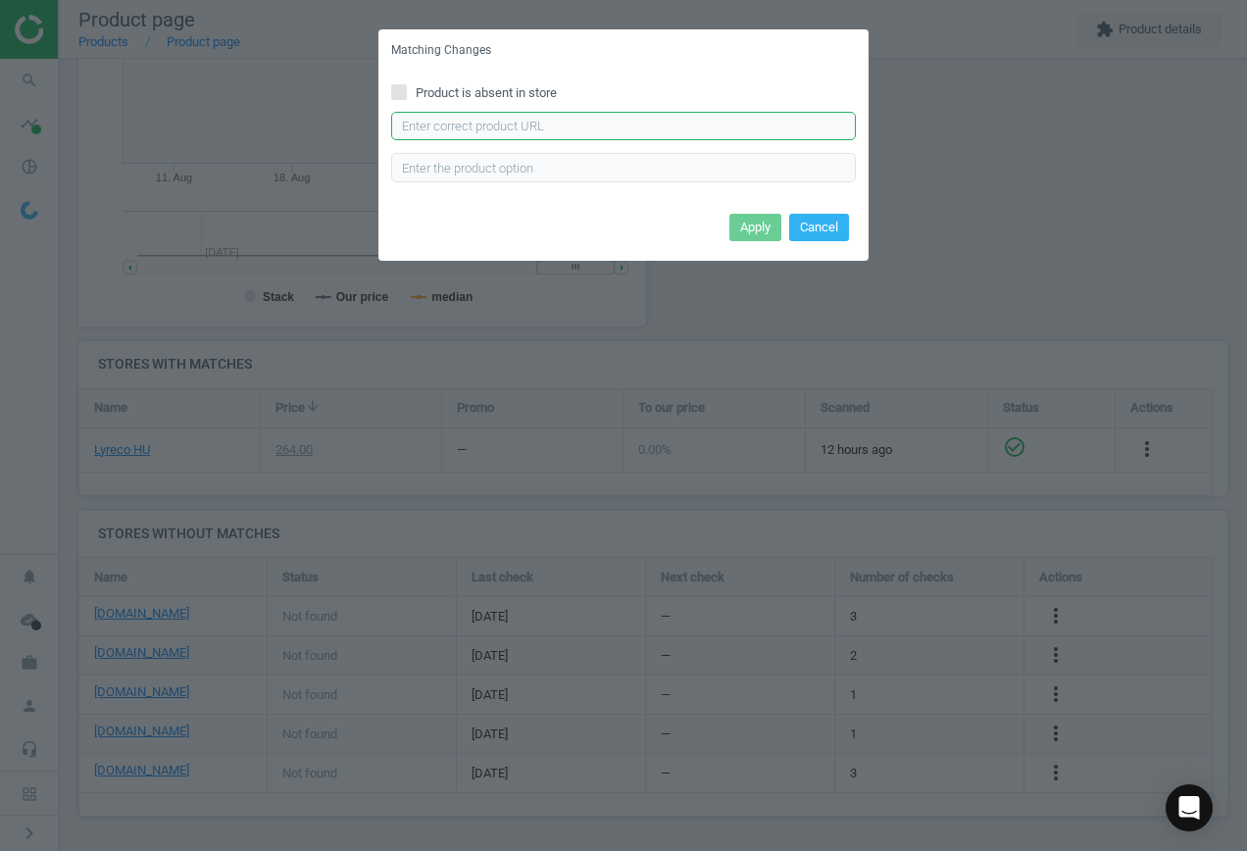
click at [610, 124] on input "text" at bounding box center [623, 126] width 465 height 29
paste input "https://termekek.metro.hu/shop/pv/BTY-X67150/0032/0021/ICO-70-Goly%C3%B3stoll"
type input "https://termekek.metro.hu/shop/pv/BTY-X67150/0032/0021/ICO-70-Goly%C3%B3stoll"
click at [752, 232] on button "Apply" at bounding box center [756, 227] width 52 height 27
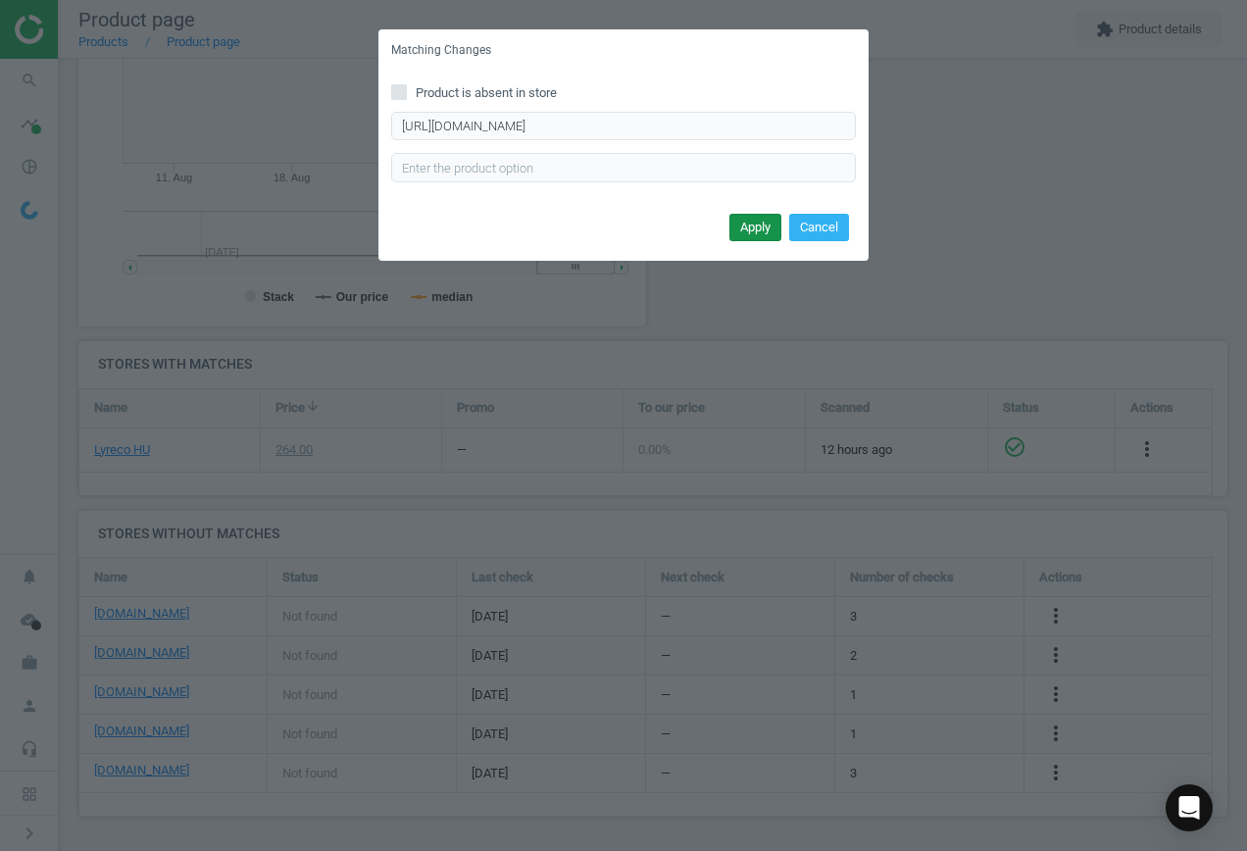
scroll to position [0, 0]
